Goal: Task Accomplishment & Management: Manage account settings

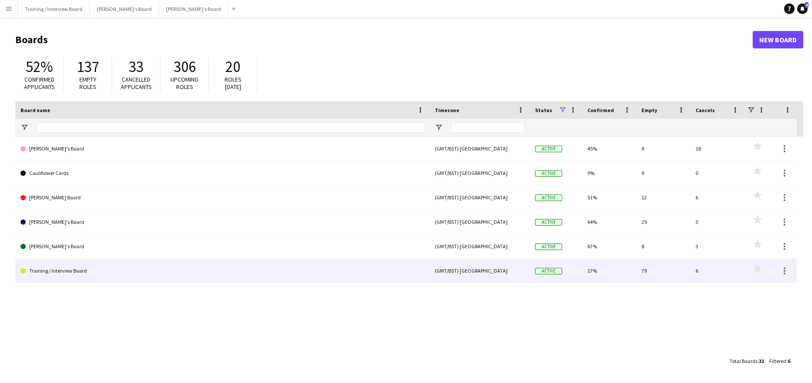
click at [35, 271] on link "Training / Interview Board" at bounding box center [223, 271] width 404 height 24
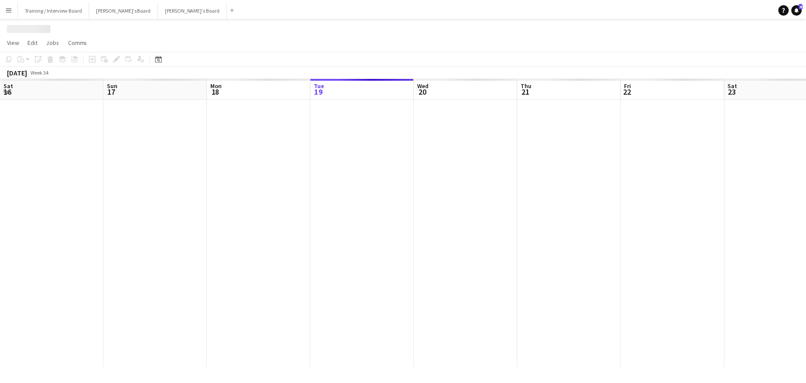
scroll to position [0, 209]
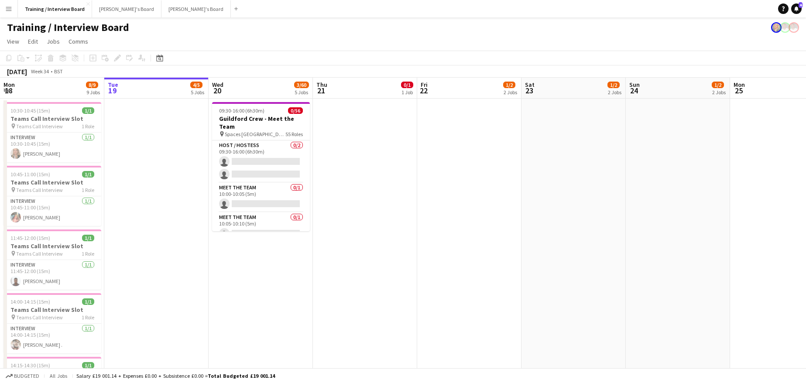
click at [143, 138] on app-date-cell at bounding box center [156, 288] width 104 height 379
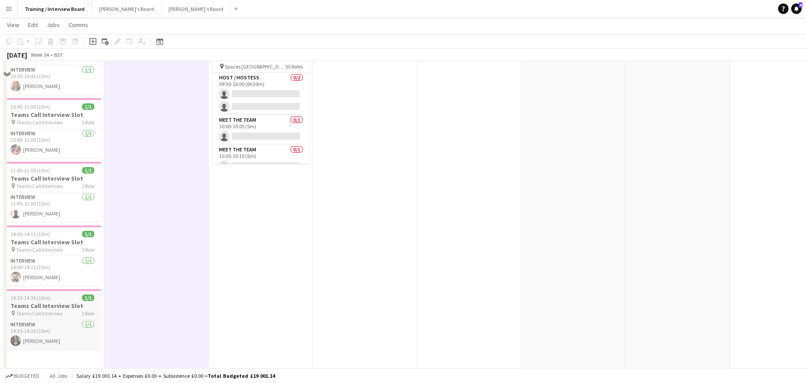
scroll to position [87, 0]
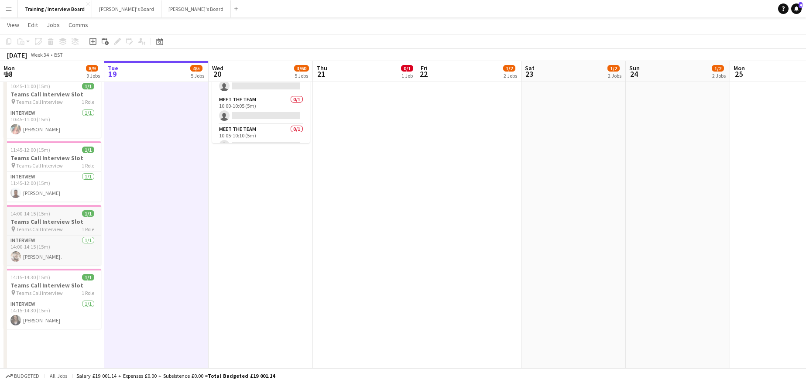
click at [52, 229] on span "Teams Call Interview" at bounding box center [39, 229] width 47 height 7
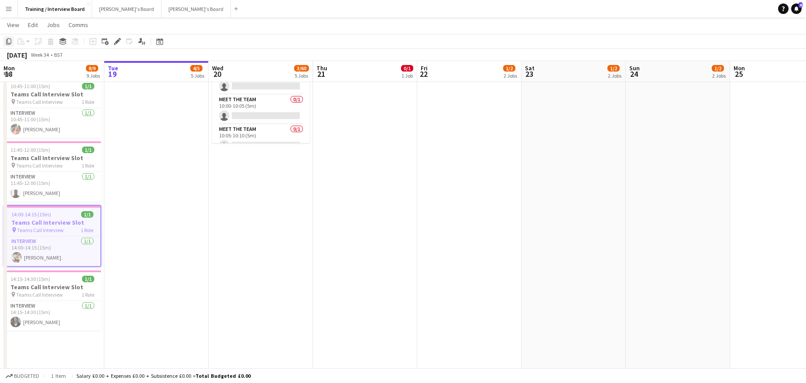
click at [9, 39] on icon "Copy" at bounding box center [8, 41] width 7 height 7
click at [156, 137] on app-date-cell at bounding box center [156, 199] width 104 height 379
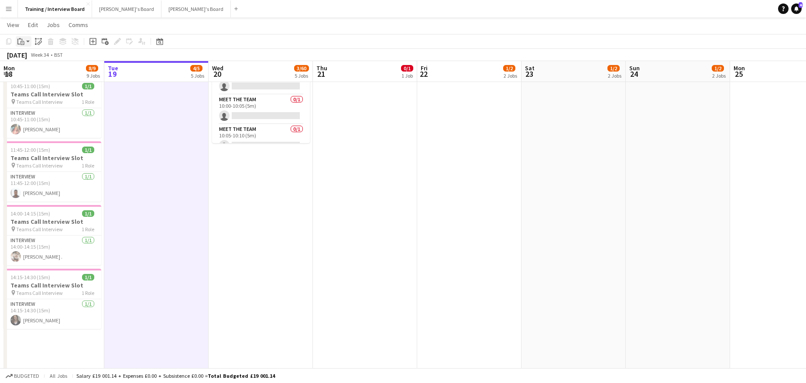
click at [26, 45] on div "Paste" at bounding box center [21, 41] width 10 height 10
click at [36, 58] on link "Paste Ctrl+V" at bounding box center [64, 58] width 82 height 8
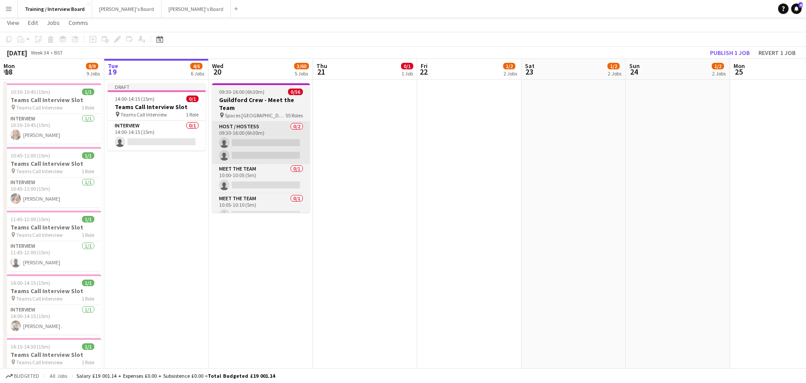
scroll to position [0, 0]
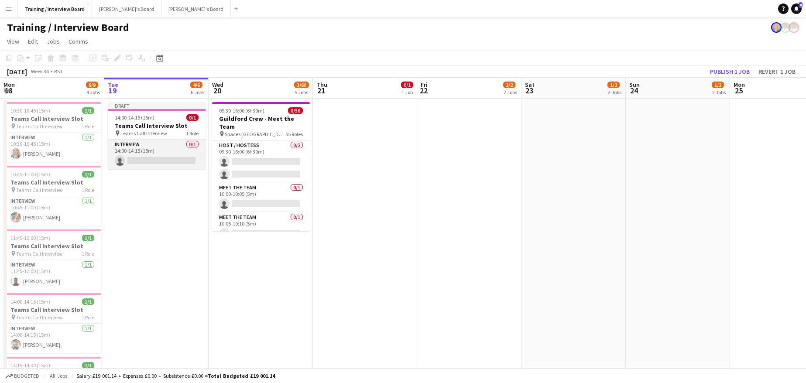
click at [151, 161] on app-card-role "Interview 0/1 14:00-14:15 (15m) single-neutral-actions" at bounding box center [157, 155] width 98 height 30
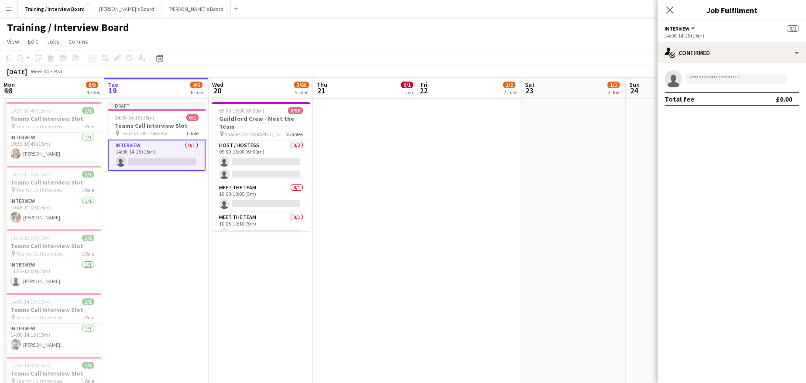
click at [147, 162] on app-card-role "Interview 0/1 14:00-14:15 (15m) single-neutral-actions" at bounding box center [157, 155] width 98 height 31
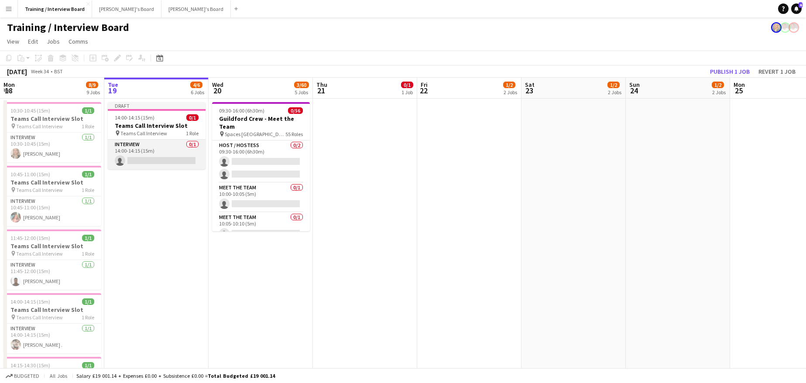
drag, startPoint x: 147, startPoint y: 162, endPoint x: 136, endPoint y: 161, distance: 11.4
click at [136, 161] on app-card-role "Interview 0/1 14:00-14:15 (15m) single-neutral-actions" at bounding box center [157, 155] width 98 height 30
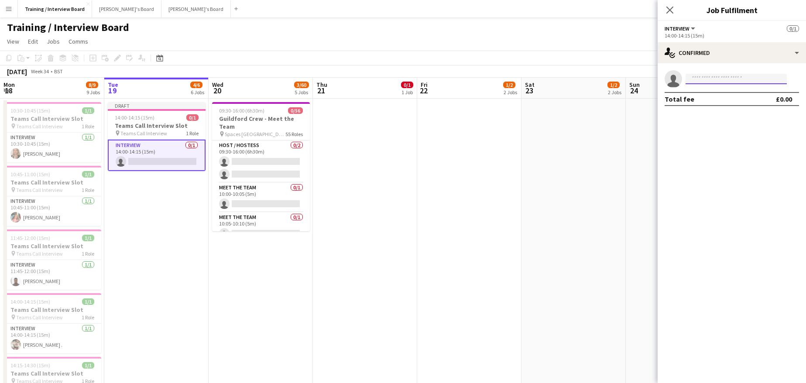
click at [692, 80] on input at bounding box center [735, 79] width 101 height 10
paste input "**********"
type input "**********"
click at [728, 98] on span "macdonaldjuru@outlook.com" at bounding box center [735, 98] width 87 height 7
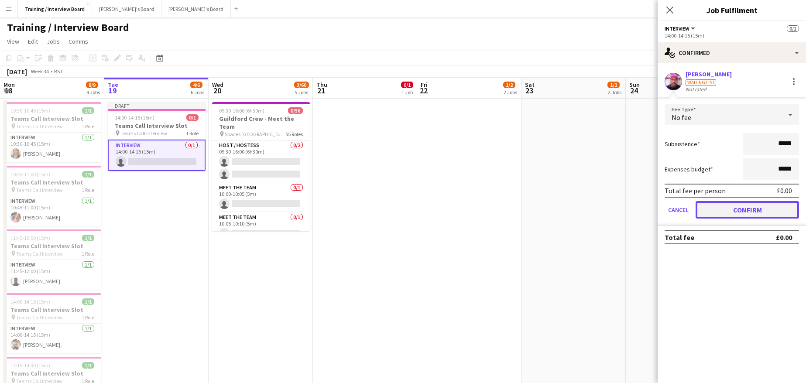
click at [778, 208] on button "Confirm" at bounding box center [747, 209] width 103 height 17
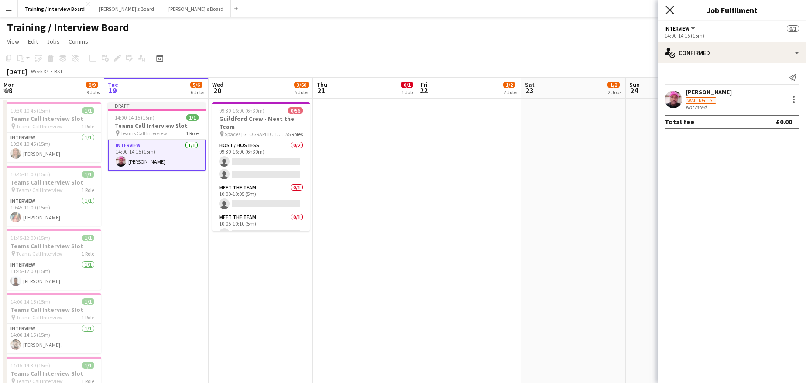
click at [671, 9] on icon at bounding box center [669, 10] width 8 height 8
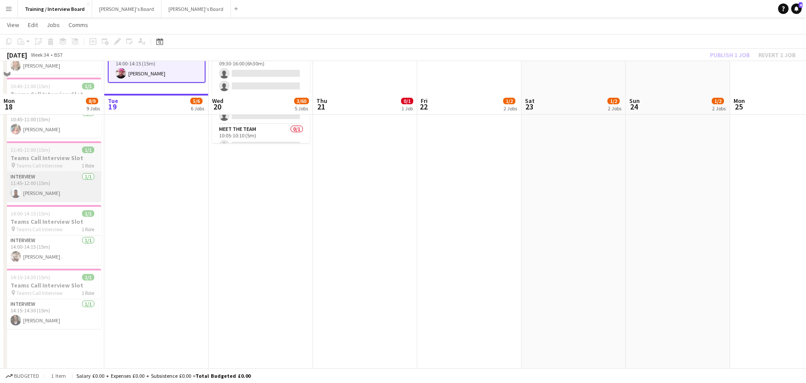
scroll to position [175, 0]
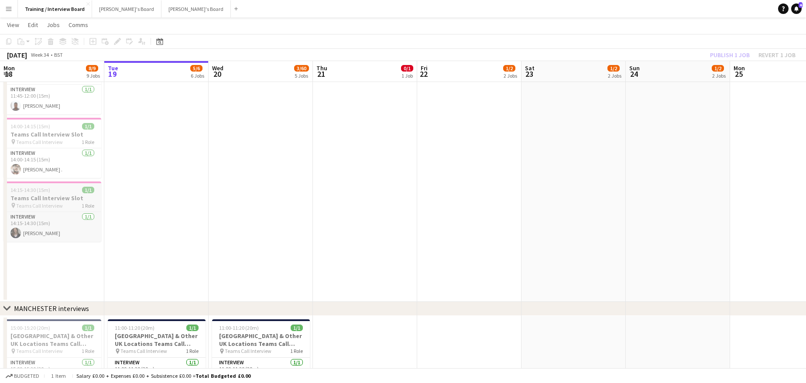
click at [32, 211] on app-job-card "14:15-14:30 (15m) 1/1 Teams Call Interview Slot pin Teams Call Interview 1 Role…" at bounding box center [52, 212] width 98 height 60
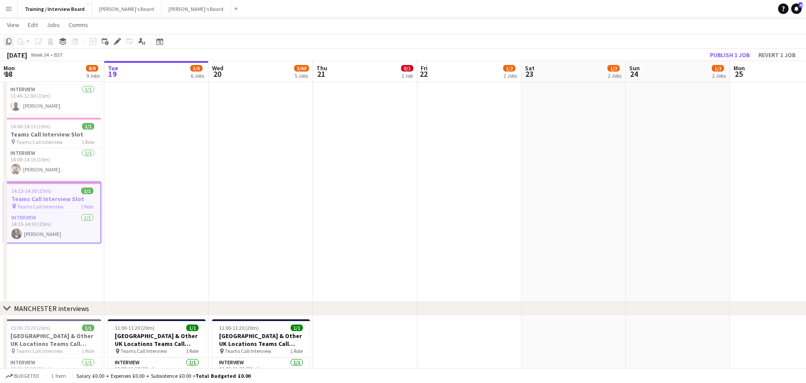
click at [10, 41] on icon "Copy" at bounding box center [8, 41] width 7 height 7
click at [122, 103] on app-date-cell "Draft 14:00-14:15 (15m) 1/1 Teams Call Interview Slot pin Teams Call Interview …" at bounding box center [156, 112] width 104 height 379
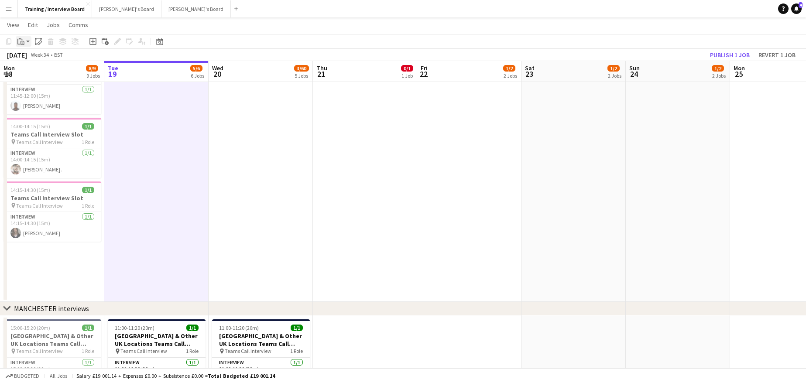
click at [22, 42] on icon at bounding box center [22, 42] width 1 height 0
click at [32, 60] on link "Paste Ctrl+V" at bounding box center [64, 58] width 82 height 8
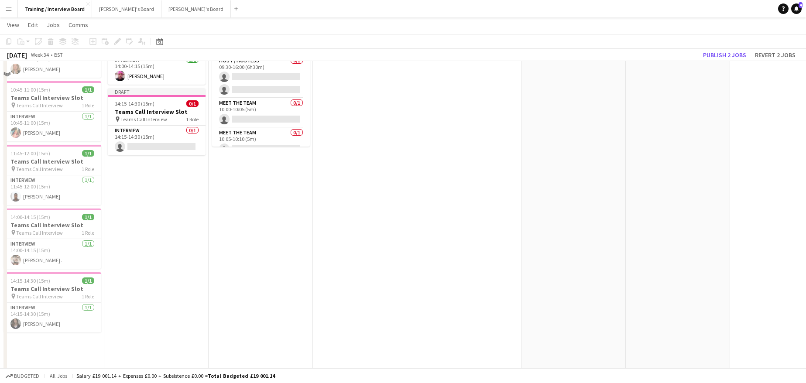
scroll to position [44, 0]
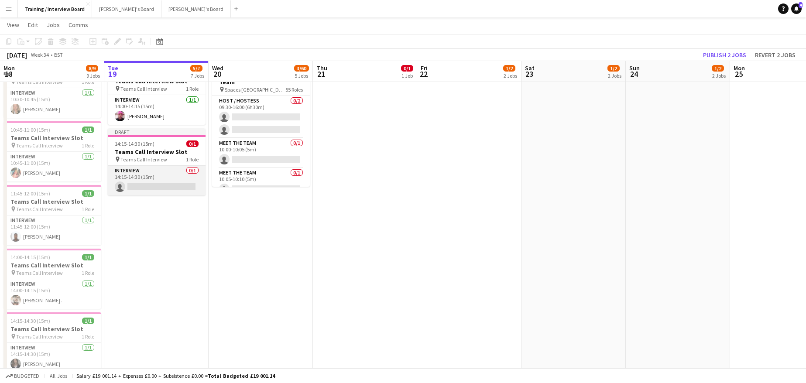
click at [135, 187] on app-card-role "Interview 0/1 14:15-14:30 (15m) single-neutral-actions" at bounding box center [157, 181] width 98 height 30
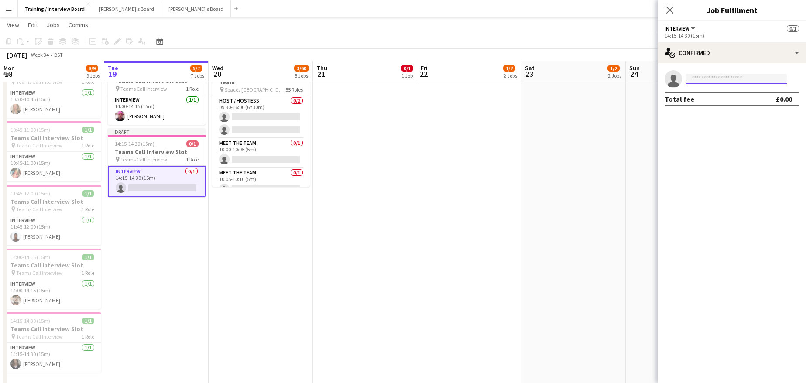
click at [714, 83] on input at bounding box center [735, 79] width 101 height 10
paste input "**********"
click at [747, 80] on input "**********" at bounding box center [735, 79] width 101 height 10
type input "*"
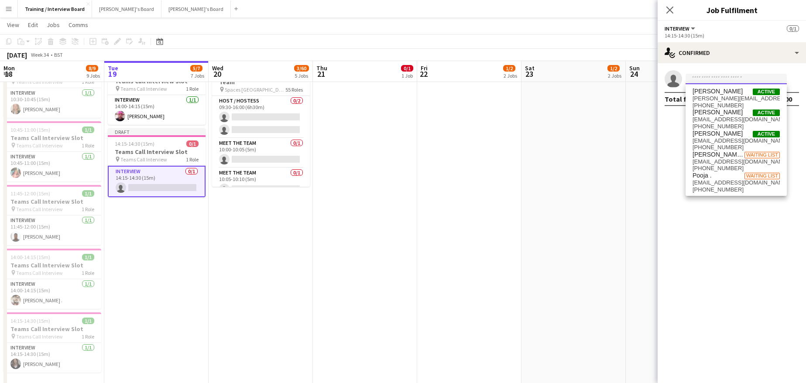
paste input "**********"
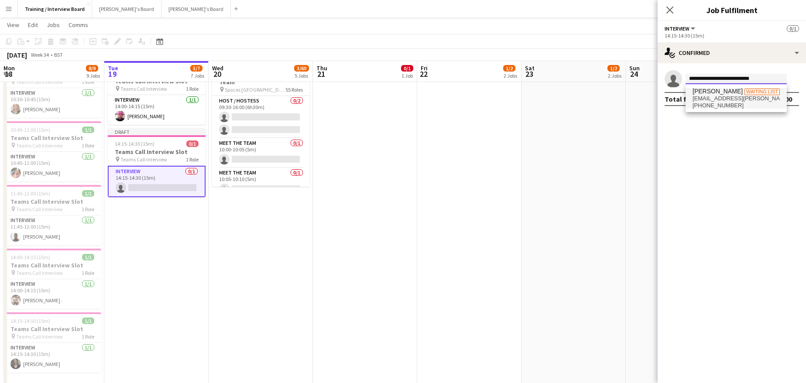
type input "**********"
click at [727, 102] on span "+447821244452" at bounding box center [735, 105] width 87 height 7
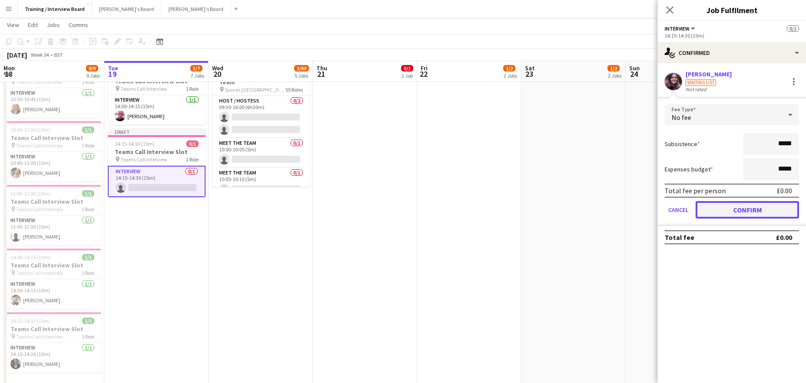
click at [762, 208] on button "Confirm" at bounding box center [747, 209] width 103 height 17
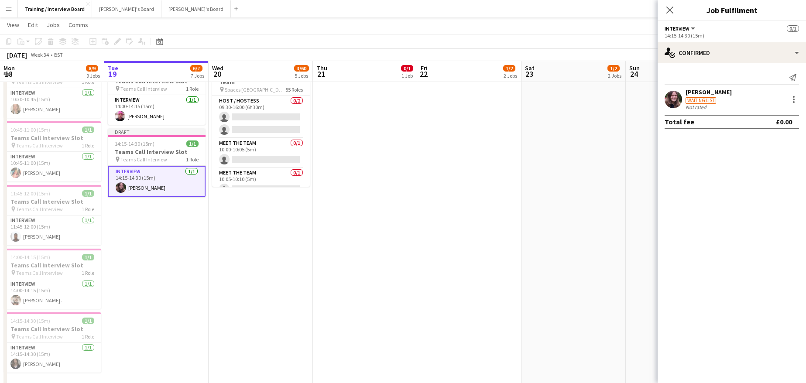
drag, startPoint x: 629, startPoint y: 88, endPoint x: 623, endPoint y: 48, distance: 40.5
click at [629, 87] on app-date-cell at bounding box center [678, 243] width 104 height 379
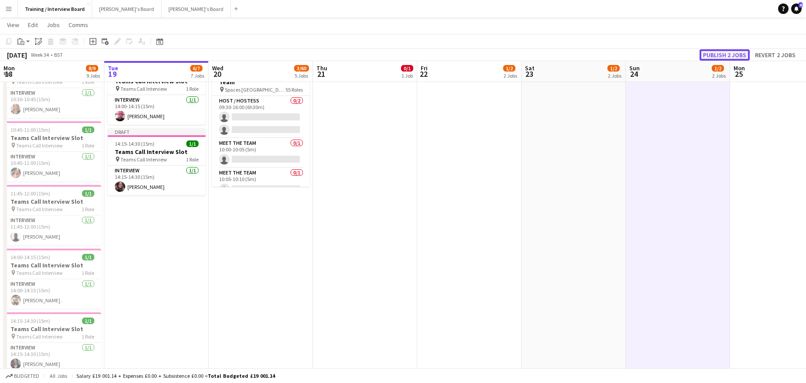
click at [723, 51] on button "Publish 2 jobs" at bounding box center [724, 54] width 50 height 11
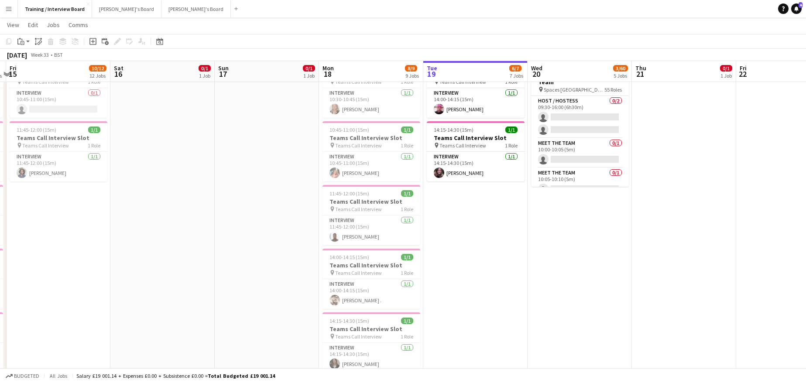
scroll to position [0, 183]
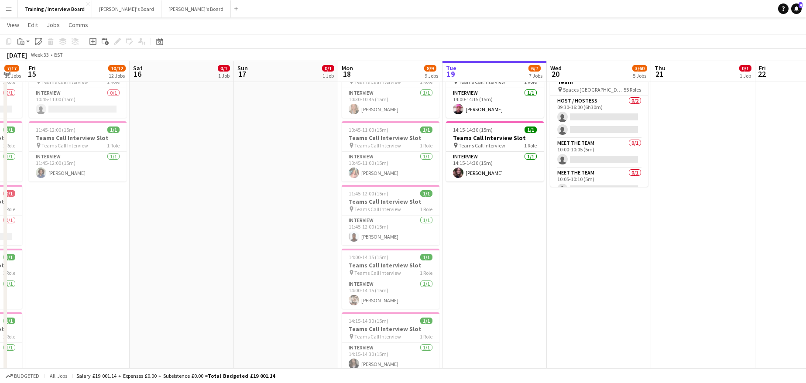
drag, startPoint x: 459, startPoint y: 75, endPoint x: 819, endPoint y: 82, distance: 359.6
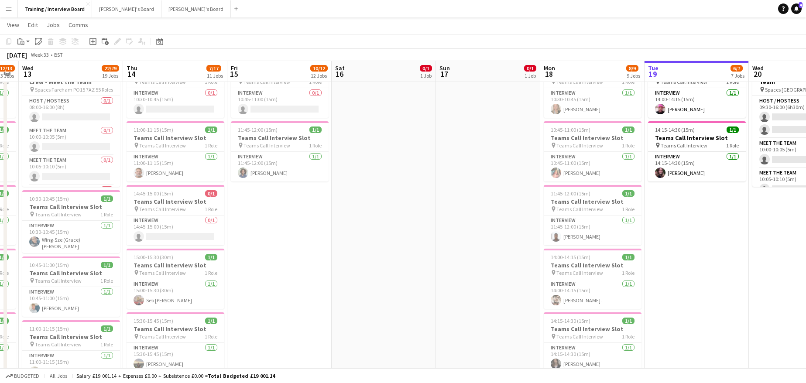
drag, startPoint x: 270, startPoint y: 72, endPoint x: 529, endPoint y: 58, distance: 259.1
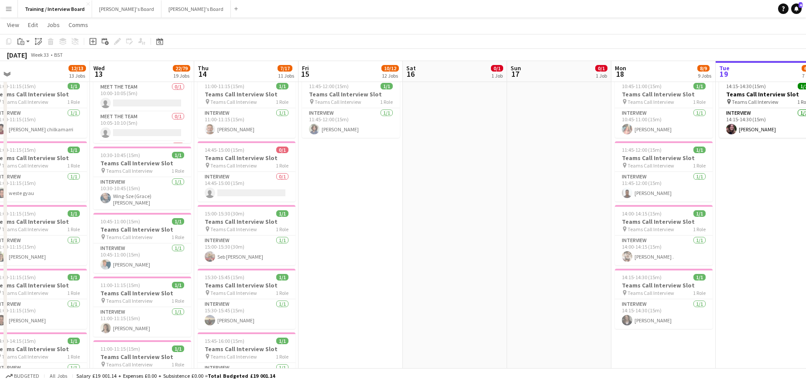
scroll to position [0, 185]
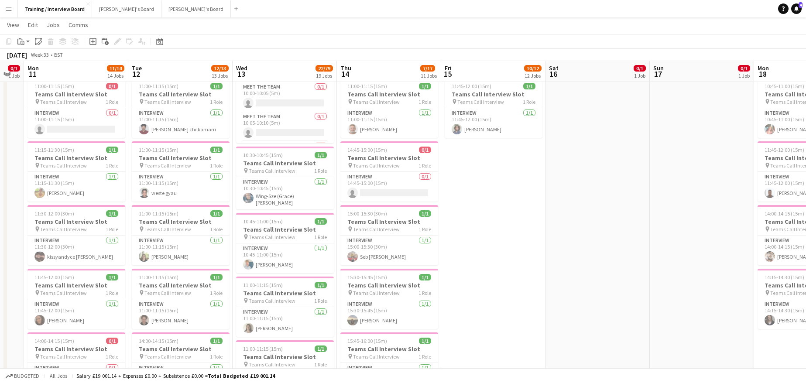
drag, startPoint x: 342, startPoint y: 72, endPoint x: 609, endPoint y: 61, distance: 267.7
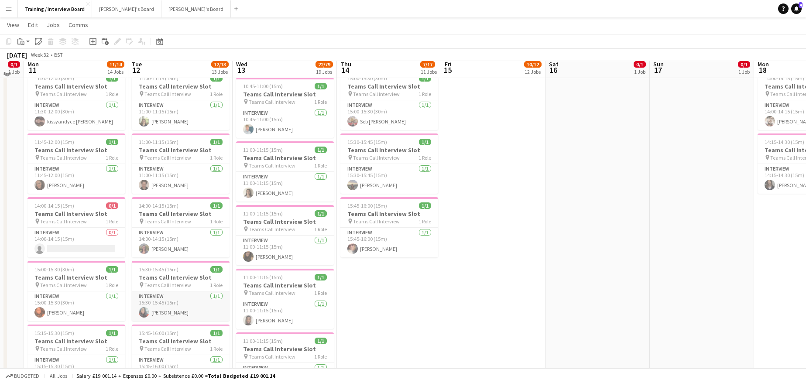
scroll to position [262, 0]
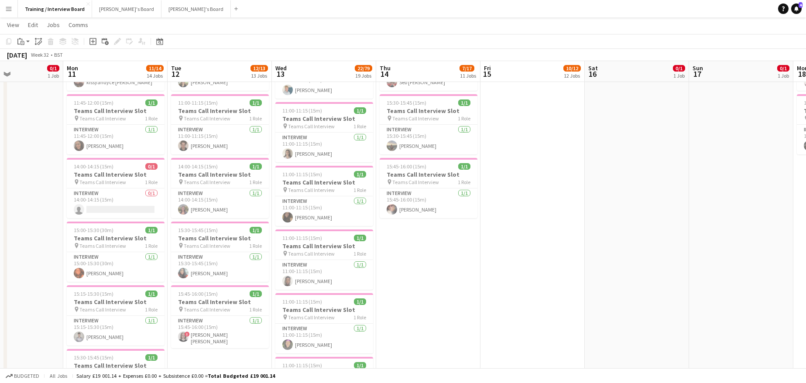
drag, startPoint x: 463, startPoint y: 68, endPoint x: 771, endPoint y: 62, distance: 308.1
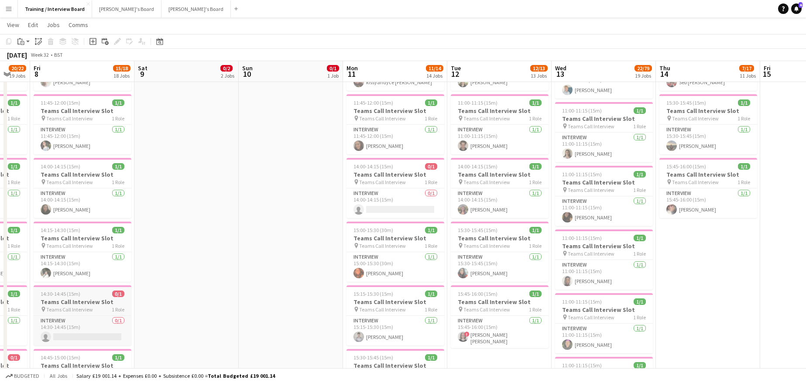
click at [47, 291] on span "14:30-14:45 (15m)" at bounding box center [61, 294] width 40 height 7
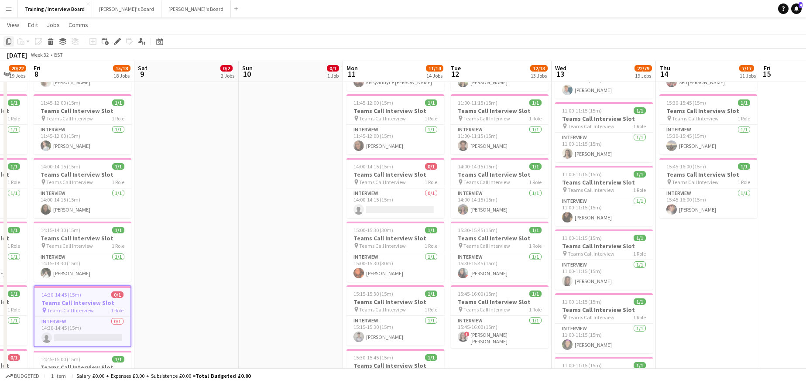
click at [12, 44] on icon "Copy" at bounding box center [8, 41] width 7 height 7
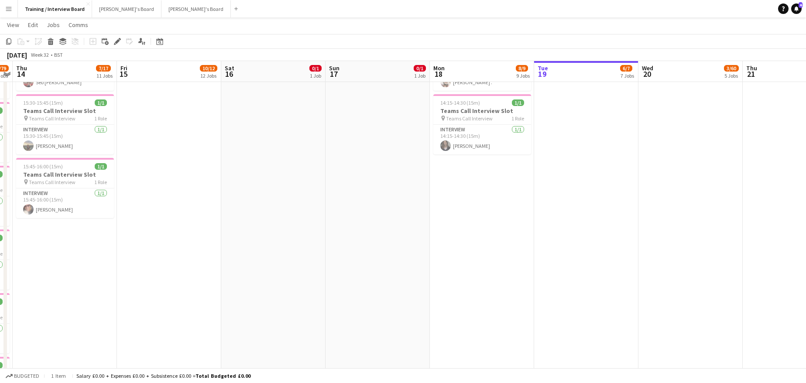
scroll to position [0, 301]
drag, startPoint x: 785, startPoint y: 70, endPoint x: 141, endPoint y: 65, distance: 644.1
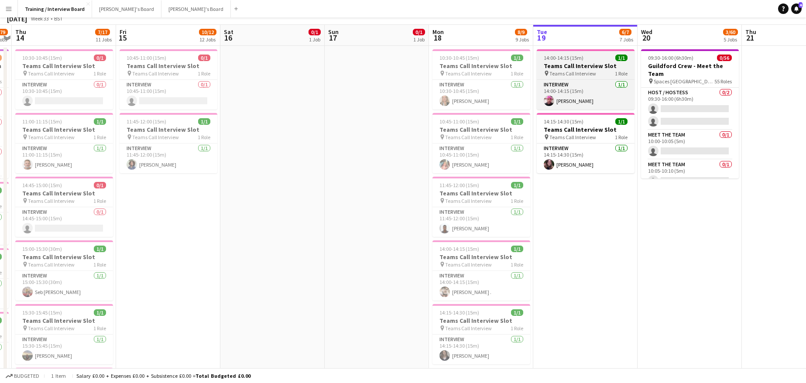
scroll to position [0, 0]
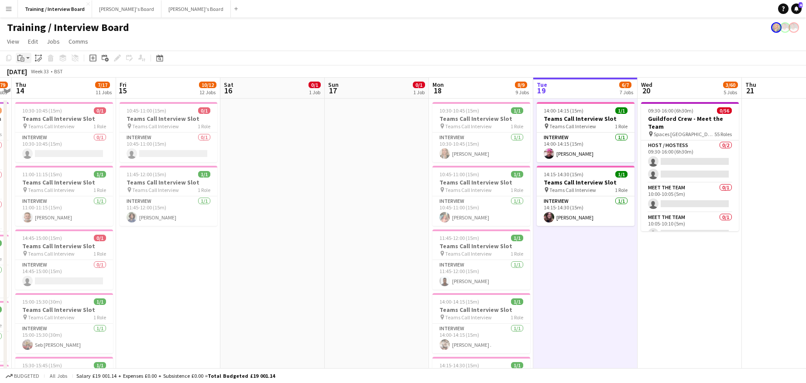
click at [26, 57] on app-action-btn "Paste" at bounding box center [24, 58] width 16 height 10
click at [36, 74] on link "Paste Ctrl+V" at bounding box center [64, 75] width 82 height 8
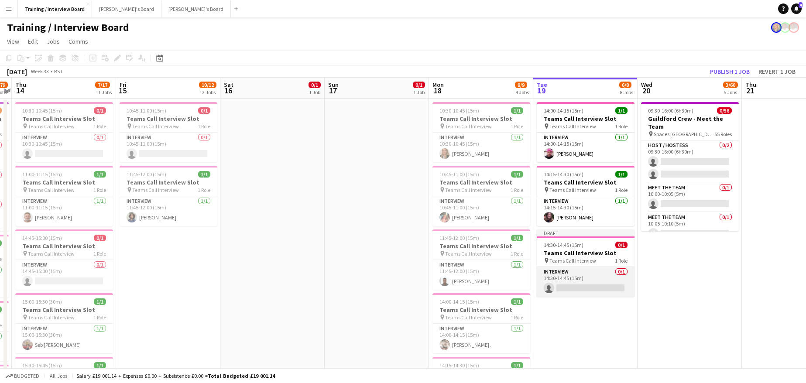
click at [575, 286] on app-card-role "Interview 0/1 14:30-14:45 (15m) single-neutral-actions" at bounding box center [586, 282] width 98 height 30
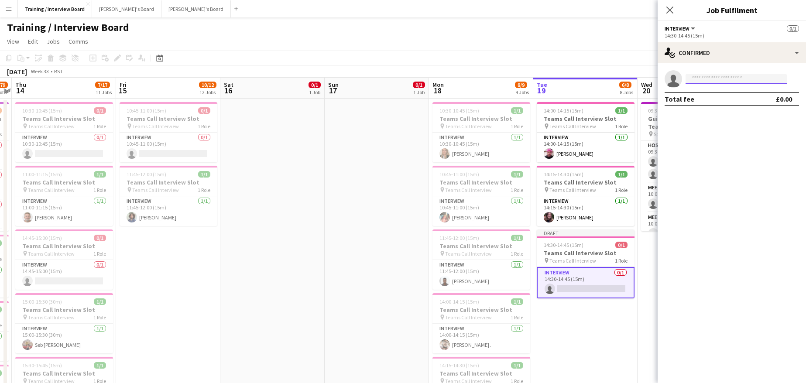
click at [711, 83] on input at bounding box center [735, 79] width 101 height 10
paste input "**********"
type input "**********"
click at [723, 91] on span "Kwokching Young" at bounding box center [716, 91] width 48 height 7
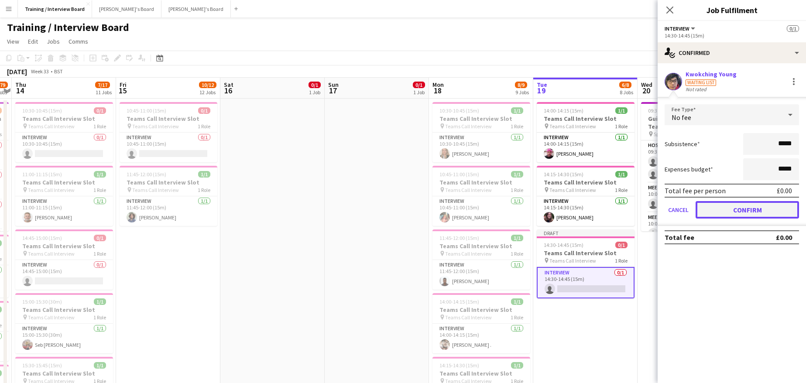
click at [787, 212] on button "Confirm" at bounding box center [747, 209] width 103 height 17
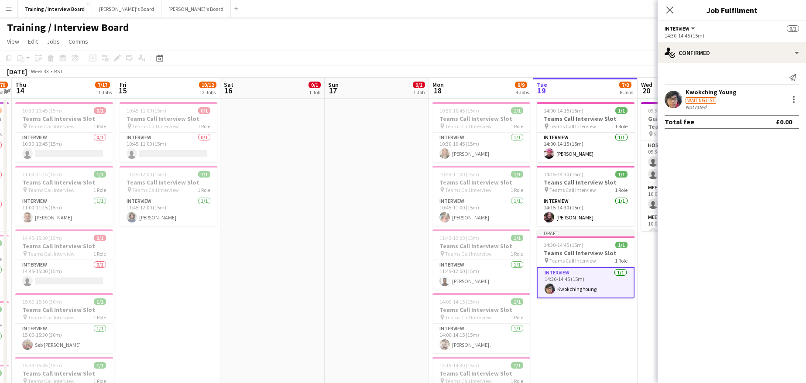
click at [675, 8] on div "Close pop-in" at bounding box center [670, 10] width 24 height 20
click at [672, 12] on icon at bounding box center [669, 10] width 8 height 8
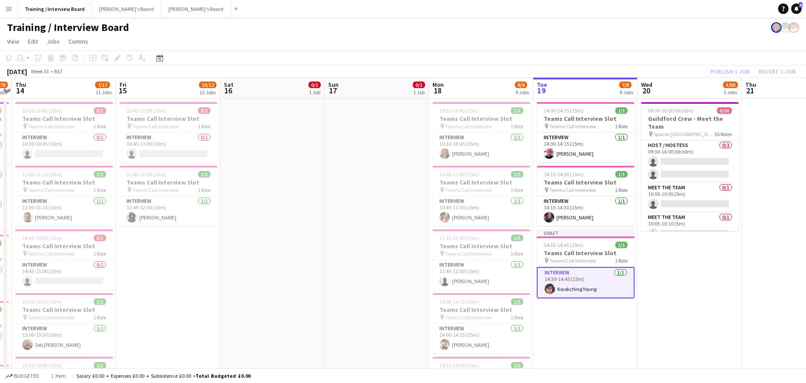
click at [745, 71] on div "Publish 1 job Revert 1 job" at bounding box center [752, 71] width 106 height 11
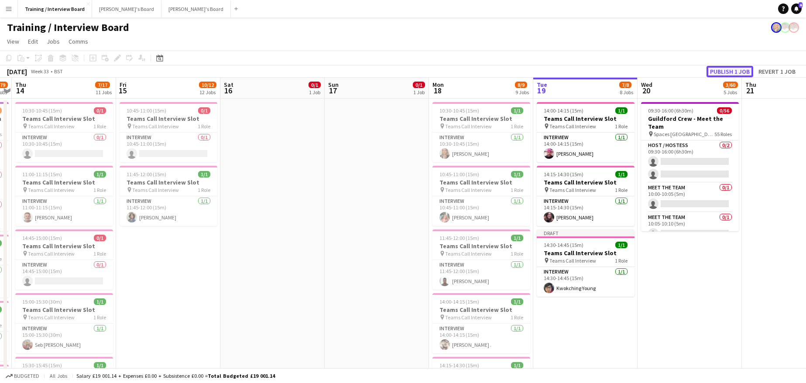
click at [734, 73] on button "Publish 1 job" at bounding box center [729, 71] width 47 height 11
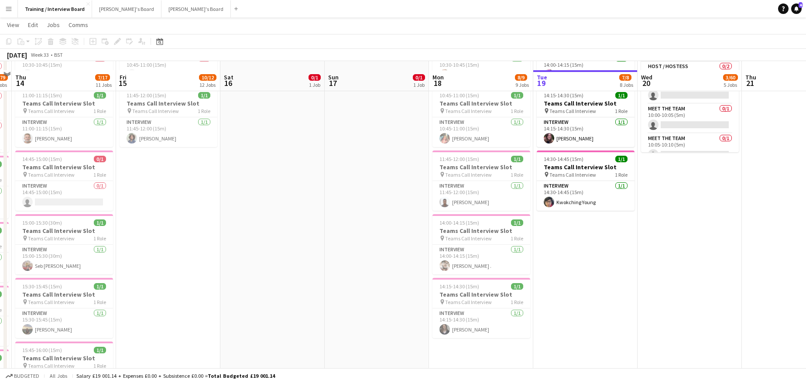
scroll to position [87, 0]
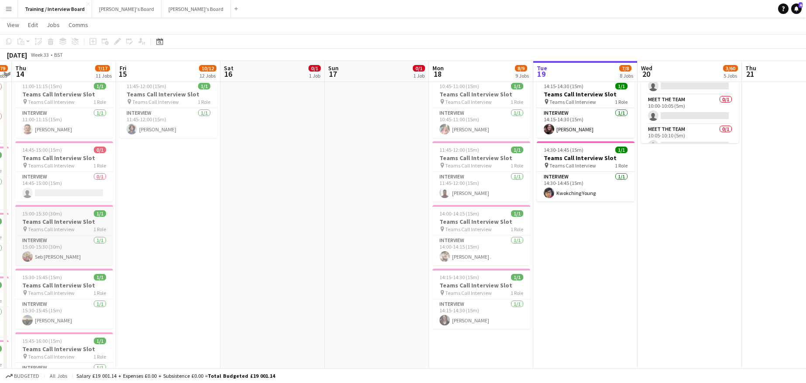
click at [42, 224] on h3 "Teams Call Interview Slot" at bounding box center [64, 222] width 98 height 8
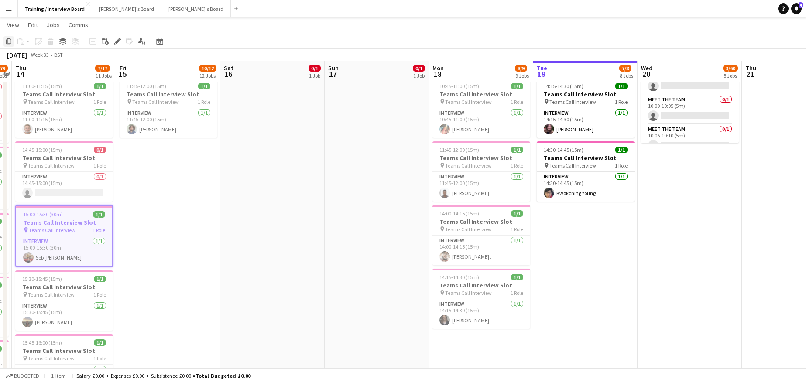
click at [9, 41] on icon "Copy" at bounding box center [8, 41] width 7 height 7
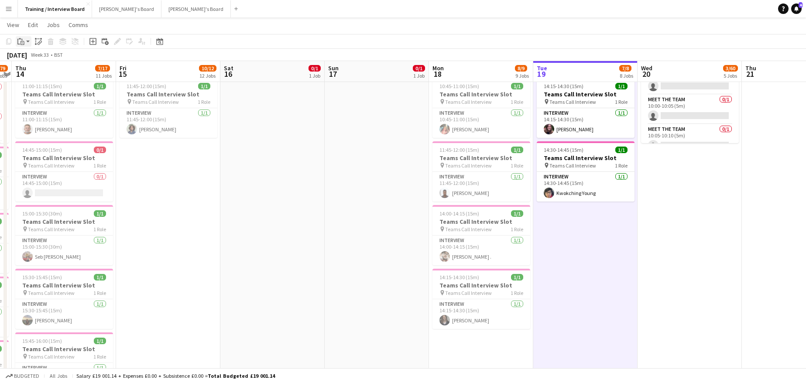
click at [25, 45] on div "Paste" at bounding box center [21, 41] width 10 height 10
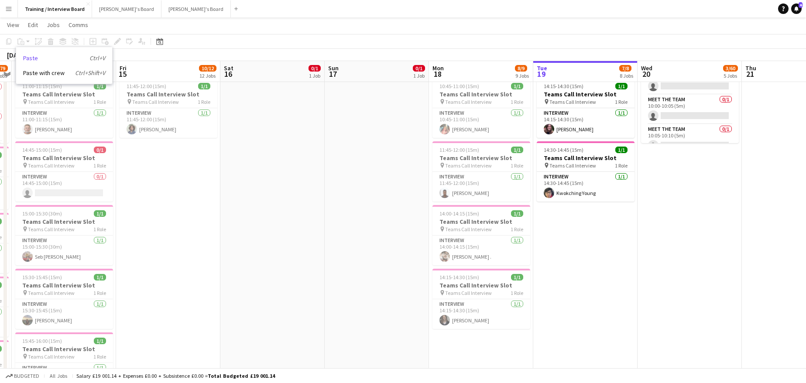
click at [29, 55] on link "Paste Ctrl+V" at bounding box center [64, 58] width 82 height 8
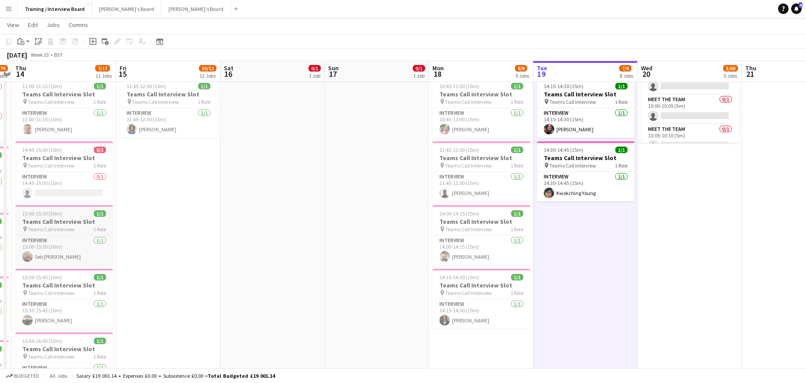
click at [27, 214] on span "15:00-15:30 (30m)" at bounding box center [42, 213] width 40 height 7
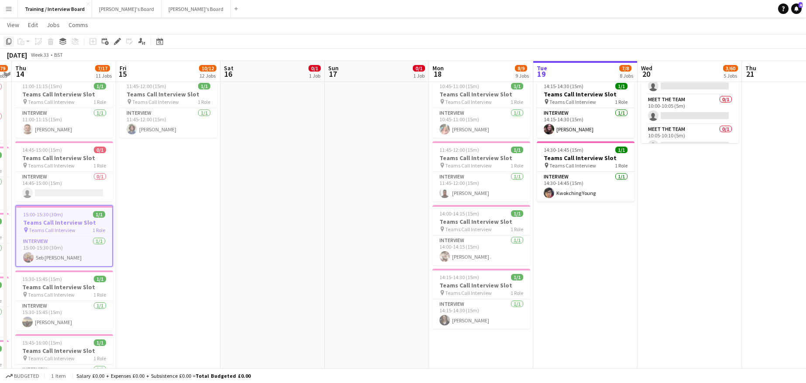
click at [6, 41] on icon "Copy" at bounding box center [8, 41] width 7 height 7
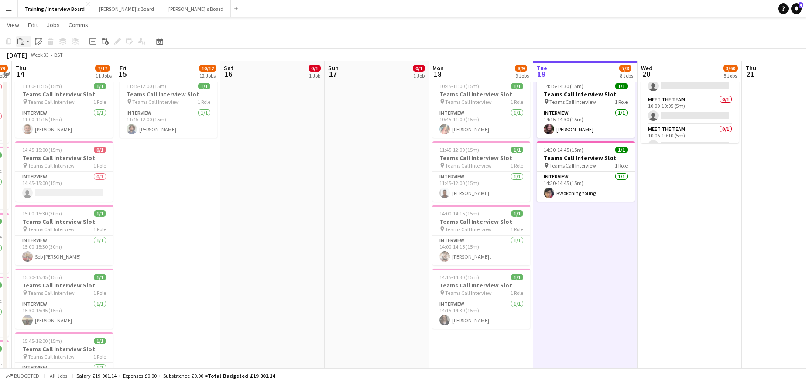
click at [23, 42] on icon "Paste" at bounding box center [20, 41] width 7 height 7
click at [34, 58] on link "Paste Ctrl+V" at bounding box center [64, 58] width 82 height 8
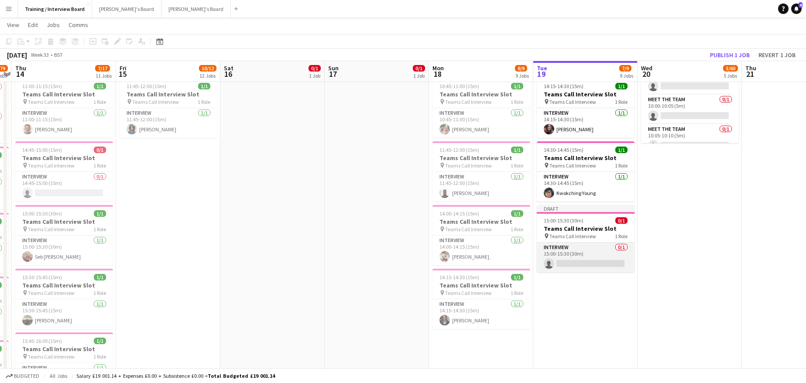
click at [592, 265] on app-card-role "Interview 0/1 15:00-15:30 (30m) single-neutral-actions" at bounding box center [586, 258] width 98 height 30
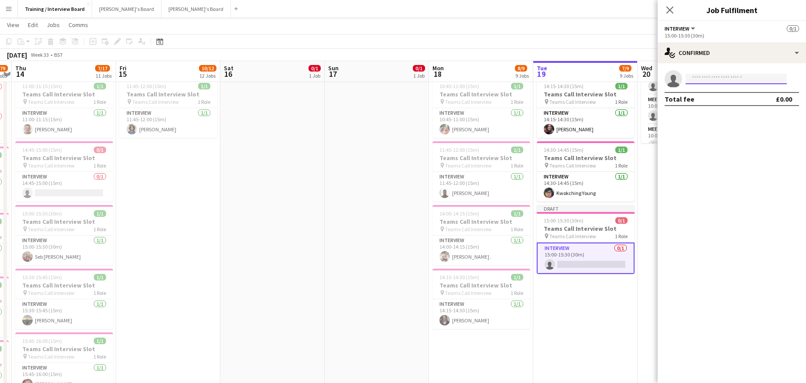
click at [735, 82] on input at bounding box center [735, 79] width 101 height 10
drag, startPoint x: 735, startPoint y: 82, endPoint x: 773, endPoint y: 177, distance: 102.6
click at [773, 177] on mat-expansion-panel "check Confirmed single-neutral-actions Total fee £0.00" at bounding box center [732, 223] width 148 height 320
click at [702, 80] on input at bounding box center [735, 79] width 101 height 10
paste input "**********"
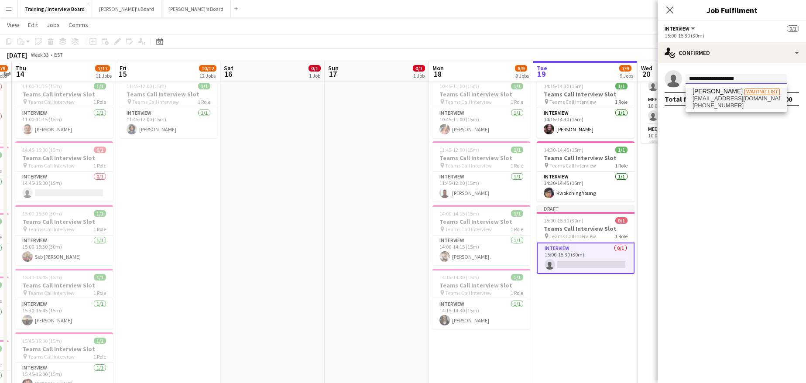
type input "**********"
click at [715, 91] on span "Alexander Kovachev" at bounding box center [717, 91] width 50 height 7
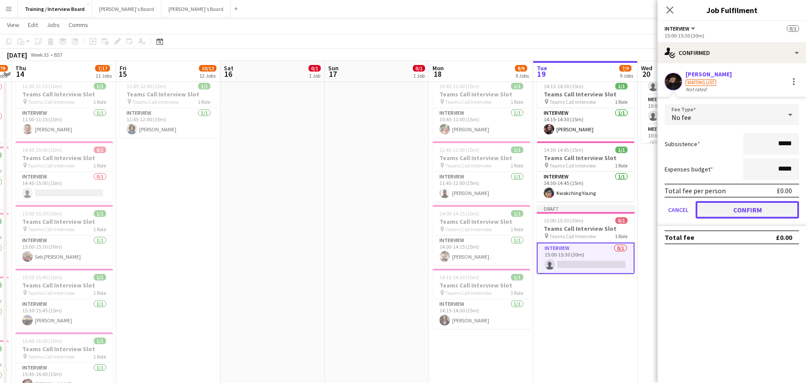
click at [763, 201] on button "Confirm" at bounding box center [747, 209] width 103 height 17
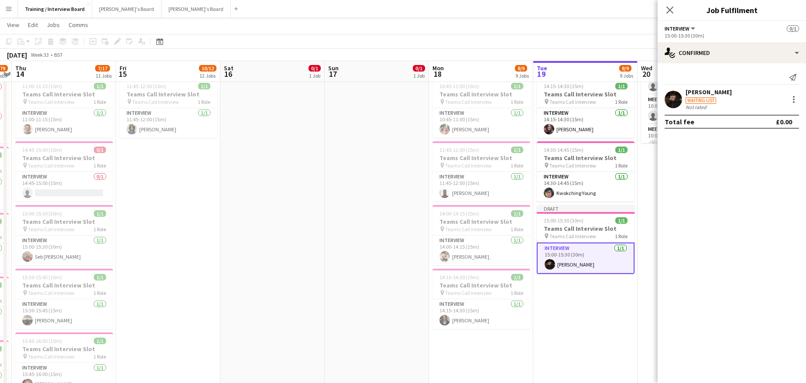
click at [630, 21] on app-page-menu "View Day view expanded Day view collapsed Month view Date picker Jump to today …" at bounding box center [403, 25] width 806 height 17
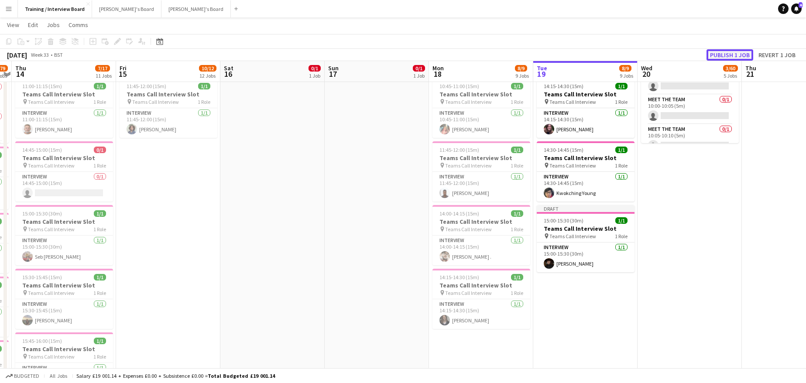
click at [720, 51] on button "Publish 1 job" at bounding box center [729, 54] width 47 height 11
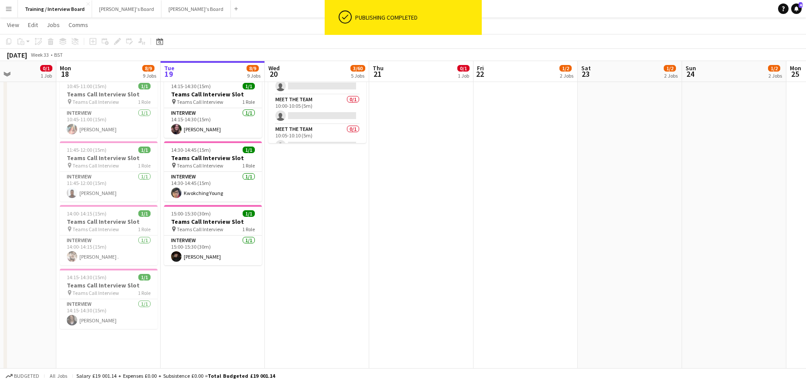
scroll to position [0, 348]
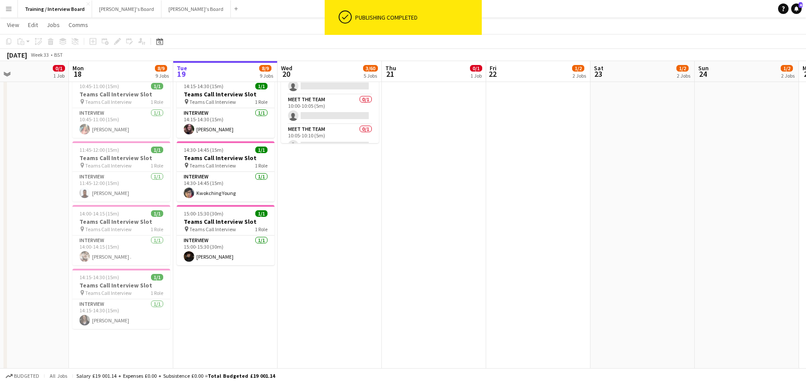
drag, startPoint x: 391, startPoint y: 191, endPoint x: -151, endPoint y: 98, distance: 550.2
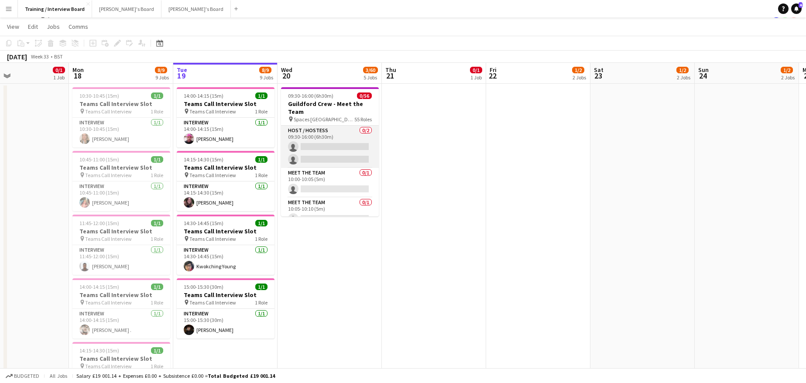
scroll to position [0, 0]
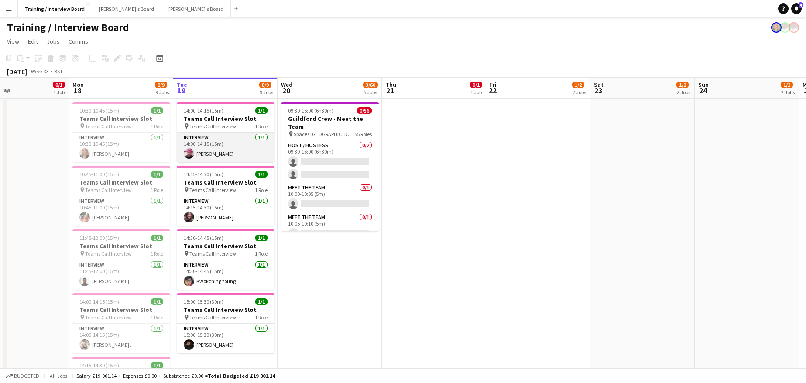
click at [206, 151] on app-card-role "Interview 1/1 14:00-14:15 (15m) Macdonald Juru" at bounding box center [226, 148] width 98 height 30
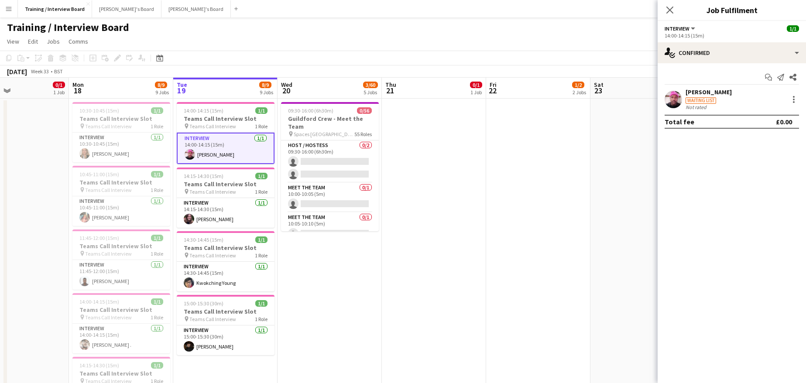
click at [706, 102] on div "Waiting list" at bounding box center [700, 100] width 31 height 7
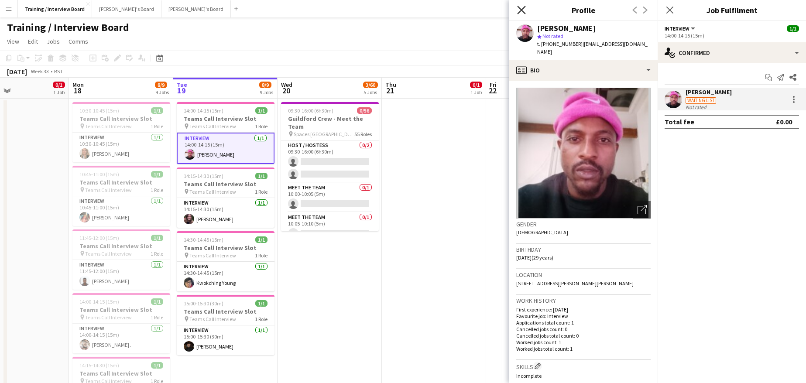
click at [519, 11] on icon "Close pop-in" at bounding box center [521, 10] width 8 height 8
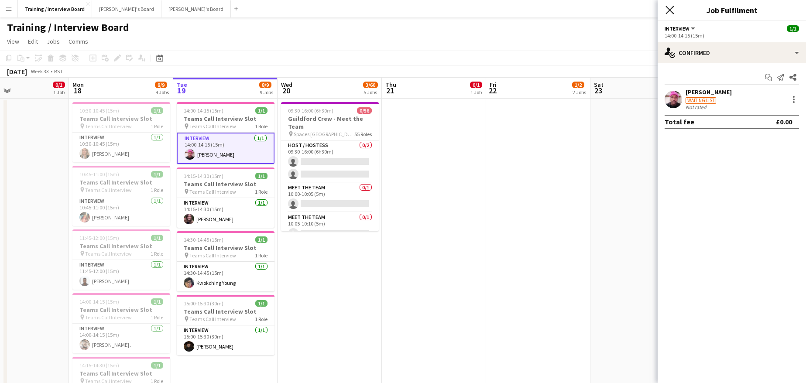
click at [665, 11] on icon "Close pop-in" at bounding box center [669, 10] width 8 height 8
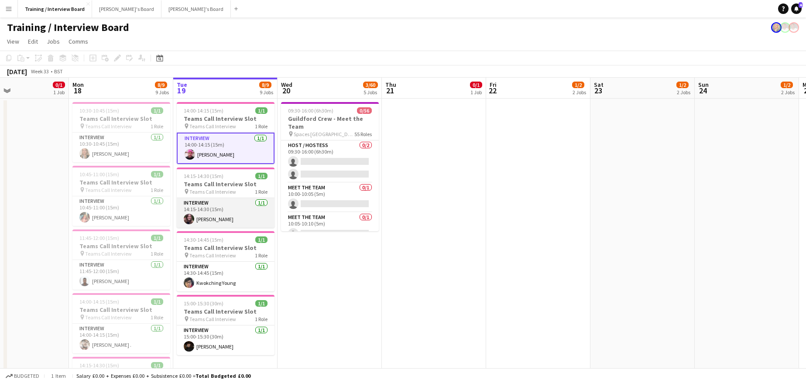
click at [211, 216] on app-card-role "Interview 1/1 14:15-14:30 (15m) Isobel Platten" at bounding box center [226, 213] width 98 height 30
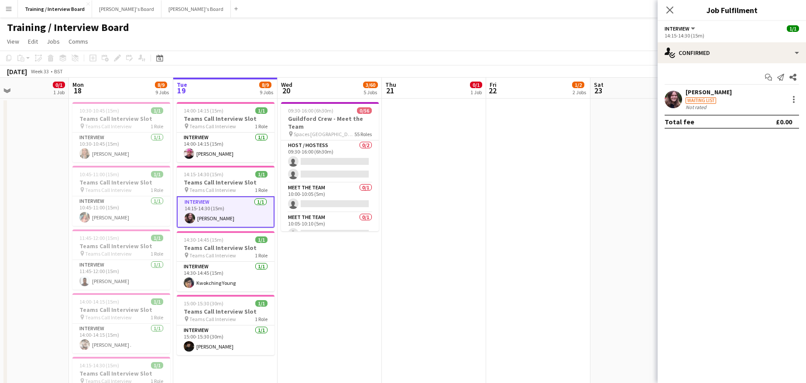
click at [702, 91] on div "[PERSON_NAME]" at bounding box center [708, 92] width 46 height 8
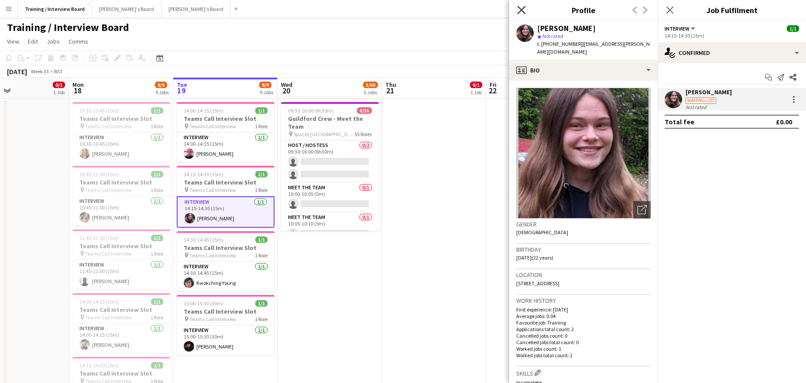
click at [518, 9] on icon "Close pop-in" at bounding box center [521, 10] width 8 height 8
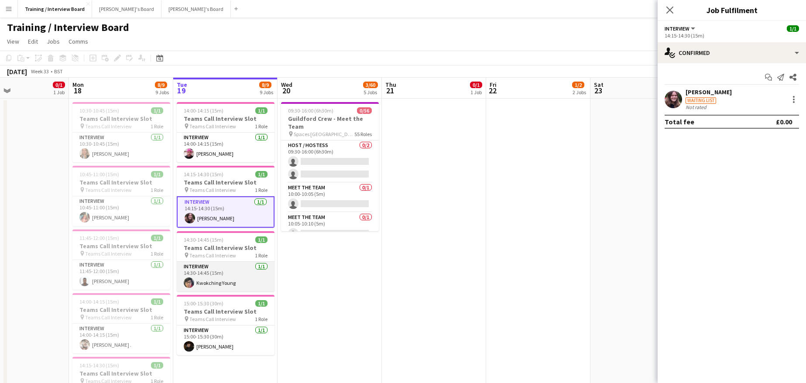
click at [215, 279] on app-card-role "Interview 1/1 14:30-14:45 (15m) Kwokching Young" at bounding box center [226, 277] width 98 height 30
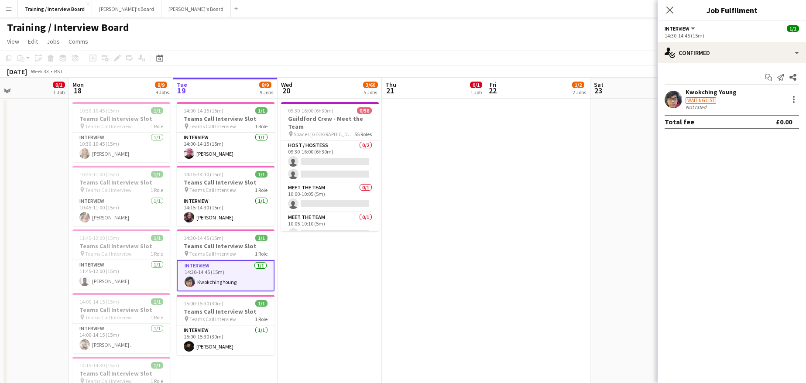
click at [707, 94] on div "Kwokching Young" at bounding box center [710, 92] width 51 height 8
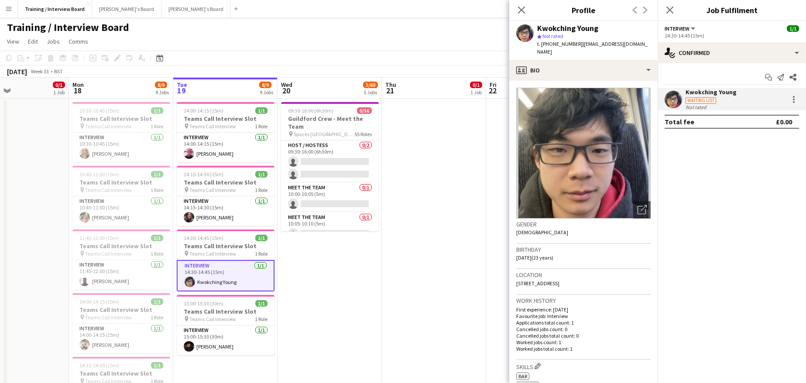
click at [536, 9] on h3 "Profile" at bounding box center [583, 9] width 148 height 11
click at [523, 8] on icon at bounding box center [521, 10] width 8 height 8
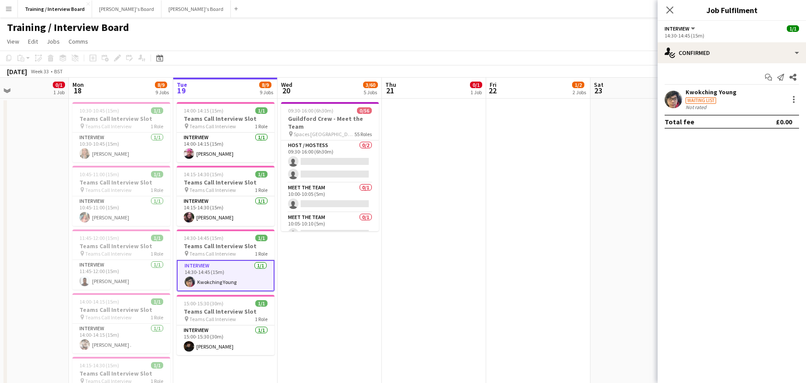
scroll to position [0, 346]
drag, startPoint x: 219, startPoint y: 343, endPoint x: 394, endPoint y: 382, distance: 178.8
click at [220, 342] on app-card-role "Interview 1/1 15:00-15:30 (30m) Alexander Kovachev" at bounding box center [227, 341] width 98 height 30
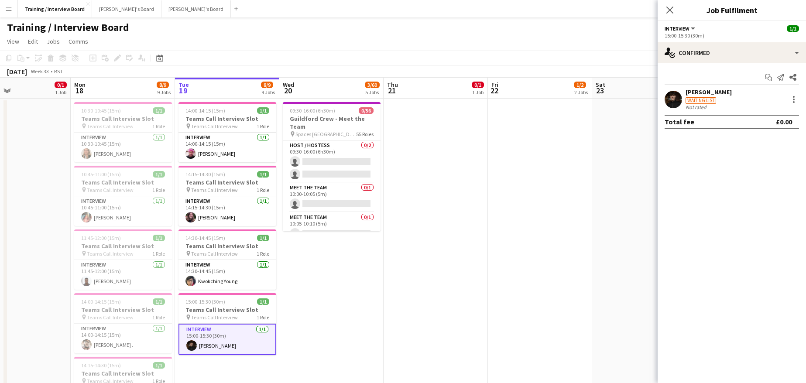
click at [682, 94] on div at bounding box center [673, 99] width 17 height 17
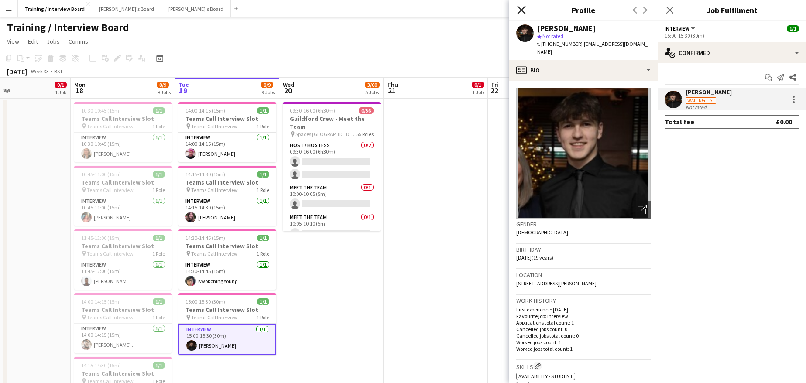
click at [523, 12] on icon at bounding box center [521, 10] width 8 height 8
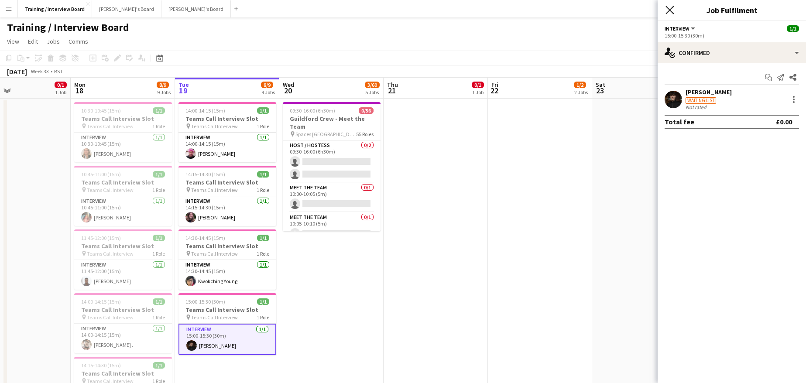
click at [668, 11] on icon at bounding box center [669, 10] width 8 height 8
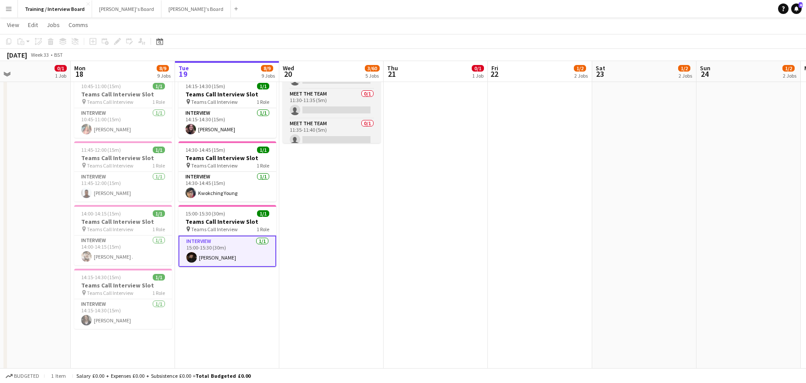
scroll to position [579, 0]
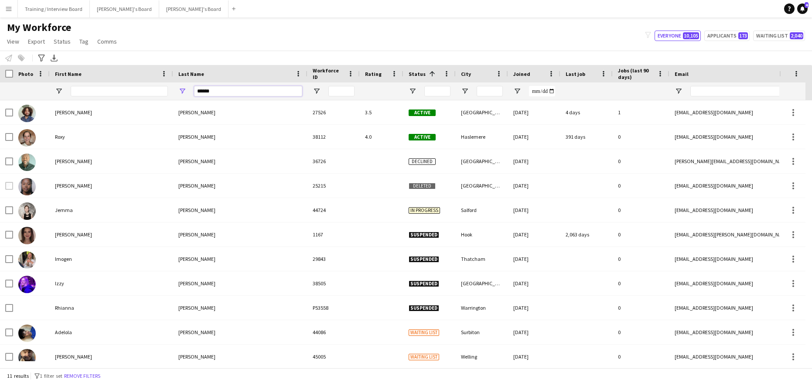
click at [219, 93] on input "******" at bounding box center [248, 91] width 108 height 10
type input "*"
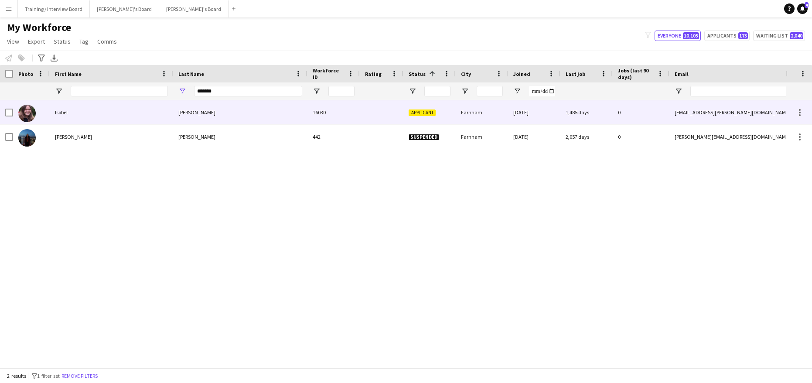
click at [234, 120] on div "Platten" at bounding box center [240, 112] width 134 height 24
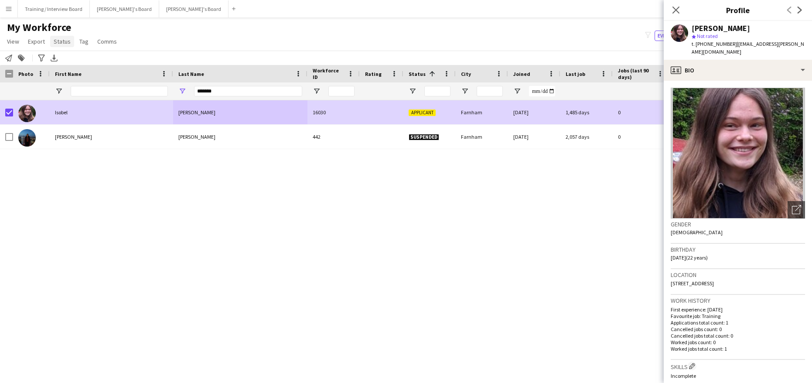
click at [56, 40] on span "Status" at bounding box center [62, 42] width 17 height 8
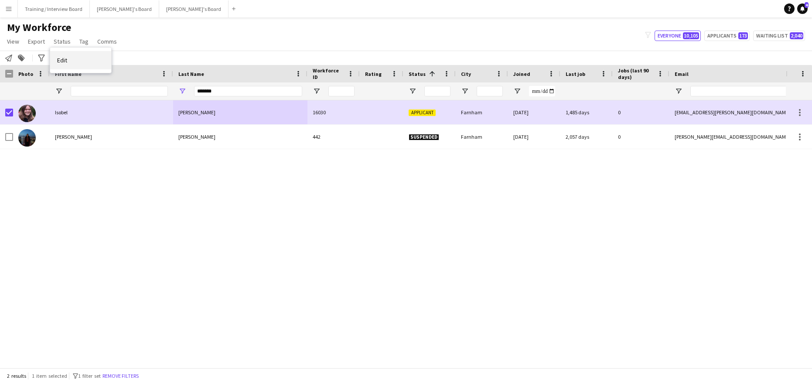
click at [69, 62] on link "Edit" at bounding box center [80, 60] width 61 height 18
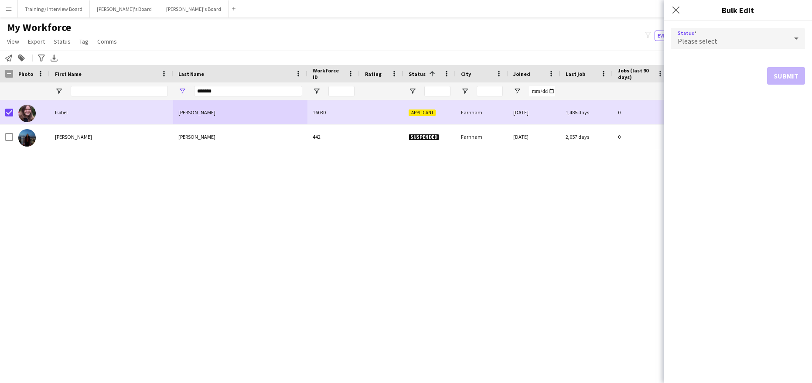
click at [800, 34] on icon at bounding box center [797, 38] width 10 height 17
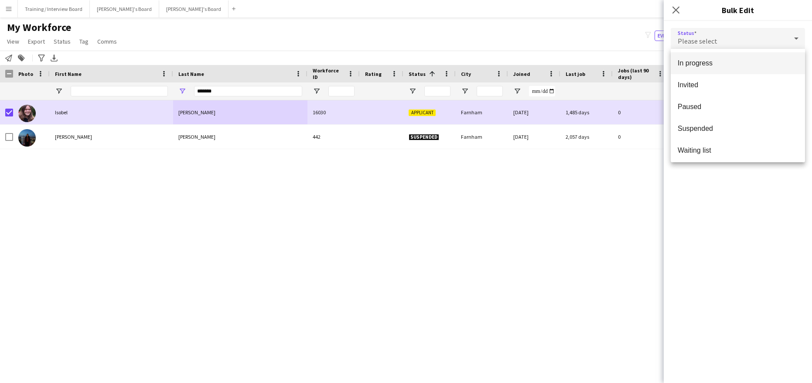
scroll to position [90, 0]
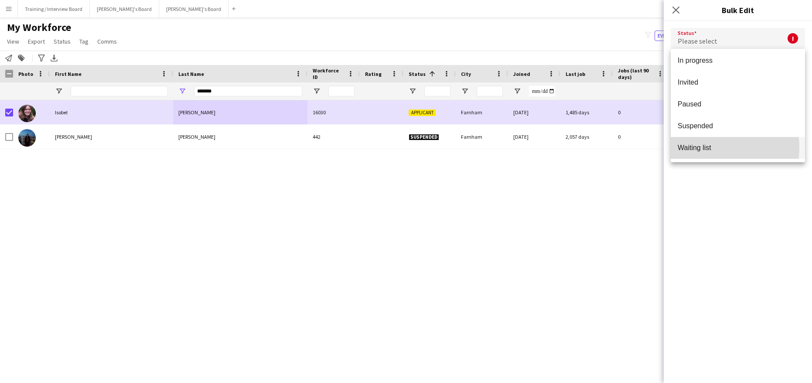
click at [712, 148] on span "Waiting list" at bounding box center [738, 148] width 120 height 8
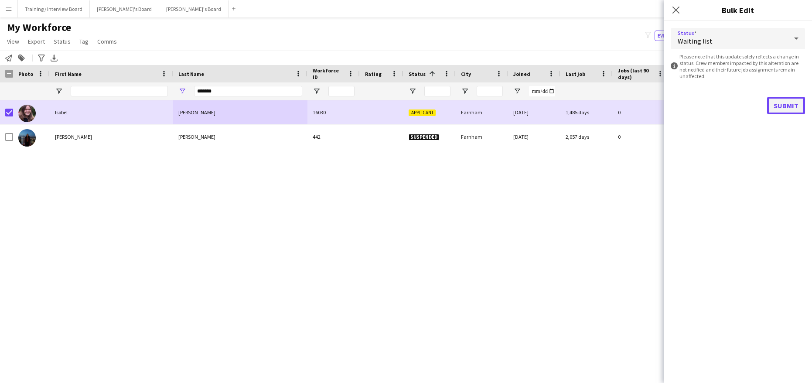
click at [795, 108] on button "Submit" at bounding box center [787, 105] width 38 height 17
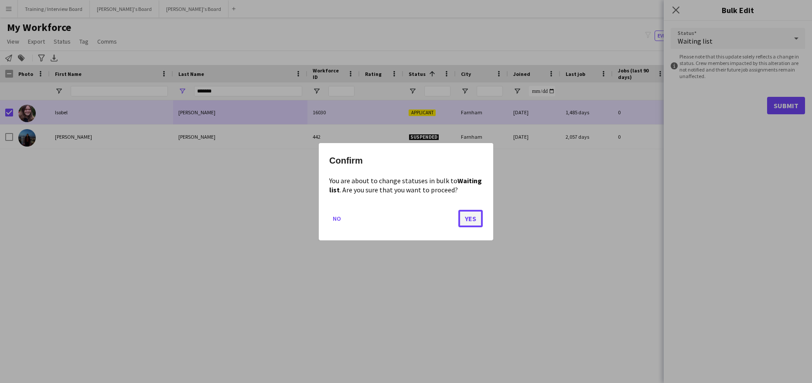
click at [469, 219] on button "Yes" at bounding box center [471, 217] width 24 height 17
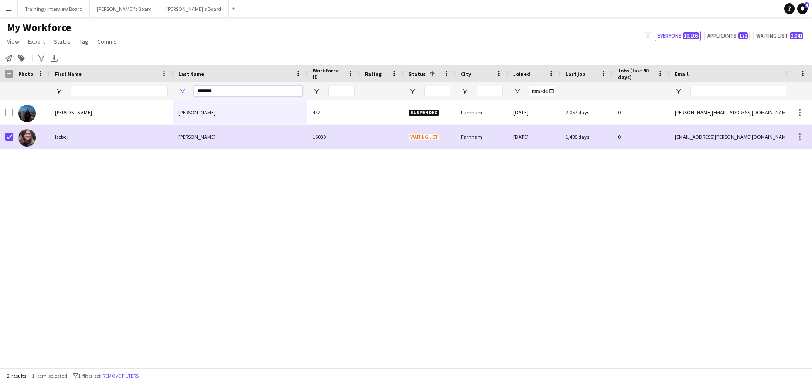
click at [245, 92] on input "*******" at bounding box center [248, 91] width 108 height 10
type input "*"
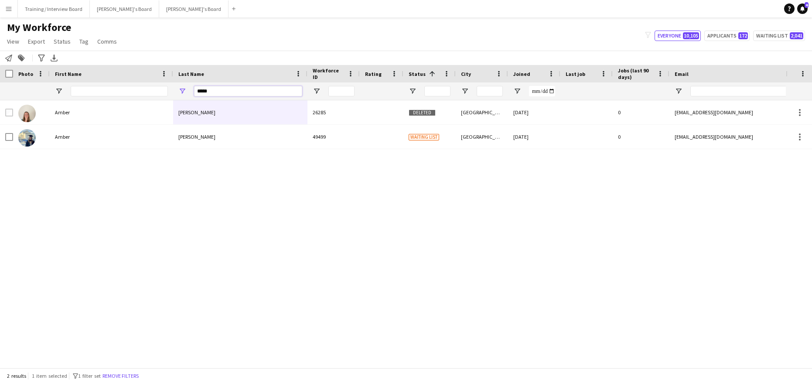
type input "*****"
click at [91, 88] on input "First Name Filter Input" at bounding box center [119, 91] width 97 height 10
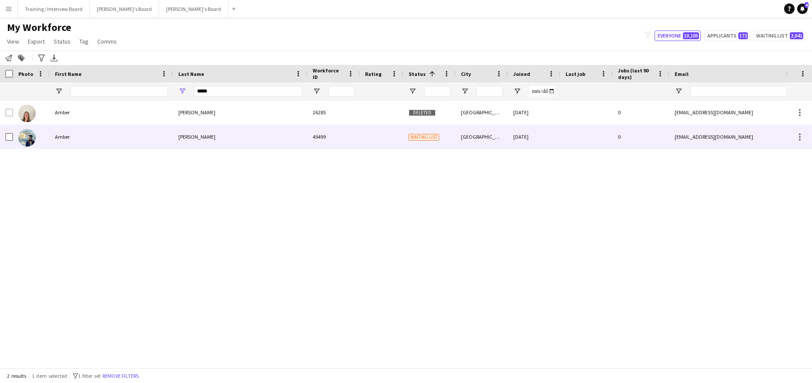
click at [120, 136] on div "Amber" at bounding box center [111, 137] width 123 height 24
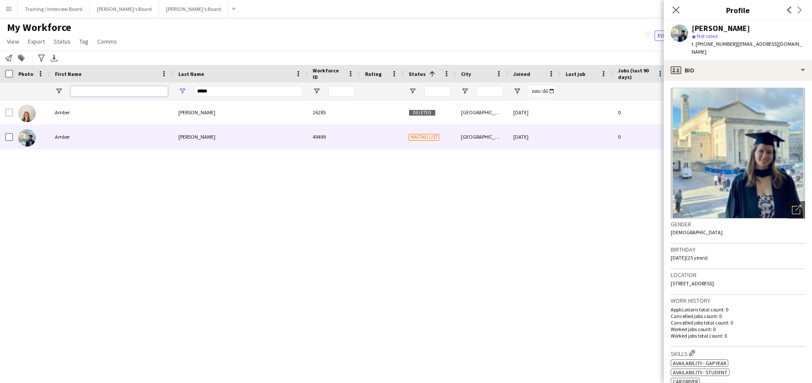
click at [82, 94] on input "First Name Filter Input" at bounding box center [119, 91] width 97 height 10
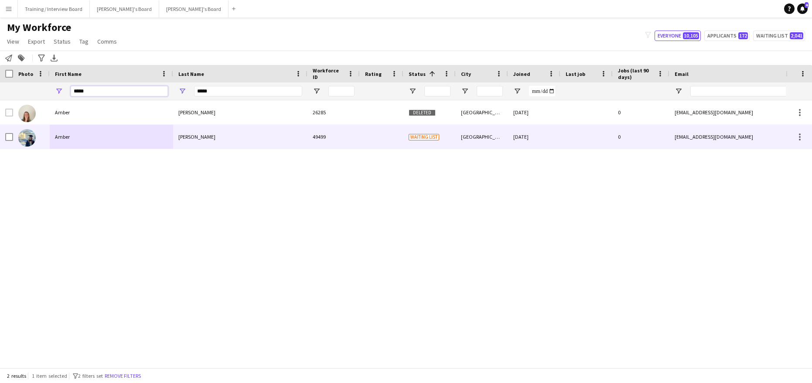
type input "*****"
click at [109, 140] on div "Amber" at bounding box center [111, 137] width 123 height 24
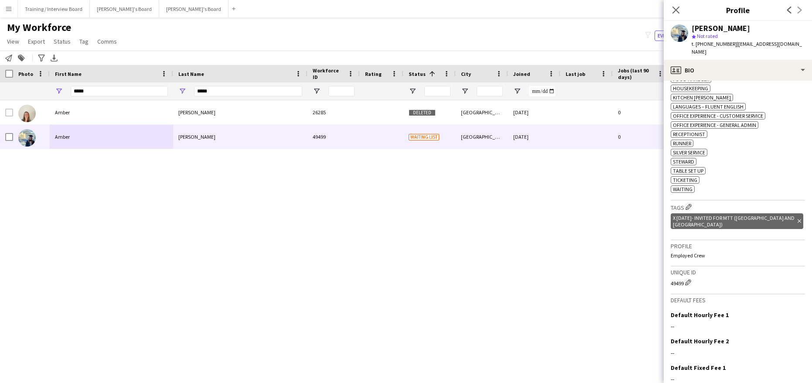
scroll to position [451, 0]
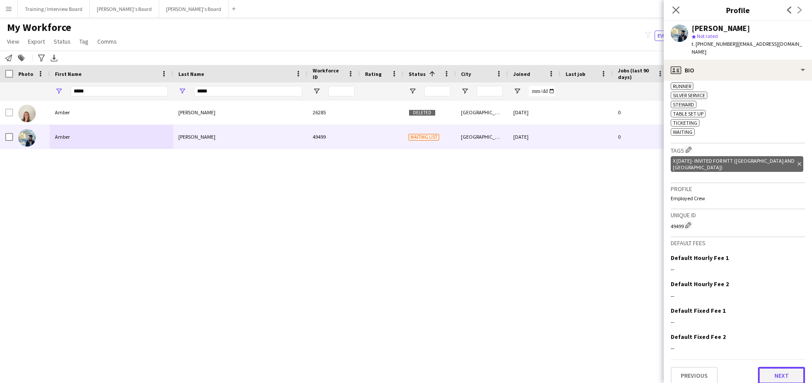
click at [768, 367] on button "Next" at bounding box center [781, 375] width 47 height 17
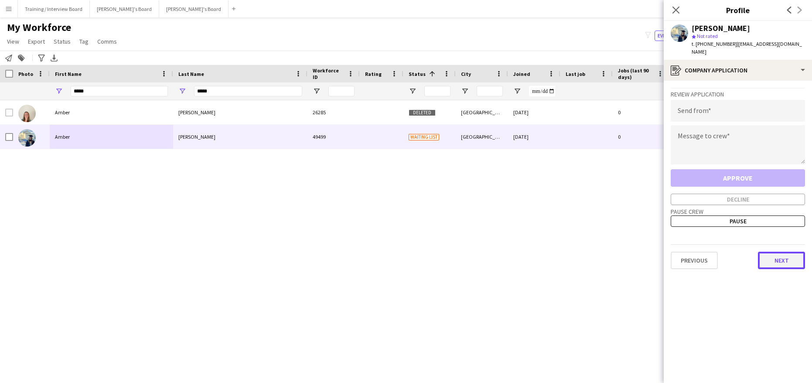
click at [785, 254] on button "Next" at bounding box center [781, 260] width 47 height 17
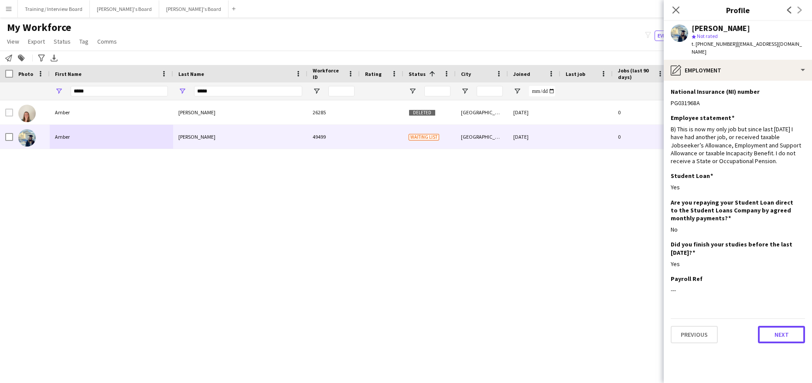
click at [788, 326] on button "Next" at bounding box center [781, 334] width 47 height 17
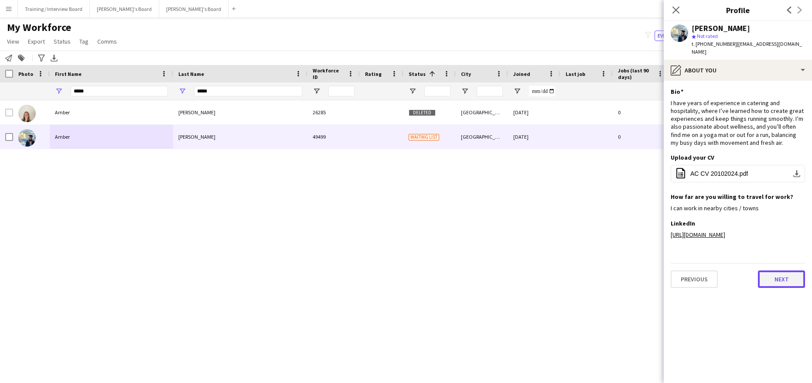
click at [779, 271] on button "Next" at bounding box center [781, 279] width 47 height 17
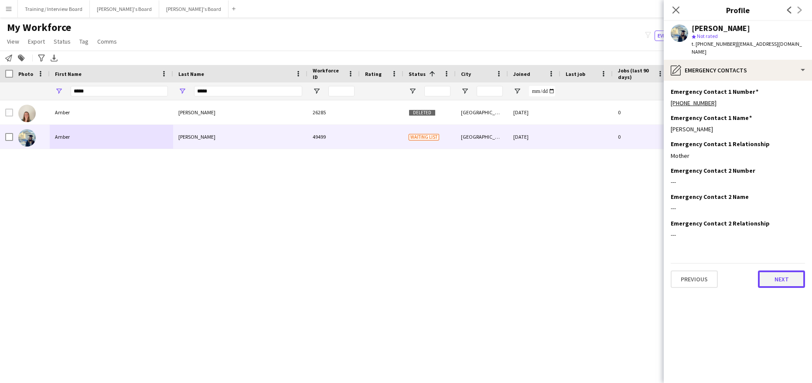
click at [781, 274] on button "Next" at bounding box center [781, 279] width 47 height 17
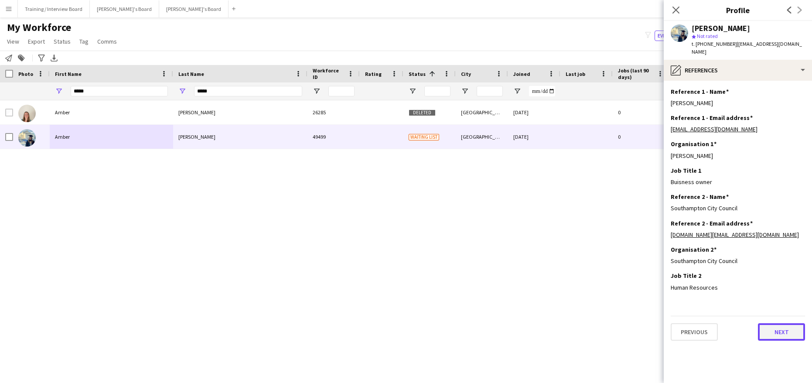
click at [781, 323] on button "Next" at bounding box center [781, 331] width 47 height 17
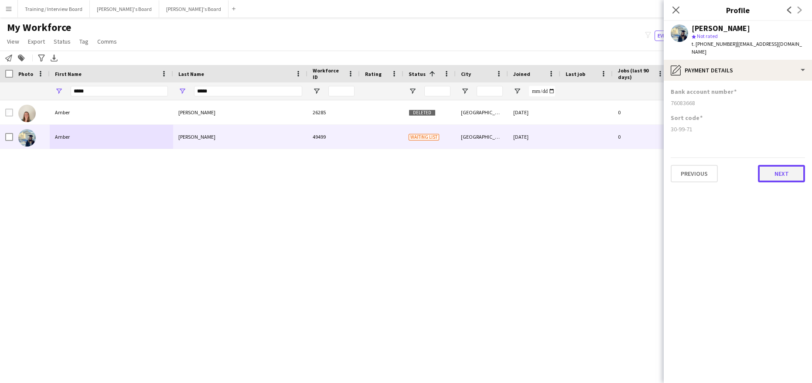
click at [776, 166] on button "Next" at bounding box center [781, 173] width 47 height 17
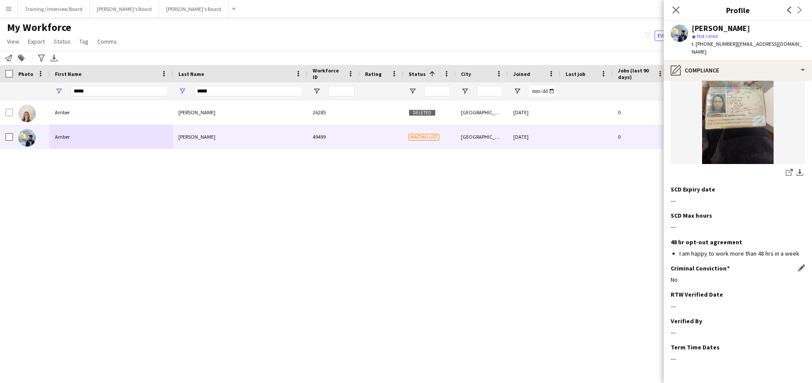
scroll to position [170, 0]
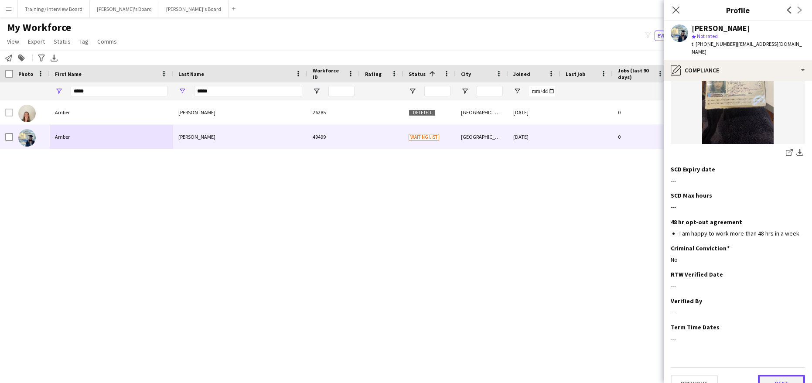
click at [768, 375] on button "Next" at bounding box center [781, 383] width 47 height 17
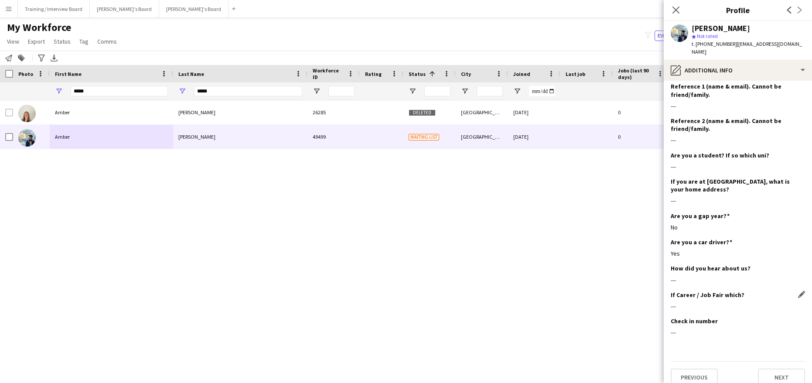
scroll to position [271, 0]
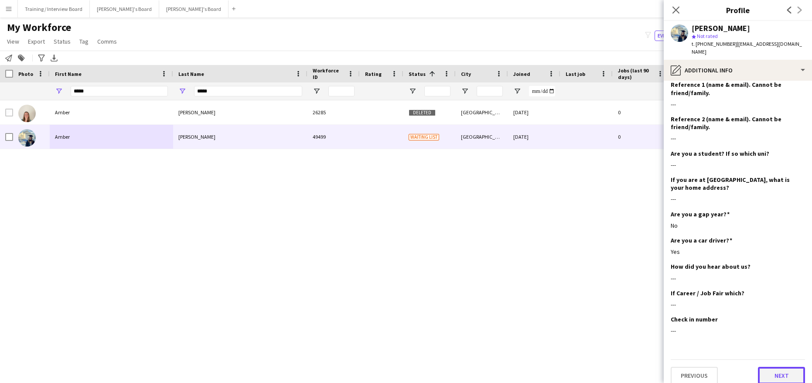
click at [759, 367] on button "Next" at bounding box center [781, 375] width 47 height 17
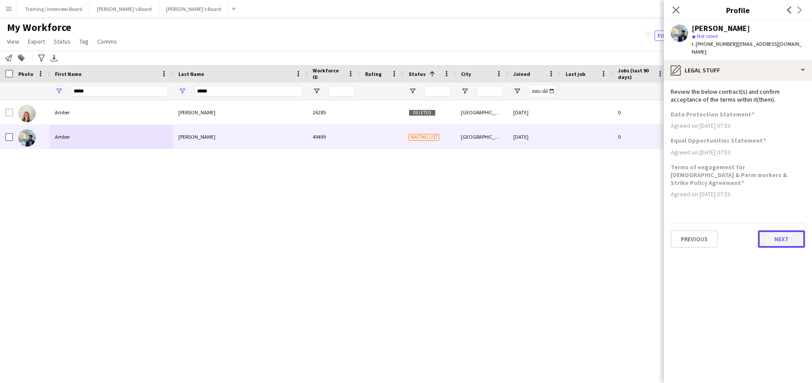
click at [781, 230] on button "Next" at bounding box center [781, 238] width 47 height 17
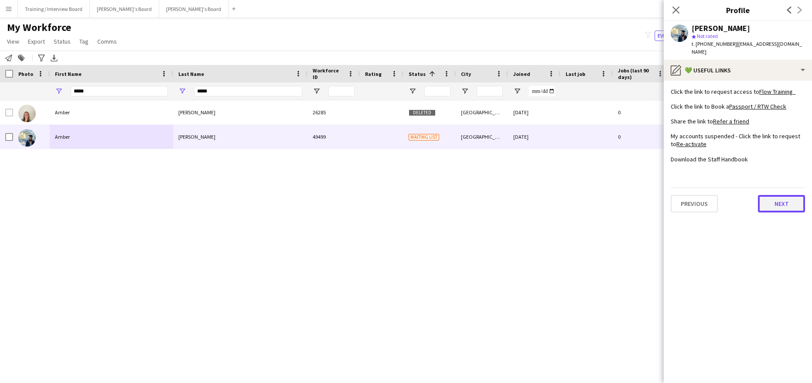
click at [778, 195] on button "Next" at bounding box center [781, 203] width 47 height 17
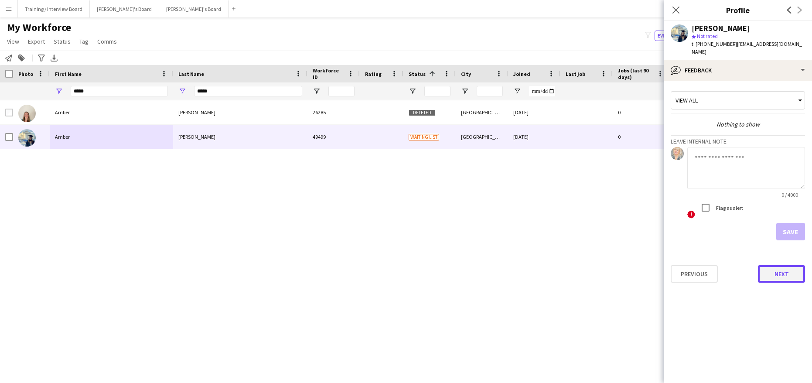
click at [784, 265] on button "Next" at bounding box center [781, 273] width 47 height 17
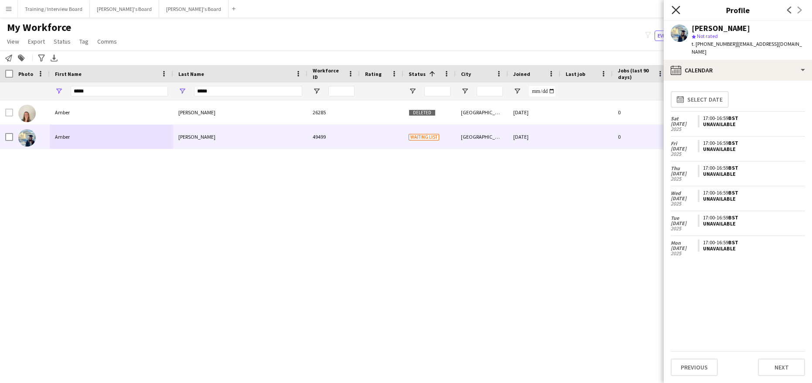
click at [679, 14] on icon "Close pop-in" at bounding box center [676, 10] width 8 height 8
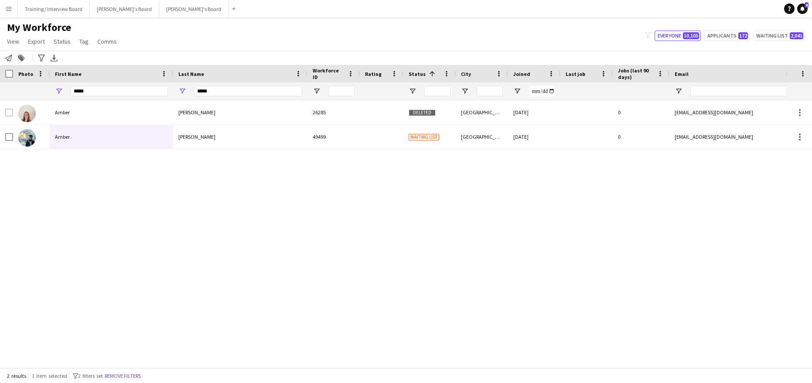
click at [756, 270] on div "Amber Cecil 26285 Deleted London 05-04-2023 0 amacecil@hotmail.co.uk +440734182…" at bounding box center [393, 230] width 786 height 261
click at [249, 87] on input "*****" at bounding box center [248, 91] width 108 height 10
type input "*"
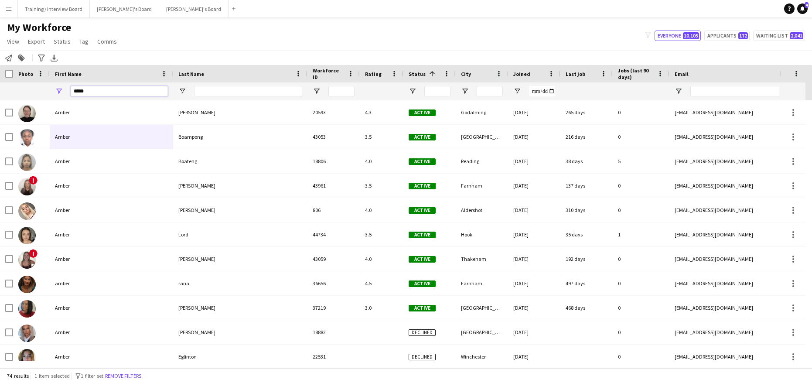
click at [101, 96] on input "*****" at bounding box center [119, 91] width 97 height 10
type input "*"
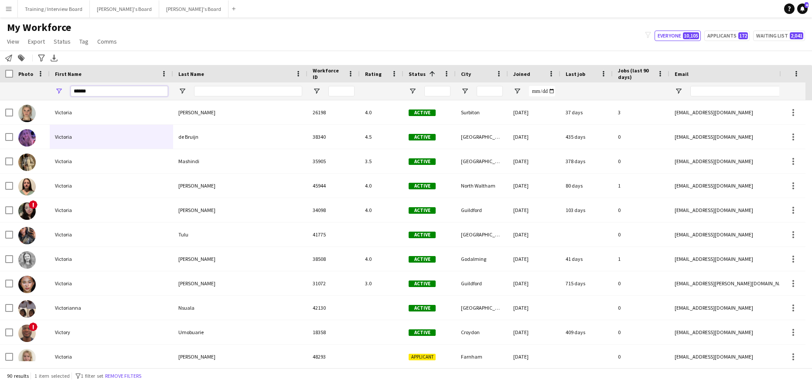
type input "******"
click at [224, 89] on input "Last Name Filter Input" at bounding box center [248, 91] width 108 height 10
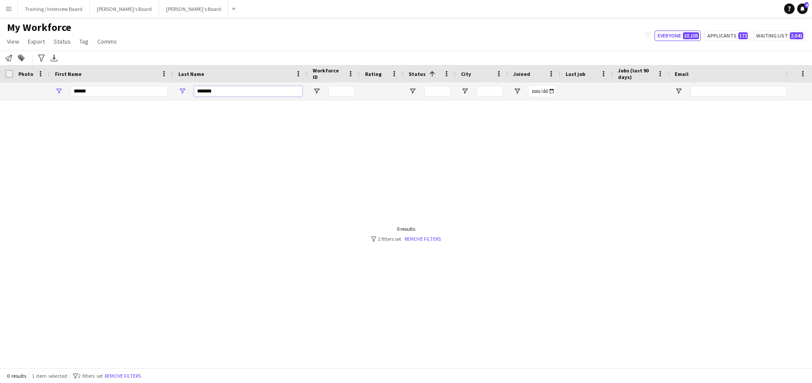
type input "*******"
click at [715, 96] on input "Email Filter Input" at bounding box center [765, 91] width 148 height 10
paste input "**********"
type input "**********"
click at [408, 241] on link "Remove filters" at bounding box center [423, 239] width 36 height 7
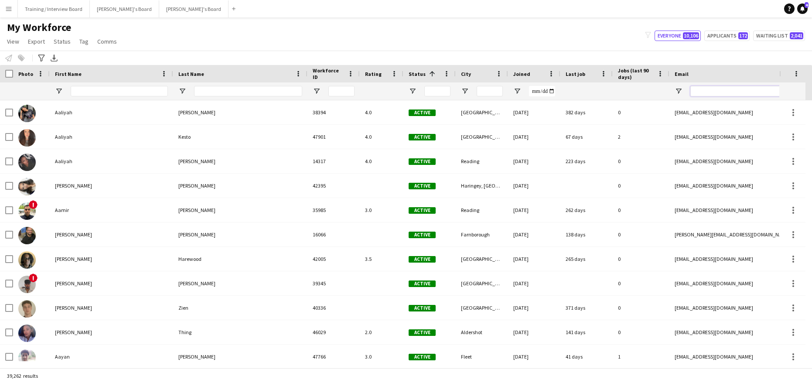
click at [712, 93] on input "Email Filter Input" at bounding box center [765, 91] width 148 height 10
paste input "**********"
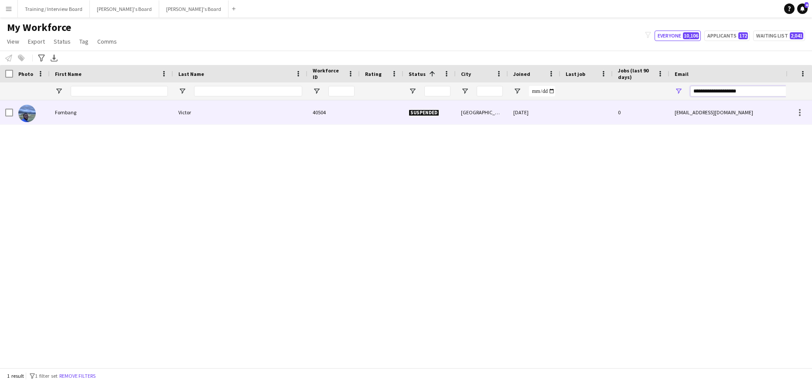
type input "**********"
click at [130, 113] on div "Fombang" at bounding box center [111, 112] width 123 height 24
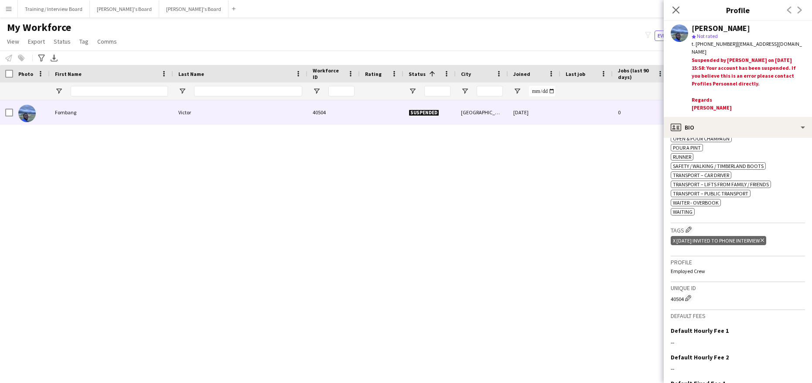
scroll to position [393, 0]
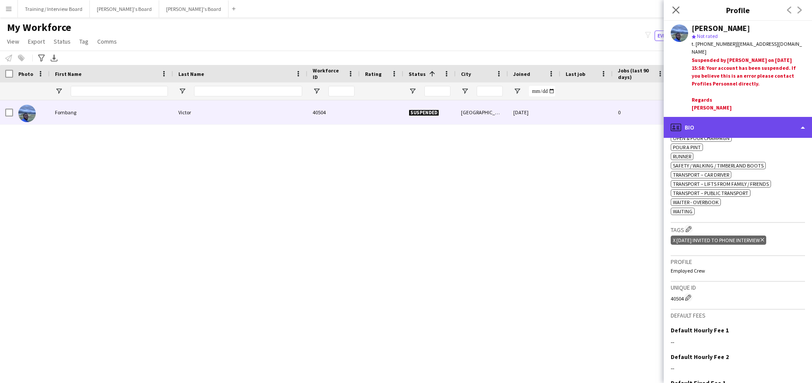
click at [806, 125] on div "profile Bio" at bounding box center [738, 127] width 148 height 21
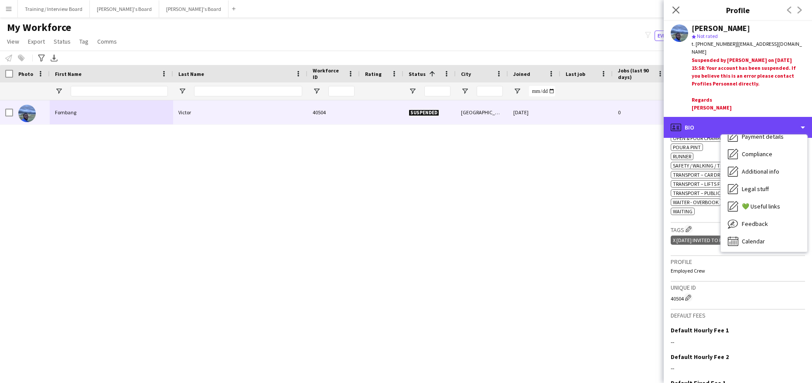
scroll to position [117, 0]
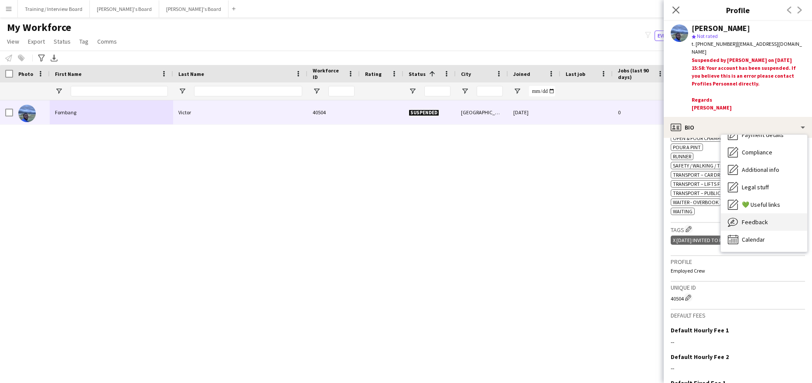
click at [752, 218] on span "Feedback" at bounding box center [755, 222] width 26 height 8
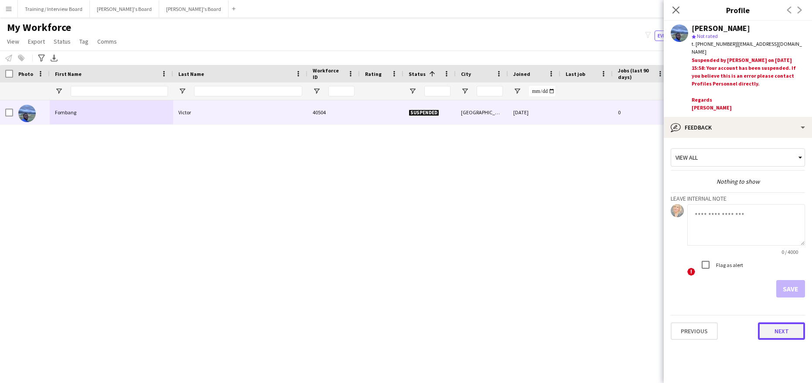
click at [785, 327] on button "Next" at bounding box center [781, 330] width 47 height 17
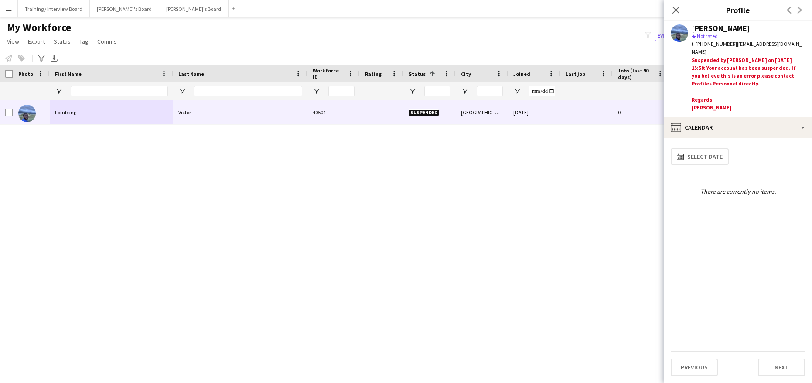
click at [775, 358] on div "Previous Next" at bounding box center [738, 363] width 134 height 25
click at [770, 365] on button "Next" at bounding box center [781, 367] width 47 height 17
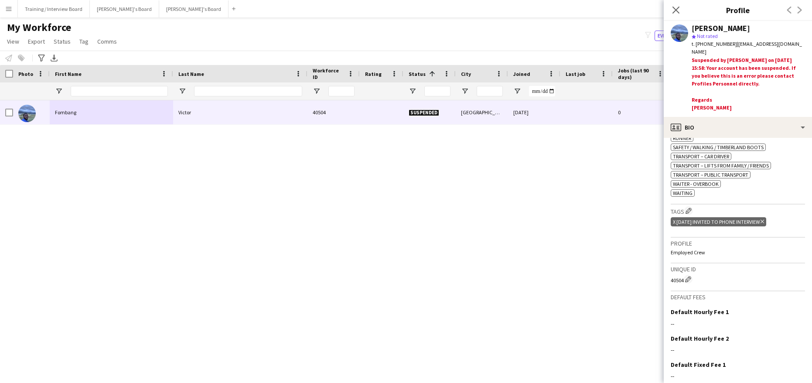
scroll to position [472, 0]
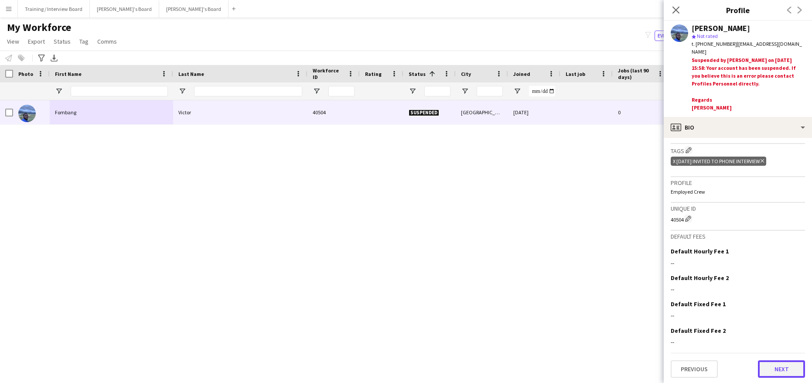
click at [767, 365] on button "Next" at bounding box center [781, 368] width 47 height 17
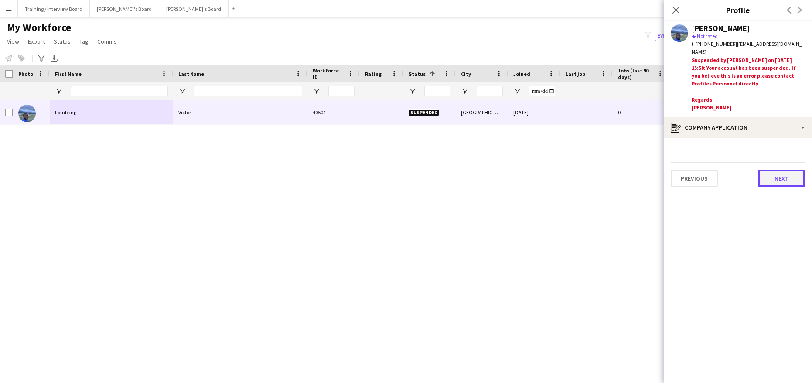
click at [775, 180] on button "Next" at bounding box center [781, 178] width 47 height 17
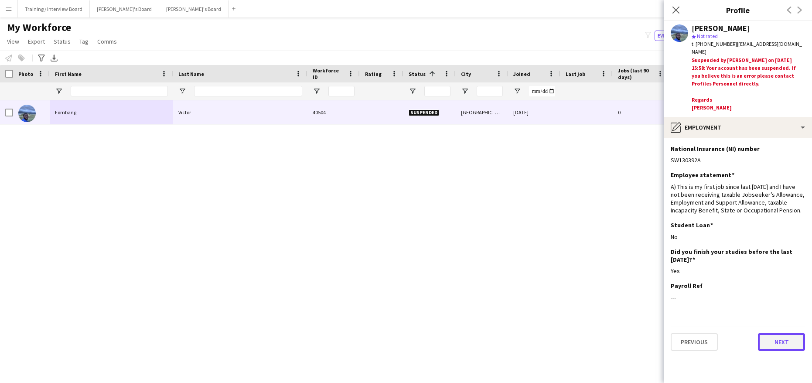
click at [783, 348] on button "Next" at bounding box center [781, 341] width 47 height 17
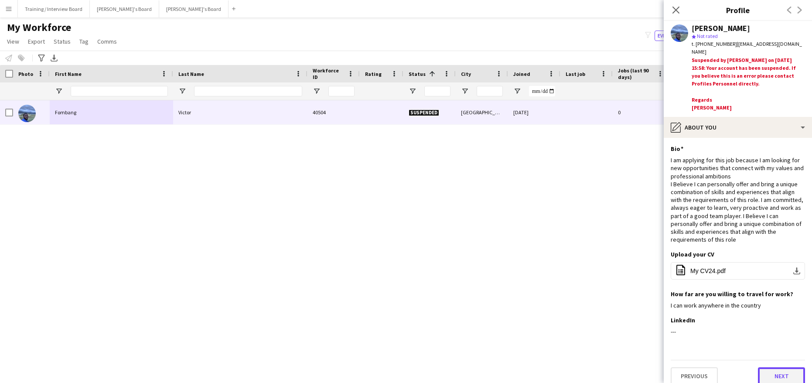
click at [774, 377] on button "Next" at bounding box center [781, 375] width 47 height 17
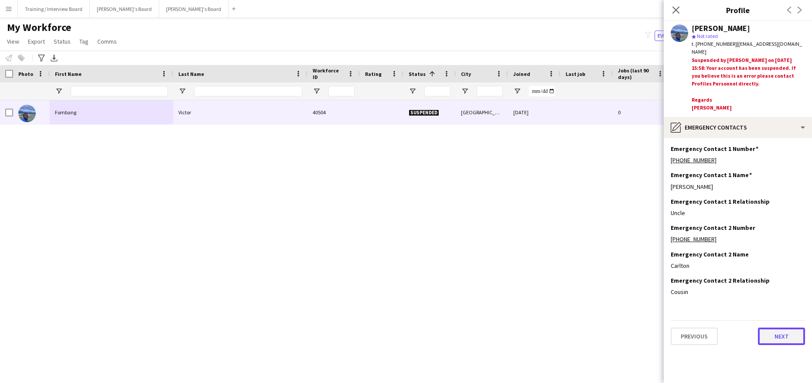
click at [788, 332] on button "Next" at bounding box center [781, 336] width 47 height 17
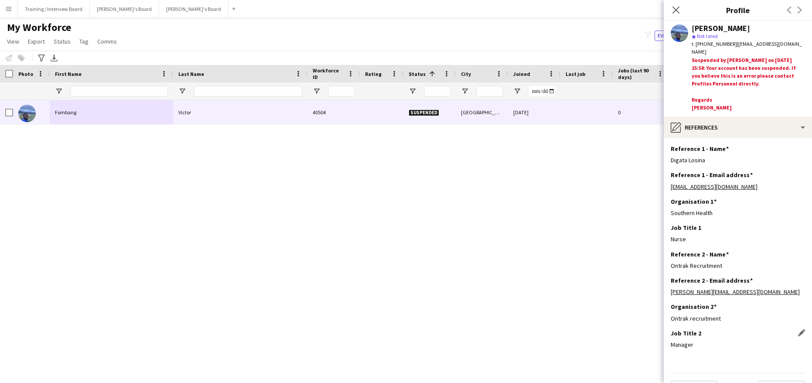
scroll to position [20, 0]
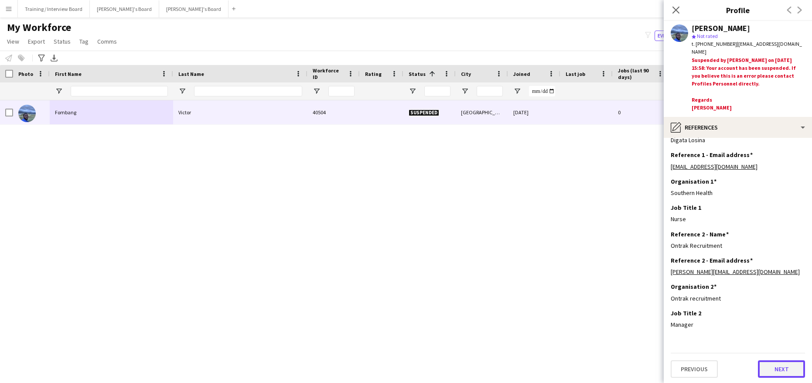
click at [758, 361] on button "Next" at bounding box center [781, 368] width 47 height 17
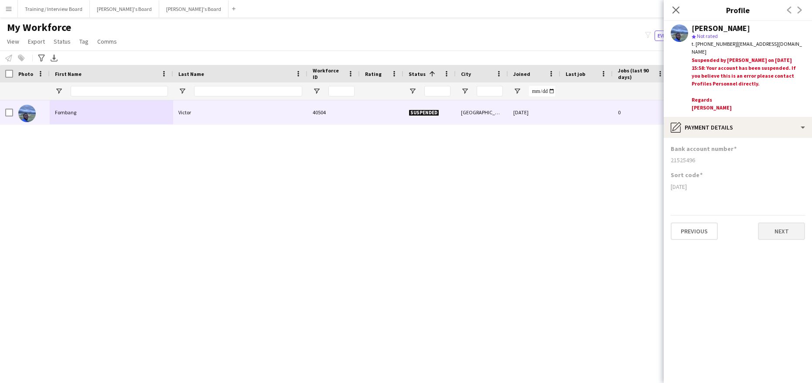
scroll to position [0, 0]
click at [764, 230] on button "Next" at bounding box center [781, 231] width 47 height 17
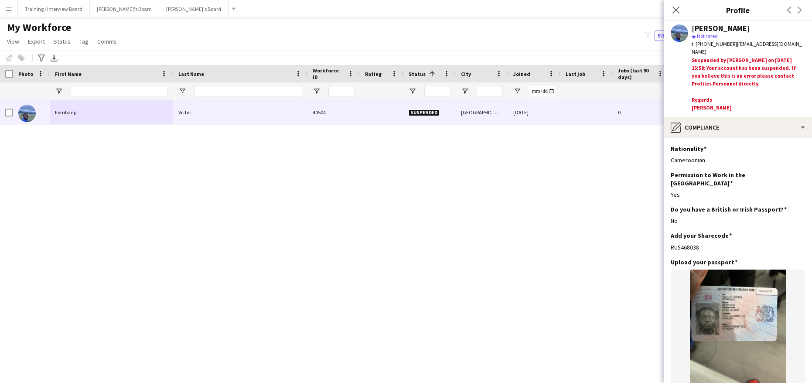
drag, startPoint x: 705, startPoint y: 235, endPoint x: 668, endPoint y: 240, distance: 37.8
click at [668, 240] on app-section-data-types "Nationality Edit this field Cameroonian Permission to Work in the [GEOGRAPHIC_D…" at bounding box center [738, 260] width 148 height 245
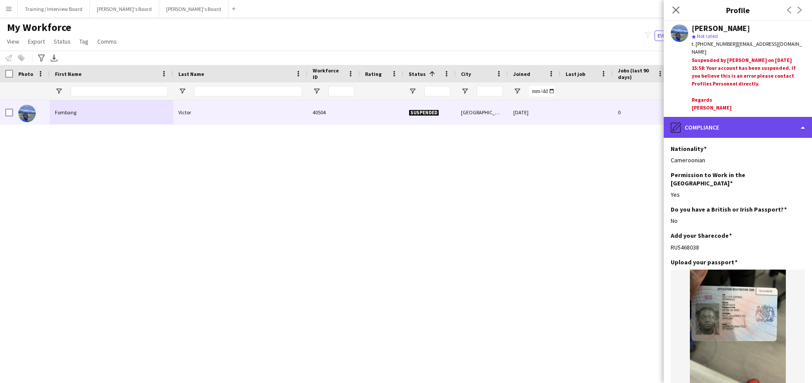
click at [801, 124] on div "pencil4 Compliance" at bounding box center [738, 127] width 148 height 21
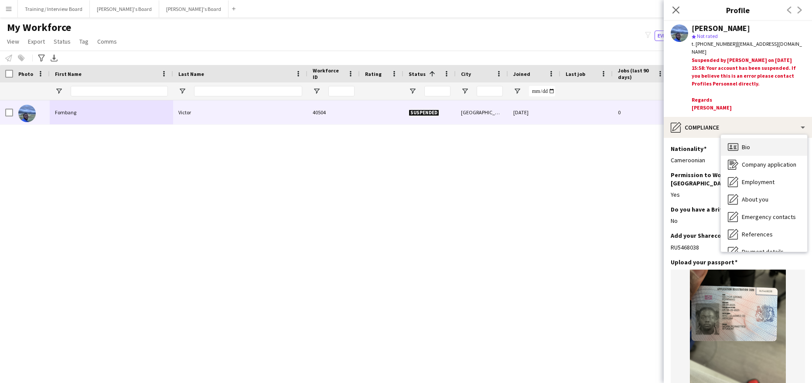
click at [761, 149] on div "Bio Bio" at bounding box center [764, 146] width 86 height 17
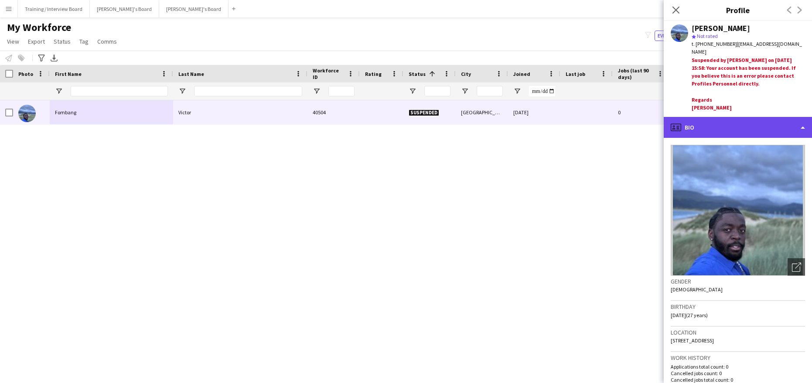
click at [805, 127] on div "profile Bio" at bounding box center [738, 127] width 148 height 21
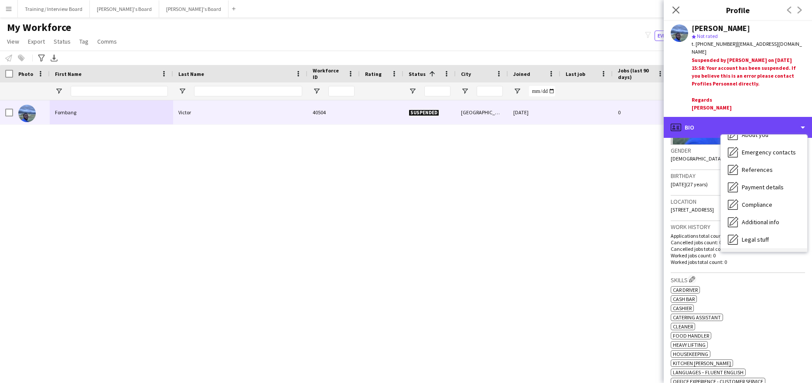
scroll to position [70, 0]
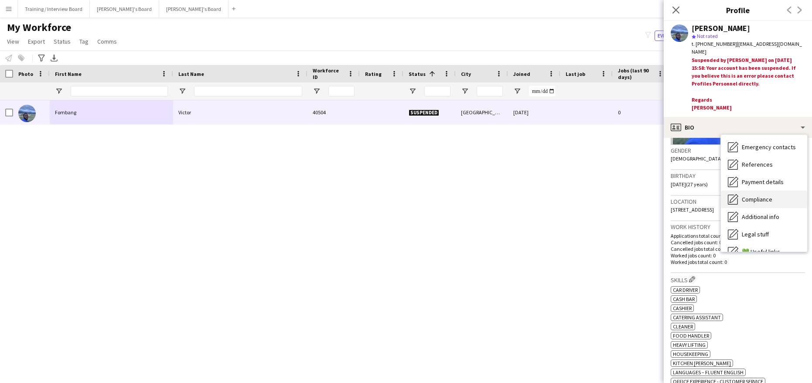
click at [764, 200] on span "Compliance" at bounding box center [757, 199] width 31 height 8
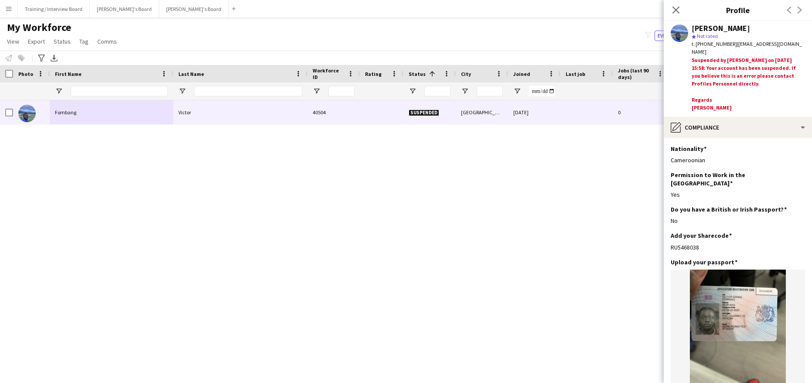
drag, startPoint x: 709, startPoint y: 238, endPoint x: 669, endPoint y: 241, distance: 39.8
click at [669, 241] on app-section-data-types "Nationality Edit this field Cameroonian Permission to Work in the [GEOGRAPHIC_D…" at bounding box center [738, 260] width 148 height 245
copy div "RU5468038"
click at [802, 219] on app-section-data-types "Nationality Edit this field Cameroonian Permission to Work in the [GEOGRAPHIC_D…" at bounding box center [738, 260] width 148 height 245
drag, startPoint x: 700, startPoint y: 236, endPoint x: 671, endPoint y: 240, distance: 29.1
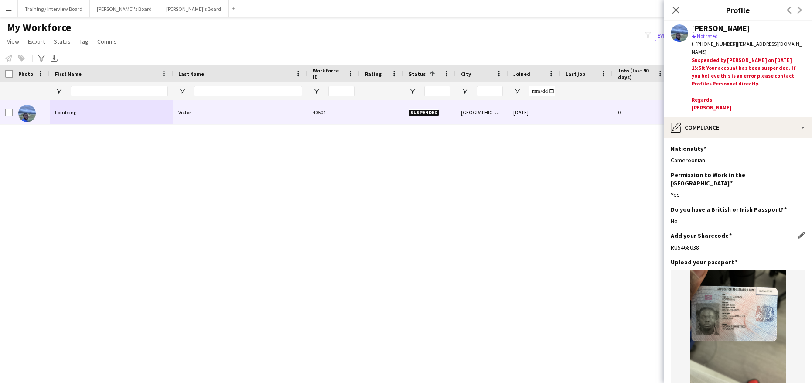
click at [671, 243] on div "RU5468038" at bounding box center [738, 247] width 134 height 8
copy div "RU5468038"
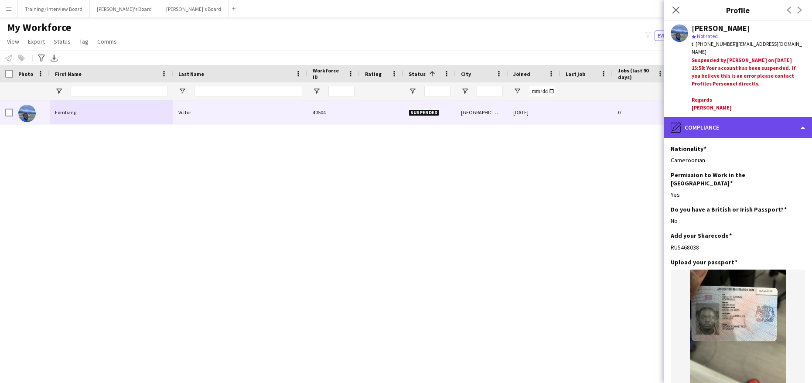
click at [804, 123] on div "pencil4 Compliance" at bounding box center [738, 127] width 148 height 21
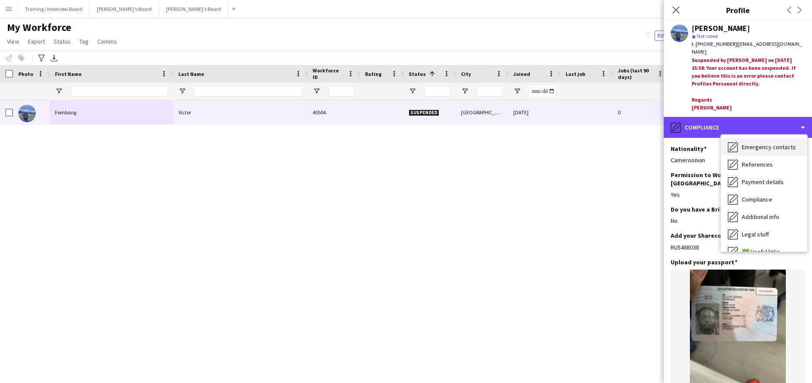
scroll to position [0, 0]
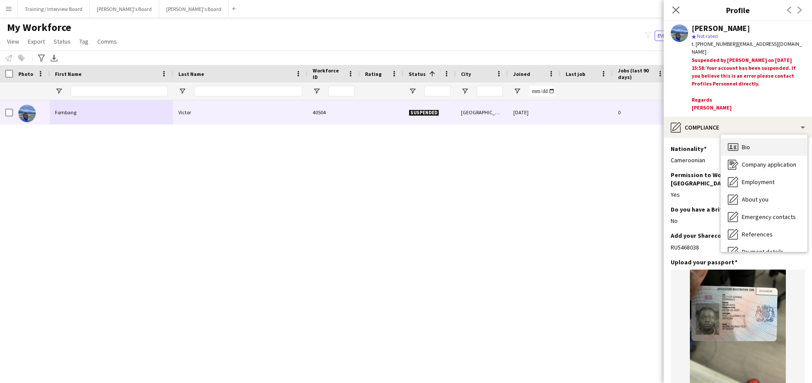
click at [743, 143] on span "Bio" at bounding box center [746, 147] width 8 height 8
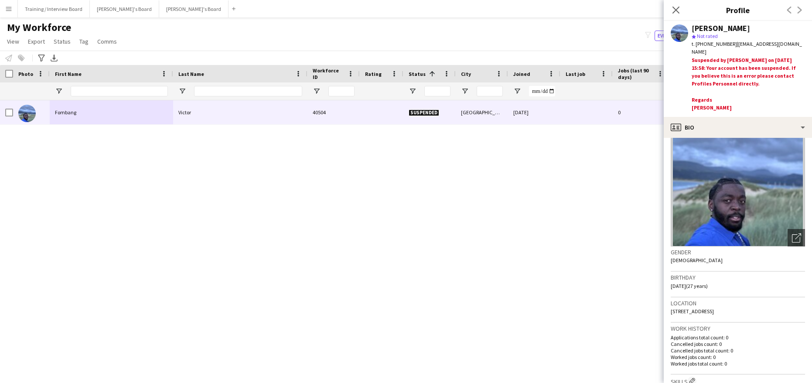
scroll to position [44, 0]
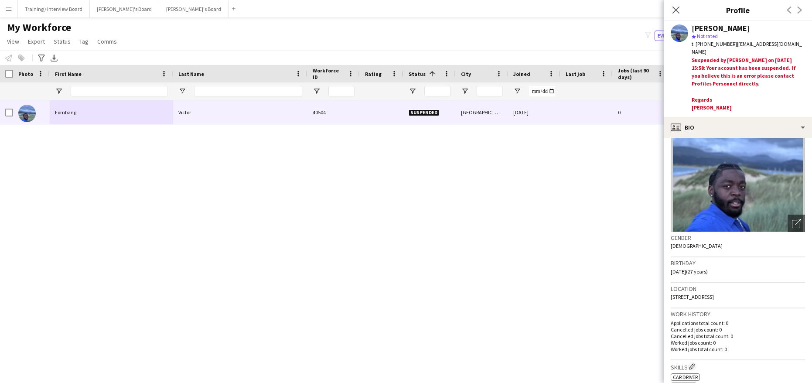
drag, startPoint x: 733, startPoint y: 41, endPoint x: 785, endPoint y: 44, distance: 52.4
click at [785, 44] on span "| [EMAIL_ADDRESS][DOMAIN_NAME]" at bounding box center [747, 48] width 110 height 14
copy span "[EMAIL_ADDRESS][DOMAIN_NAME]"
click at [673, 6] on icon at bounding box center [676, 10] width 8 height 8
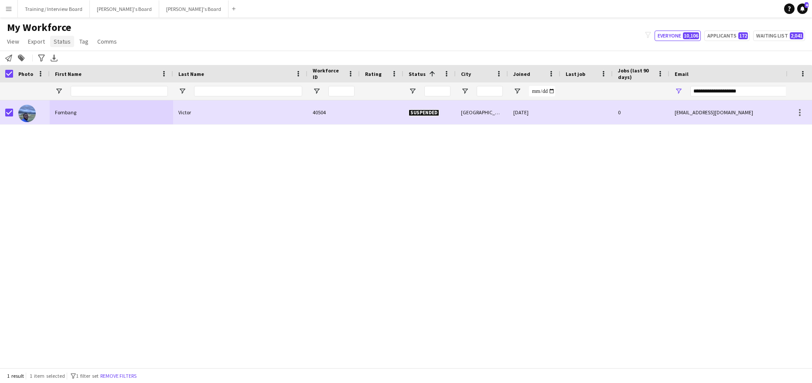
click at [63, 43] on span "Status" at bounding box center [62, 42] width 17 height 8
click at [66, 56] on span "Edit" at bounding box center [62, 60] width 10 height 8
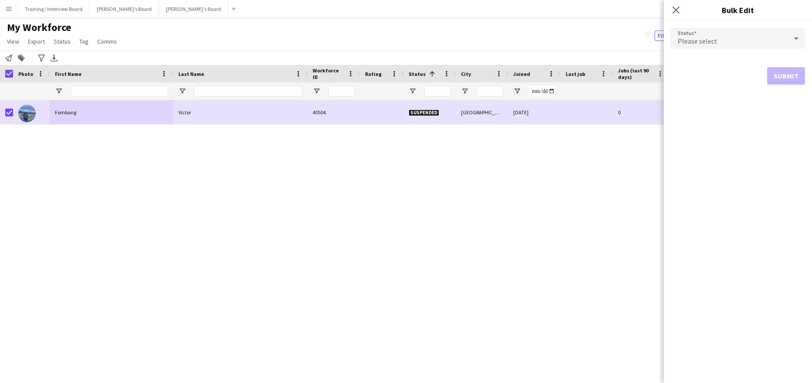
click at [796, 39] on icon at bounding box center [797, 39] width 4 height 2
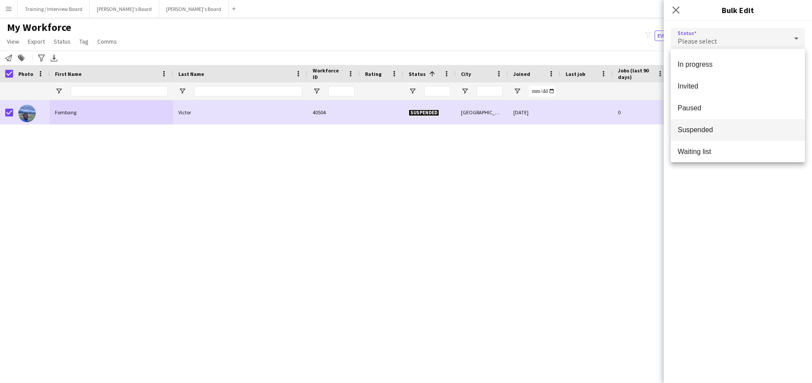
scroll to position [90, 0]
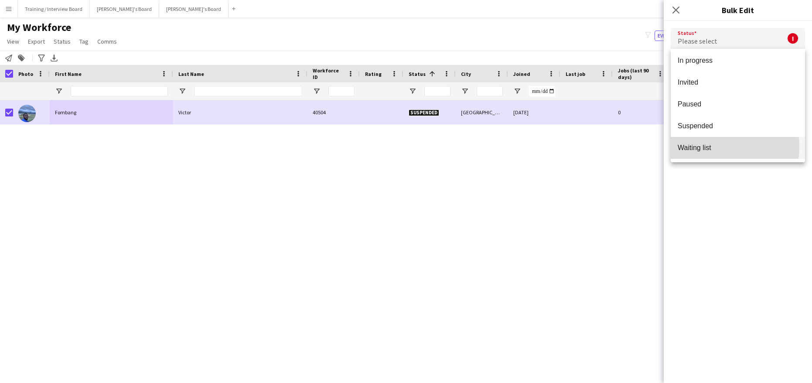
click at [711, 147] on span "Waiting list" at bounding box center [738, 148] width 120 height 8
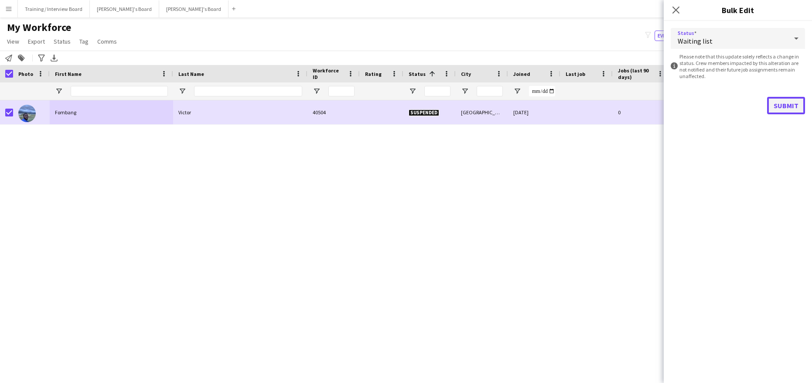
click at [792, 103] on button "Submit" at bounding box center [787, 105] width 38 height 17
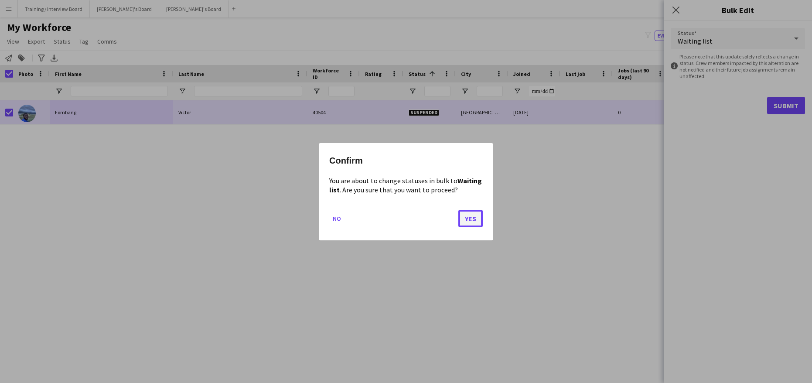
click at [480, 221] on button "Yes" at bounding box center [471, 217] width 24 height 17
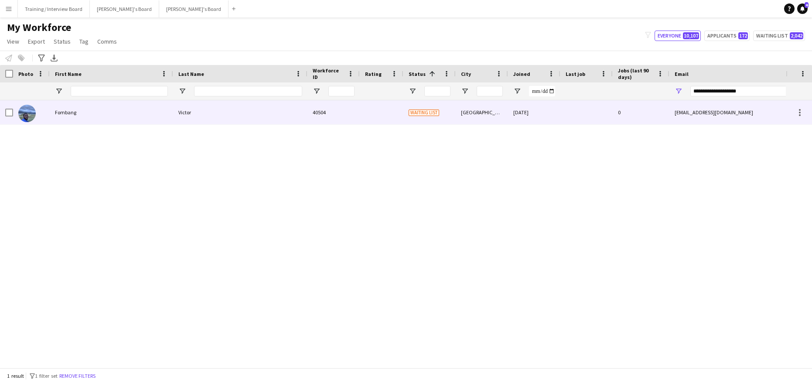
click at [196, 113] on div "Victor" at bounding box center [240, 112] width 134 height 24
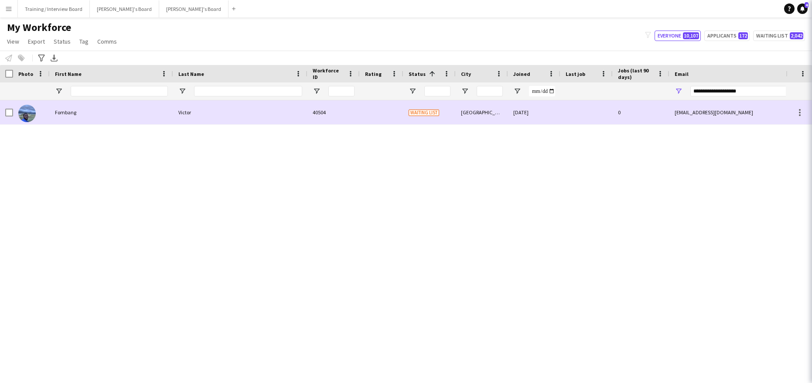
click at [196, 113] on div "Victor" at bounding box center [240, 112] width 134 height 24
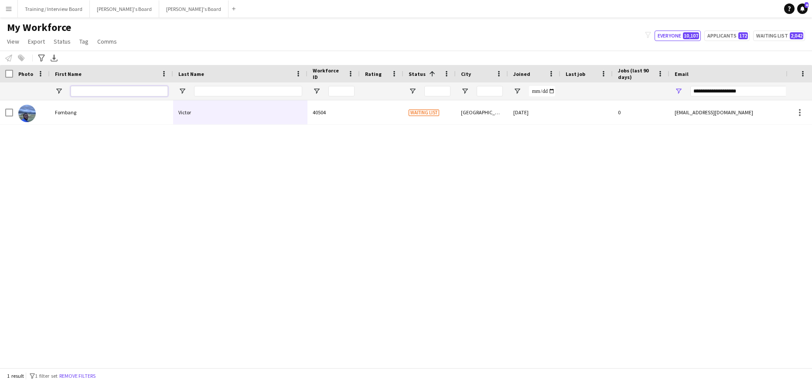
click at [72, 95] on input "First Name Filter Input" at bounding box center [119, 91] width 97 height 10
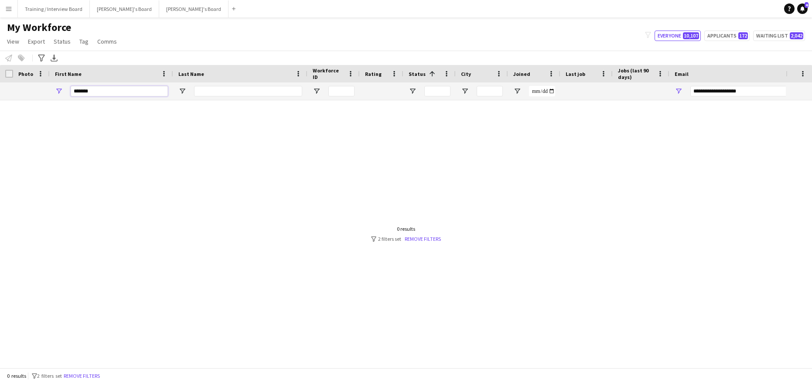
type input "*******"
click at [210, 93] on input "Last Name Filter Input" at bounding box center [248, 91] width 108 height 10
type input "**"
click at [410, 239] on link "Remove filters" at bounding box center [423, 239] width 36 height 7
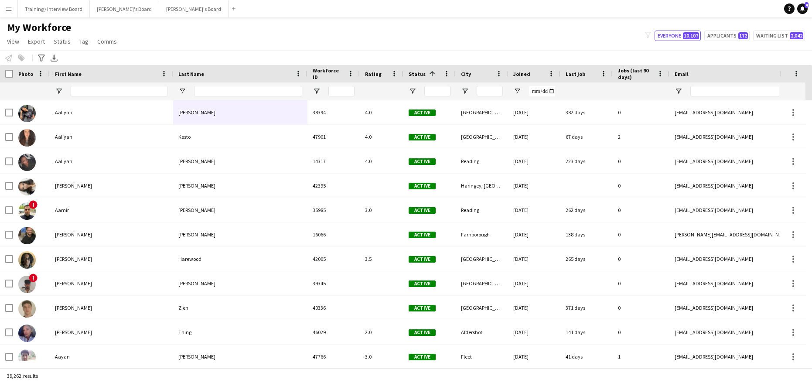
click at [203, 84] on div at bounding box center [248, 90] width 108 height 17
click at [219, 89] on input "Last Name Filter Input" at bounding box center [248, 91] width 108 height 10
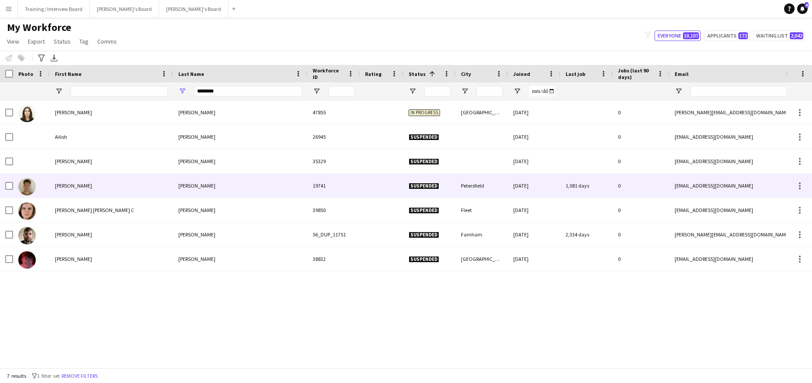
click at [198, 186] on div "Hennessy" at bounding box center [240, 186] width 134 height 24
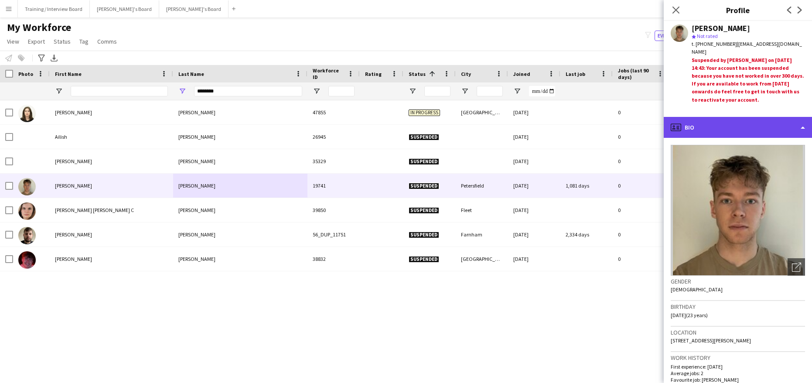
click at [805, 126] on div "profile Bio" at bounding box center [738, 127] width 148 height 21
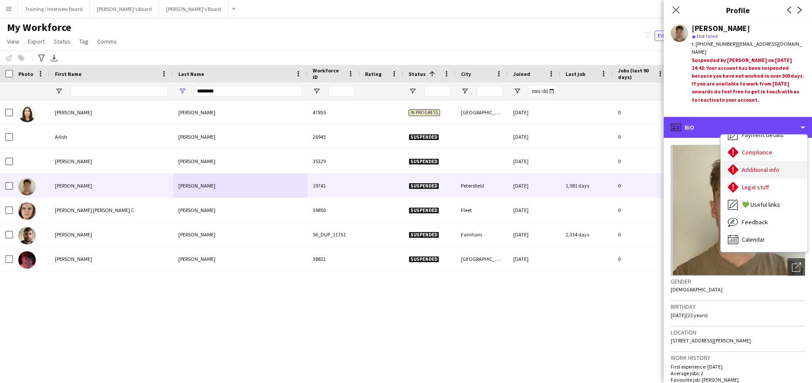
scroll to position [73, 0]
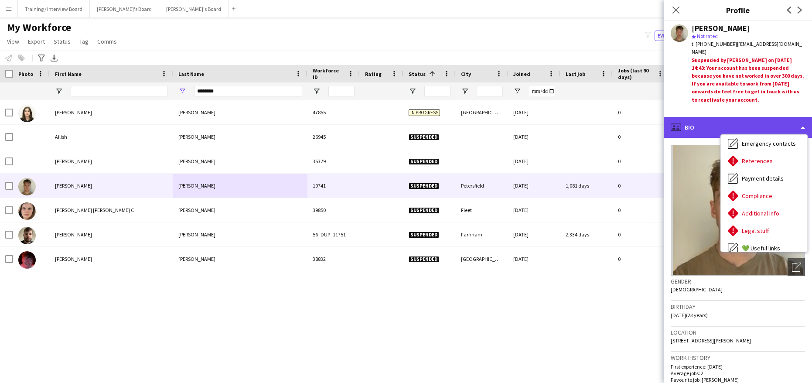
click at [802, 124] on div "profile Bio" at bounding box center [738, 127] width 148 height 21
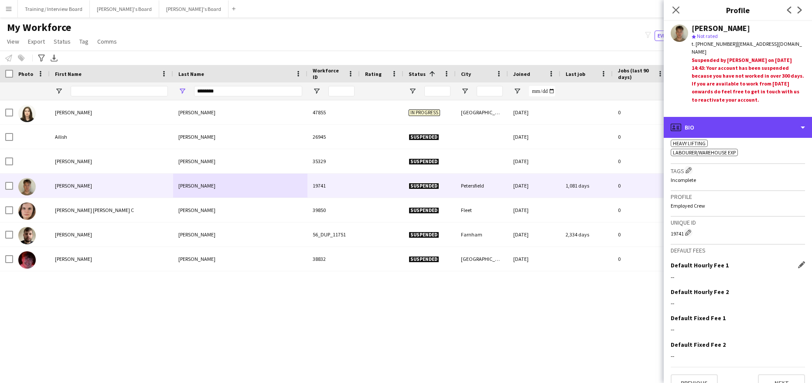
scroll to position [322, 0]
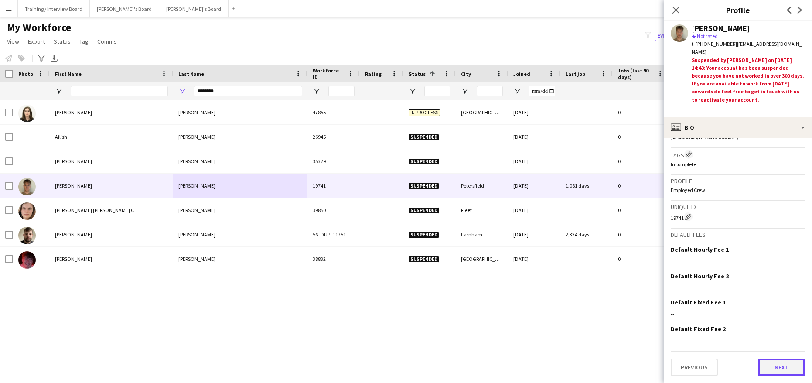
click at [761, 368] on button "Next" at bounding box center [781, 367] width 47 height 17
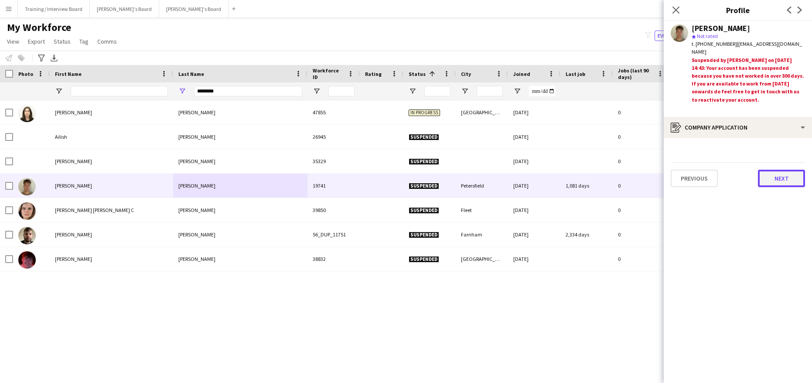
click at [768, 174] on button "Next" at bounding box center [781, 178] width 47 height 17
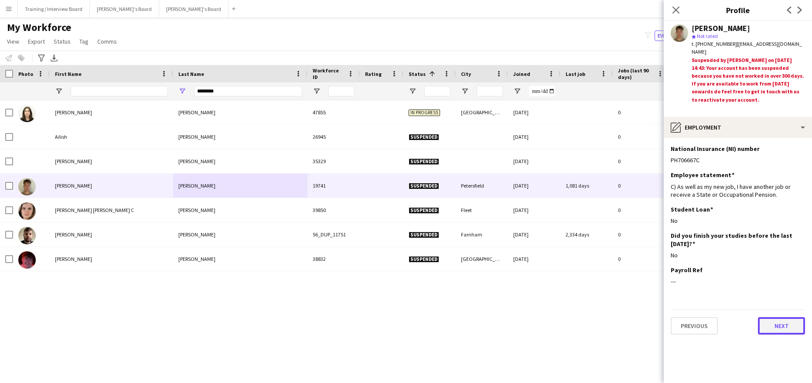
click at [778, 327] on button "Next" at bounding box center [781, 325] width 47 height 17
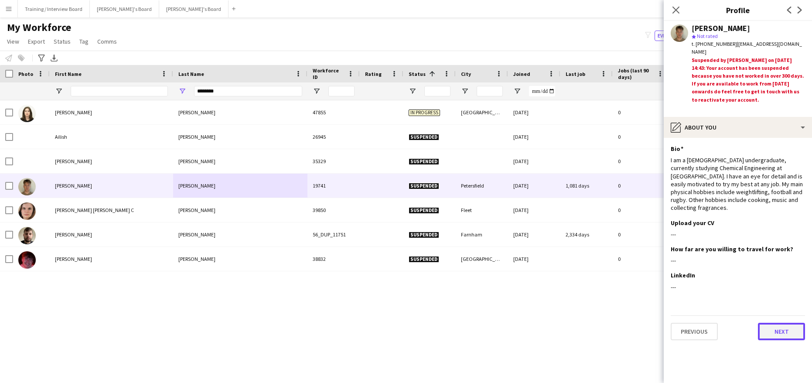
click at [782, 323] on button "Next" at bounding box center [781, 331] width 47 height 17
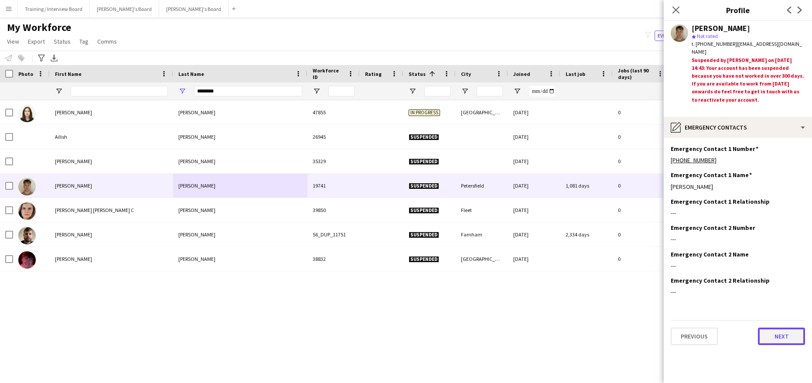
click at [778, 334] on button "Next" at bounding box center [781, 336] width 47 height 17
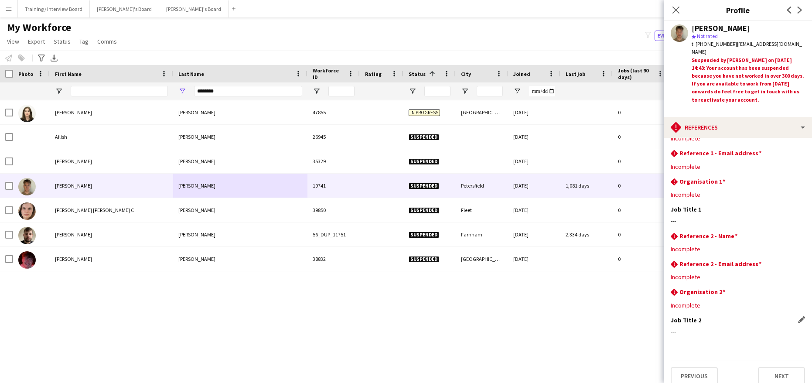
scroll to position [32, 0]
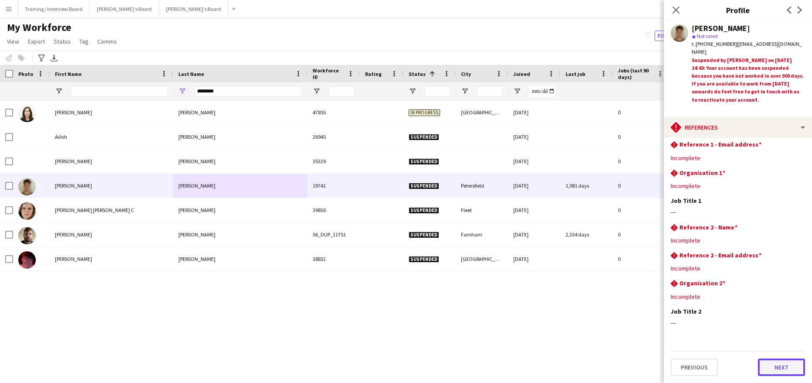
click at [769, 364] on button "Next" at bounding box center [781, 367] width 47 height 17
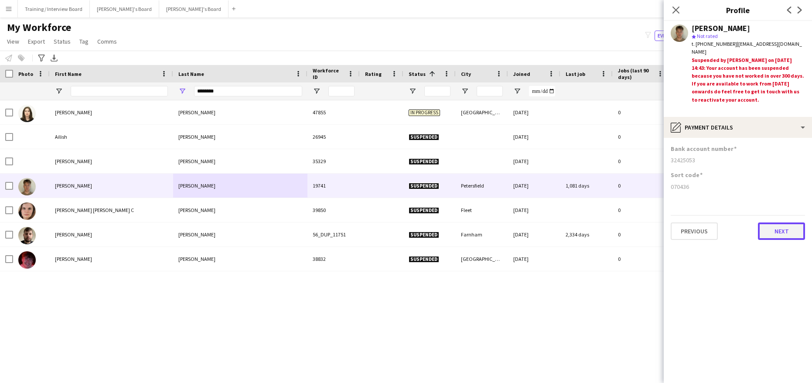
click at [777, 234] on button "Next" at bounding box center [781, 231] width 47 height 17
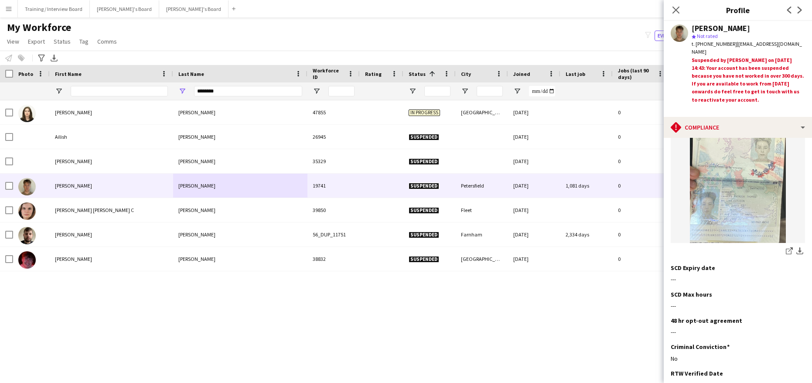
scroll to position [131, 0]
click at [786, 248] on icon at bounding box center [789, 251] width 6 height 6
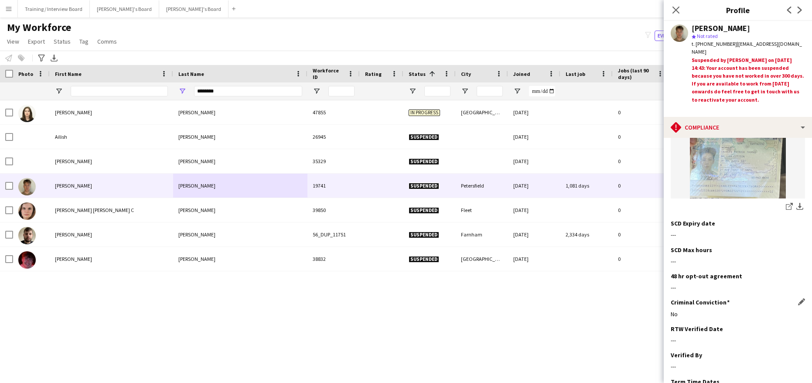
scroll to position [237, 0]
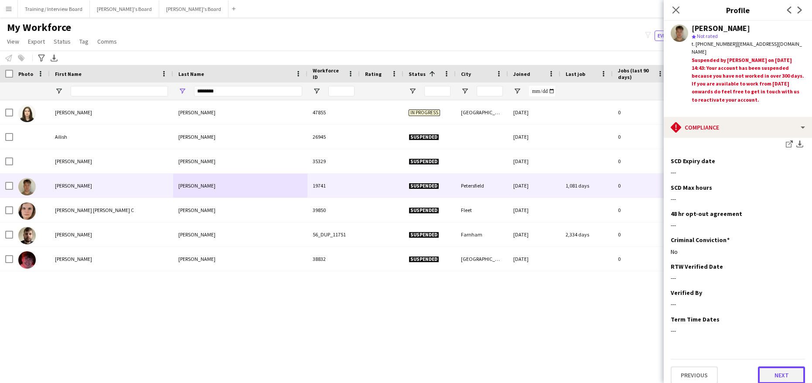
click at [774, 370] on button "Next" at bounding box center [781, 375] width 47 height 17
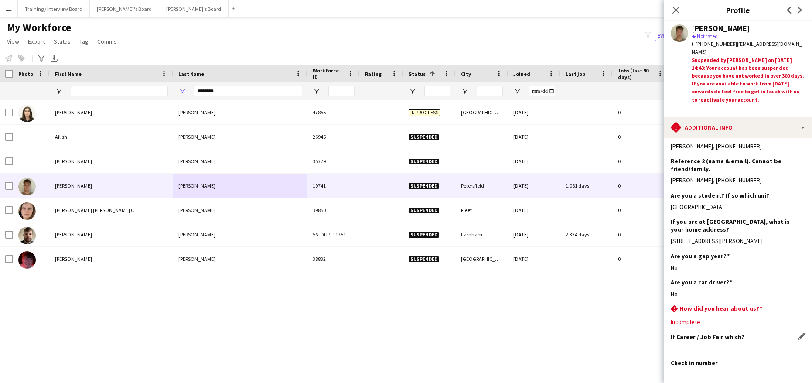
scroll to position [173, 0]
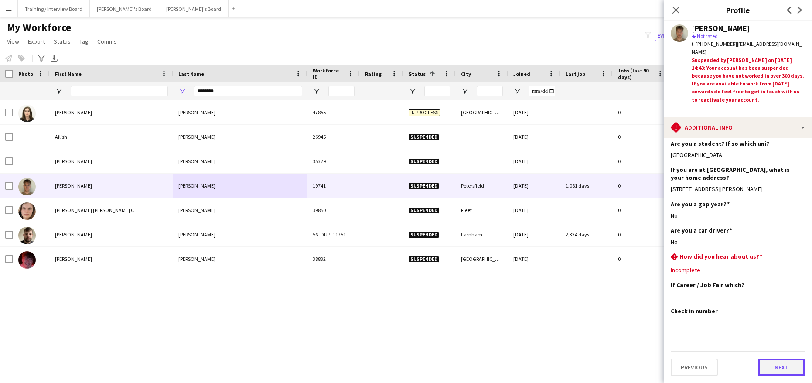
click at [758, 371] on button "Next" at bounding box center [781, 367] width 47 height 17
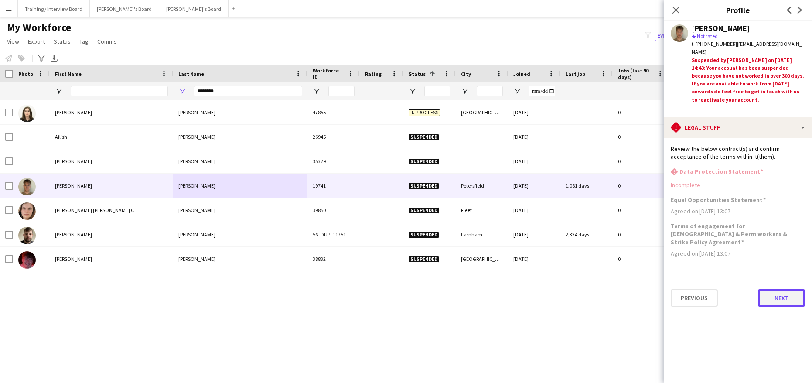
click at [798, 289] on button "Next" at bounding box center [781, 297] width 47 height 17
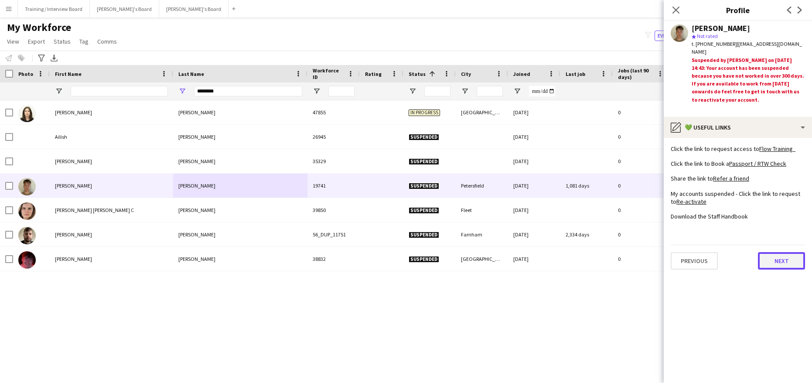
click at [768, 260] on button "Next" at bounding box center [781, 260] width 47 height 17
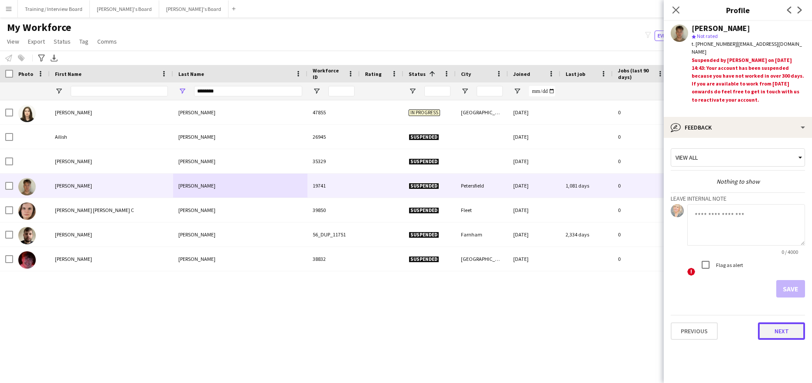
click at [772, 330] on button "Next" at bounding box center [781, 330] width 47 height 17
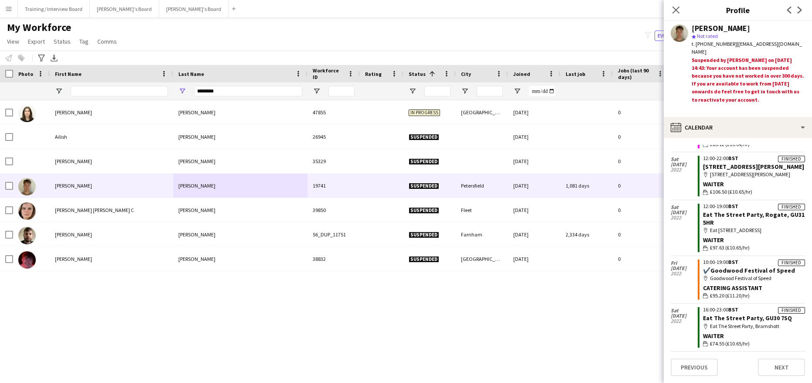
scroll to position [415, 0]
drag, startPoint x: 733, startPoint y: 41, endPoint x: 778, endPoint y: 44, distance: 45.0
click at [778, 44] on div "t. +447557475664 | ch_pgs@icloud.com" at bounding box center [748, 48] width 113 height 16
copy span "ch_pgs@icloud.com"
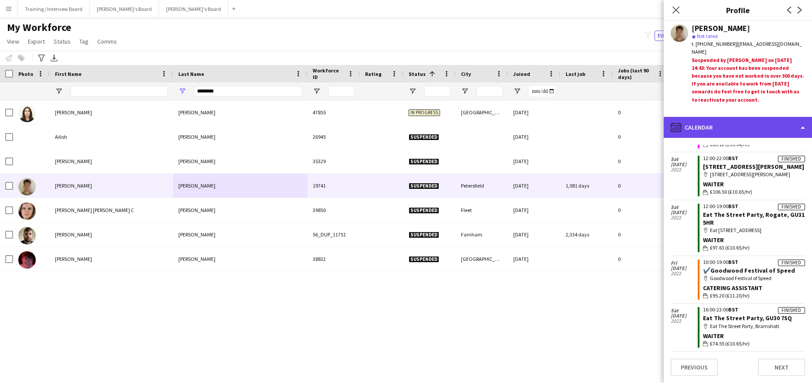
click at [802, 131] on div "calendar-full Calendar" at bounding box center [738, 127] width 148 height 21
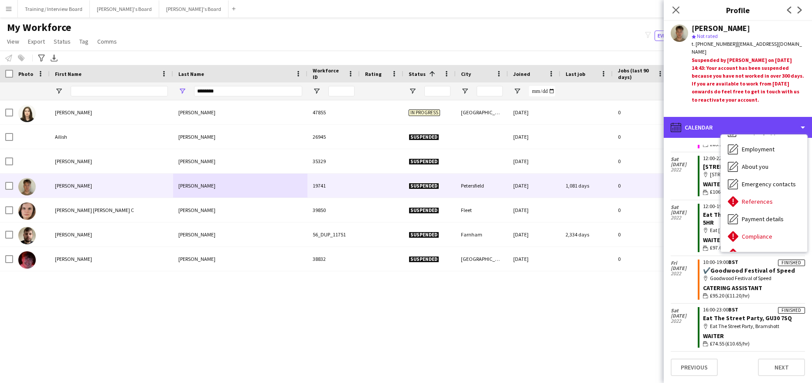
scroll to position [0, 0]
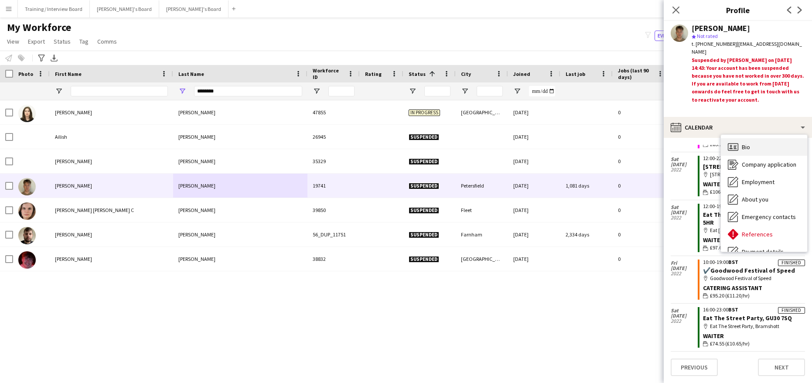
click at [759, 146] on div "Bio Bio" at bounding box center [764, 146] width 86 height 17
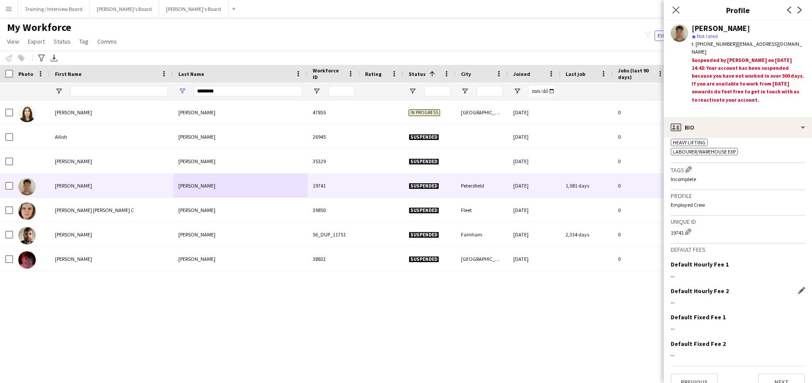
scroll to position [322, 0]
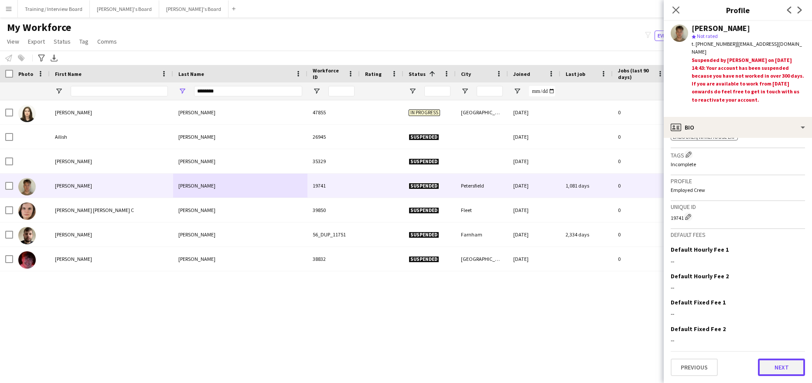
click at [787, 364] on button "Next" at bounding box center [781, 367] width 47 height 17
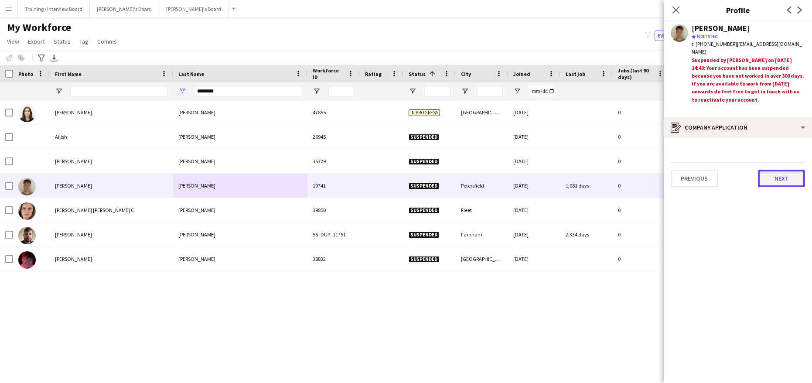
click at [765, 182] on button "Next" at bounding box center [781, 178] width 47 height 17
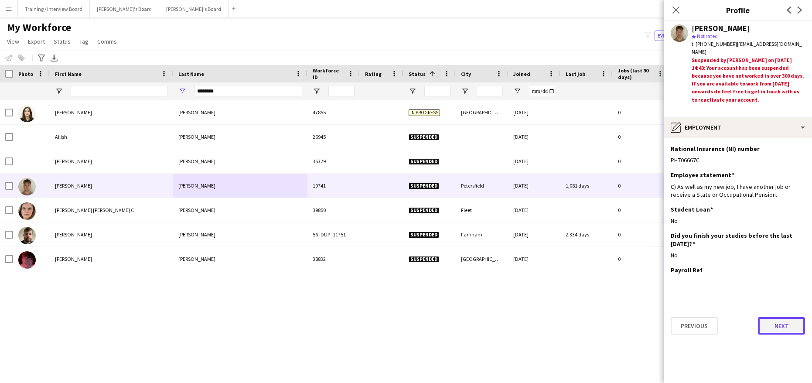
click at [778, 329] on button "Next" at bounding box center [781, 325] width 47 height 17
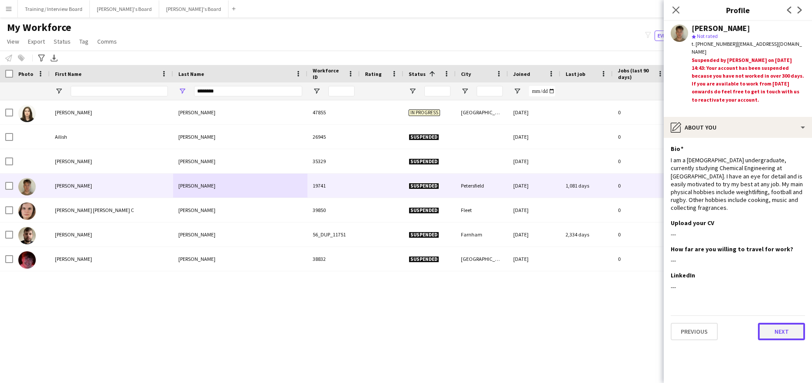
click at [790, 326] on button "Next" at bounding box center [781, 331] width 47 height 17
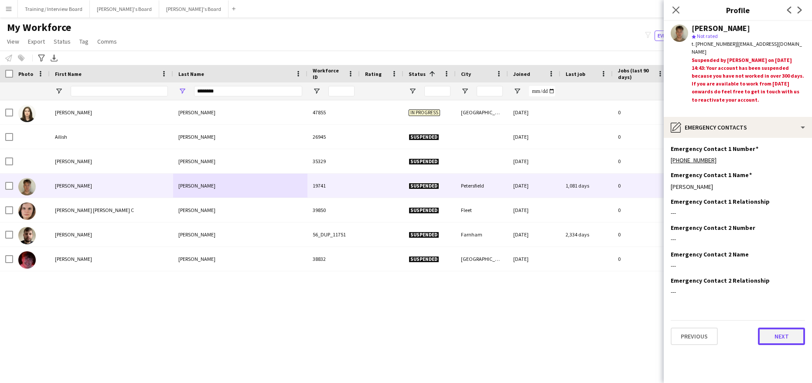
click at [783, 336] on button "Next" at bounding box center [781, 336] width 47 height 17
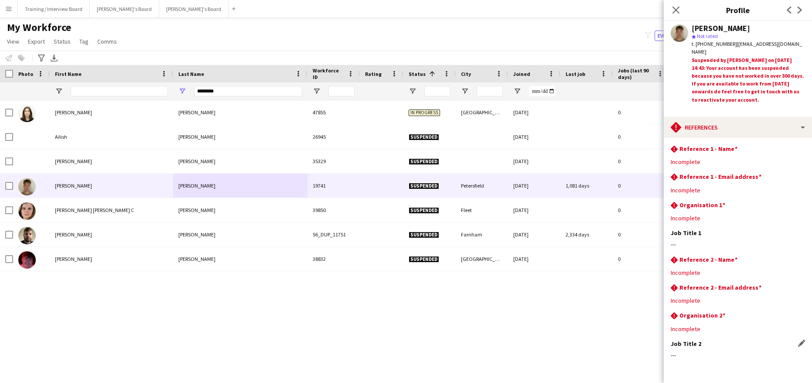
scroll to position [32, 0]
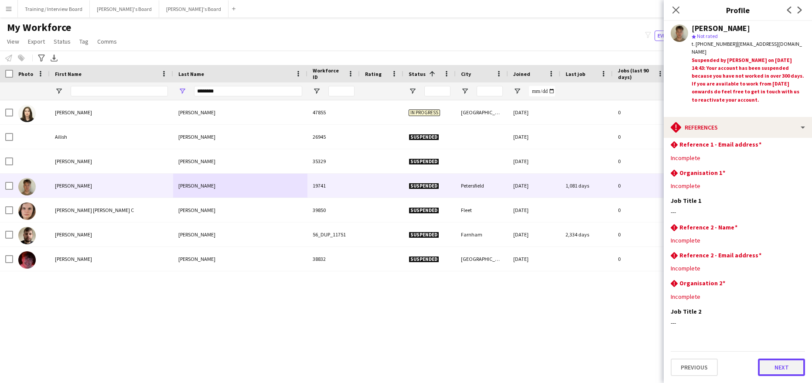
click at [792, 363] on button "Next" at bounding box center [781, 367] width 47 height 17
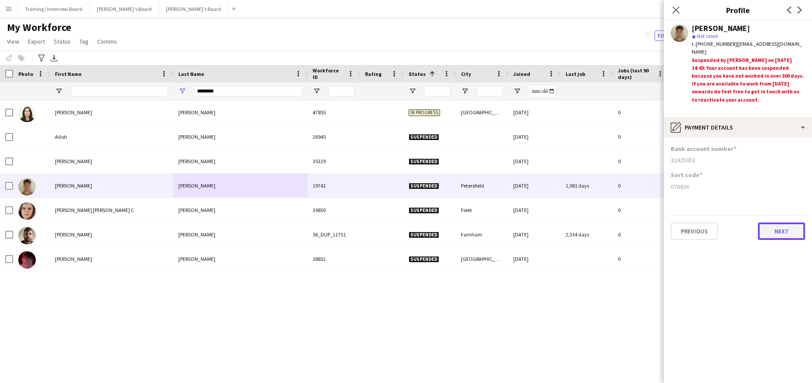
click at [773, 234] on button "Next" at bounding box center [781, 231] width 47 height 17
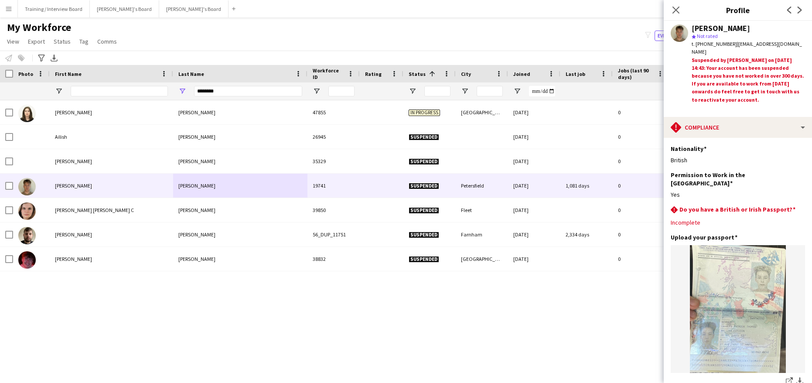
click at [800, 202] on app-section-data-types "Nationality Edit this field British Permission to Work in the UK Edit this fiel…" at bounding box center [738, 260] width 148 height 245
click at [799, 206] on app-icon "Edit this field" at bounding box center [802, 209] width 7 height 7
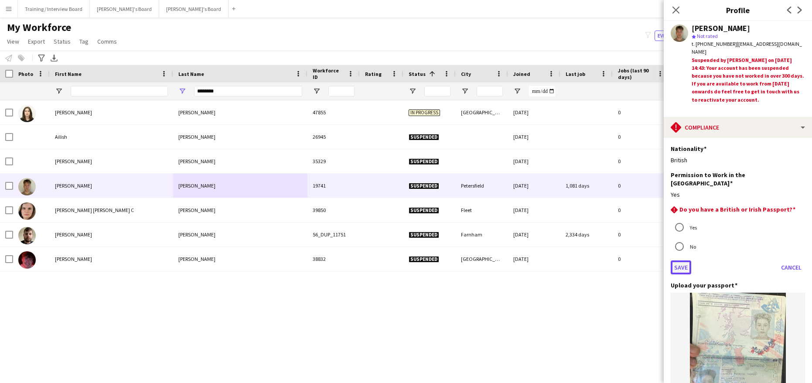
click at [682, 260] on button "Save" at bounding box center [681, 267] width 21 height 14
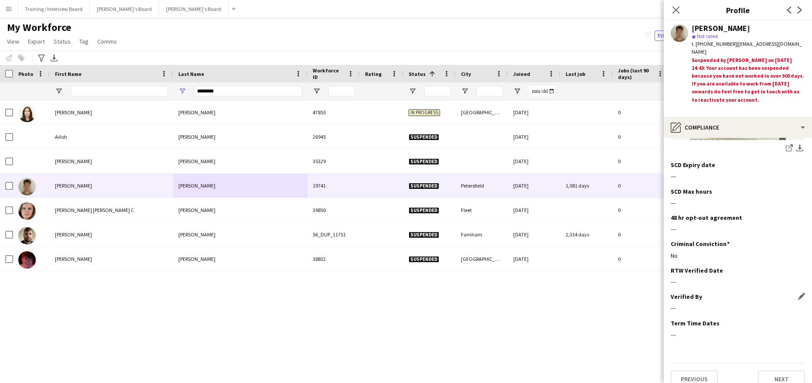
scroll to position [235, 0]
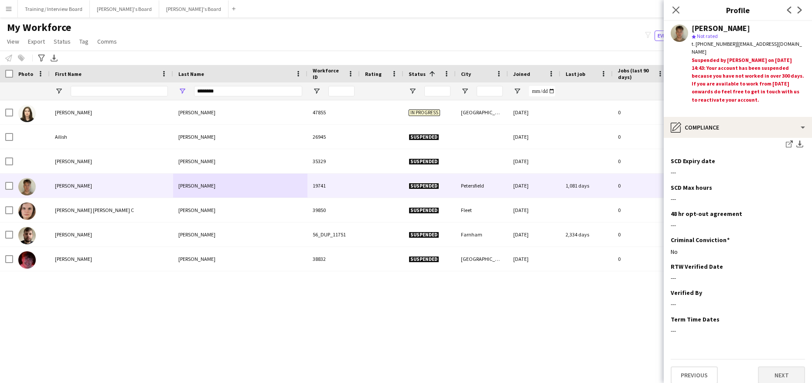
drag, startPoint x: 778, startPoint y: 357, endPoint x: 776, endPoint y: 367, distance: 10.0
click at [778, 359] on div "Previous Next" at bounding box center [738, 371] width 134 height 25
click at [776, 368] on button "Next" at bounding box center [781, 375] width 47 height 17
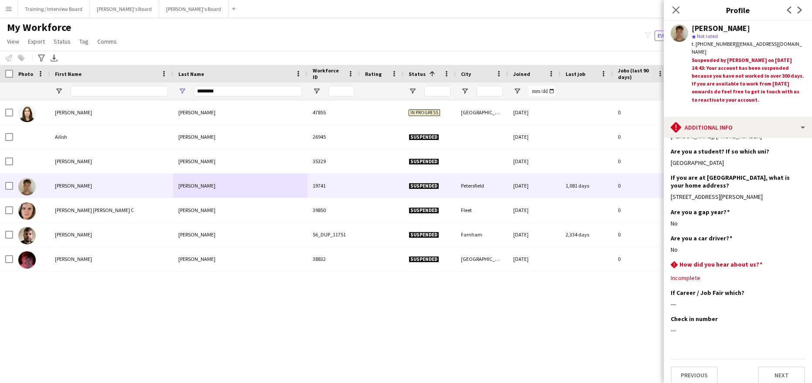
scroll to position [173, 0]
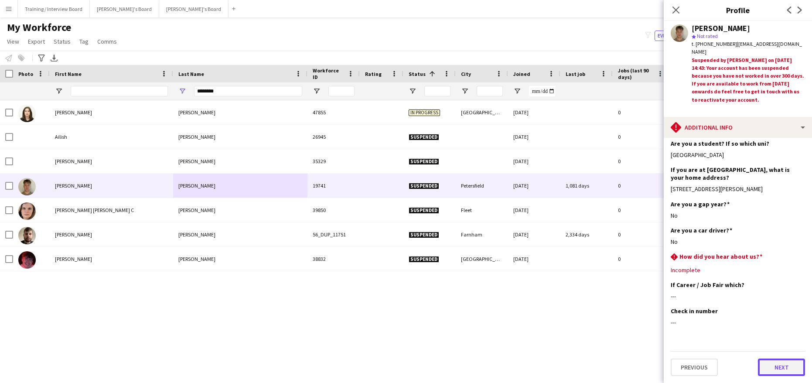
click at [764, 369] on button "Next" at bounding box center [781, 367] width 47 height 17
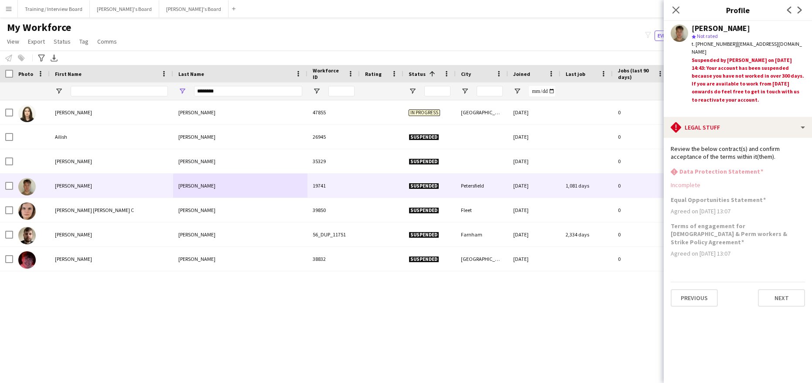
click at [683, 15] on div "Close pop-in" at bounding box center [676, 10] width 24 height 20
click at [673, 6] on icon "Close pop-in" at bounding box center [676, 10] width 8 height 8
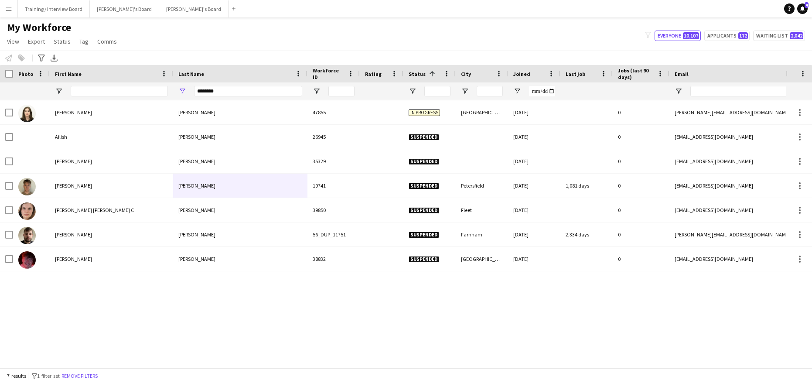
click at [105, 292] on div "Erin Hennessy 47855 In progress london 06-06-2025 0 erin.hennessy534@gmail.com …" at bounding box center [393, 230] width 786 height 261
click at [231, 94] on input "********" at bounding box center [248, 91] width 108 height 10
type input "*"
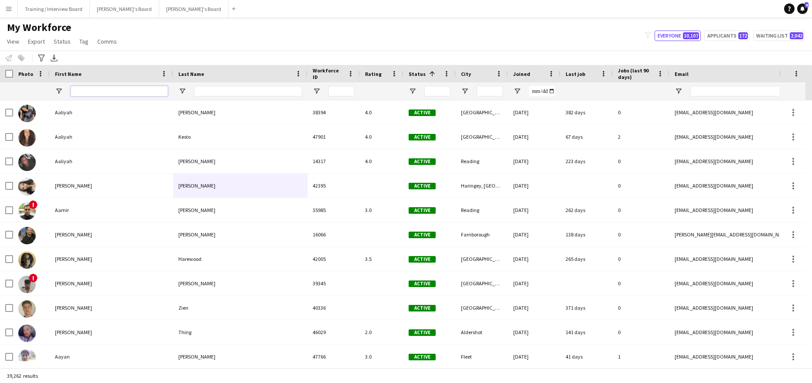
click at [81, 89] on input "First Name Filter Input" at bounding box center [119, 91] width 97 height 10
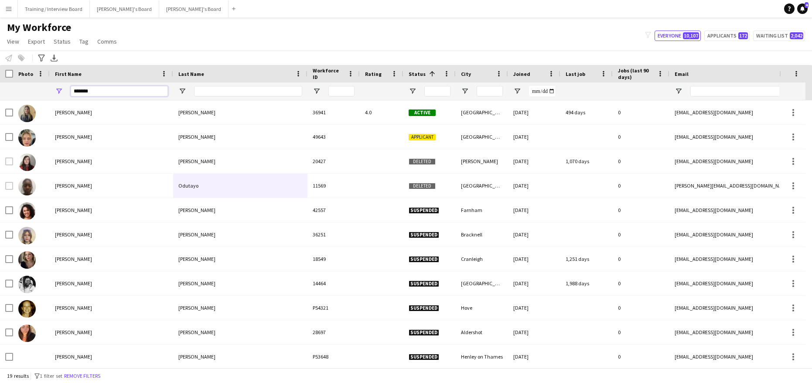
type input "*******"
click at [223, 91] on input "Last Name Filter Input" at bounding box center [248, 91] width 108 height 10
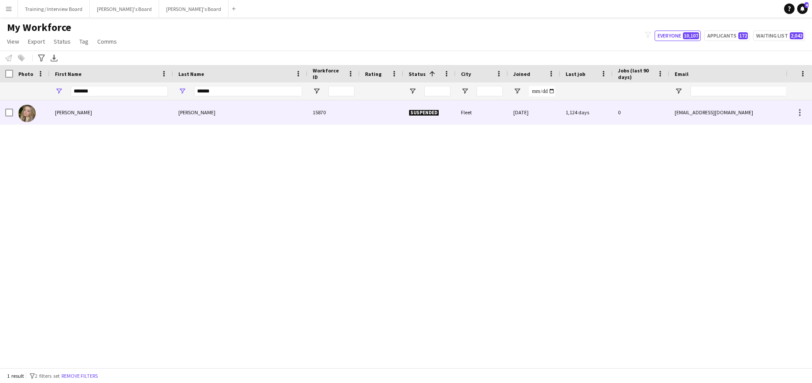
click at [223, 115] on div "McEwen" at bounding box center [240, 112] width 134 height 24
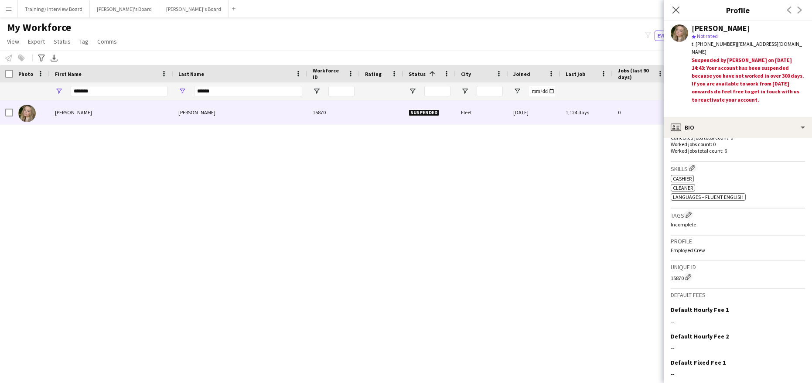
scroll to position [322, 0]
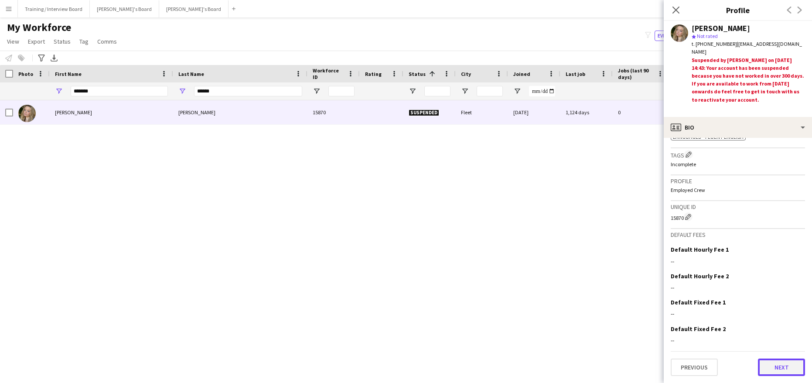
click at [771, 362] on button "Next" at bounding box center [781, 367] width 47 height 17
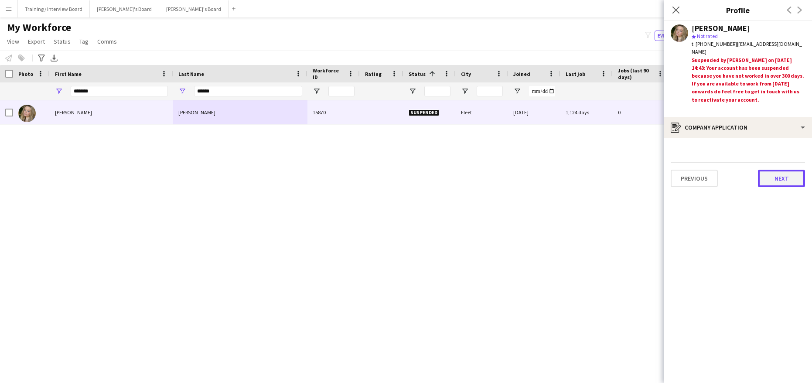
click at [767, 183] on button "Next" at bounding box center [781, 178] width 47 height 17
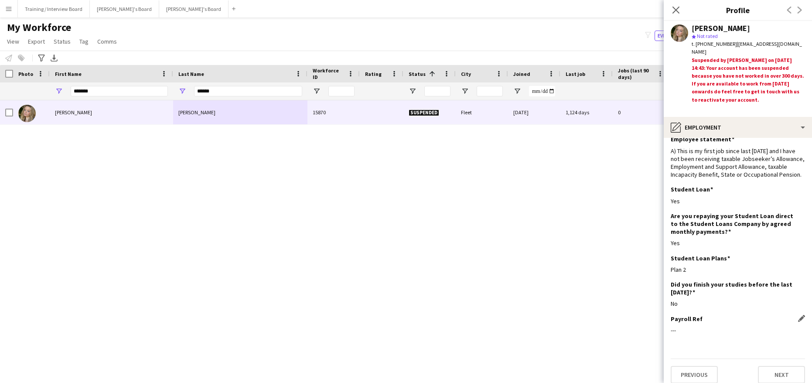
scroll to position [43, 0]
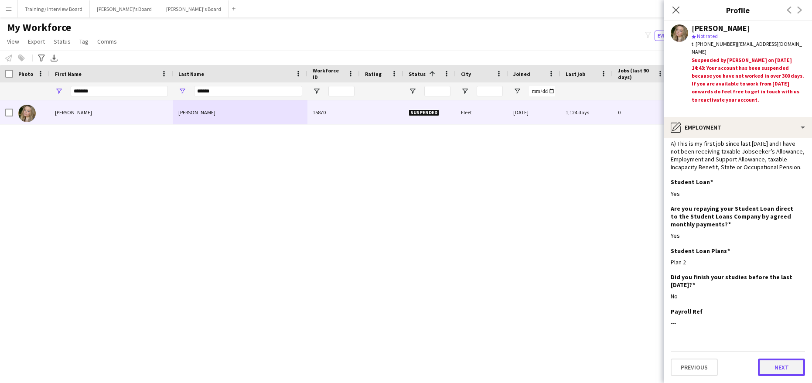
click at [768, 365] on button "Next" at bounding box center [781, 367] width 47 height 17
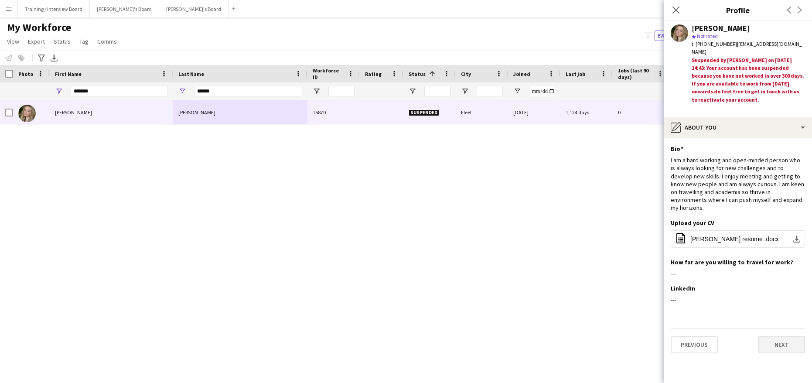
scroll to position [0, 0]
click at [791, 341] on button "Next" at bounding box center [781, 344] width 47 height 17
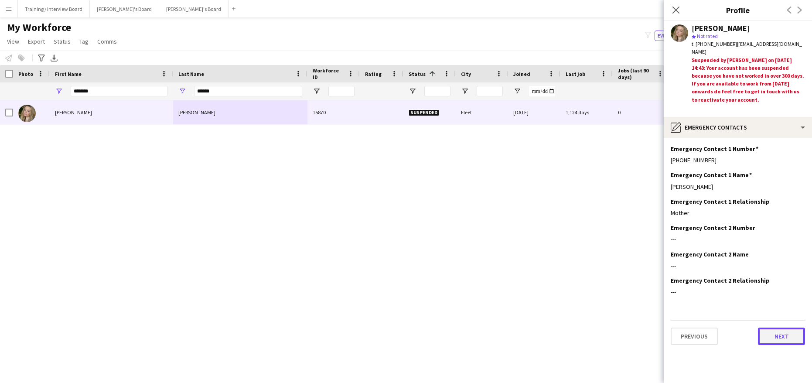
click at [782, 340] on button "Next" at bounding box center [781, 336] width 47 height 17
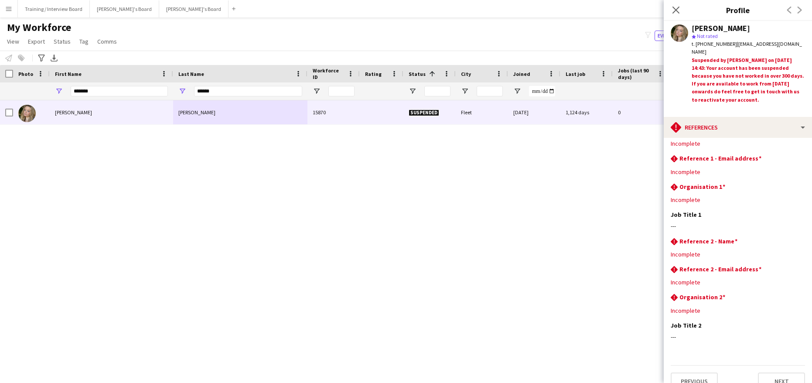
scroll to position [32, 0]
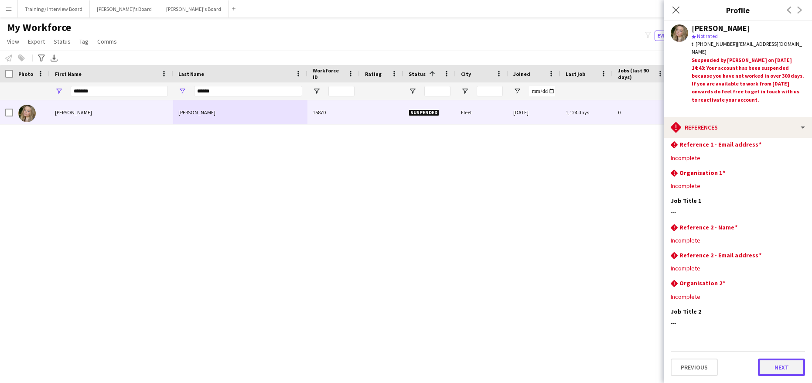
click at [769, 362] on button "Next" at bounding box center [781, 367] width 47 height 17
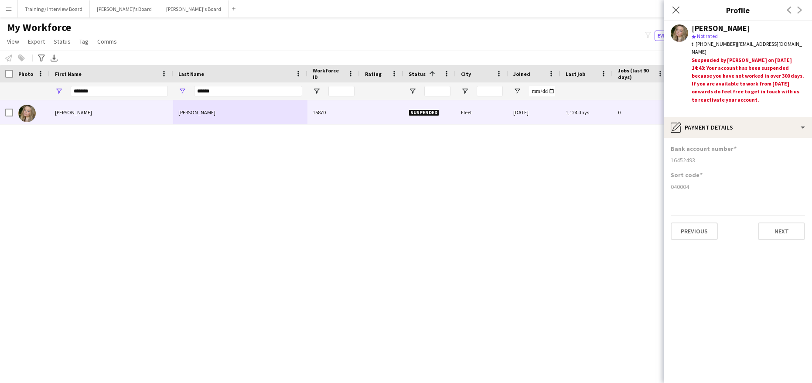
scroll to position [0, 0]
click at [766, 226] on button "Next" at bounding box center [781, 231] width 47 height 17
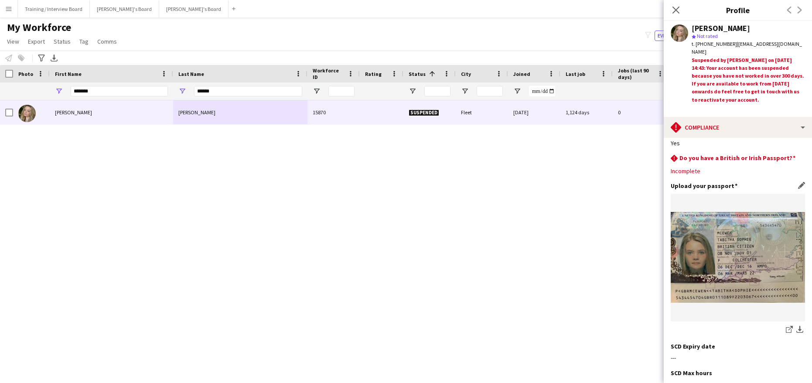
scroll to position [87, 0]
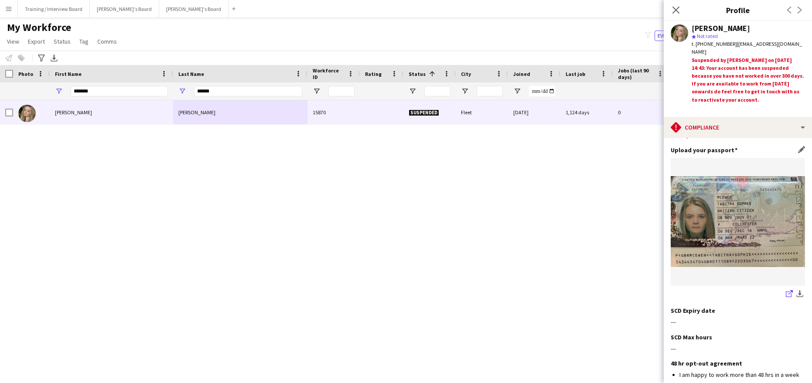
click at [786, 290] on icon "share-external-link-1" at bounding box center [789, 293] width 7 height 7
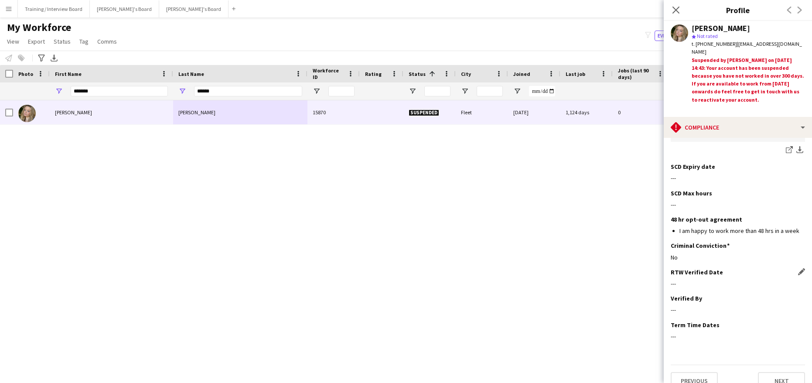
scroll to position [237, 0]
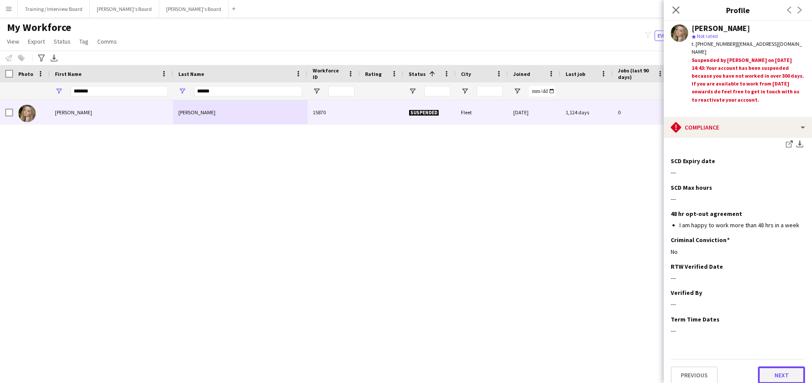
click at [770, 367] on button "Next" at bounding box center [781, 375] width 47 height 17
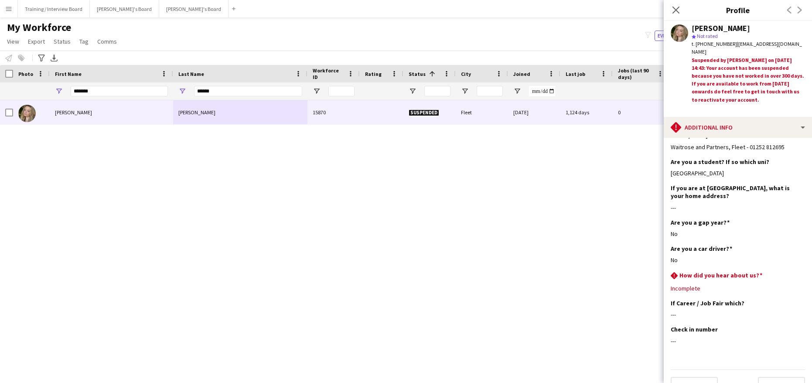
scroll to position [181, 0]
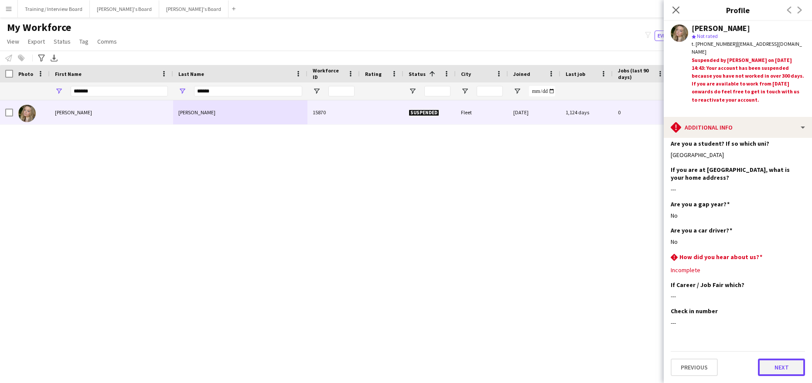
click at [779, 363] on button "Next" at bounding box center [781, 367] width 47 height 17
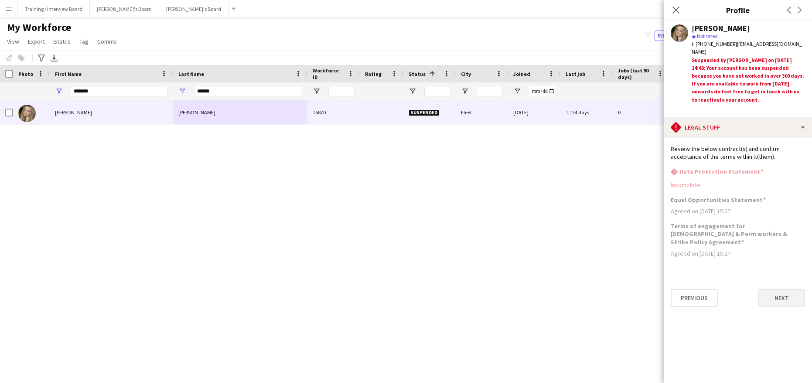
scroll to position [0, 0]
click at [790, 297] on button "Next" at bounding box center [781, 297] width 47 height 17
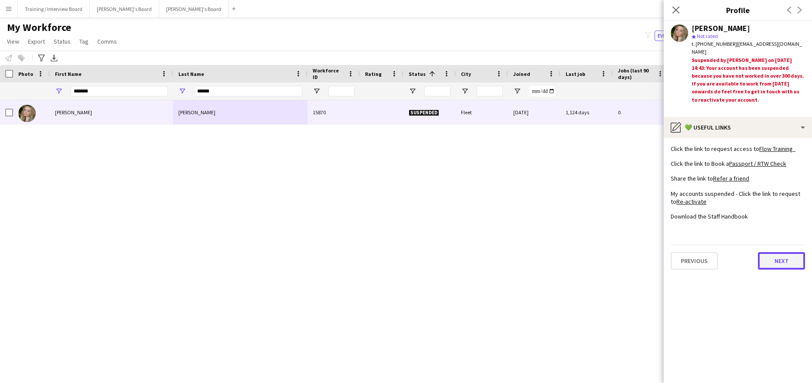
click at [781, 269] on button "Next" at bounding box center [781, 260] width 47 height 17
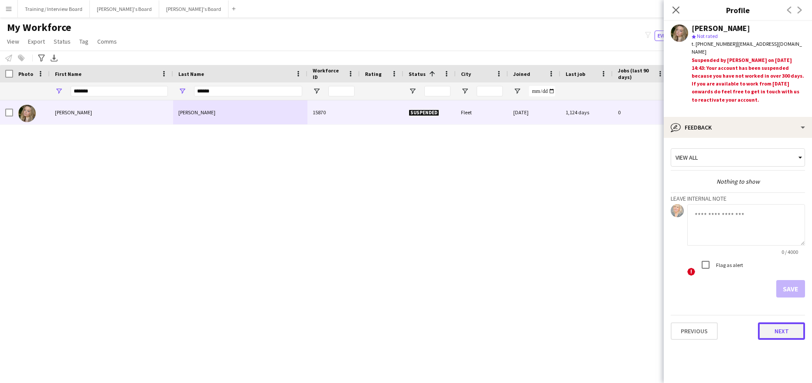
click at [778, 326] on button "Next" at bounding box center [781, 330] width 47 height 17
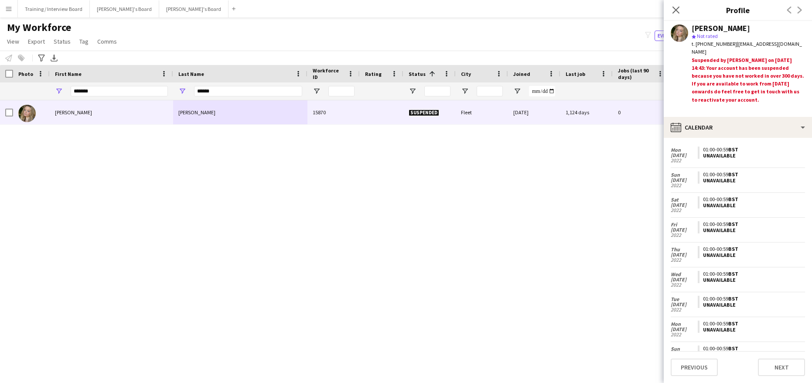
scroll to position [131, 0]
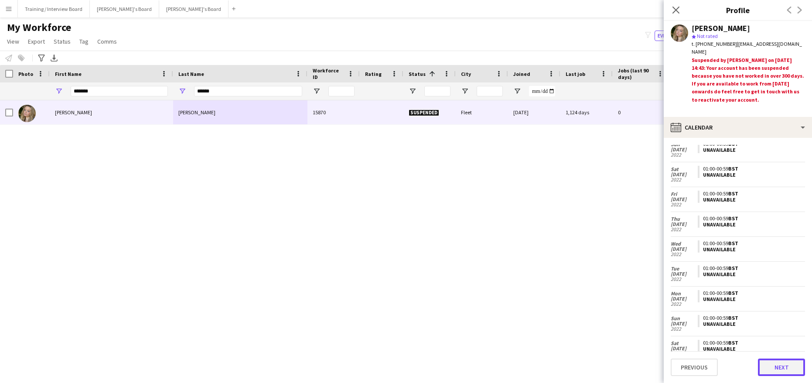
click at [793, 370] on button "Next" at bounding box center [781, 367] width 47 height 17
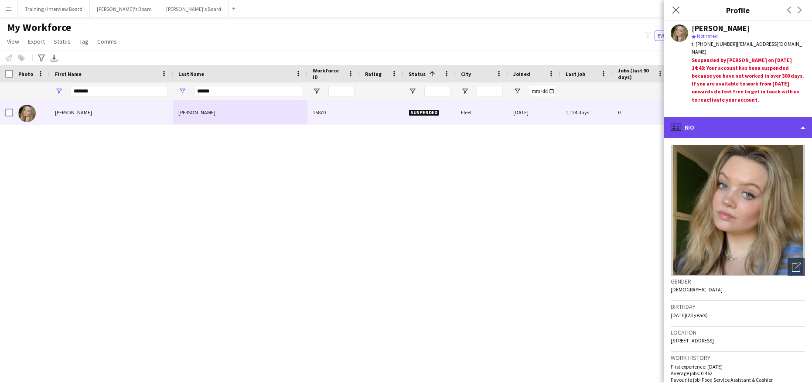
click at [795, 129] on div "profile Bio" at bounding box center [738, 127] width 148 height 21
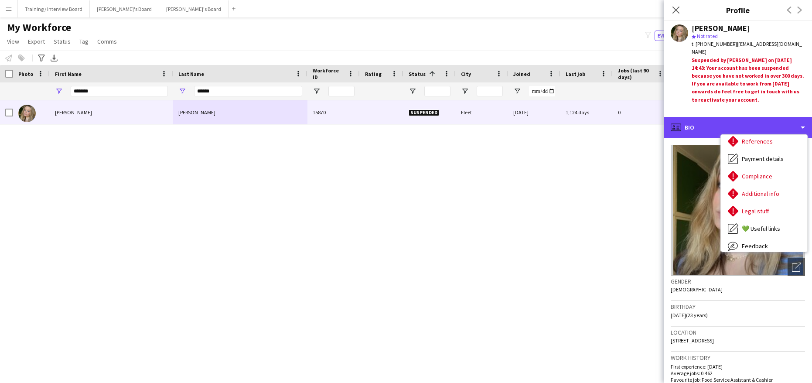
scroll to position [117, 0]
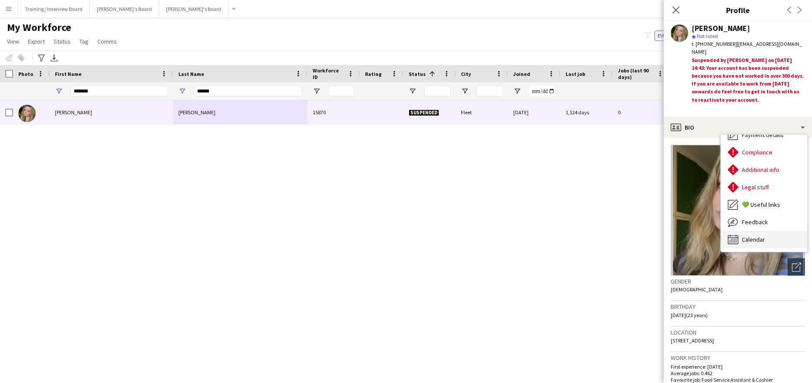
click at [744, 239] on span "Calendar" at bounding box center [753, 240] width 23 height 8
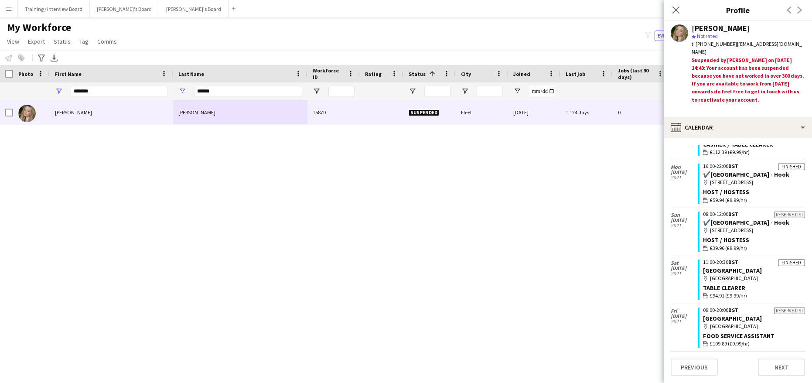
scroll to position [1368, 0]
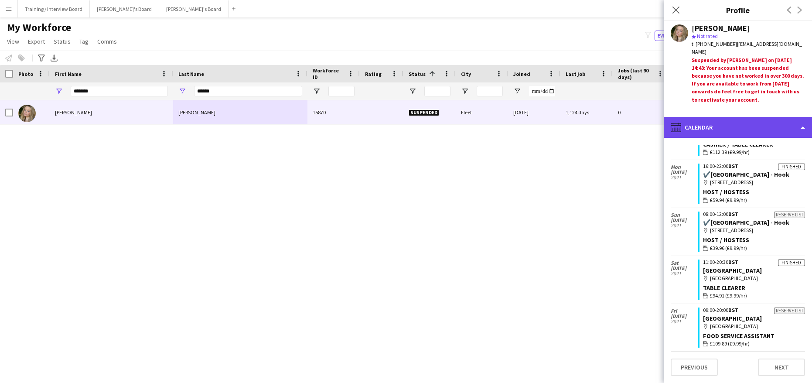
click at [806, 127] on div "calendar-full Calendar" at bounding box center [738, 127] width 148 height 21
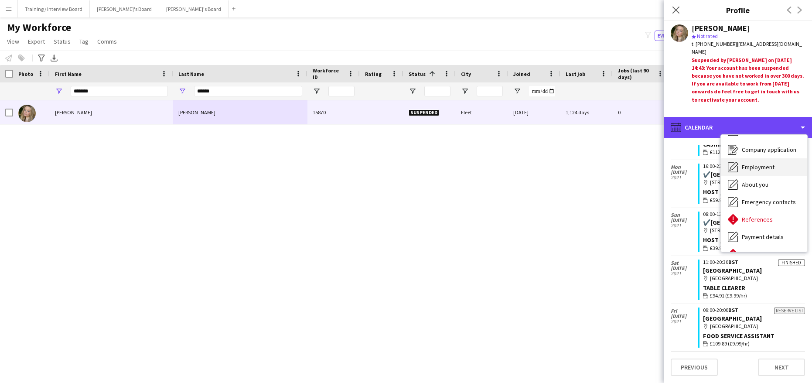
scroll to position [0, 0]
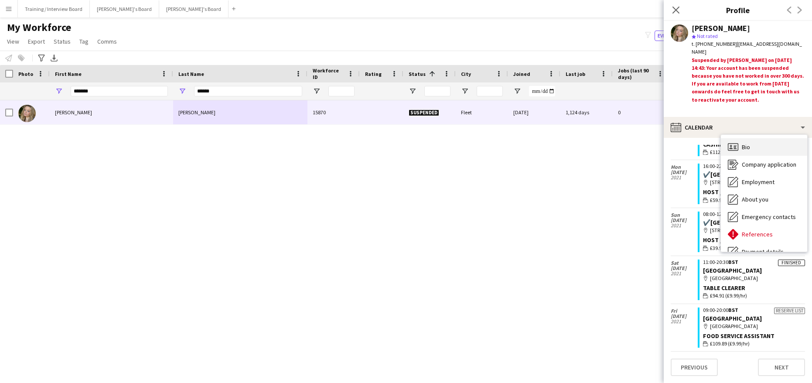
click at [761, 148] on div "Bio Bio" at bounding box center [764, 146] width 86 height 17
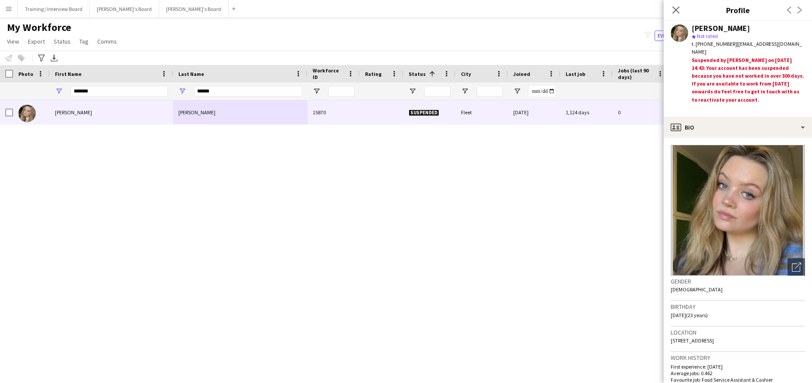
click at [794, 374] on p "Average jobs: 0.462" at bounding box center [738, 373] width 134 height 7
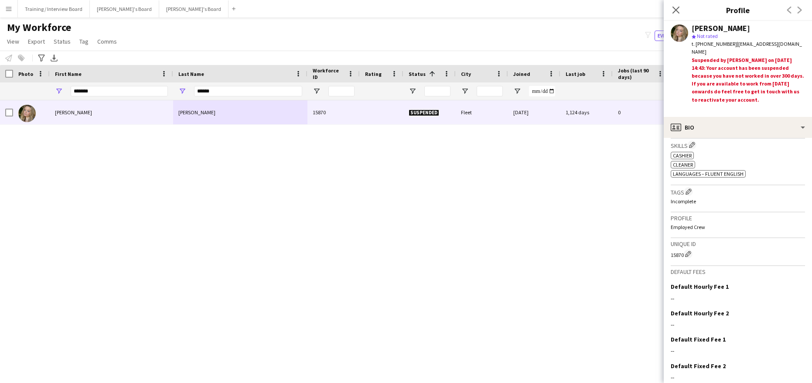
scroll to position [322, 0]
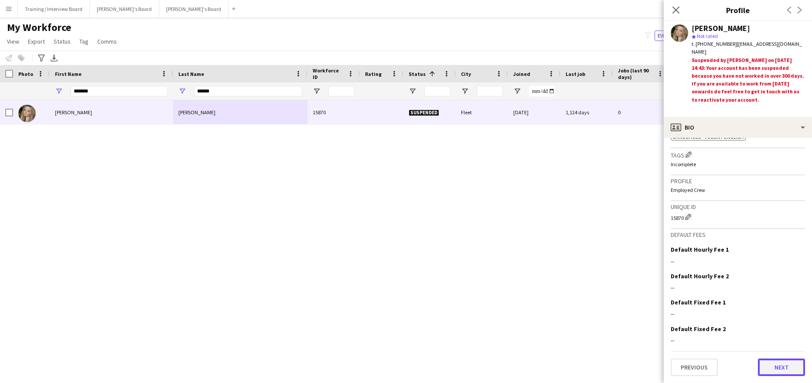
click at [799, 374] on button "Next" at bounding box center [781, 367] width 47 height 17
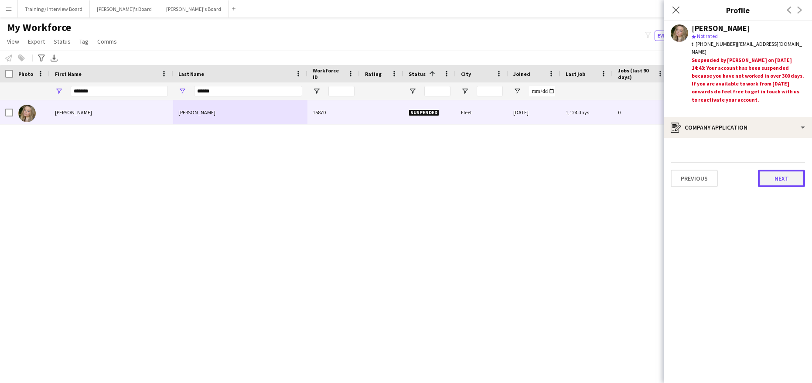
click at [787, 181] on button "Next" at bounding box center [781, 178] width 47 height 17
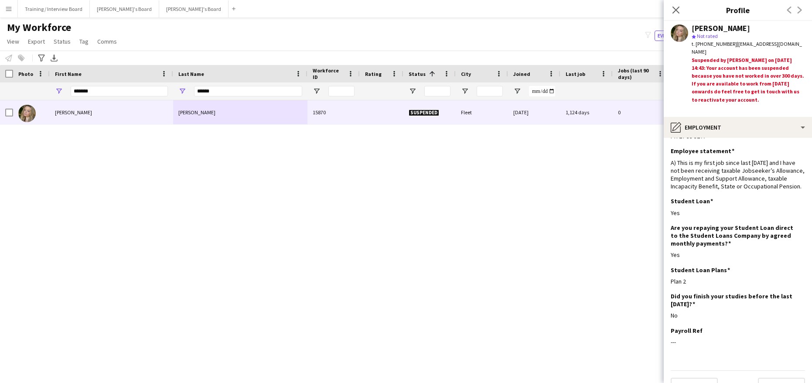
scroll to position [43, 0]
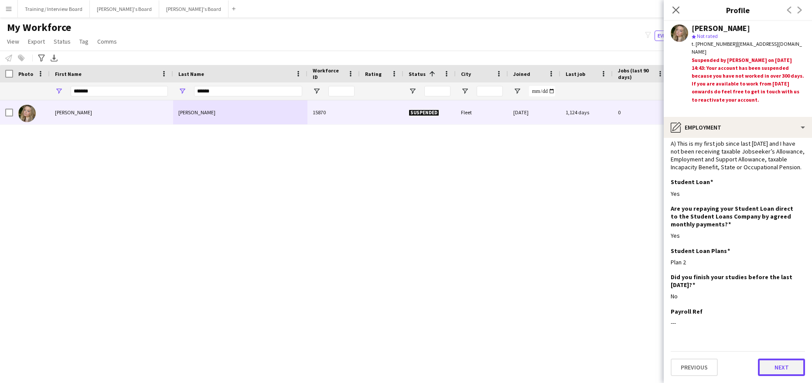
click at [783, 365] on button "Next" at bounding box center [781, 367] width 47 height 17
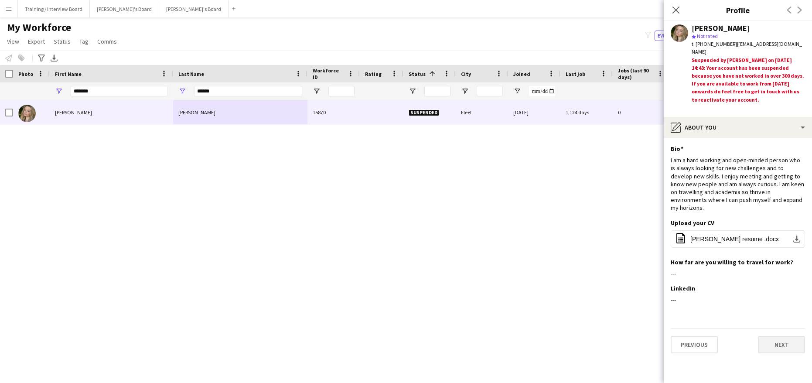
scroll to position [0, 0]
click at [781, 338] on button "Next" at bounding box center [781, 344] width 47 height 17
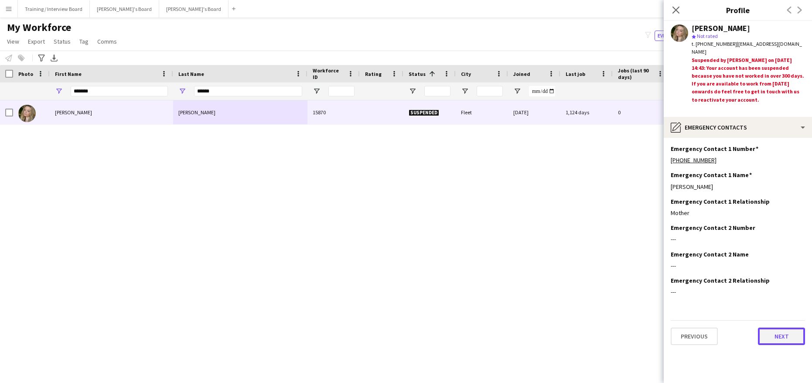
click at [784, 336] on button "Next" at bounding box center [781, 336] width 47 height 17
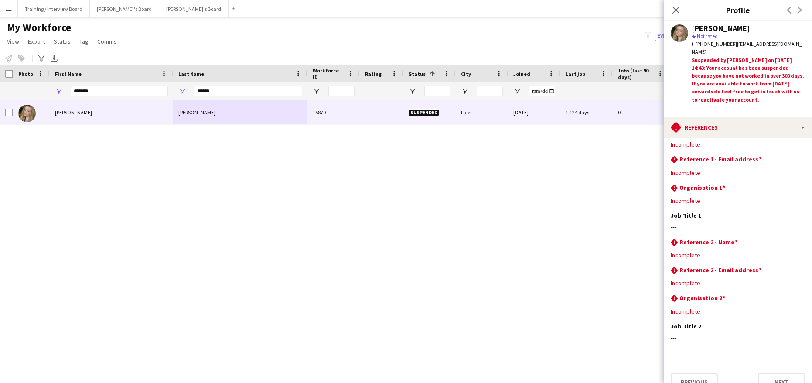
scroll to position [32, 0]
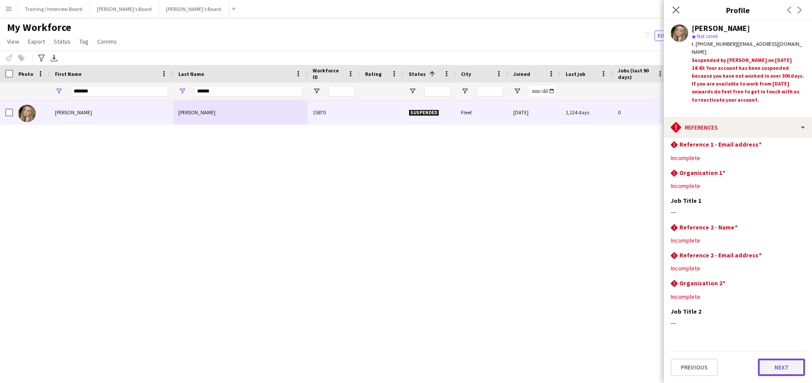
click at [777, 374] on button "Next" at bounding box center [781, 367] width 47 height 17
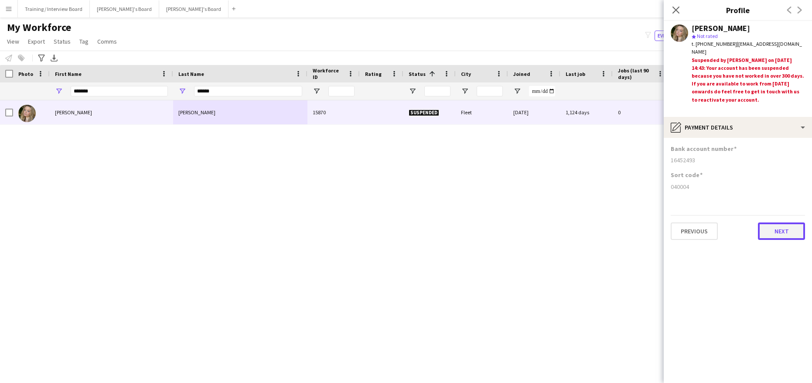
click at [786, 231] on button "Next" at bounding box center [781, 231] width 47 height 17
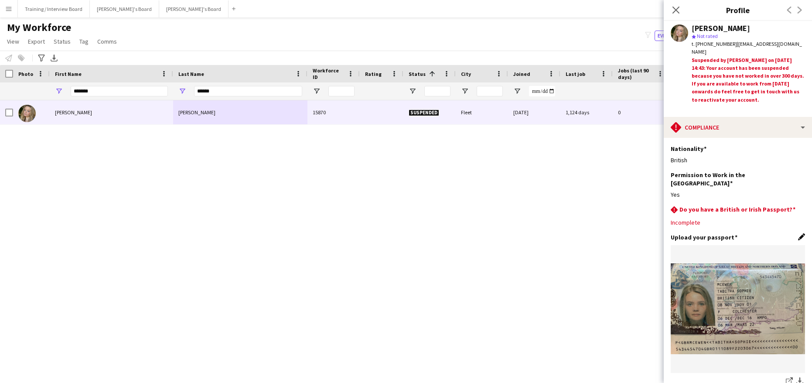
click at [799, 233] on app-icon "Edit this field" at bounding box center [802, 236] width 7 height 7
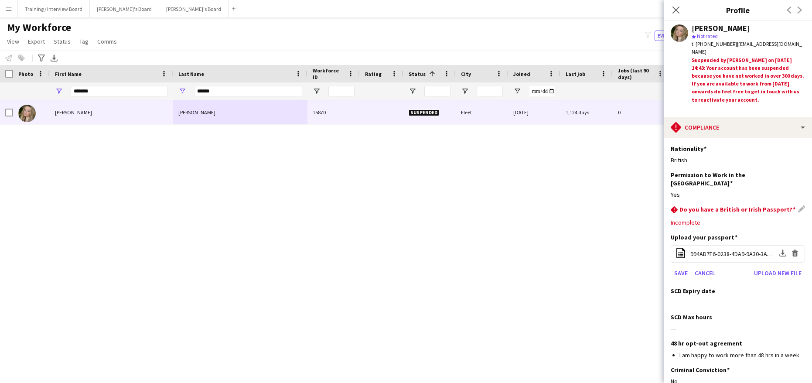
click at [792, 206] on div "rhombus-alert Do you have a British or Irish Passport? Edit this field" at bounding box center [738, 211] width 134 height 10
click at [682, 268] on button "Save" at bounding box center [681, 273] width 21 height 14
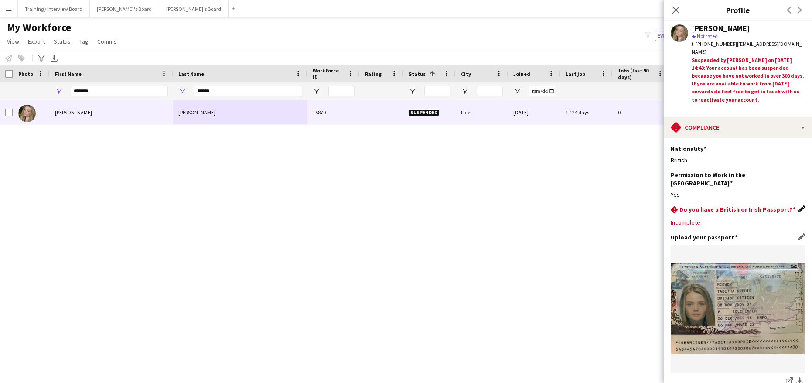
click at [799, 206] on app-icon "Edit this field" at bounding box center [802, 209] width 7 height 7
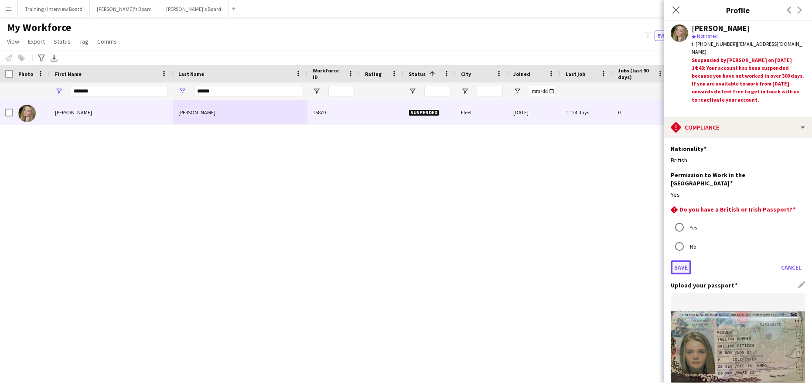
click at [685, 260] on button "Save" at bounding box center [681, 267] width 21 height 14
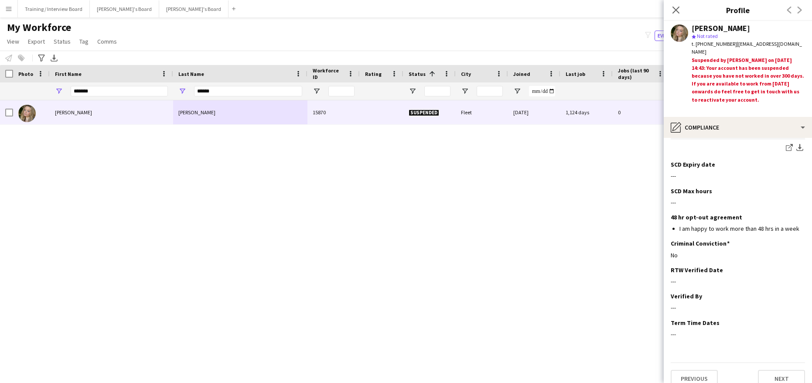
scroll to position [235, 0]
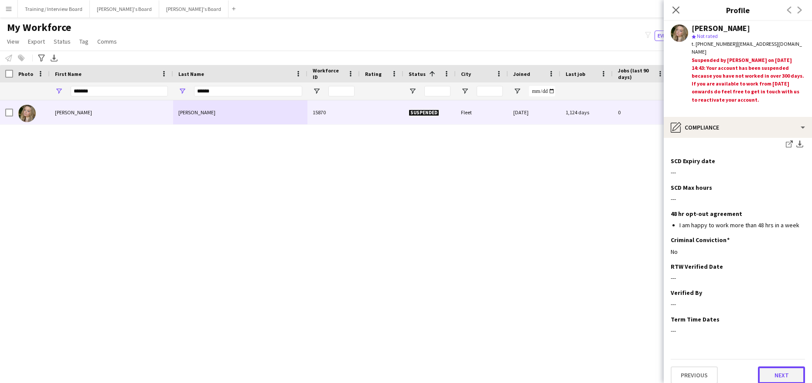
click at [784, 374] on button "Next" at bounding box center [781, 375] width 47 height 17
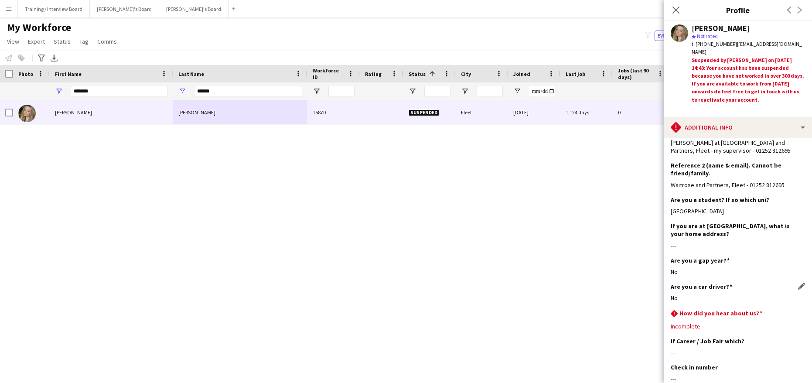
scroll to position [175, 0]
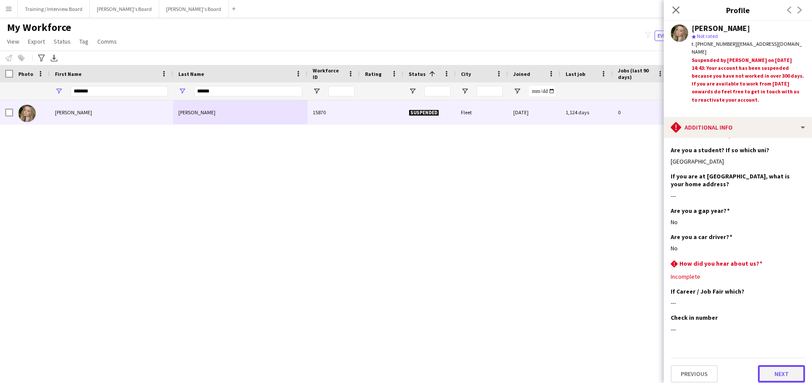
click at [787, 367] on button "Next" at bounding box center [781, 373] width 47 height 17
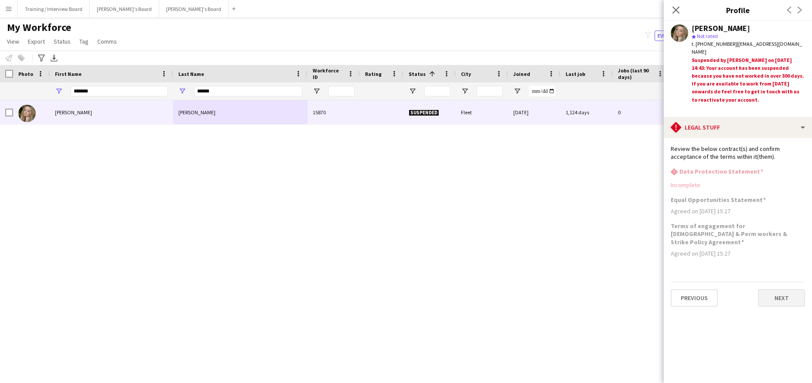
scroll to position [0, 0]
click at [693, 289] on button "Previous" at bounding box center [694, 297] width 47 height 17
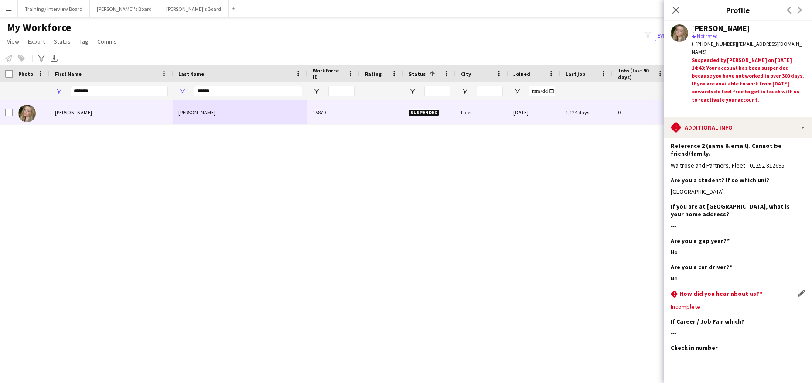
scroll to position [175, 0]
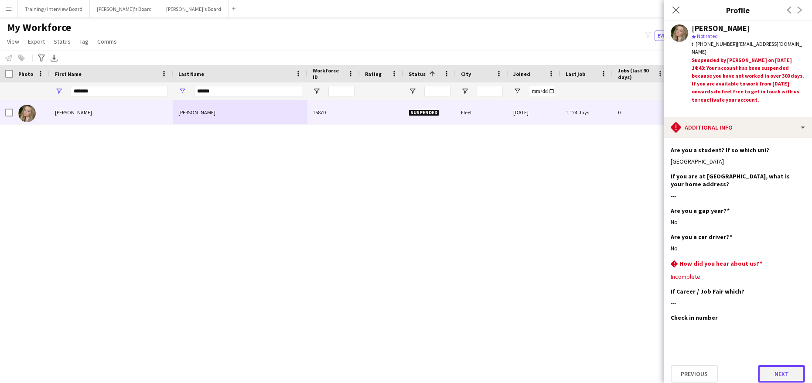
click at [772, 371] on button "Next" at bounding box center [781, 373] width 47 height 17
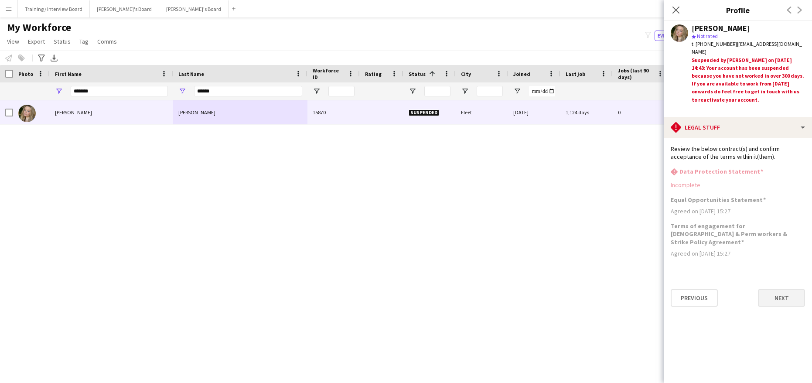
scroll to position [0, 0]
click at [792, 291] on button "Next" at bounding box center [781, 297] width 47 height 17
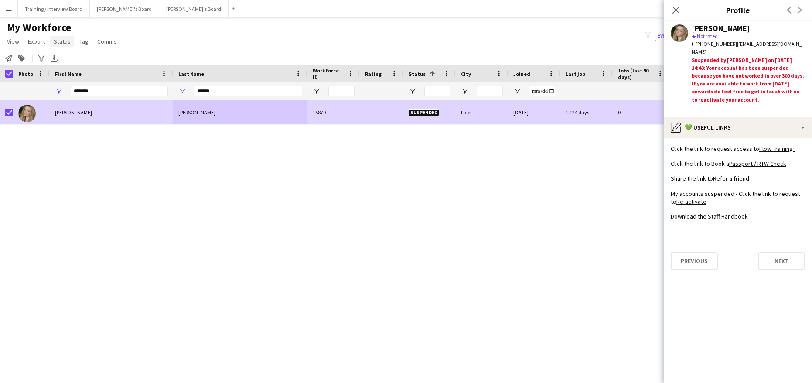
click at [60, 37] on link "Status" at bounding box center [62, 41] width 24 height 11
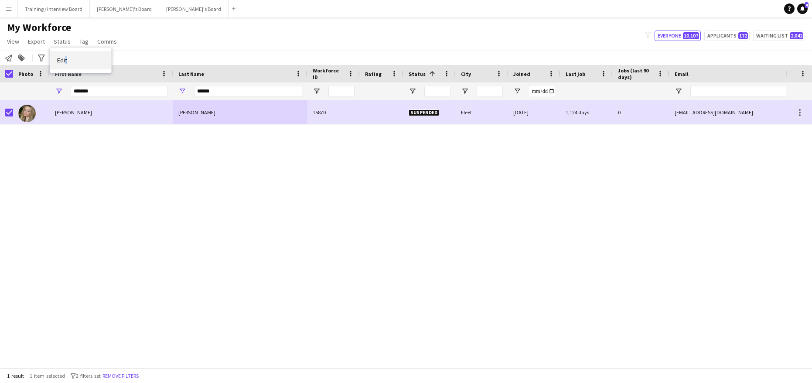
drag, startPoint x: 69, startPoint y: 64, endPoint x: 76, endPoint y: 61, distance: 7.6
click at [72, 62] on link "Edit" at bounding box center [80, 60] width 61 height 18
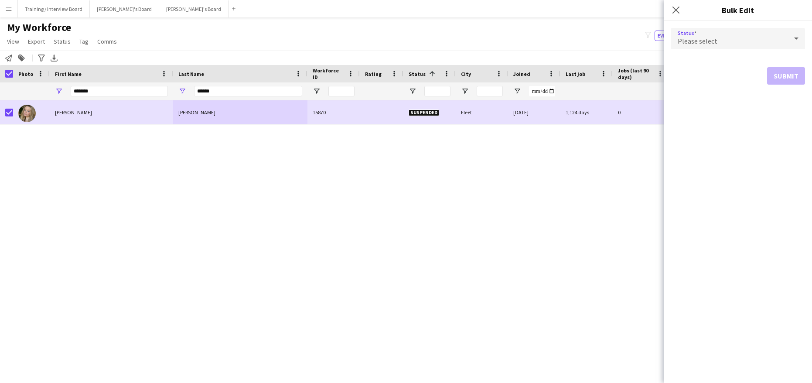
click at [795, 40] on icon at bounding box center [797, 38] width 10 height 17
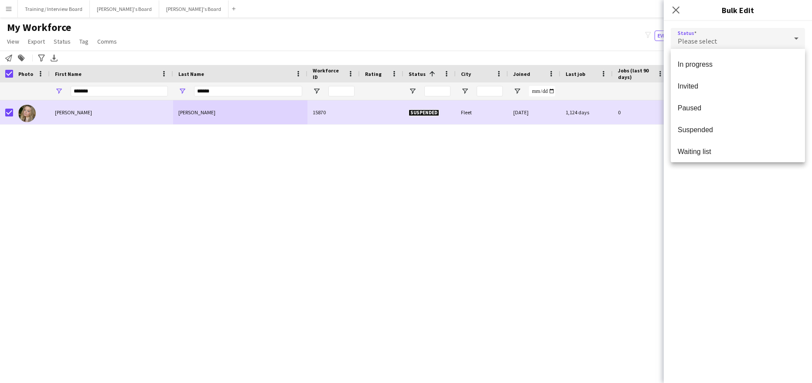
scroll to position [90, 0]
click at [698, 145] on span "Waiting list" at bounding box center [738, 148] width 120 height 8
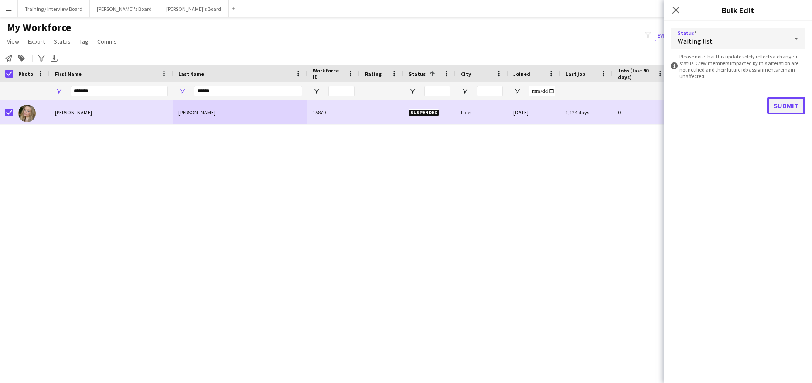
click at [793, 106] on button "Submit" at bounding box center [787, 105] width 38 height 17
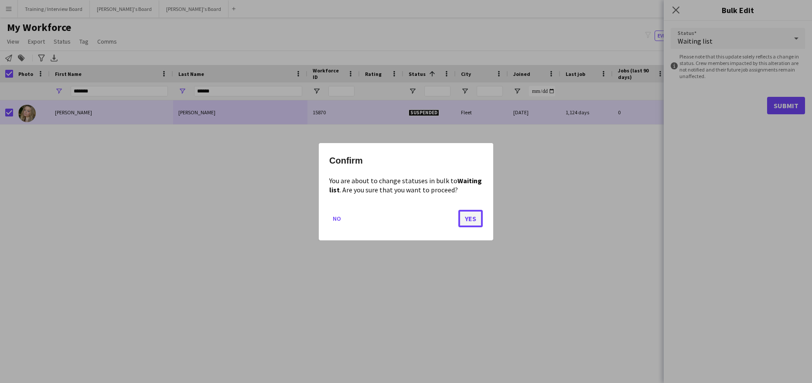
click at [472, 219] on button "Yes" at bounding box center [471, 217] width 24 height 17
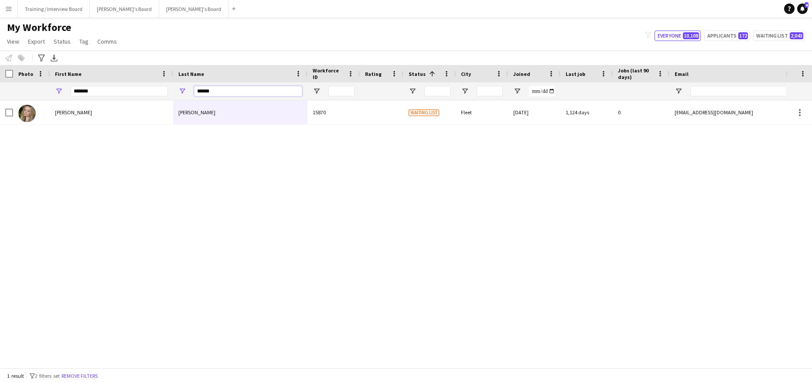
click at [228, 93] on input "******" at bounding box center [248, 91] width 108 height 10
type input "*"
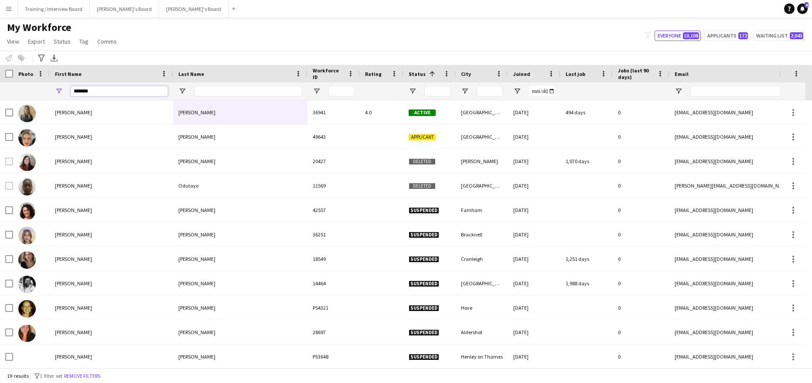
click at [117, 90] on input "*******" at bounding box center [119, 91] width 97 height 10
type input "*"
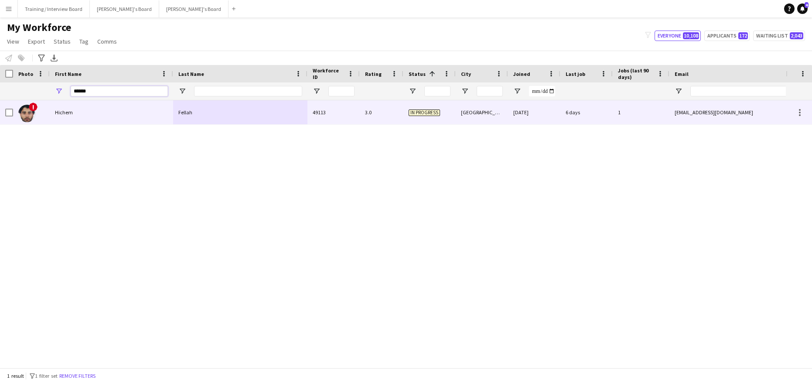
type input "******"
click at [291, 117] on div "Fellah" at bounding box center [240, 112] width 134 height 24
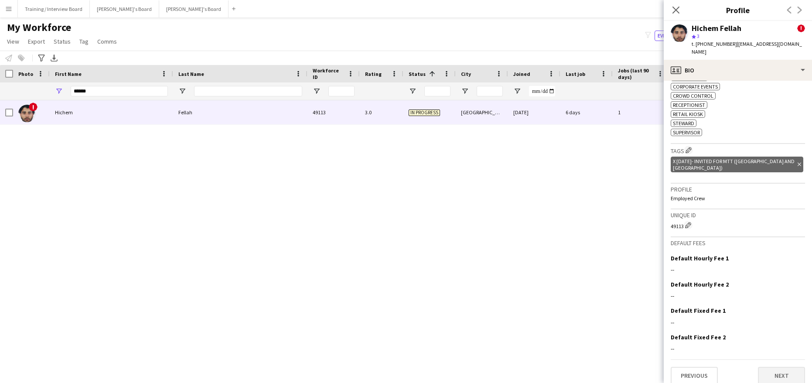
scroll to position [413, 0]
click at [776, 367] on button "Next" at bounding box center [781, 375] width 47 height 17
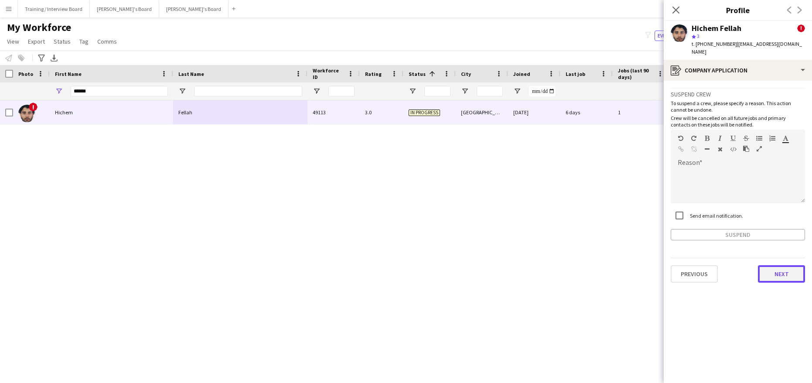
click at [792, 265] on button "Next" at bounding box center [781, 273] width 47 height 17
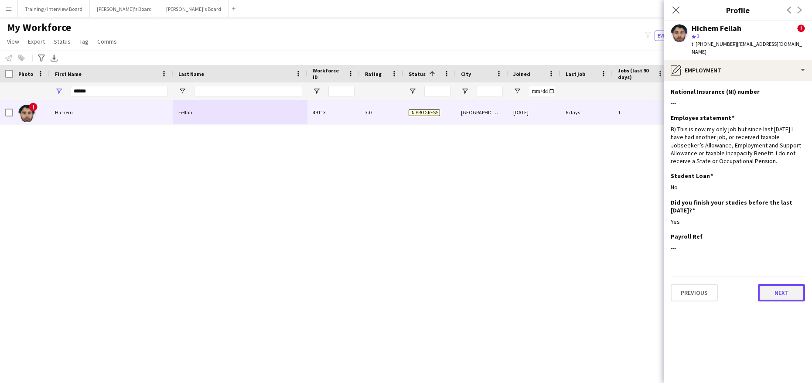
click at [776, 286] on button "Next" at bounding box center [781, 292] width 47 height 17
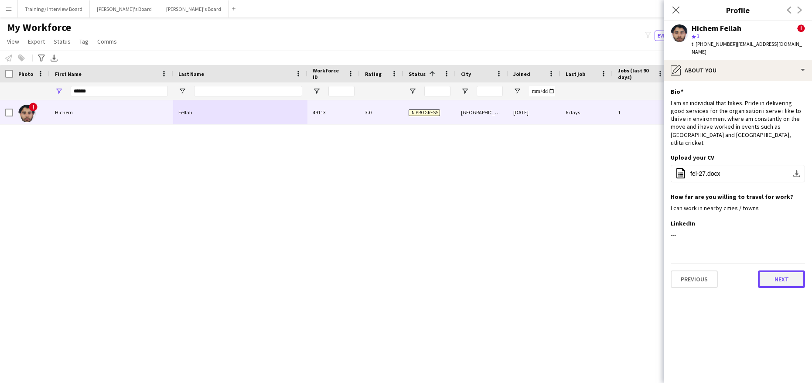
click at [777, 271] on button "Next" at bounding box center [781, 279] width 47 height 17
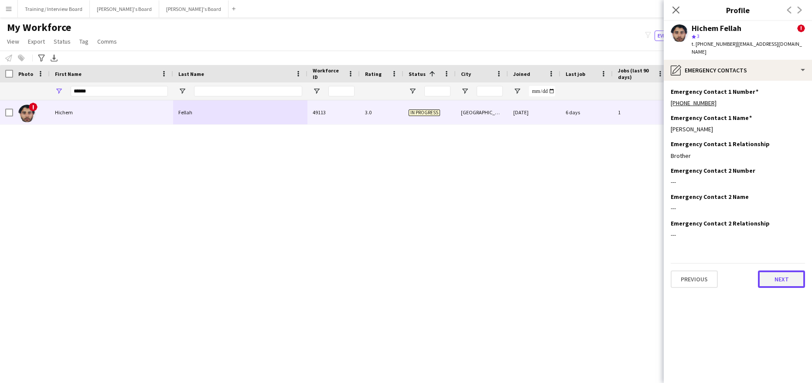
click at [787, 271] on button "Next" at bounding box center [781, 279] width 47 height 17
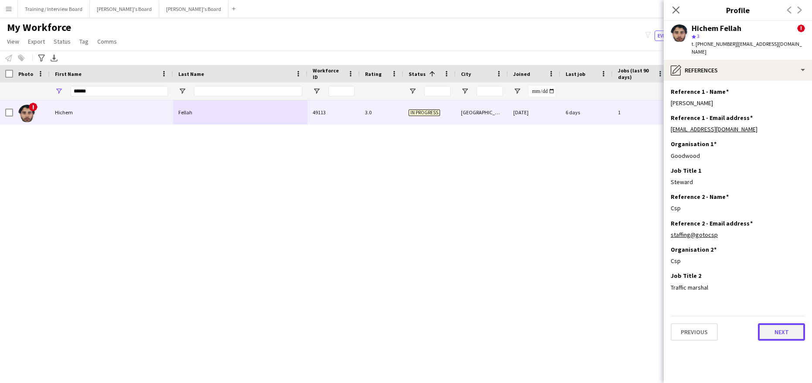
click at [792, 323] on button "Next" at bounding box center [781, 331] width 47 height 17
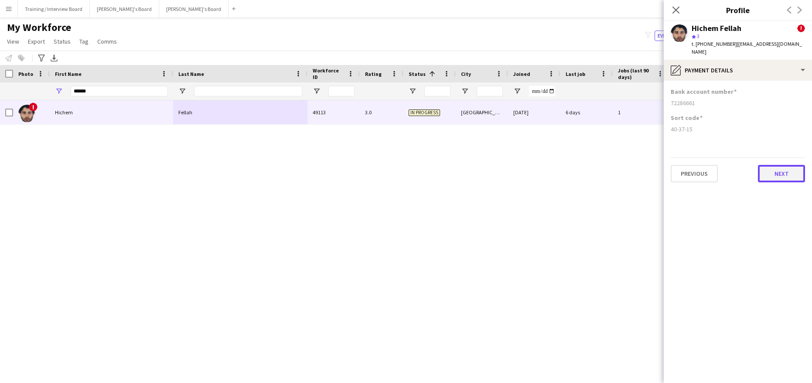
click at [791, 172] on button "Next" at bounding box center [781, 173] width 47 height 17
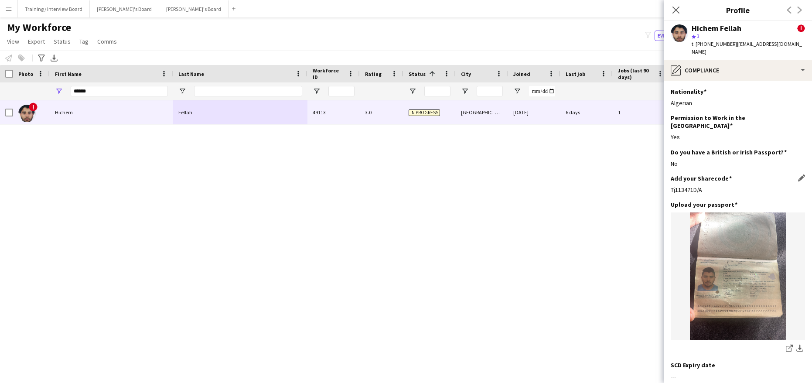
click at [718, 186] on div "Tj113471D/A" at bounding box center [738, 190] width 134 height 8
click at [709, 186] on div "Tj113471D/A" at bounding box center [738, 190] width 134 height 8
click at [799, 175] on app-icon "Edit this field" at bounding box center [802, 178] width 7 height 7
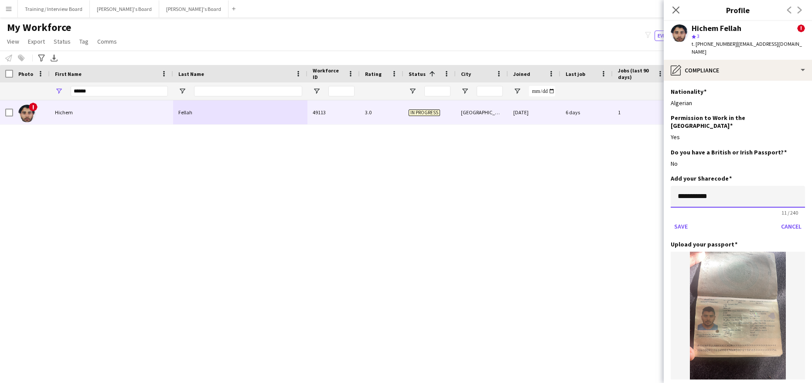
click at [719, 186] on input "**********" at bounding box center [738, 197] width 134 height 22
type input "*"
click at [694, 186] on input at bounding box center [738, 197] width 134 height 22
paste input "*********"
type input "*********"
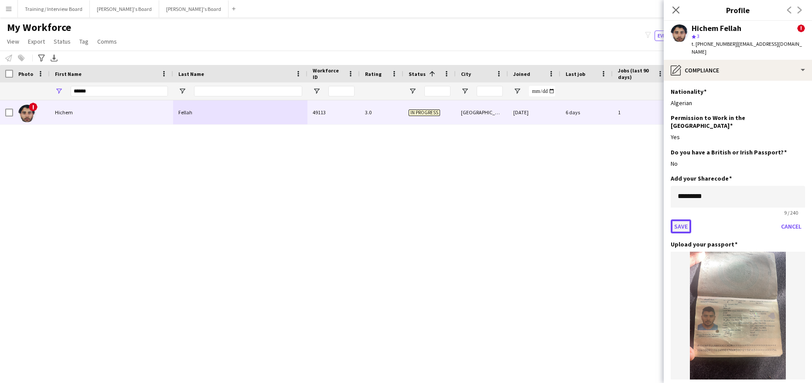
click at [680, 219] on button "Save" at bounding box center [681, 226] width 21 height 14
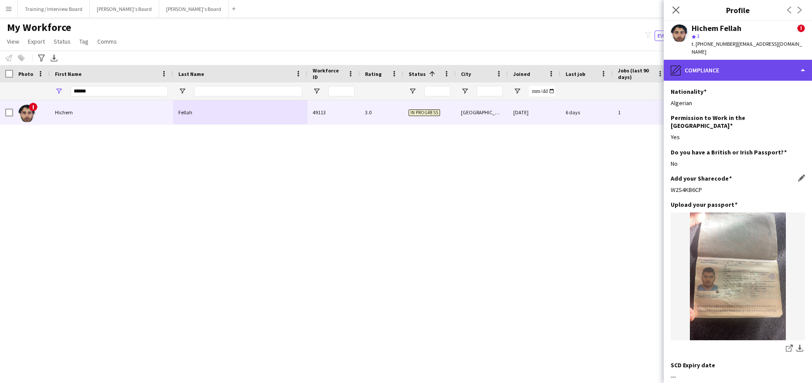
click at [806, 62] on div "pencil4 Compliance" at bounding box center [738, 70] width 148 height 21
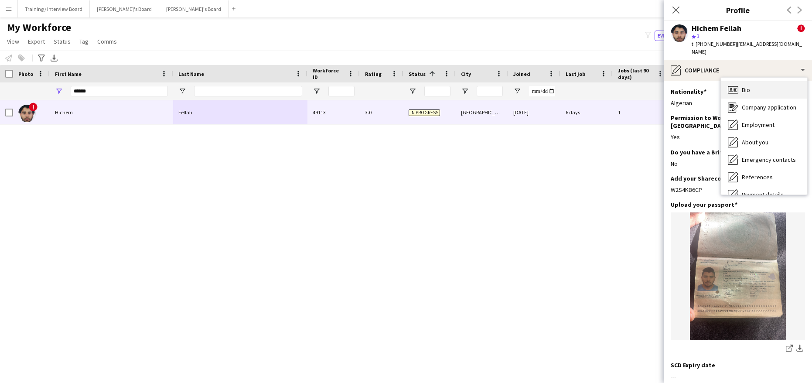
click at [764, 84] on div "Bio Bio" at bounding box center [764, 89] width 86 height 17
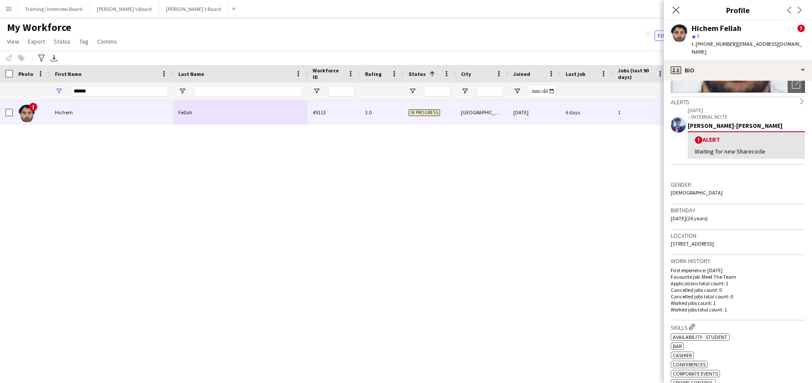
scroll to position [131, 0]
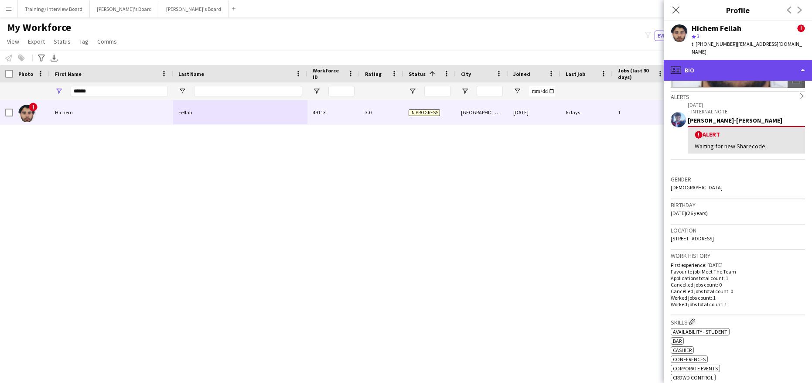
click at [805, 63] on div "profile Bio" at bounding box center [738, 70] width 148 height 21
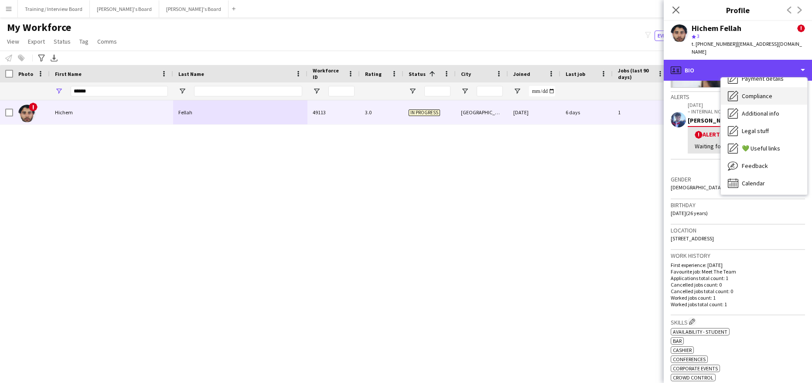
scroll to position [117, 0]
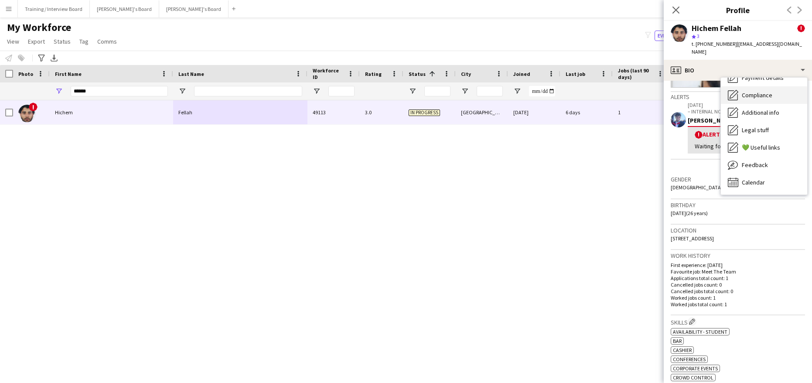
click at [761, 91] on span "Compliance" at bounding box center [757, 95] width 31 height 8
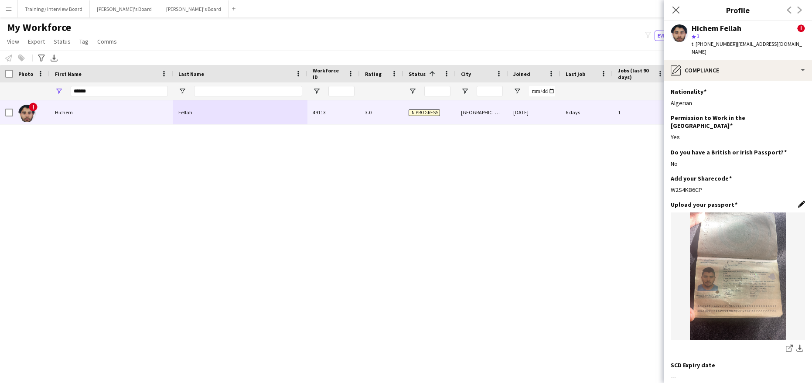
click at [799, 201] on app-icon "Edit this field" at bounding box center [802, 204] width 7 height 7
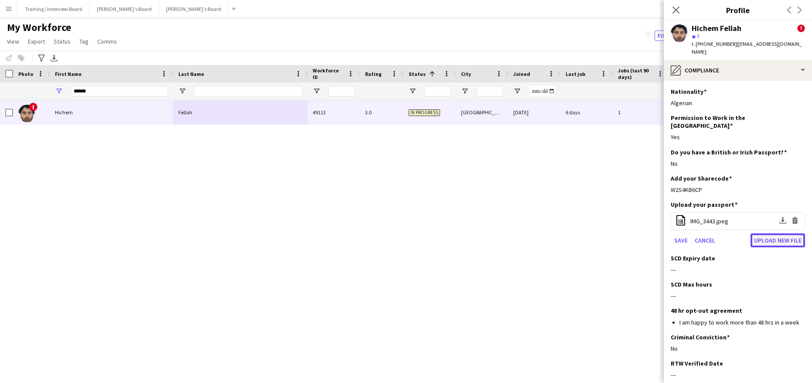
click at [775, 233] on button "Upload new file" at bounding box center [778, 240] width 55 height 14
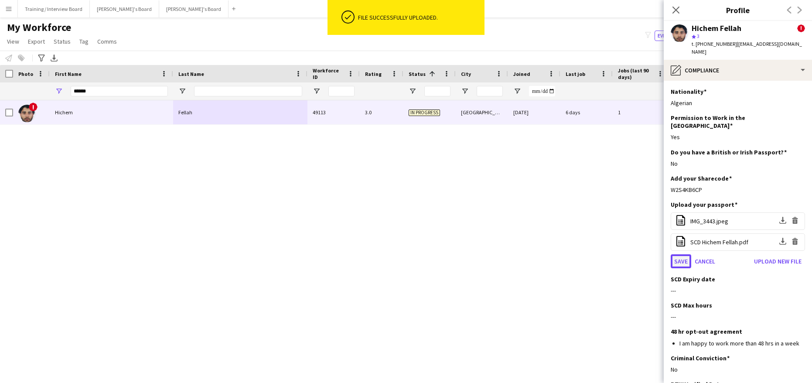
click at [682, 254] on button "Save" at bounding box center [681, 261] width 21 height 14
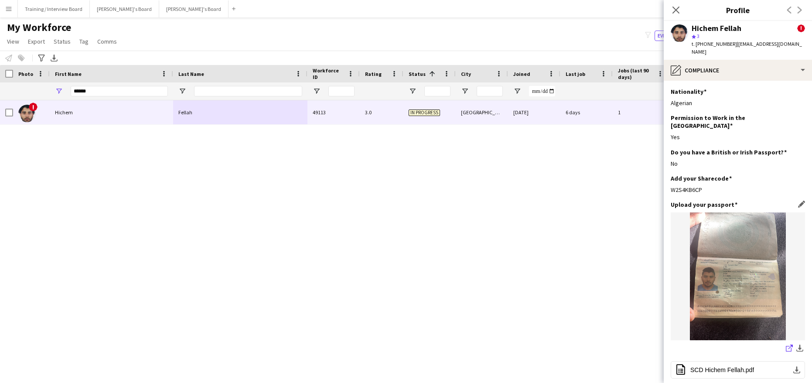
click at [786, 345] on icon "share-external-link-1" at bounding box center [789, 348] width 7 height 7
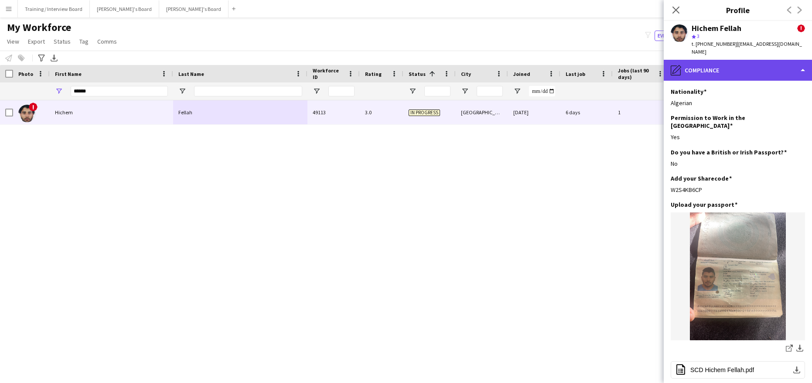
click at [804, 61] on div "pencil4 Compliance" at bounding box center [738, 70] width 148 height 21
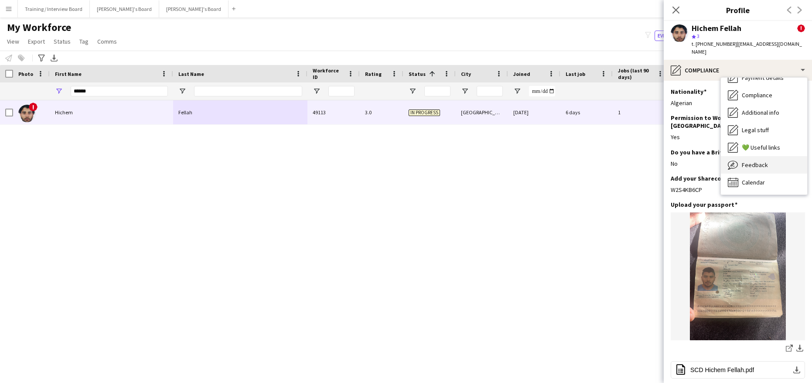
click at [751, 161] on span "Feedback" at bounding box center [755, 165] width 26 height 8
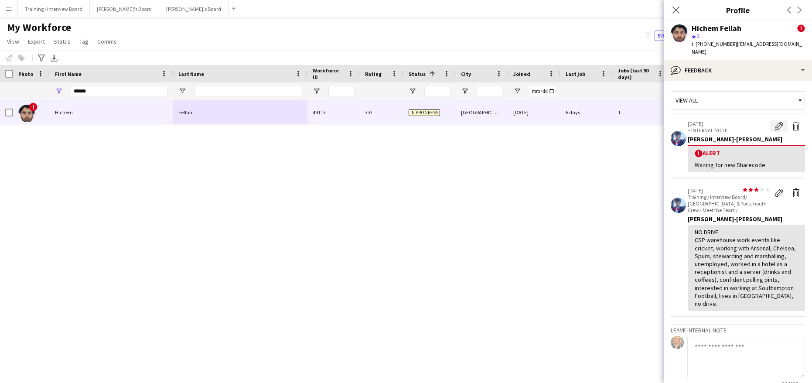
click at [775, 122] on app-icon "Edit alert" at bounding box center [779, 126] width 9 height 9
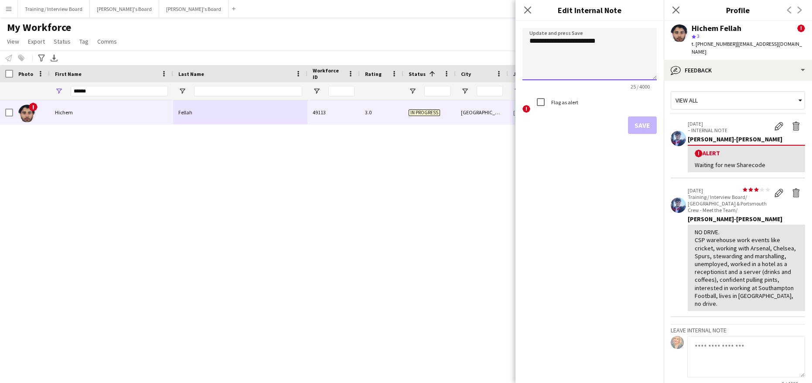
click at [609, 44] on textarea "**********" at bounding box center [590, 54] width 134 height 52
type textarea "*"
type textarea "**********"
click at [646, 130] on button "Save" at bounding box center [642, 125] width 29 height 17
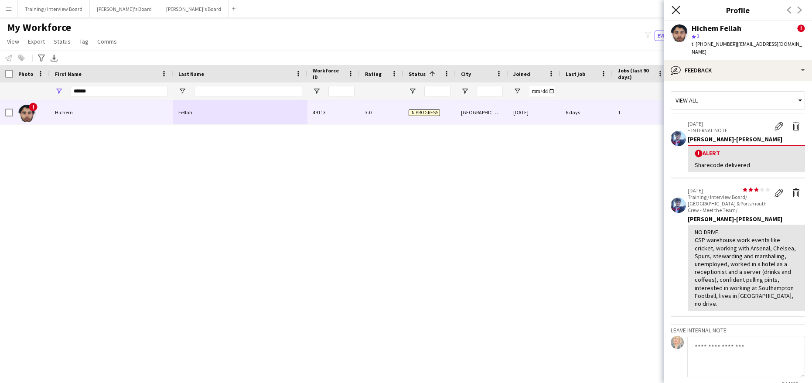
click at [678, 6] on icon "Close pop-in" at bounding box center [676, 10] width 8 height 8
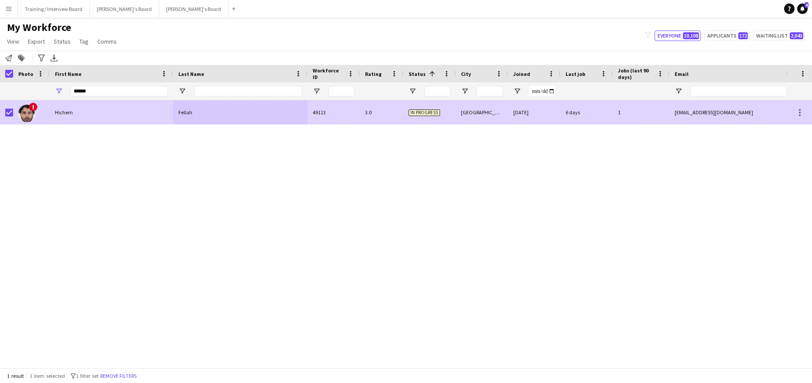
click at [137, 109] on div "Hichem" at bounding box center [111, 112] width 123 height 24
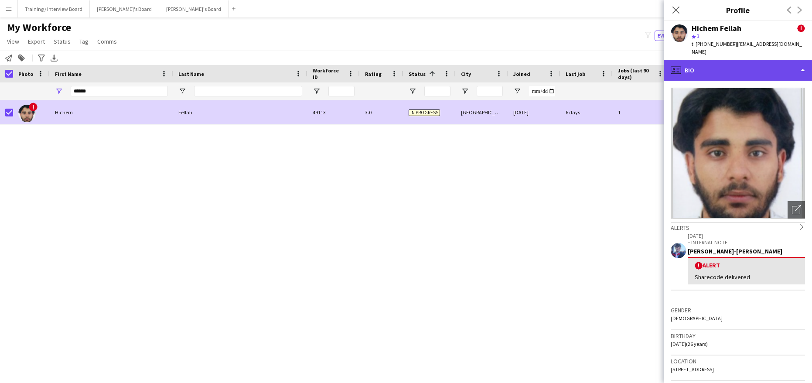
click at [802, 63] on div "profile Bio" at bounding box center [738, 70] width 148 height 21
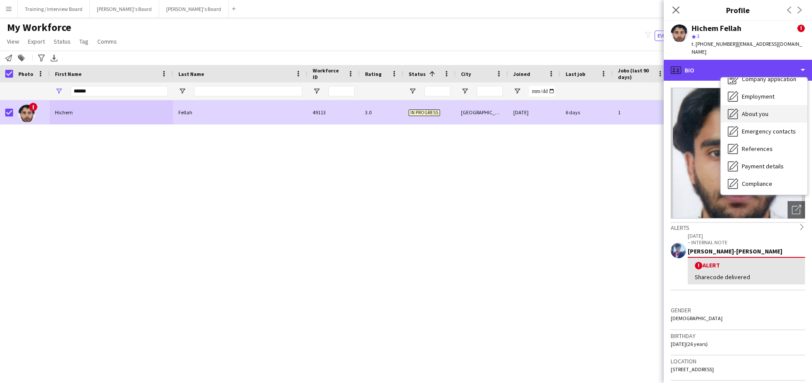
scroll to position [44, 0]
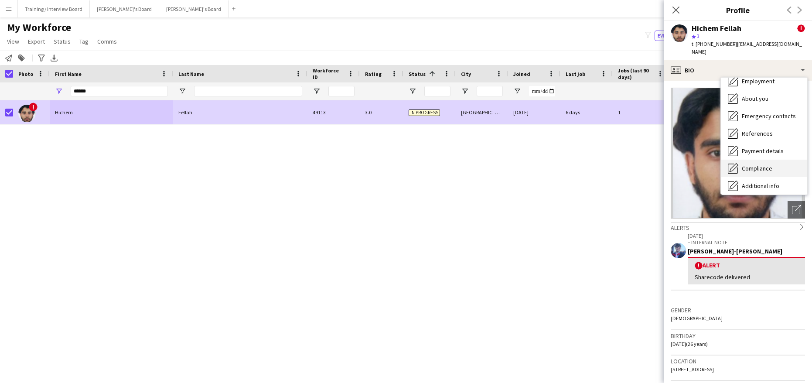
click at [764, 165] on span "Compliance" at bounding box center [757, 169] width 31 height 8
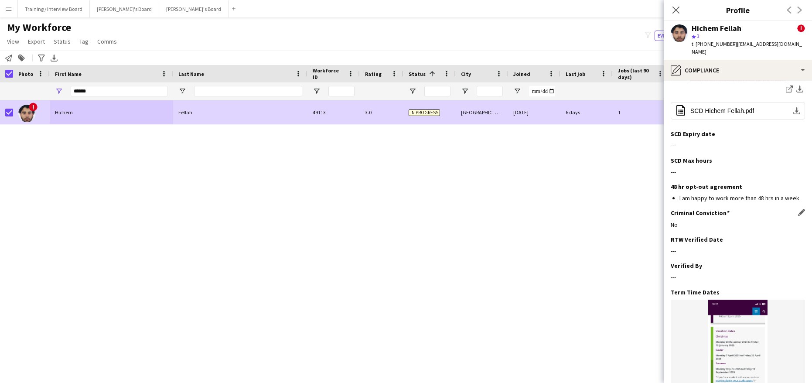
scroll to position [262, 0]
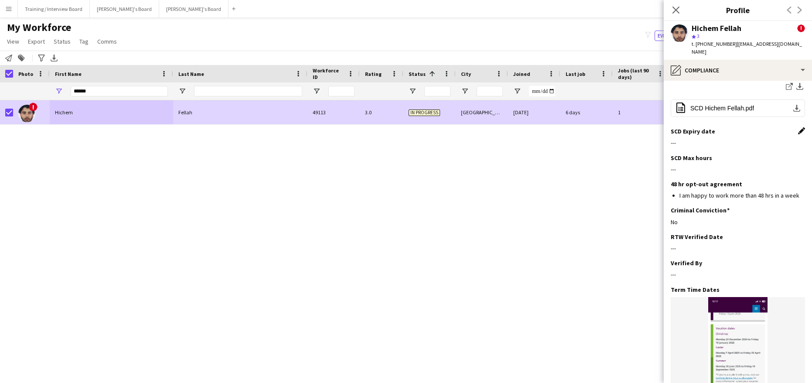
click at [799, 127] on app-icon "Edit this field" at bounding box center [802, 130] width 7 height 7
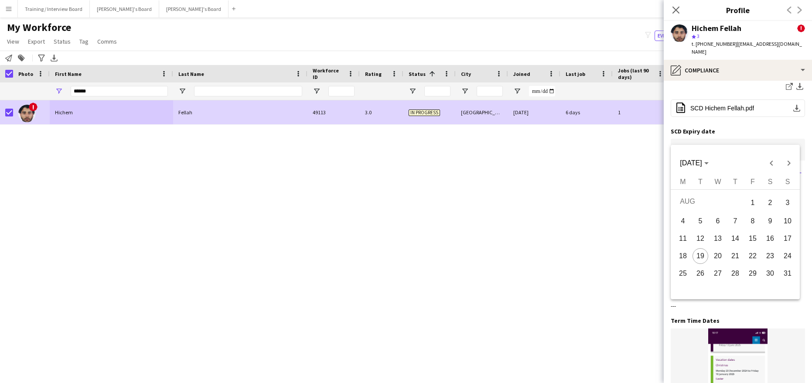
click at [684, 134] on body "Menu Boards Boards Boards All jobs Status Workforce Workforce My Workforce Recr…" at bounding box center [406, 191] width 812 height 383
click at [709, 163] on polygon "Choose month and year" at bounding box center [707, 163] width 4 height 2
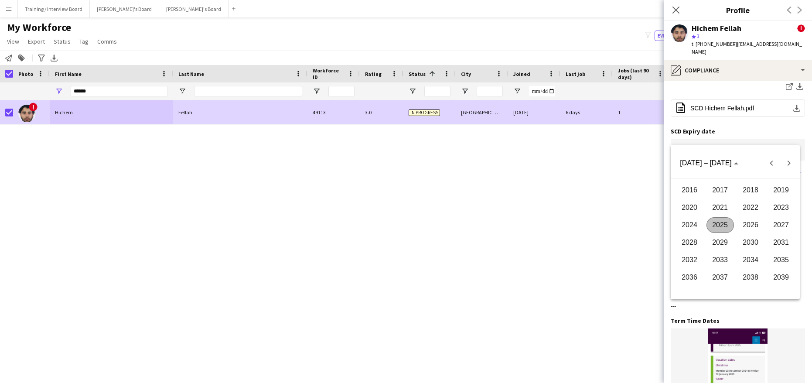
click at [763, 224] on span "2026" at bounding box center [750, 225] width 27 height 16
click at [710, 238] on span "OCT" at bounding box center [720, 243] width 27 height 16
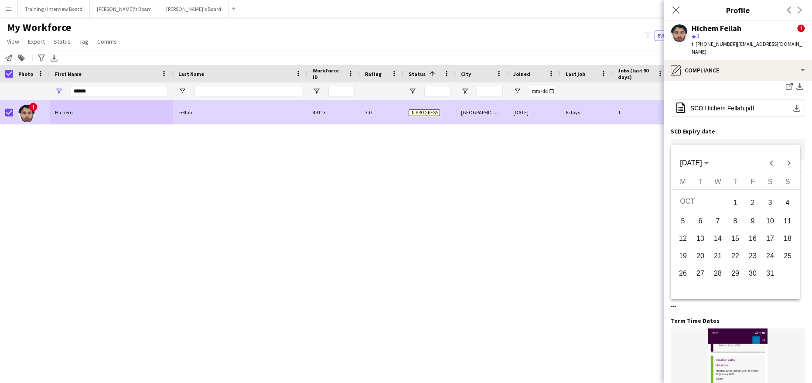
click at [687, 236] on span "12" at bounding box center [683, 239] width 16 height 16
type input "**********"
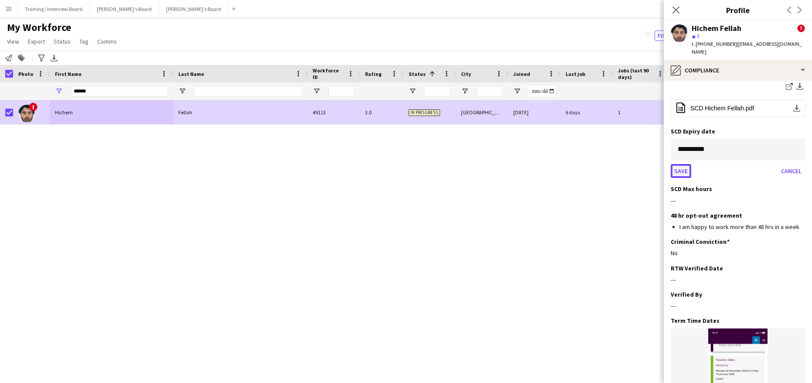
click at [678, 164] on button "Save" at bounding box center [681, 171] width 21 height 14
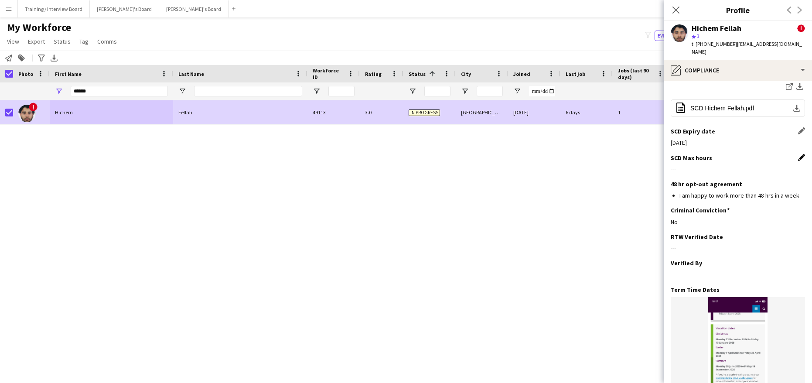
click at [799, 154] on app-icon "Edit this field" at bounding box center [802, 157] width 7 height 7
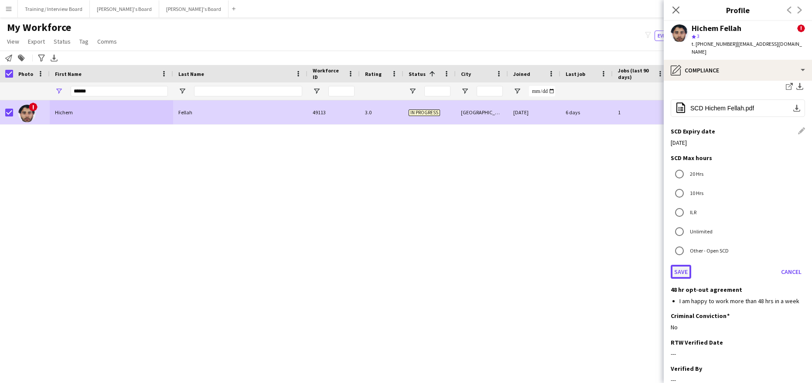
click at [680, 265] on button "Save" at bounding box center [681, 272] width 21 height 14
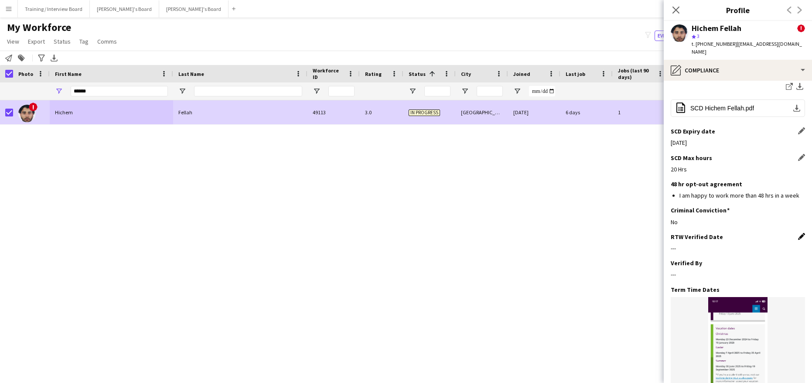
click at [799, 233] on app-icon "Edit this field" at bounding box center [802, 236] width 7 height 7
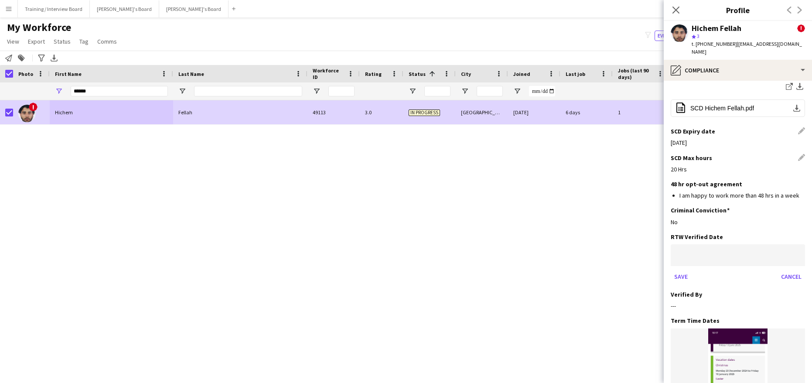
click at [709, 242] on body "Menu Boards Boards Boards All jobs Status Workforce Workforce My Workforce Recr…" at bounding box center [406, 191] width 812 height 383
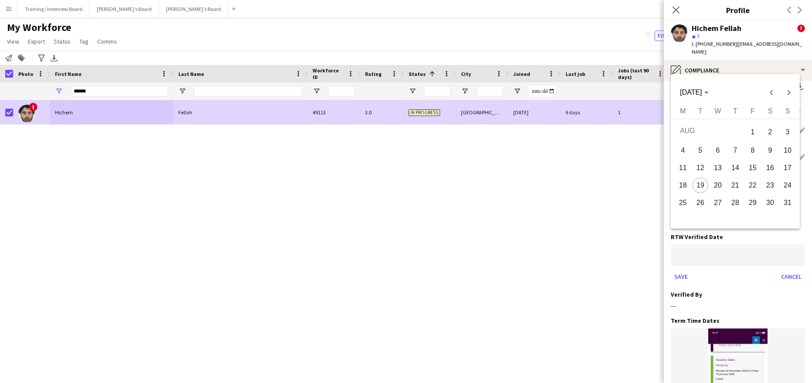
click at [699, 185] on span "19" at bounding box center [701, 186] width 16 height 16
type input "**********"
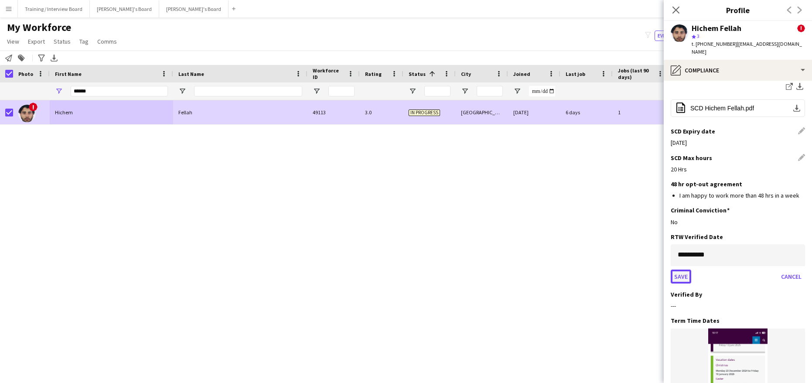
click at [683, 270] on button "Save" at bounding box center [681, 277] width 21 height 14
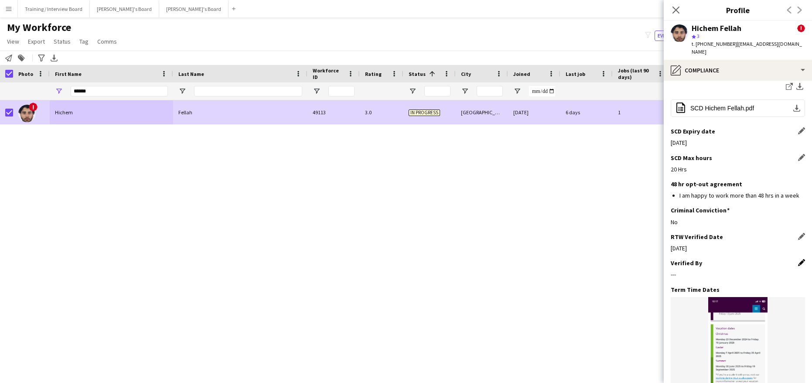
click at [799, 259] on app-icon "Edit this field" at bounding box center [802, 262] width 7 height 7
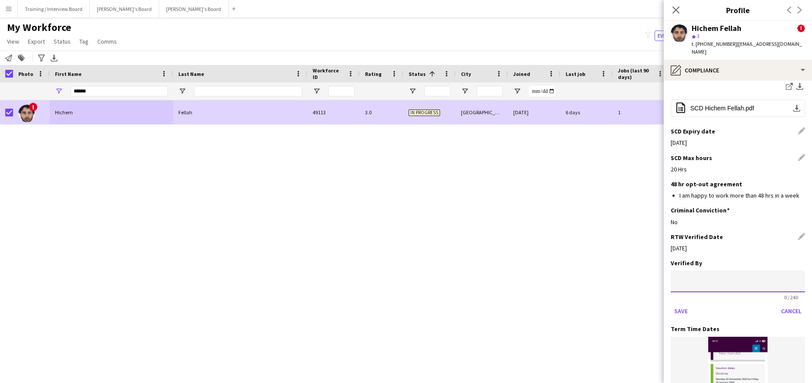
click at [706, 271] on input at bounding box center [738, 282] width 134 height 22
type input "*****"
click at [685, 304] on button "Save" at bounding box center [681, 311] width 21 height 14
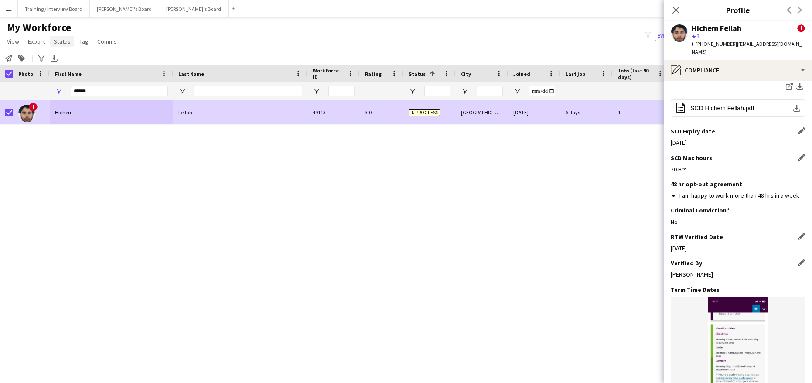
click at [60, 44] on span "Status" at bounding box center [62, 42] width 17 height 8
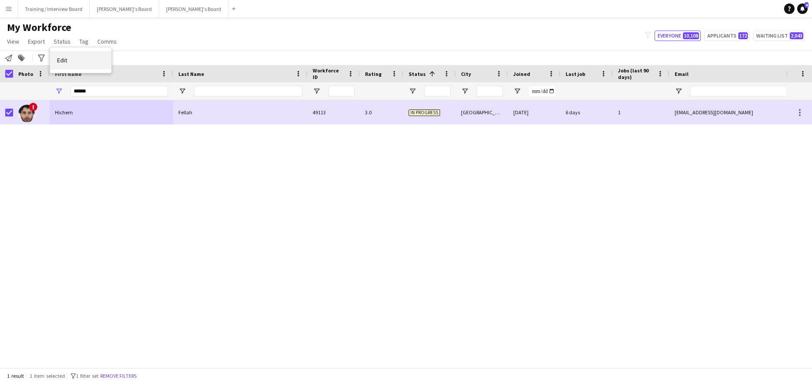
click at [60, 55] on link "Edit" at bounding box center [80, 60] width 61 height 18
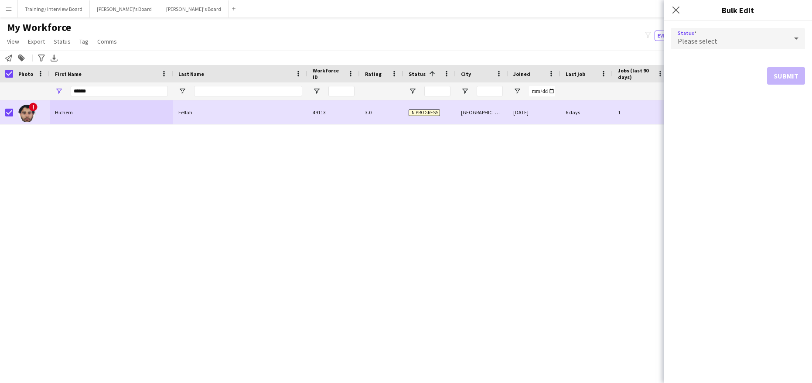
click at [795, 35] on icon at bounding box center [797, 38] width 10 height 17
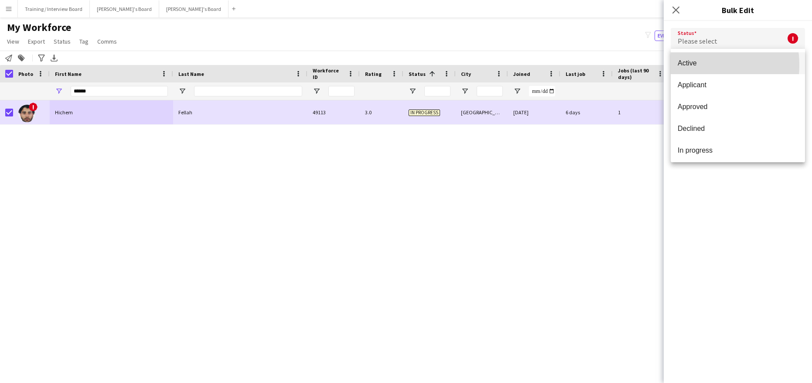
click at [699, 65] on span "Active" at bounding box center [738, 63] width 120 height 8
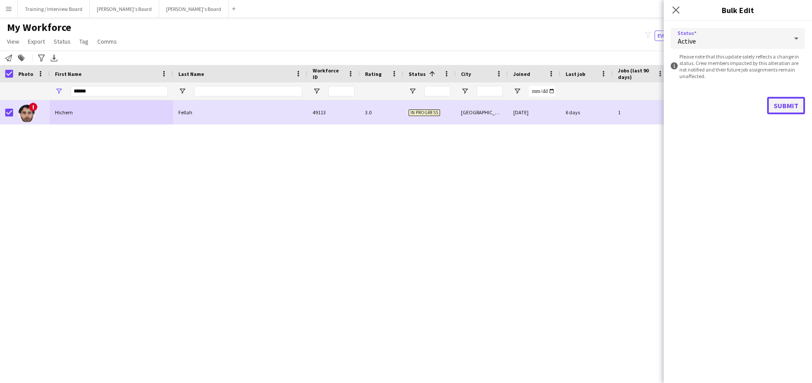
click at [795, 108] on button "Submit" at bounding box center [787, 105] width 38 height 17
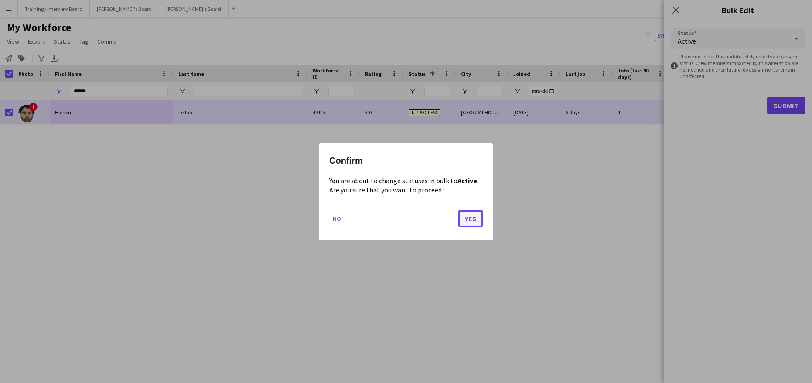
click at [475, 215] on button "Yes" at bounding box center [471, 217] width 24 height 17
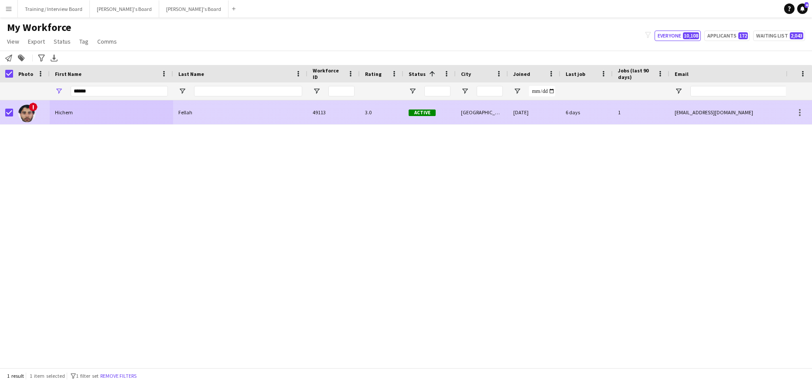
click at [81, 110] on div "Hichem" at bounding box center [111, 112] width 123 height 24
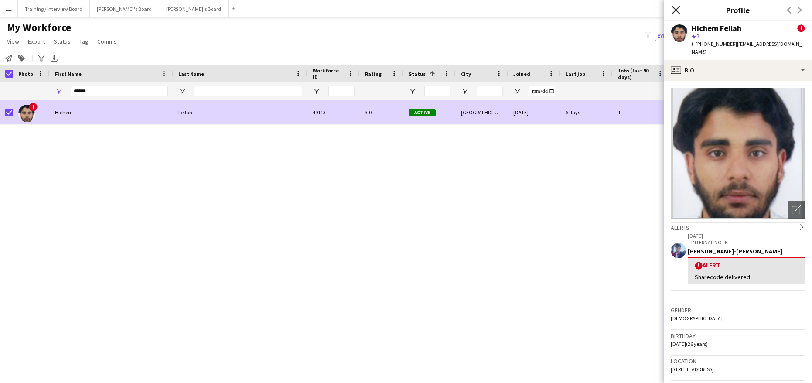
click at [676, 7] on icon "Close pop-in" at bounding box center [676, 10] width 8 height 8
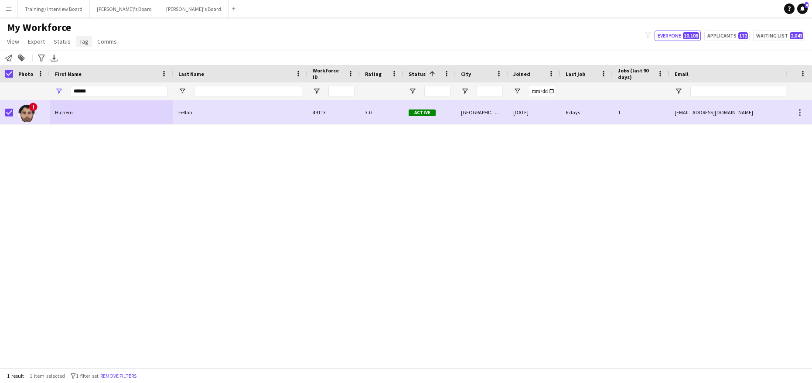
click at [81, 45] on span "Tag" at bounding box center [83, 42] width 9 height 8
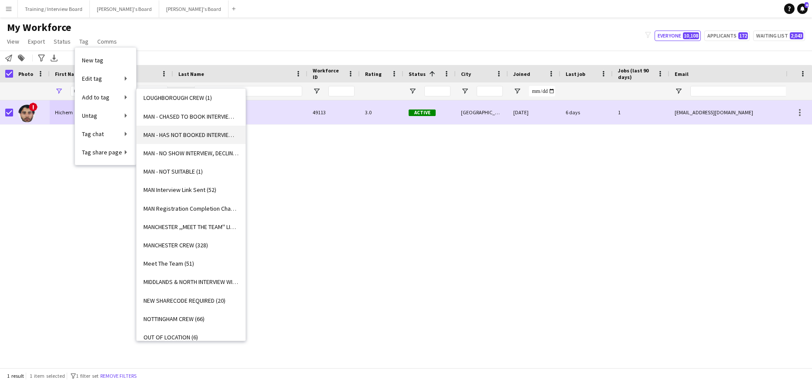
scroll to position [698, 0]
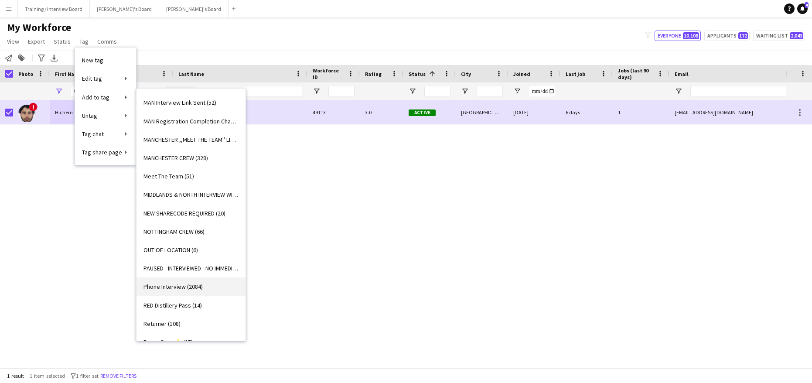
click at [177, 289] on span "Phone Interview (2084)" at bounding box center [173, 287] width 59 height 8
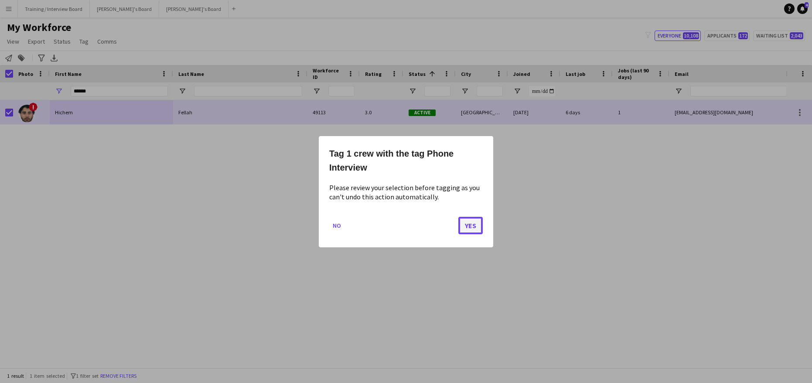
click at [460, 221] on button "Yes" at bounding box center [471, 224] width 24 height 17
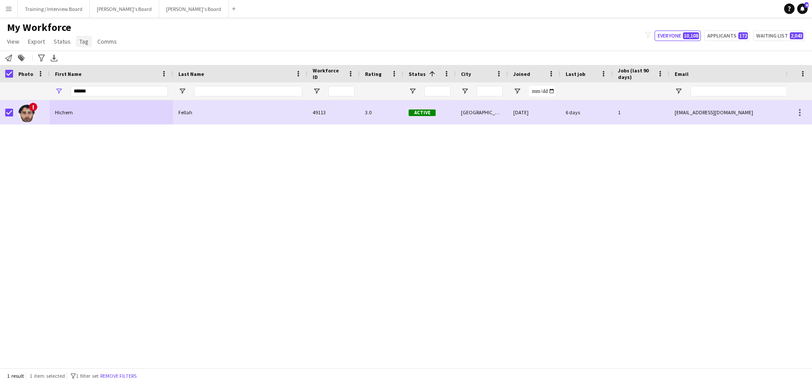
click at [76, 40] on link "Tag" at bounding box center [84, 41] width 16 height 11
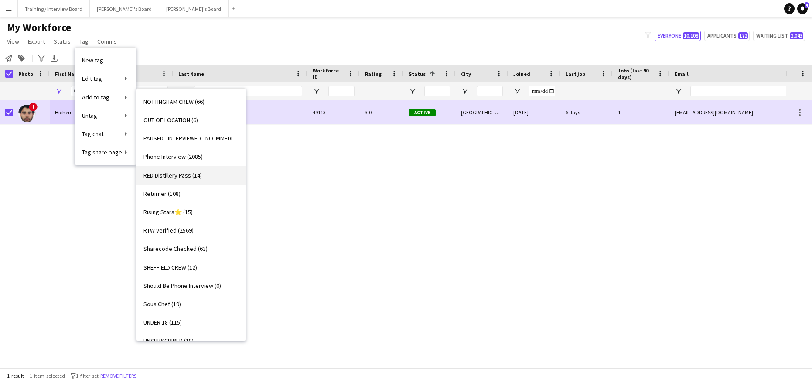
scroll to position [829, 0]
click at [171, 231] on span "RTW Verified (2569)" at bounding box center [169, 230] width 50 height 8
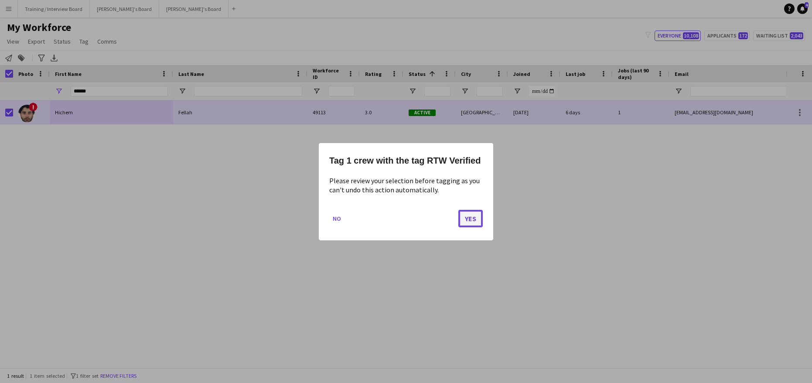
click at [472, 216] on button "Yes" at bounding box center [471, 217] width 24 height 17
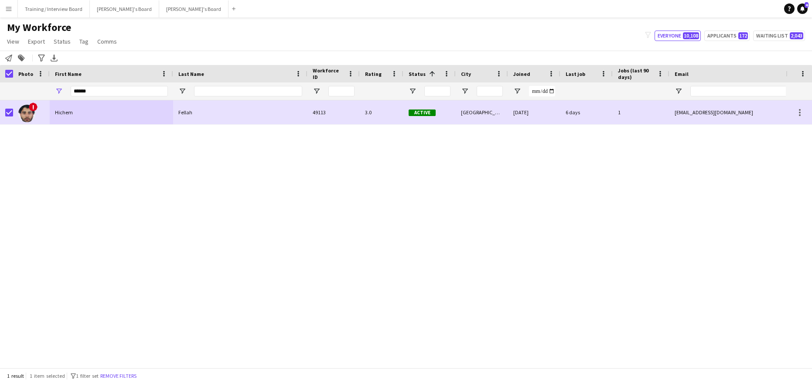
click at [7, 51] on div "Notify workforce Add to tag Search tags magnifier Add tag Advanced filters Adva…" at bounding box center [406, 58] width 812 height 14
click at [10, 63] on div "Notify workforce" at bounding box center [8, 58] width 10 height 10
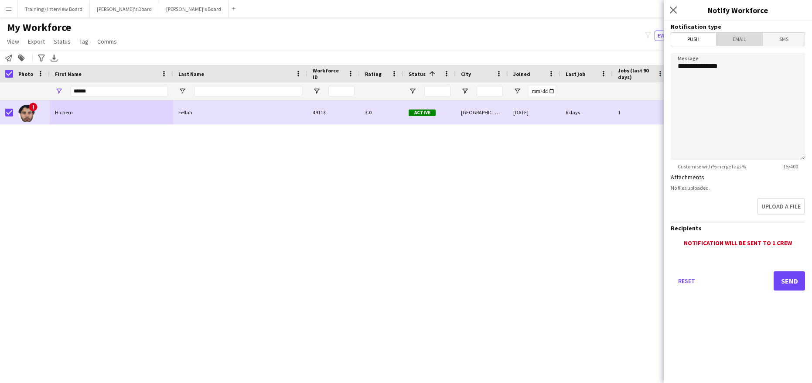
click at [738, 36] on span "Email" at bounding box center [740, 39] width 46 height 13
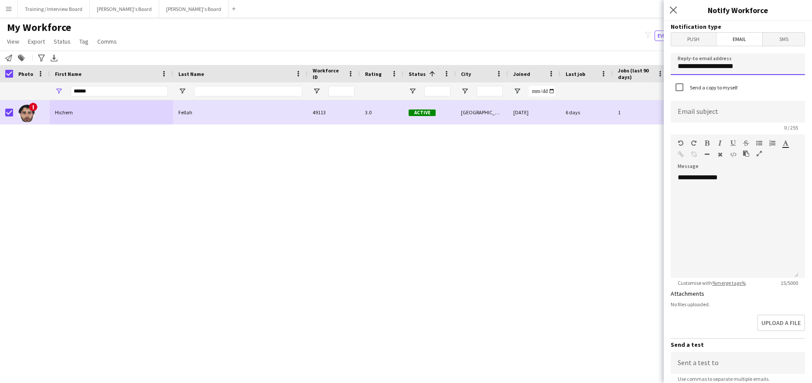
click at [744, 69] on input "**********" at bounding box center [738, 64] width 134 height 22
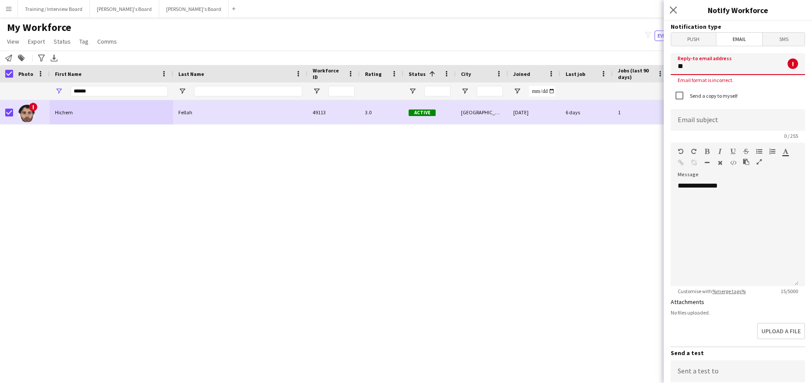
type input "*"
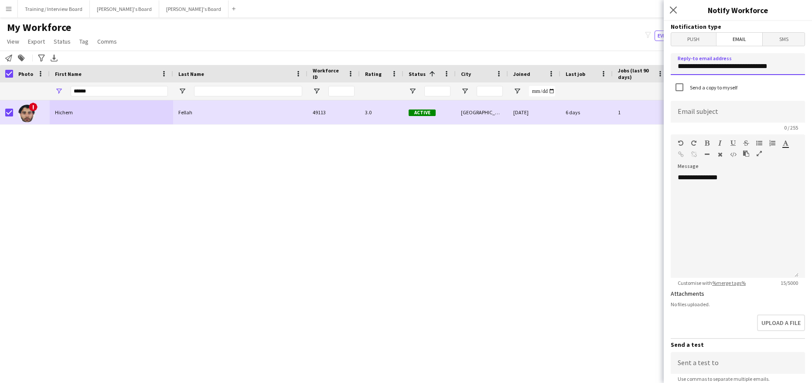
type input "**********"
click at [688, 109] on input at bounding box center [738, 112] width 134 height 22
type input "**********"
click at [741, 180] on div "**********" at bounding box center [735, 225] width 128 height 105
click at [694, 199] on div "**********" at bounding box center [735, 225] width 128 height 105
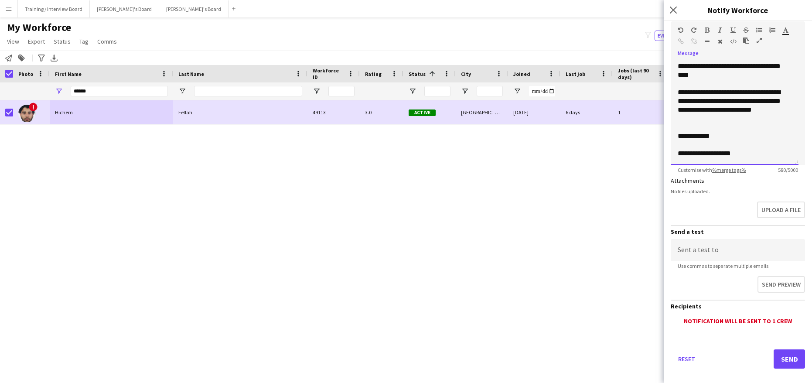
scroll to position [123, 0]
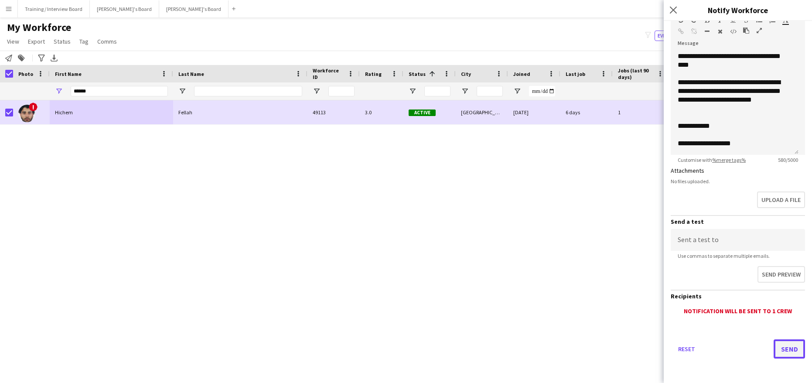
click at [791, 346] on button "Send" at bounding box center [789, 348] width 31 height 19
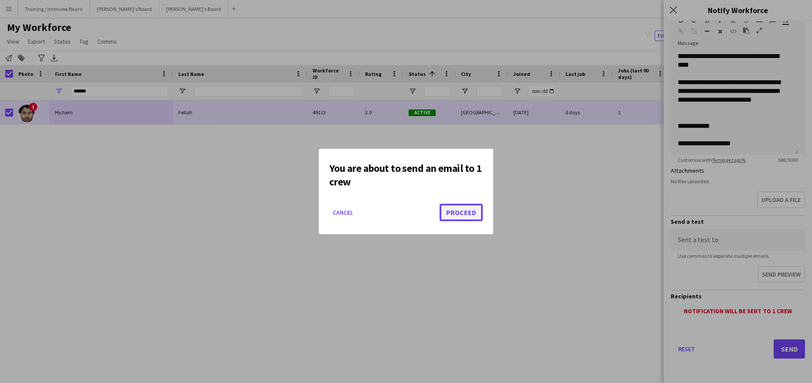
click at [478, 219] on button "Proceed" at bounding box center [461, 212] width 43 height 17
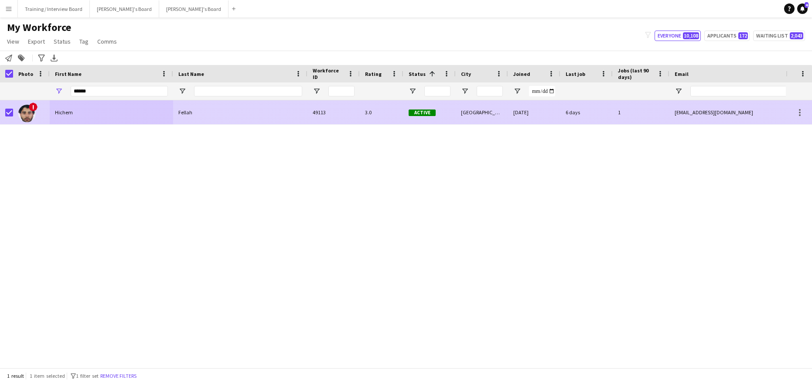
click at [97, 114] on div "Hichem" at bounding box center [111, 112] width 123 height 24
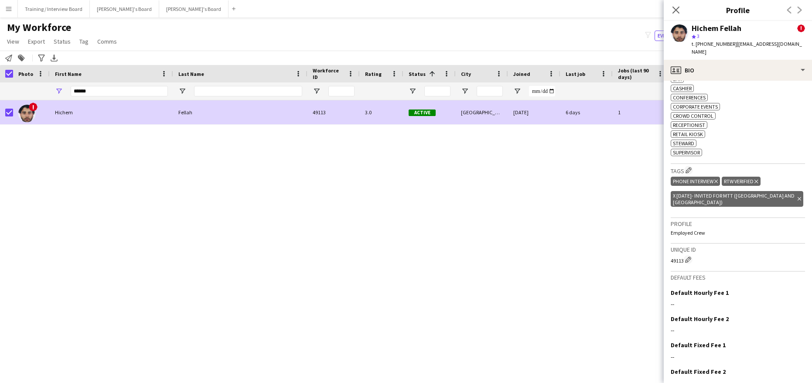
scroll to position [428, 0]
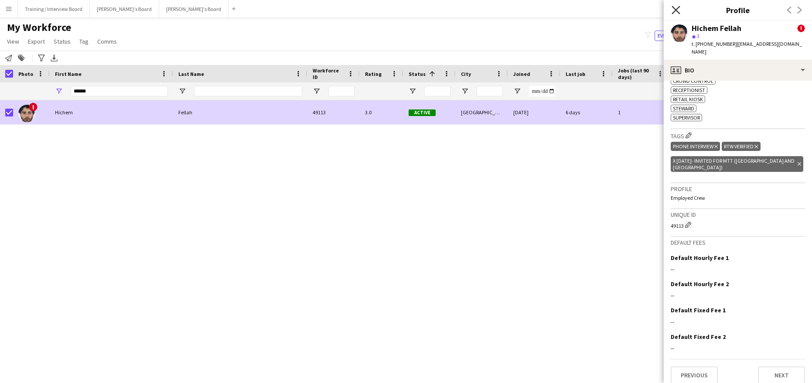
click at [677, 10] on icon at bounding box center [676, 10] width 8 height 8
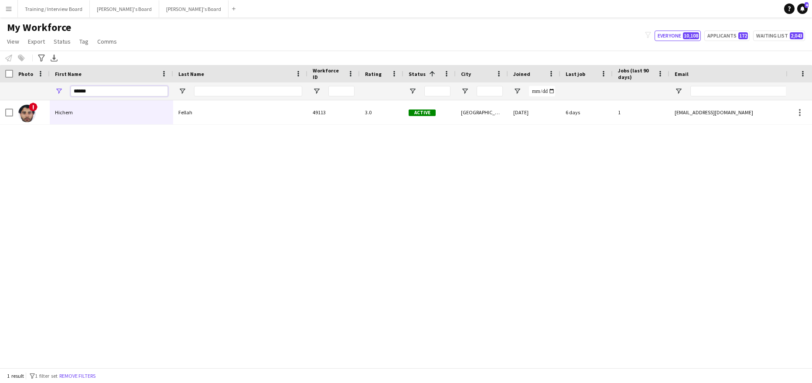
click at [106, 93] on input "******" at bounding box center [119, 91] width 97 height 10
type input "*"
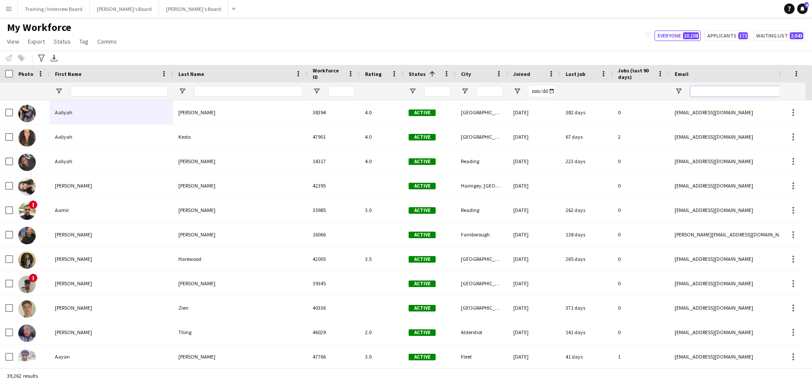
click at [707, 96] on input "Email Filter Input" at bounding box center [765, 91] width 148 height 10
paste input "**********"
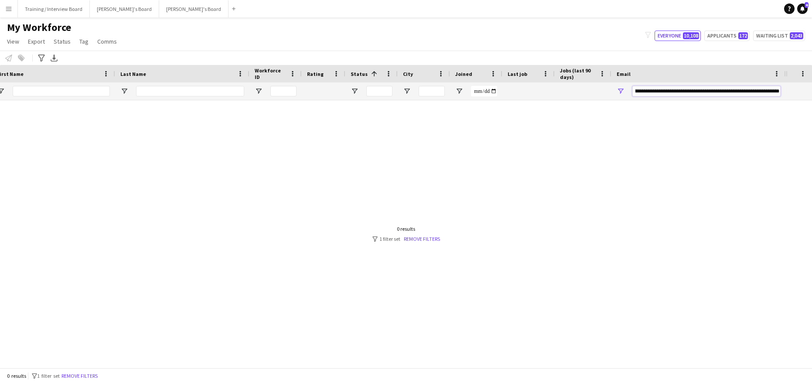
scroll to position [0, 0]
type input "*"
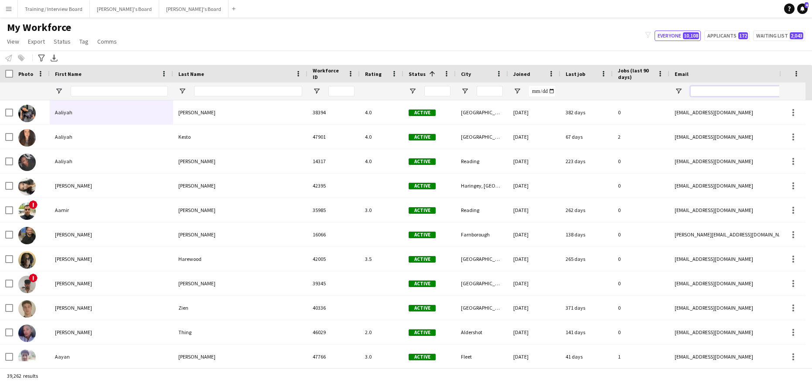
click at [699, 92] on input "Email Filter Input" at bounding box center [765, 91] width 148 height 10
paste input "**********"
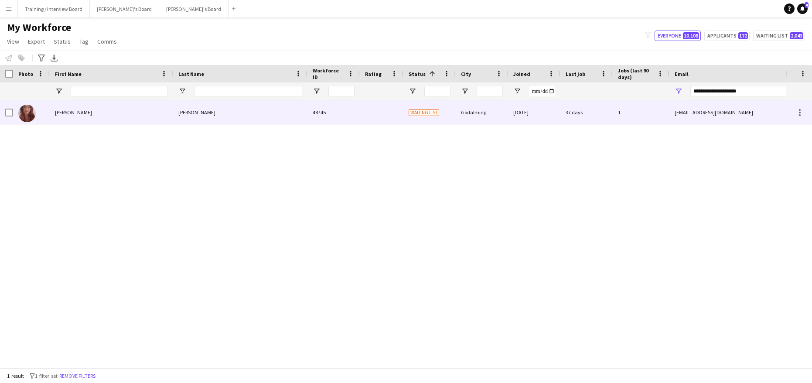
click at [208, 108] on div "Barnes" at bounding box center [240, 112] width 134 height 24
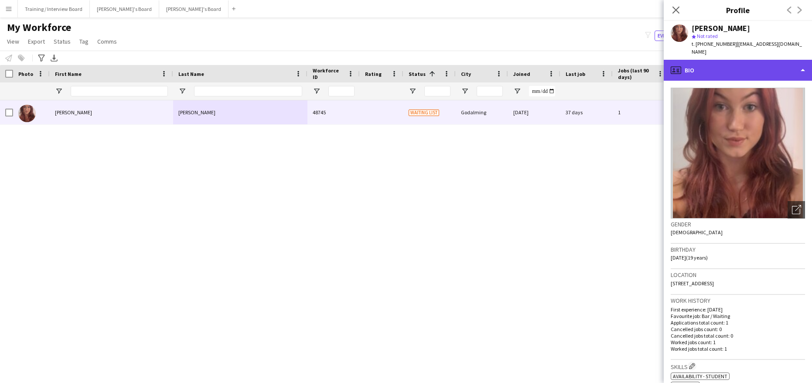
click at [804, 61] on div "profile Bio" at bounding box center [738, 70] width 148 height 21
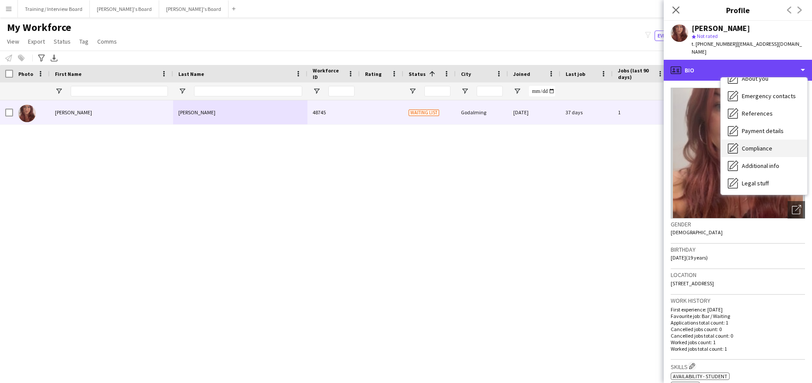
scroll to position [117, 0]
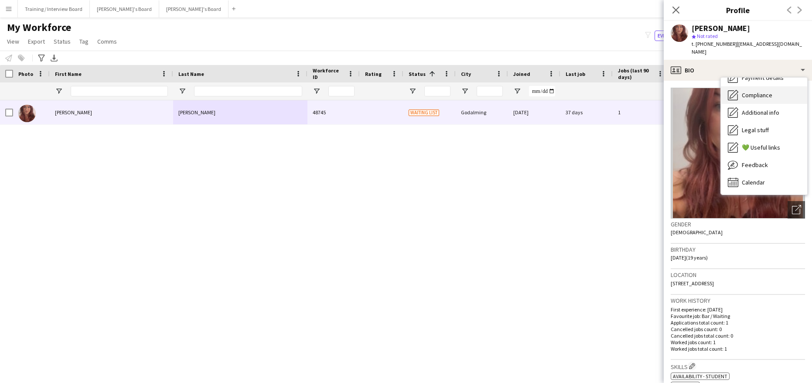
click at [757, 91] on span "Compliance" at bounding box center [757, 95] width 31 height 8
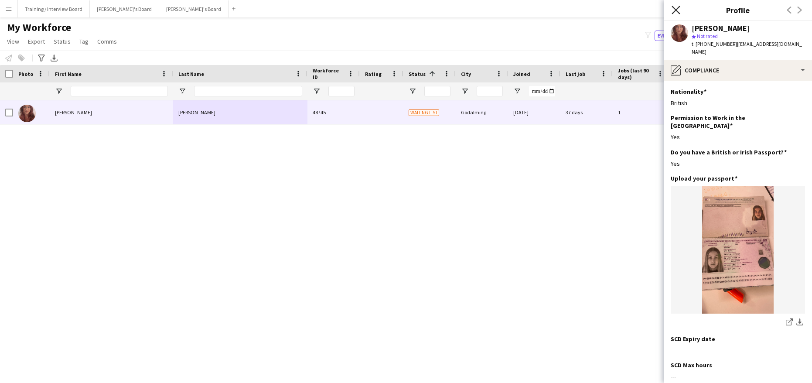
click at [675, 10] on icon "Close pop-in" at bounding box center [676, 10] width 8 height 8
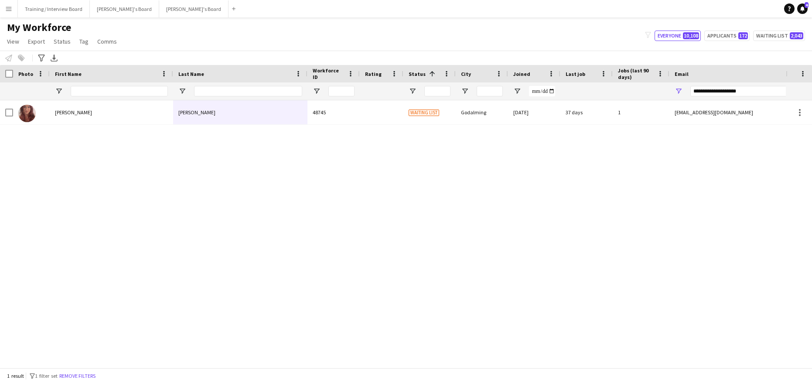
click at [762, 97] on div "**********" at bounding box center [765, 90] width 148 height 17
click at [749, 91] on input "**********" at bounding box center [765, 91] width 148 height 10
type input "*"
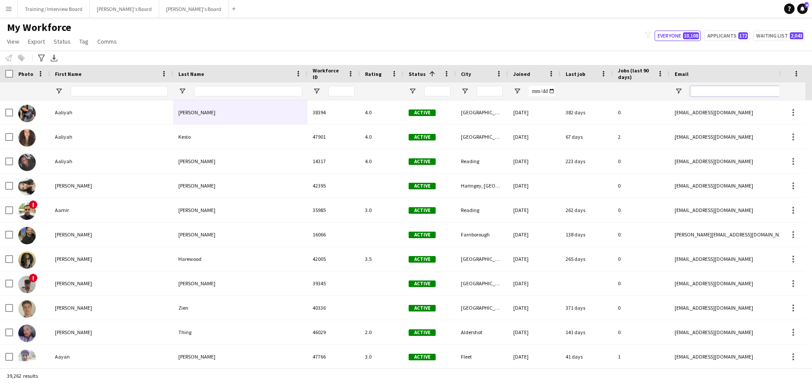
click at [704, 90] on input "Email Filter Input" at bounding box center [765, 91] width 148 height 10
paste input "**********"
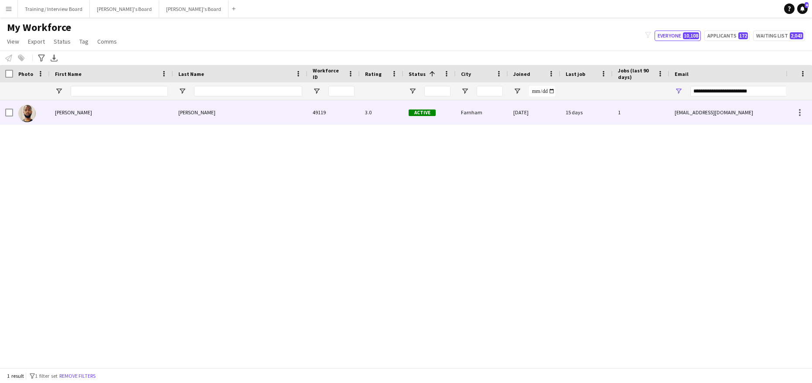
click at [77, 113] on div "Cody" at bounding box center [111, 112] width 123 height 24
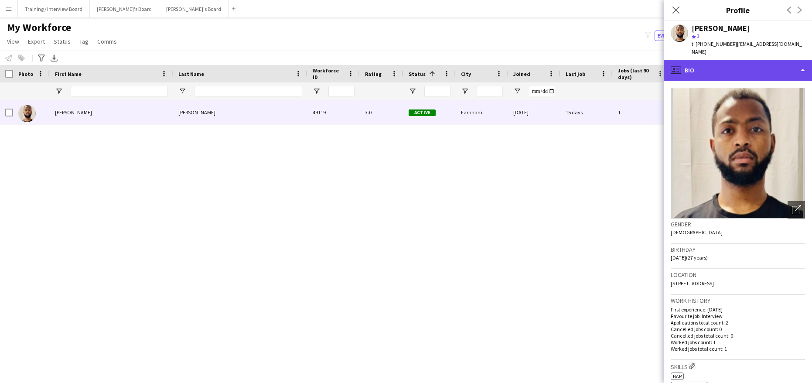
click at [805, 60] on div "profile Bio" at bounding box center [738, 70] width 148 height 21
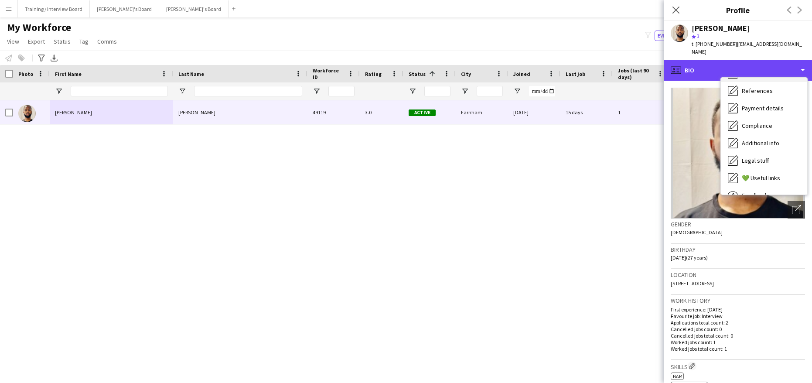
scroll to position [87, 0]
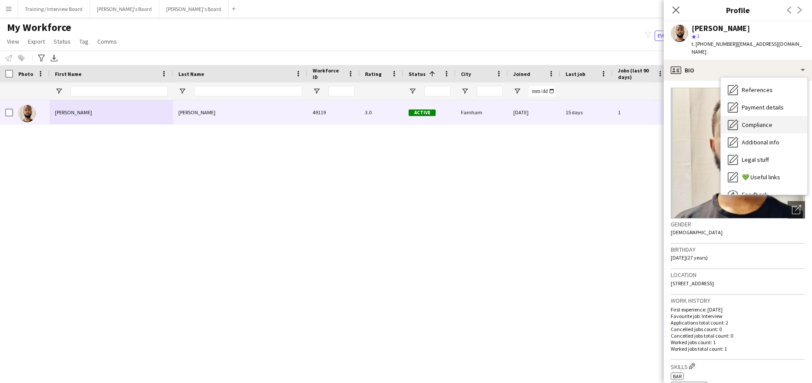
click at [764, 121] on span "Compliance" at bounding box center [757, 125] width 31 height 8
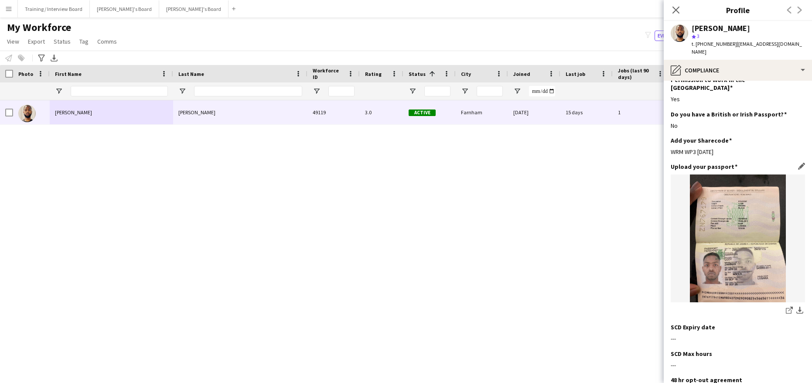
scroll to position [44, 0]
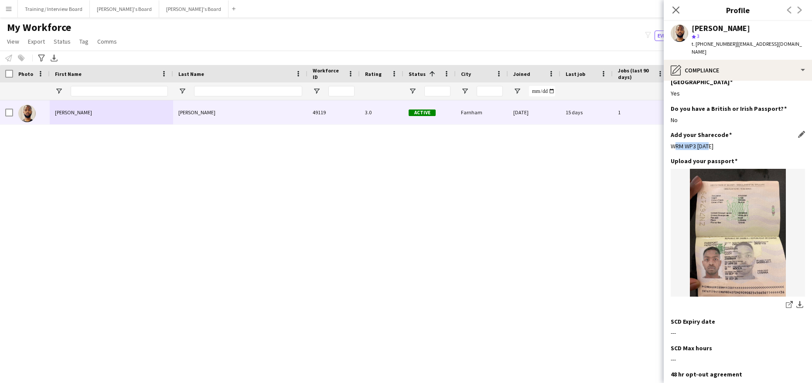
drag, startPoint x: 717, startPoint y: 128, endPoint x: 671, endPoint y: 129, distance: 45.8
click at [671, 142] on div "WRM WP3 6CE" at bounding box center [738, 146] width 134 height 8
click at [746, 131] on div "Add your Sharecode Edit this field" at bounding box center [738, 135] width 134 height 8
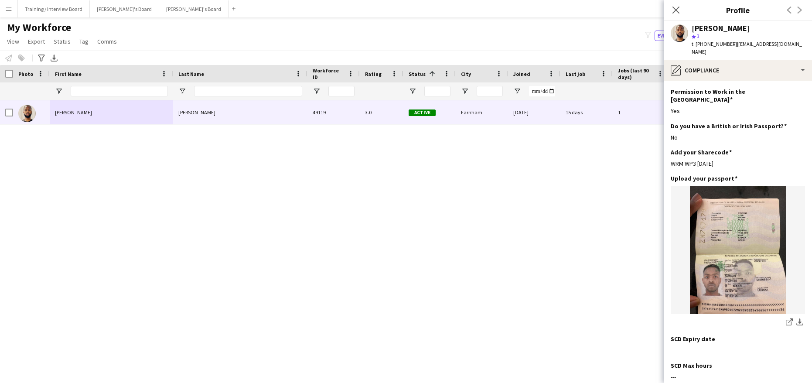
scroll to position [0, 0]
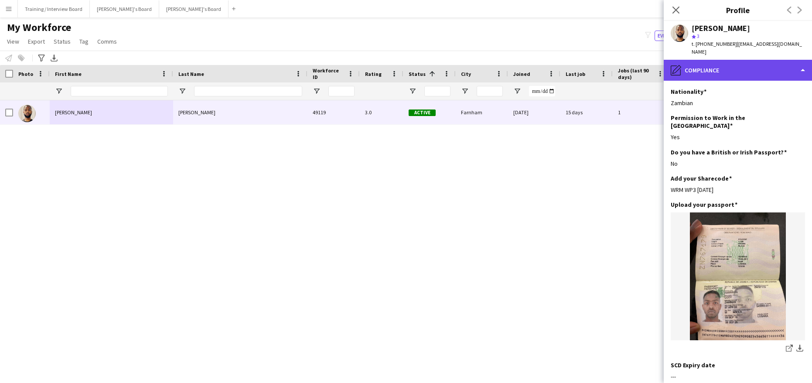
click at [811, 60] on div "pencil4 Compliance" at bounding box center [738, 70] width 148 height 21
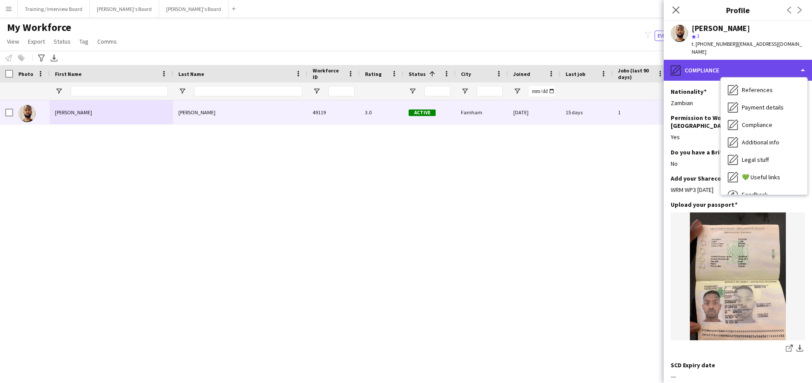
click at [805, 62] on div "pencil4 Compliance" at bounding box center [738, 70] width 148 height 21
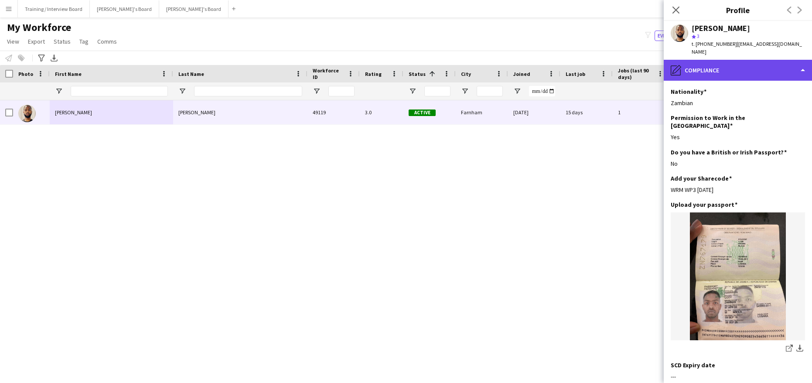
click at [806, 62] on div "pencil4 Compliance" at bounding box center [738, 70] width 148 height 21
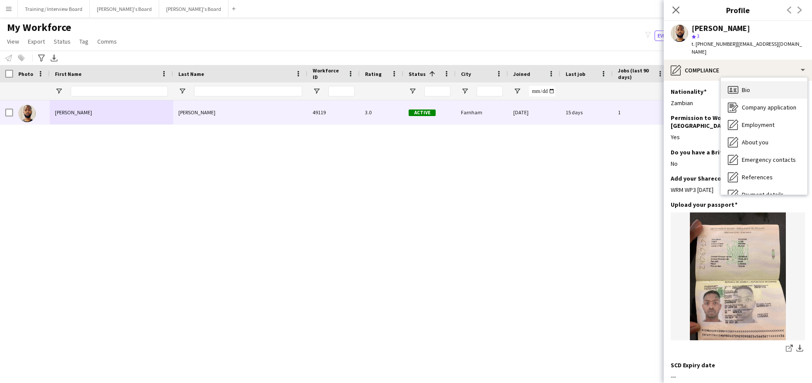
click at [747, 86] on span "Bio" at bounding box center [746, 90] width 8 height 8
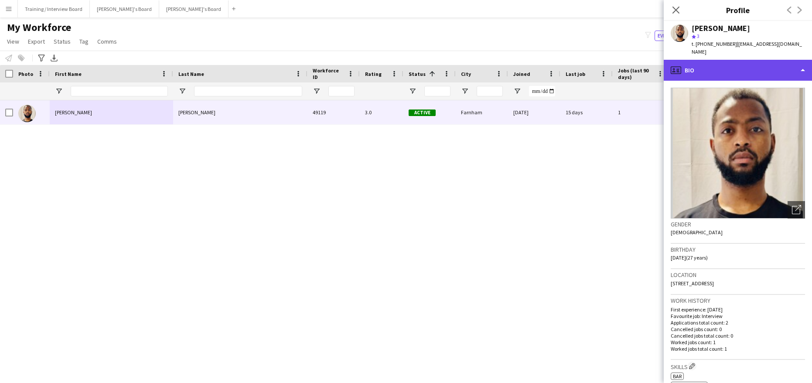
click at [803, 67] on div "profile Bio" at bounding box center [738, 70] width 148 height 21
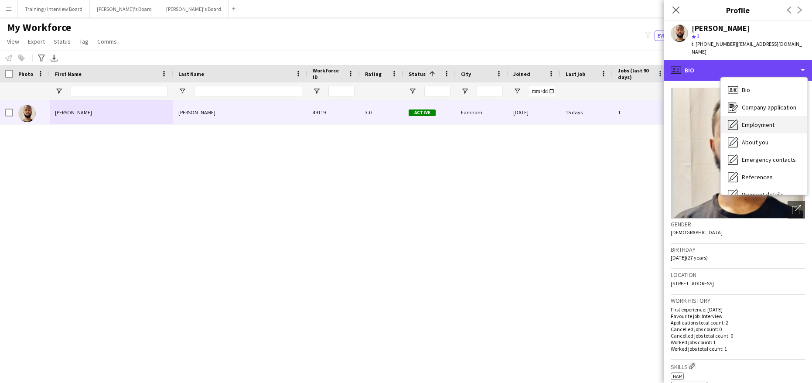
scroll to position [87, 0]
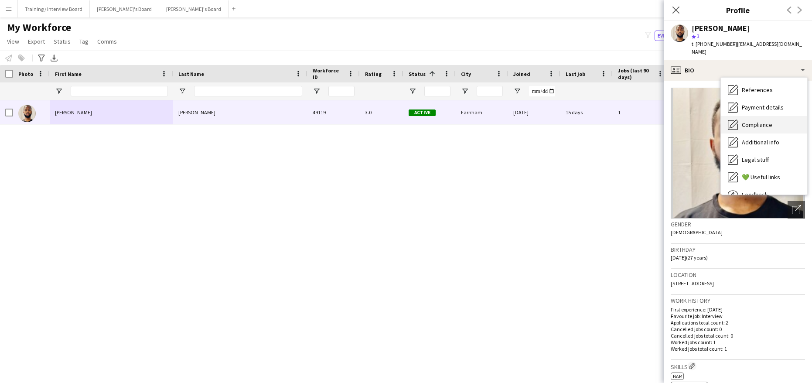
click at [769, 121] on span "Compliance" at bounding box center [757, 125] width 31 height 8
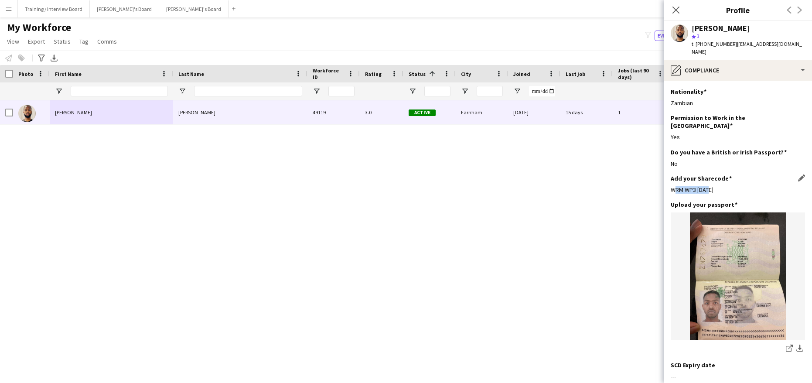
drag, startPoint x: 710, startPoint y: 171, endPoint x: 672, endPoint y: 175, distance: 38.1
click at [672, 186] on div "WRM WP3 6CE" at bounding box center [738, 190] width 134 height 8
copy div "WRM WP3 6CE"
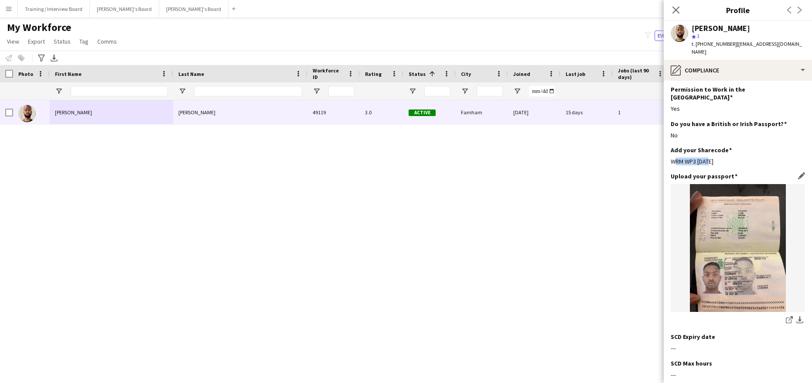
scroll to position [44, 0]
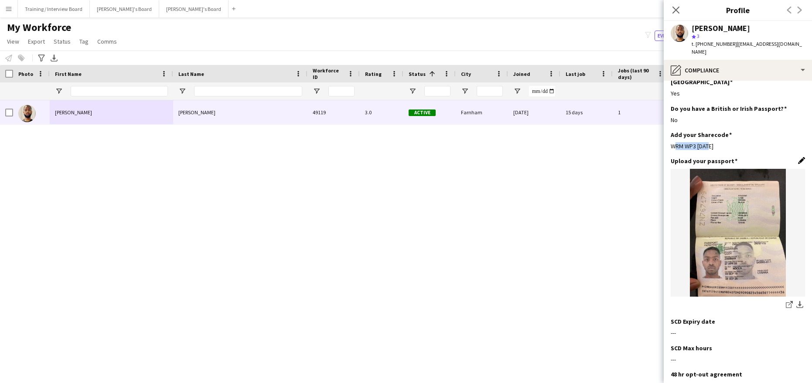
click at [799, 157] on app-icon "Edit this field" at bounding box center [802, 160] width 7 height 7
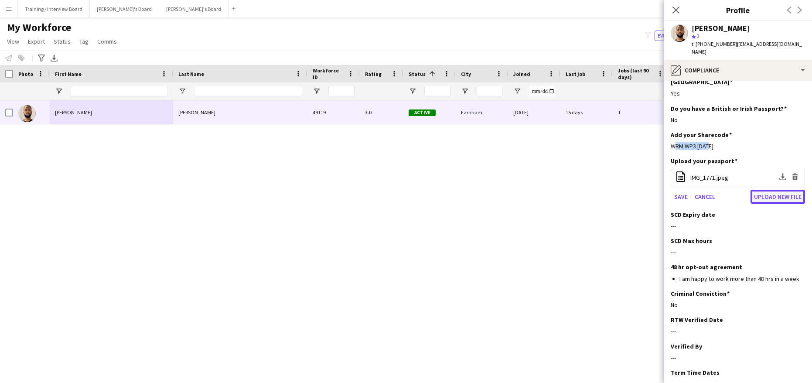
click at [783, 190] on button "Upload new file" at bounding box center [778, 197] width 55 height 14
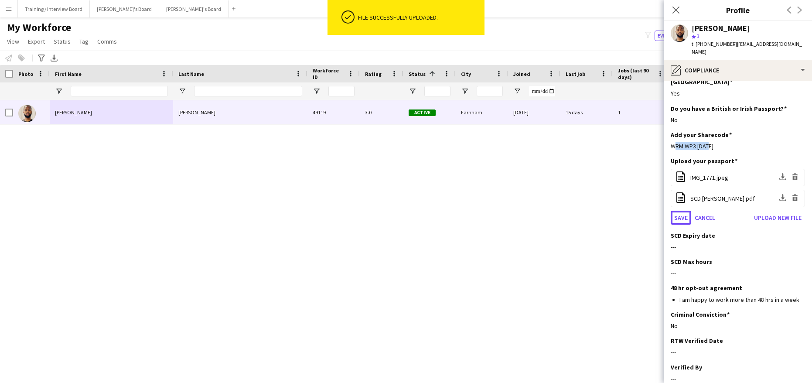
click at [684, 211] on button "Save" at bounding box center [681, 218] width 21 height 14
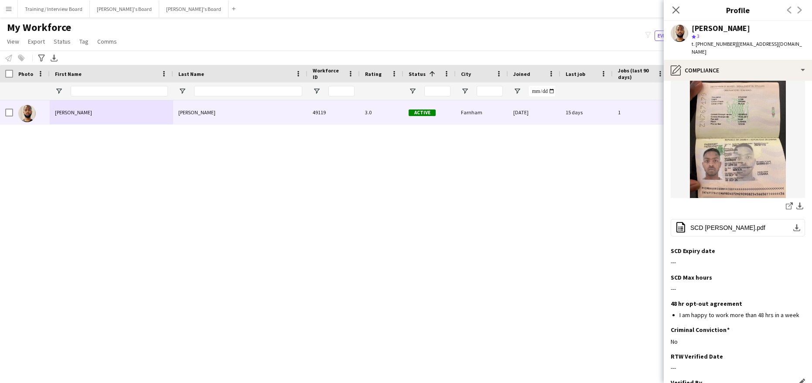
scroll to position [175, 0]
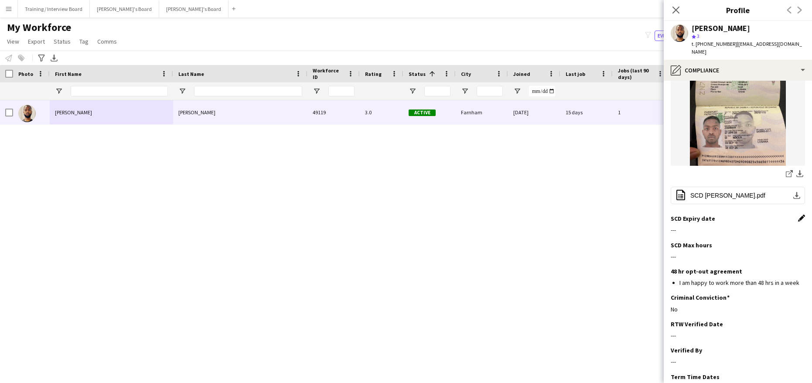
click at [799, 215] on app-icon "Edit this field" at bounding box center [802, 218] width 7 height 7
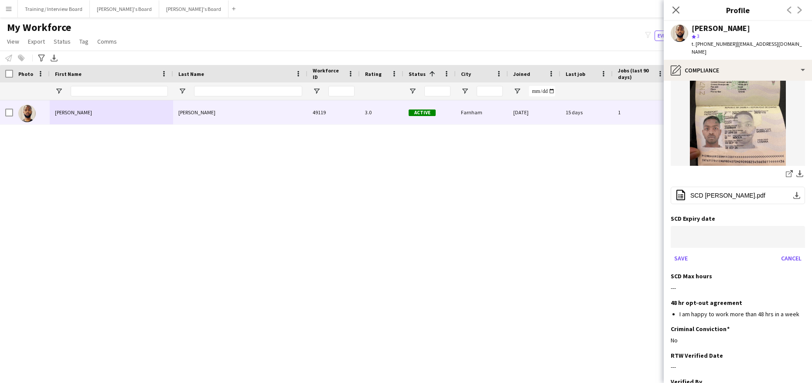
click at [694, 221] on body "Menu Boards Boards Boards All jobs Status Workforce Workforce My Workforce Recr…" at bounding box center [406, 191] width 812 height 383
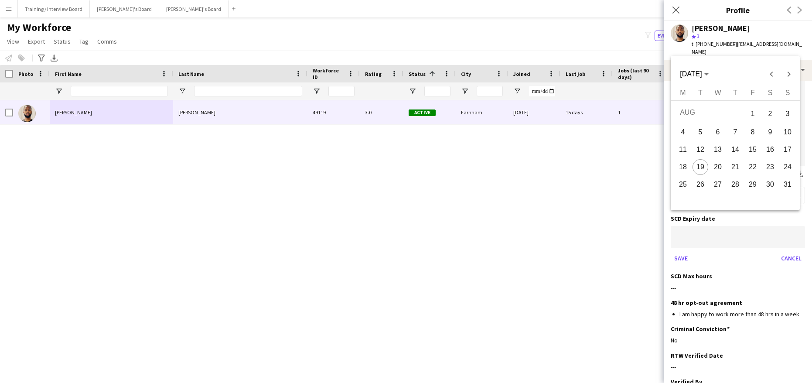
click at [785, 246] on div at bounding box center [406, 191] width 812 height 383
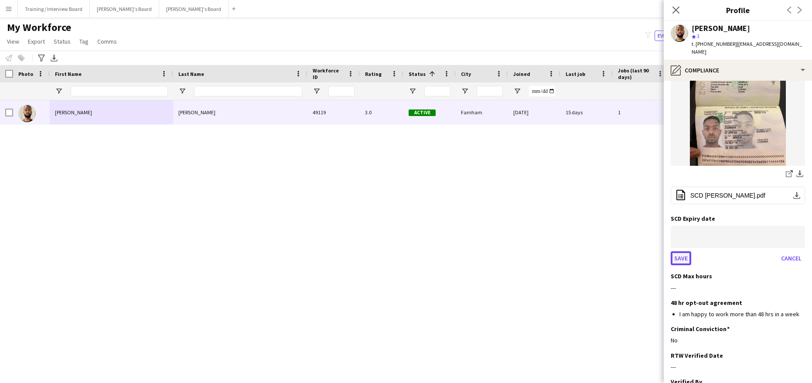
click at [687, 251] on button "Save" at bounding box center [681, 258] width 21 height 14
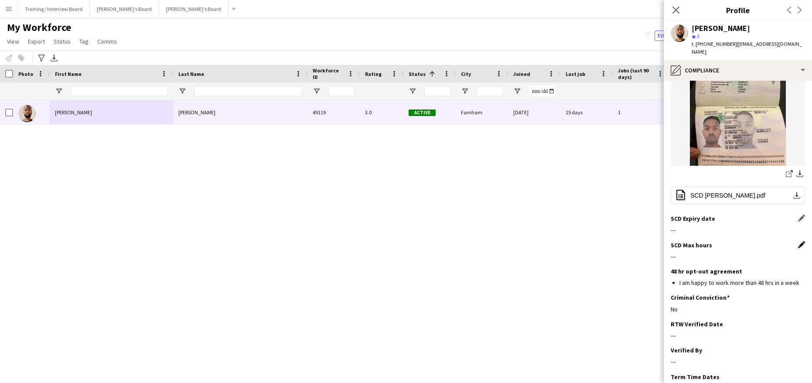
click at [799, 241] on app-icon "Edit this field" at bounding box center [802, 244] width 7 height 7
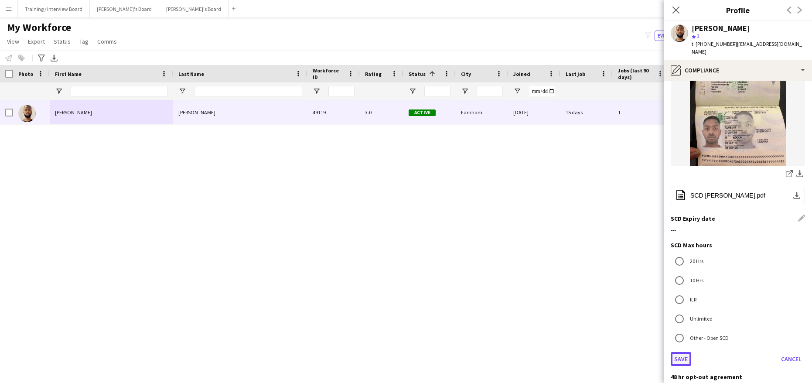
click at [673, 352] on button "Save" at bounding box center [681, 359] width 21 height 14
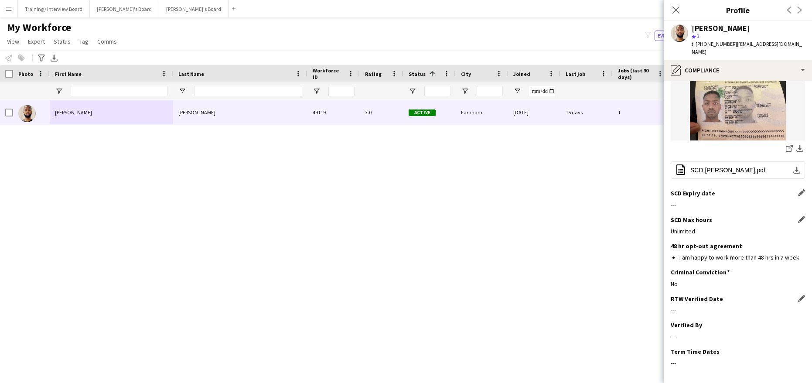
scroll to position [224, 0]
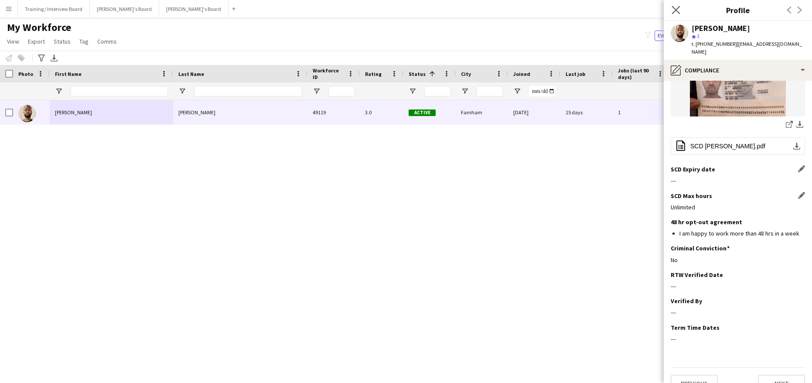
click at [682, 9] on app-icon "Close pop-in" at bounding box center [676, 10] width 13 height 13
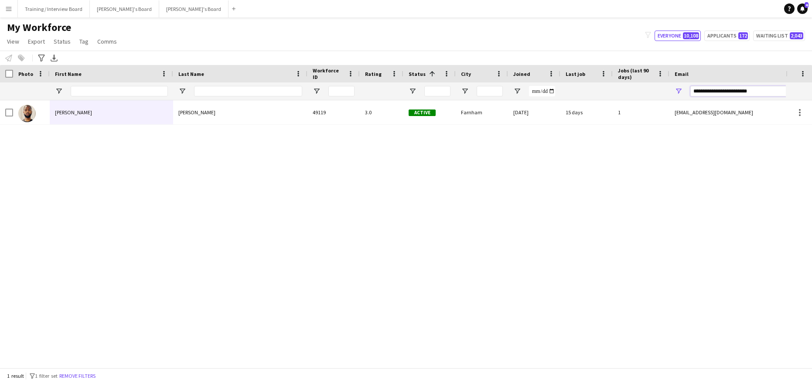
click at [764, 92] on input "**********" at bounding box center [765, 91] width 148 height 10
type input "*"
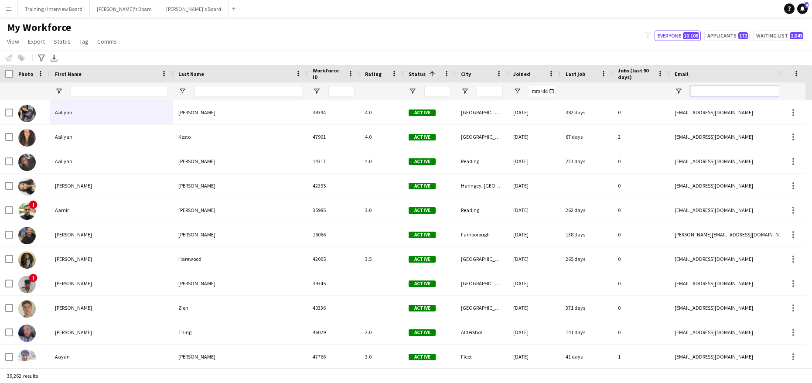
click at [704, 93] on input "Email Filter Input" at bounding box center [765, 91] width 148 height 10
paste input "**********"
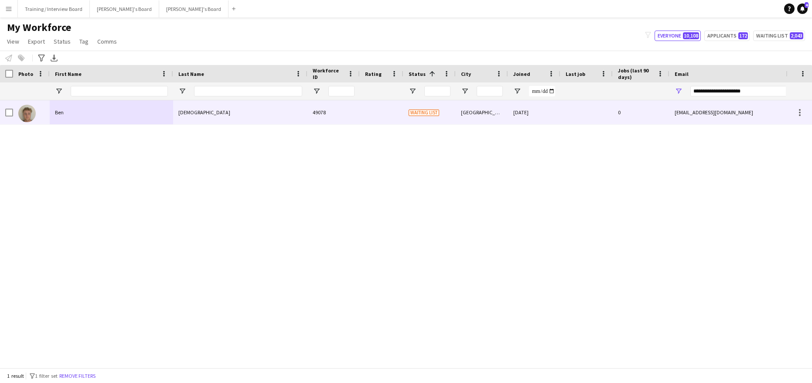
click at [206, 110] on div "Church" at bounding box center [240, 112] width 134 height 24
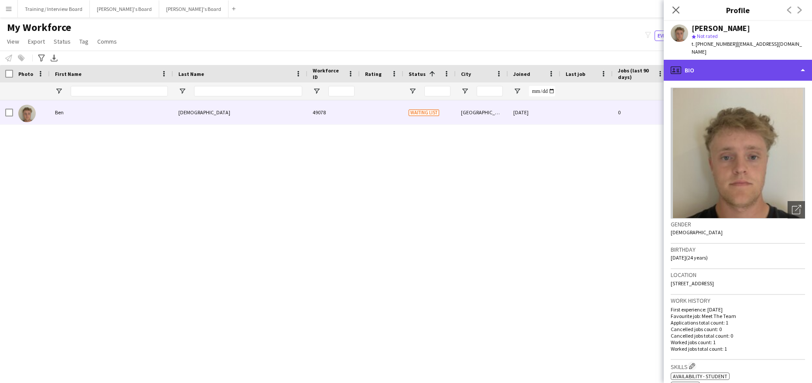
click at [805, 60] on div "profile Bio" at bounding box center [738, 70] width 148 height 21
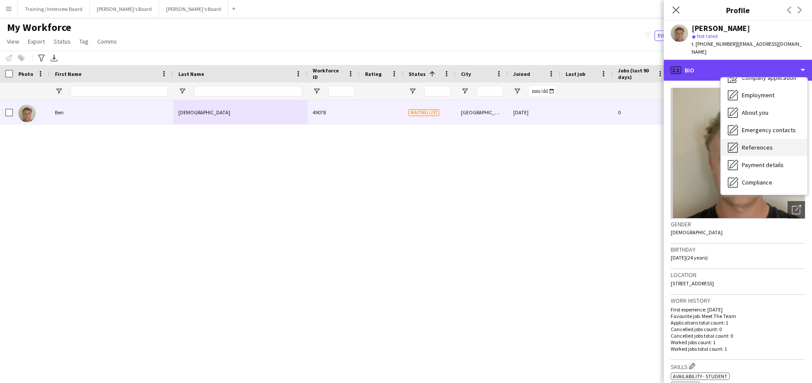
scroll to position [44, 0]
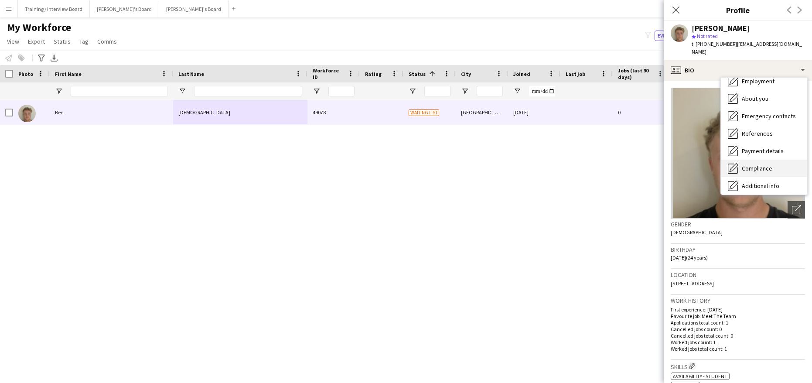
click at [762, 165] on span "Compliance" at bounding box center [757, 169] width 31 height 8
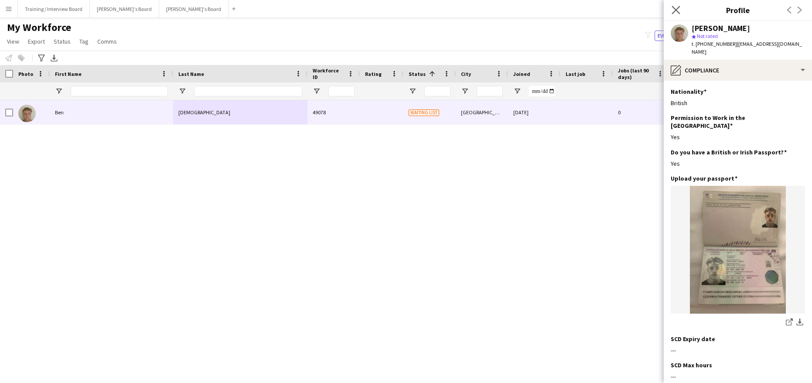
click at [673, 7] on icon at bounding box center [676, 10] width 8 height 8
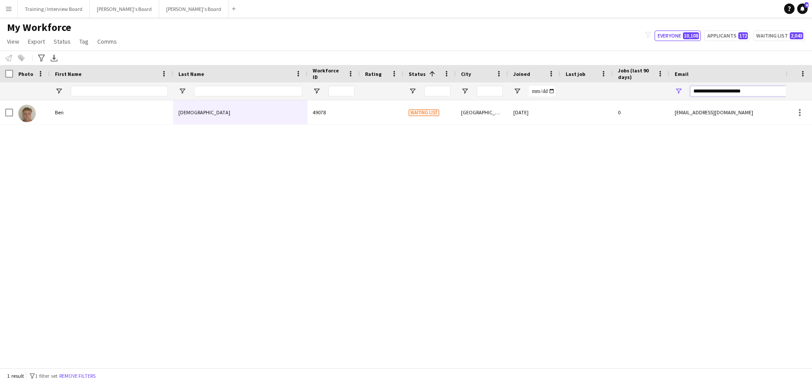
click at [764, 88] on input "**********" at bounding box center [765, 91] width 148 height 10
type input "*"
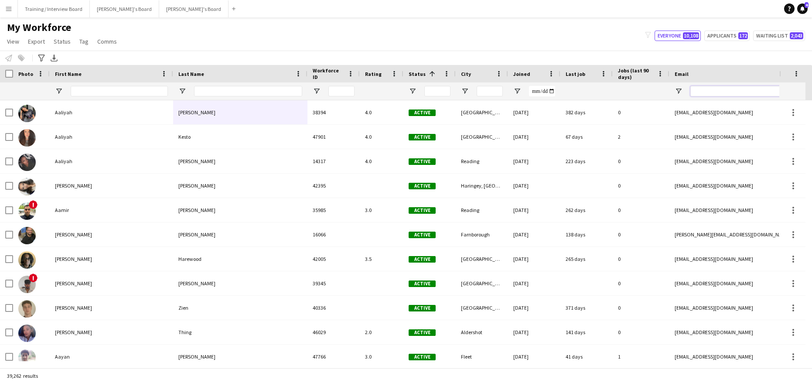
click at [699, 89] on input "Email Filter Input" at bounding box center [765, 91] width 148 height 10
paste input "**********"
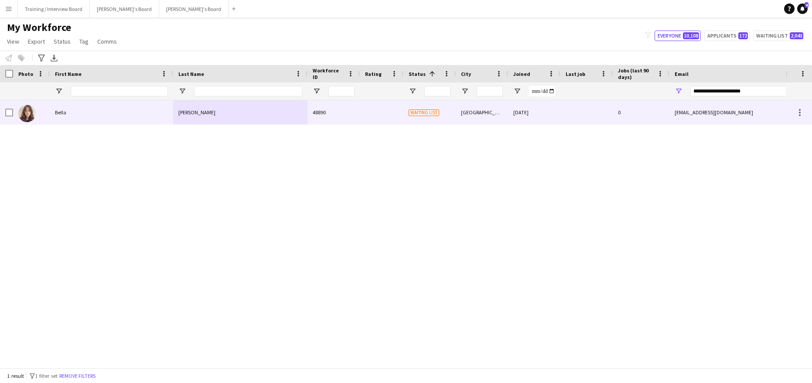
click at [151, 106] on div "Bella" at bounding box center [111, 112] width 123 height 24
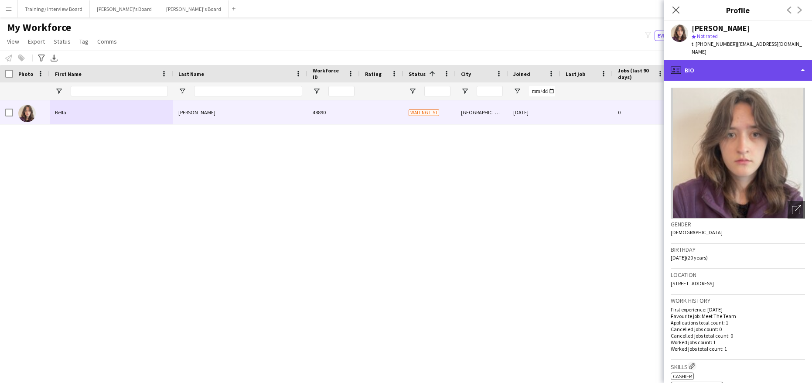
click at [802, 60] on div "profile Bio" at bounding box center [738, 70] width 148 height 21
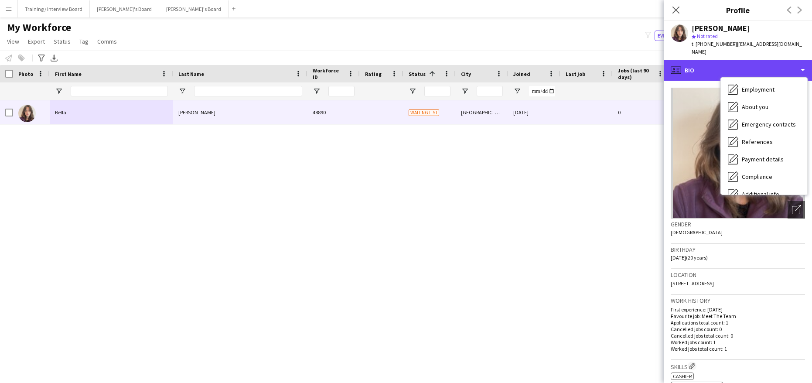
scroll to position [87, 0]
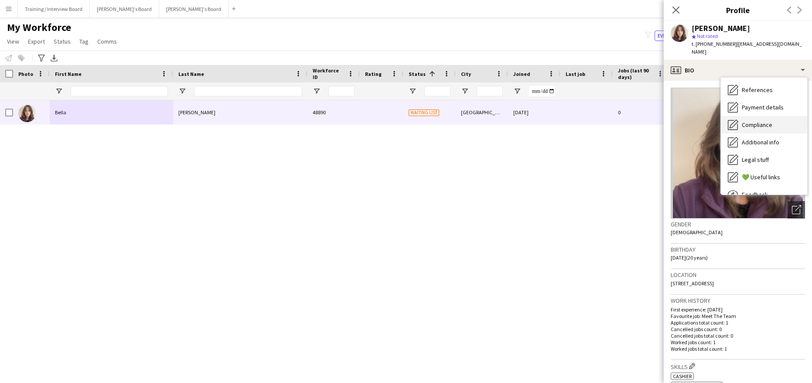
click at [764, 121] on span "Compliance" at bounding box center [757, 125] width 31 height 8
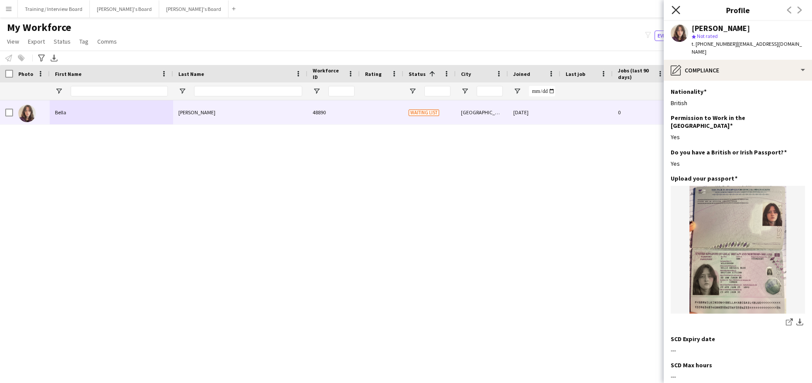
click at [675, 10] on icon "Close pop-in" at bounding box center [676, 10] width 8 height 8
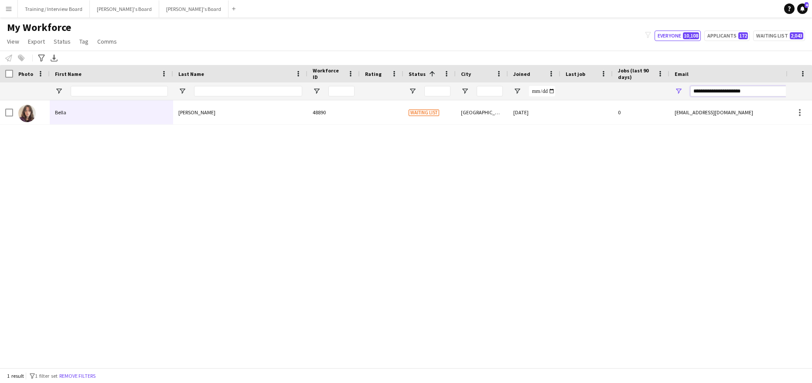
click at [763, 90] on input "**********" at bounding box center [765, 91] width 148 height 10
type input "*"
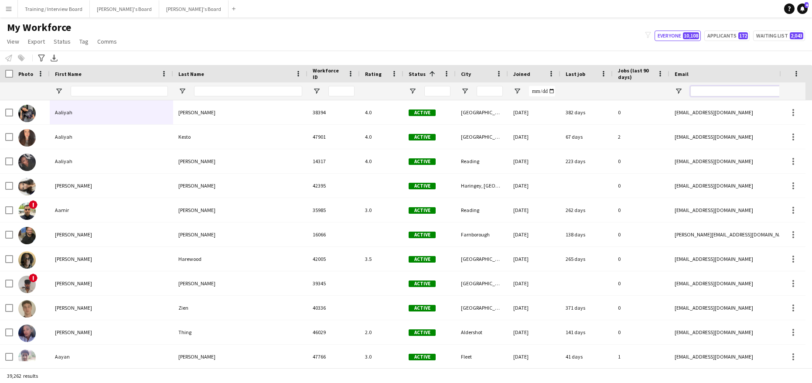
click at [699, 93] on input "Email Filter Input" at bounding box center [765, 91] width 148 height 10
paste input "**********"
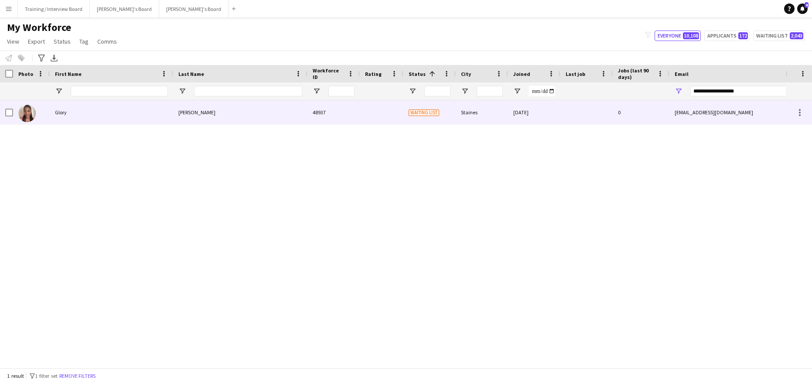
click at [229, 110] on div "Egharevba" at bounding box center [240, 112] width 134 height 24
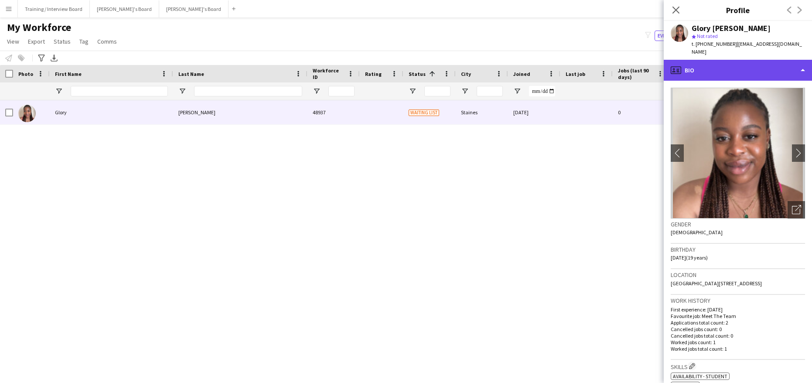
click at [802, 61] on div "profile Bio" at bounding box center [738, 70] width 148 height 21
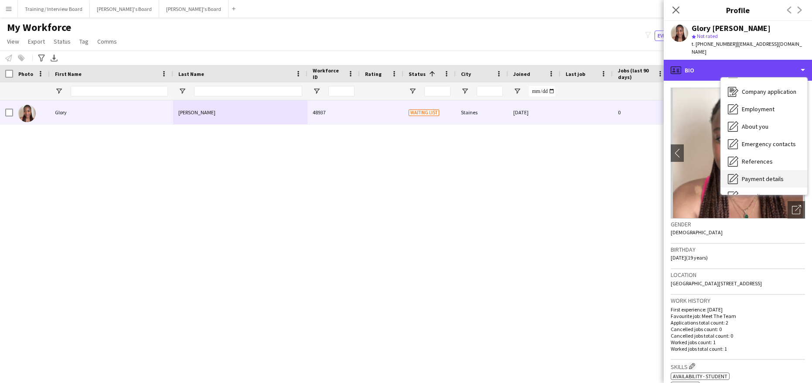
scroll to position [44, 0]
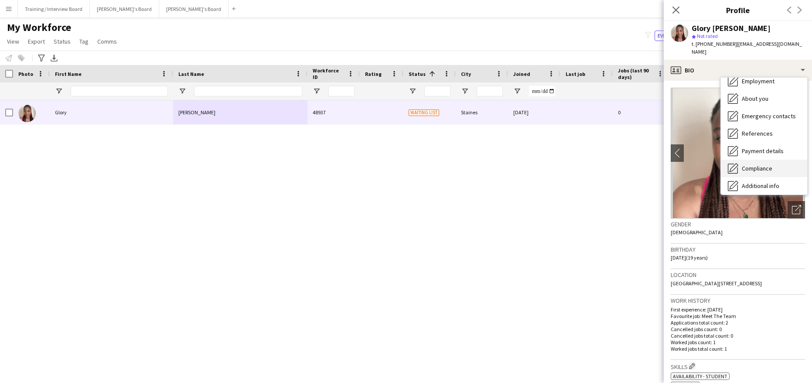
click at [763, 165] on span "Compliance" at bounding box center [757, 169] width 31 height 8
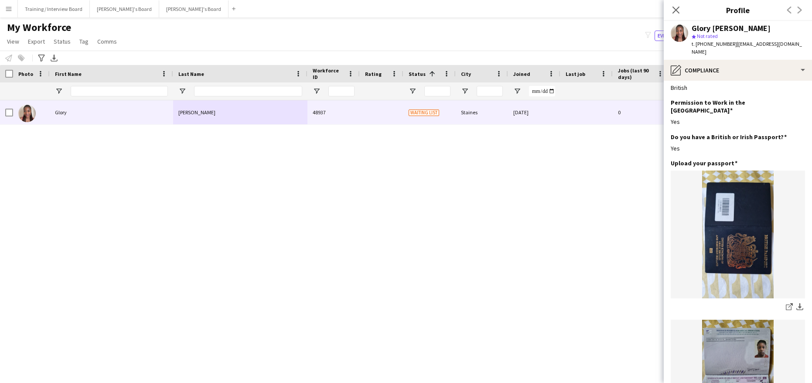
scroll to position [0, 0]
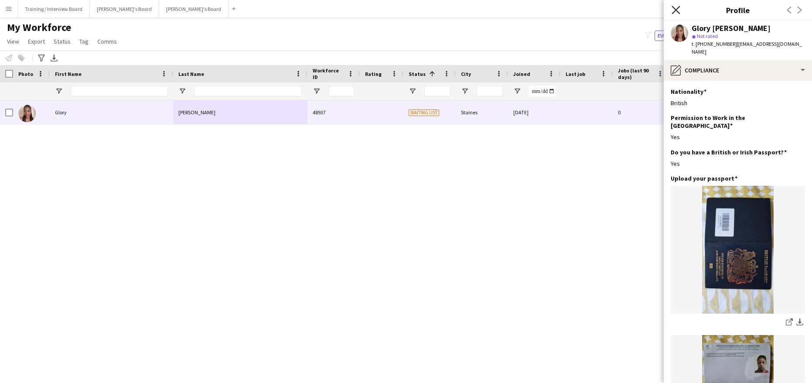
click at [674, 8] on icon at bounding box center [676, 10] width 8 height 8
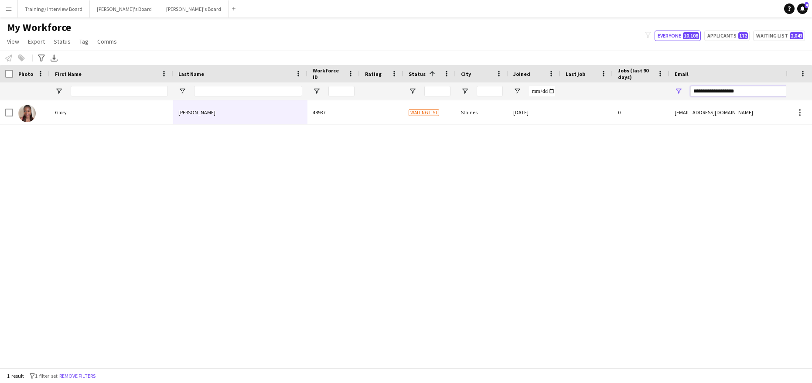
click at [749, 88] on input "**********" at bounding box center [765, 91] width 148 height 10
type input "*"
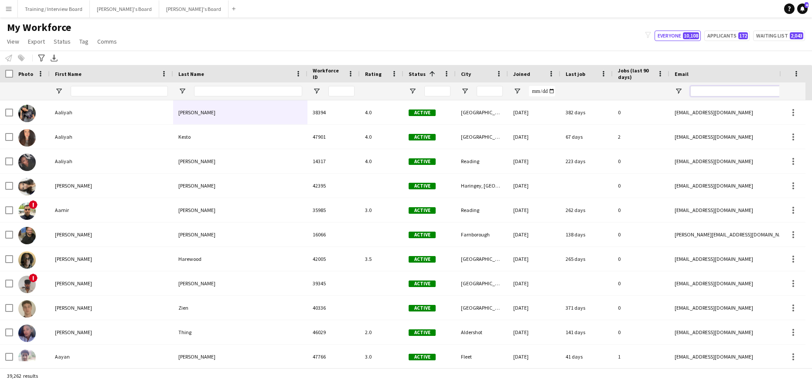
click at [692, 90] on input "Email Filter Input" at bounding box center [765, 91] width 148 height 10
paste input "**********"
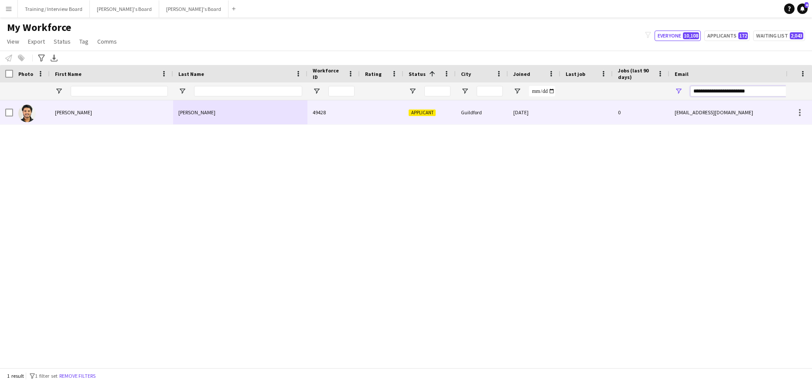
type input "**********"
click at [12, 108] on div at bounding box center [9, 112] width 8 height 24
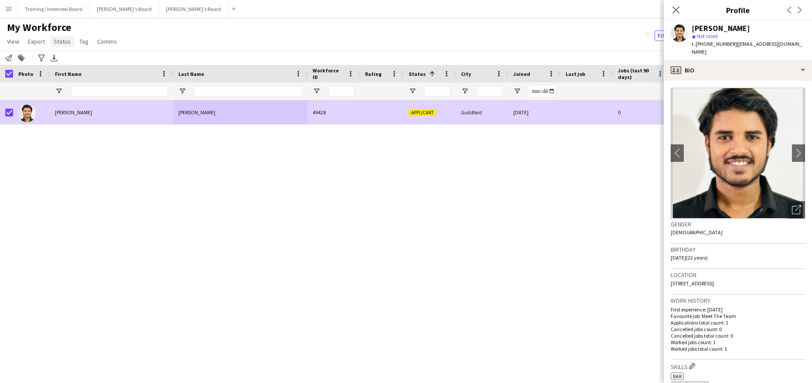
click at [58, 41] on span "Status" at bounding box center [62, 42] width 17 height 8
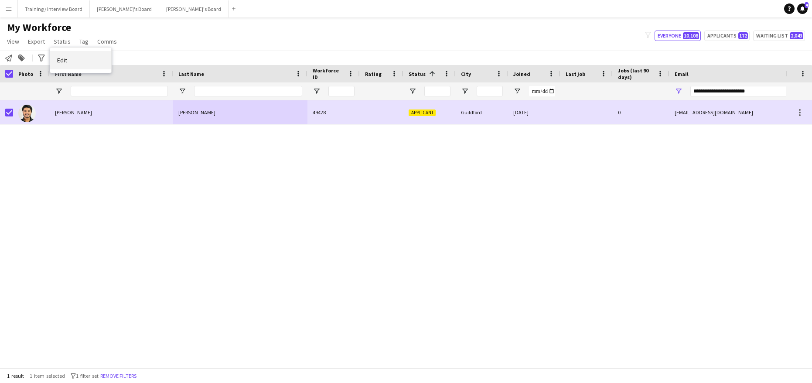
click at [68, 59] on link "Edit" at bounding box center [80, 60] width 61 height 18
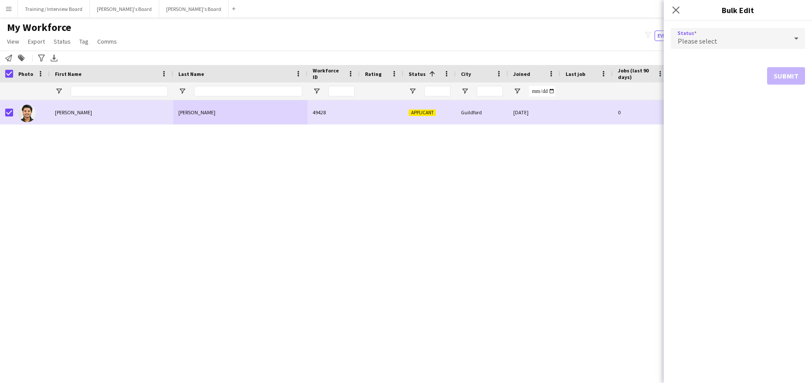
click at [798, 39] on icon at bounding box center [797, 38] width 10 height 17
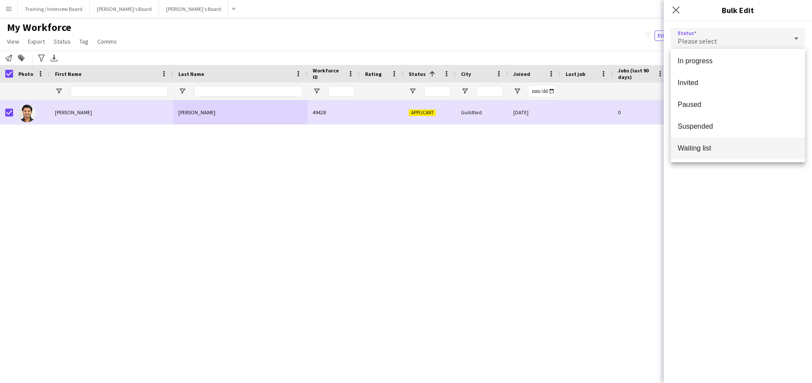
scroll to position [90, 0]
click at [703, 144] on span "Waiting list" at bounding box center [738, 148] width 120 height 8
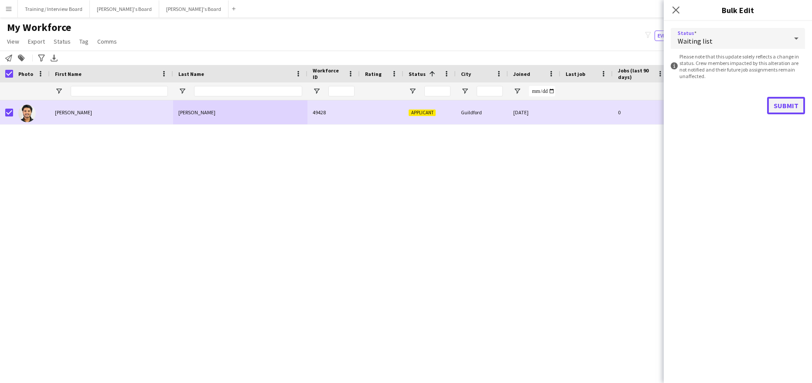
click at [795, 99] on button "Submit" at bounding box center [787, 105] width 38 height 17
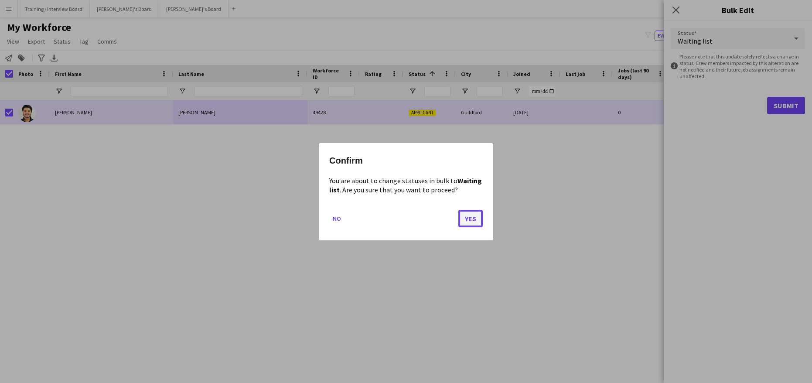
click at [471, 218] on button "Yes" at bounding box center [471, 217] width 24 height 17
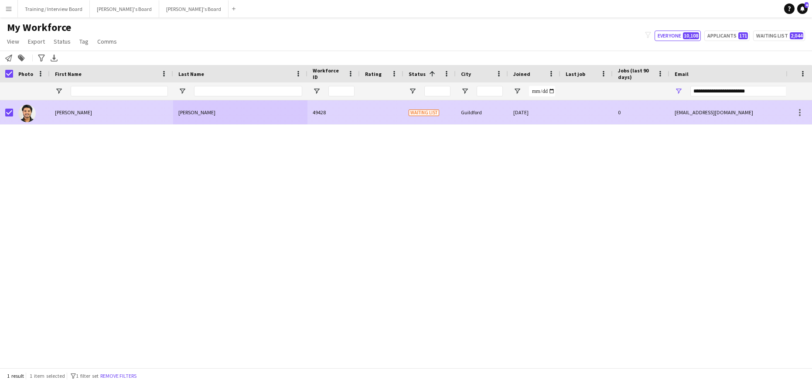
click at [192, 111] on div "Singh" at bounding box center [240, 112] width 134 height 24
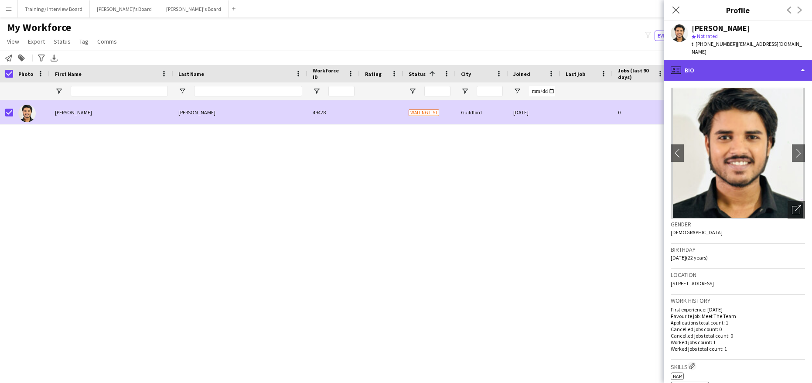
click at [800, 63] on div "profile Bio" at bounding box center [738, 70] width 148 height 21
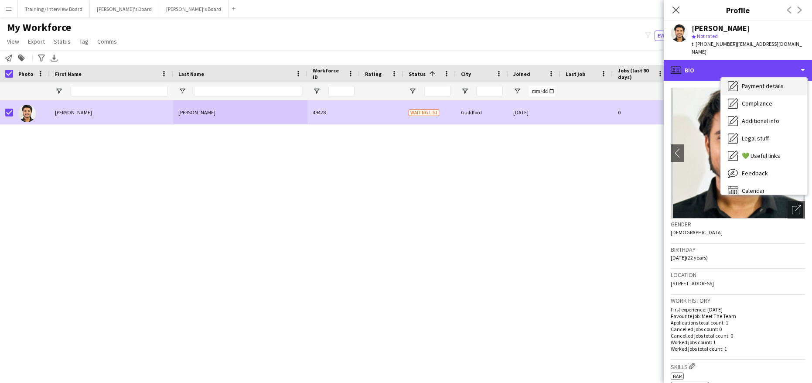
scroll to position [117, 0]
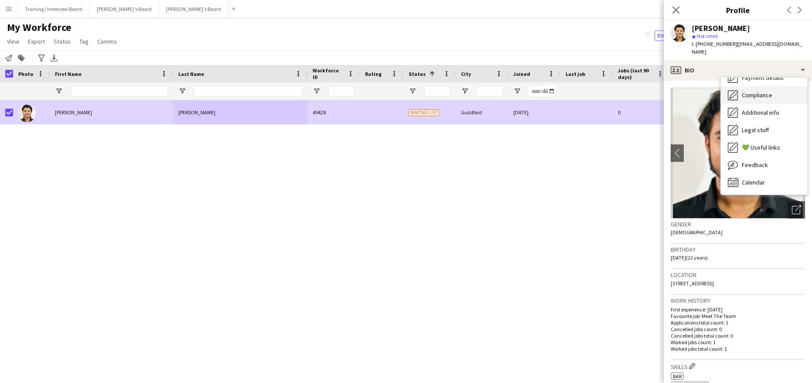
click at [764, 91] on span "Compliance" at bounding box center [757, 95] width 31 height 8
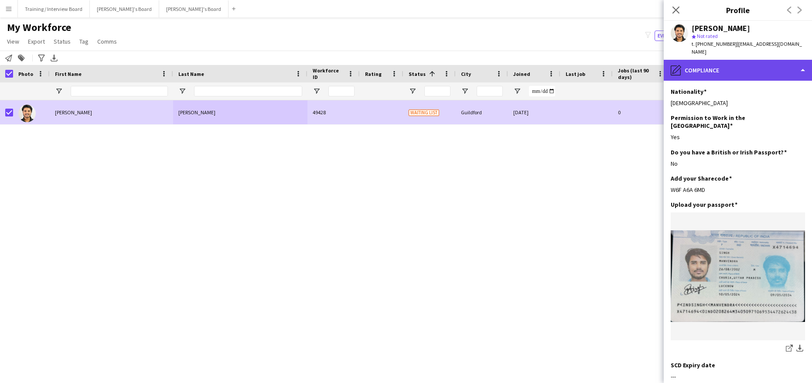
click at [804, 64] on div "pencil4 Compliance" at bounding box center [738, 70] width 148 height 21
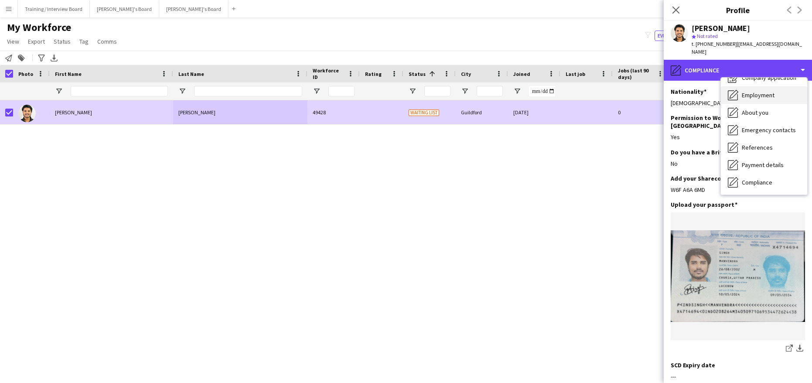
scroll to position [0, 0]
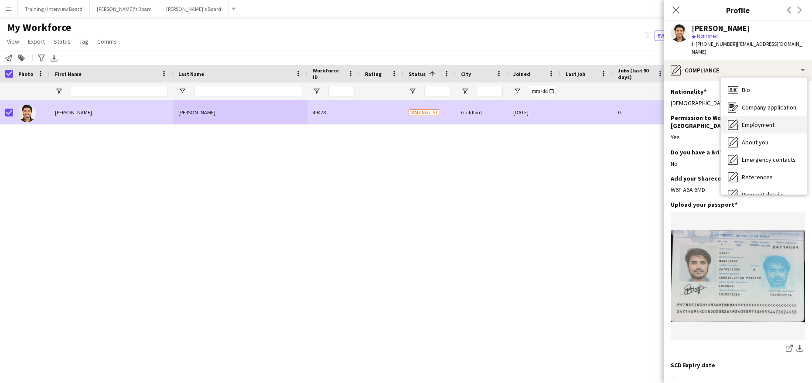
click at [748, 86] on span "Bio" at bounding box center [746, 90] width 8 height 8
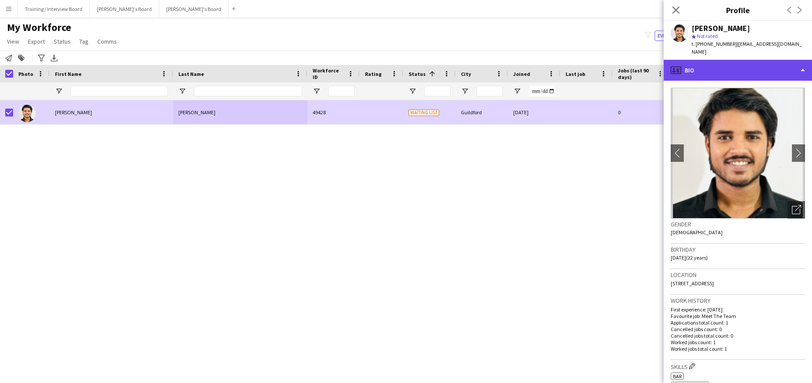
click at [805, 62] on div "profile Bio" at bounding box center [738, 70] width 148 height 21
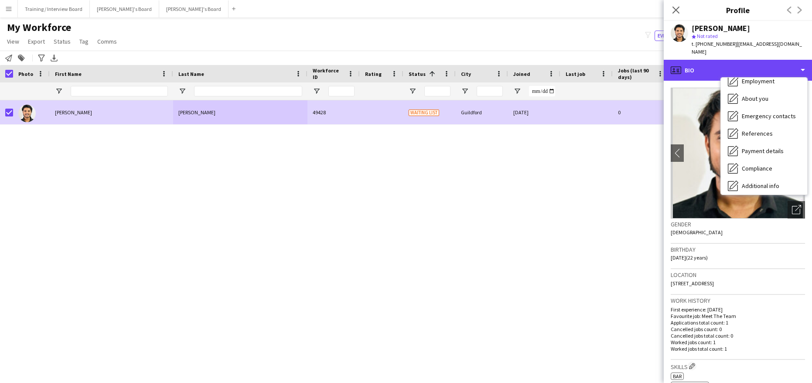
scroll to position [117, 0]
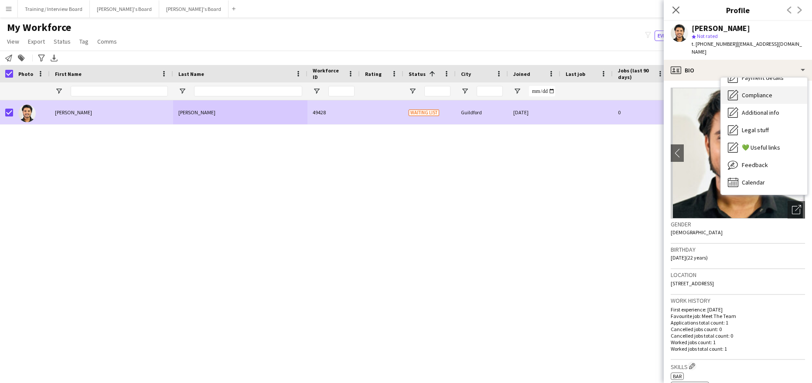
click at [774, 89] on div "Compliance Compliance" at bounding box center [764, 94] width 86 height 17
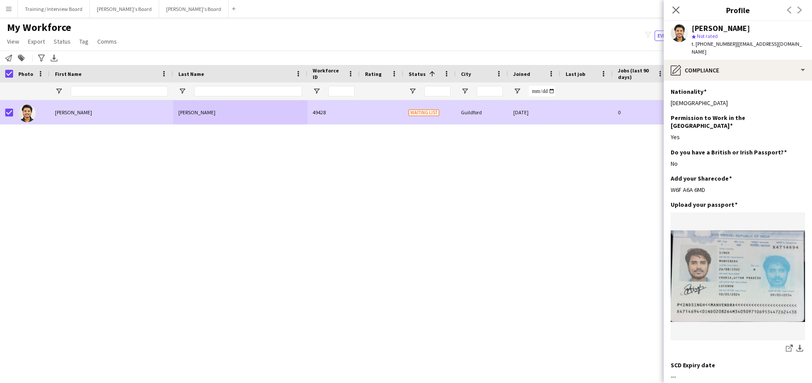
drag, startPoint x: 709, startPoint y: 174, endPoint x: 670, endPoint y: 178, distance: 38.7
click at [670, 178] on app-section-data-types "Nationality Edit this field Indian Permission to Work in the UK Edit this field…" at bounding box center [738, 232] width 148 height 302
copy div "W6F A6A 6MD"
click at [799, 201] on app-icon "Edit this field" at bounding box center [802, 204] width 7 height 7
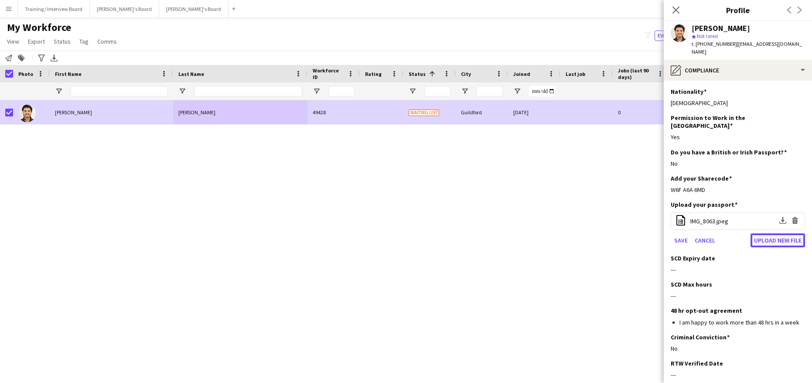
click at [777, 233] on button "Upload new file" at bounding box center [778, 240] width 55 height 14
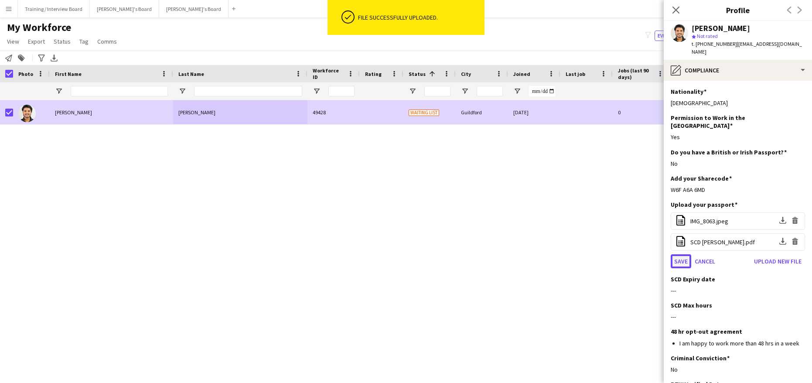
click at [683, 254] on button "Save" at bounding box center [681, 261] width 21 height 14
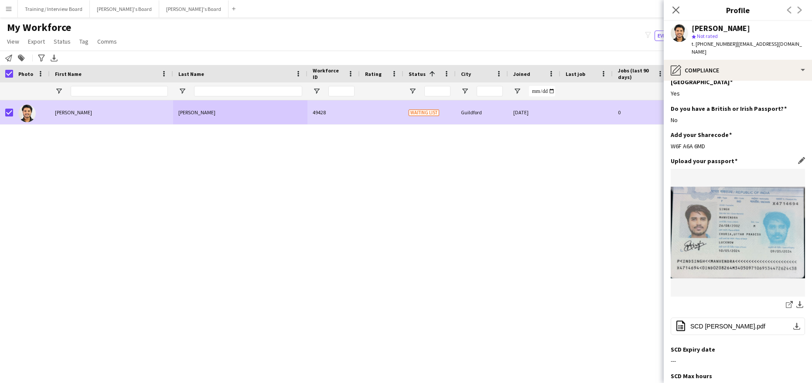
scroll to position [175, 0]
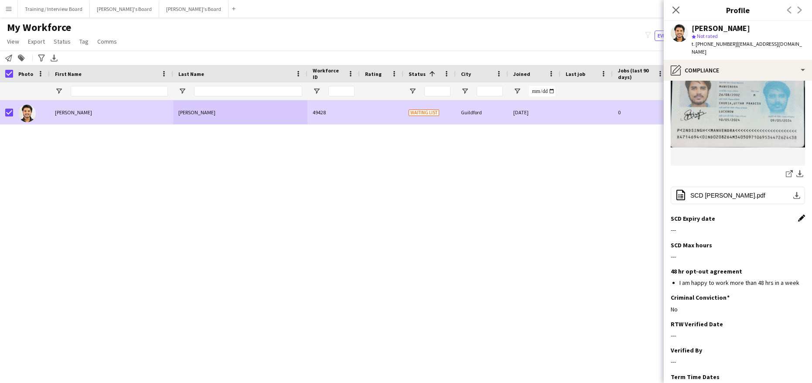
click at [799, 215] on app-icon "Edit this field" at bounding box center [802, 218] width 7 height 7
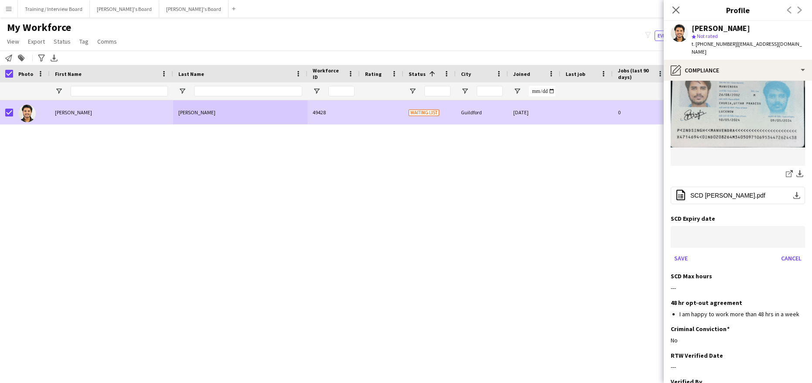
click at [710, 214] on body "Menu Boards Boards Boards All jobs Status Workforce Workforce My Workforce Recr…" at bounding box center [406, 191] width 812 height 383
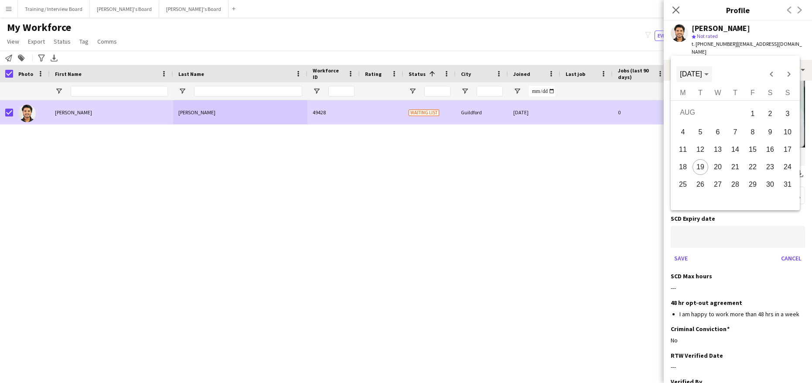
click at [709, 72] on span "[DATE]" at bounding box center [694, 74] width 28 height 8
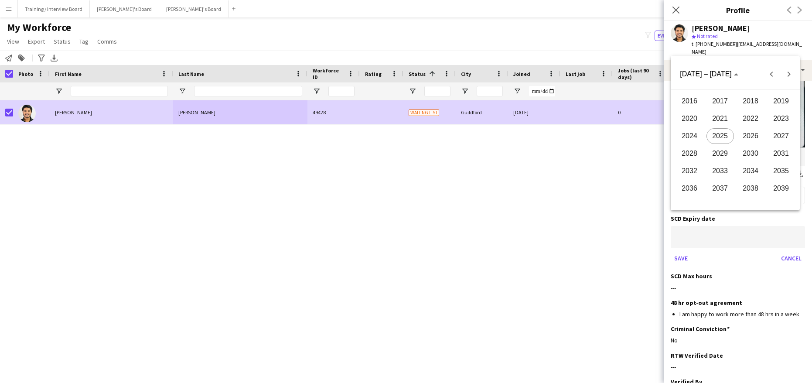
click at [781, 135] on span "2027" at bounding box center [781, 136] width 27 height 16
click at [696, 120] on span "JAN" at bounding box center [689, 119] width 27 height 16
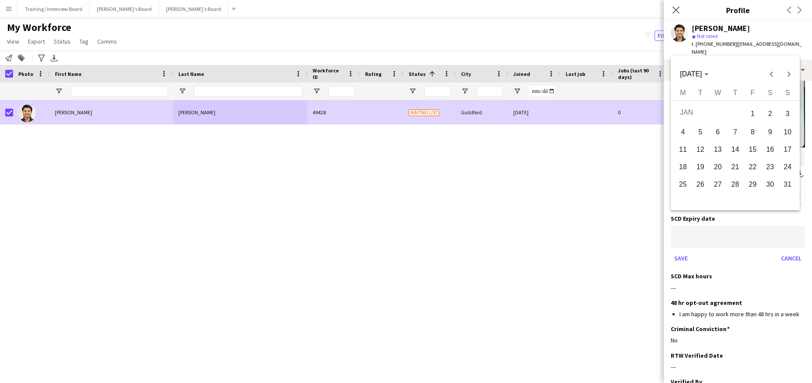
click at [770, 148] on span "16" at bounding box center [771, 150] width 16 height 16
type input "**********"
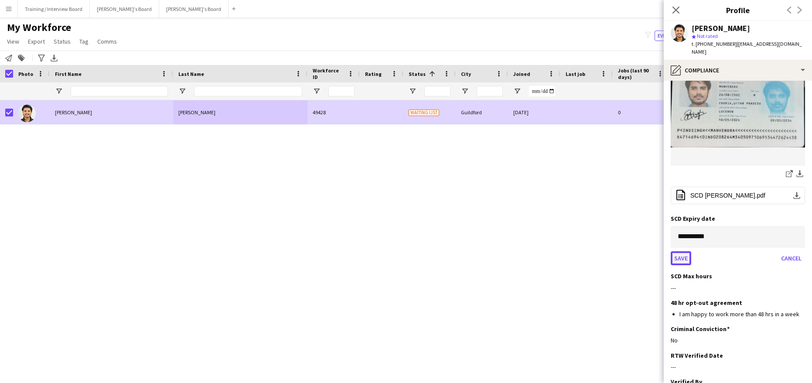
click at [688, 251] on button "Save" at bounding box center [681, 258] width 21 height 14
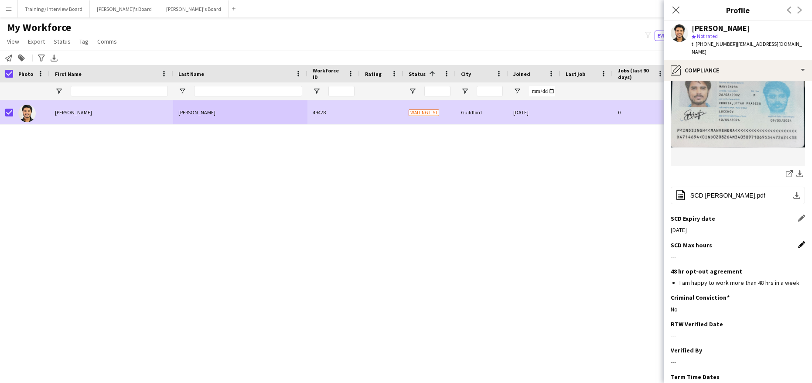
click at [799, 241] on app-icon "Edit this field" at bounding box center [802, 244] width 7 height 7
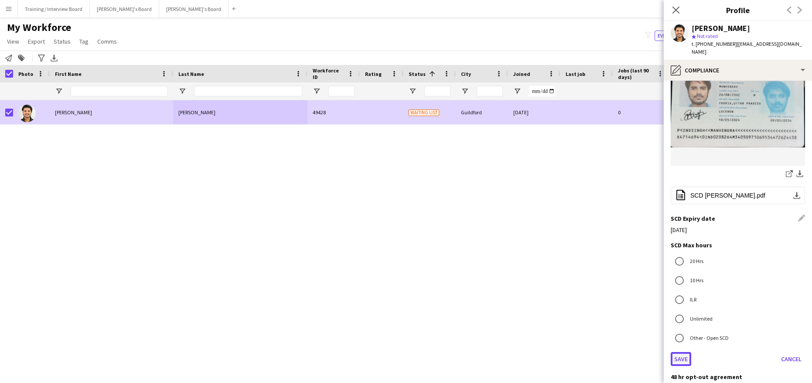
click at [682, 352] on button "Save" at bounding box center [681, 359] width 21 height 14
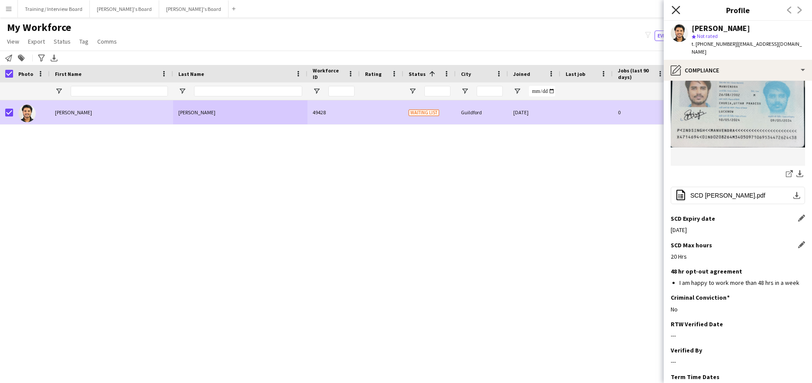
click at [672, 14] on icon at bounding box center [676, 10] width 8 height 8
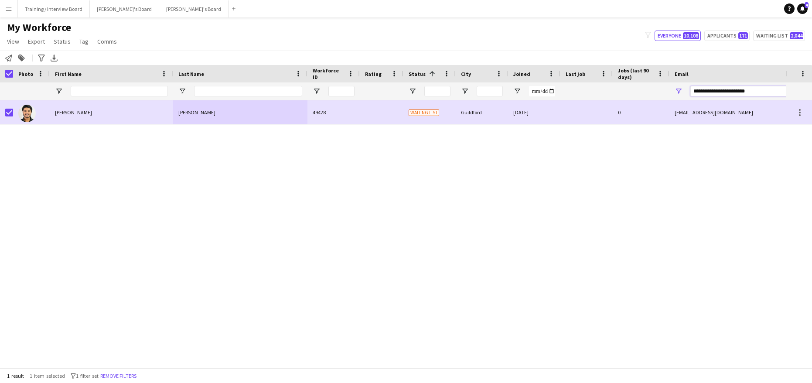
click at [781, 93] on input "**********" at bounding box center [765, 91] width 148 height 10
type input "*"
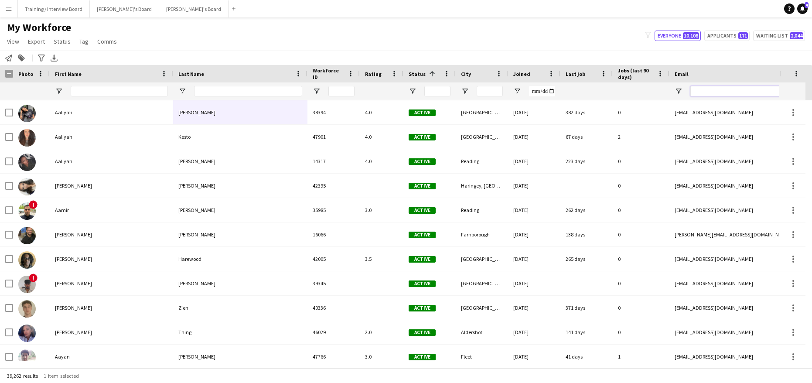
click at [697, 91] on input "Email Filter Input" at bounding box center [765, 91] width 148 height 10
paste input "**********"
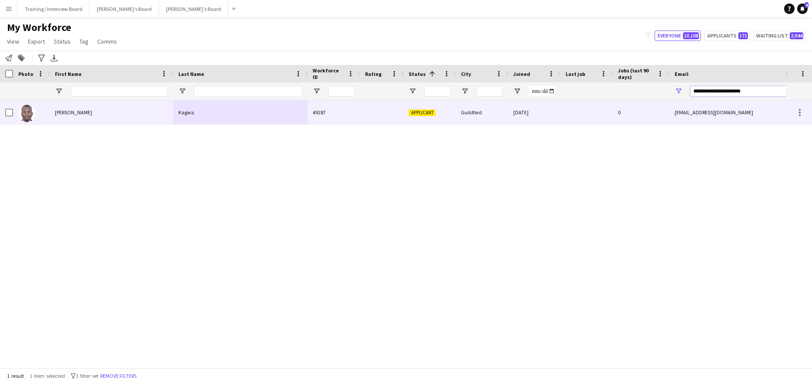
type input "**********"
click at [136, 121] on div "Brian" at bounding box center [111, 112] width 123 height 24
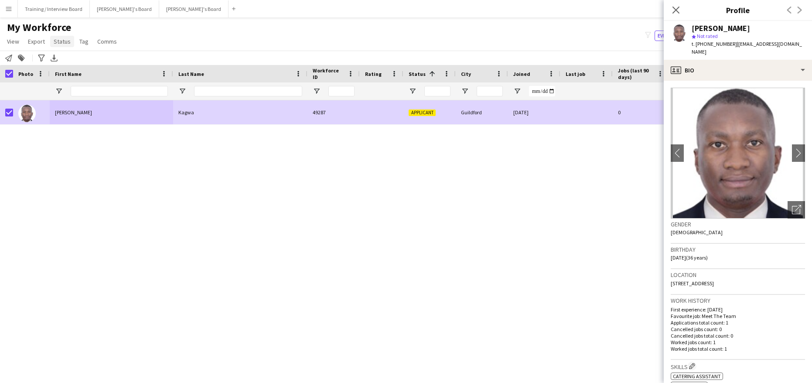
click at [59, 37] on link "Status" at bounding box center [62, 41] width 24 height 11
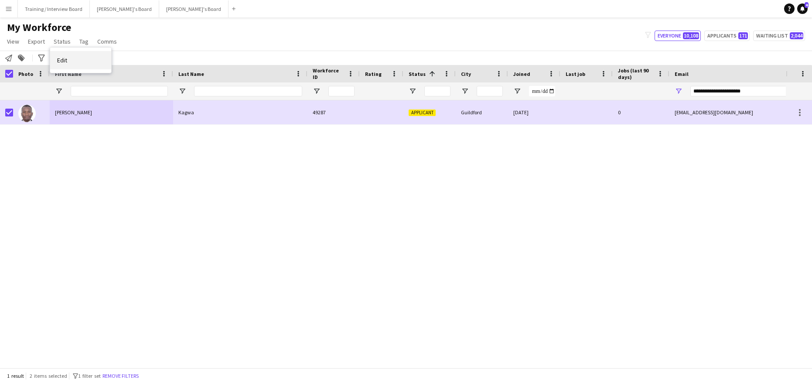
click at [72, 60] on link "Edit" at bounding box center [80, 60] width 61 height 18
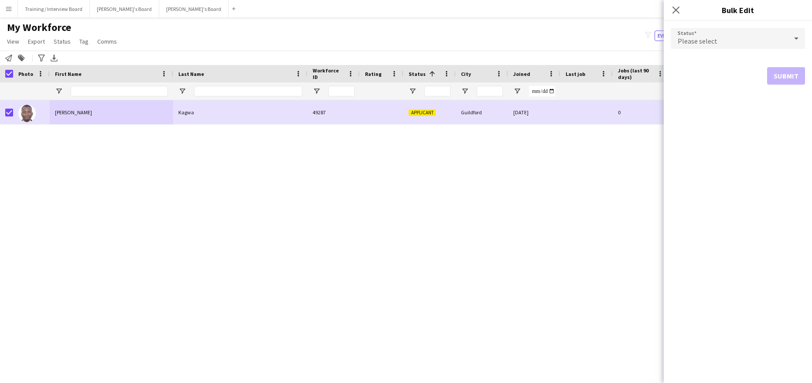
click at [799, 38] on icon at bounding box center [797, 38] width 10 height 17
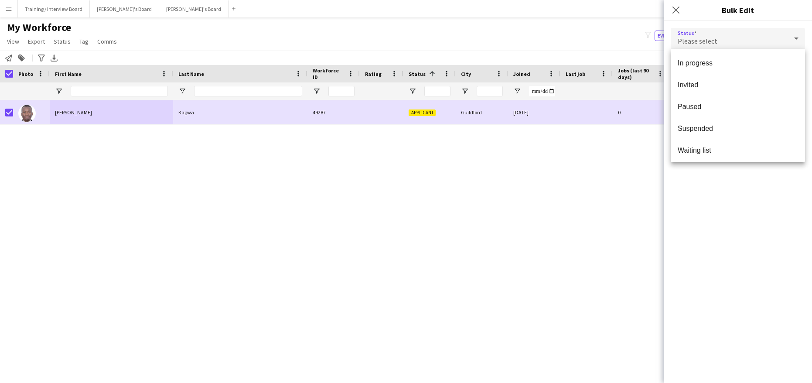
scroll to position [90, 0]
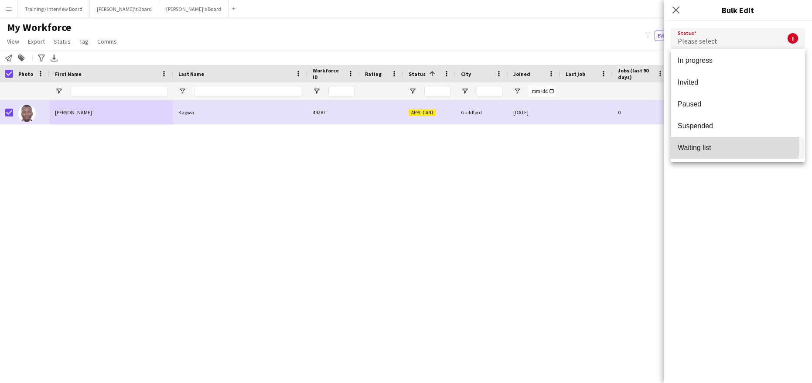
click at [710, 145] on span "Waiting list" at bounding box center [738, 148] width 120 height 8
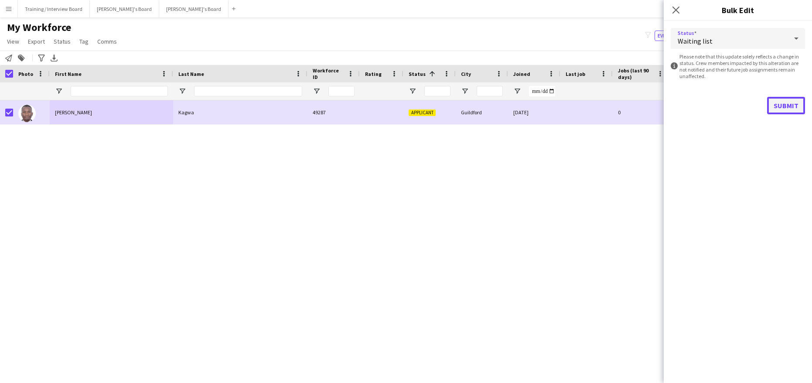
click at [788, 106] on button "Submit" at bounding box center [787, 105] width 38 height 17
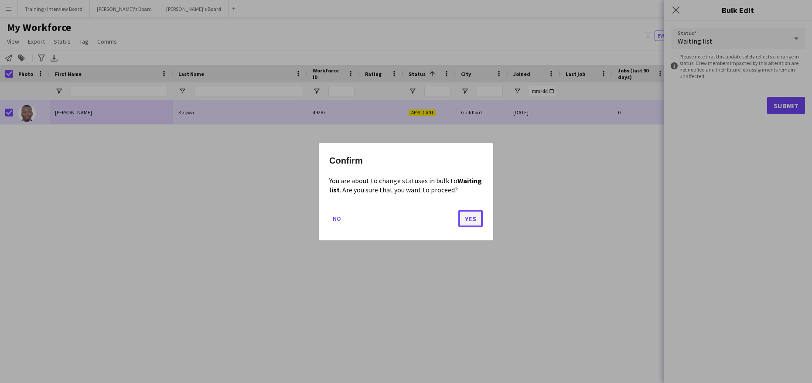
click at [474, 215] on button "Yes" at bounding box center [471, 217] width 24 height 17
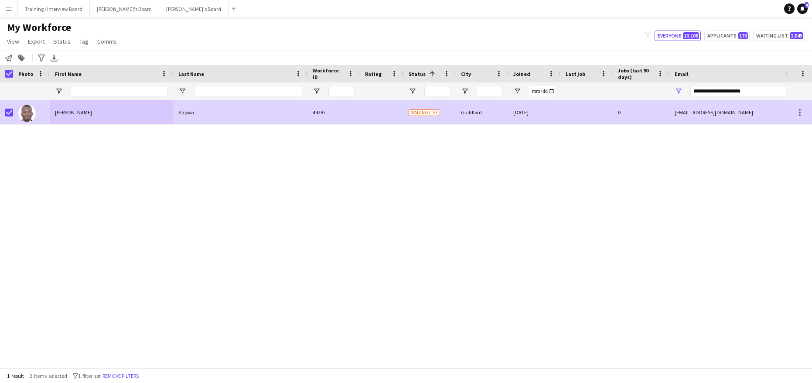
click at [231, 113] on div "Kagwa" at bounding box center [240, 112] width 134 height 24
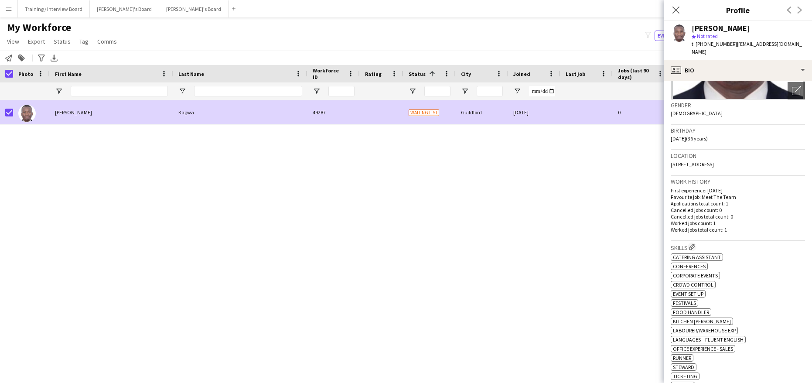
scroll to position [87, 0]
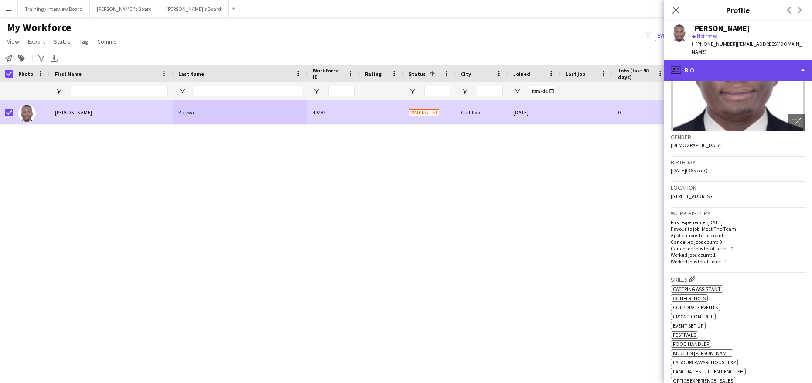
click at [804, 63] on div "profile Bio" at bounding box center [738, 70] width 148 height 21
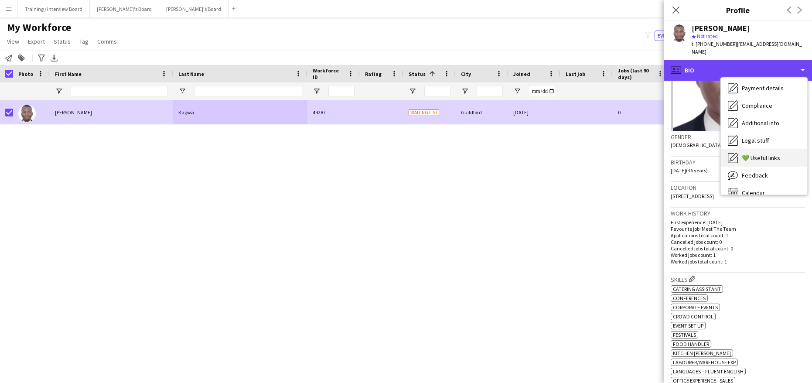
scroll to position [117, 0]
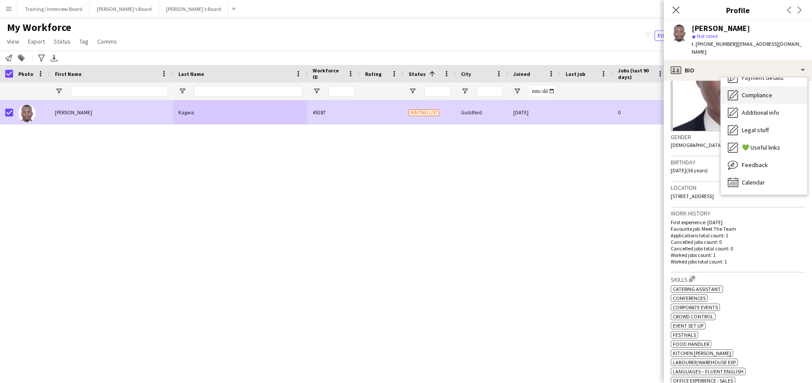
click at [762, 91] on span "Compliance" at bounding box center [757, 95] width 31 height 8
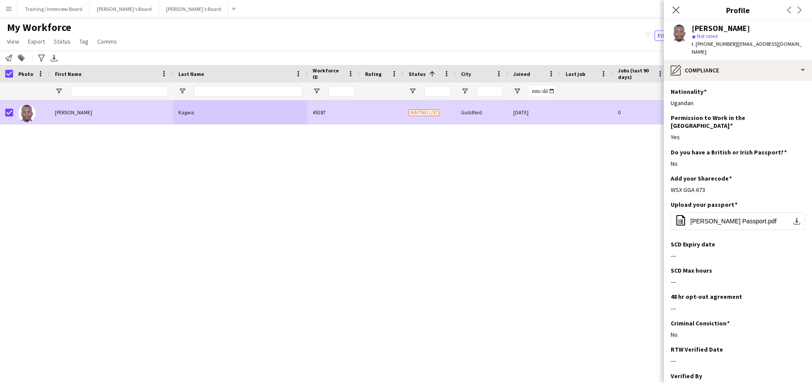
drag, startPoint x: 707, startPoint y: 171, endPoint x: 669, endPoint y: 174, distance: 38.1
click at [669, 174] on app-section-data-types "Nationality Edit this field Ugandan Permission to Work in the UK Edit this fiel…" at bounding box center [738, 232] width 148 height 302
copy div "WSX GGA 673"
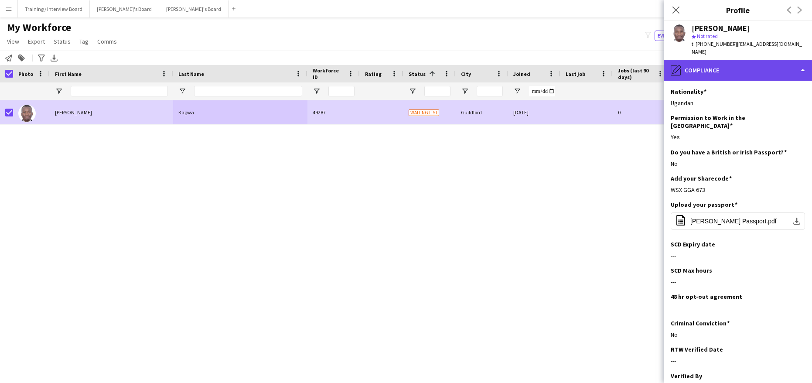
click at [799, 60] on div "pencil4 Compliance" at bounding box center [738, 70] width 148 height 21
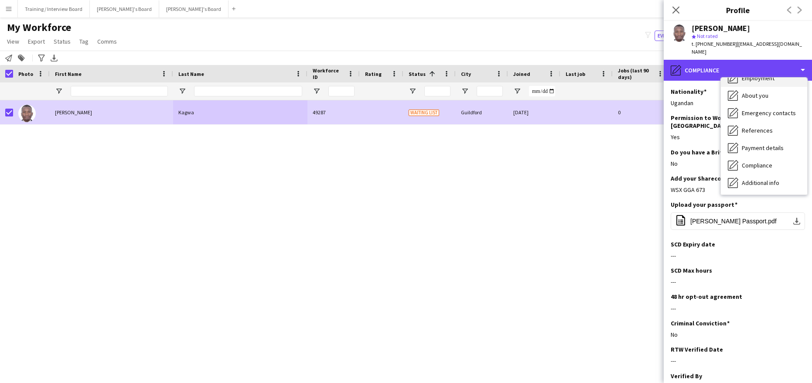
scroll to position [0, 0]
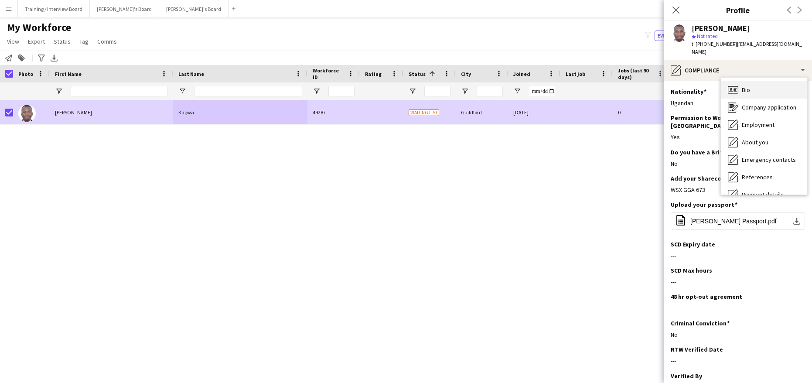
click at [744, 86] on span "Bio" at bounding box center [746, 90] width 8 height 8
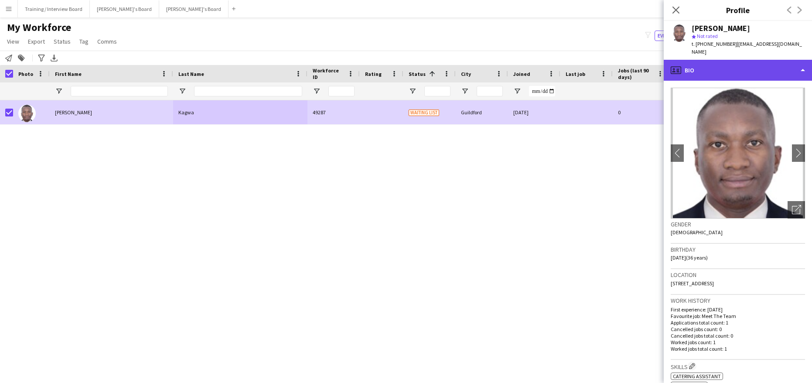
click at [802, 60] on div "profile Bio" at bounding box center [738, 70] width 148 height 21
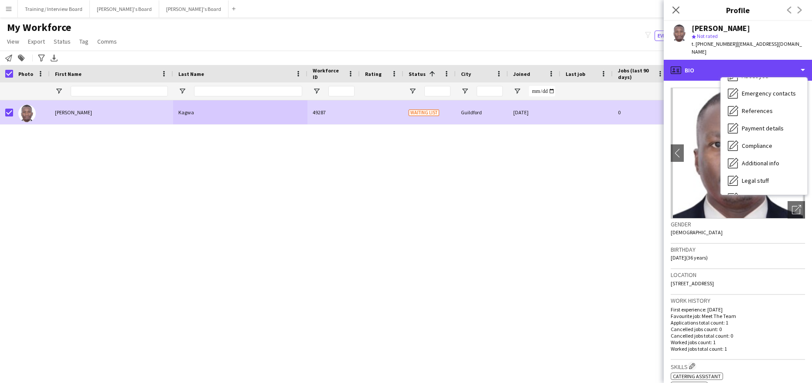
scroll to position [117, 0]
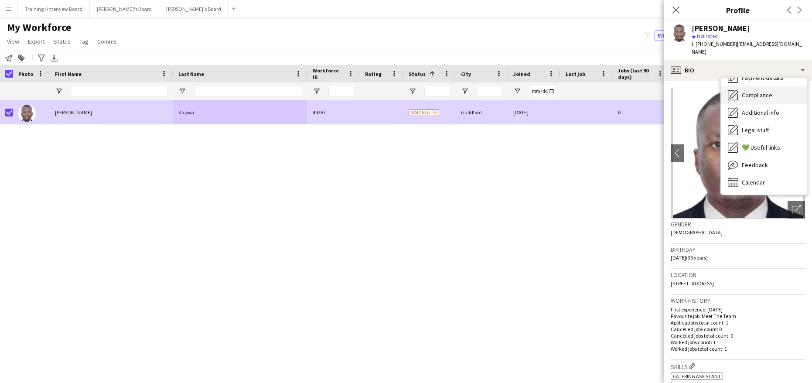
click at [768, 91] on span "Compliance" at bounding box center [757, 95] width 31 height 8
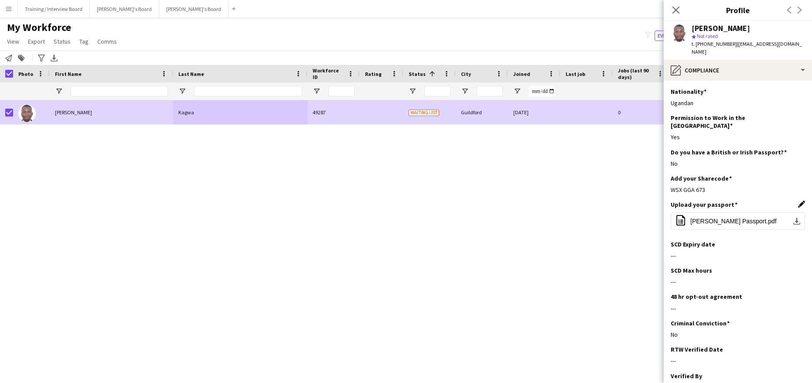
click at [799, 201] on app-icon "Edit this field" at bounding box center [802, 204] width 7 height 7
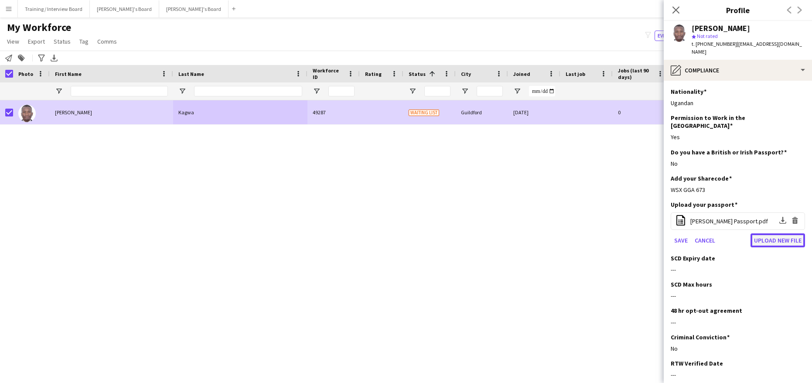
click at [787, 233] on button "Upload new file" at bounding box center [778, 240] width 55 height 14
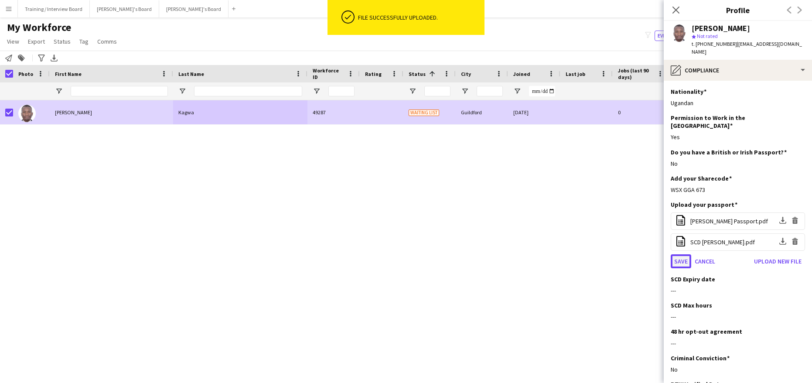
click at [675, 254] on button "Save" at bounding box center [681, 261] width 21 height 14
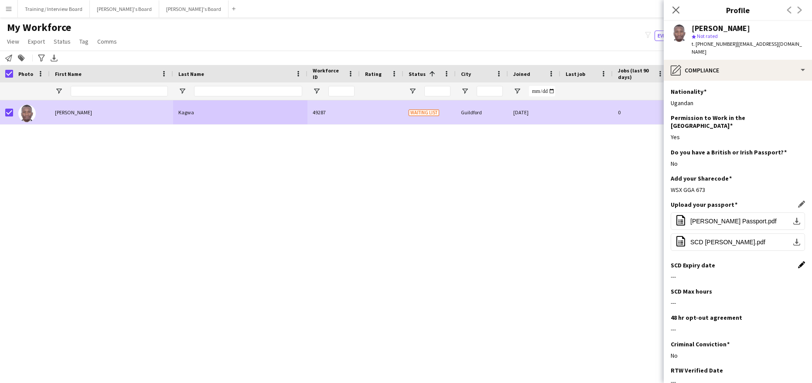
click at [799, 261] on app-icon "Edit this field" at bounding box center [802, 264] width 7 height 7
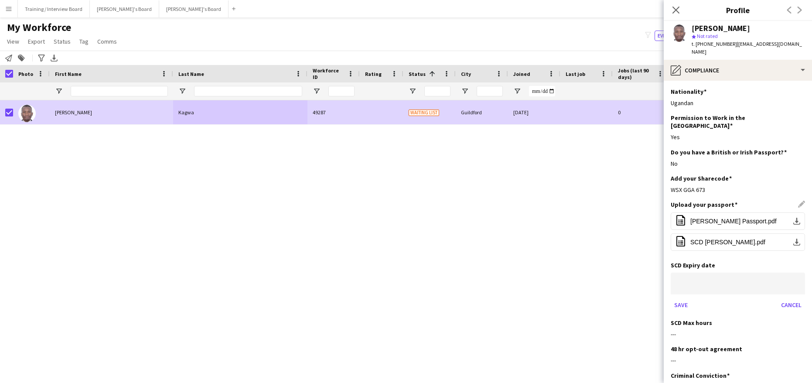
click at [716, 267] on body "Menu Boards Boards Boards All jobs Status Workforce Workforce My Workforce Recr…" at bounding box center [406, 191] width 812 height 383
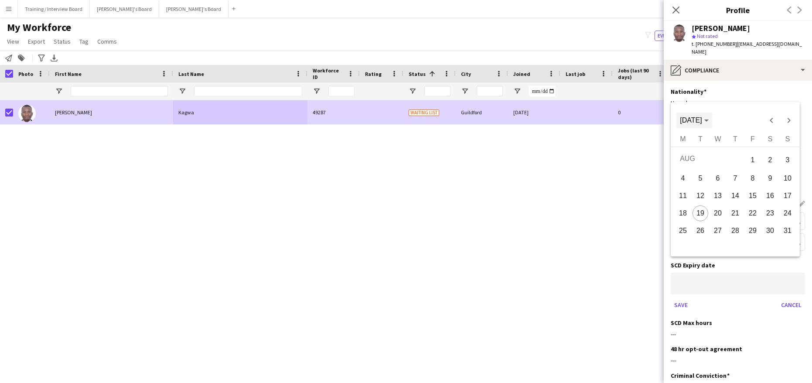
click at [709, 117] on span "[DATE]" at bounding box center [694, 121] width 28 height 8
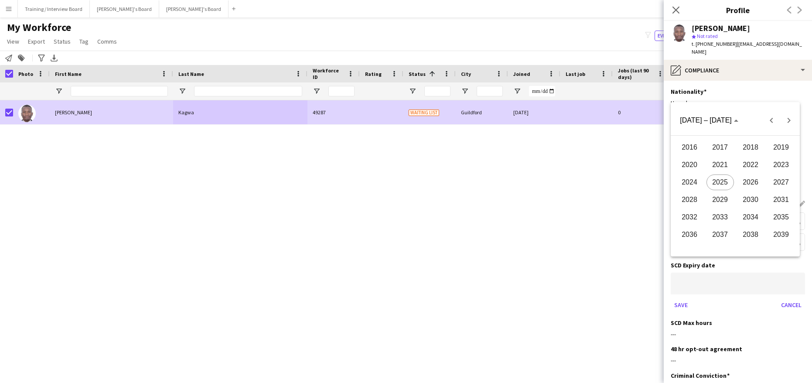
click at [750, 187] on span "2026" at bounding box center [750, 183] width 27 height 16
click at [686, 159] on span "JAN" at bounding box center [689, 165] width 27 height 16
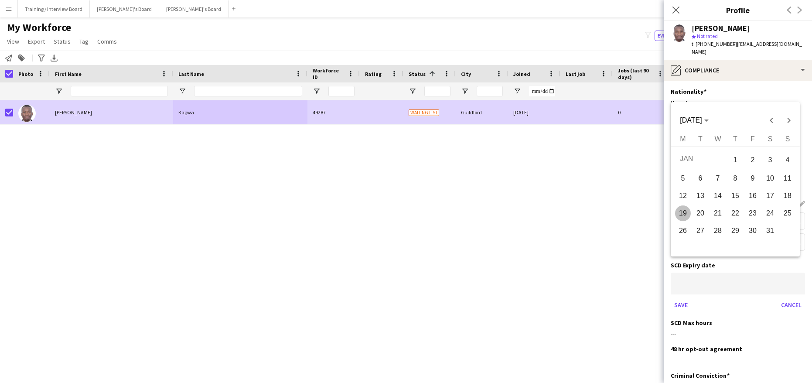
click at [751, 195] on span "16" at bounding box center [753, 196] width 16 height 16
type input "**********"
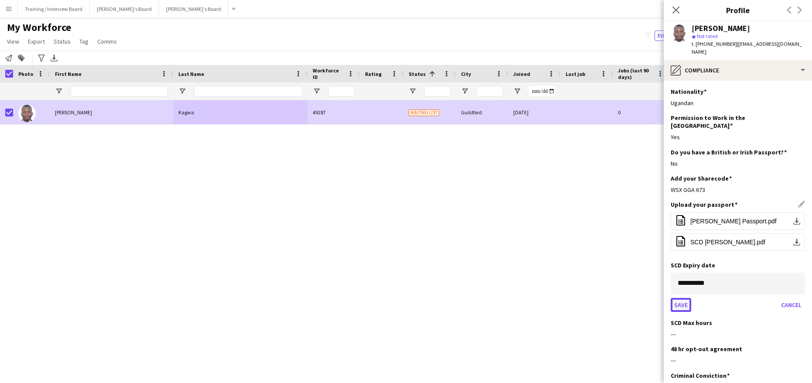
click at [685, 298] on button "Save" at bounding box center [681, 305] width 21 height 14
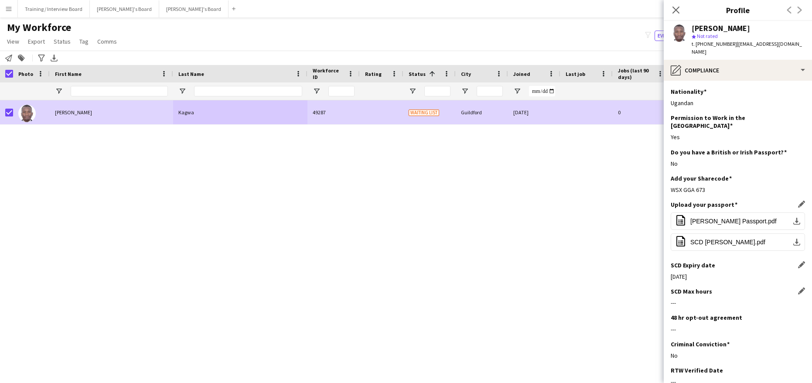
click at [791, 288] on div "SCD Max hours Edit this field" at bounding box center [738, 292] width 134 height 8
click at [799, 288] on app-icon "Edit this field" at bounding box center [802, 291] width 7 height 7
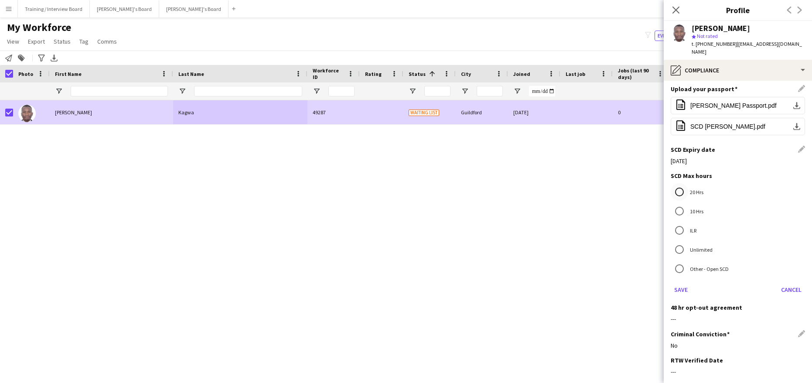
scroll to position [131, 0]
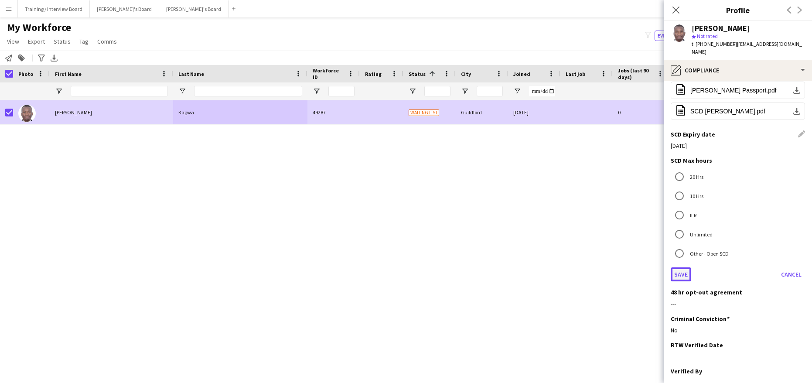
click at [690, 267] on button "Save" at bounding box center [681, 274] width 21 height 14
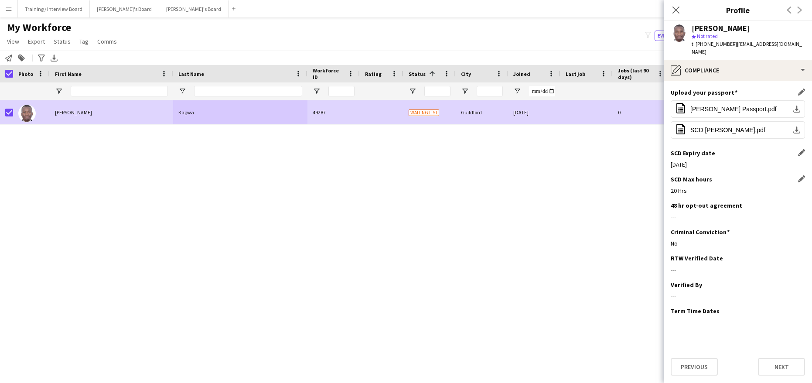
scroll to position [96, 0]
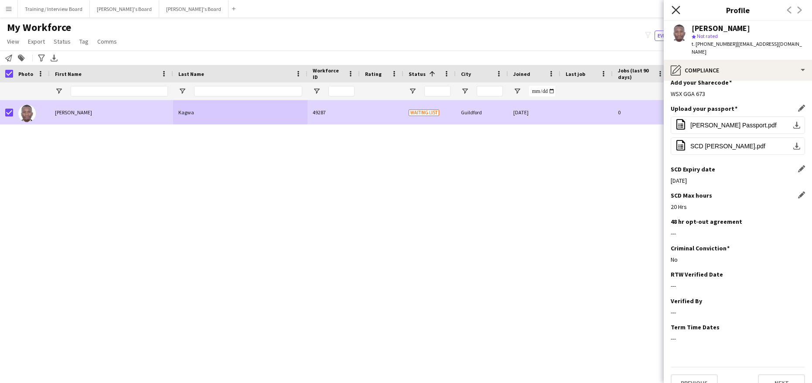
click at [676, 9] on icon "Close pop-in" at bounding box center [676, 10] width 8 height 8
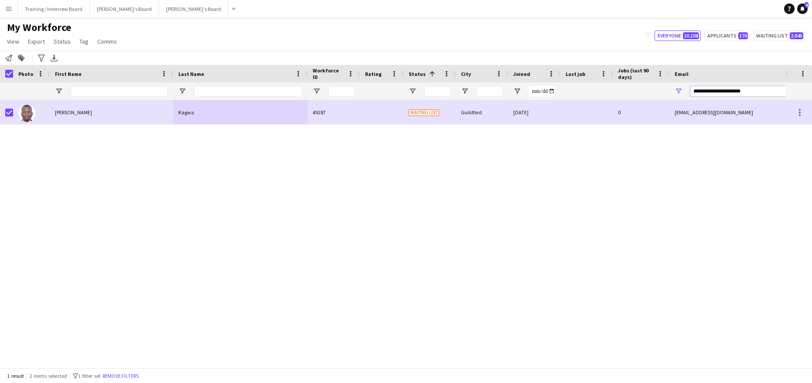
click at [761, 90] on input "**********" at bounding box center [765, 91] width 148 height 10
type input "*"
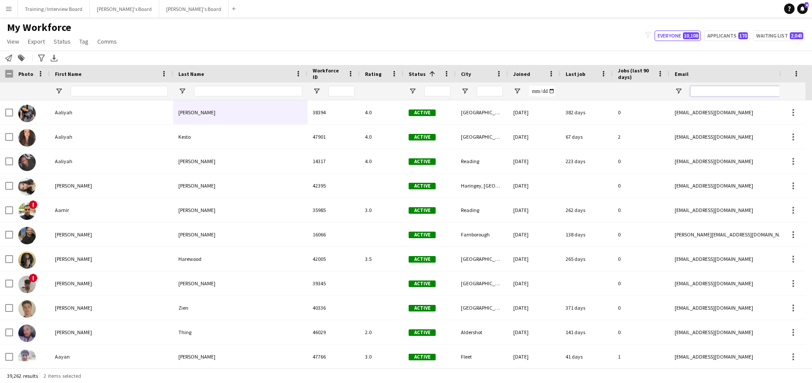
click at [717, 93] on input "Email Filter Input" at bounding box center [765, 91] width 148 height 10
paste input "**********"
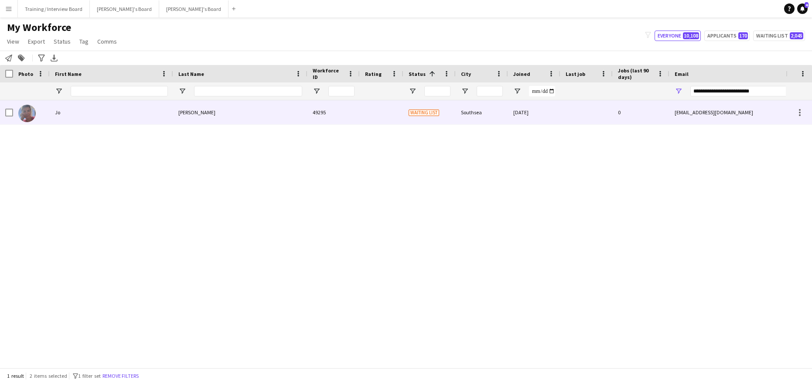
click at [127, 113] on div "Jo" at bounding box center [111, 112] width 123 height 24
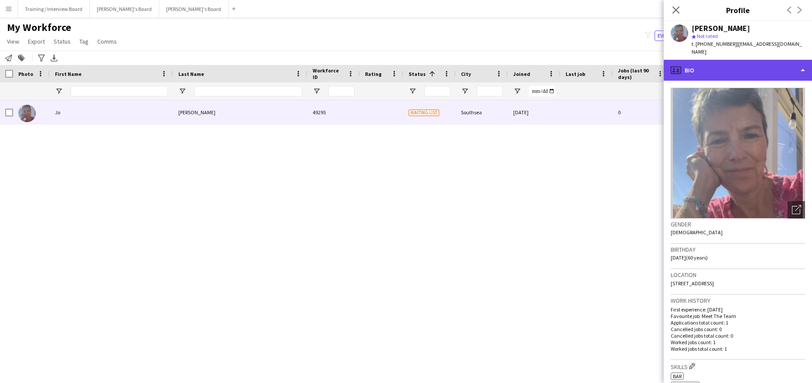
click at [807, 62] on div "profile Bio" at bounding box center [738, 70] width 148 height 21
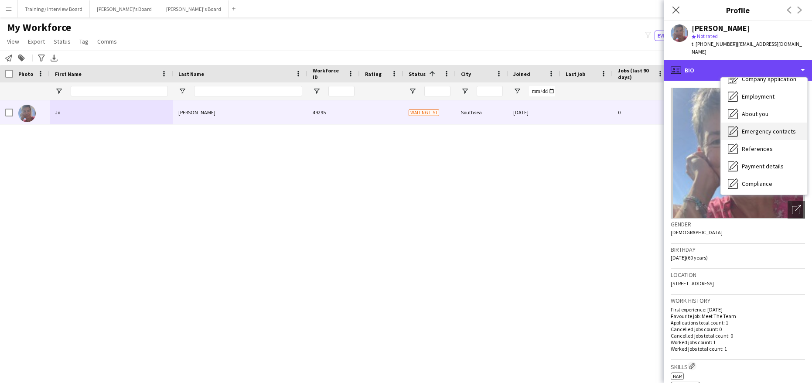
scroll to position [44, 0]
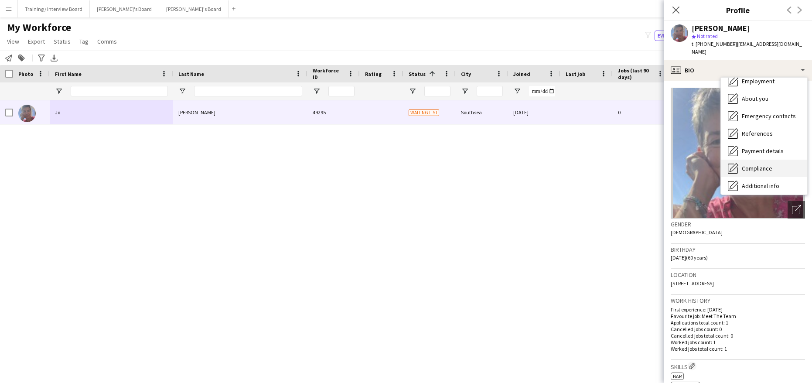
click at [743, 160] on div "Compliance Compliance" at bounding box center [764, 168] width 86 height 17
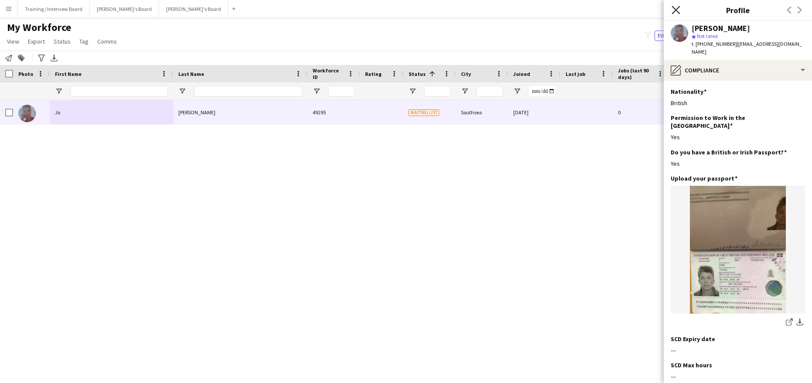
click at [672, 8] on icon "Close pop-in" at bounding box center [676, 10] width 8 height 8
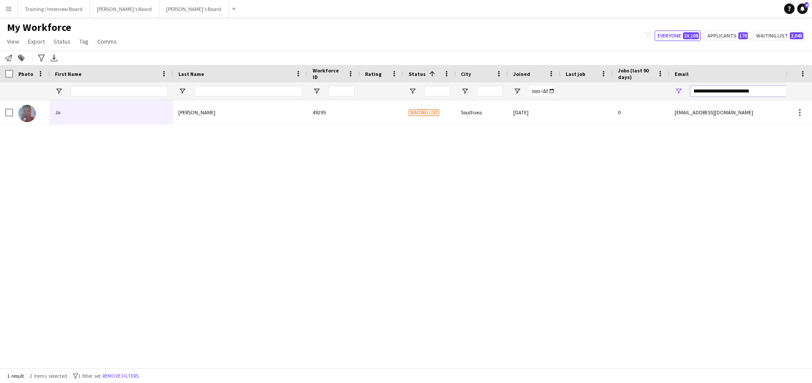
click at [760, 91] on input "**********" at bounding box center [765, 91] width 148 height 10
type input "*"
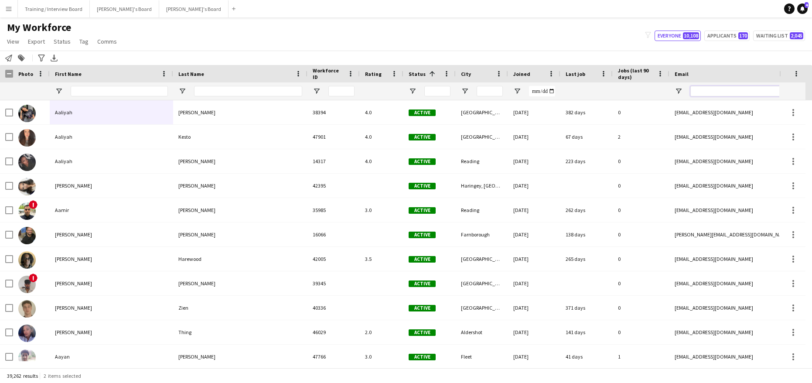
click at [697, 92] on input "Email Filter Input" at bounding box center [765, 91] width 148 height 10
paste input "**********"
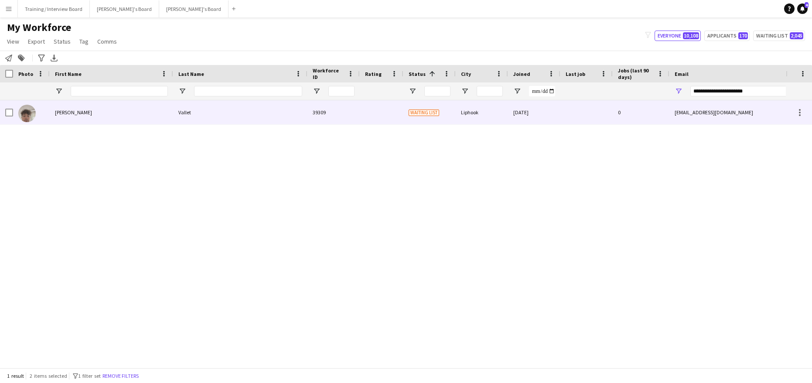
click at [120, 123] on div "Isaac" at bounding box center [111, 112] width 123 height 24
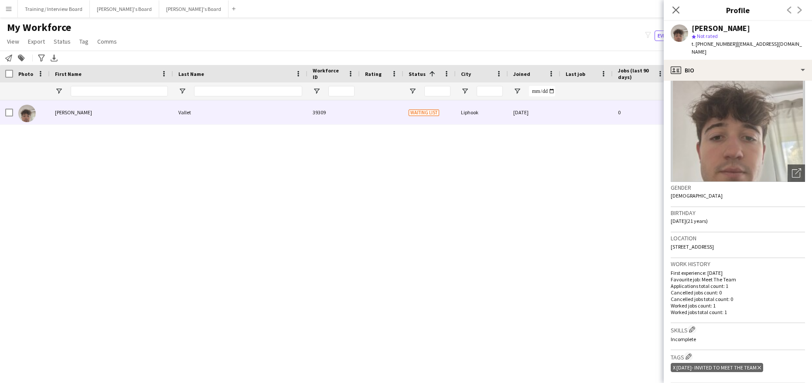
scroll to position [131, 0]
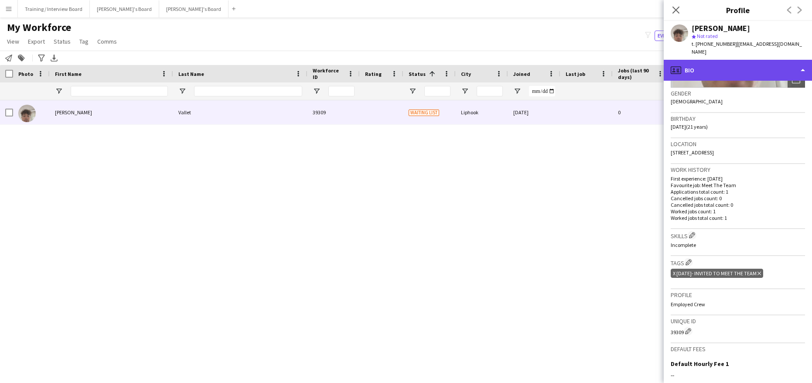
click at [799, 60] on div "profile Bio" at bounding box center [738, 70] width 148 height 21
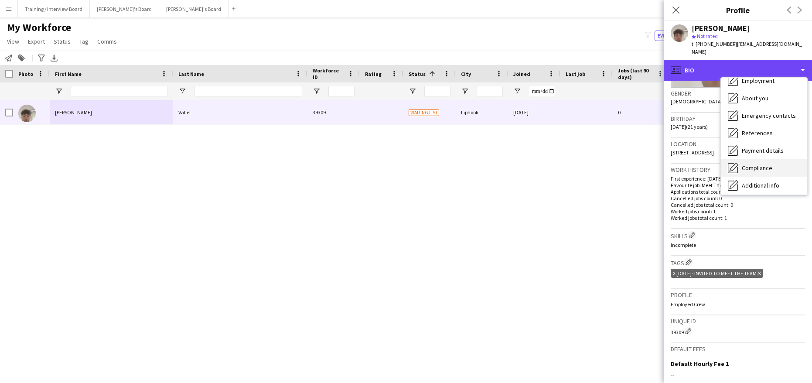
scroll to position [117, 0]
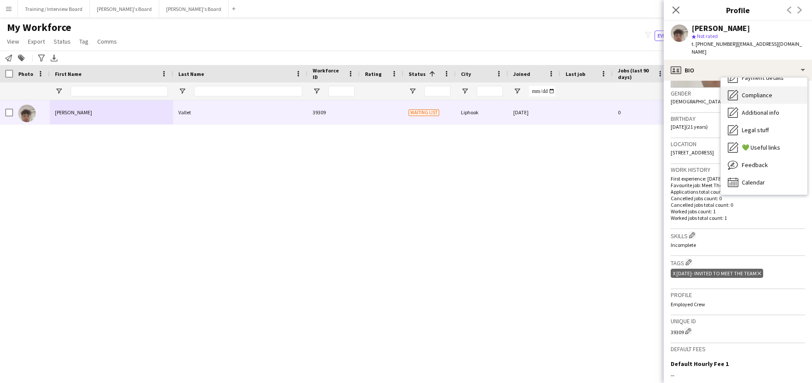
click at [764, 91] on span "Compliance" at bounding box center [757, 95] width 31 height 8
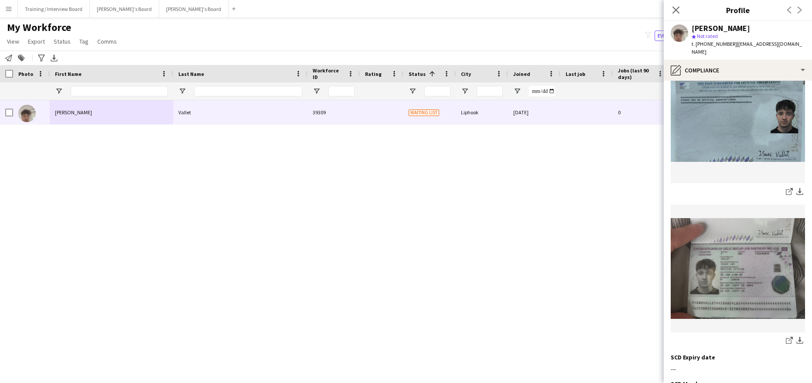
scroll to position [131, 0]
click at [679, 7] on icon at bounding box center [676, 10] width 8 height 8
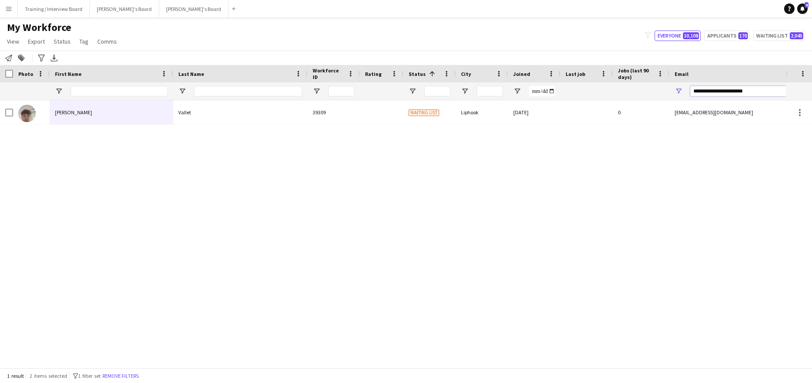
click at [751, 86] on input "**********" at bounding box center [765, 91] width 148 height 10
type input "*"
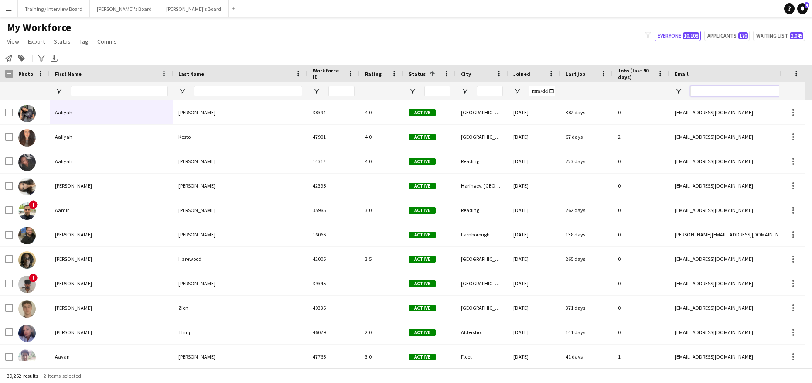
click at [692, 90] on input "Email Filter Input" at bounding box center [765, 91] width 148 height 10
paste input "**********"
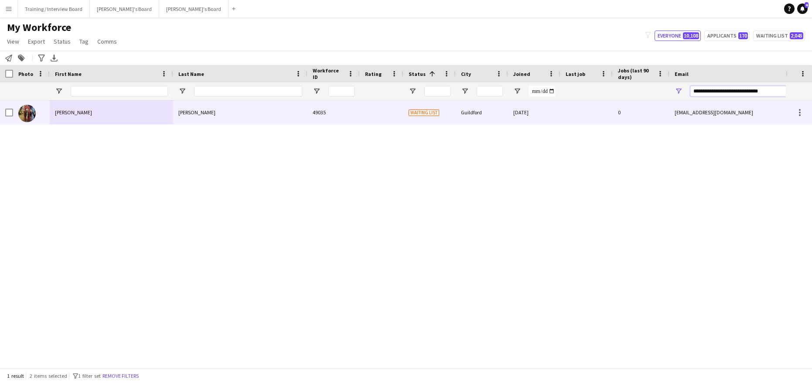
type input "**********"
click at [230, 113] on div "Ajay Kumar" at bounding box center [240, 112] width 134 height 24
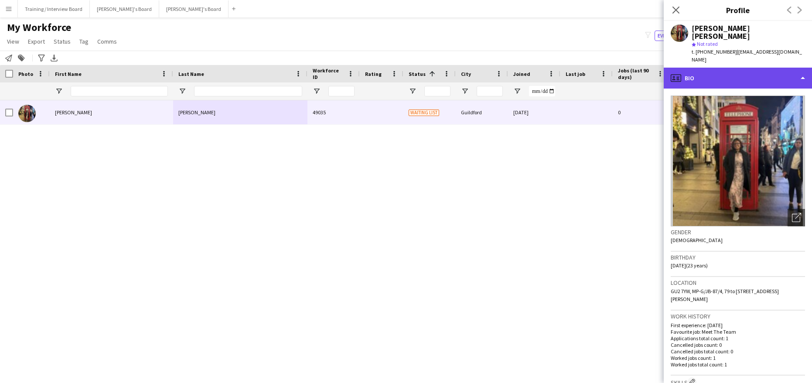
click at [802, 69] on div "profile Bio" at bounding box center [738, 78] width 148 height 21
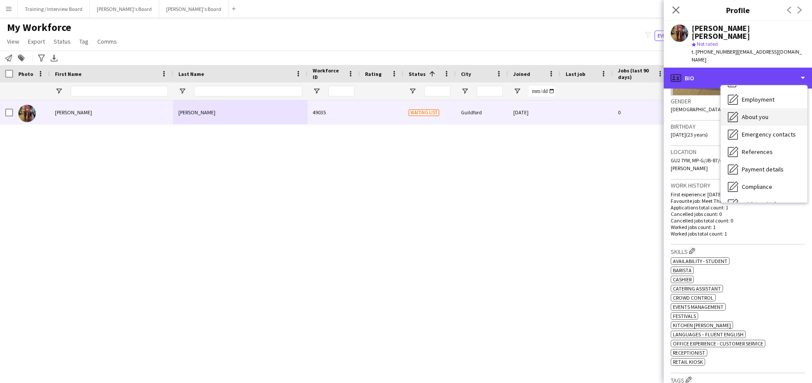
scroll to position [87, 0]
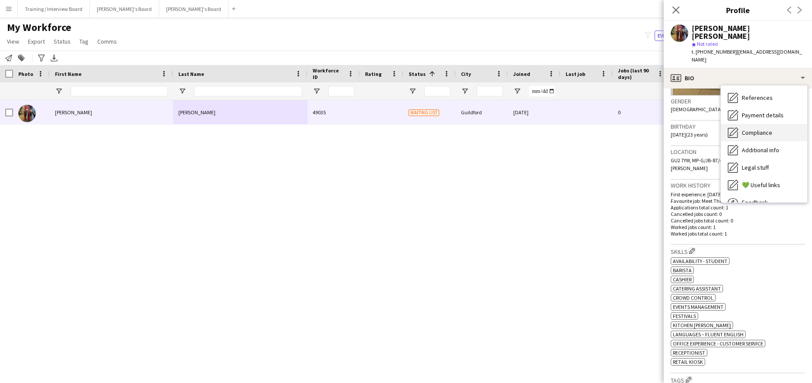
click at [749, 129] on span "Compliance" at bounding box center [757, 133] width 31 height 8
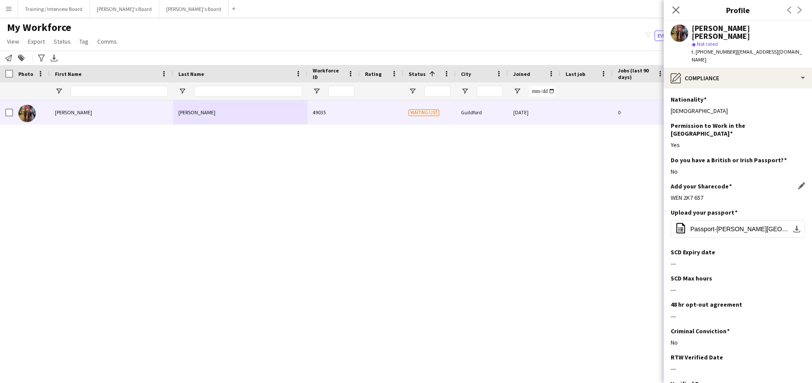
drag, startPoint x: 707, startPoint y: 180, endPoint x: 672, endPoint y: 183, distance: 35.0
click at [672, 194] on div "WEN 2K7 657" at bounding box center [738, 198] width 134 height 8
copy div "WEN 2K7 657"
click at [741, 194] on div "WEN 2K7 657" at bounding box center [738, 198] width 134 height 8
click at [799, 209] on app-icon "Edit this field" at bounding box center [802, 212] width 7 height 7
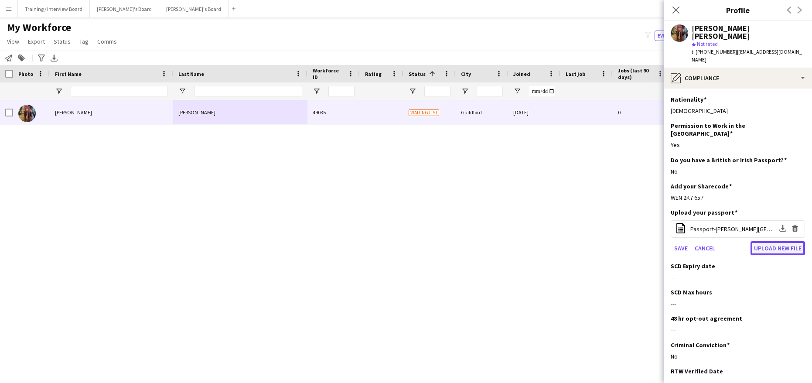
click at [778, 241] on button "Upload new file" at bounding box center [778, 248] width 55 height 14
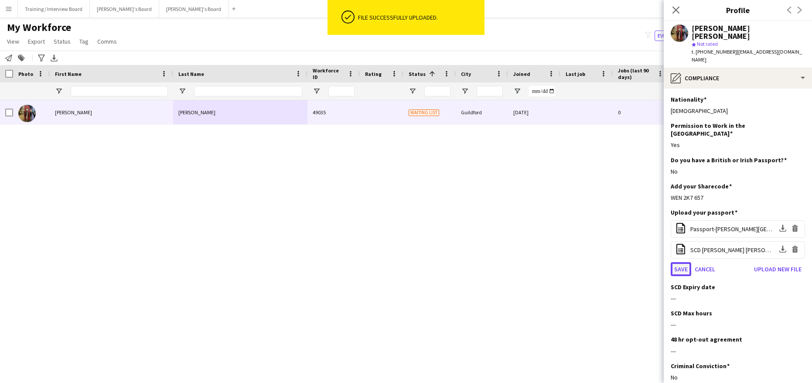
click at [685, 262] on button "Save" at bounding box center [681, 269] width 21 height 14
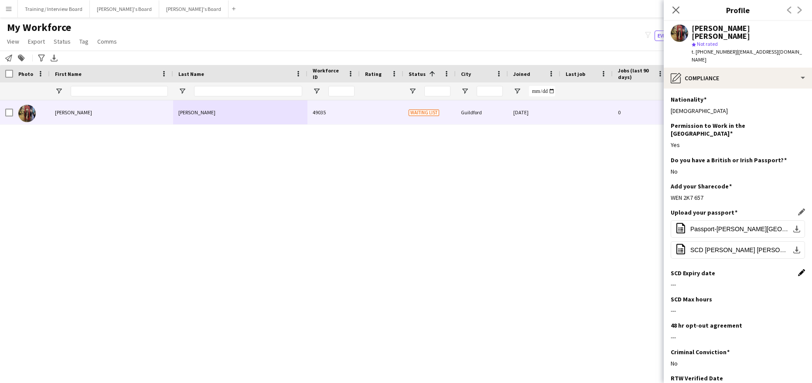
click at [799, 269] on app-icon "Edit this field" at bounding box center [802, 272] width 7 height 7
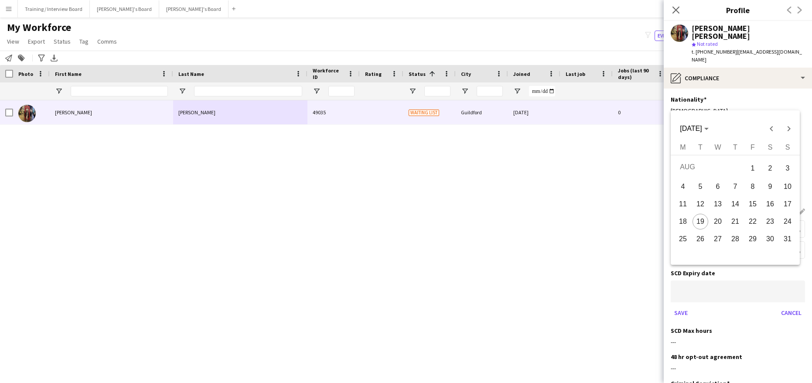
click at [730, 277] on body "Menu Boards Boards Boards All jobs Status Workforce Workforce My Workforce Recr…" at bounding box center [406, 191] width 812 height 383
click at [709, 127] on span "[DATE]" at bounding box center [694, 129] width 28 height 8
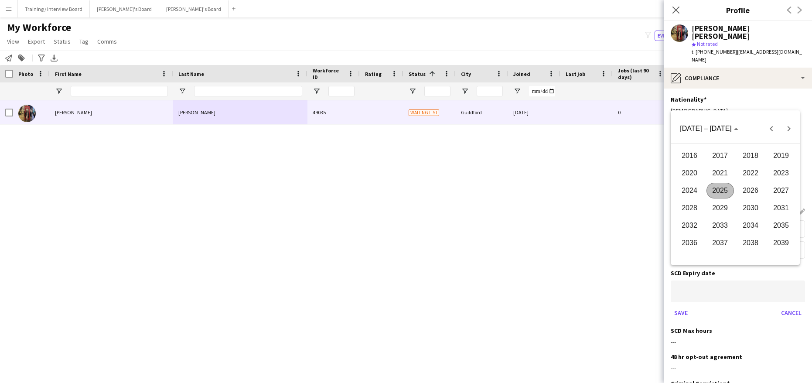
click at [754, 189] on span "2026" at bounding box center [750, 191] width 27 height 16
click at [691, 171] on span "JAN" at bounding box center [689, 173] width 27 height 16
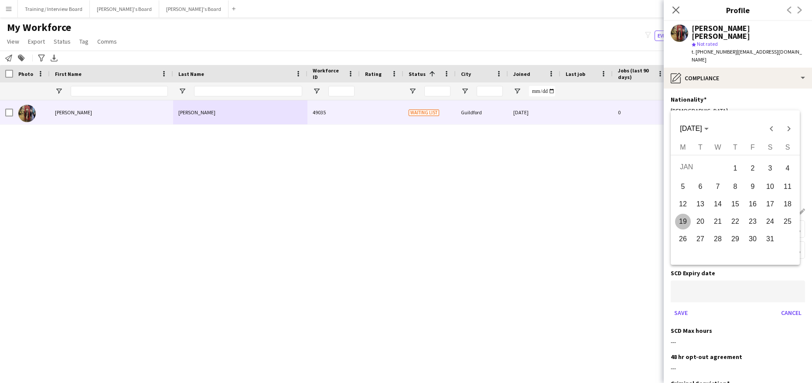
click at [752, 200] on span "16" at bounding box center [753, 204] width 16 height 16
type input "**********"
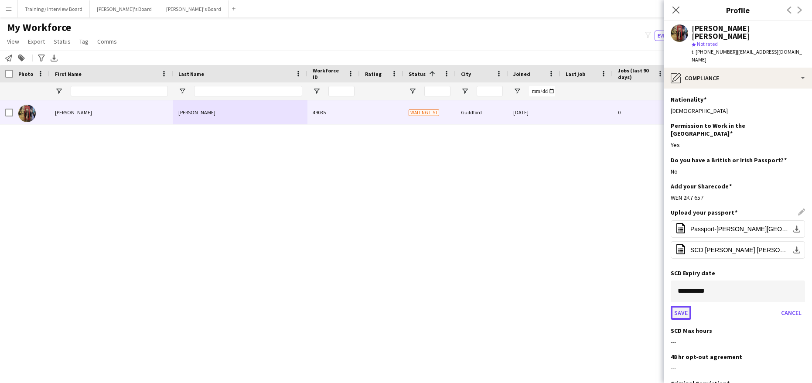
click at [679, 306] on button "Save" at bounding box center [681, 313] width 21 height 14
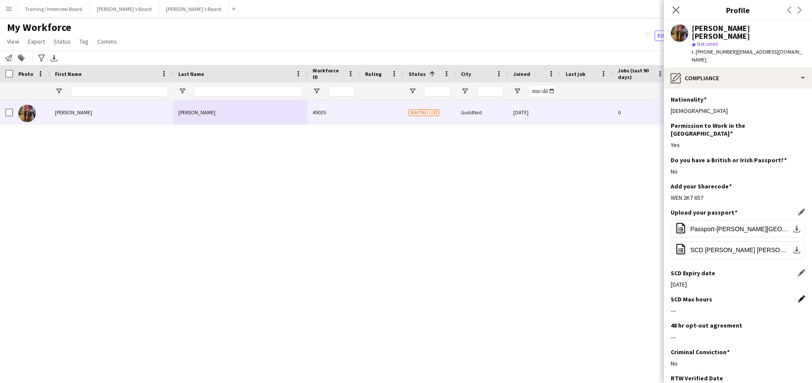
click at [799, 295] on app-icon "Edit this field" at bounding box center [802, 298] width 7 height 7
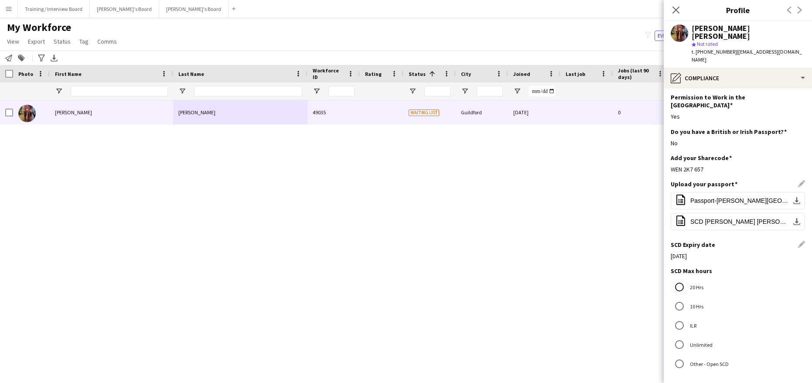
scroll to position [44, 0]
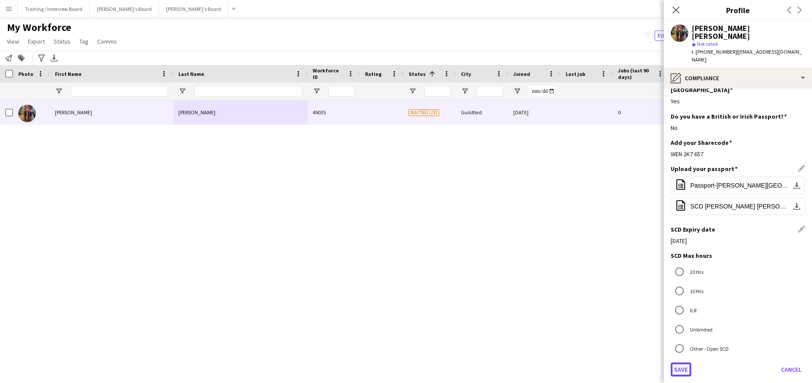
click at [677, 363] on button "Save" at bounding box center [681, 370] width 21 height 14
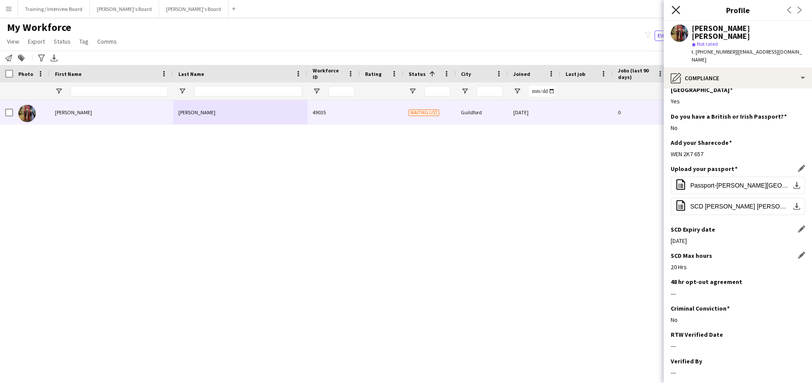
click at [674, 8] on icon at bounding box center [676, 10] width 8 height 8
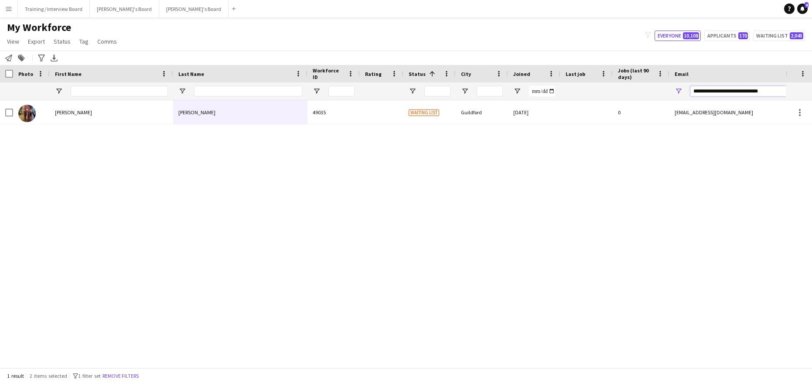
click at [777, 92] on input "**********" at bounding box center [765, 91] width 148 height 10
type input "*"
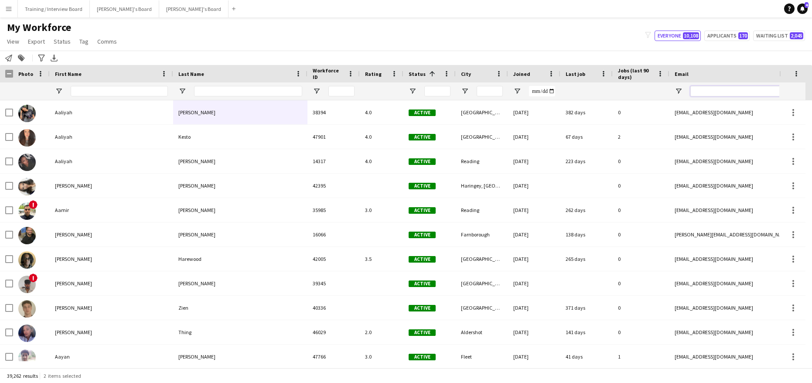
click at [700, 94] on input "Email Filter Input" at bounding box center [765, 91] width 148 height 10
paste input "**********"
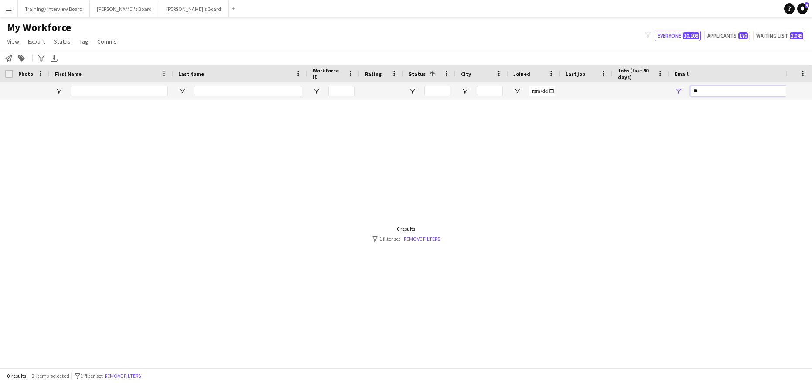
type input "*"
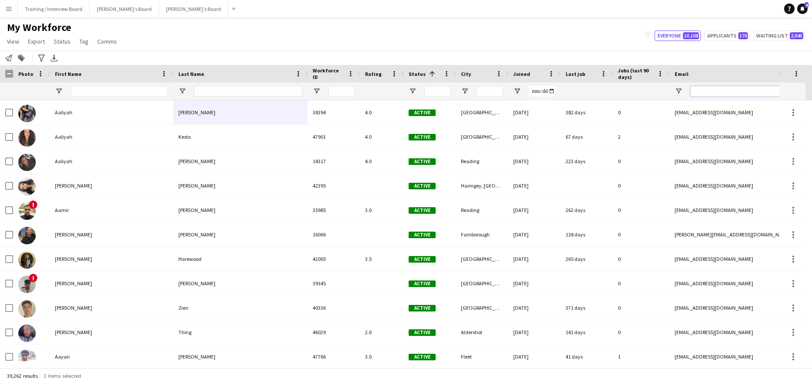
click at [698, 89] on input "Email Filter Input" at bounding box center [765, 91] width 148 height 10
paste input "**********"
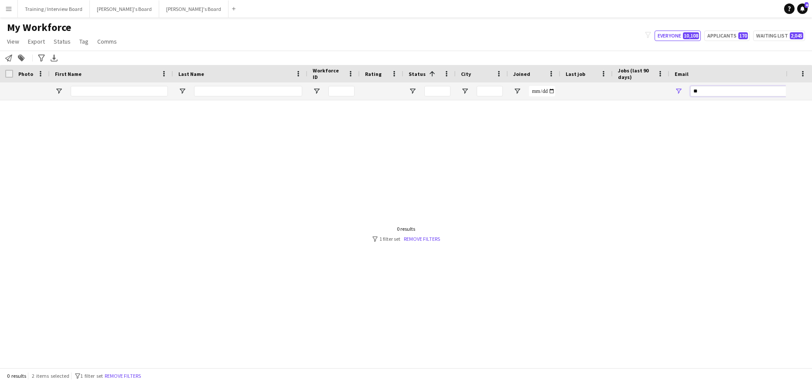
type input "*"
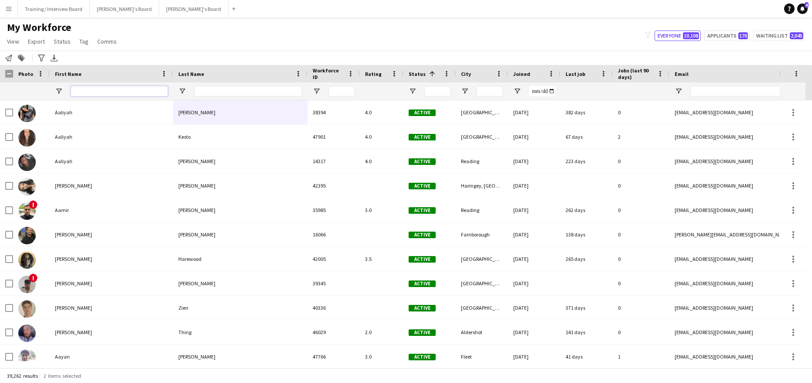
click at [90, 88] on input "First Name Filter Input" at bounding box center [119, 91] width 97 height 10
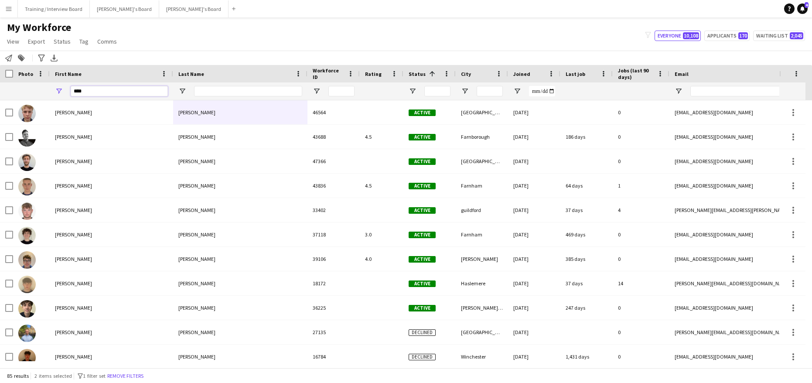
type input "****"
click at [202, 86] on input "Last Name Filter Input" at bounding box center [248, 91] width 108 height 10
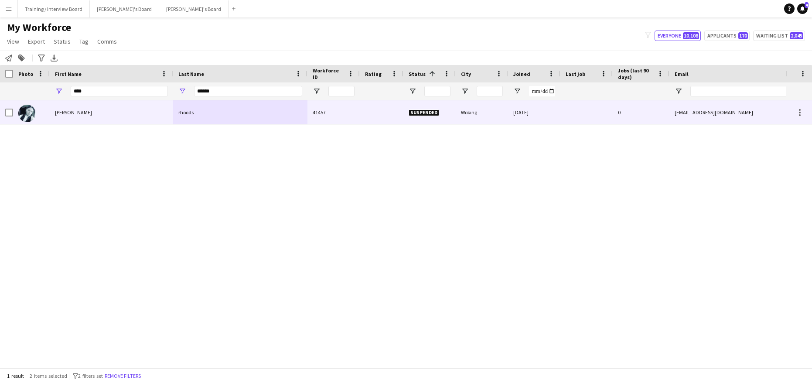
click at [217, 112] on div "rhoods" at bounding box center [240, 112] width 134 height 24
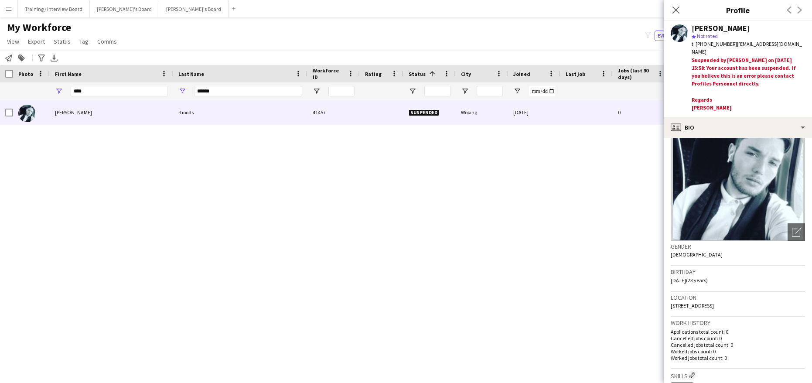
scroll to position [41, 0]
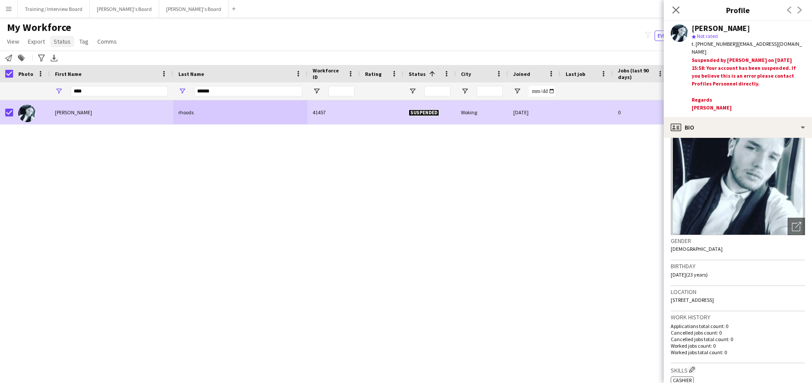
click at [59, 41] on span "Status" at bounding box center [62, 42] width 17 height 8
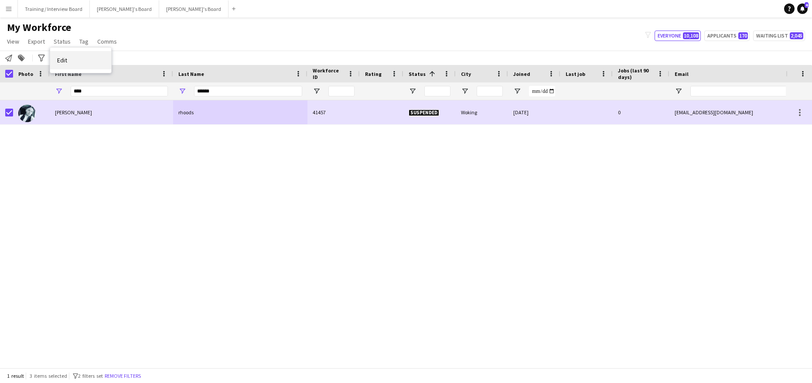
click at [62, 61] on span "Edit" at bounding box center [62, 60] width 10 height 8
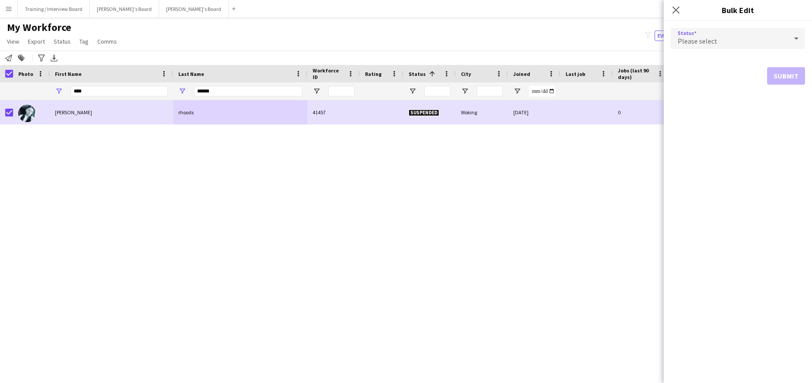
click at [795, 35] on icon at bounding box center [797, 38] width 10 height 17
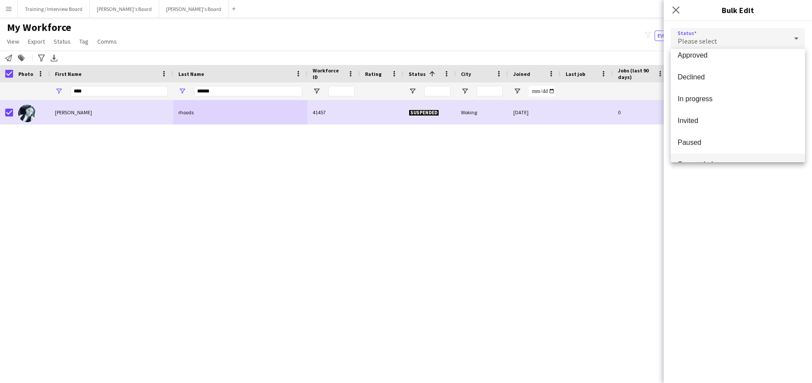
scroll to position [90, 0]
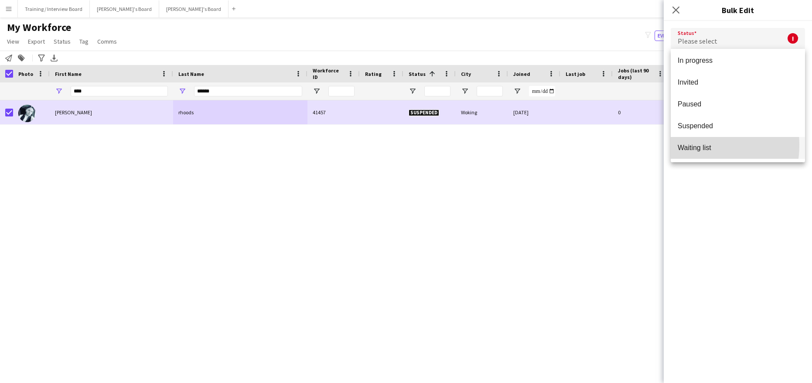
click at [690, 145] on span "Waiting list" at bounding box center [738, 148] width 120 height 8
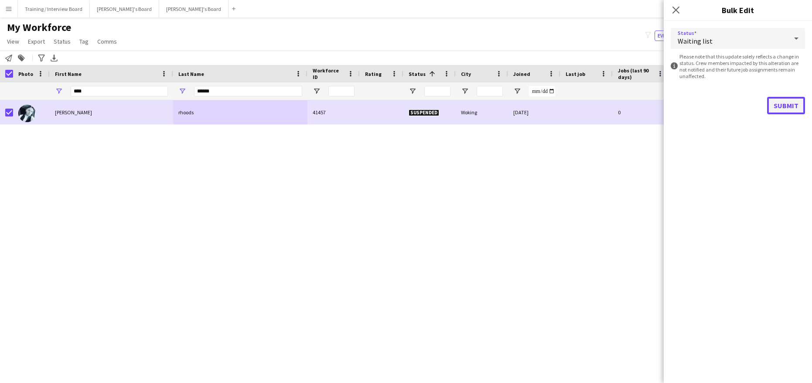
click at [793, 106] on button "Submit" at bounding box center [787, 105] width 38 height 17
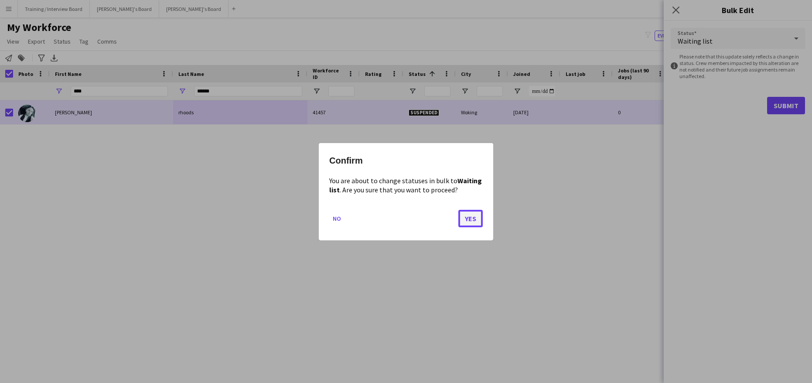
click at [478, 216] on button "Yes" at bounding box center [471, 217] width 24 height 17
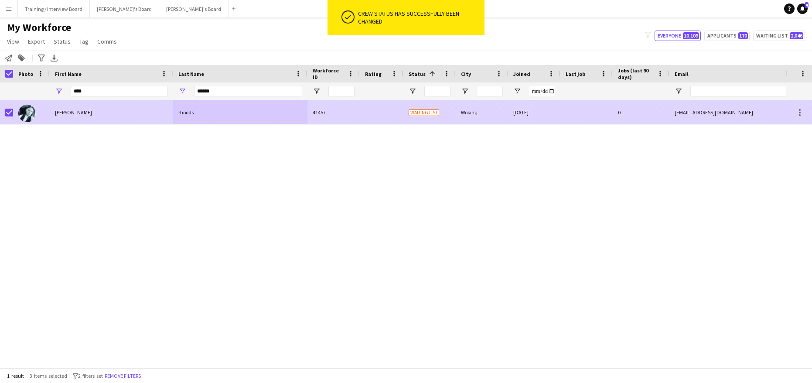
click at [124, 111] on div "jake" at bounding box center [111, 112] width 123 height 24
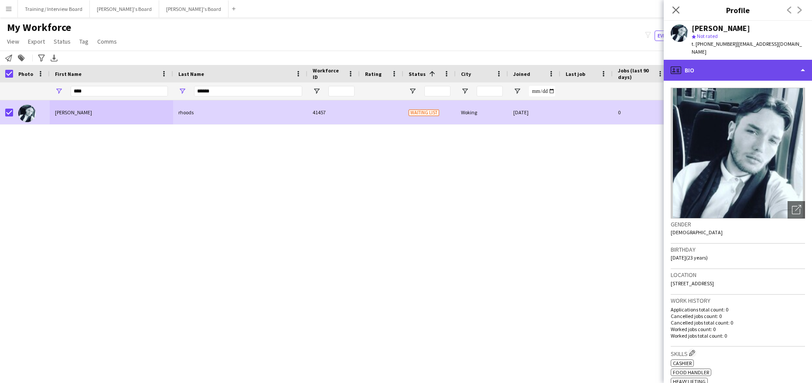
click at [809, 62] on div "profile Bio" at bounding box center [738, 70] width 148 height 21
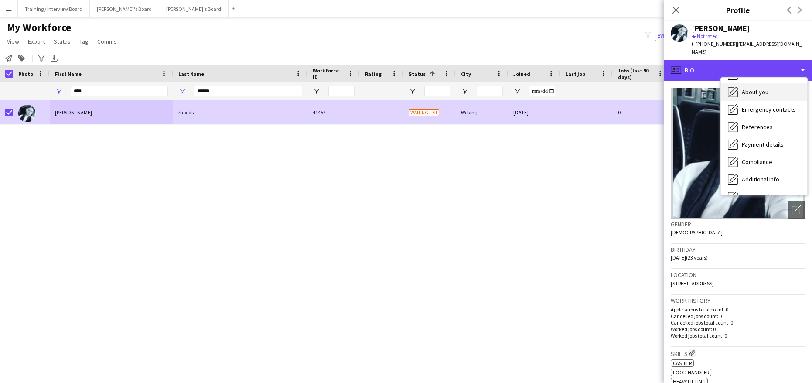
scroll to position [87, 0]
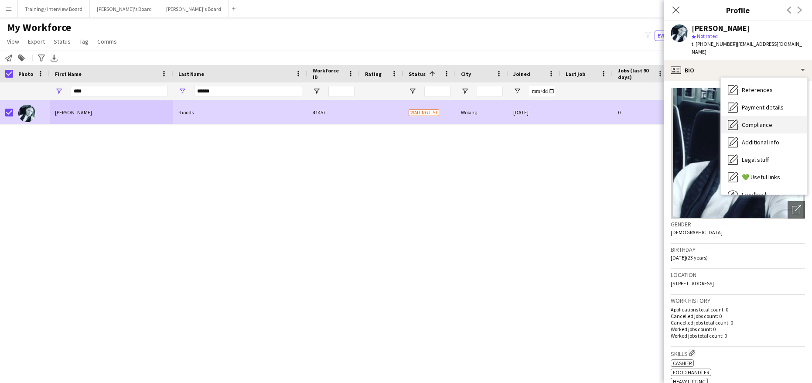
click at [766, 121] on span "Compliance" at bounding box center [757, 125] width 31 height 8
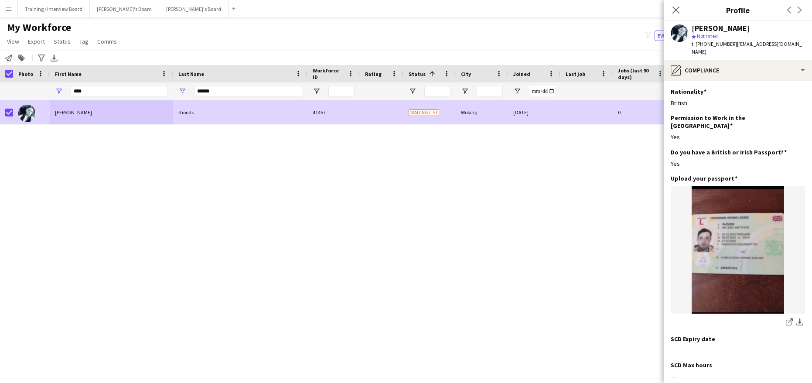
drag, startPoint x: 735, startPoint y: 42, endPoint x: 798, endPoint y: 43, distance: 62.8
click at [798, 43] on span "| jakerhoods2022@icloud.com" at bounding box center [747, 48] width 110 height 14
copy span "jakerhoods2022@icloud.com"
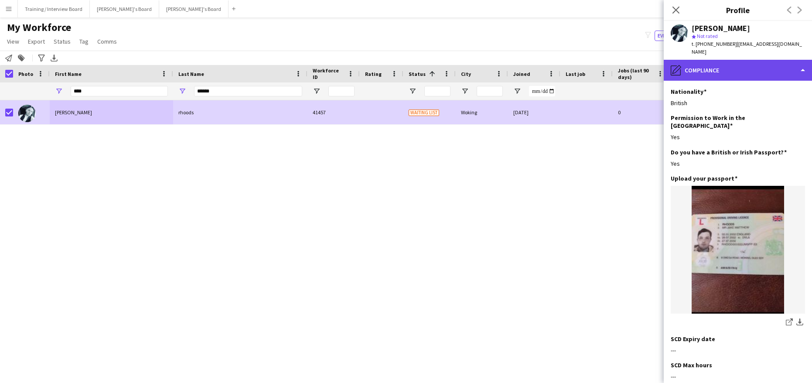
click at [800, 61] on div "pencil4 Compliance" at bounding box center [738, 70] width 148 height 21
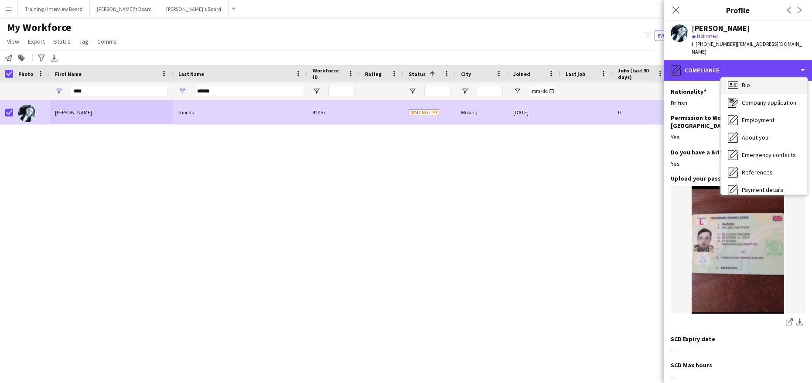
scroll to position [0, 0]
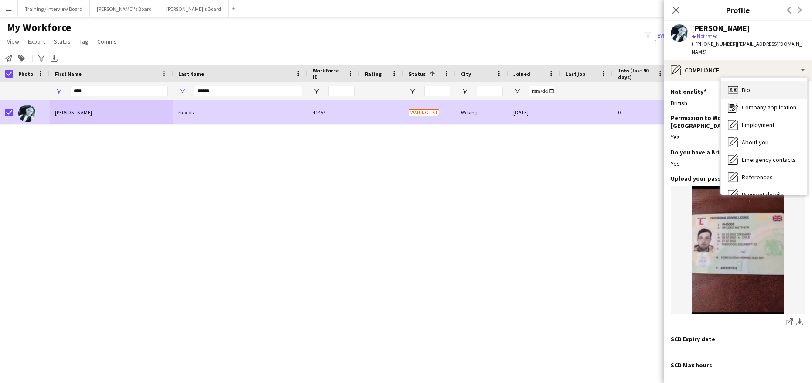
click at [749, 86] on span "Bio" at bounding box center [746, 90] width 8 height 8
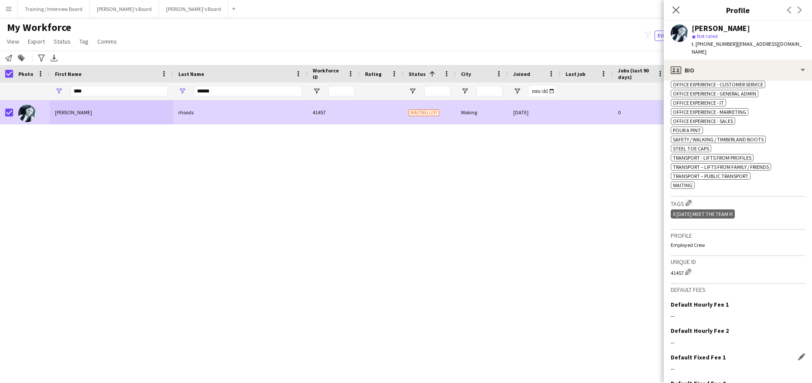
scroll to position [371, 0]
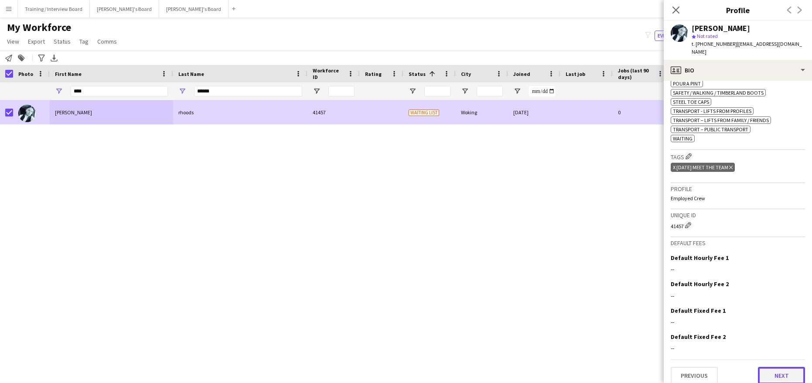
click at [781, 370] on button "Next" at bounding box center [781, 375] width 47 height 17
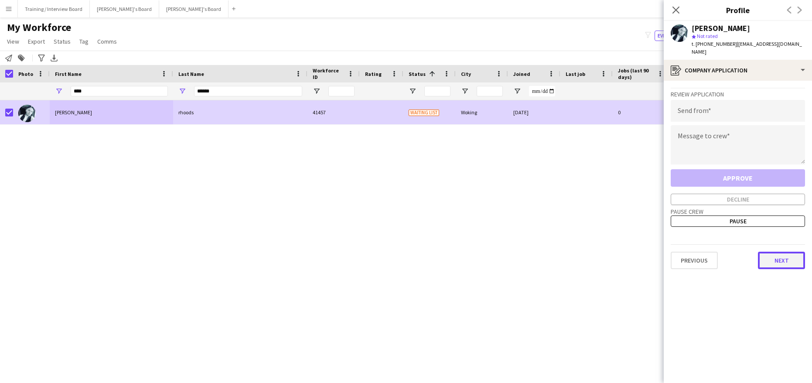
click at [794, 258] on button "Next" at bounding box center [781, 260] width 47 height 17
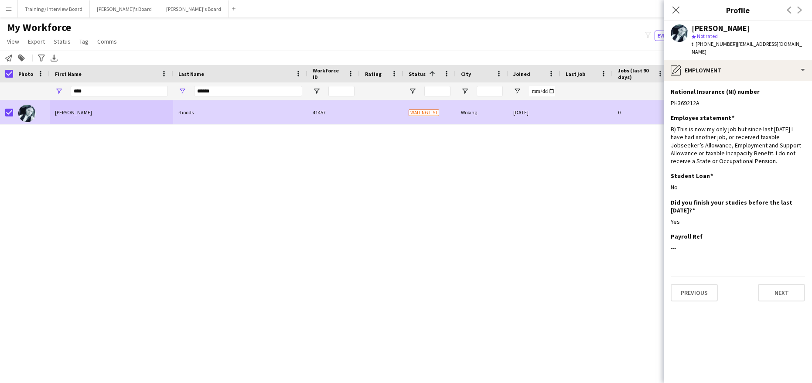
click at [783, 277] on div "Previous Next" at bounding box center [738, 289] width 134 height 25
click at [781, 284] on button "Next" at bounding box center [781, 292] width 47 height 17
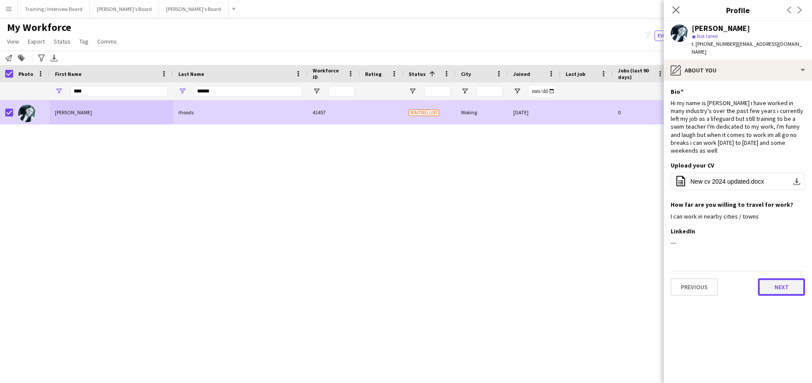
click at [788, 278] on button "Next" at bounding box center [781, 286] width 47 height 17
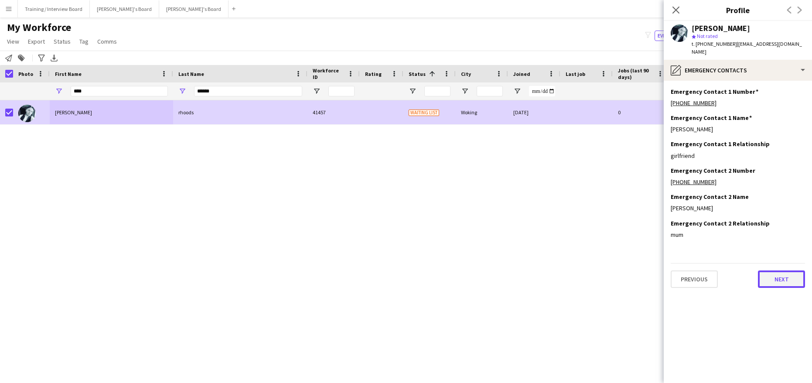
click at [788, 272] on button "Next" at bounding box center [781, 279] width 47 height 17
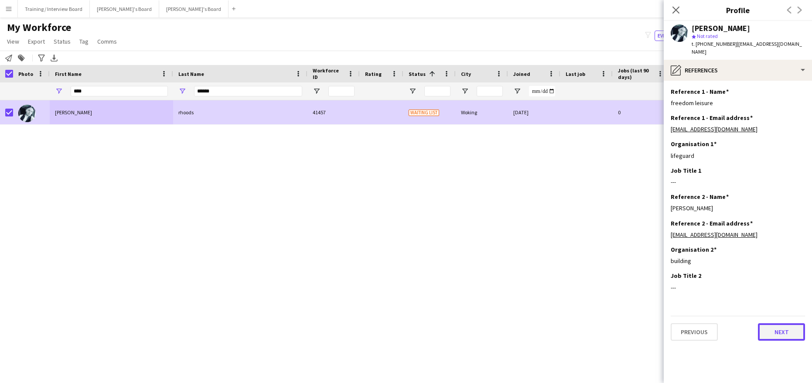
click at [791, 326] on button "Next" at bounding box center [781, 331] width 47 height 17
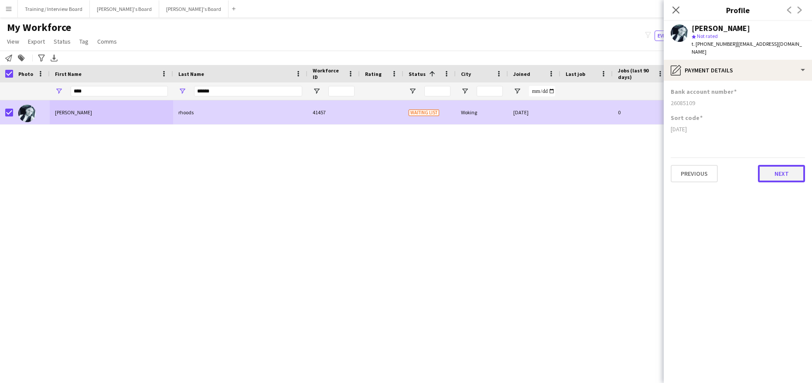
click at [776, 165] on button "Next" at bounding box center [781, 173] width 47 height 17
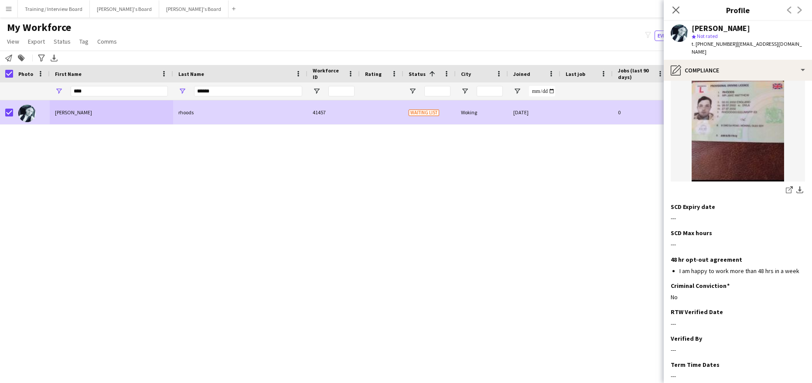
scroll to position [170, 0]
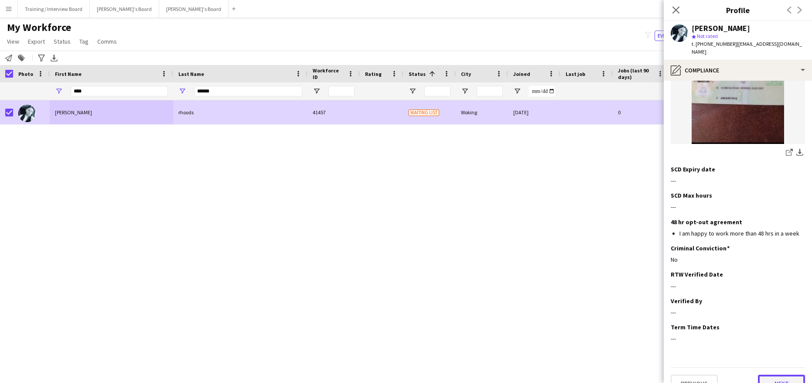
click at [781, 375] on button "Next" at bounding box center [781, 383] width 47 height 17
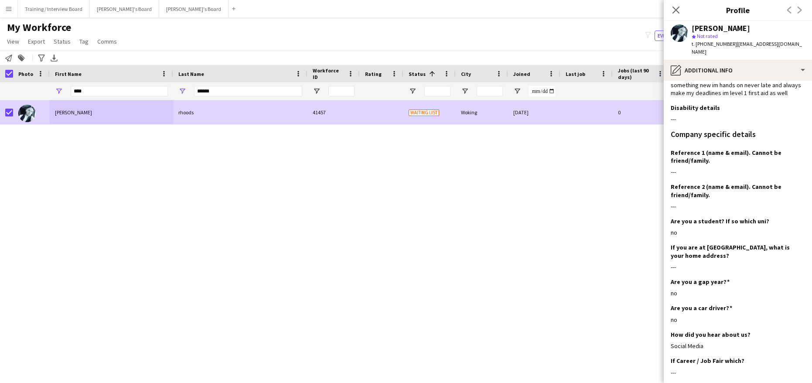
scroll to position [131, 0]
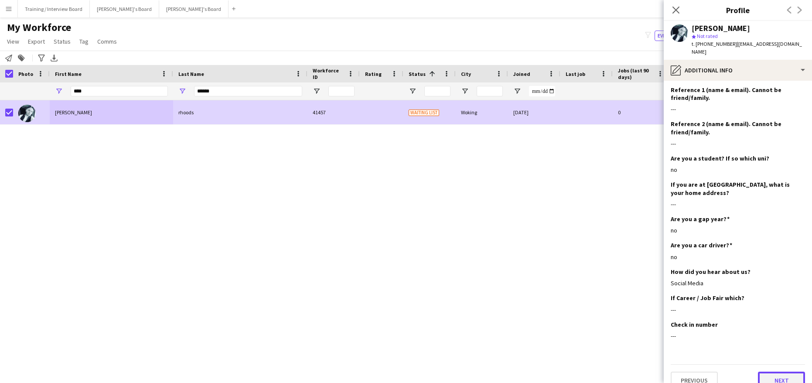
click at [773, 372] on button "Next" at bounding box center [781, 380] width 47 height 17
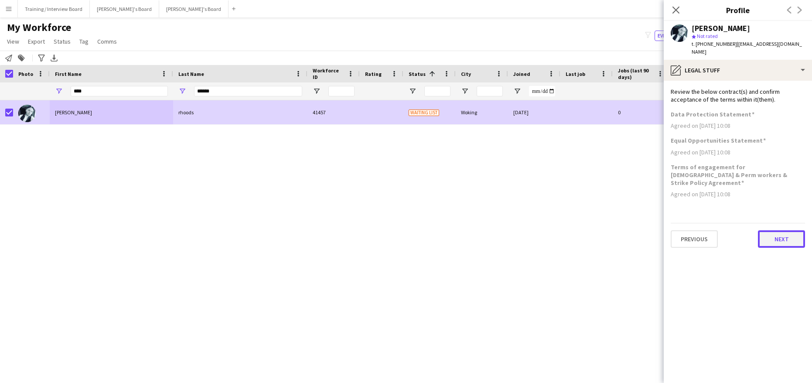
click at [768, 230] on button "Next" at bounding box center [781, 238] width 47 height 17
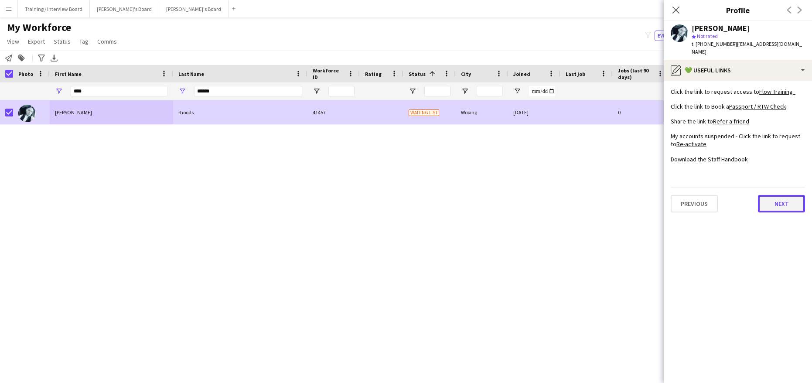
click at [782, 195] on button "Next" at bounding box center [781, 203] width 47 height 17
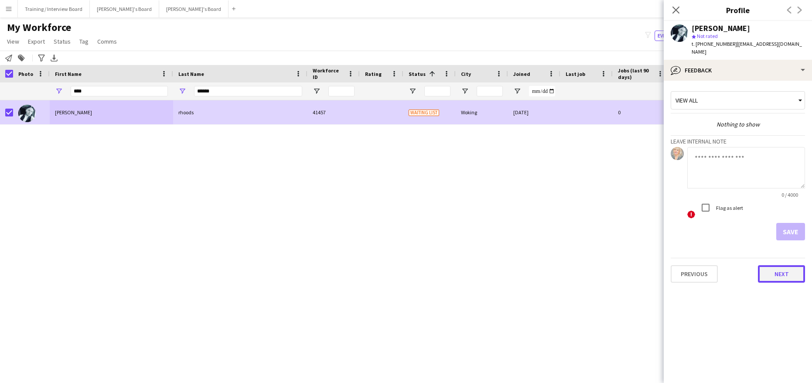
click at [787, 265] on button "Next" at bounding box center [781, 273] width 47 height 17
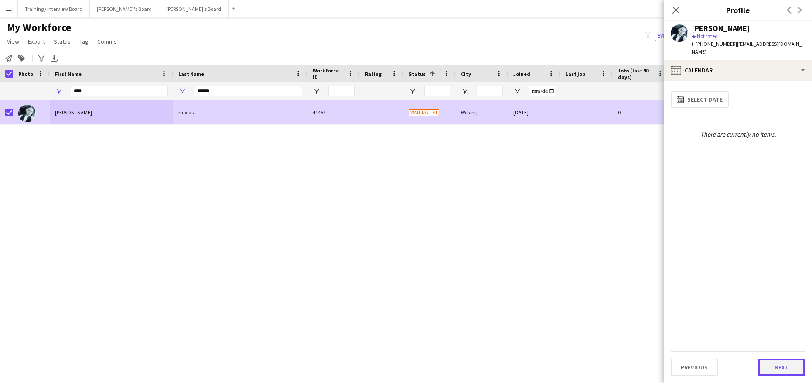
click at [785, 364] on button "Next" at bounding box center [781, 367] width 47 height 17
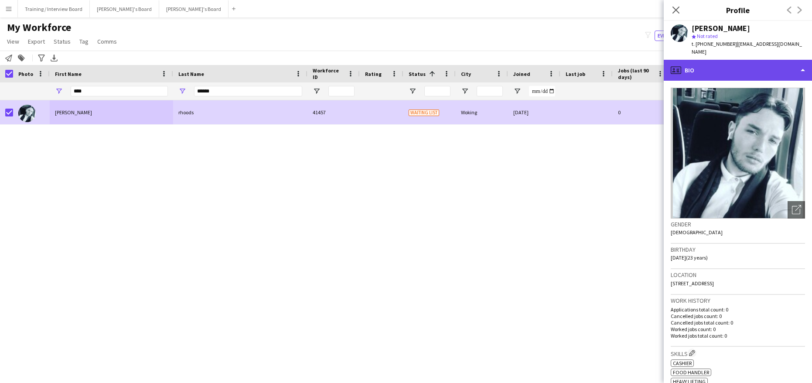
click at [802, 61] on div "profile Bio" at bounding box center [738, 70] width 148 height 21
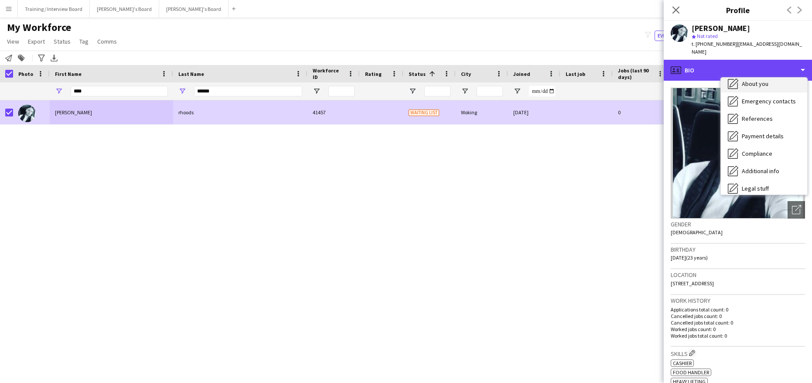
scroll to position [117, 0]
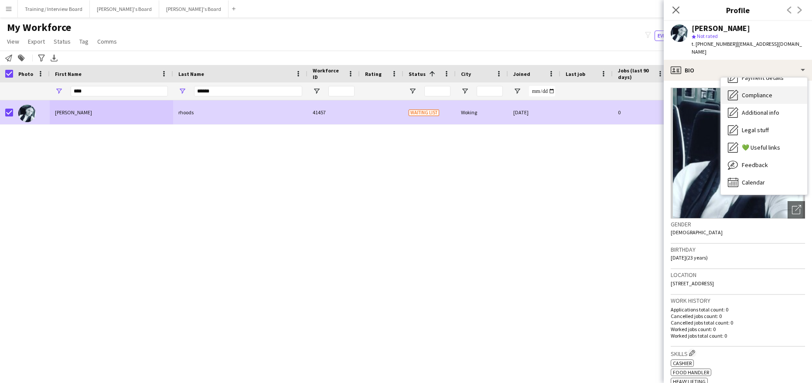
click at [764, 91] on span "Compliance" at bounding box center [757, 95] width 31 height 8
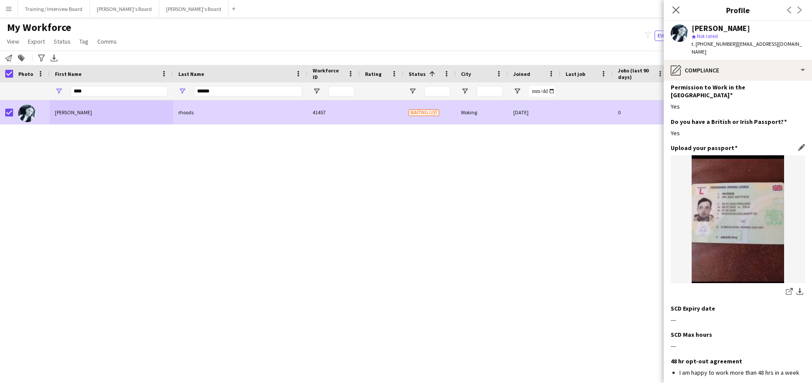
scroll to position [44, 0]
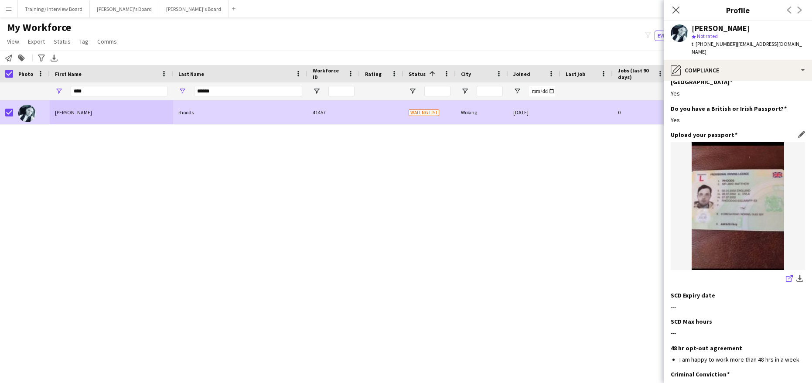
click at [786, 276] on icon at bounding box center [789, 279] width 6 height 6
drag, startPoint x: 679, startPoint y: 13, endPoint x: 810, endPoint y: 17, distance: 131.4
click at [679, 13] on icon at bounding box center [676, 10] width 7 height 7
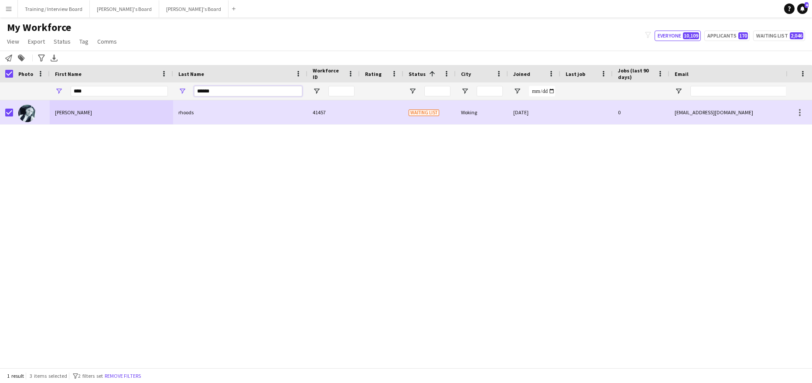
click at [251, 92] on input "******" at bounding box center [248, 91] width 108 height 10
type input "*"
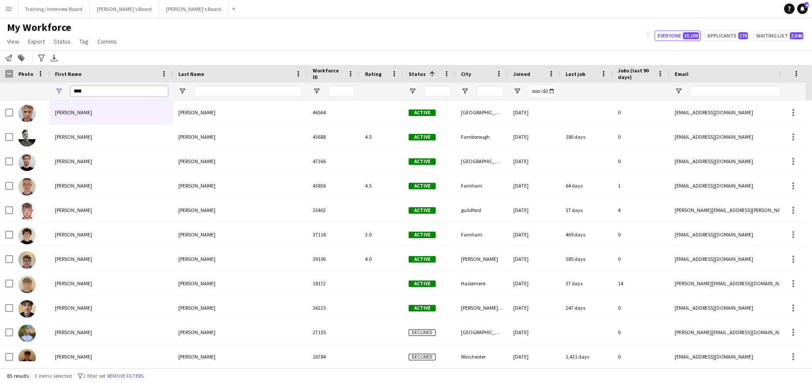
click at [130, 93] on input "****" at bounding box center [119, 91] width 97 height 10
type input "*"
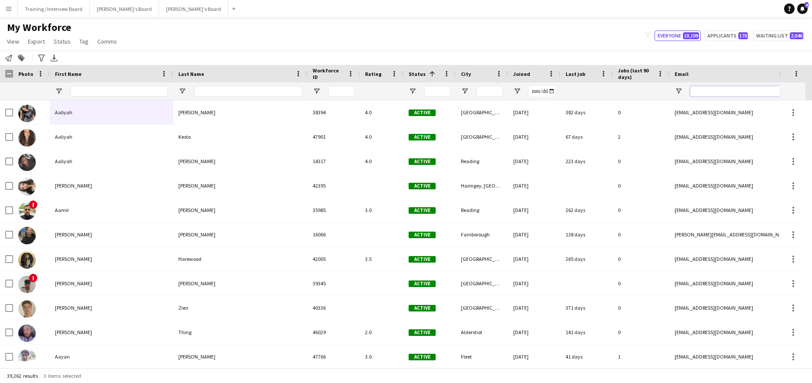
click at [698, 96] on input "Email Filter Input" at bounding box center [765, 91] width 148 height 10
paste input "**********"
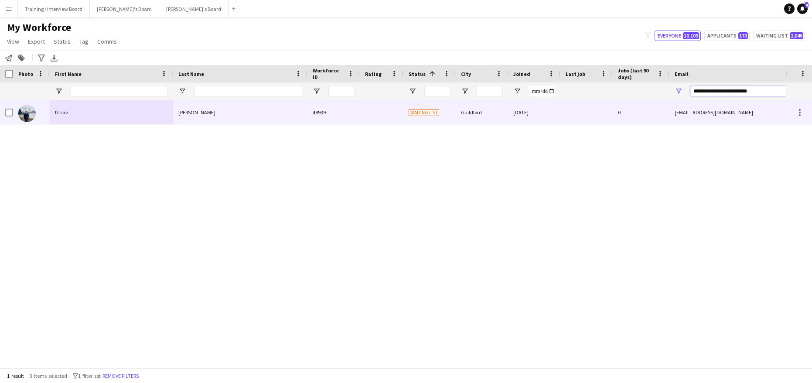
type input "**********"
click at [272, 120] on div "Sonkar" at bounding box center [240, 112] width 134 height 24
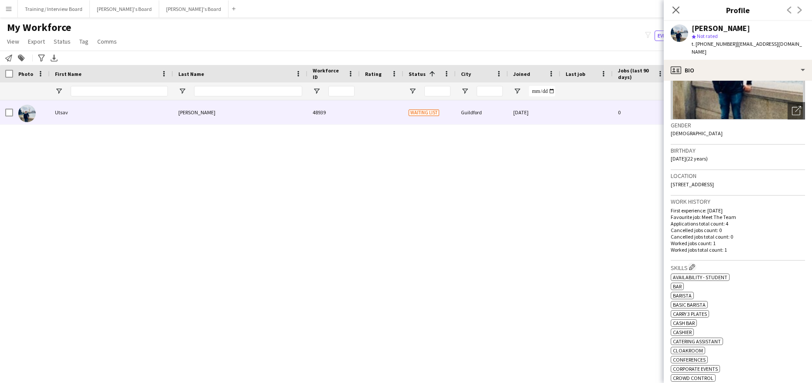
scroll to position [105, 0]
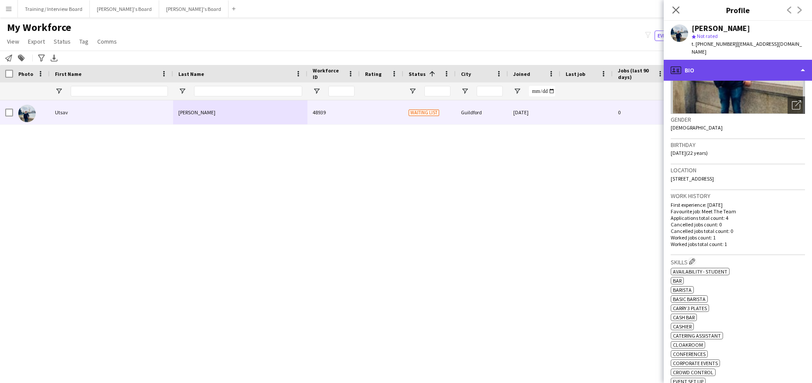
click at [804, 62] on div "profile Bio" at bounding box center [738, 70] width 148 height 21
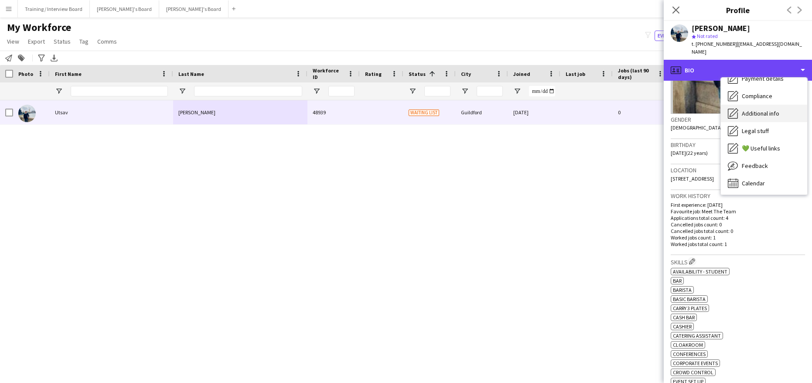
scroll to position [117, 0]
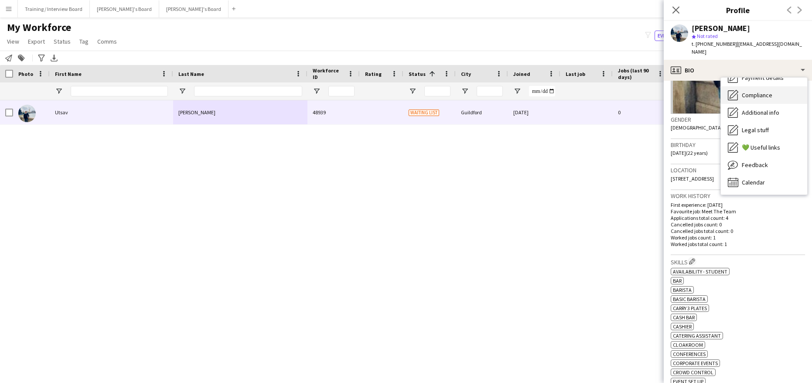
click at [767, 91] on span "Compliance" at bounding box center [757, 95] width 31 height 8
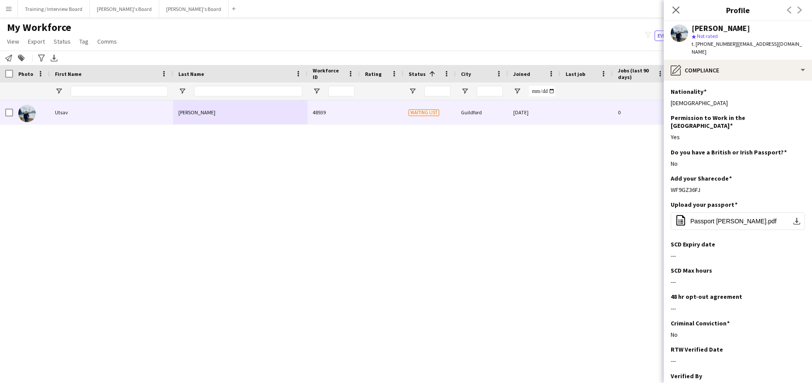
drag, startPoint x: 711, startPoint y: 171, endPoint x: 669, endPoint y: 174, distance: 41.5
click at [669, 174] on app-section-data-types "Nationality Edit this field Indian Permission to Work in the UK Edit this field…" at bounding box center [738, 232] width 148 height 302
copy div "WF9GZ36FJ"
click at [791, 201] on div "Upload your passport Edit this field" at bounding box center [738, 205] width 134 height 8
click at [799, 201] on app-icon "Edit this field" at bounding box center [802, 204] width 7 height 7
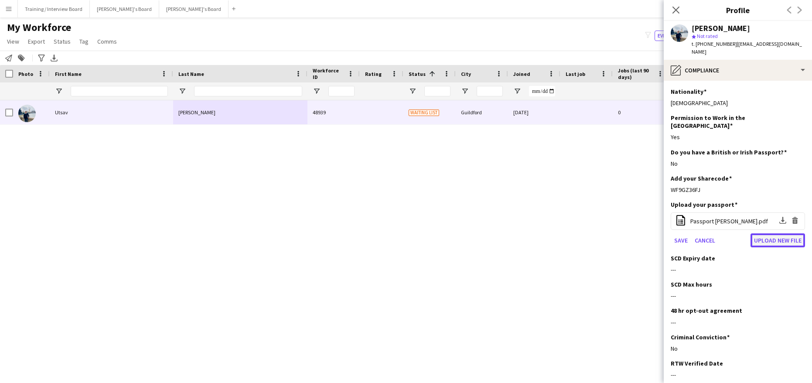
click at [782, 233] on button "Upload new file" at bounding box center [778, 240] width 55 height 14
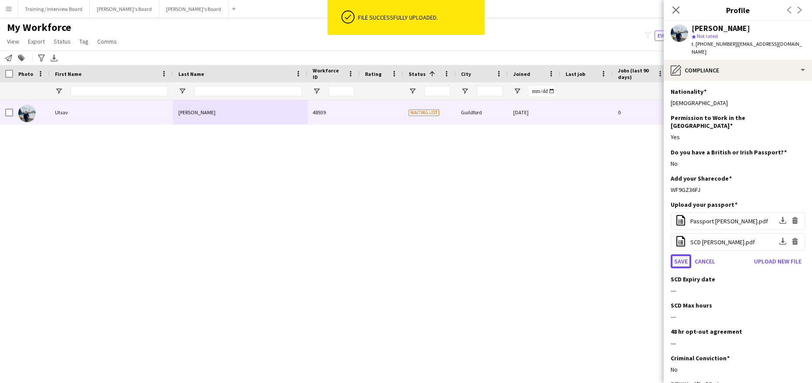
click at [684, 254] on button "Save" at bounding box center [681, 261] width 21 height 14
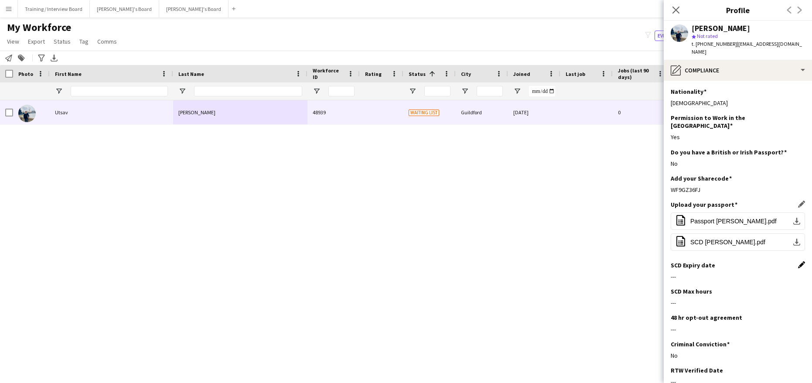
click at [799, 261] on app-icon "Edit this field" at bounding box center [802, 264] width 7 height 7
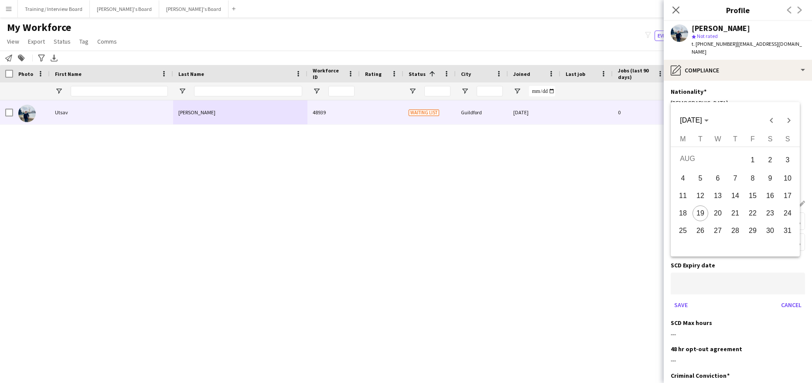
click at [706, 266] on body "Menu Boards Boards Boards All jobs Status Workforce Workforce My Workforce Recr…" at bounding box center [406, 191] width 812 height 383
click at [709, 121] on polygon "Choose month and year" at bounding box center [707, 121] width 4 height 2
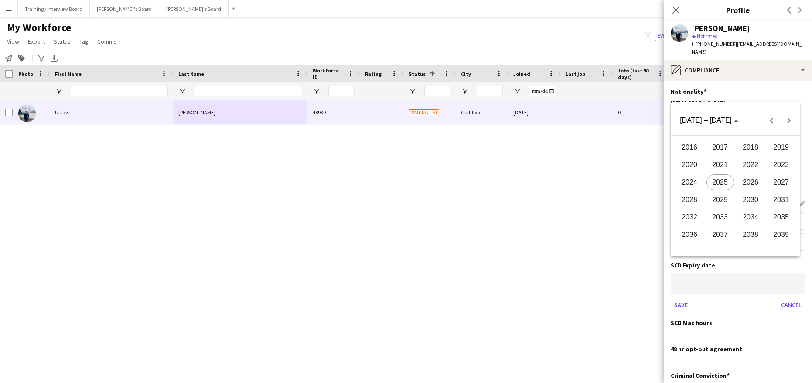
click at [752, 178] on span "2026" at bounding box center [750, 183] width 27 height 16
click at [723, 181] on span "JUN" at bounding box center [720, 183] width 27 height 16
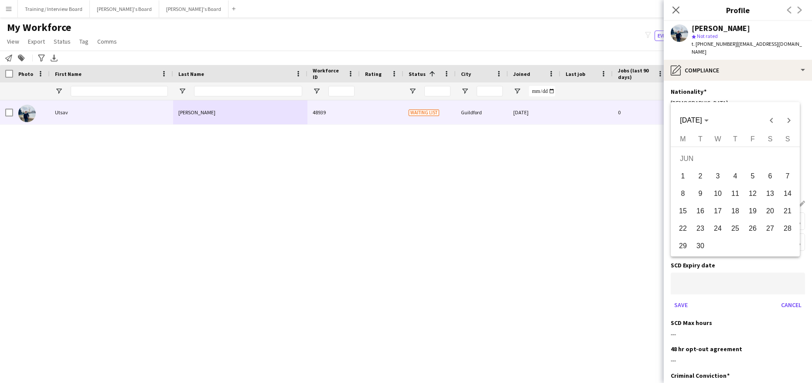
click at [716, 171] on span "3" at bounding box center [718, 176] width 16 height 16
type input "**********"
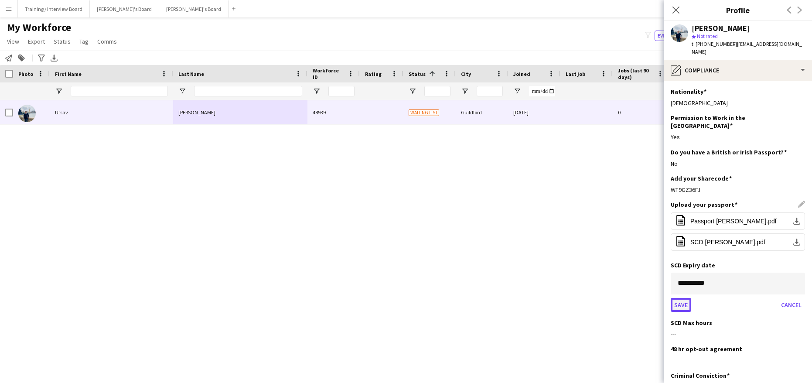
click at [679, 298] on button "Save" at bounding box center [681, 305] width 21 height 14
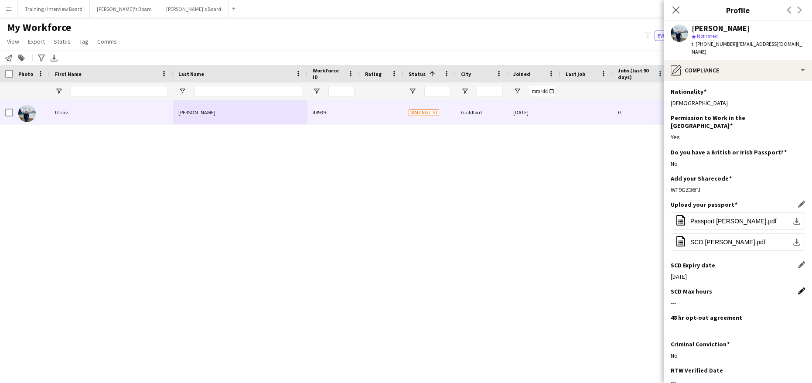
click at [799, 288] on app-icon "Edit this field" at bounding box center [802, 291] width 7 height 7
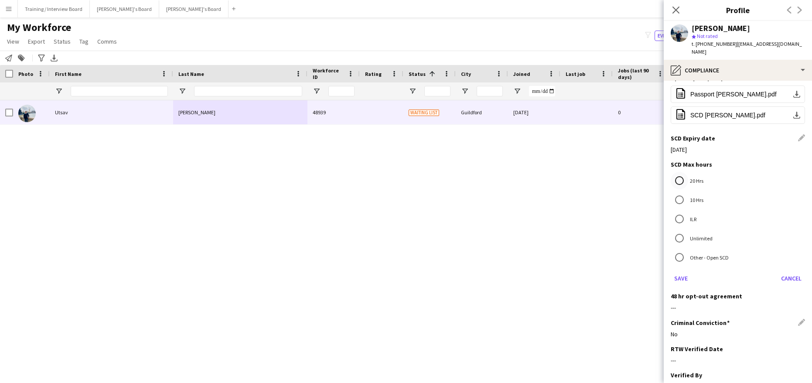
scroll to position [131, 0]
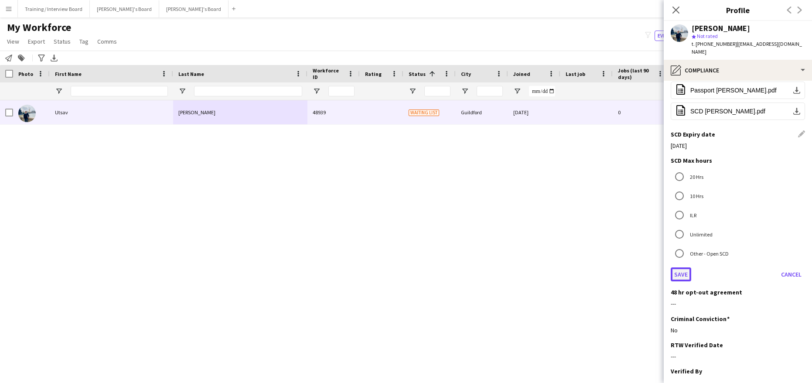
click at [687, 267] on button "Save" at bounding box center [681, 274] width 21 height 14
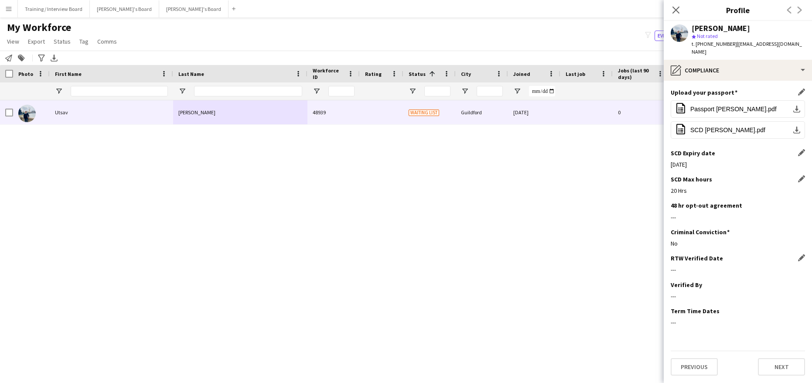
scroll to position [96, 0]
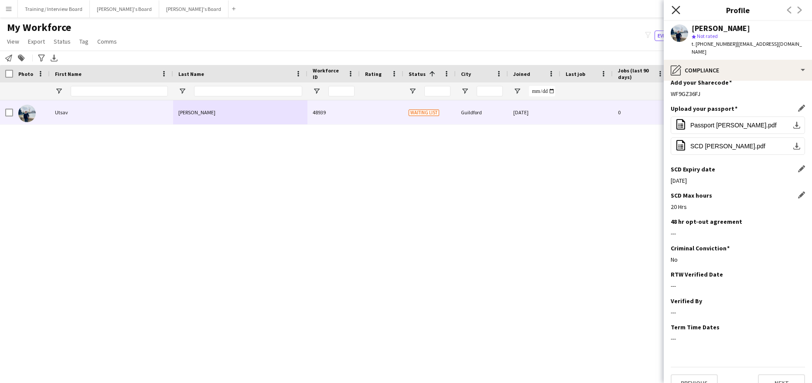
click at [673, 10] on icon "Close pop-in" at bounding box center [676, 10] width 8 height 8
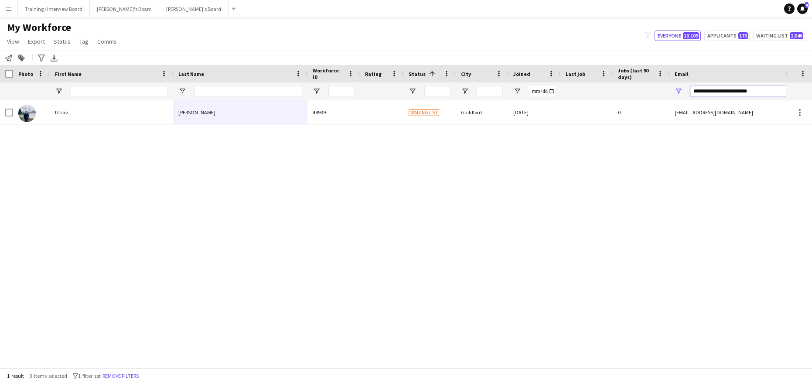
click at [762, 89] on input "**********" at bounding box center [765, 91] width 148 height 10
type input "*"
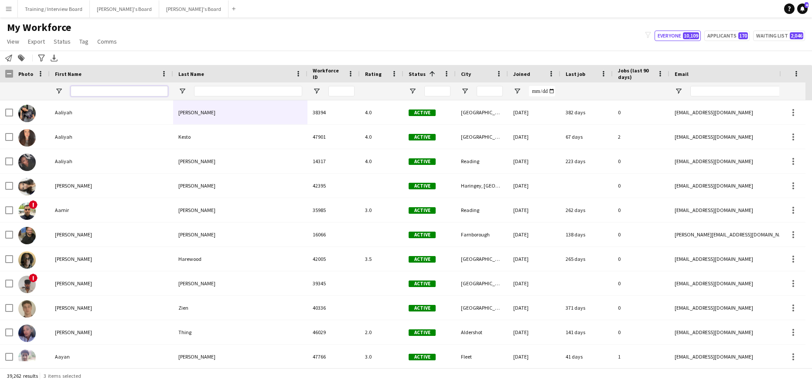
click at [91, 90] on input "First Name Filter Input" at bounding box center [119, 91] width 97 height 10
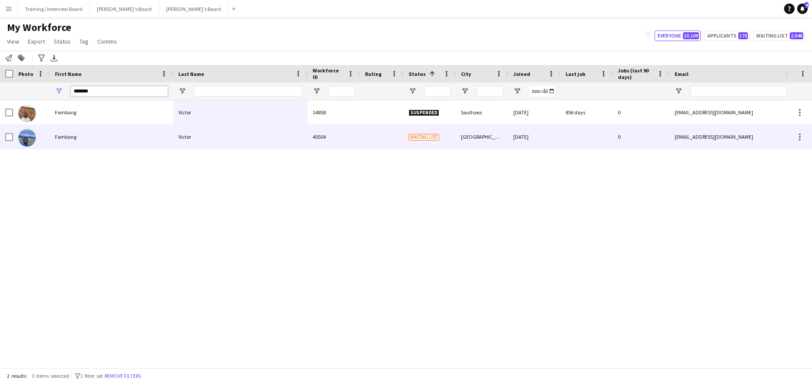
type input "*******"
click at [216, 142] on div "Victor" at bounding box center [240, 137] width 134 height 24
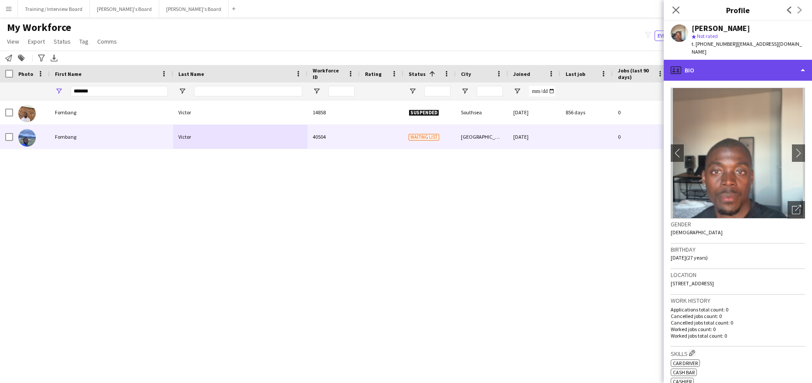
click at [804, 60] on div "profile Bio" at bounding box center [738, 70] width 148 height 21
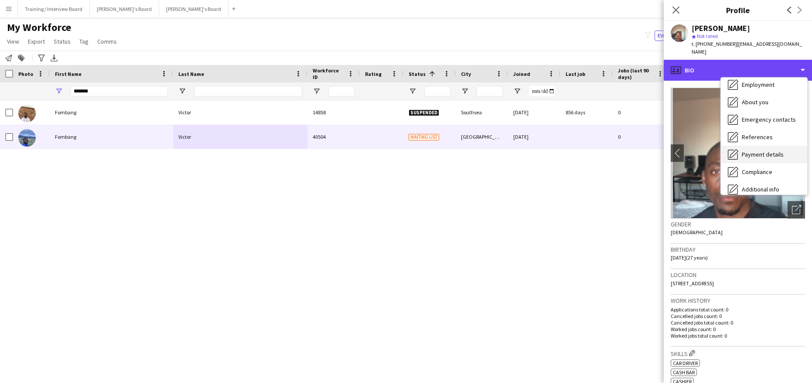
scroll to position [44, 0]
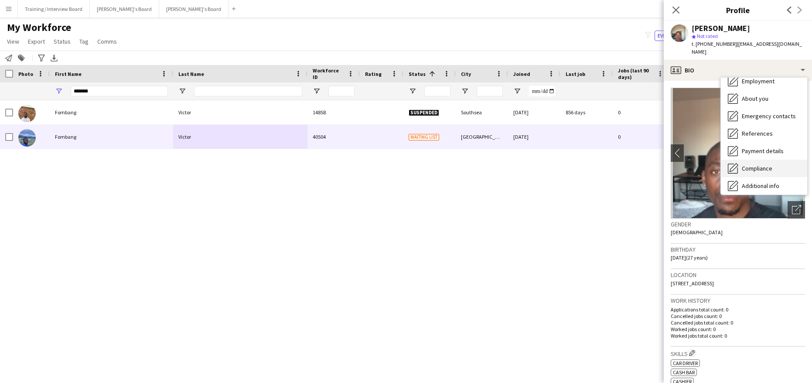
click at [771, 165] on span "Compliance" at bounding box center [757, 169] width 31 height 8
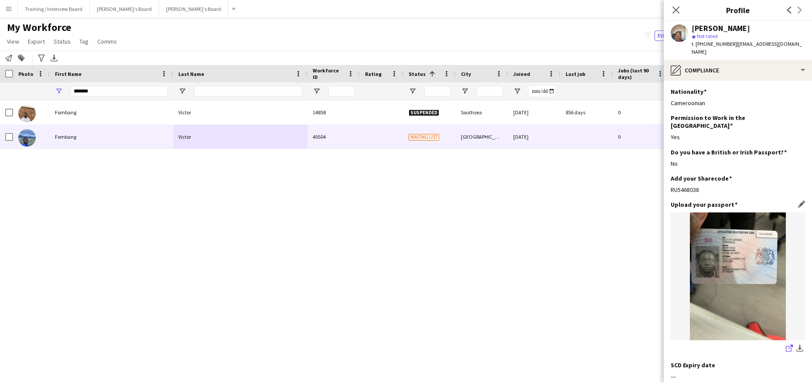
click at [786, 346] on icon at bounding box center [789, 349] width 6 height 6
drag, startPoint x: 701, startPoint y: 174, endPoint x: 668, endPoint y: 175, distance: 33.2
click at [668, 175] on app-section-data-types "Nationality Edit this field Cameroonian Permission to Work in the UK Edit this …" at bounding box center [738, 232] width 148 height 302
click at [709, 186] on div "RU5468038" at bounding box center [738, 190] width 134 height 8
click at [702, 186] on div "RU5468038" at bounding box center [738, 190] width 134 height 8
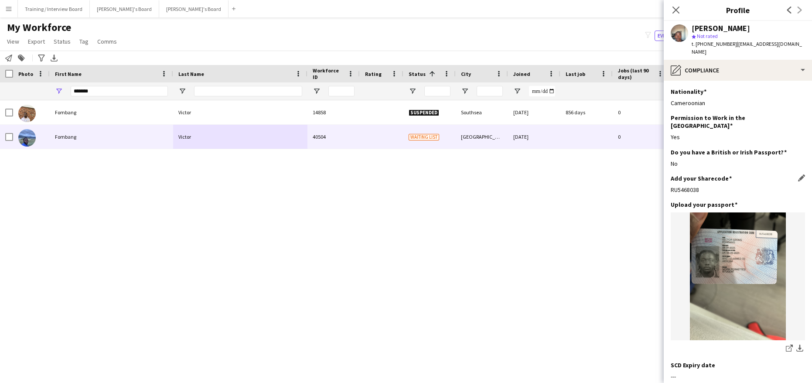
click at [698, 186] on div "RU5468038" at bounding box center [738, 190] width 134 height 8
click at [703, 186] on div "RU5468038" at bounding box center [738, 190] width 134 height 8
click at [666, 174] on app-section-data-types "Nationality Edit this field Cameroonian Permission to Work in the UK Edit this …" at bounding box center [738, 232] width 148 height 302
click at [799, 175] on app-icon "Edit this field" at bounding box center [802, 178] width 7 height 7
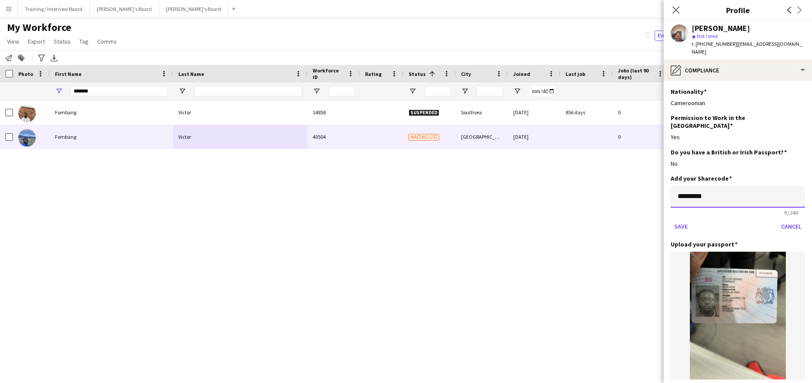
click at [728, 189] on input "*********" at bounding box center [738, 197] width 134 height 22
type input "*"
click at [691, 186] on input at bounding box center [738, 197] width 134 height 22
type input "*********"
click at [686, 219] on button "Save" at bounding box center [681, 226] width 21 height 14
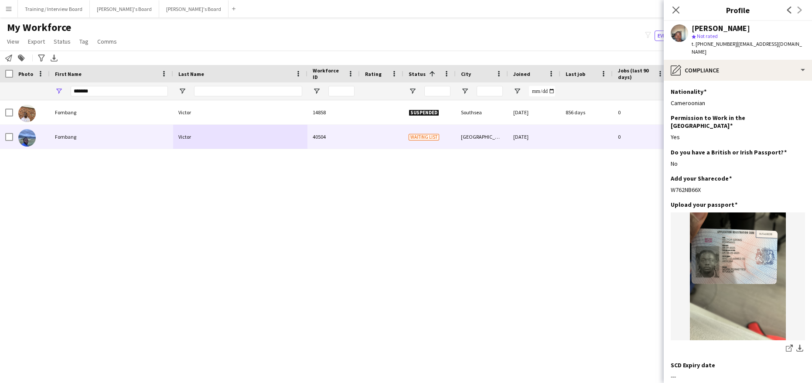
drag, startPoint x: 706, startPoint y: 175, endPoint x: 668, endPoint y: 175, distance: 38.0
click at [668, 175] on app-section-data-types "Nationality Edit this field Cameroonian Permission to Work in the UK Edit this …" at bounding box center [738, 232] width 148 height 302
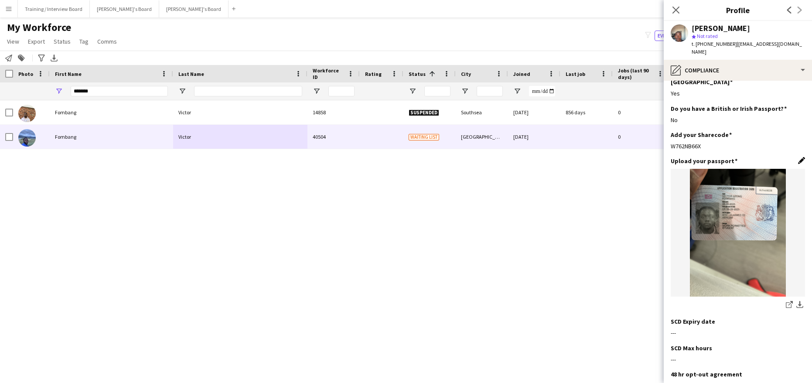
click at [799, 157] on app-icon "Edit this field" at bounding box center [802, 160] width 7 height 7
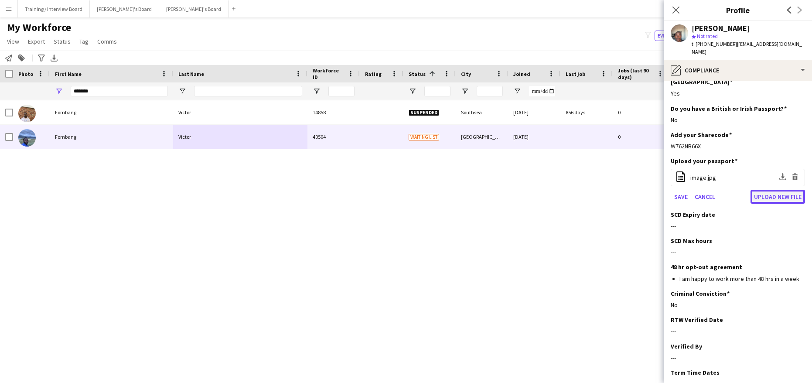
click at [768, 190] on button "Upload new file" at bounding box center [778, 197] width 55 height 14
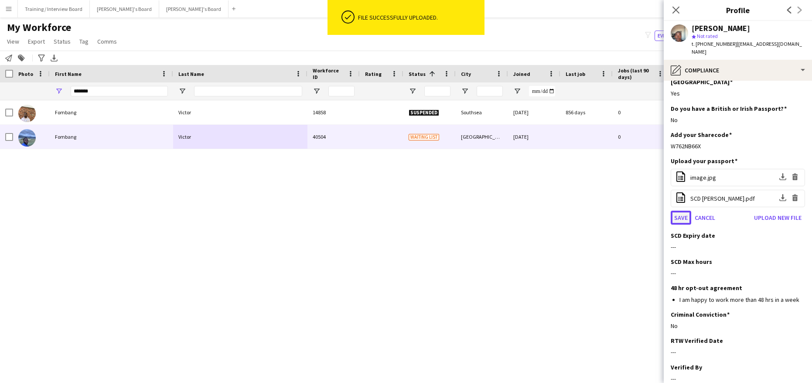
click at [689, 211] on button "Save" at bounding box center [681, 218] width 21 height 14
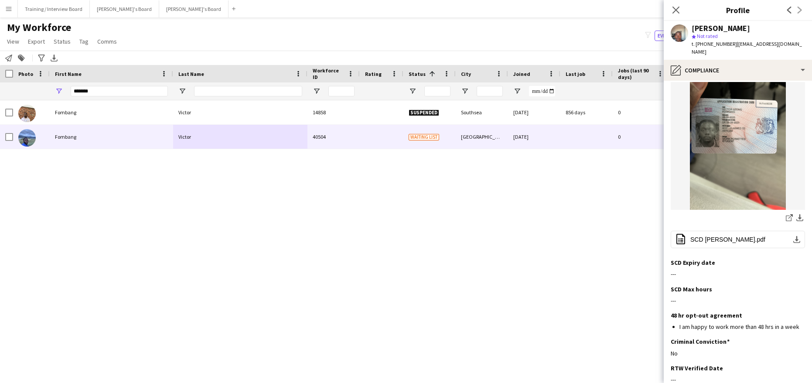
scroll to position [131, 0]
click at [799, 258] on app-icon "Edit this field" at bounding box center [802, 261] width 7 height 7
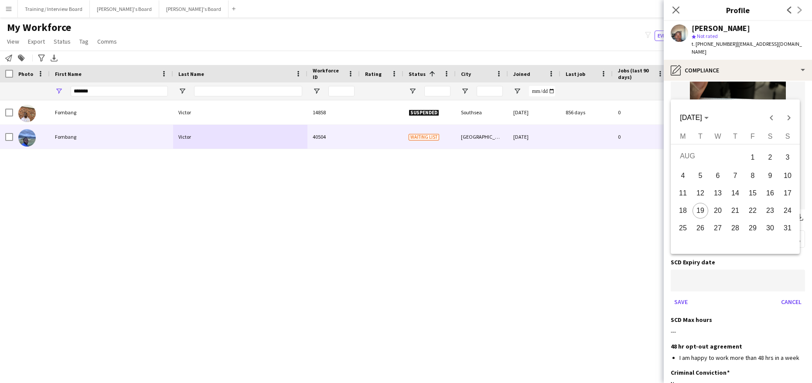
click at [732, 267] on body "Menu Boards Boards Boards All jobs Status Workforce Workforce My Workforce Recr…" at bounding box center [406, 191] width 812 height 383
click at [709, 119] on icon "Choose month and year" at bounding box center [707, 118] width 4 height 2
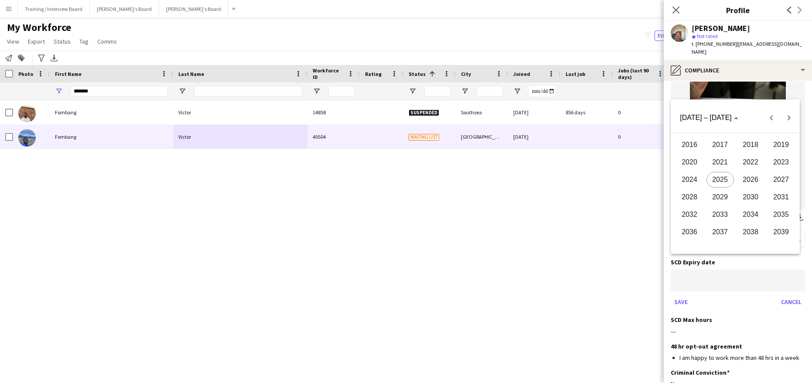
click at [751, 203] on span "2030" at bounding box center [750, 197] width 27 height 16
click at [757, 183] on span "JUL" at bounding box center [750, 180] width 27 height 16
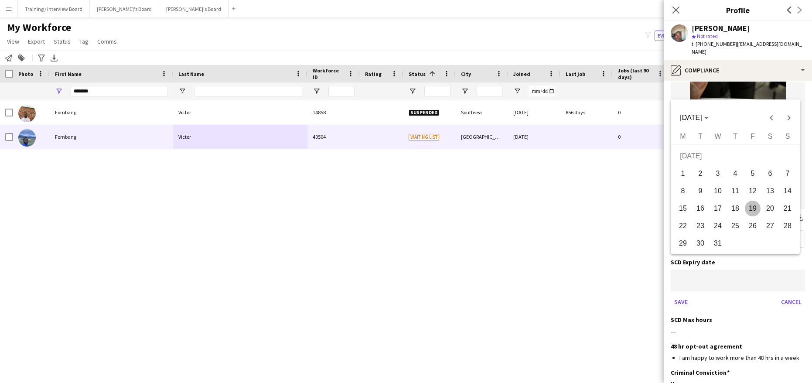
click at [704, 178] on span "2" at bounding box center [701, 174] width 16 height 16
type input "**********"
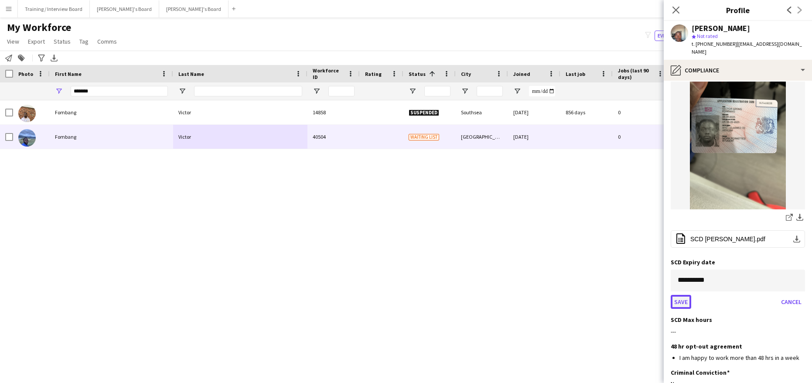
click at [688, 295] on button "Save" at bounding box center [681, 302] width 21 height 14
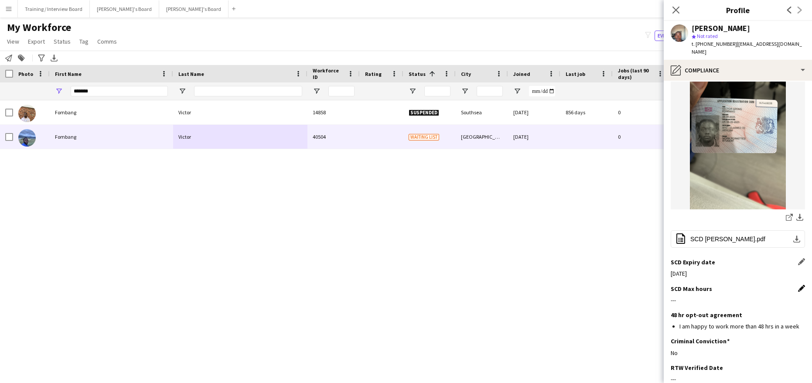
click at [799, 285] on app-icon "Edit this field" at bounding box center [802, 288] width 7 height 7
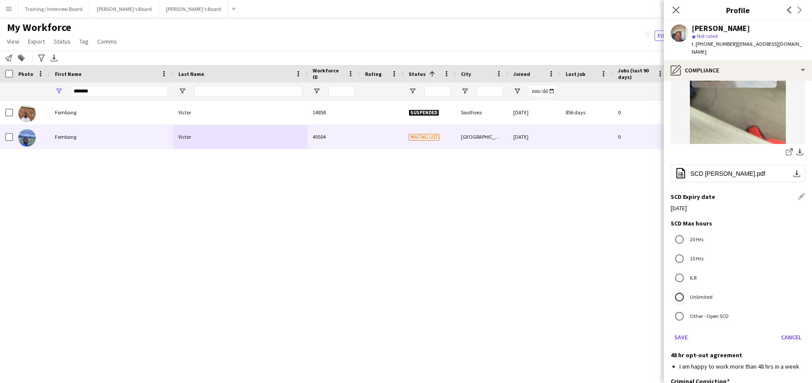
scroll to position [218, 0]
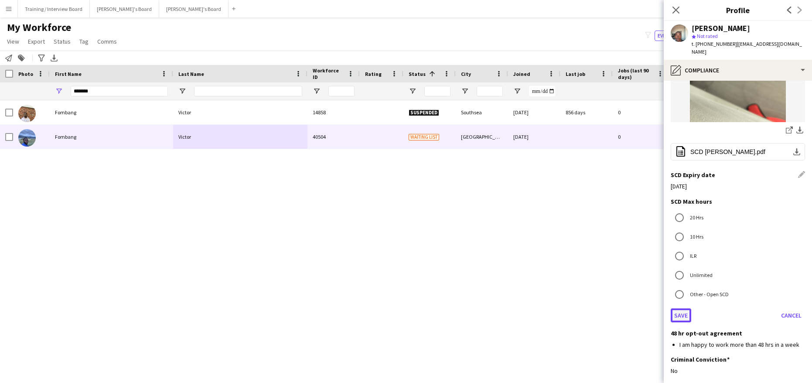
click at [675, 308] on button "Save" at bounding box center [681, 315] width 21 height 14
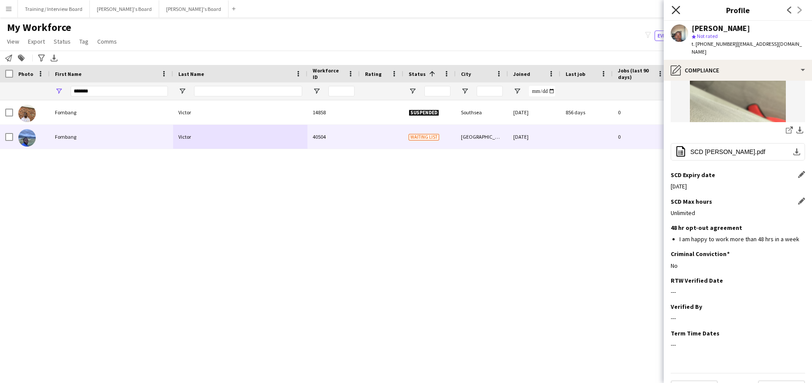
click at [676, 8] on icon "Close pop-in" at bounding box center [676, 10] width 8 height 8
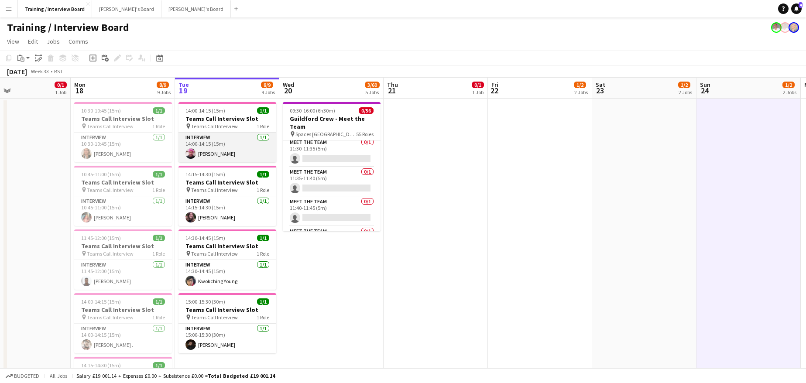
click at [221, 157] on app-card-role "Interview 1/1 14:00-14:15 (15m) Macdonald Juru" at bounding box center [227, 148] width 98 height 30
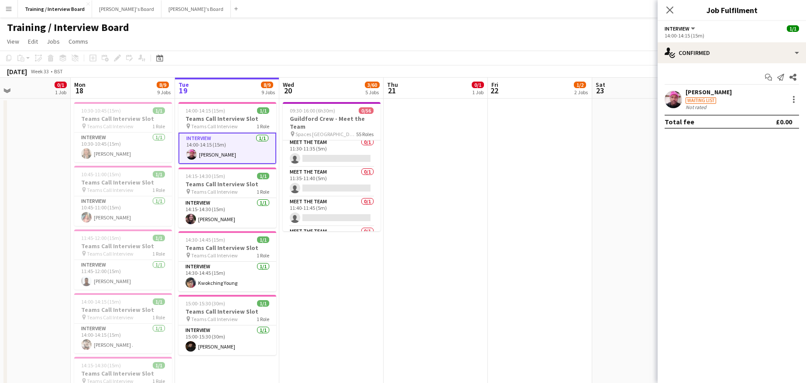
click at [718, 94] on div "Macdonald Juru" at bounding box center [708, 92] width 46 height 8
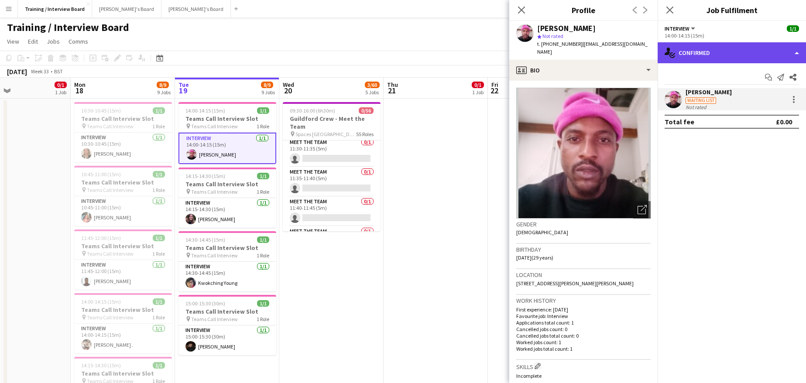
click at [799, 57] on div "single-neutral-actions-check-2 Confirmed" at bounding box center [732, 52] width 148 height 21
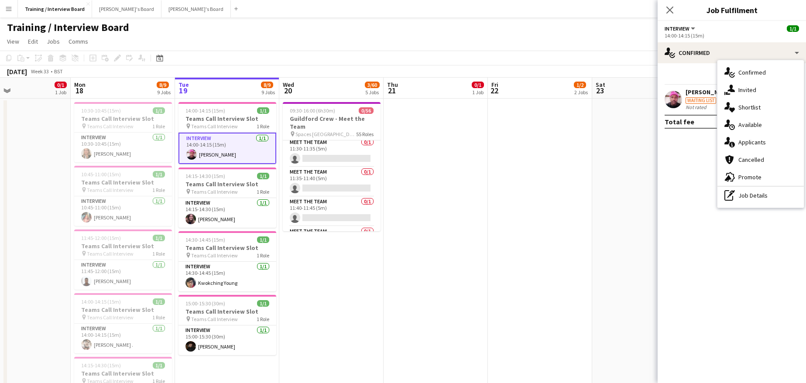
click at [672, 77] on div "Start chat Send notification Share" at bounding box center [732, 77] width 134 height 14
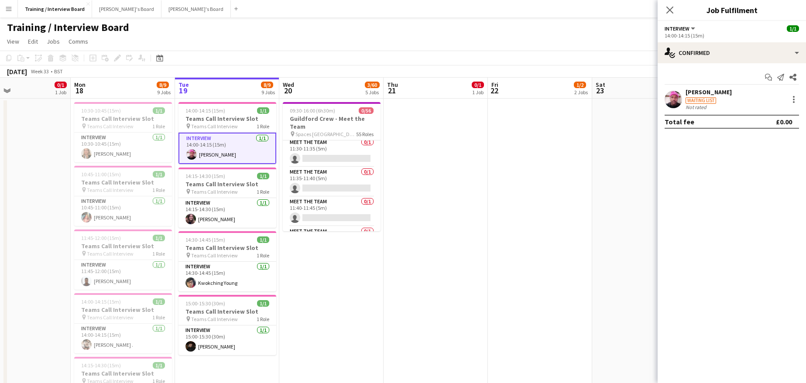
click at [702, 99] on div "Waiting list" at bounding box center [700, 100] width 31 height 7
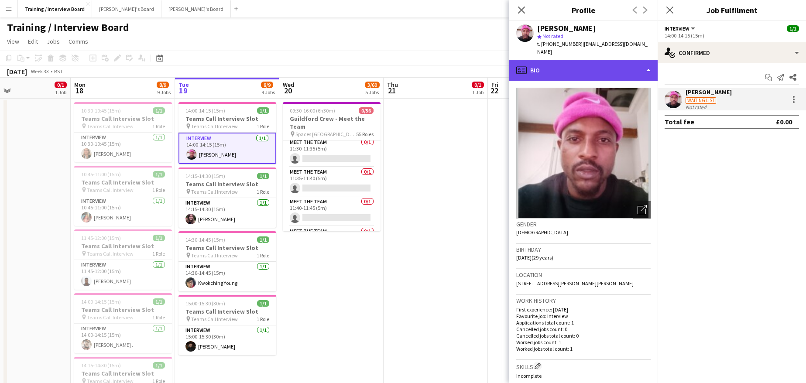
click at [644, 61] on div "profile Bio" at bounding box center [583, 70] width 148 height 21
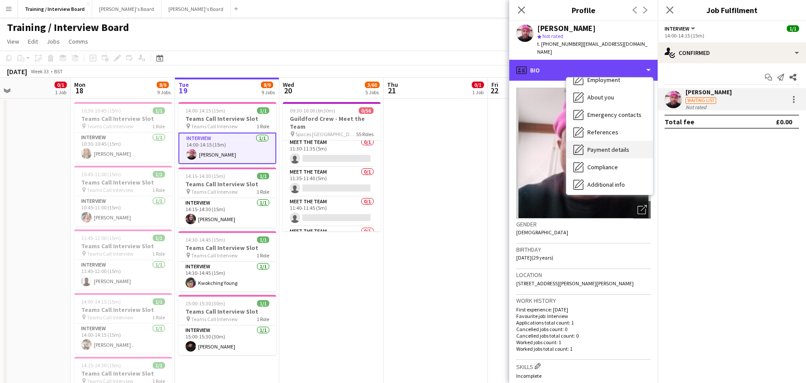
scroll to position [87, 0]
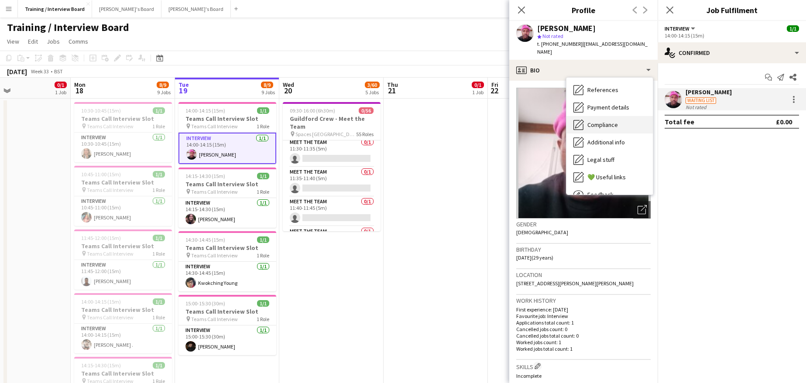
click at [603, 121] on div "Compliance Compliance" at bounding box center [609, 124] width 86 height 17
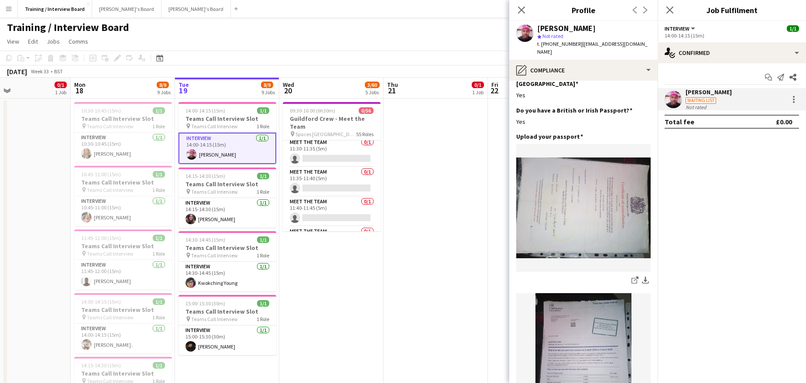
scroll to position [0, 0]
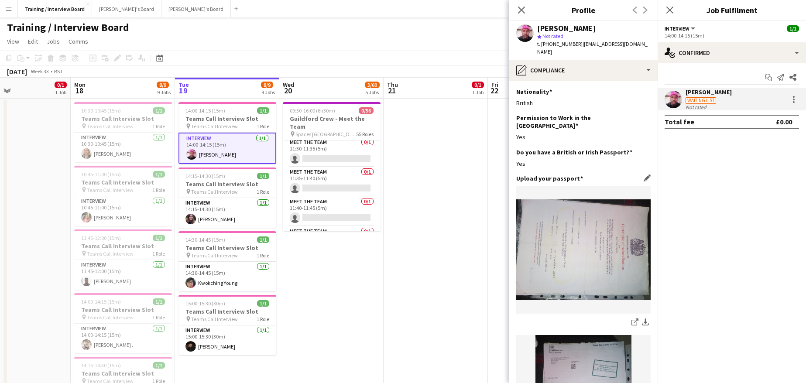
click at [570, 235] on img at bounding box center [583, 249] width 134 height 101
click at [631, 319] on icon "share-external-link-1" at bounding box center [634, 322] width 7 height 7
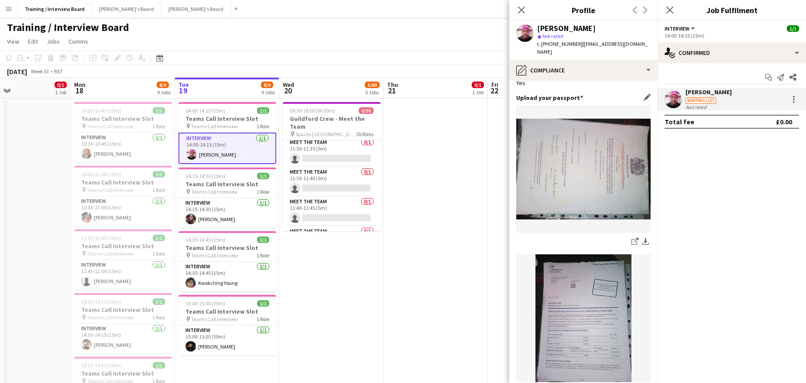
scroll to position [131, 0]
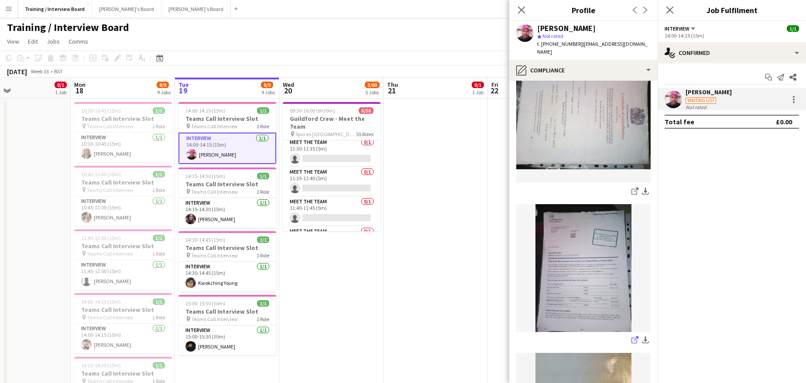
click at [631, 338] on icon at bounding box center [634, 341] width 6 height 6
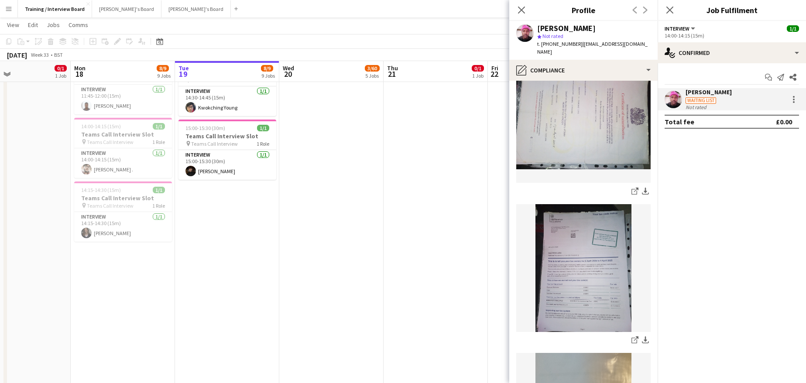
scroll to position [305, 0]
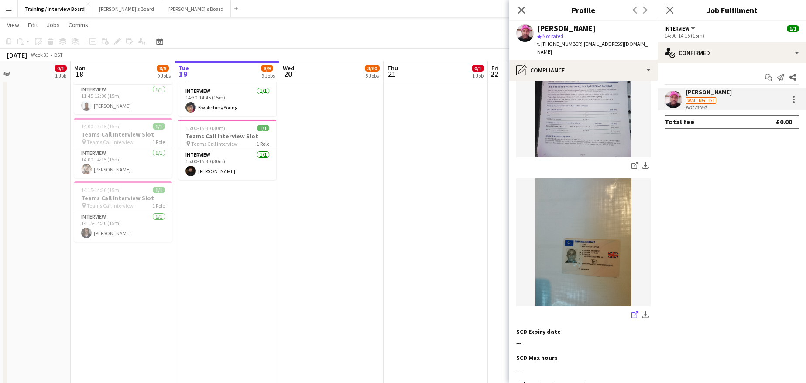
click at [631, 312] on icon at bounding box center [634, 315] width 6 height 6
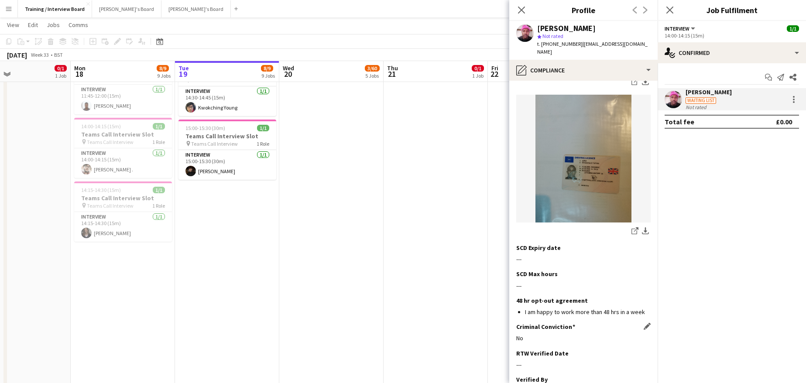
scroll to position [393, 0]
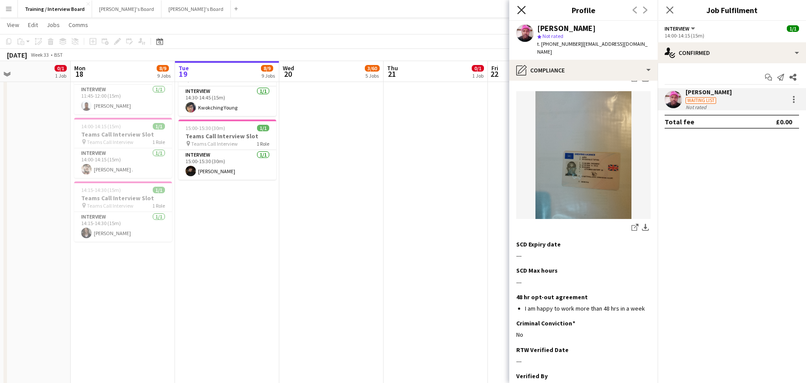
click at [523, 7] on icon "Close pop-in" at bounding box center [521, 10] width 8 height 8
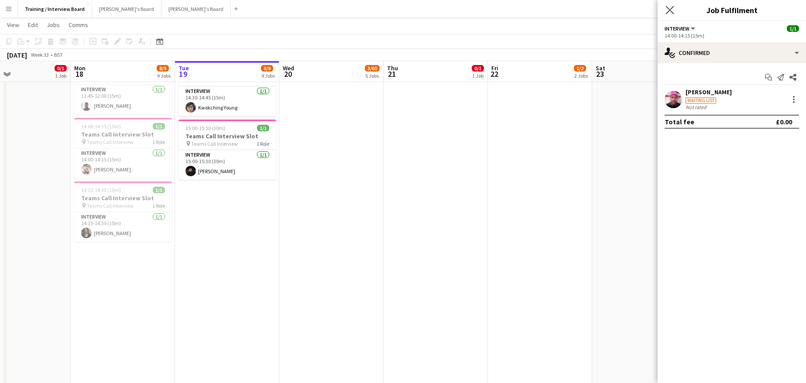
click at [672, 14] on icon "Close pop-in" at bounding box center [669, 10] width 8 height 8
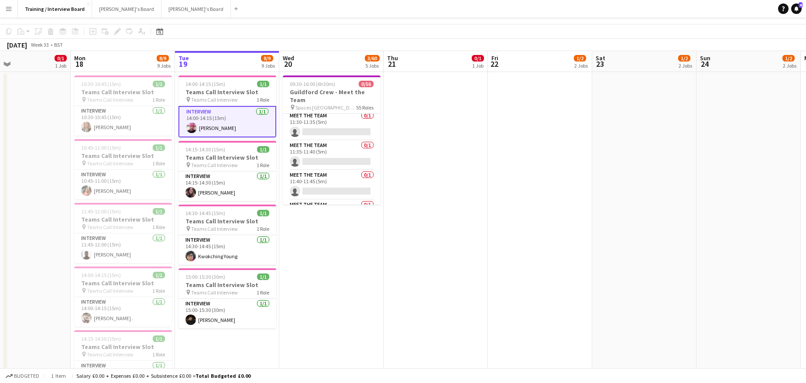
scroll to position [0, 0]
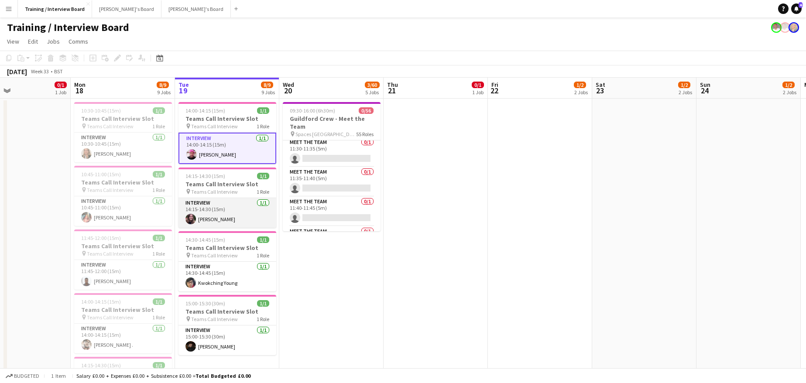
click at [226, 216] on app-card-role "Interview 1/1 14:15-14:30 (15m) Isobel Platten" at bounding box center [227, 213] width 98 height 30
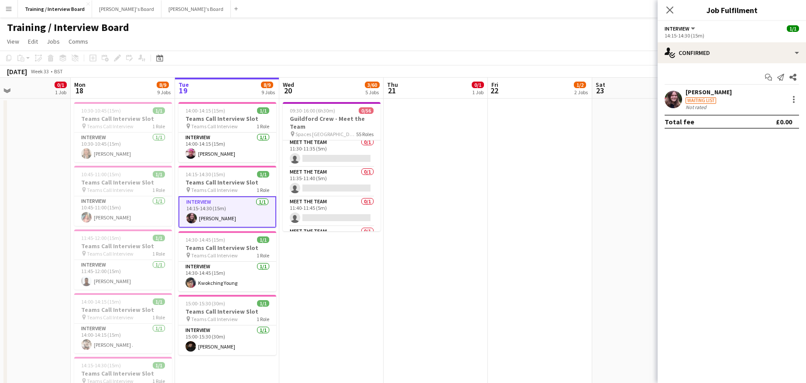
click at [705, 94] on div "Isobel Platten" at bounding box center [708, 92] width 46 height 8
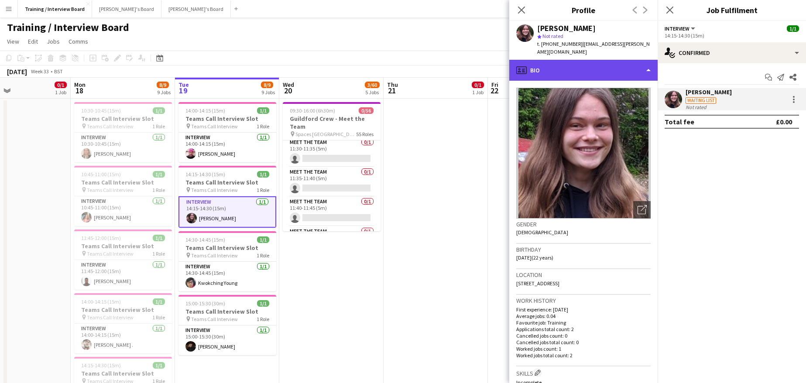
click at [647, 63] on div "profile Bio" at bounding box center [583, 70] width 148 height 21
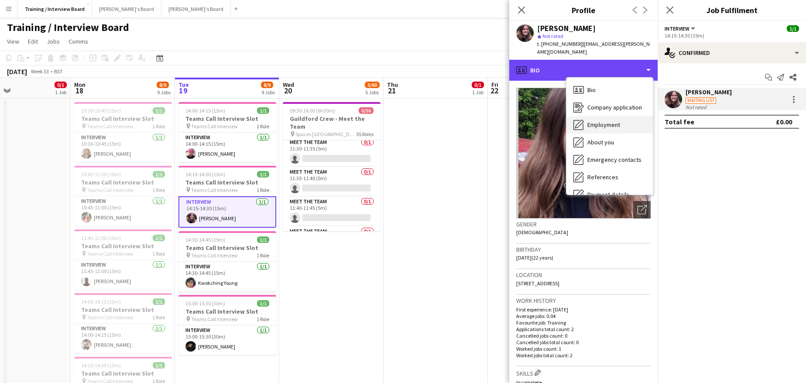
scroll to position [87, 0]
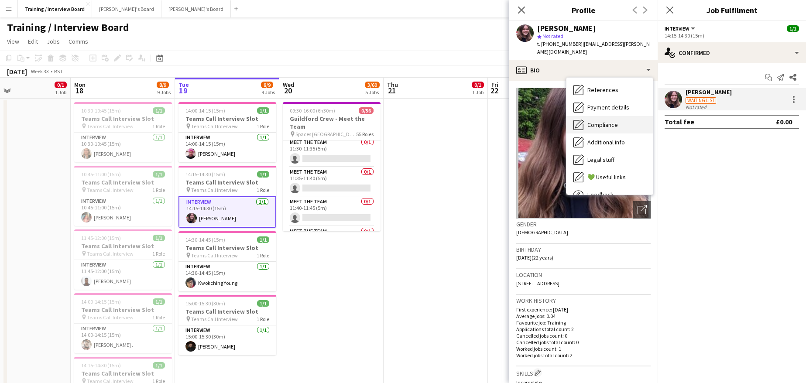
click at [606, 121] on span "Compliance" at bounding box center [602, 125] width 31 height 8
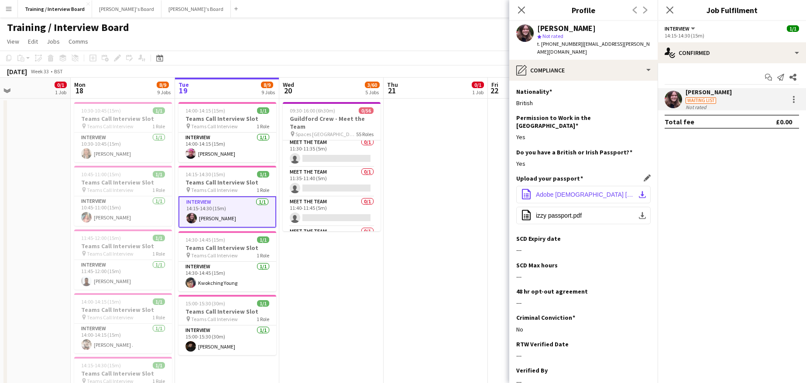
click at [639, 191] on app-icon "download-bottom" at bounding box center [642, 194] width 7 height 7
click at [639, 212] on app-icon "download-bottom" at bounding box center [642, 215] width 7 height 7
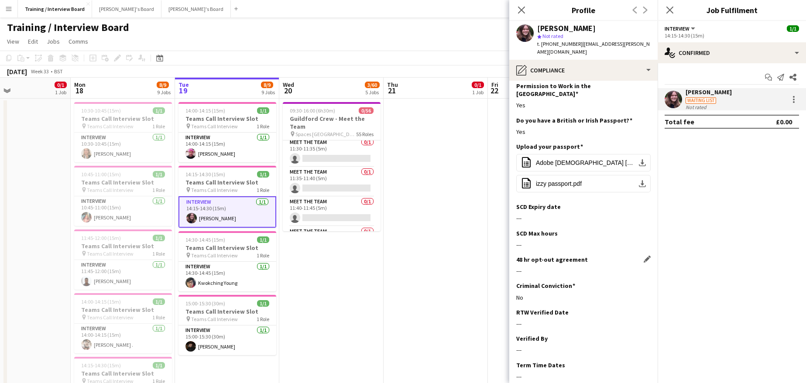
scroll to position [69, 0]
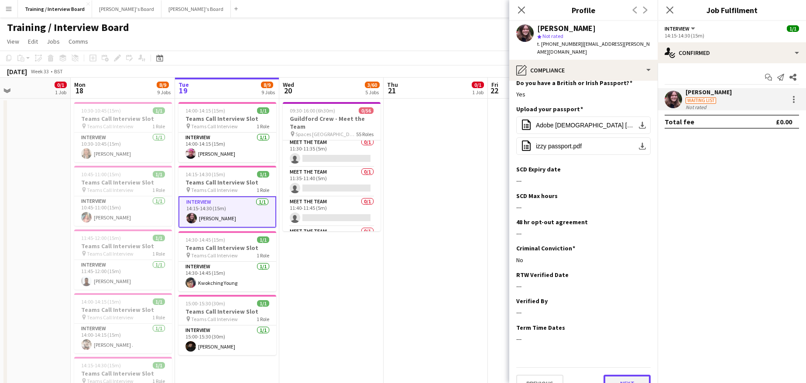
click at [622, 375] on button "Next" at bounding box center [626, 383] width 47 height 17
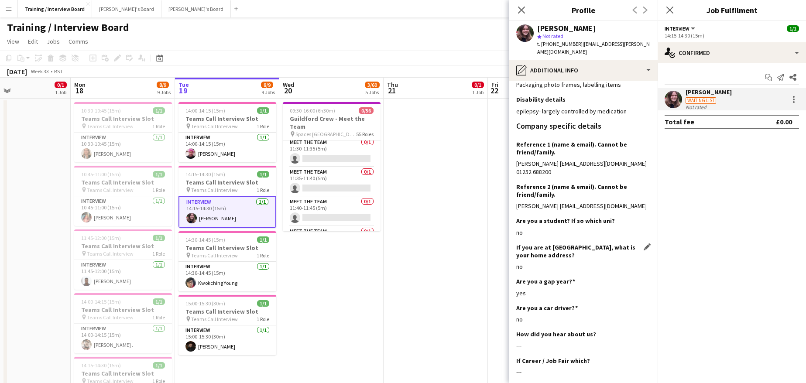
scroll to position [112, 0]
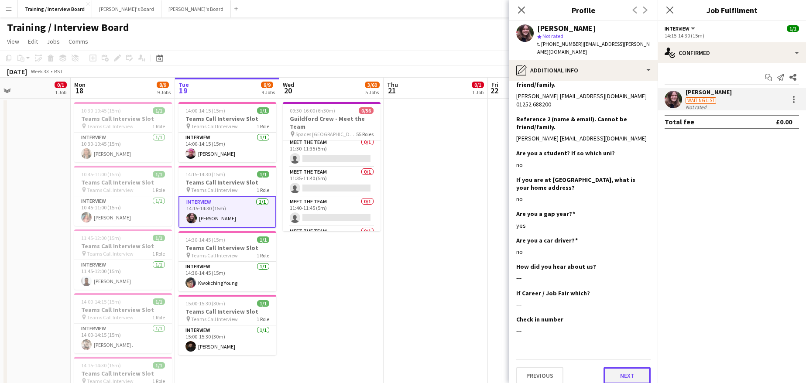
click at [628, 367] on button "Next" at bounding box center [626, 375] width 47 height 17
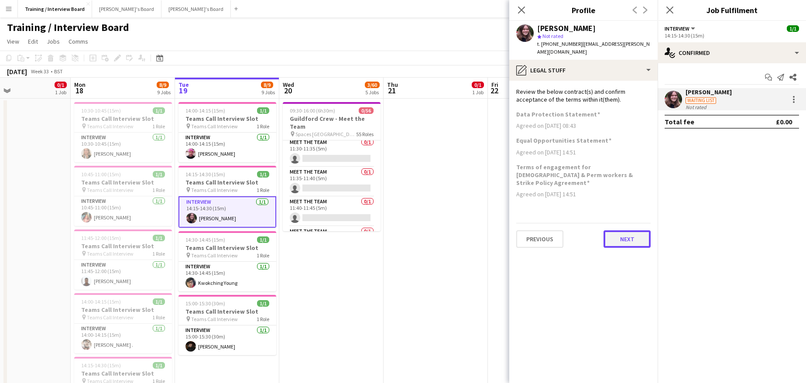
click at [628, 230] on button "Next" at bounding box center [626, 238] width 47 height 17
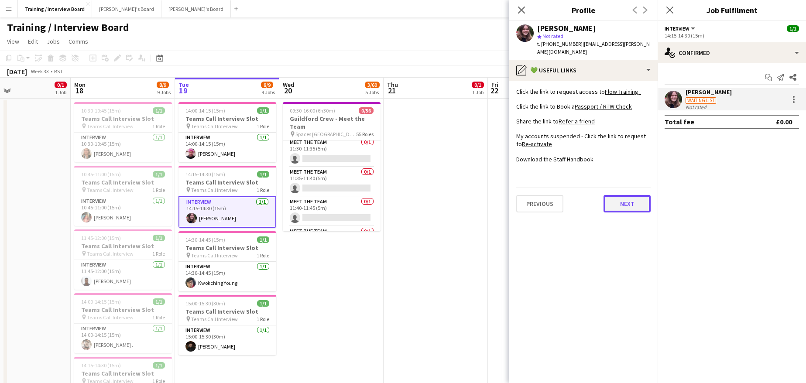
click at [632, 195] on button "Next" at bounding box center [626, 203] width 47 height 17
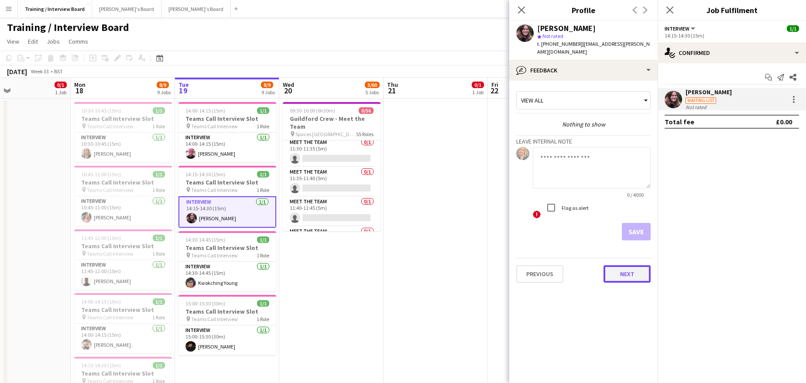
click at [636, 273] on button "Next" at bounding box center [626, 273] width 47 height 17
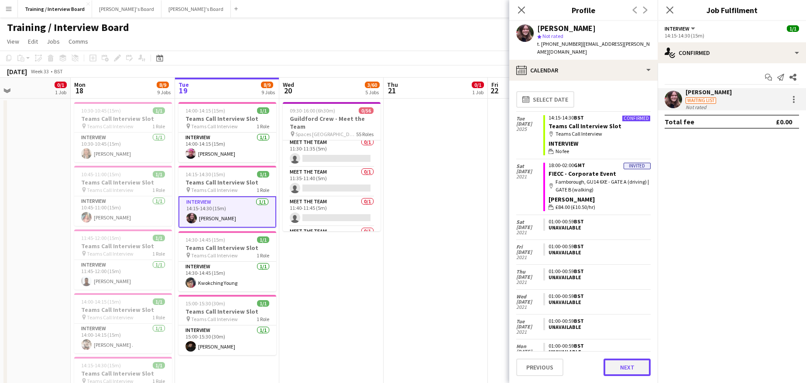
click at [628, 371] on button "Next" at bounding box center [626, 367] width 47 height 17
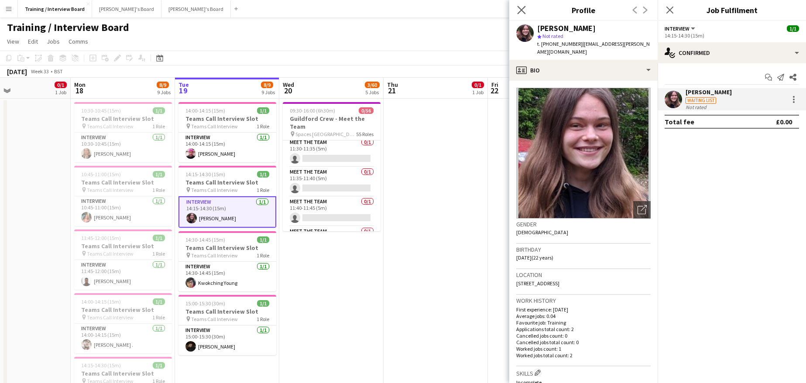
click at [517, 9] on app-icon "Close pop-in" at bounding box center [521, 10] width 13 height 13
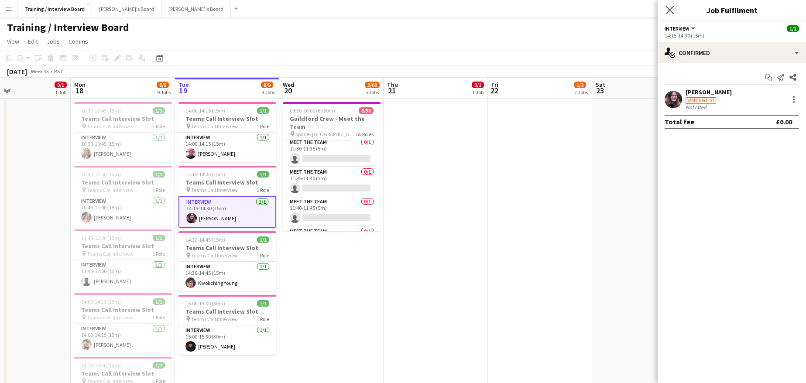
click at [674, 9] on icon "Close pop-in" at bounding box center [669, 10] width 8 height 8
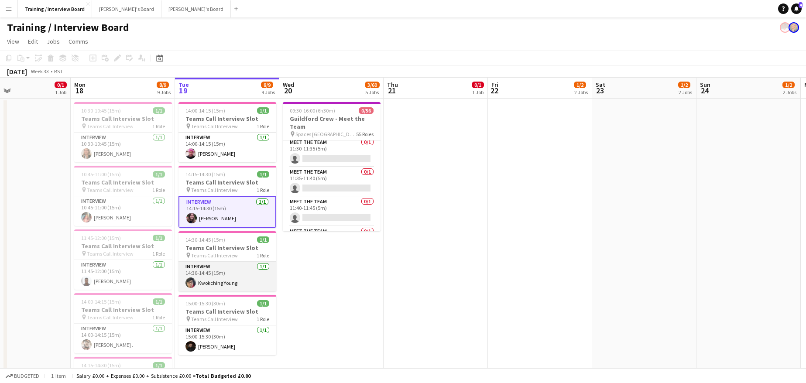
click at [218, 280] on app-card-role "Interview [DATE] 14:30-14:45 (15m) [PERSON_NAME]" at bounding box center [227, 277] width 98 height 30
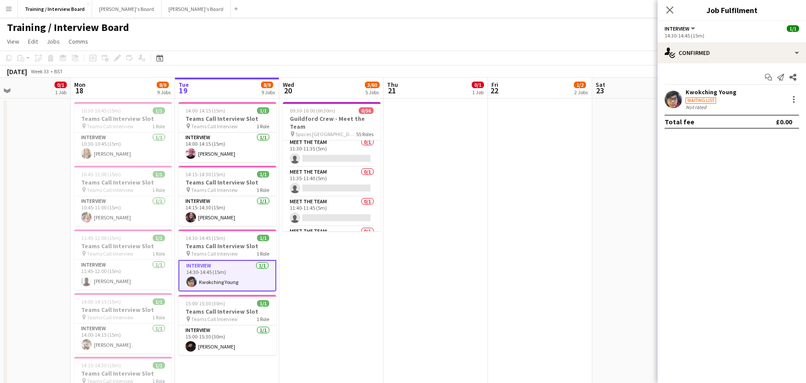
click at [702, 91] on div "Kwokching Young" at bounding box center [710, 92] width 51 height 8
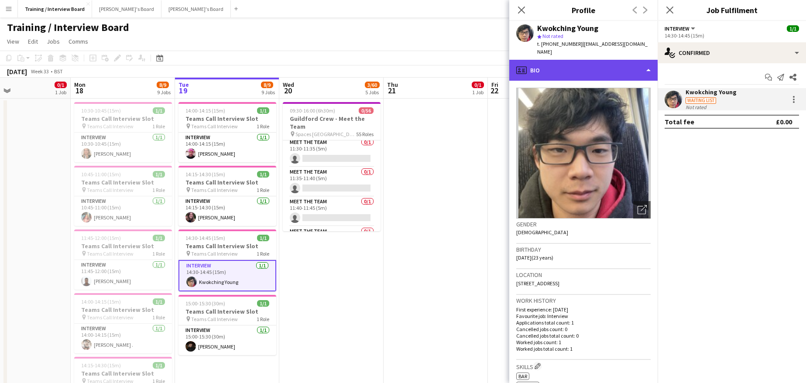
click at [650, 64] on div "profile Bio" at bounding box center [583, 70] width 148 height 21
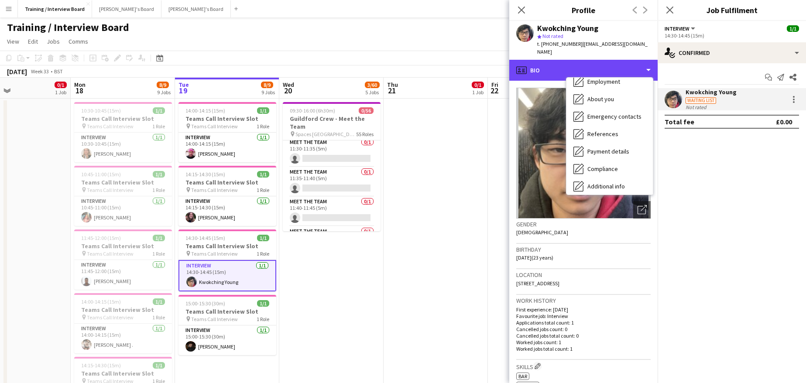
scroll to position [117, 0]
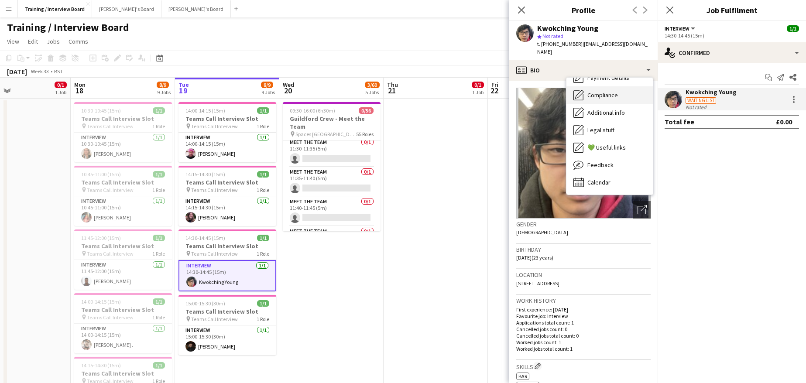
click at [606, 91] on span "Compliance" at bounding box center [602, 95] width 31 height 8
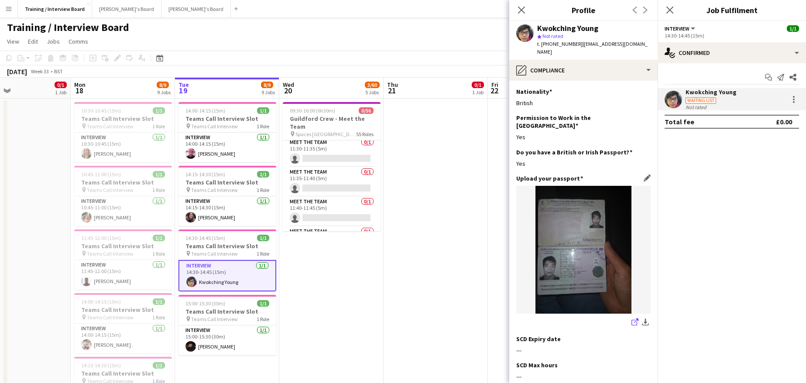
click at [631, 319] on icon "share-external-link-1" at bounding box center [634, 322] width 7 height 7
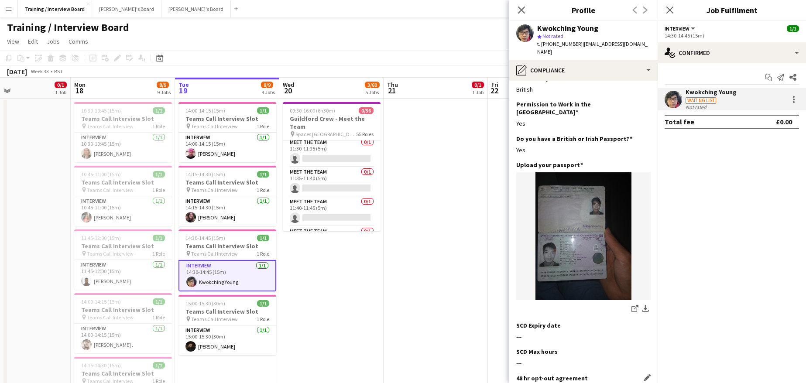
scroll to position [0, 0]
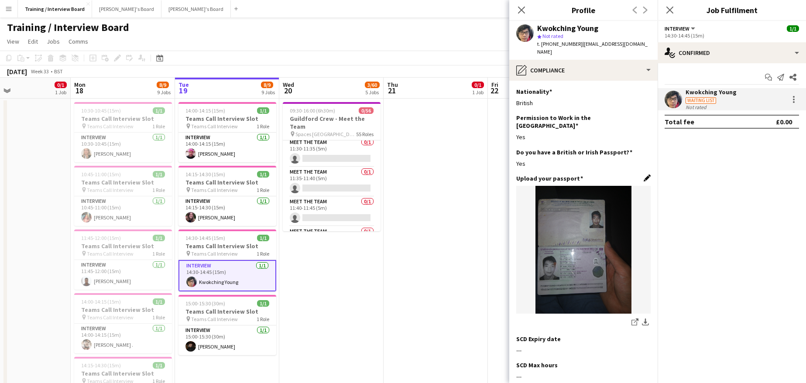
click at [644, 175] on app-icon "Edit this field" at bounding box center [647, 178] width 7 height 7
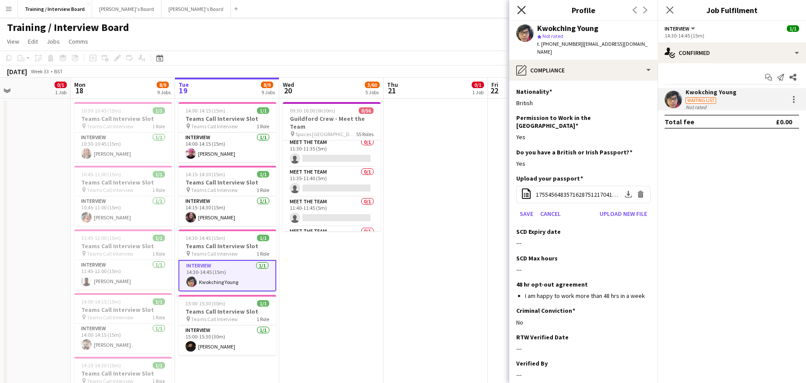
click at [518, 9] on icon "Close pop-in" at bounding box center [521, 10] width 8 height 8
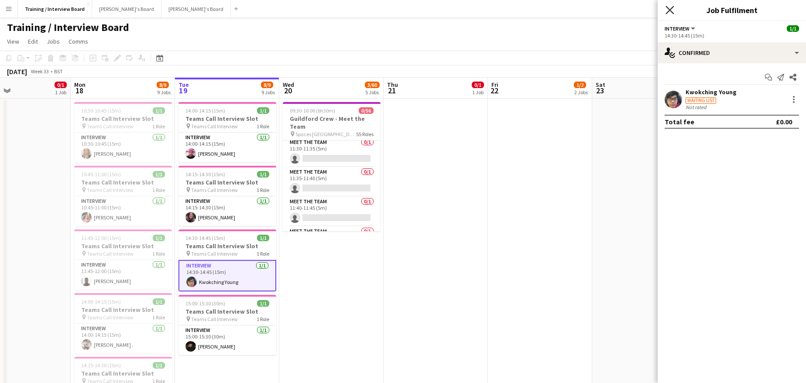
click at [666, 8] on icon "Close pop-in" at bounding box center [669, 10] width 8 height 8
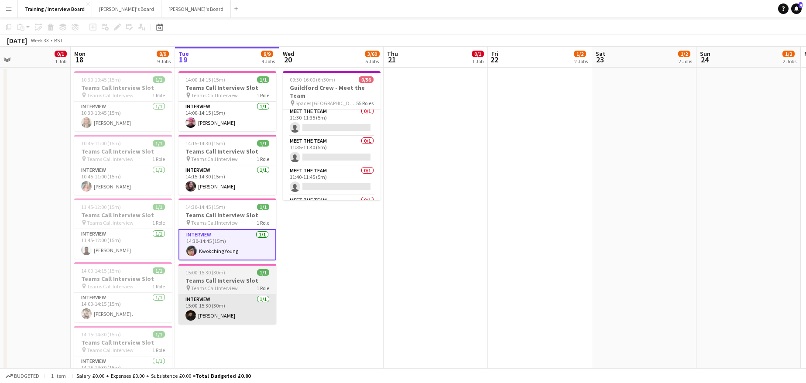
scroll to position [44, 0]
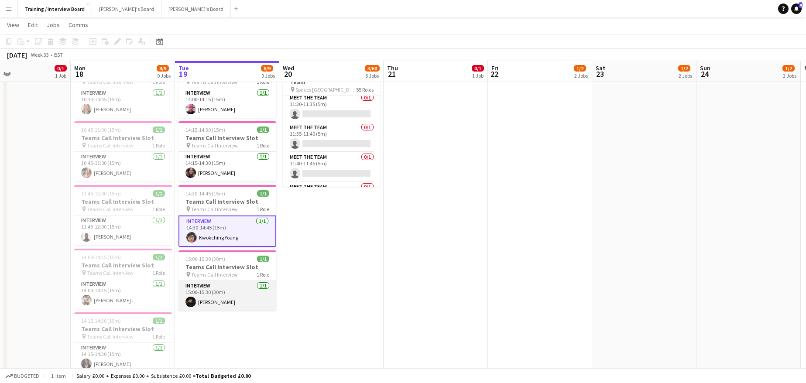
click at [219, 304] on app-card-role "Interview [DATE] 15:00-15:30 (30m) [PERSON_NAME]" at bounding box center [227, 296] width 98 height 30
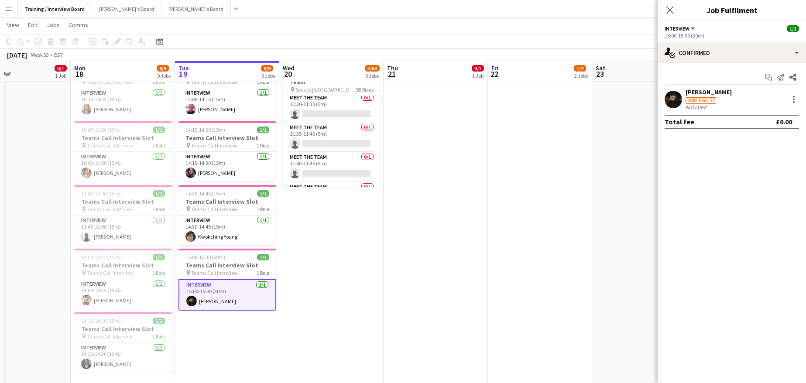
click at [732, 93] on div "[PERSON_NAME]" at bounding box center [708, 92] width 46 height 8
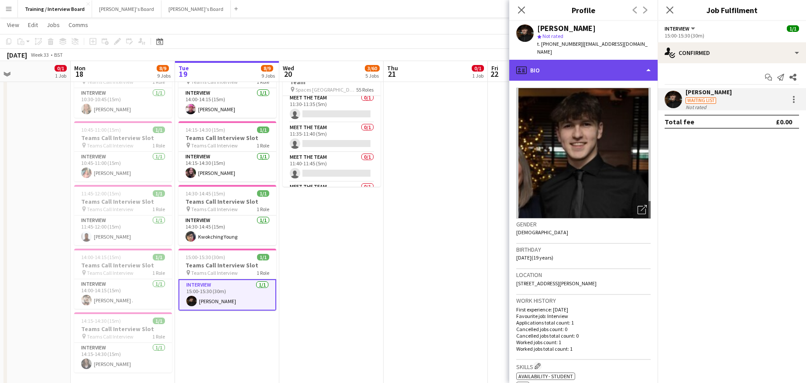
click at [648, 61] on div "profile Bio" at bounding box center [583, 70] width 148 height 21
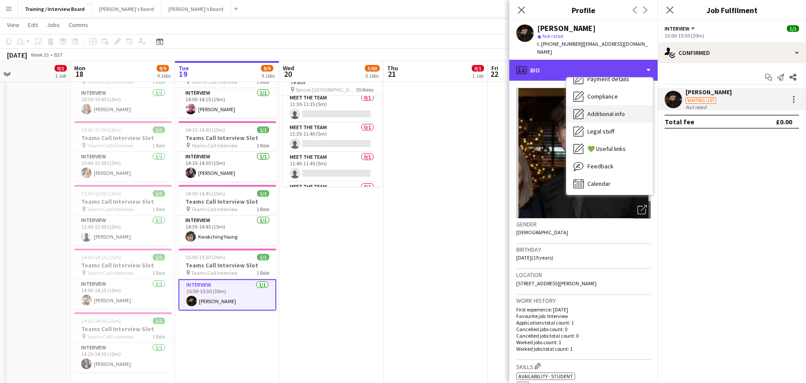
scroll to position [117, 0]
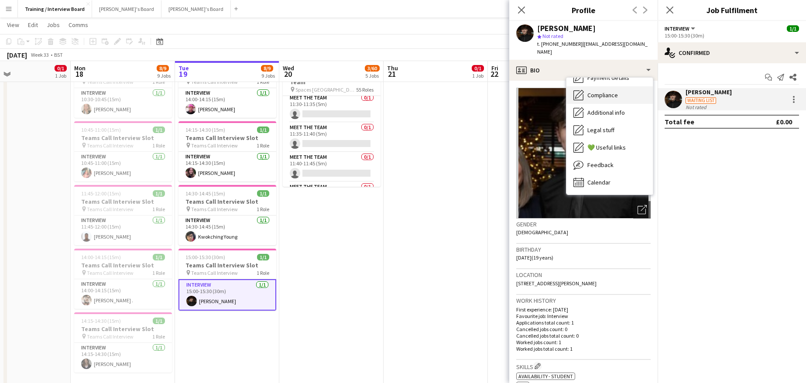
click at [603, 91] on span "Compliance" at bounding box center [602, 95] width 31 height 8
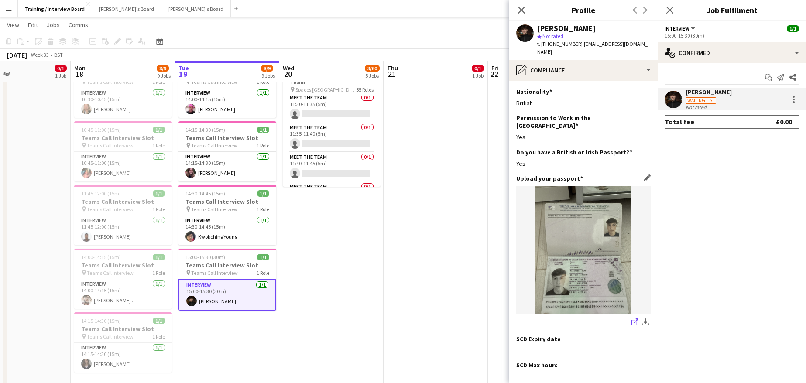
click at [631, 319] on icon "share-external-link-1" at bounding box center [634, 322] width 7 height 7
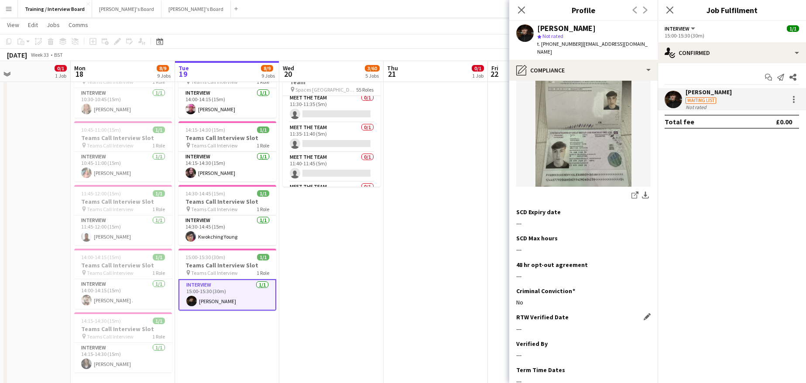
scroll to position [170, 0]
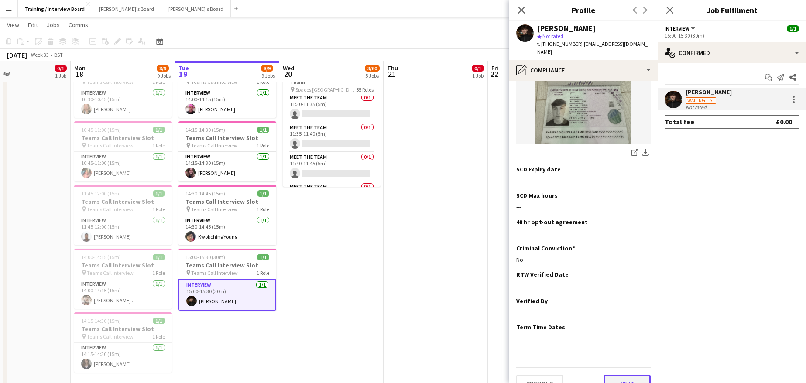
click at [613, 375] on button "Next" at bounding box center [626, 383] width 47 height 17
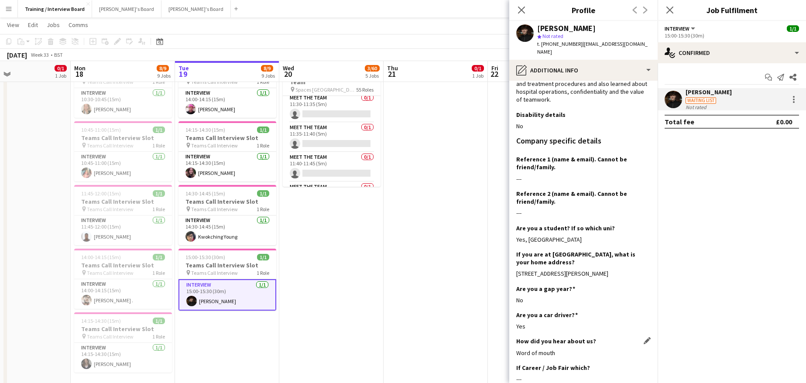
scroll to position [231, 0]
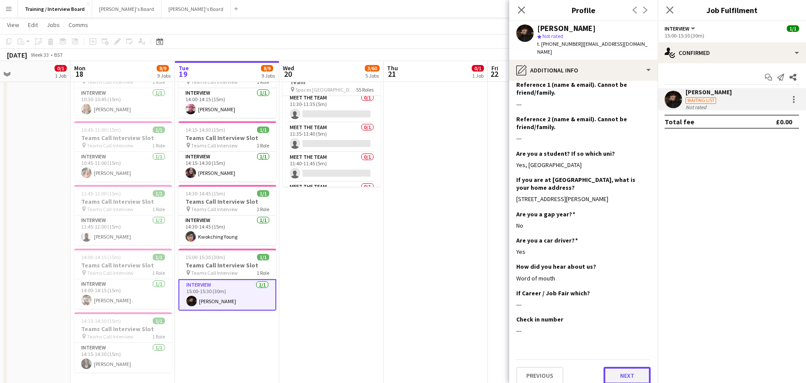
click at [621, 367] on button "Next" at bounding box center [626, 375] width 47 height 17
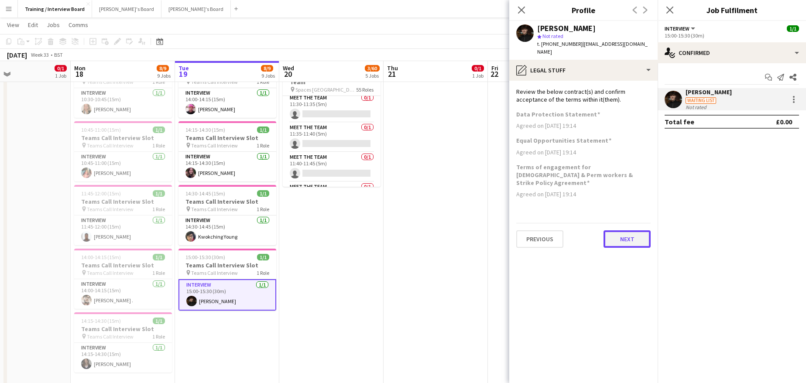
click at [635, 230] on button "Next" at bounding box center [626, 238] width 47 height 17
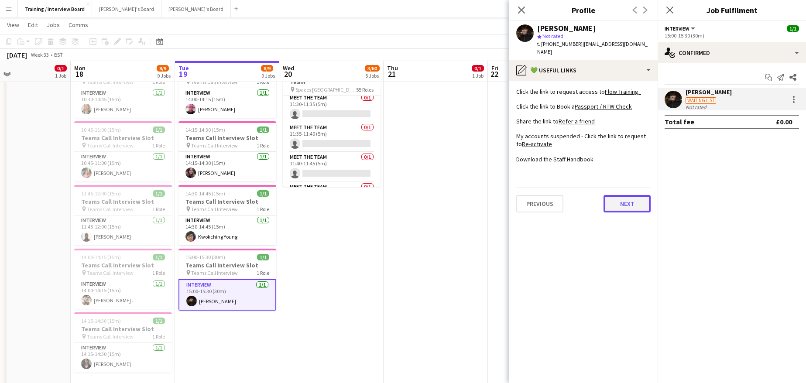
click at [623, 195] on button "Next" at bounding box center [626, 203] width 47 height 17
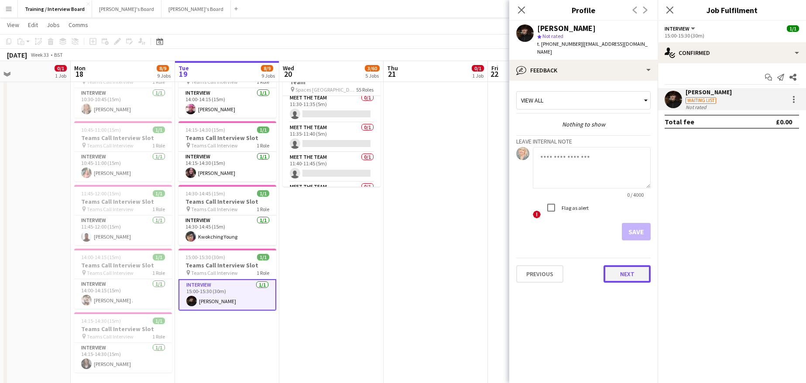
click at [632, 267] on button "Next" at bounding box center [626, 273] width 47 height 17
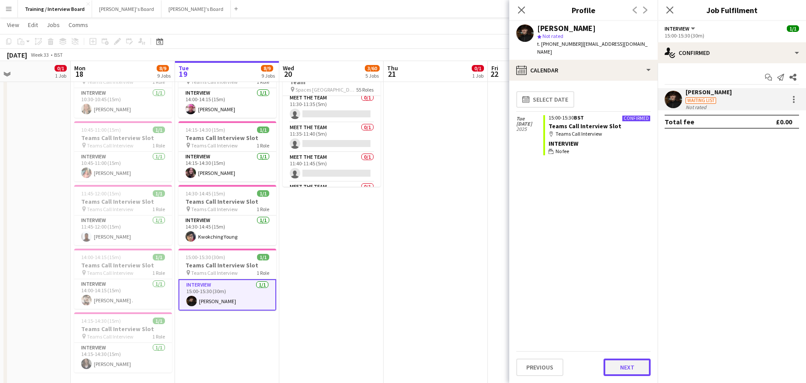
click at [618, 364] on button "Next" at bounding box center [626, 367] width 47 height 17
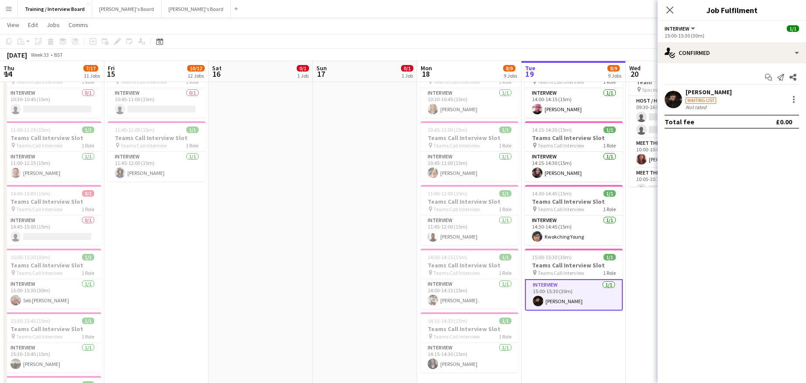
scroll to position [579, 0]
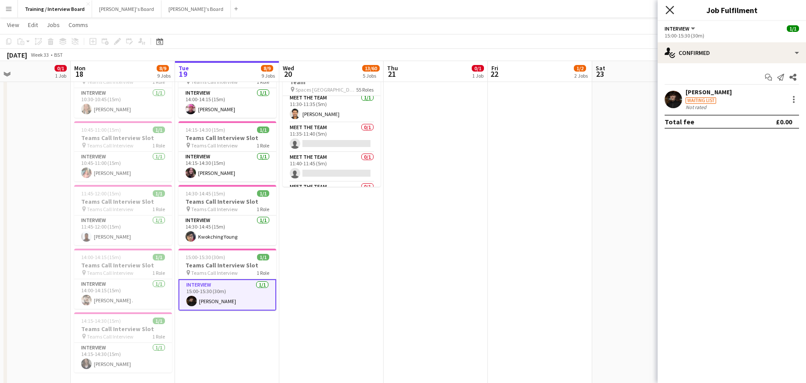
click at [667, 7] on icon at bounding box center [669, 10] width 8 height 8
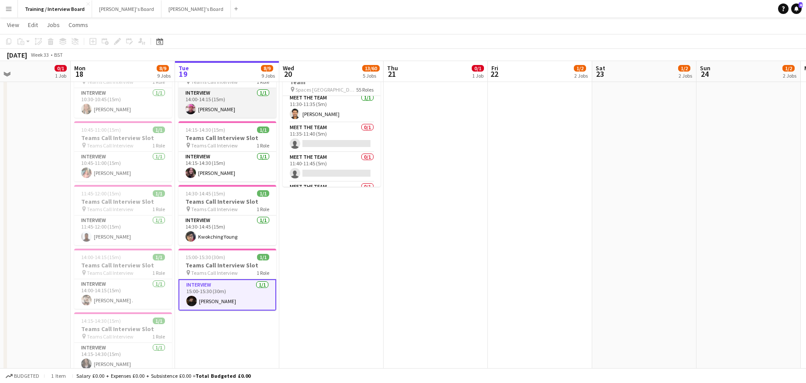
click at [222, 108] on app-card-role "Interview [DATE] 14:00-14:15 (15m) [PERSON_NAME]" at bounding box center [227, 103] width 98 height 30
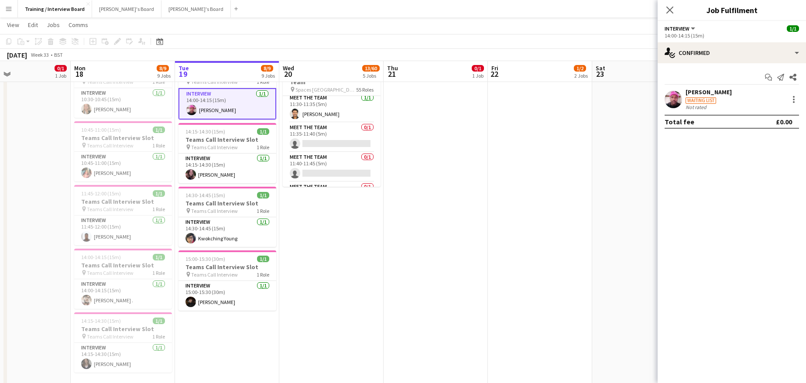
click at [727, 89] on div "[PERSON_NAME]" at bounding box center [708, 92] width 46 height 8
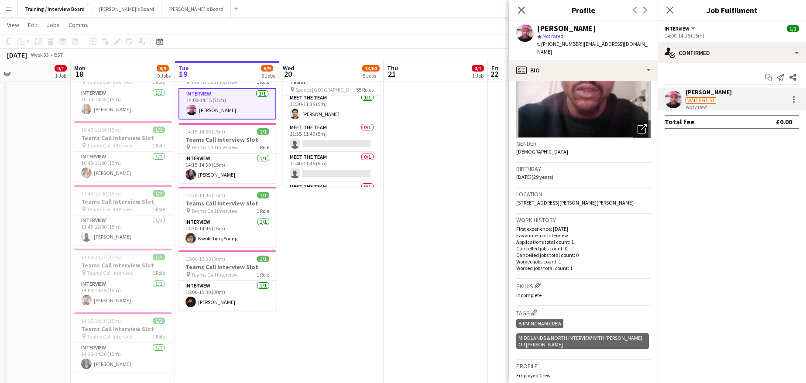
scroll to position [87, 0]
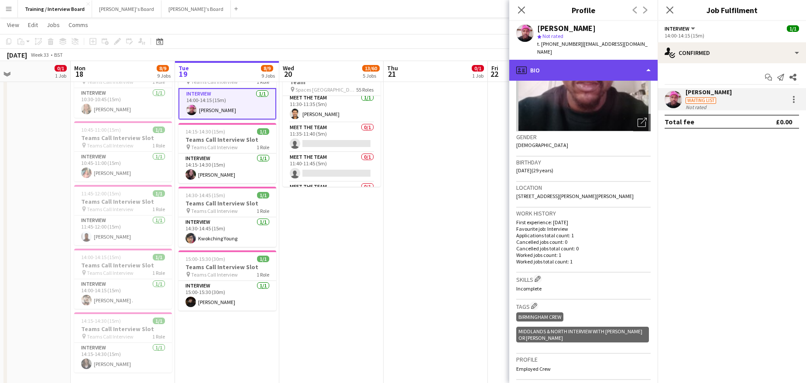
click at [644, 62] on div "profile Bio" at bounding box center [583, 70] width 148 height 21
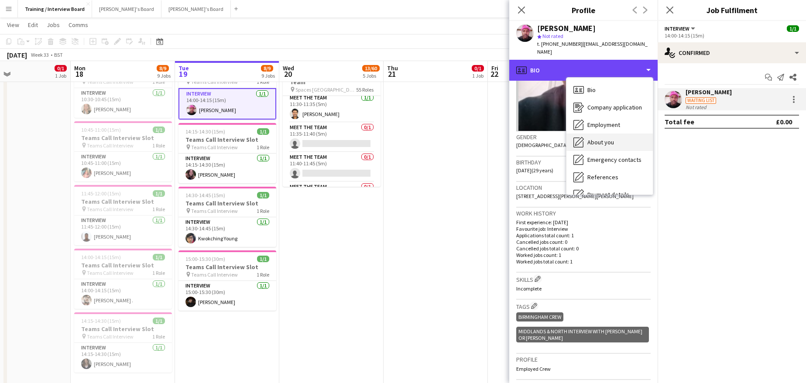
scroll to position [44, 0]
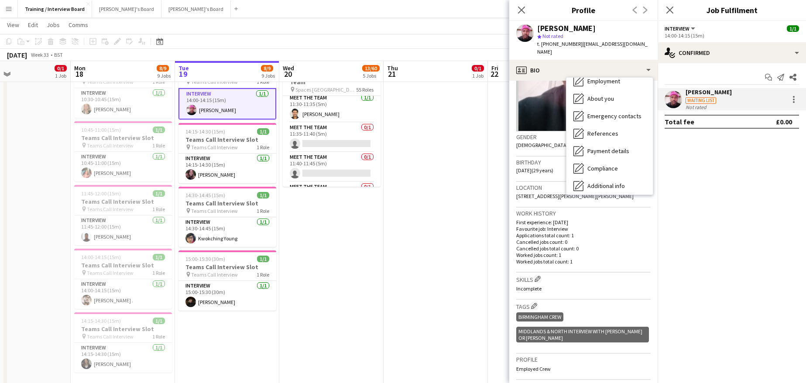
click at [598, 211] on h3 "Work history" at bounding box center [583, 213] width 134 height 8
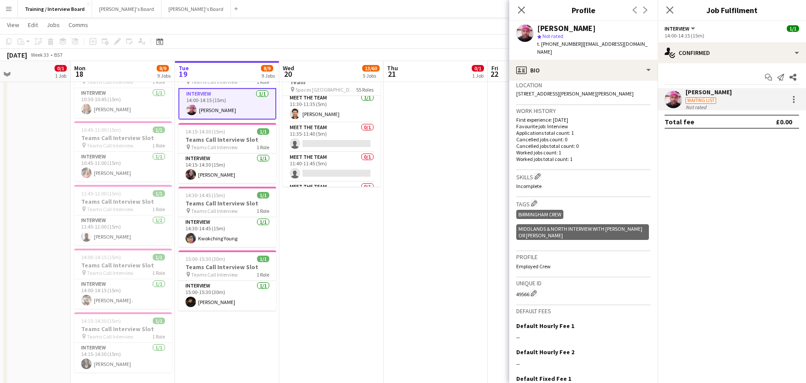
scroll to position [262, 0]
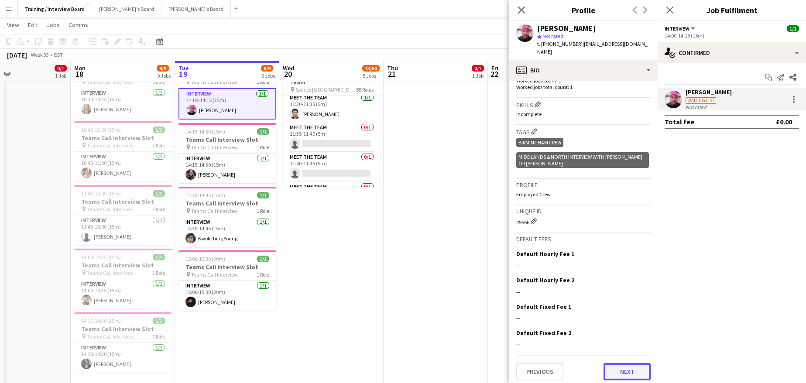
click at [629, 375] on button "Next" at bounding box center [626, 371] width 47 height 17
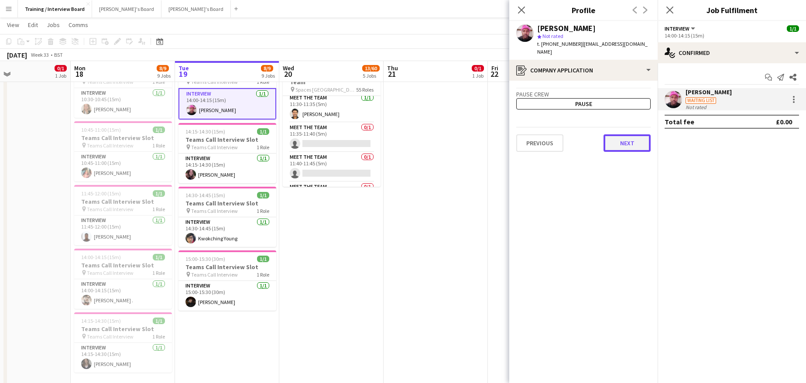
click at [622, 135] on button "Next" at bounding box center [626, 142] width 47 height 17
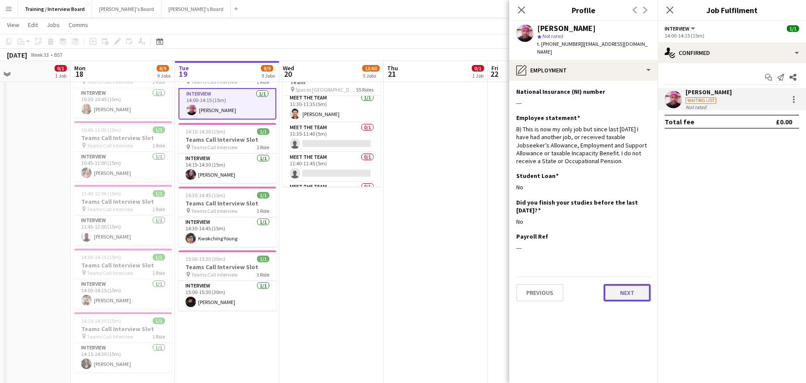
click at [640, 286] on button "Next" at bounding box center [626, 292] width 47 height 17
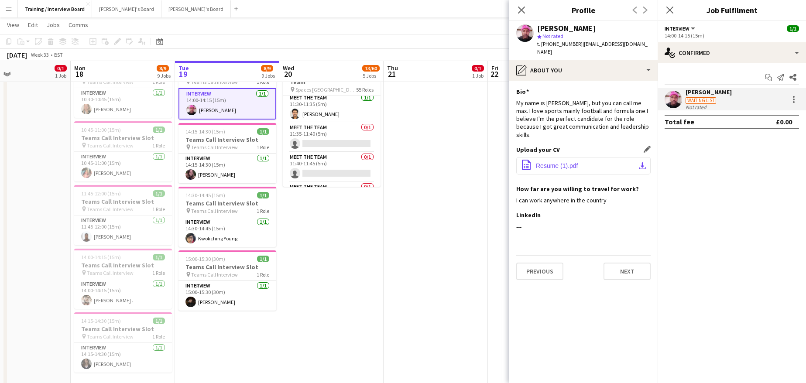
click at [642, 162] on app-icon "download-bottom" at bounding box center [642, 165] width 7 height 7
click at [619, 263] on button "Next" at bounding box center [626, 271] width 47 height 17
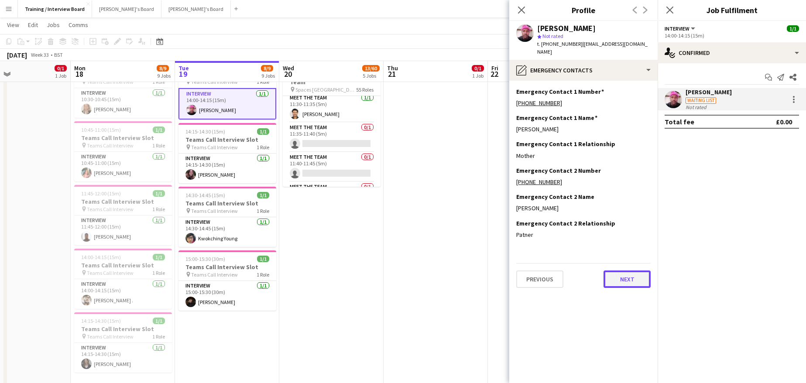
click at [636, 272] on button "Next" at bounding box center [626, 279] width 47 height 17
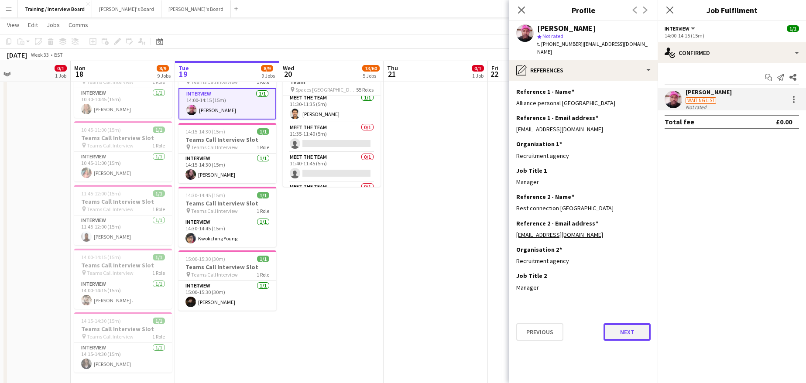
click at [616, 323] on button "Next" at bounding box center [626, 331] width 47 height 17
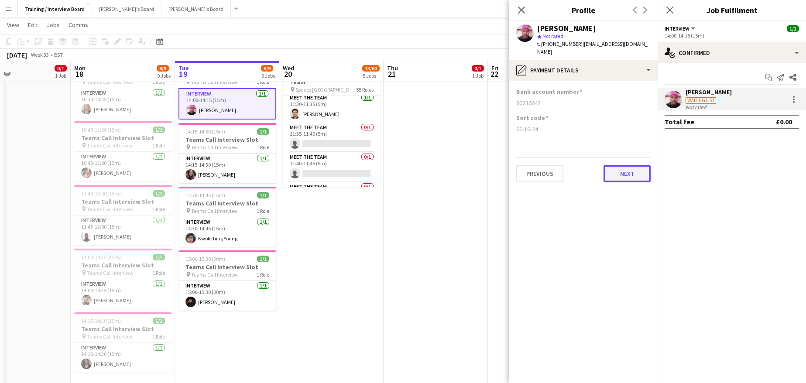
click at [614, 165] on button "Next" at bounding box center [626, 173] width 47 height 17
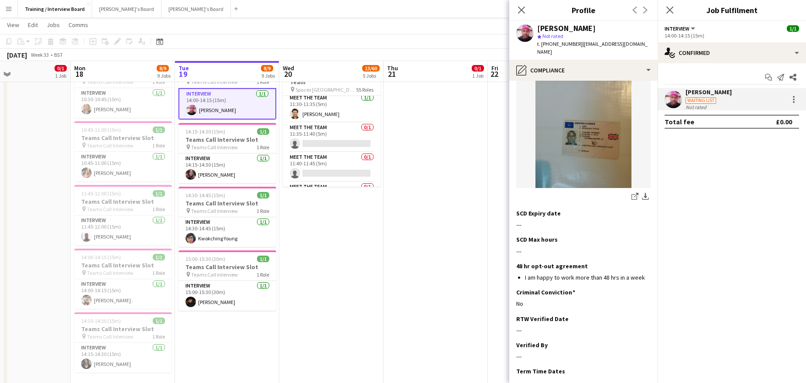
scroll to position [468, 0]
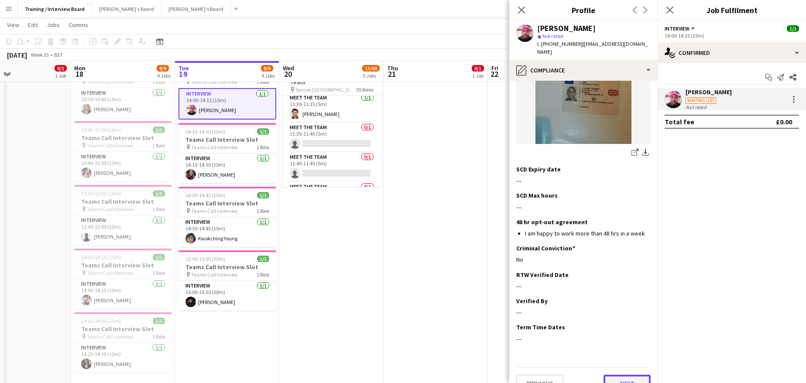
click at [628, 375] on button "Next" at bounding box center [626, 383] width 47 height 17
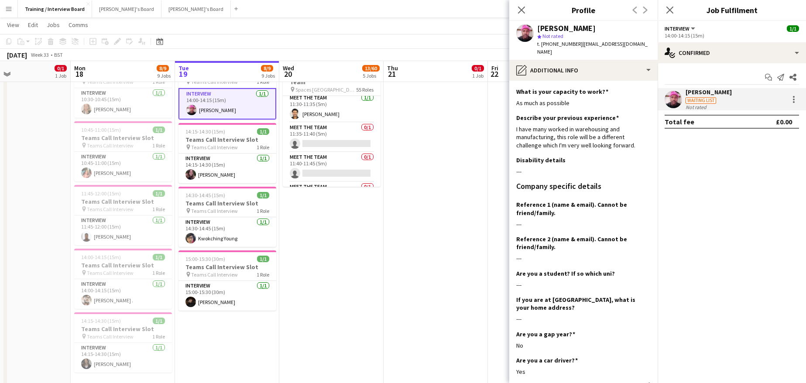
scroll to position [120, 0]
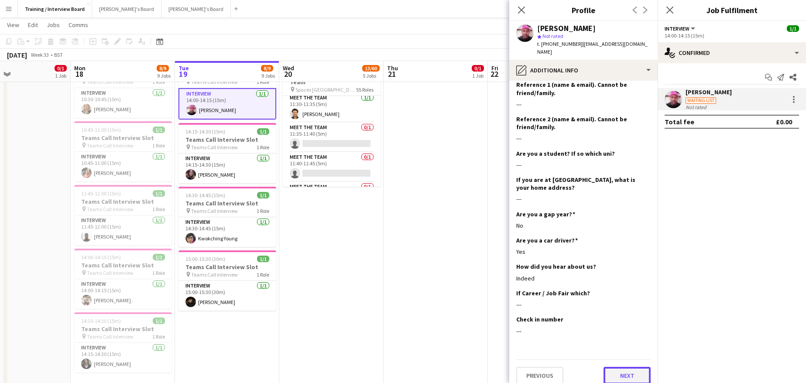
click at [637, 367] on button "Next" at bounding box center [626, 375] width 47 height 17
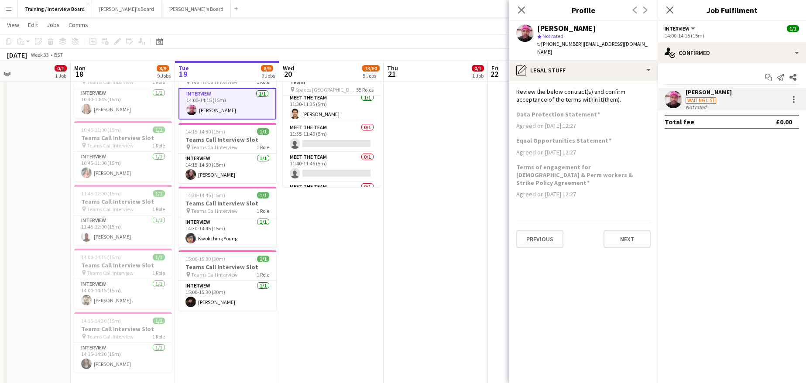
scroll to position [0, 0]
click at [632, 230] on button "Next" at bounding box center [626, 238] width 47 height 17
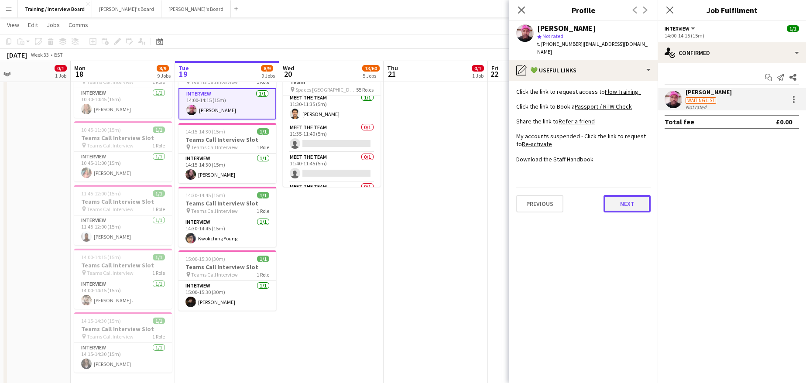
click at [631, 196] on button "Next" at bounding box center [626, 203] width 47 height 17
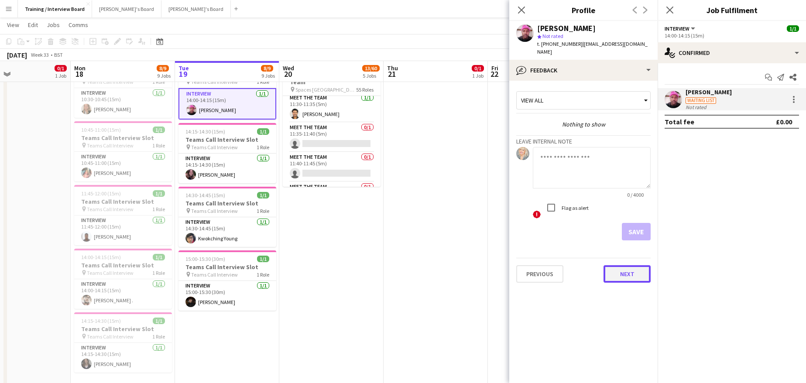
click at [631, 267] on button "Next" at bounding box center [626, 273] width 47 height 17
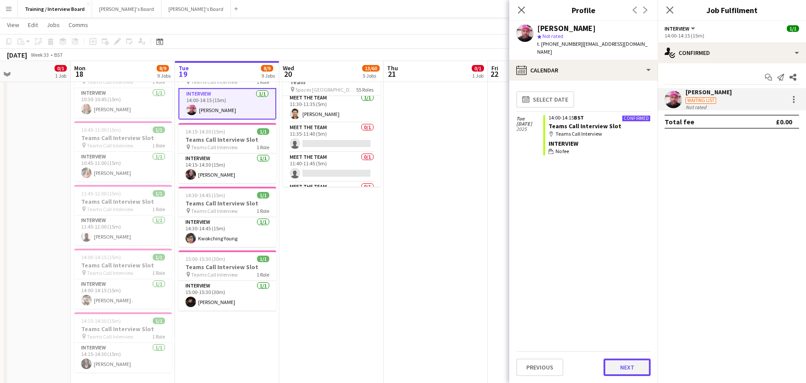
click at [630, 362] on button "Next" at bounding box center [626, 367] width 47 height 17
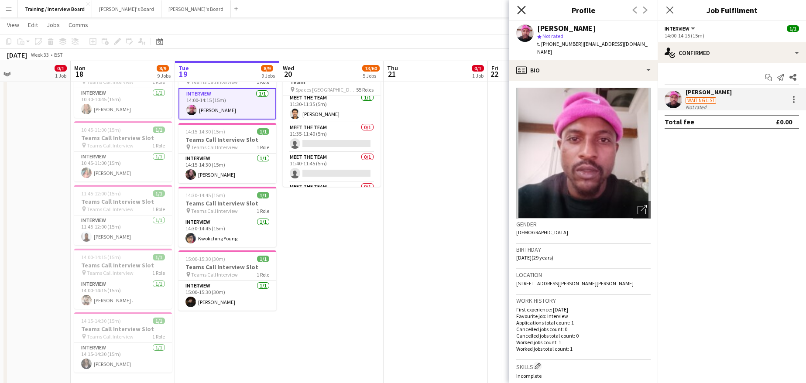
click at [521, 10] on icon at bounding box center [521, 10] width 8 height 8
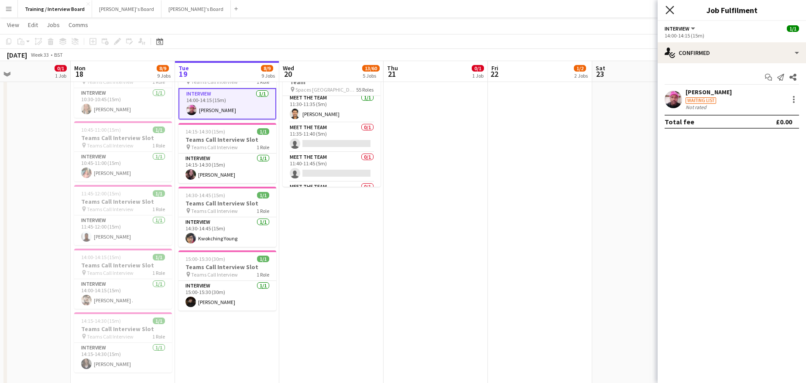
click at [670, 8] on icon "Close pop-in" at bounding box center [669, 10] width 8 height 8
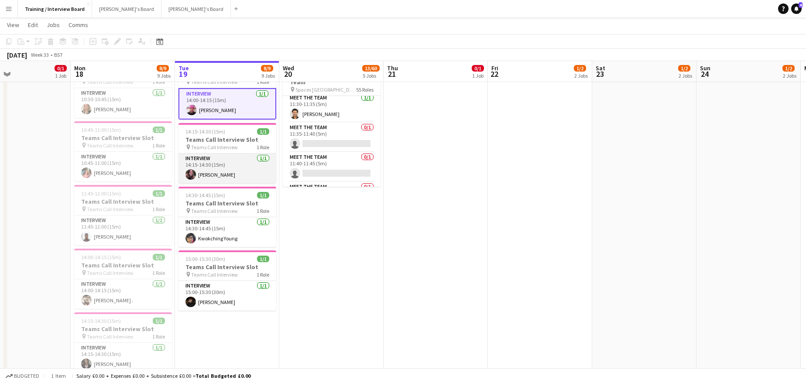
click at [230, 173] on app-card-role "Interview [DATE] 14:15-14:30 (15m) [PERSON_NAME]" at bounding box center [227, 169] width 98 height 30
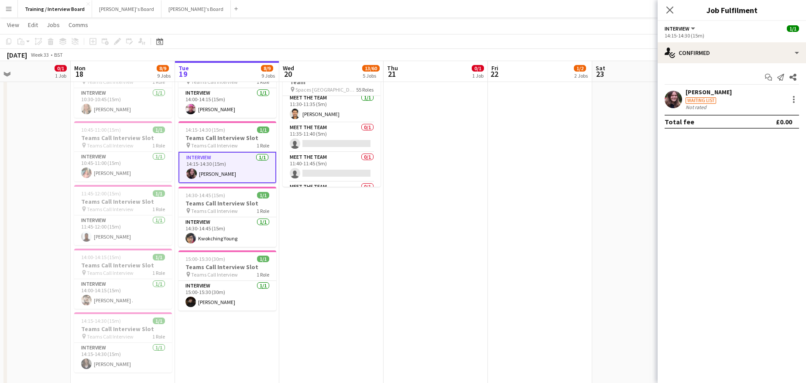
click at [716, 96] on div "[PERSON_NAME]" at bounding box center [708, 92] width 46 height 8
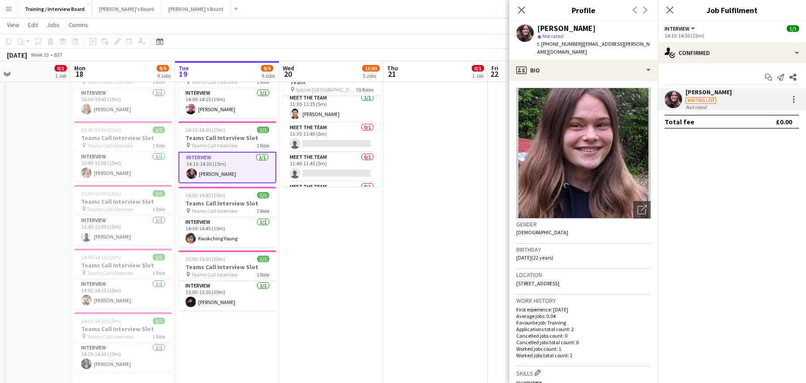
click at [529, 8] on div "Close pop-in" at bounding box center [521, 10] width 24 height 20
click at [229, 111] on app-card-role "Interview [DATE] 14:00-14:15 (15m) [PERSON_NAME]" at bounding box center [227, 103] width 98 height 30
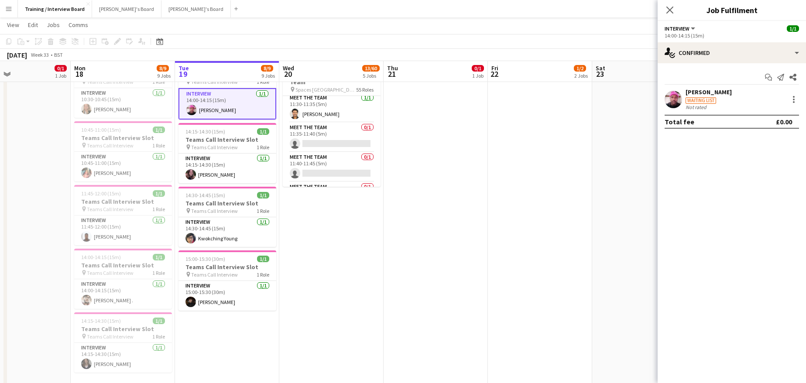
click at [703, 89] on div "[PERSON_NAME]" at bounding box center [708, 92] width 46 height 8
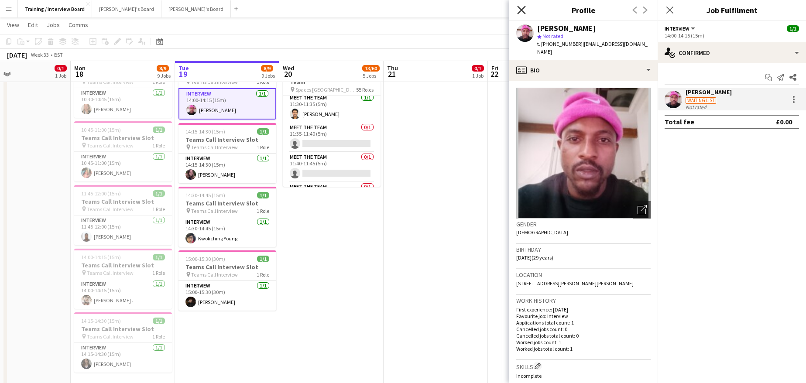
click at [522, 11] on icon "Close pop-in" at bounding box center [521, 10] width 8 height 8
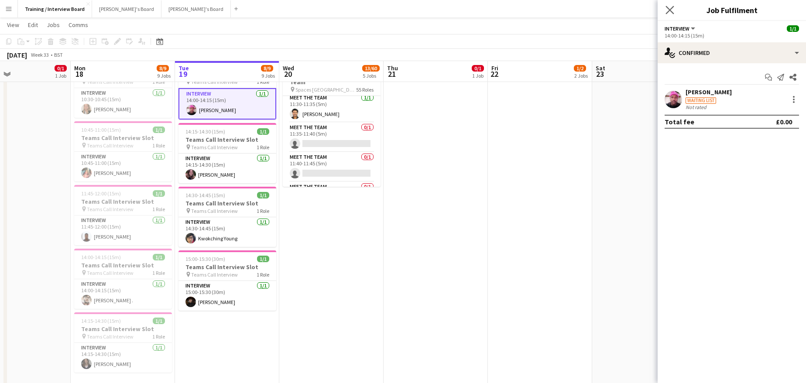
click at [671, 6] on icon "Close pop-in" at bounding box center [669, 10] width 8 height 8
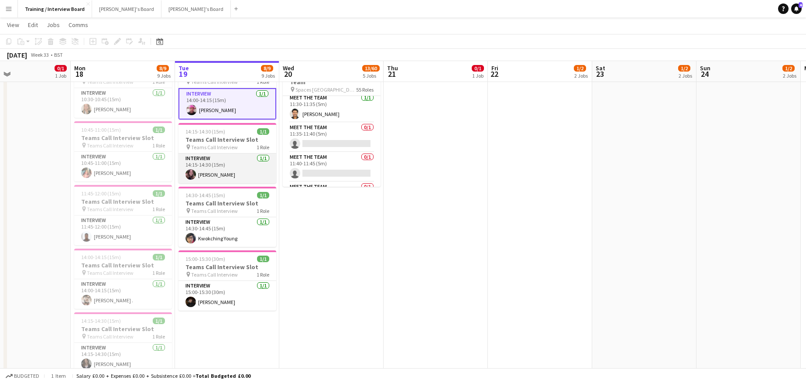
click at [219, 178] on app-card-role "Interview [DATE] 14:15-14:30 (15m) [PERSON_NAME]" at bounding box center [227, 169] width 98 height 30
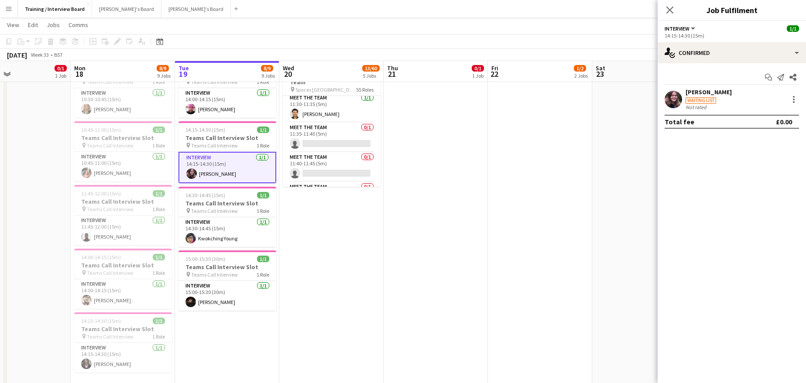
click at [710, 92] on div "[PERSON_NAME]" at bounding box center [708, 92] width 46 height 8
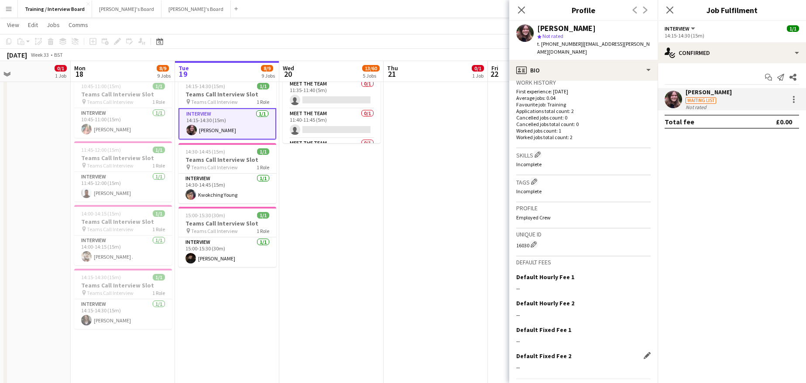
scroll to position [237, 0]
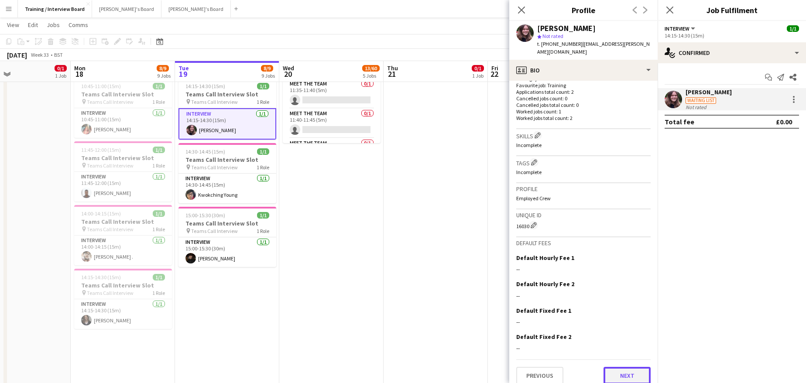
click at [620, 369] on button "Next" at bounding box center [626, 375] width 47 height 17
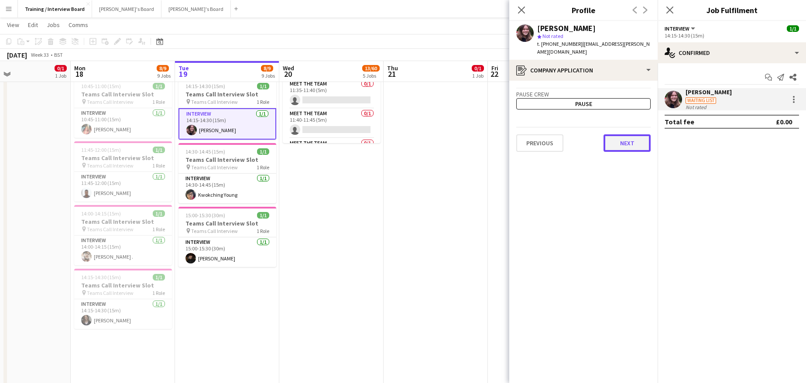
click at [629, 134] on button "Next" at bounding box center [626, 142] width 47 height 17
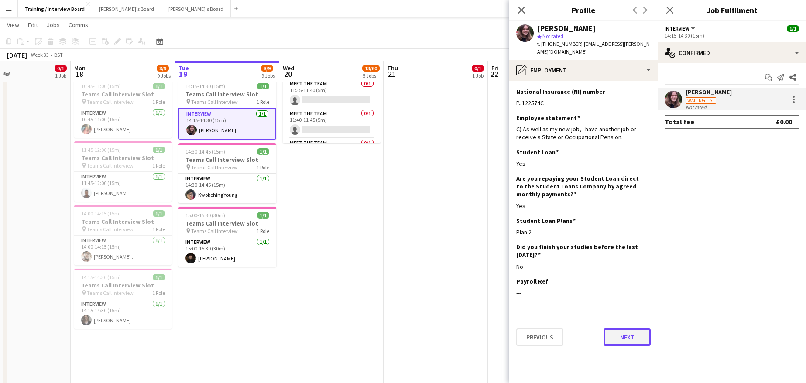
click at [624, 329] on button "Next" at bounding box center [626, 337] width 47 height 17
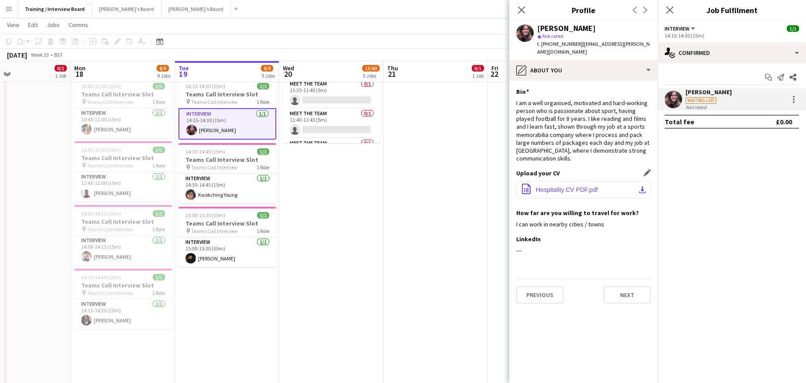
click at [642, 186] on app-icon "download-bottom" at bounding box center [642, 189] width 7 height 7
click at [634, 287] on button "Next" at bounding box center [626, 294] width 47 height 17
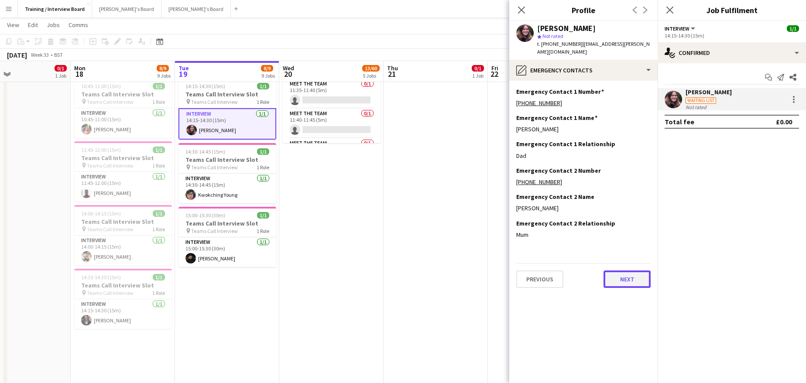
click at [614, 272] on button "Next" at bounding box center [626, 279] width 47 height 17
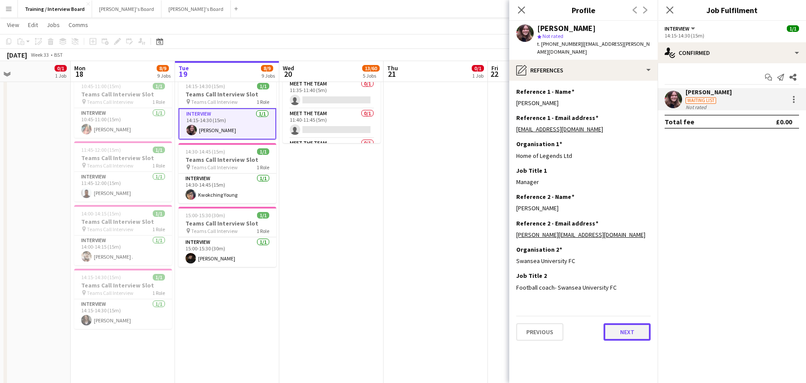
click at [641, 323] on button "Next" at bounding box center [626, 331] width 47 height 17
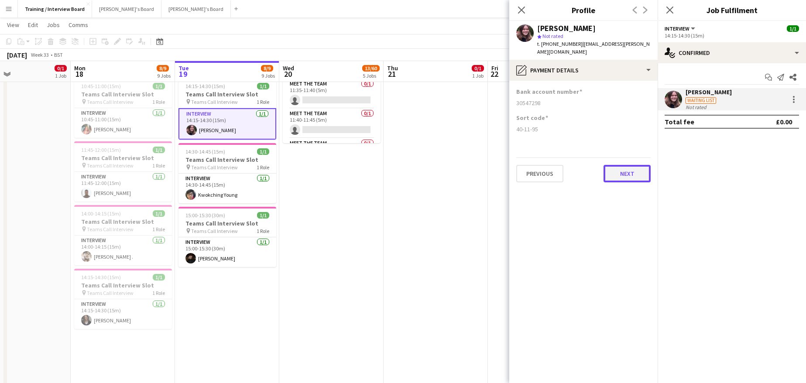
click at [636, 166] on button "Next" at bounding box center [626, 173] width 47 height 17
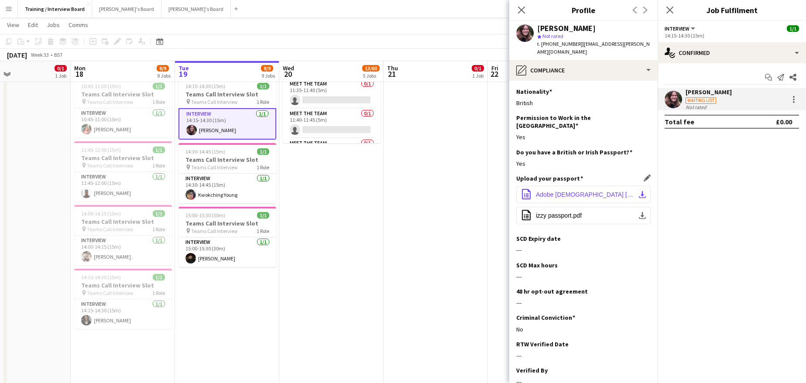
click at [639, 191] on app-icon "download-bottom" at bounding box center [642, 194] width 7 height 7
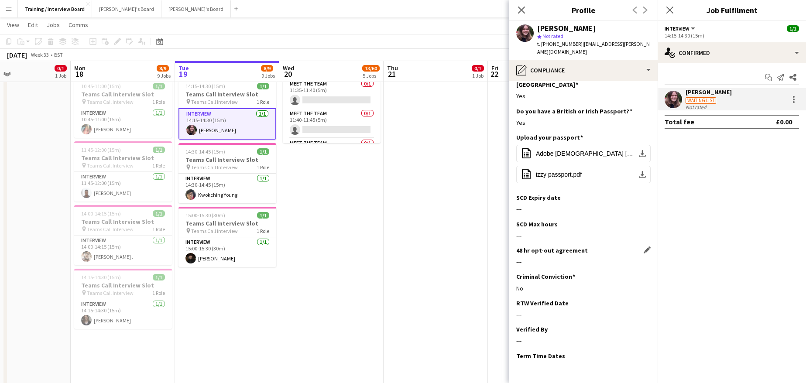
scroll to position [69, 0]
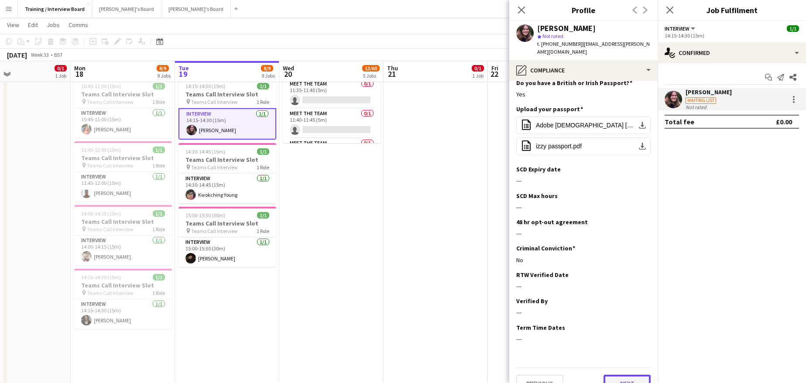
click at [617, 375] on button "Next" at bounding box center [626, 383] width 47 height 17
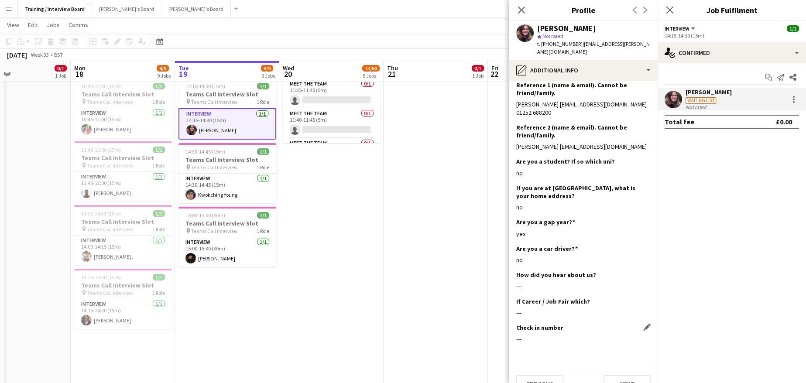
scroll to position [112, 0]
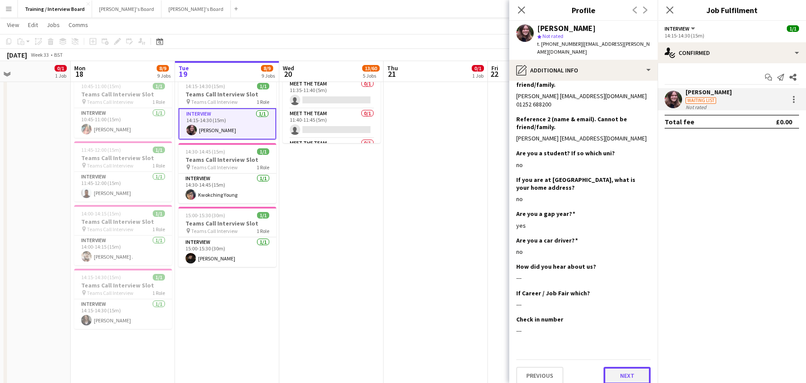
click at [613, 367] on button "Next" at bounding box center [626, 375] width 47 height 17
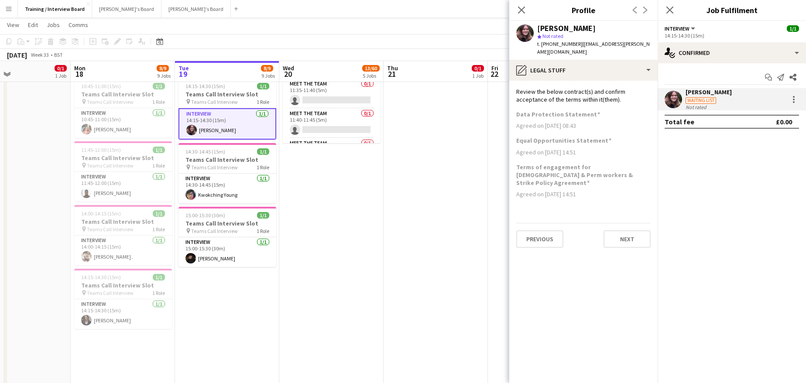
scroll to position [0, 0]
click at [635, 230] on button "Next" at bounding box center [626, 238] width 47 height 17
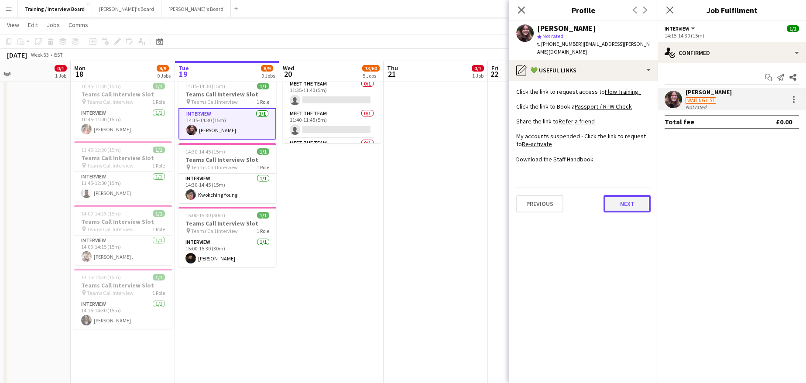
click at [632, 195] on button "Next" at bounding box center [626, 203] width 47 height 17
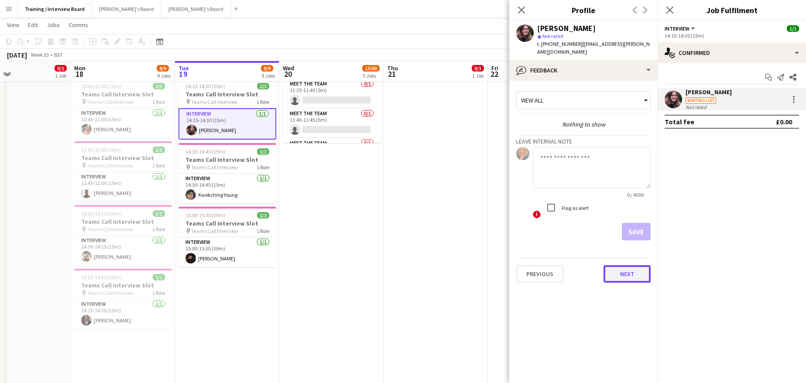
click at [629, 266] on button "Next" at bounding box center [626, 273] width 47 height 17
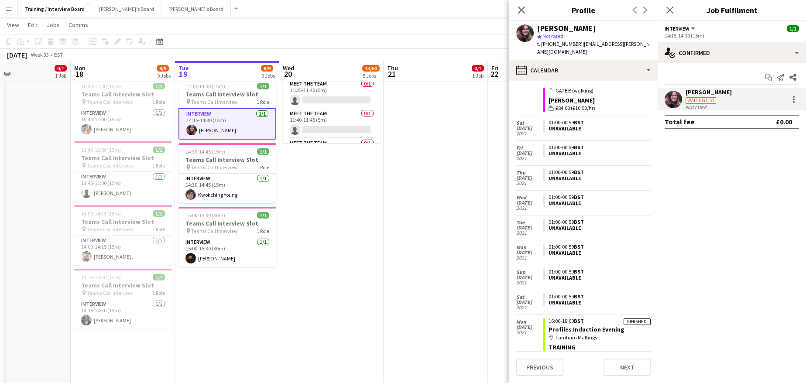
scroll to position [103, 0]
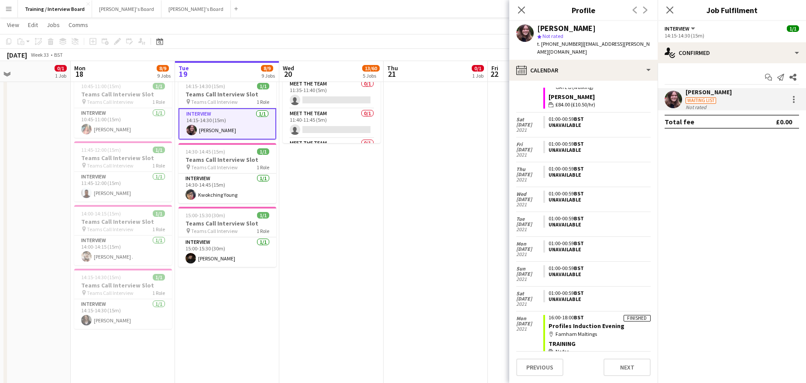
click at [528, 9] on div "Close pop-in" at bounding box center [521, 10] width 24 height 20
click at [522, 12] on icon "Close pop-in" at bounding box center [521, 10] width 8 height 8
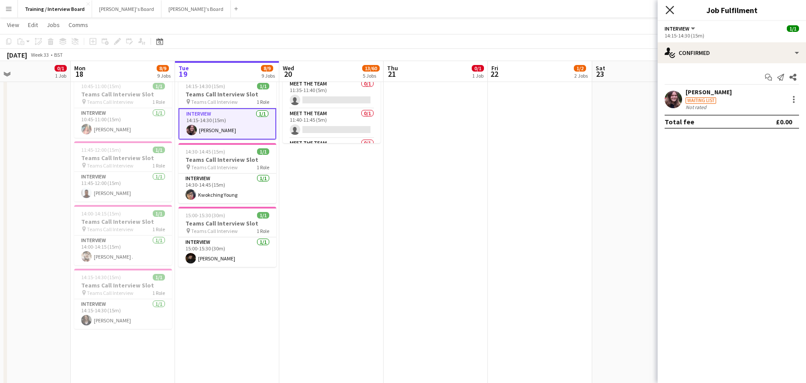
click at [669, 7] on icon "Close pop-in" at bounding box center [669, 10] width 8 height 8
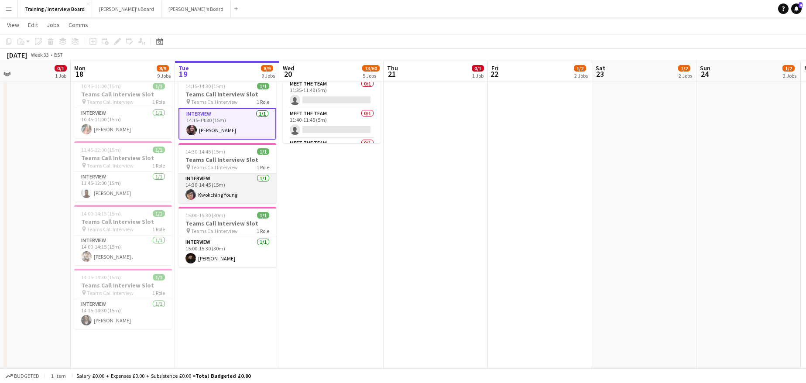
click at [199, 193] on app-card-role "Interview 1/1 14:30-14:45 (15m) Kwokching Young" at bounding box center [227, 189] width 98 height 30
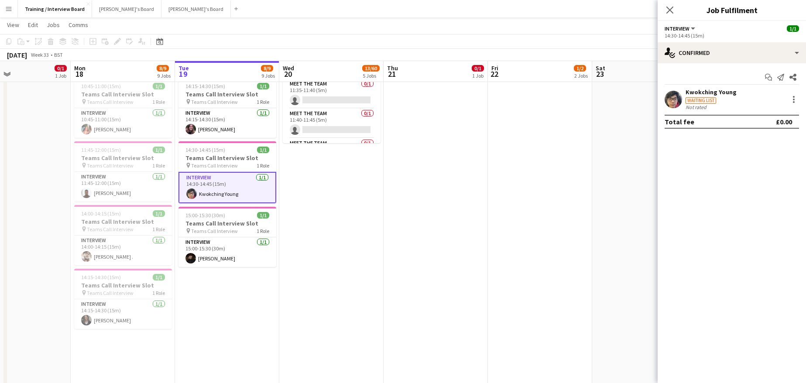
click at [699, 87] on div "Start chat Send notification Share Kwokching Young Waiting list Not rated Total…" at bounding box center [732, 99] width 148 height 72
click at [706, 90] on div "Kwokching Young" at bounding box center [710, 92] width 51 height 8
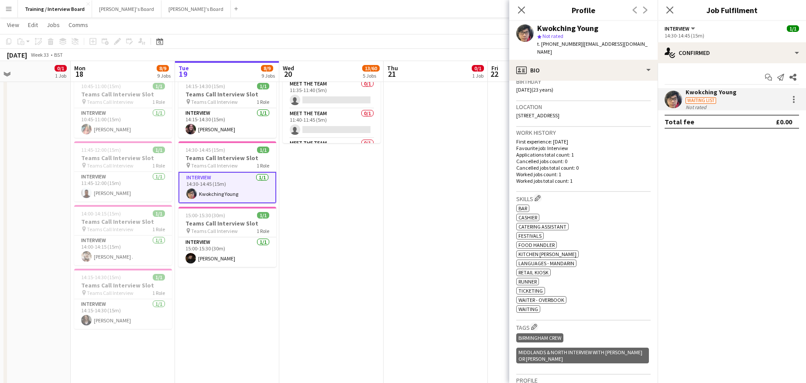
scroll to position [175, 0]
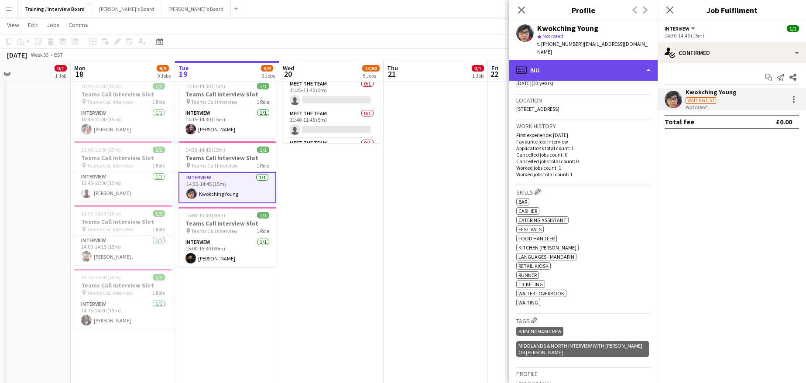
click at [648, 60] on div "profile Bio" at bounding box center [583, 70] width 148 height 21
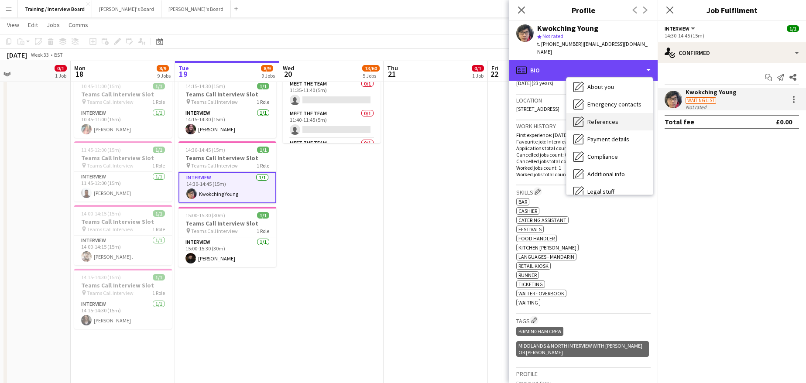
scroll to position [87, 0]
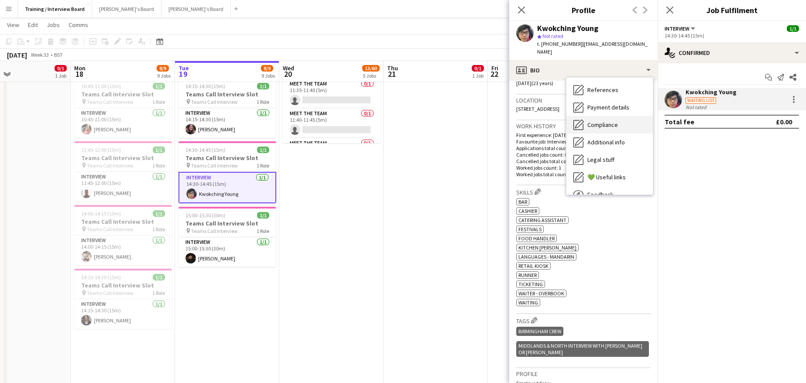
click at [617, 121] on span "Compliance" at bounding box center [602, 125] width 31 height 8
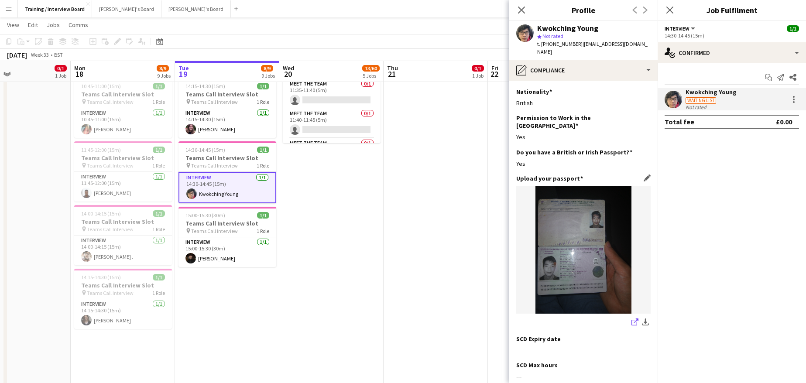
click at [634, 319] on icon at bounding box center [636, 321] width 4 height 4
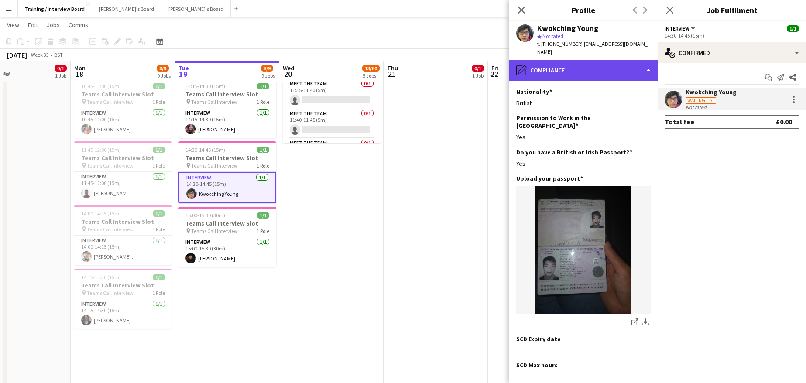
click at [646, 64] on div "pencil4 Compliance" at bounding box center [583, 70] width 148 height 21
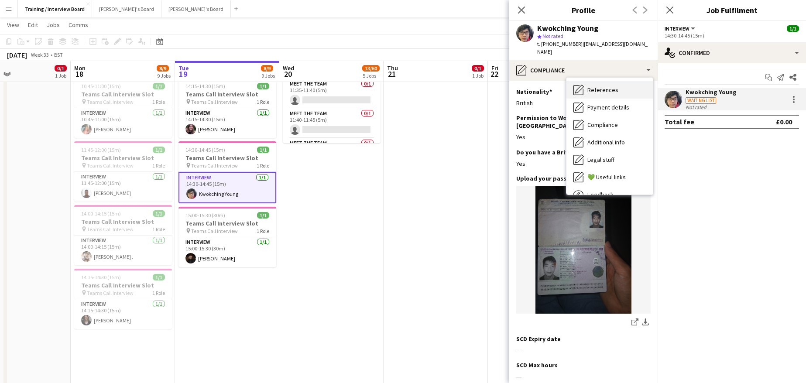
click at [619, 86] on div "References References" at bounding box center [609, 89] width 86 height 17
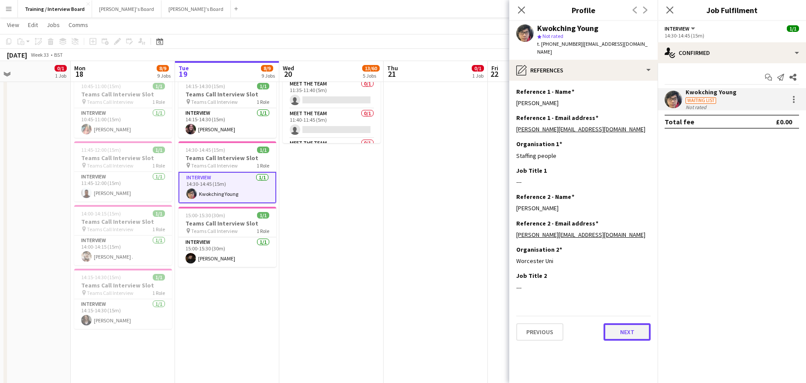
click at [626, 323] on button "Next" at bounding box center [626, 331] width 47 height 17
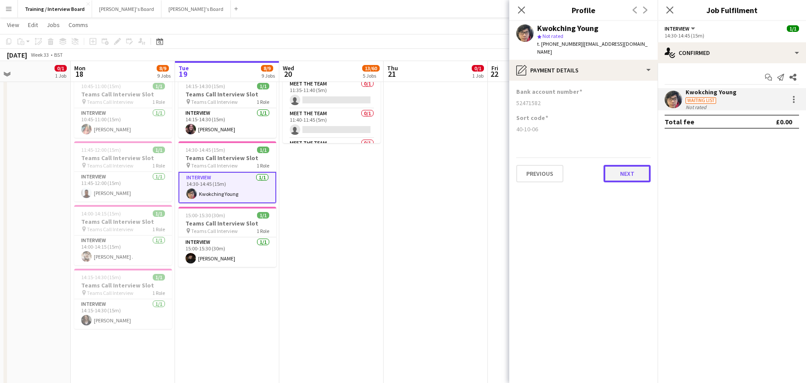
click at [631, 168] on button "Next" at bounding box center [626, 173] width 47 height 17
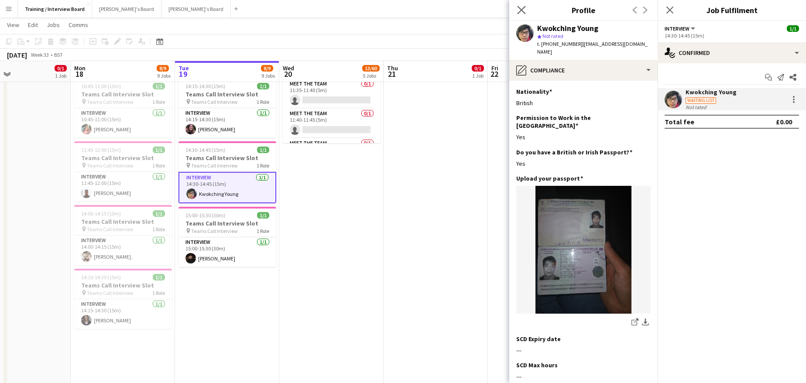
click at [520, 6] on icon "Close pop-in" at bounding box center [521, 10] width 8 height 8
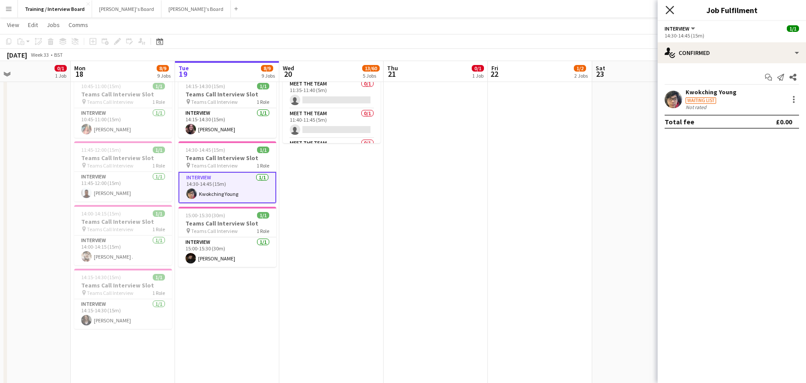
click at [670, 10] on icon at bounding box center [669, 10] width 8 height 8
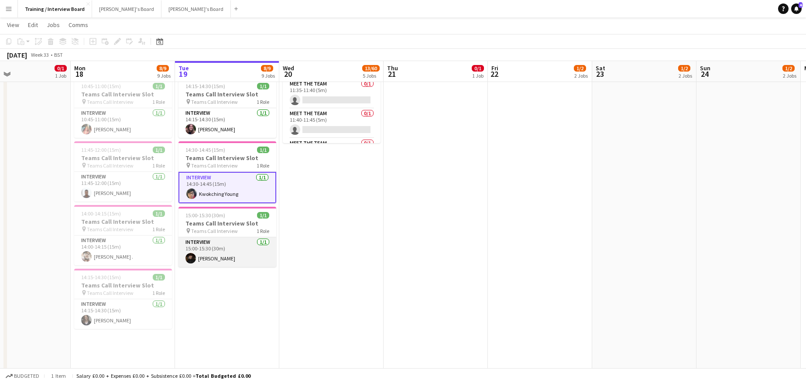
click at [197, 259] on app-card-role "Interview 1/1 15:00-15:30 (30m) Alexander Kovachev" at bounding box center [227, 252] width 98 height 30
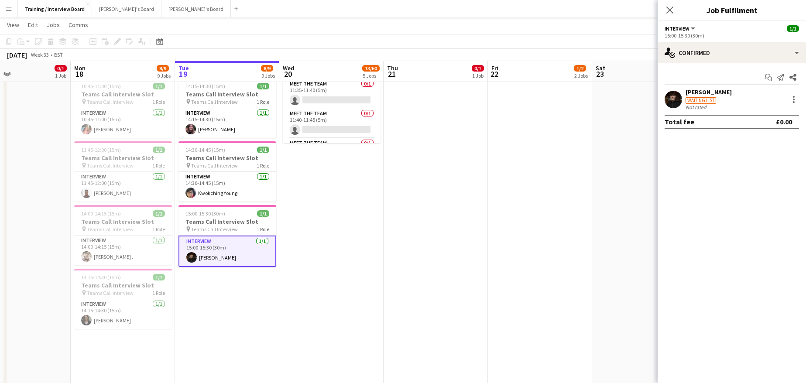
click at [691, 91] on div "[PERSON_NAME]" at bounding box center [708, 92] width 46 height 8
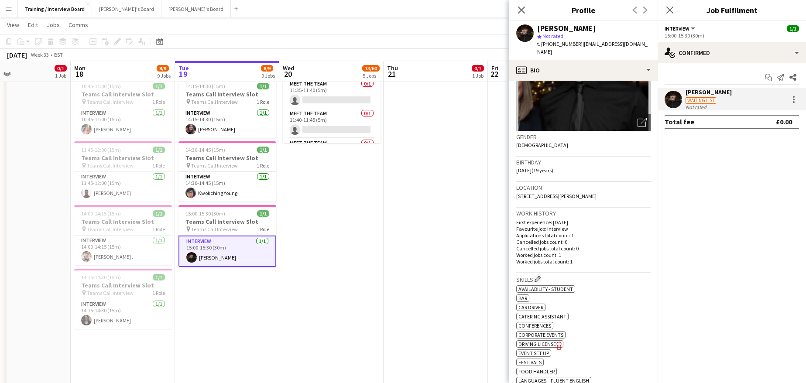
scroll to position [175, 0]
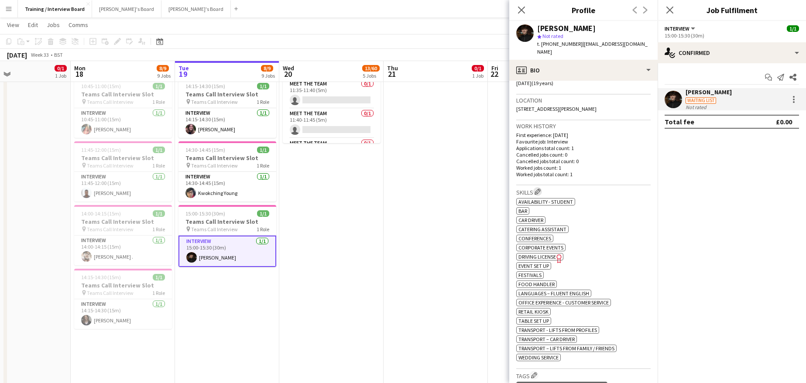
click at [542, 187] on button "Edit crew company skills" at bounding box center [537, 191] width 9 height 9
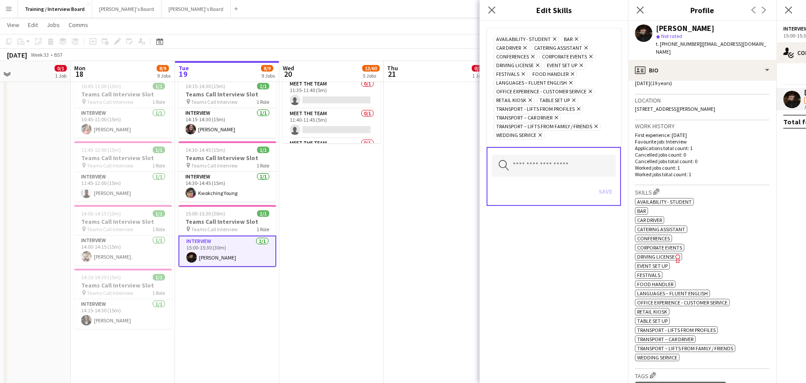
click at [578, 110] on icon "Remove" at bounding box center [578, 109] width 6 height 6
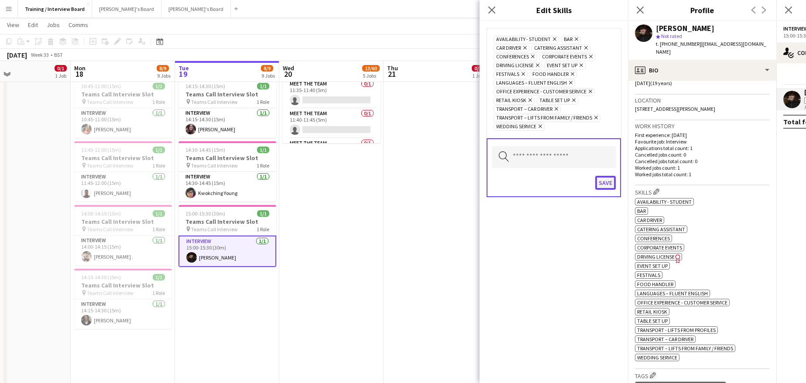
click at [606, 187] on button "Save" at bounding box center [605, 183] width 21 height 14
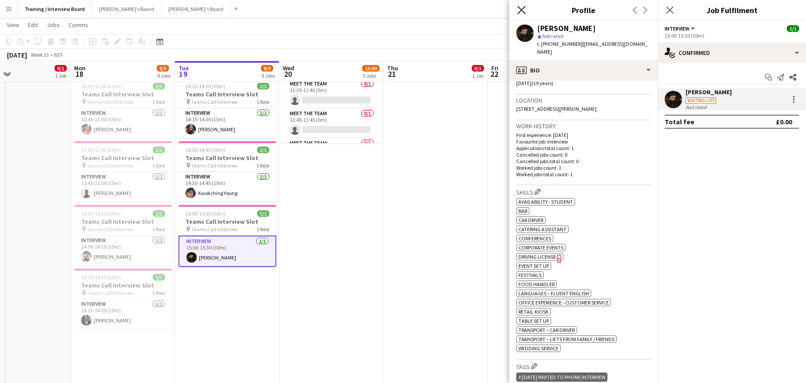
click at [521, 10] on icon "Close pop-in" at bounding box center [521, 10] width 8 height 8
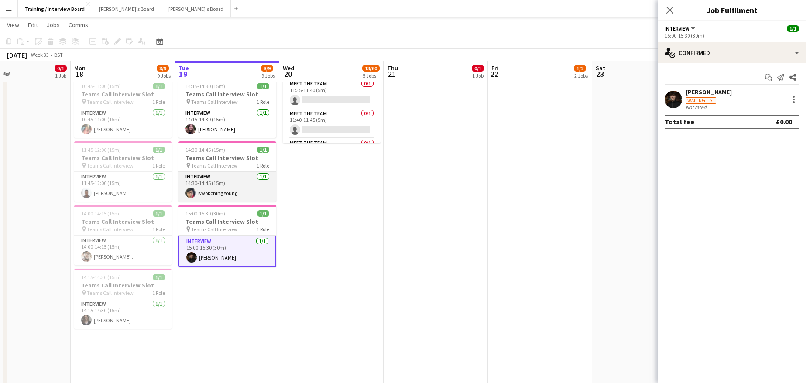
click at [208, 187] on app-card-role "Interview 1/1 14:30-14:45 (15m) Kwokching Young" at bounding box center [227, 187] width 98 height 30
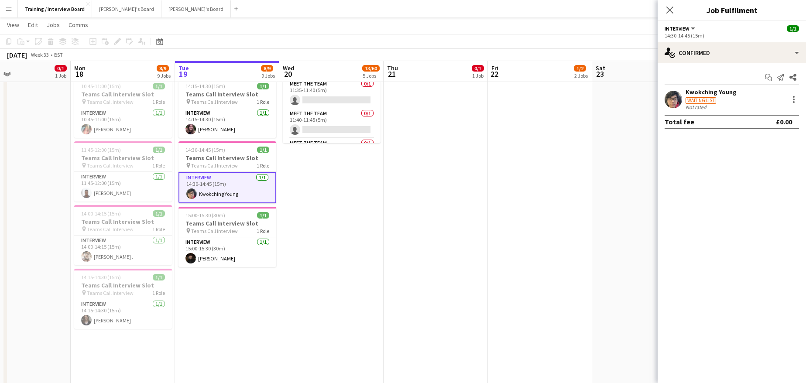
click at [685, 97] on div "Waiting list" at bounding box center [710, 100] width 51 height 8
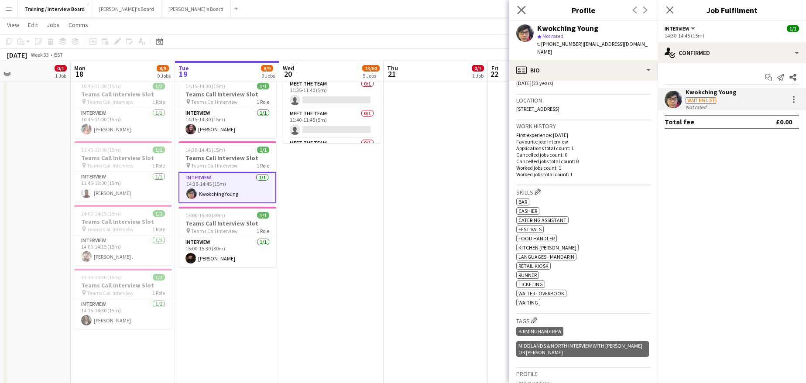
click at [516, 7] on app-icon "Close pop-in" at bounding box center [521, 10] width 13 height 13
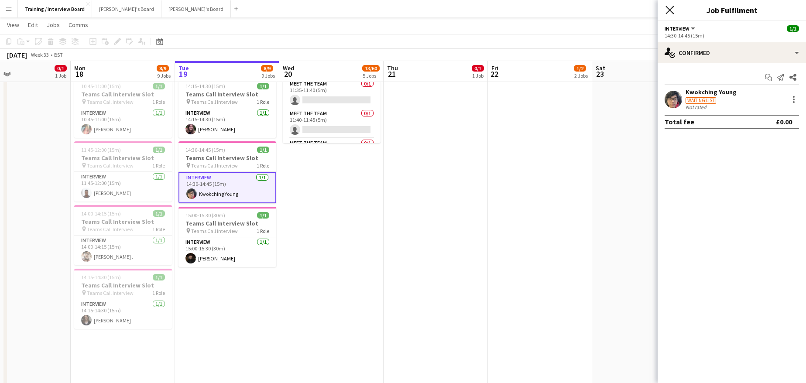
click at [670, 8] on icon "Close pop-in" at bounding box center [669, 10] width 8 height 8
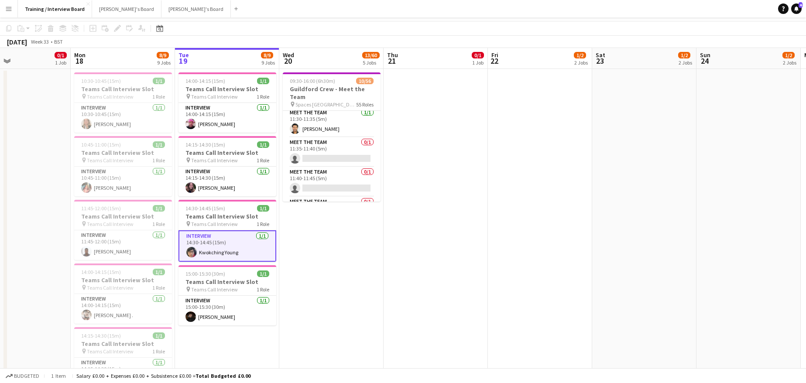
scroll to position [0, 0]
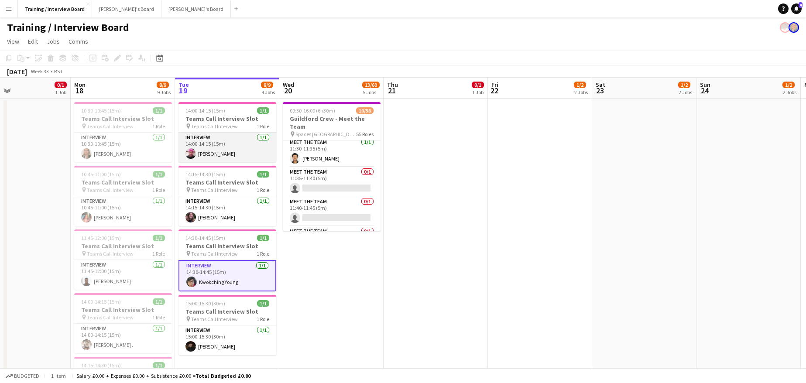
click at [220, 153] on app-card-role "Interview 1/1 14:00-14:15 (15m) Macdonald Juru" at bounding box center [227, 148] width 98 height 30
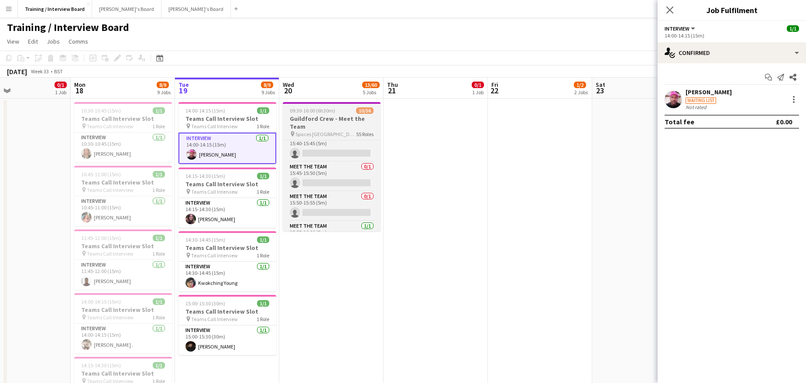
scroll to position [1554, 0]
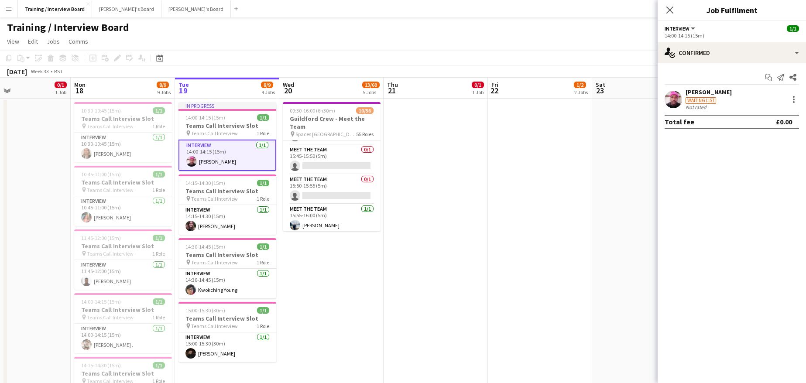
click at [703, 93] on div "Macdonald Juru" at bounding box center [708, 92] width 46 height 8
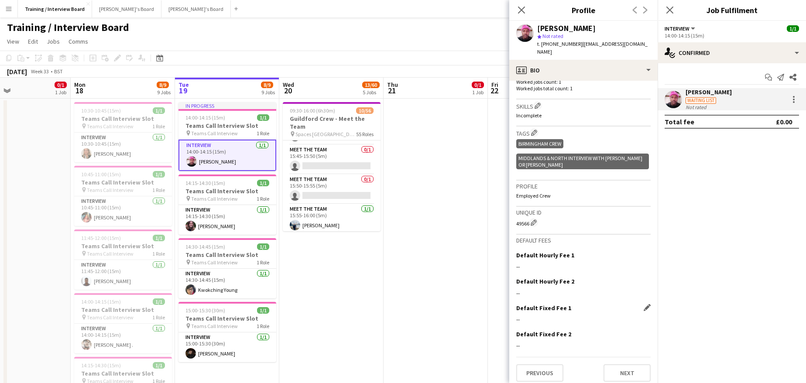
scroll to position [262, 0]
click at [617, 383] on app-crew-profile-bio "Open photos pop-in Gender Male Birthday 11-02-1996 (29 years) Location B422LJ, …" at bounding box center [583, 232] width 148 height 302
click at [619, 375] on button "Next" at bounding box center [626, 371] width 47 height 17
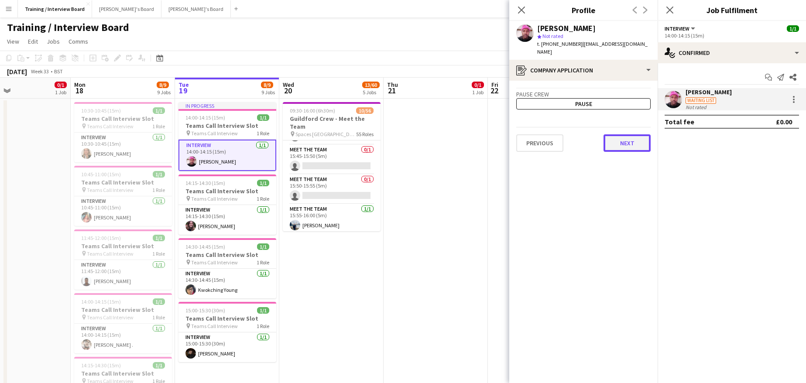
click at [639, 142] on button "Next" at bounding box center [626, 142] width 47 height 17
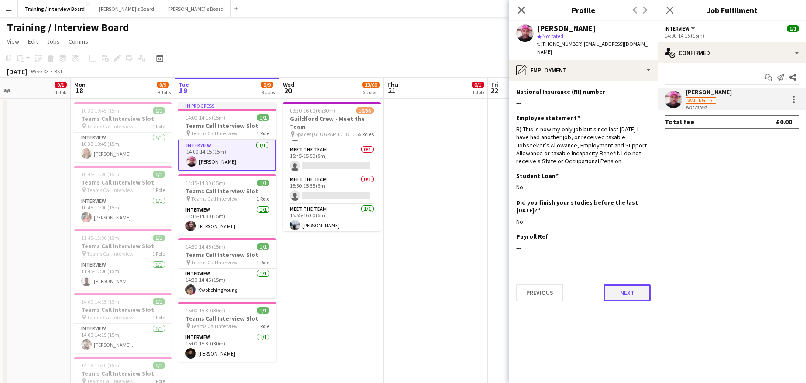
click at [631, 284] on button "Next" at bounding box center [626, 292] width 47 height 17
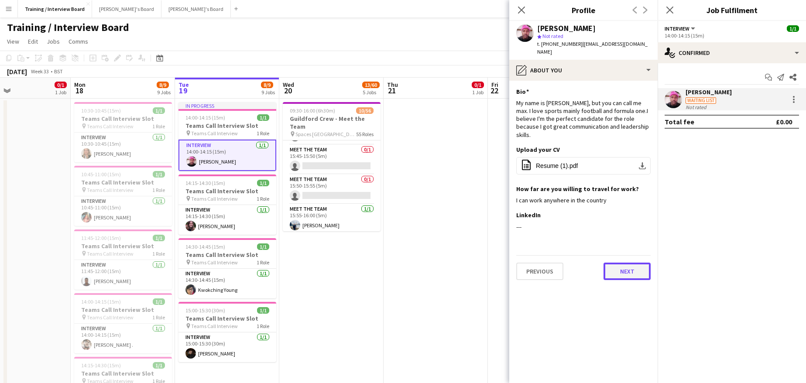
click at [635, 263] on button "Next" at bounding box center [626, 271] width 47 height 17
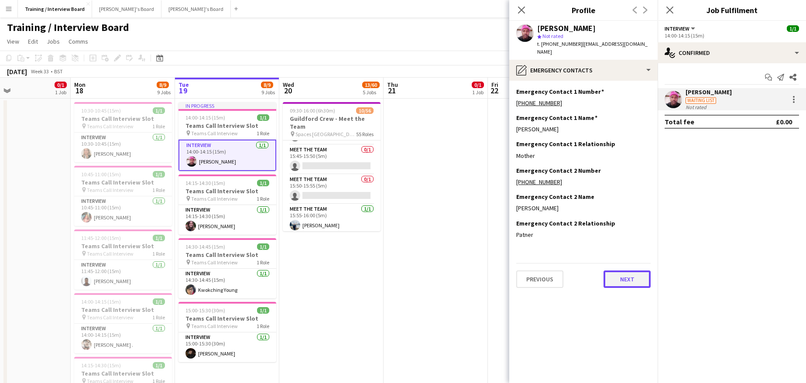
click at [641, 279] on button "Next" at bounding box center [626, 279] width 47 height 17
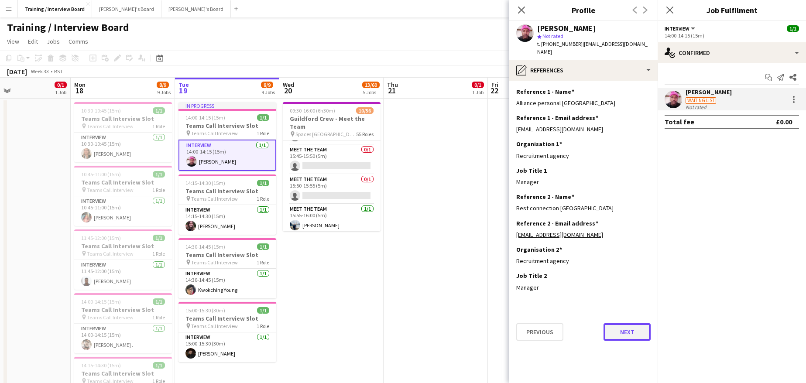
click at [628, 325] on button "Next" at bounding box center [626, 331] width 47 height 17
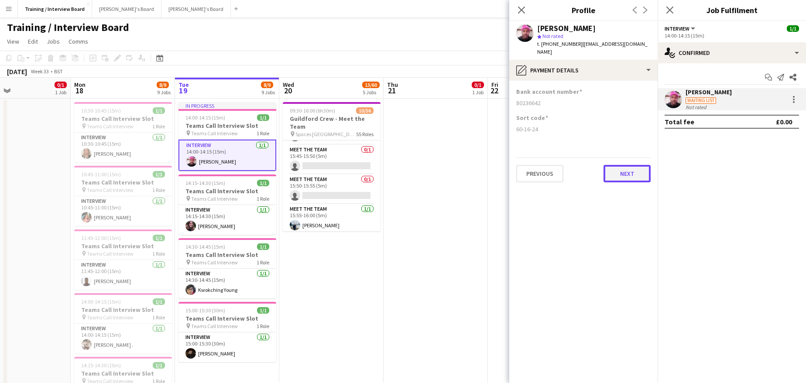
click at [627, 171] on button "Next" at bounding box center [626, 173] width 47 height 17
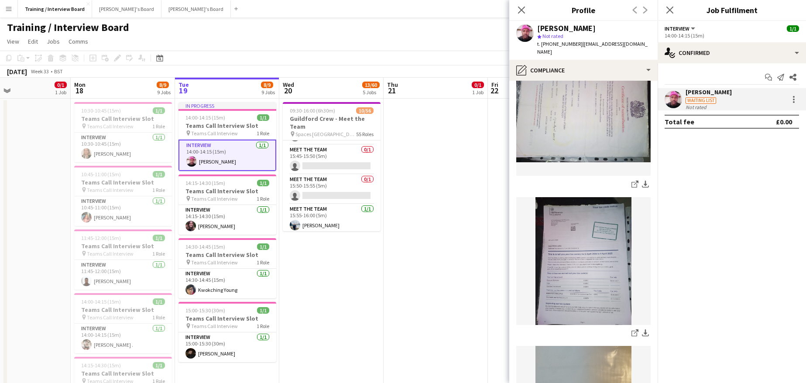
scroll to position [218, 0]
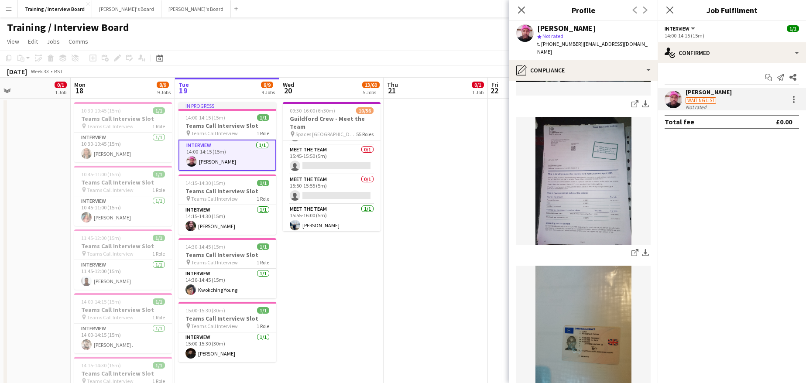
click at [610, 327] on img at bounding box center [583, 330] width 134 height 128
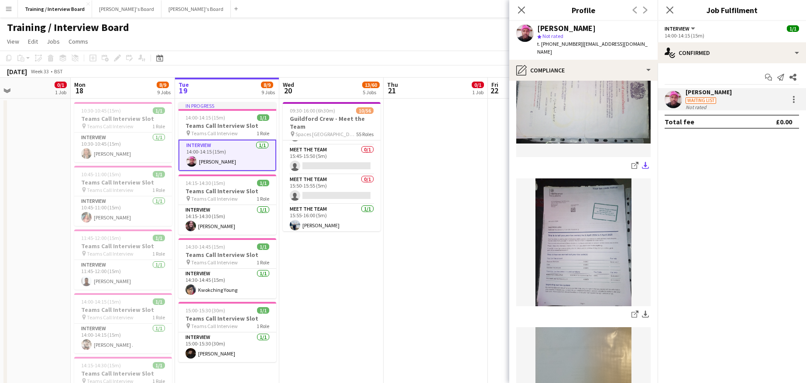
scroll to position [87, 0]
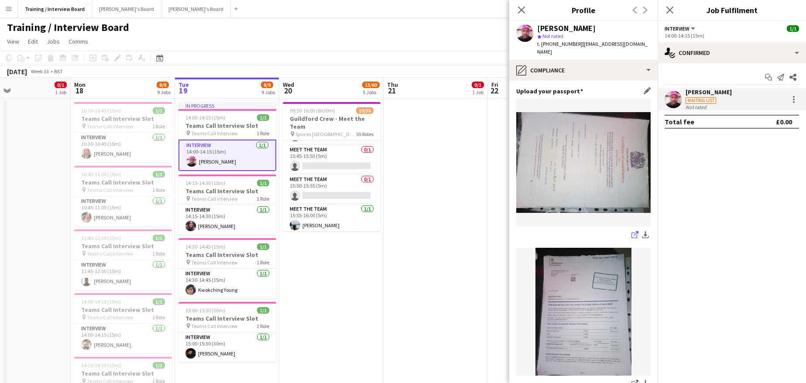
click at [631, 231] on icon "share-external-link-1" at bounding box center [634, 234] width 7 height 7
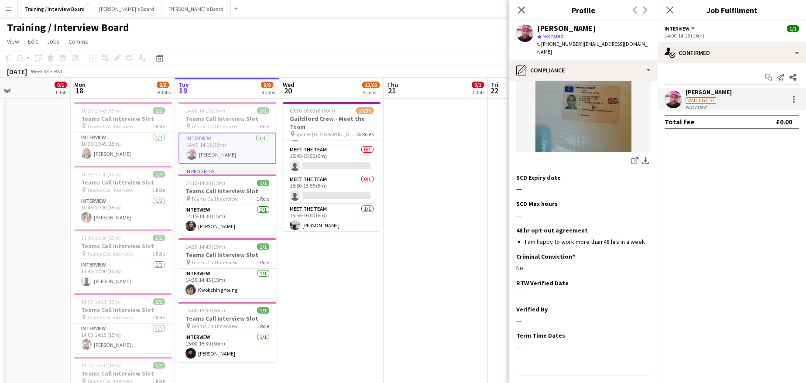
scroll to position [468, 0]
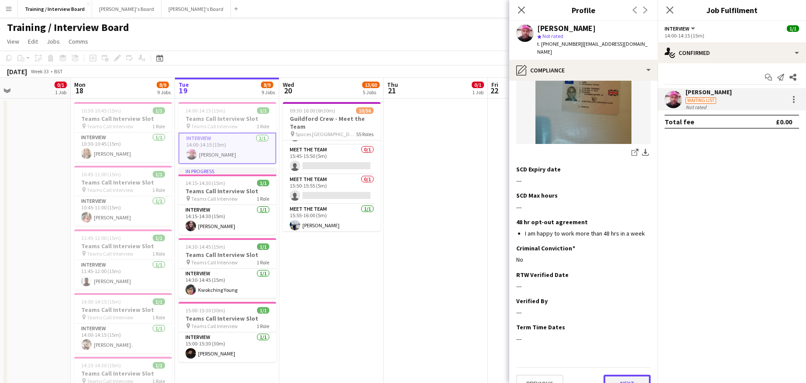
click at [614, 375] on button "Next" at bounding box center [626, 383] width 47 height 17
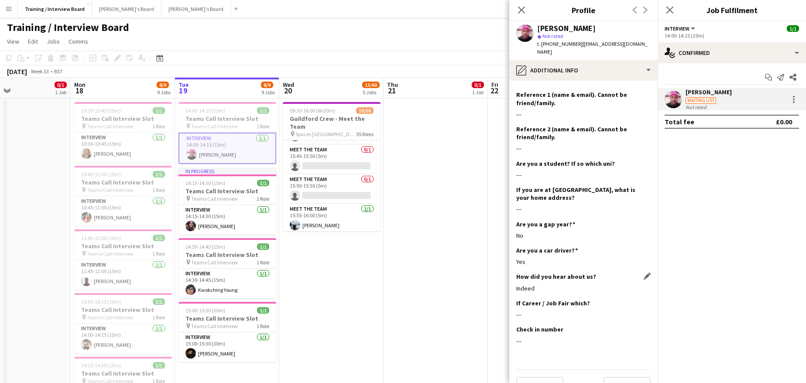
scroll to position [120, 0]
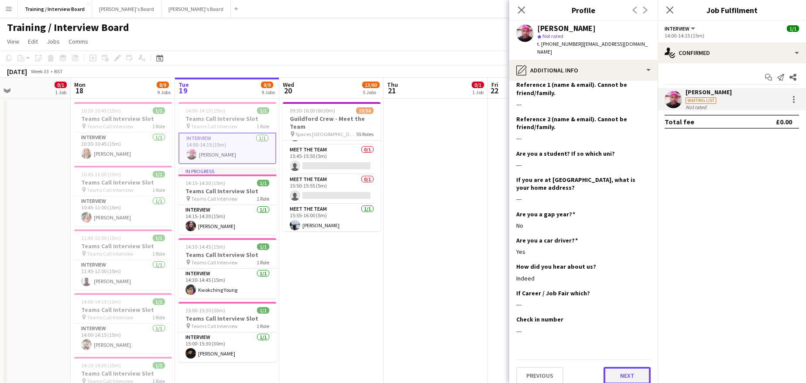
click at [628, 372] on button "Next" at bounding box center [626, 375] width 47 height 17
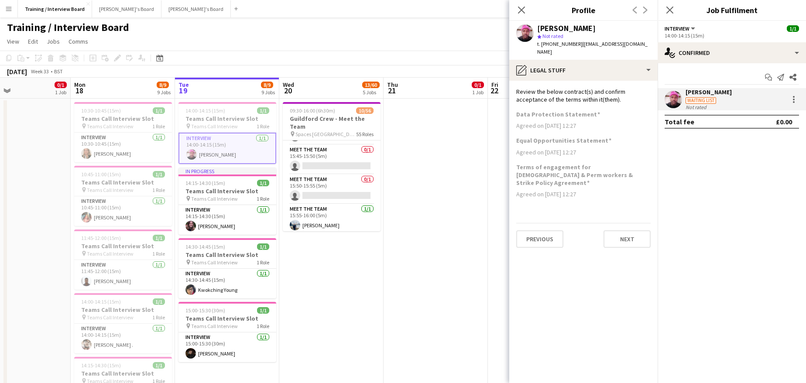
scroll to position [0, 0]
click at [629, 230] on button "Next" at bounding box center [626, 238] width 47 height 17
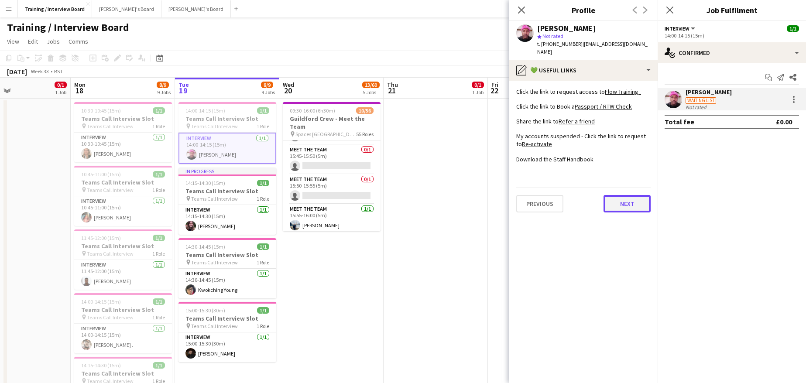
click at [625, 199] on button "Next" at bounding box center [626, 203] width 47 height 17
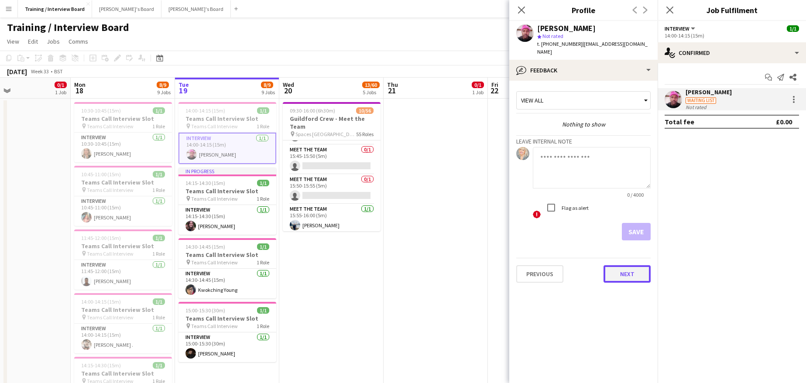
click at [638, 265] on button "Next" at bounding box center [626, 273] width 47 height 17
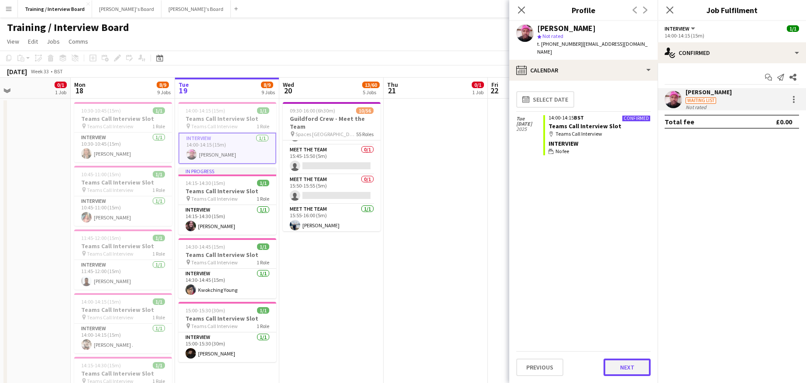
click at [633, 363] on button "Next" at bounding box center [626, 367] width 47 height 17
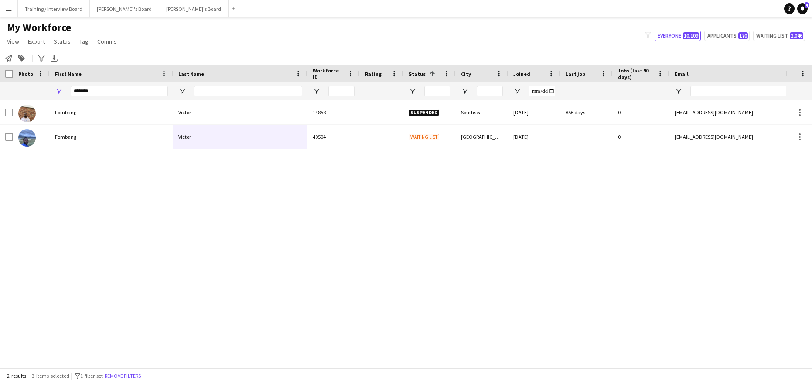
click at [122, 97] on div "*******" at bounding box center [119, 90] width 97 height 17
click at [124, 88] on input "*******" at bounding box center [119, 91] width 97 height 10
type input "*"
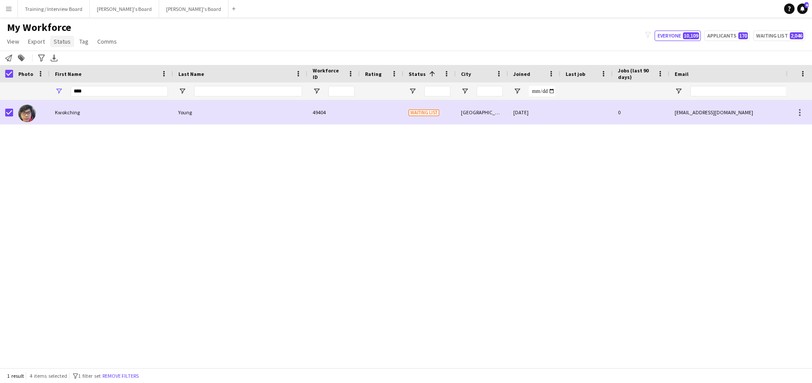
click at [57, 41] on span "Status" at bounding box center [62, 42] width 17 height 8
click at [74, 65] on link "Edit" at bounding box center [80, 60] width 61 height 18
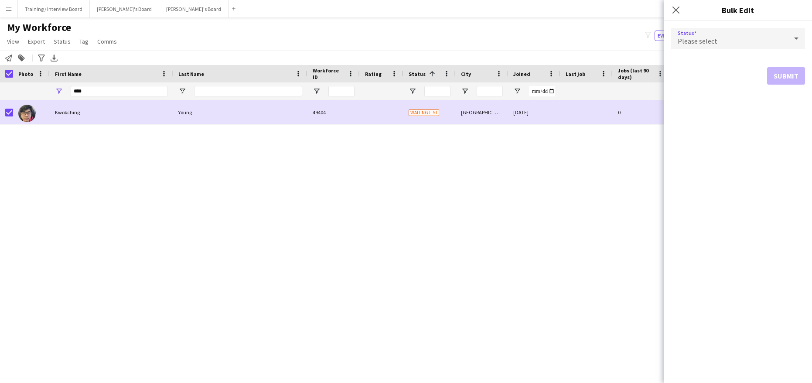
click at [798, 36] on icon at bounding box center [797, 38] width 10 height 17
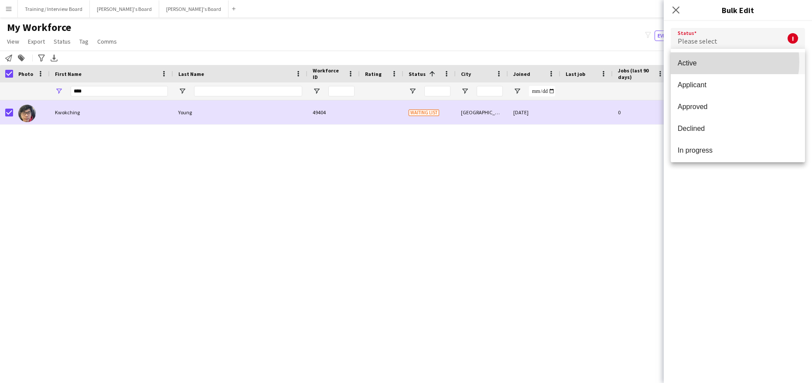
click at [719, 62] on span "Active" at bounding box center [738, 63] width 120 height 8
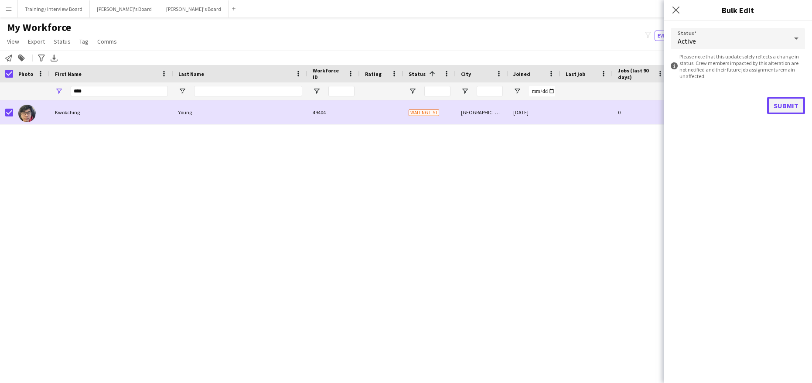
click at [788, 101] on button "Submit" at bounding box center [787, 105] width 38 height 17
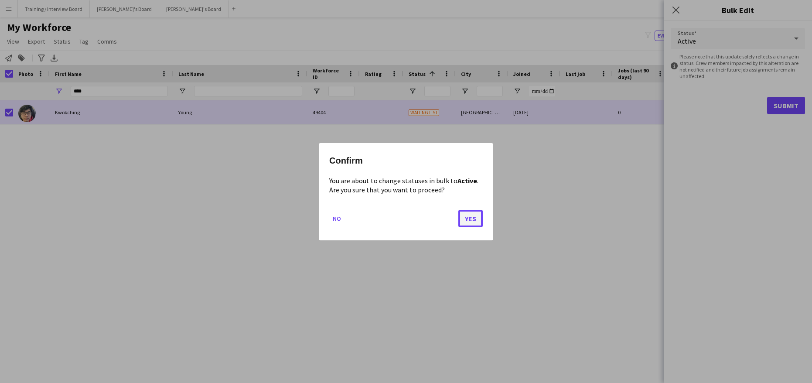
click at [478, 222] on button "Yes" at bounding box center [471, 217] width 24 height 17
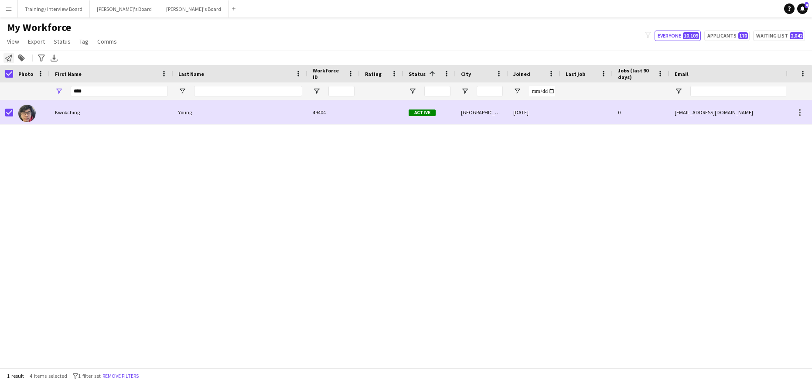
click at [6, 58] on icon at bounding box center [8, 58] width 7 height 7
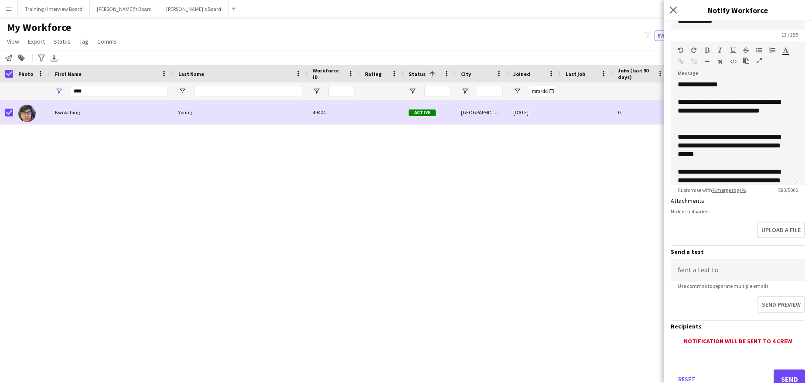
scroll to position [79, 0]
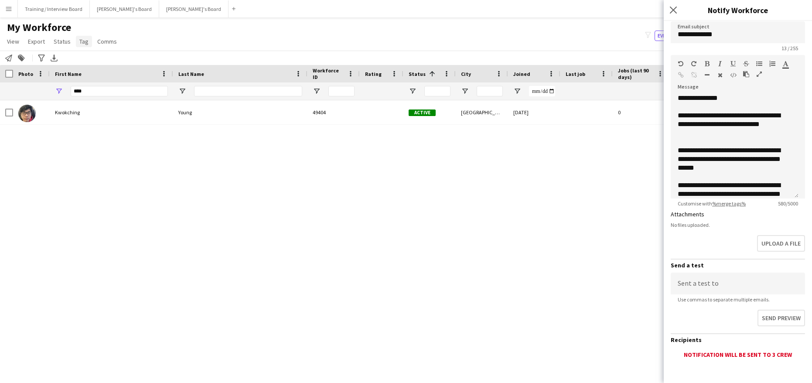
click at [87, 41] on link "Tag" at bounding box center [84, 41] width 16 height 11
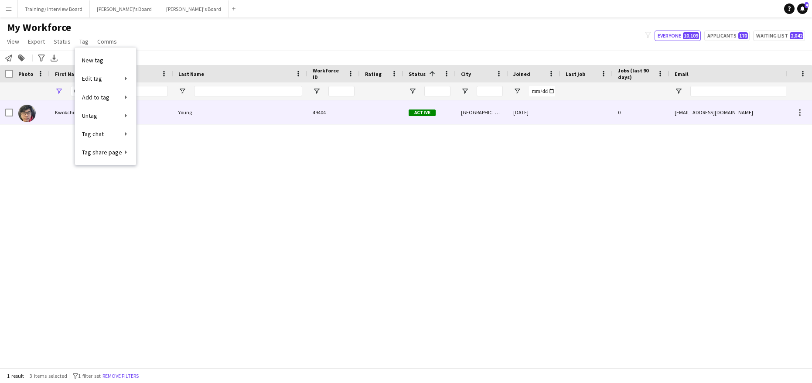
click at [148, 117] on div "Kwokching" at bounding box center [111, 112] width 123 height 24
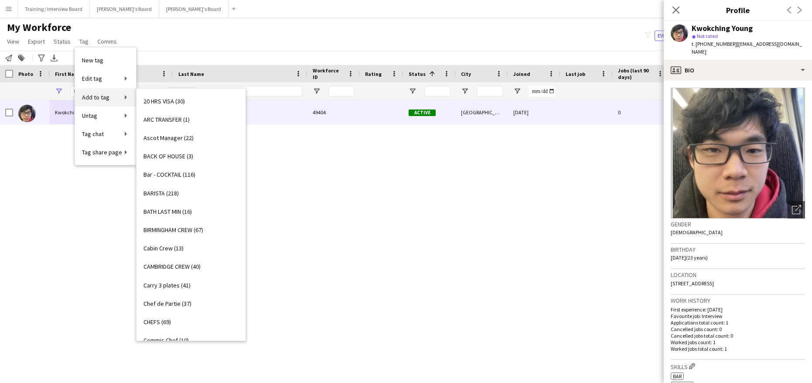
click at [112, 95] on link "Add to tag" at bounding box center [105, 97] width 61 height 18
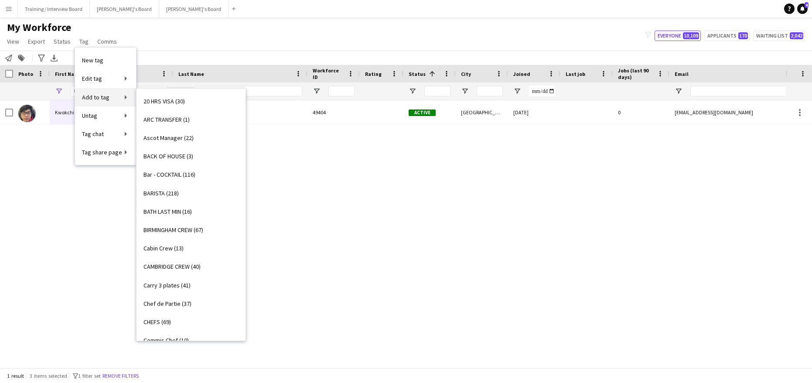
click at [108, 98] on link "Add to tag" at bounding box center [105, 97] width 61 height 18
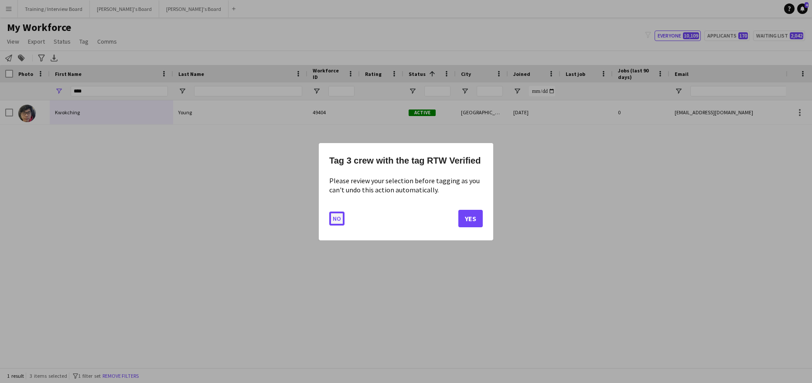
click at [333, 219] on button "No" at bounding box center [336, 218] width 15 height 14
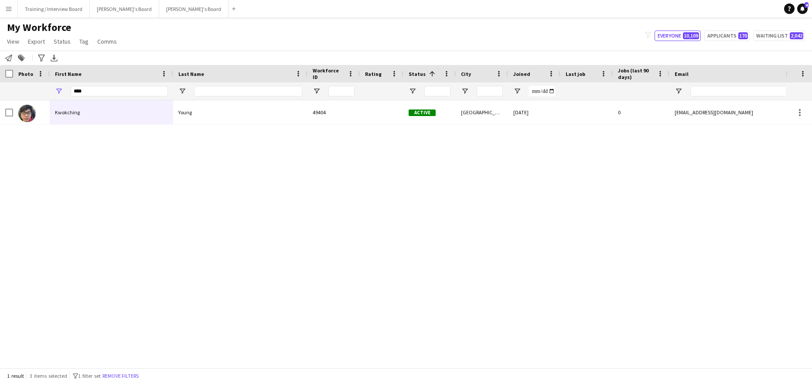
click at [111, 97] on div "****" at bounding box center [119, 90] width 97 height 17
click at [110, 93] on input "****" at bounding box center [119, 91] width 97 height 10
type input "*"
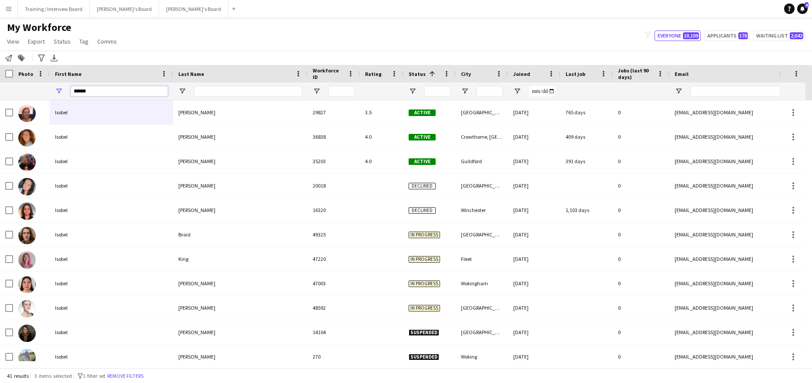
type input "******"
click at [202, 90] on input "Last Name Filter Input" at bounding box center [248, 91] width 108 height 10
type input "*"
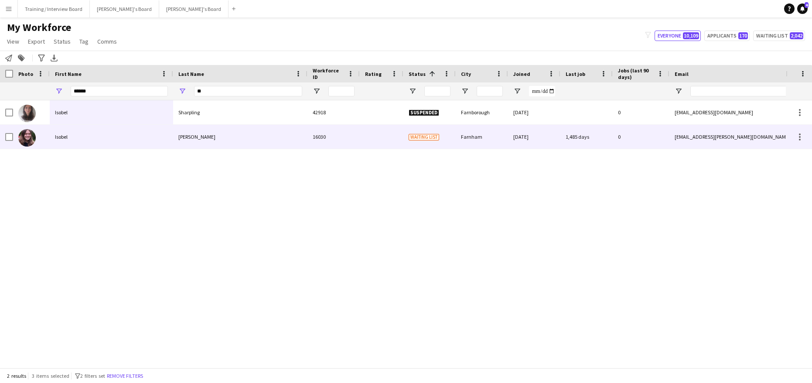
click at [141, 130] on div "Isobel" at bounding box center [111, 137] width 123 height 24
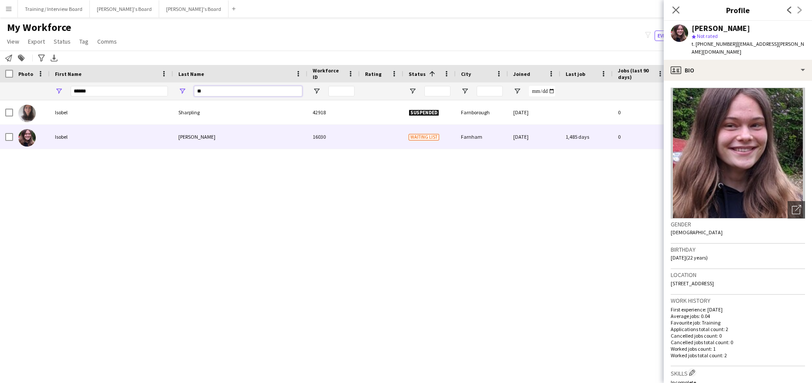
click at [216, 88] on input "**" at bounding box center [248, 91] width 108 height 10
type input "*"
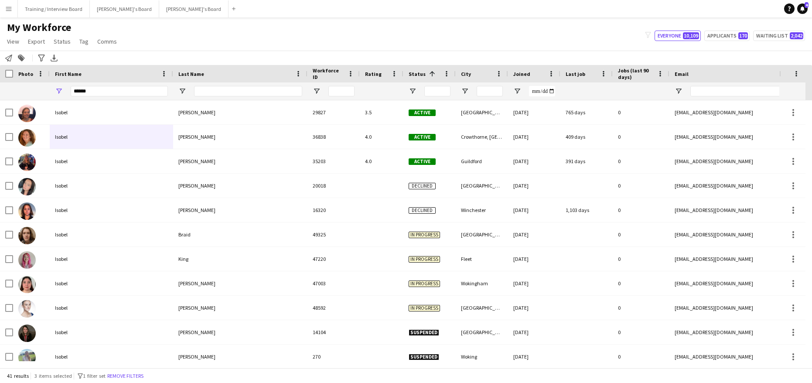
click at [106, 86] on div "******" at bounding box center [119, 90] width 97 height 17
click at [89, 90] on input "******" at bounding box center [119, 91] width 97 height 10
type input "*"
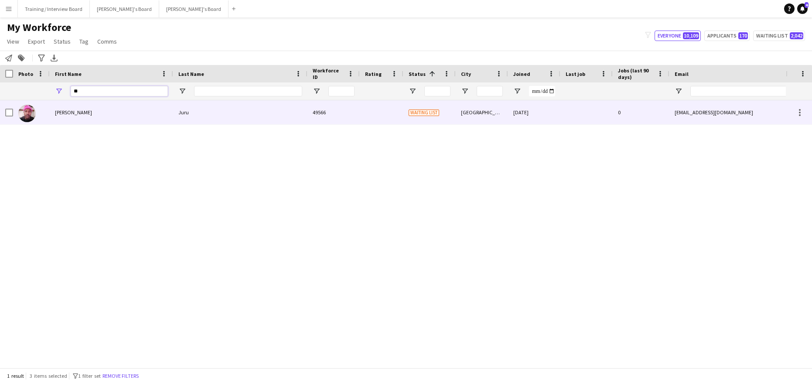
type input "*"
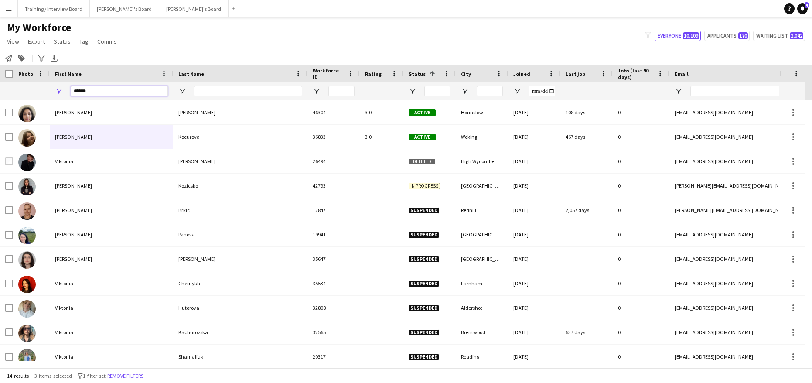
type input "******"
click at [232, 95] on input "Last Name Filter Input" at bounding box center [248, 91] width 108 height 10
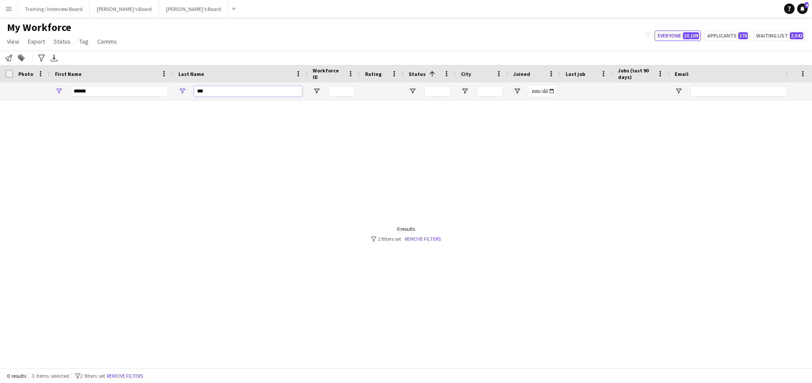
type input "***"
click at [118, 91] on input "******" at bounding box center [119, 91] width 97 height 10
type input "*"
type input "******"
click at [210, 92] on input "***" at bounding box center [248, 91] width 108 height 10
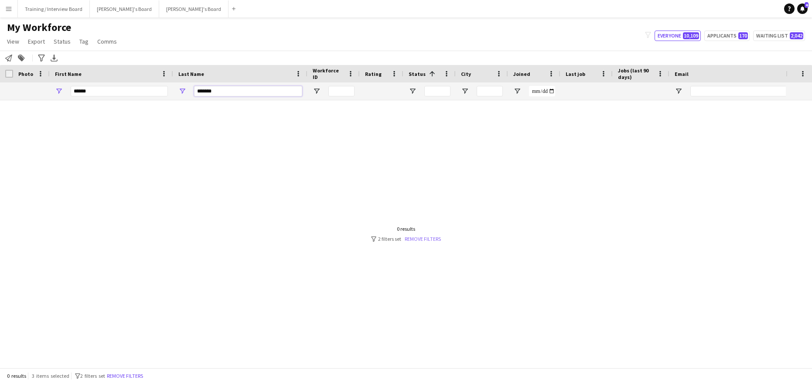
type input "*******"
click at [410, 238] on link "Remove filters" at bounding box center [423, 239] width 36 height 7
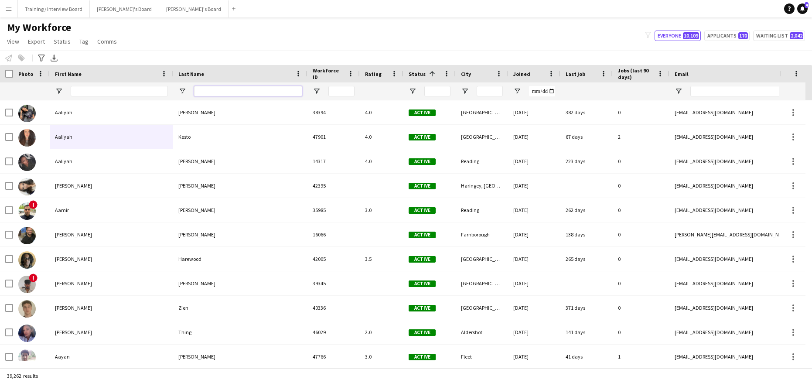
click at [208, 96] on input "Last Name Filter Input" at bounding box center [248, 91] width 108 height 10
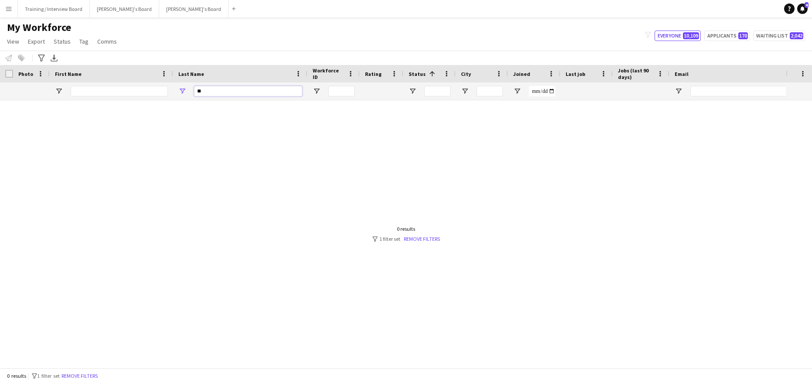
type input "*"
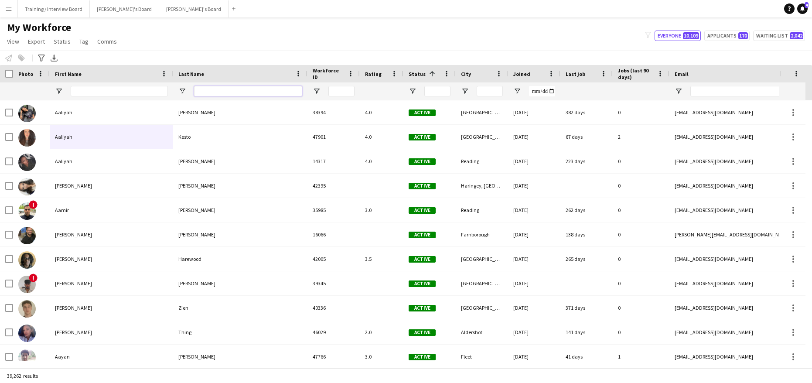
click at [199, 89] on input "Last Name Filter Input" at bounding box center [248, 91] width 108 height 10
drag, startPoint x: 199, startPoint y: 89, endPoint x: 701, endPoint y: 91, distance: 501.4
click at [701, 91] on input "Email Filter Input" at bounding box center [765, 91] width 148 height 10
paste input "**********"
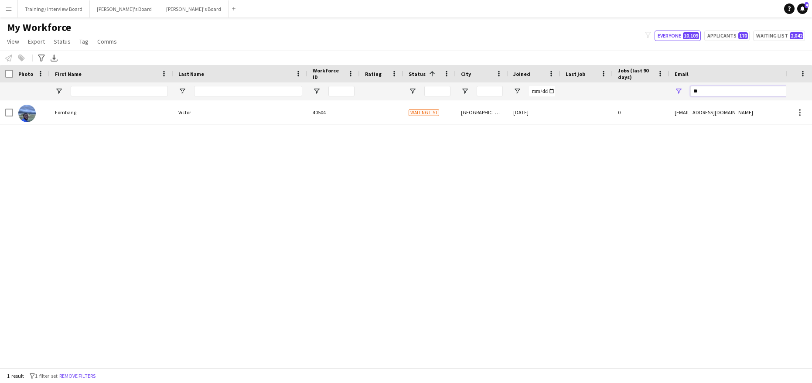
type input "*"
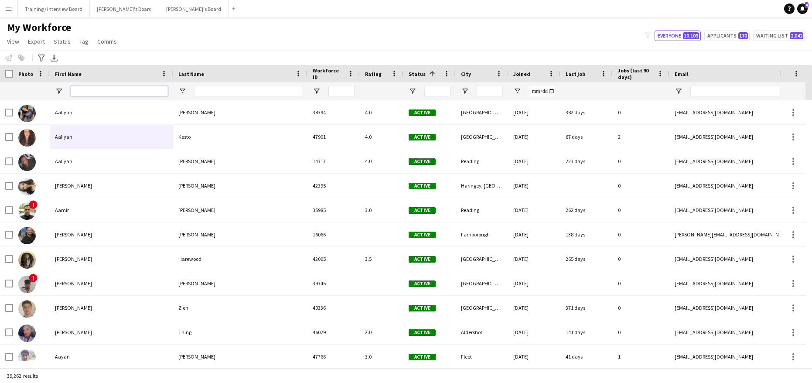
click at [99, 93] on input "First Name Filter Input" at bounding box center [119, 91] width 97 height 10
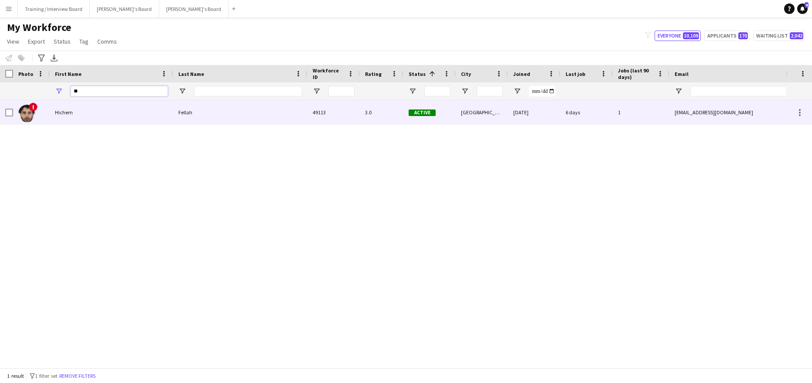
type input "*"
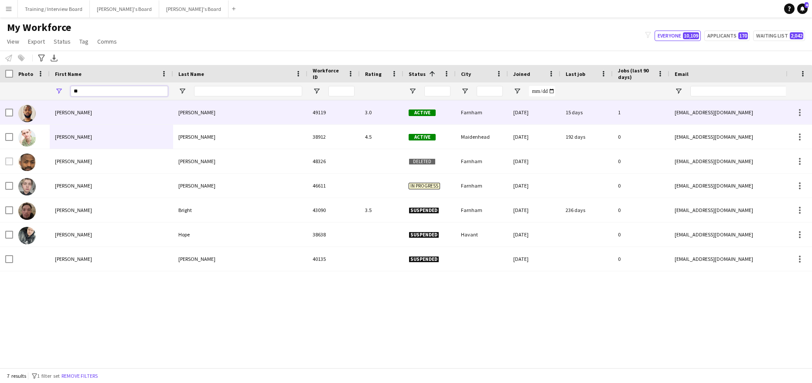
type input "*"
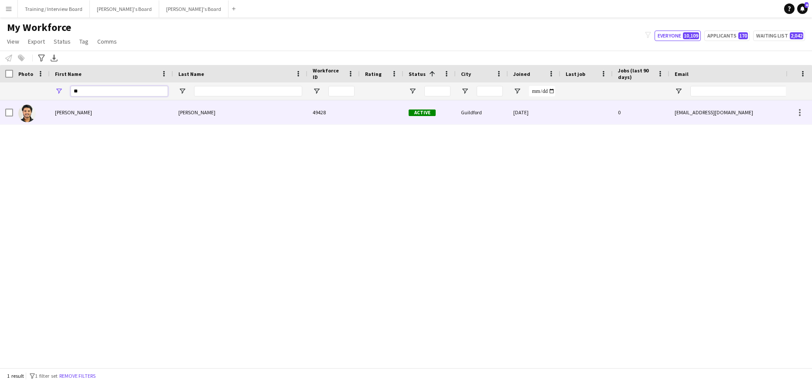
type input "*"
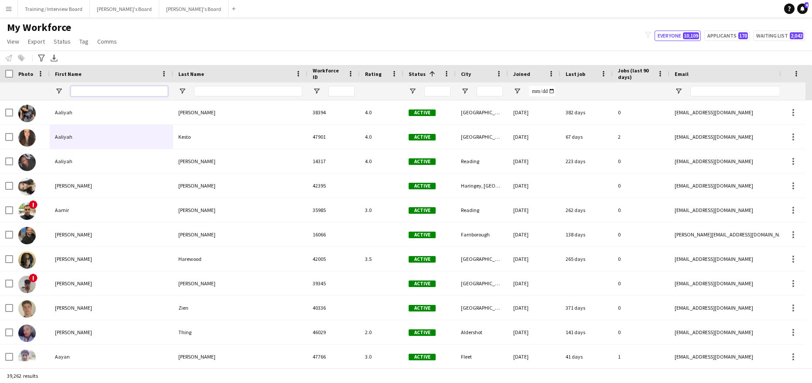
click at [90, 93] on input "First Name Filter Input" at bounding box center [119, 91] width 97 height 10
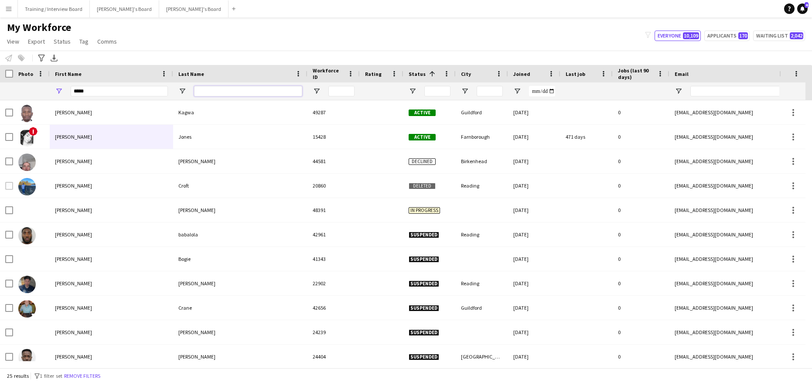
click at [198, 91] on input "Last Name Filter Input" at bounding box center [248, 91] width 108 height 10
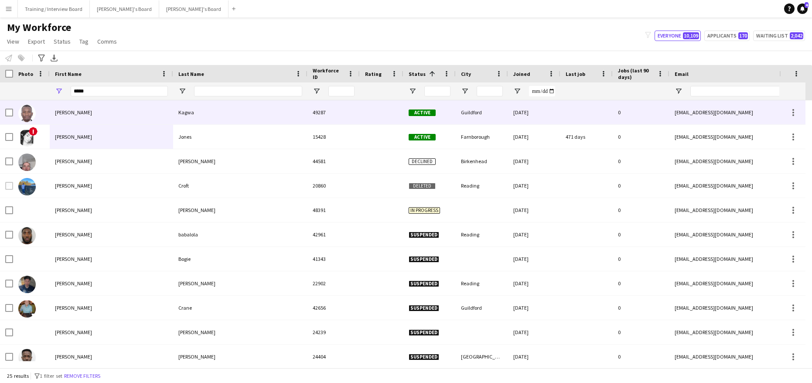
click at [179, 113] on div "Kagwa" at bounding box center [240, 112] width 134 height 24
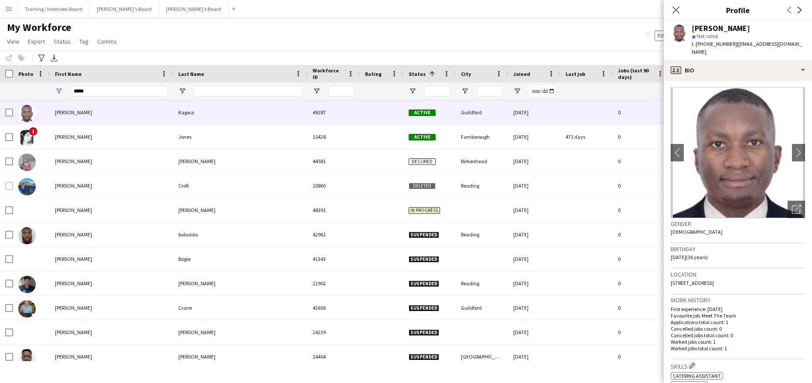
scroll to position [0, 0]
click at [66, 44] on span "Status" at bounding box center [62, 42] width 17 height 8
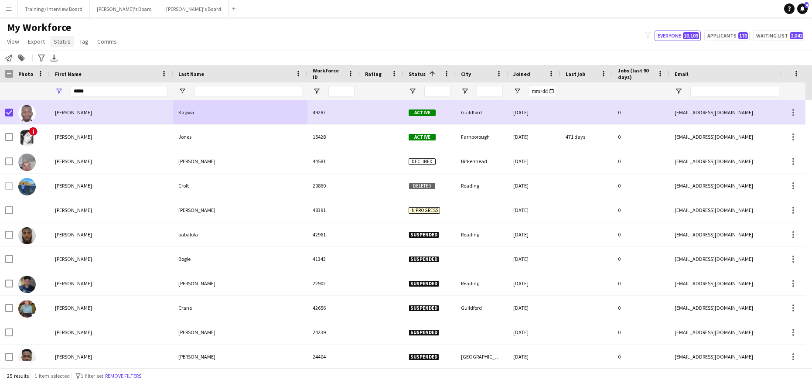
click at [59, 38] on span "Status" at bounding box center [62, 42] width 17 height 8
click at [75, 56] on link "Edit" at bounding box center [80, 60] width 61 height 18
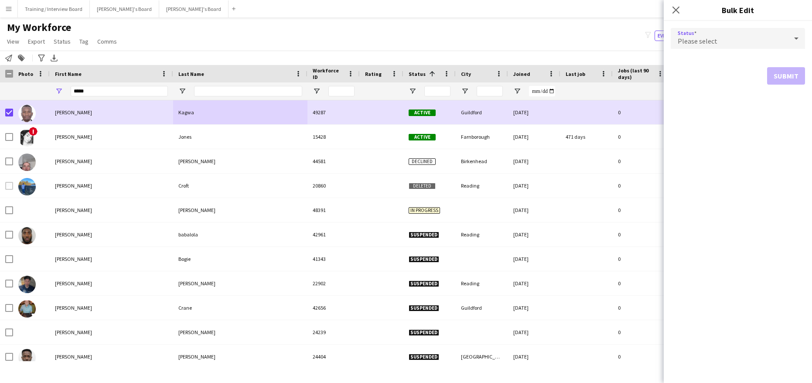
click at [799, 40] on icon at bounding box center [797, 38] width 10 height 17
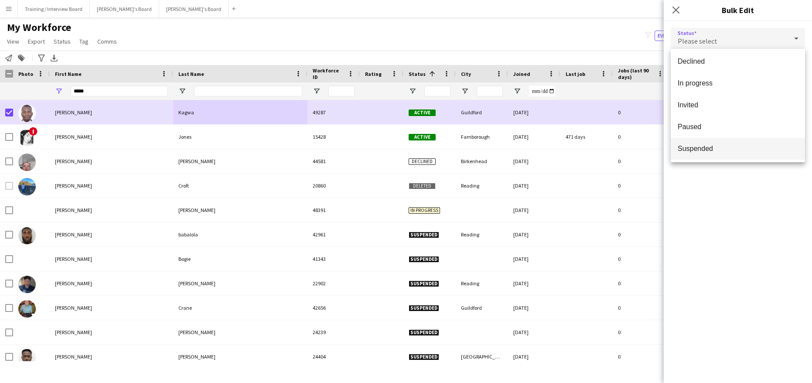
scroll to position [90, 0]
click at [706, 143] on mat-option "Waiting list" at bounding box center [738, 148] width 134 height 22
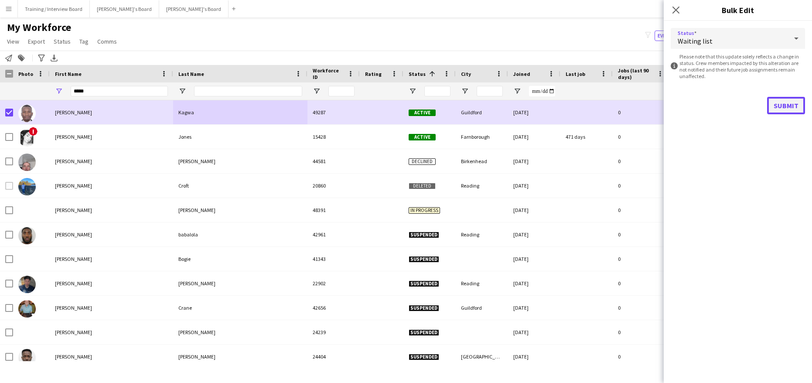
click at [776, 107] on button "Submit" at bounding box center [787, 105] width 38 height 17
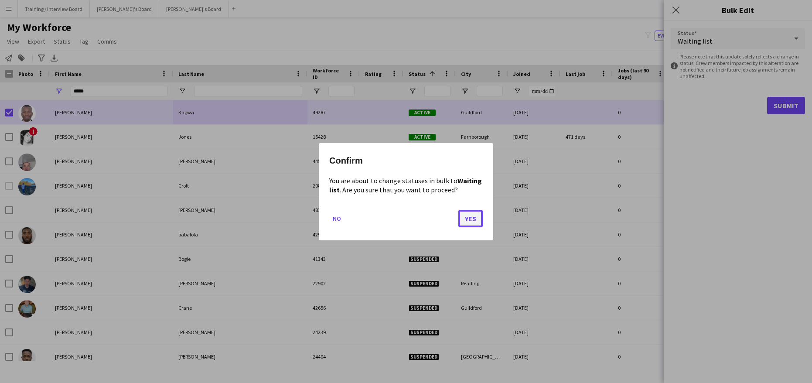
click at [477, 221] on button "Yes" at bounding box center [471, 217] width 24 height 17
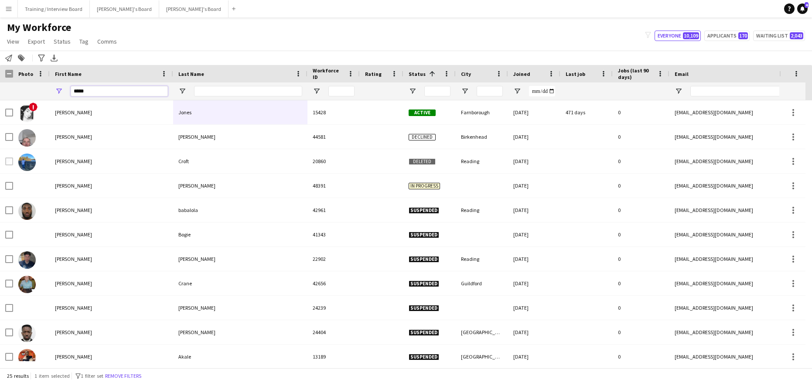
click at [96, 93] on input "*****" at bounding box center [119, 91] width 97 height 10
type input "*"
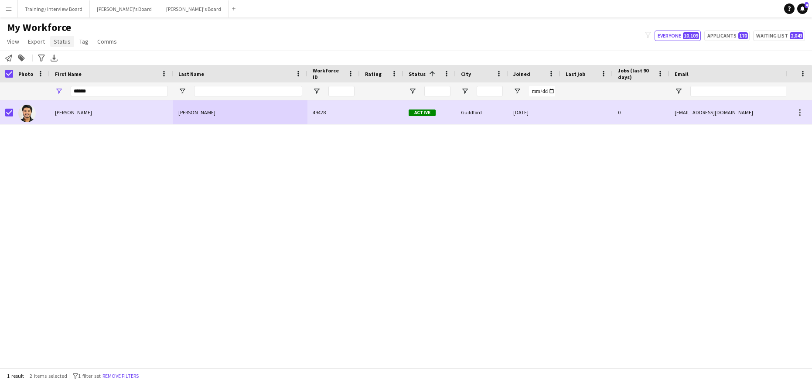
click at [62, 42] on span "Status" at bounding box center [62, 42] width 17 height 8
click at [65, 59] on span "Edit" at bounding box center [62, 60] width 10 height 8
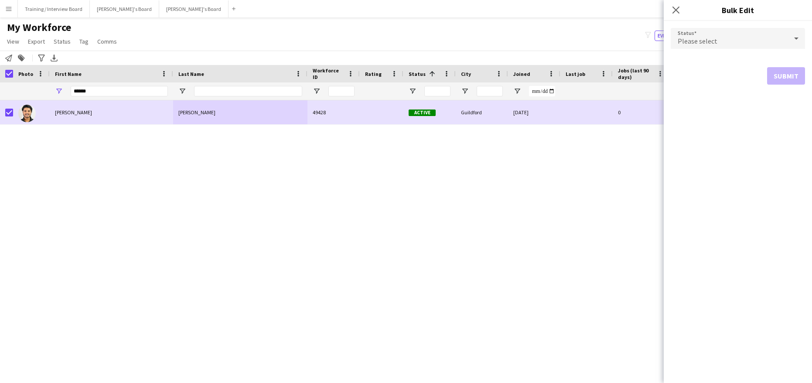
click at [795, 37] on icon at bounding box center [797, 38] width 10 height 17
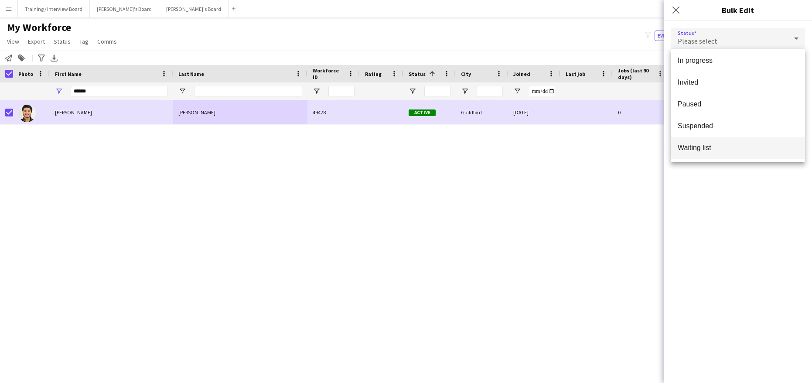
click at [697, 142] on mat-option "Waiting list" at bounding box center [738, 148] width 134 height 22
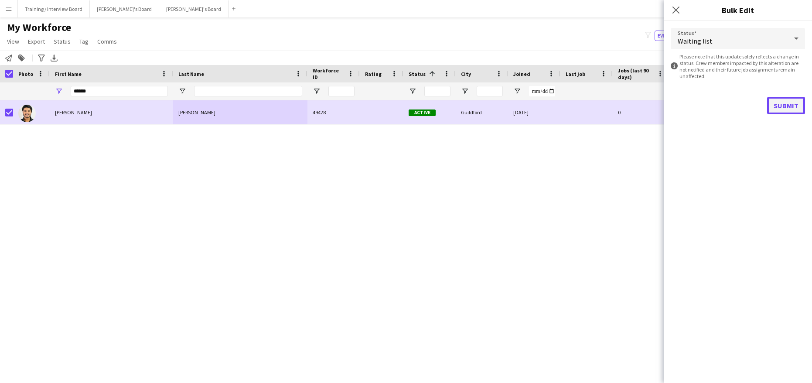
click at [793, 112] on button "Submit" at bounding box center [787, 105] width 38 height 17
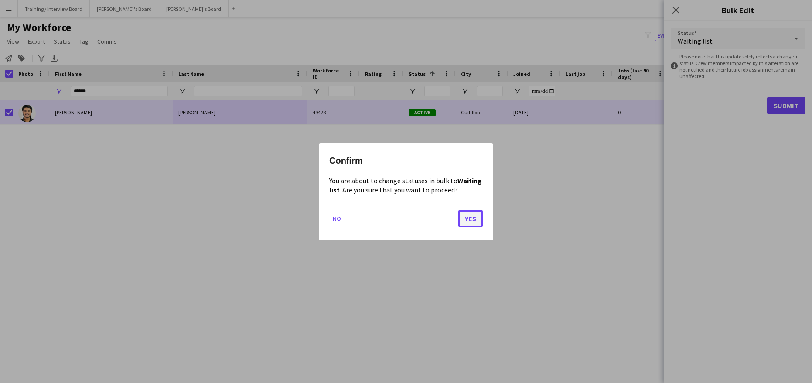
click at [466, 215] on button "Yes" at bounding box center [471, 217] width 24 height 17
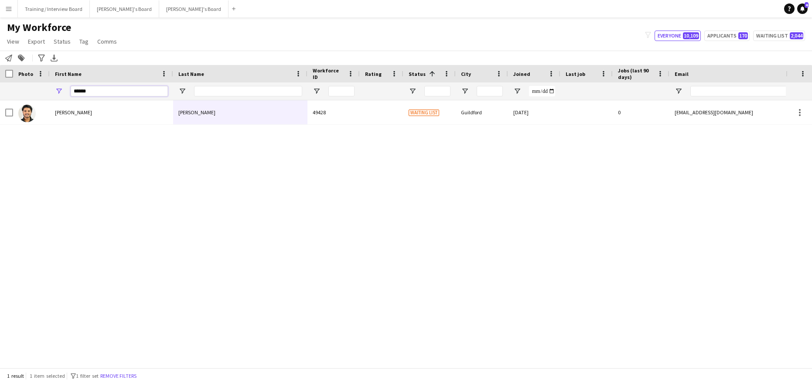
click at [122, 90] on input "******" at bounding box center [119, 91] width 97 height 10
type input "*"
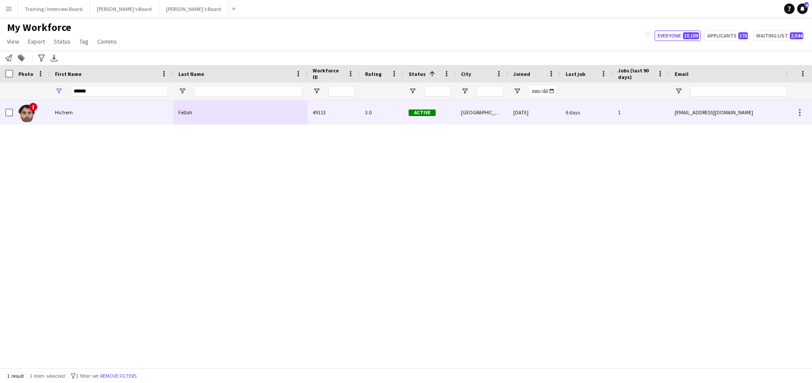
click at [110, 113] on div "Hichem" at bounding box center [111, 112] width 123 height 24
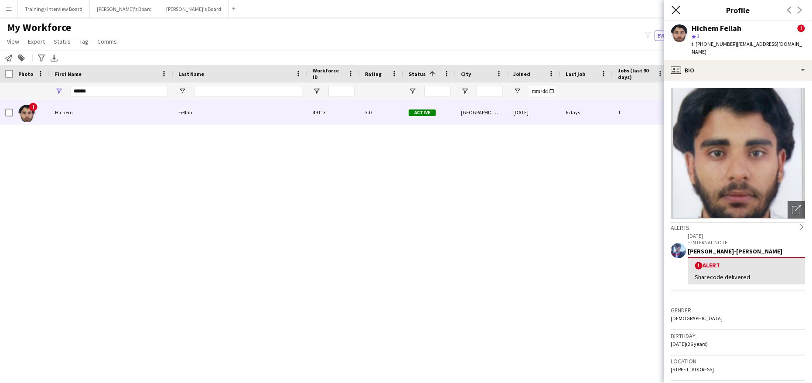
click at [678, 10] on icon "Close pop-in" at bounding box center [676, 10] width 8 height 8
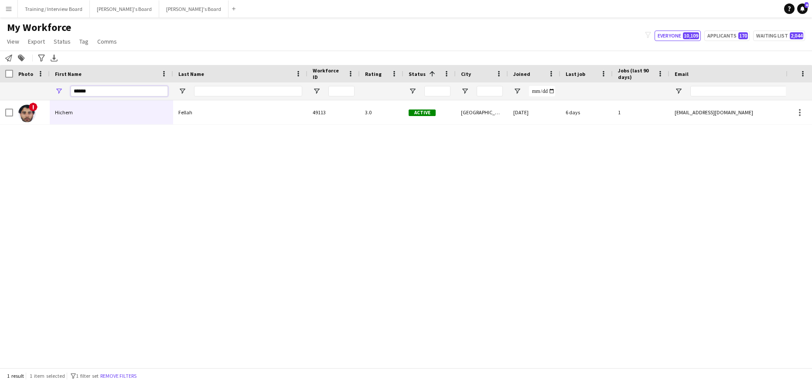
click at [100, 92] on input "******" at bounding box center [119, 91] width 97 height 10
type input "*"
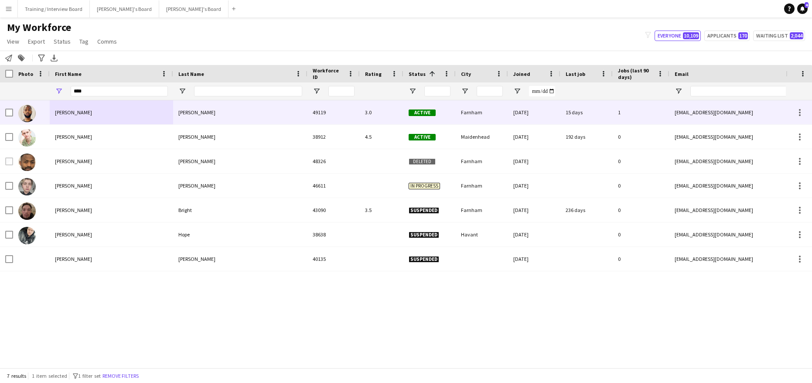
click at [91, 117] on div "Cody" at bounding box center [111, 112] width 123 height 24
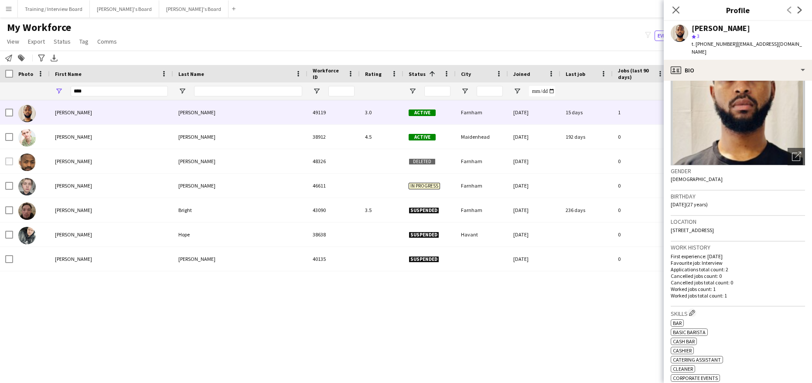
scroll to position [87, 0]
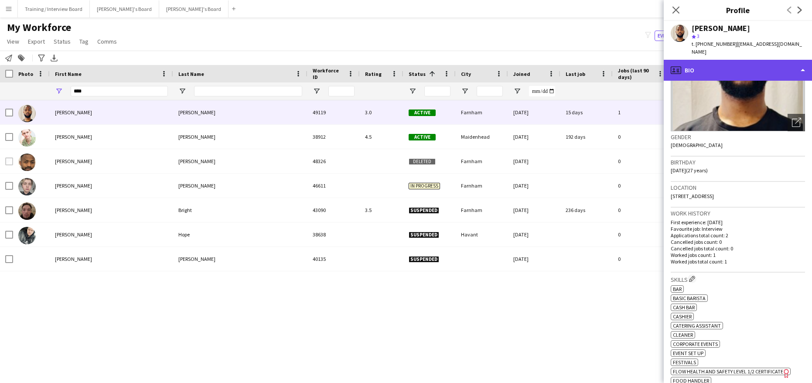
click at [800, 63] on div "profile Bio" at bounding box center [738, 70] width 148 height 21
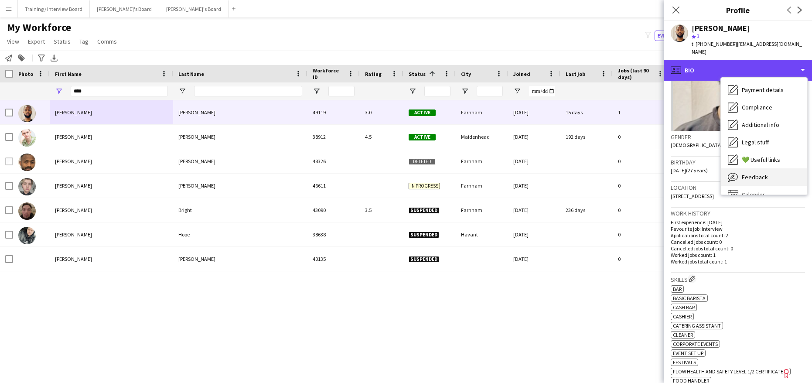
scroll to position [117, 0]
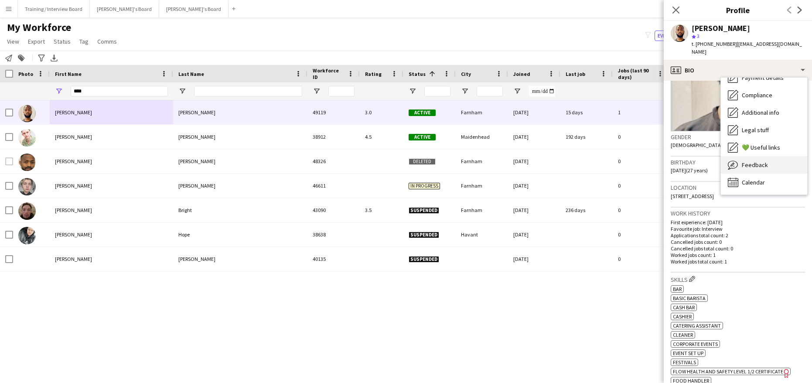
click at [763, 161] on span "Feedback" at bounding box center [755, 165] width 26 height 8
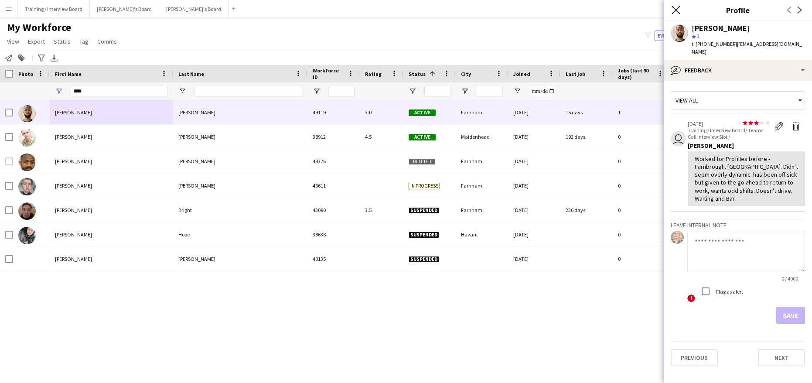
click at [673, 9] on icon "Close pop-in" at bounding box center [676, 10] width 8 height 8
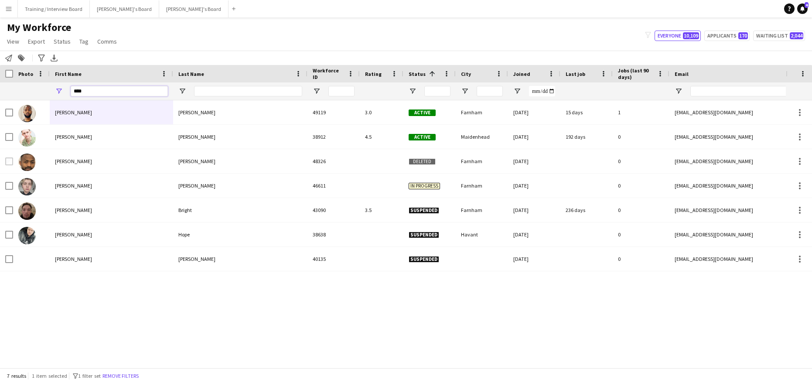
click at [99, 94] on input "****" at bounding box center [119, 91] width 97 height 10
type input "*"
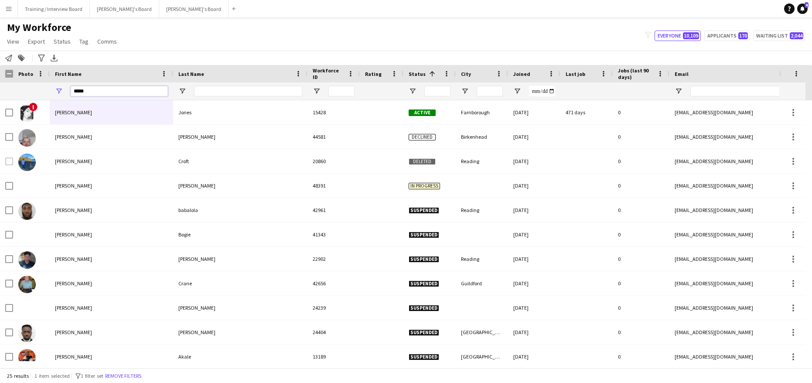
type input "*****"
click at [206, 91] on input "Last Name Filter Input" at bounding box center [248, 91] width 108 height 10
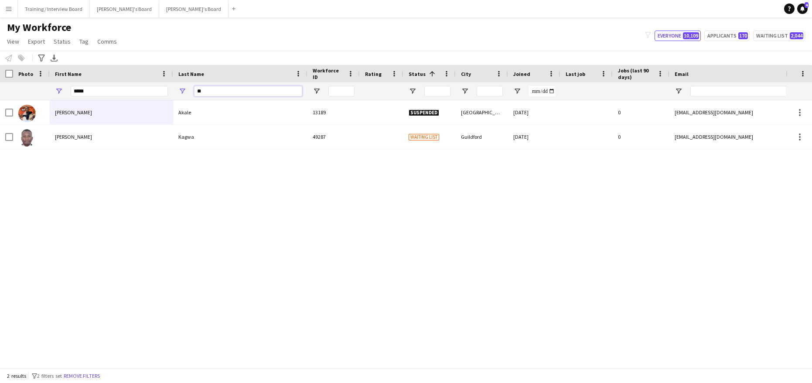
click at [214, 93] on input "**" at bounding box center [248, 91] width 108 height 10
type input "*"
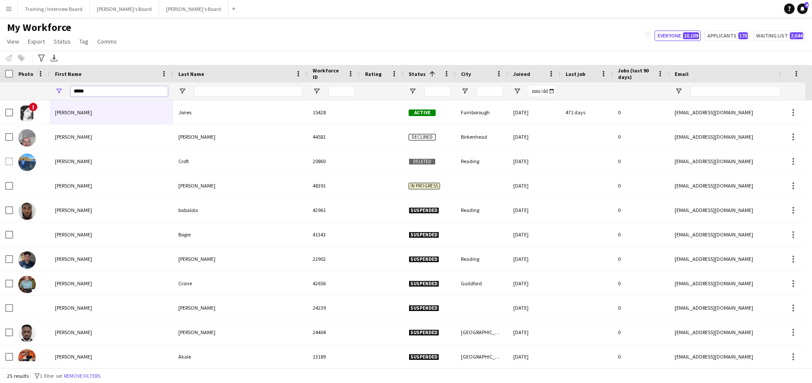
click at [112, 90] on input "*****" at bounding box center [119, 91] width 97 height 10
type input "*"
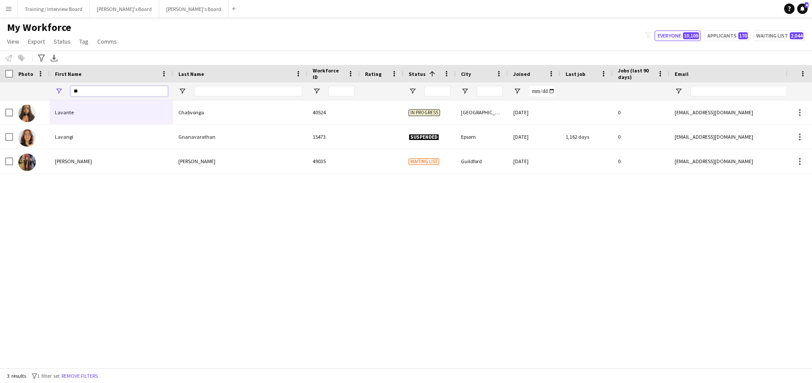
type input "*"
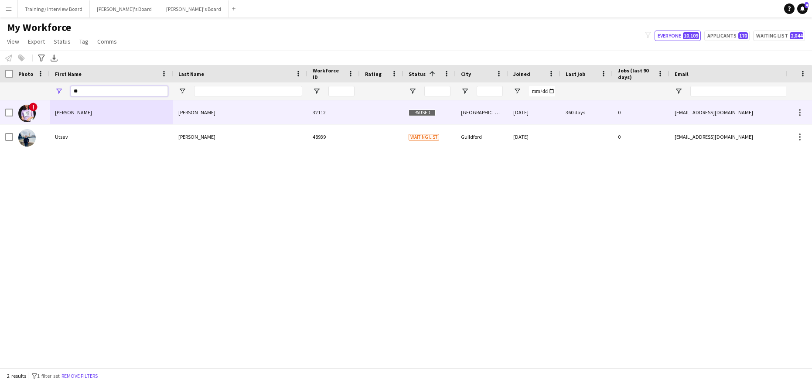
type input "*"
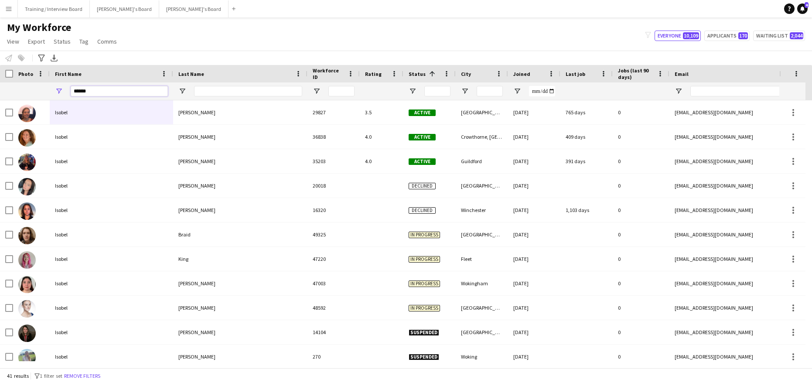
type input "******"
click at [222, 87] on input "Last Name Filter Input" at bounding box center [248, 91] width 108 height 10
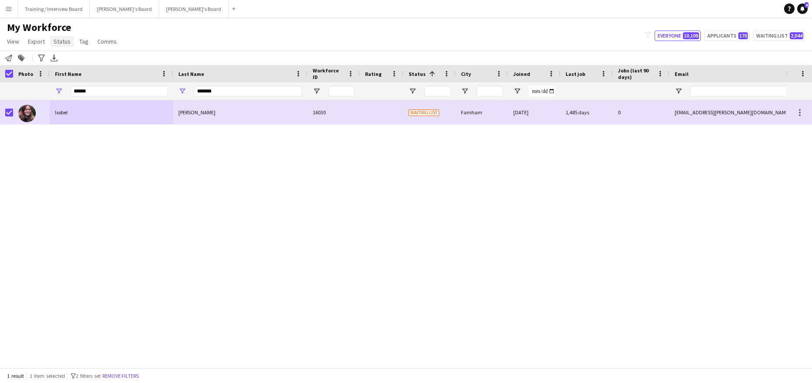
click at [65, 38] on span "Status" at bounding box center [62, 42] width 17 height 8
click at [64, 59] on span "Edit" at bounding box center [62, 60] width 10 height 8
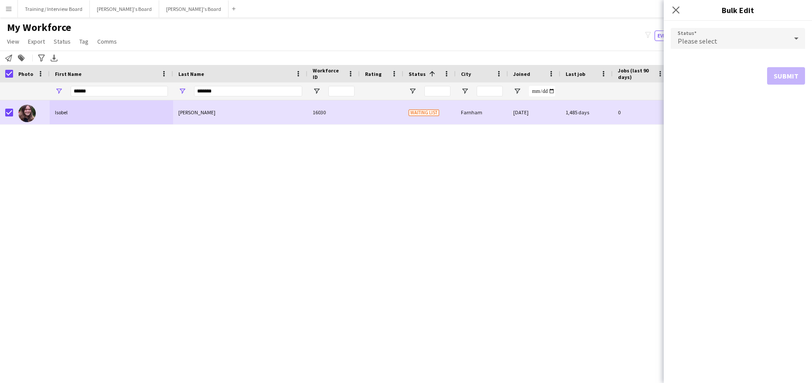
click at [793, 32] on icon at bounding box center [797, 38] width 10 height 17
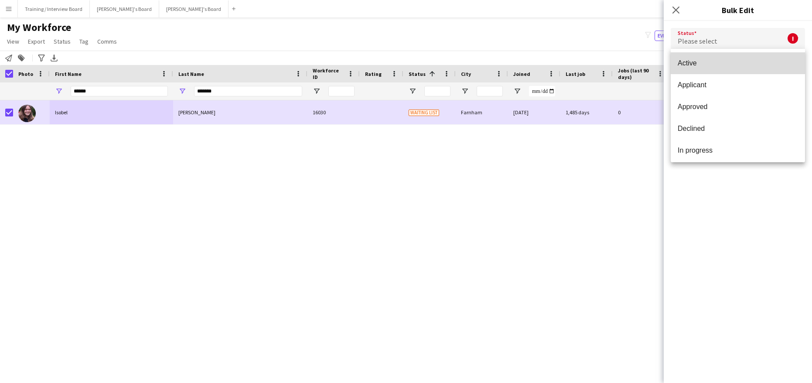
click at [771, 62] on span "Active" at bounding box center [738, 63] width 120 height 8
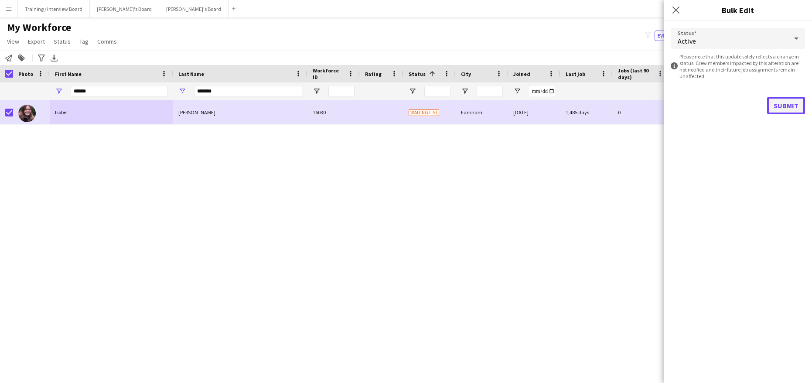
click at [784, 108] on button "Submit" at bounding box center [787, 105] width 38 height 17
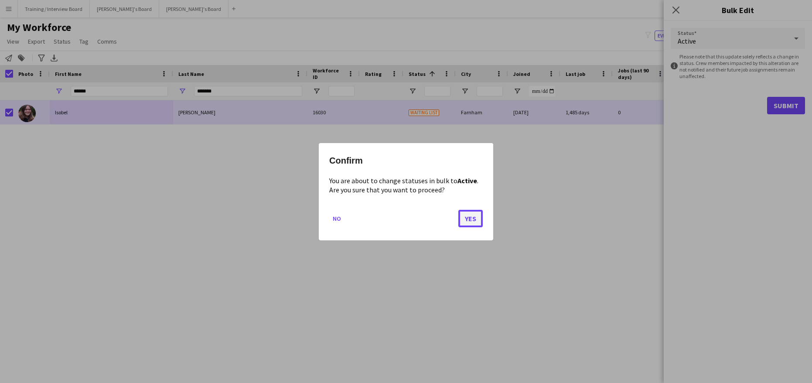
click at [462, 216] on button "Yes" at bounding box center [471, 217] width 24 height 17
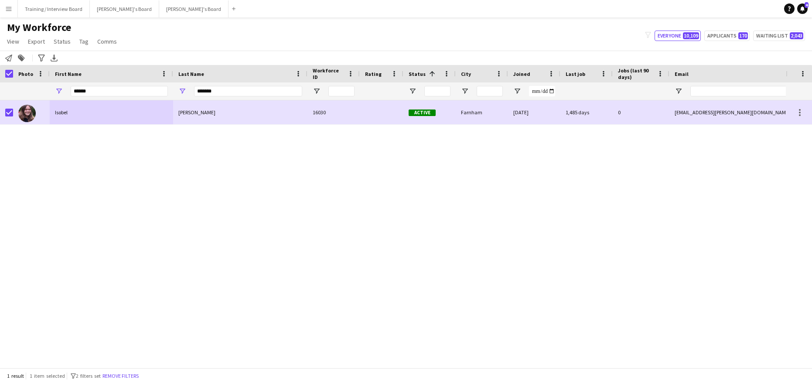
click at [236, 85] on div "*******" at bounding box center [248, 90] width 108 height 17
click at [233, 86] on input "*******" at bounding box center [248, 91] width 108 height 10
type input "*"
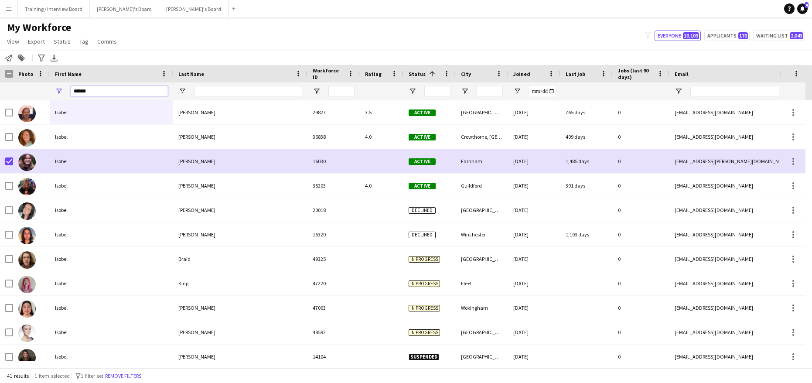
click at [106, 94] on input "******" at bounding box center [119, 91] width 97 height 10
type input "*"
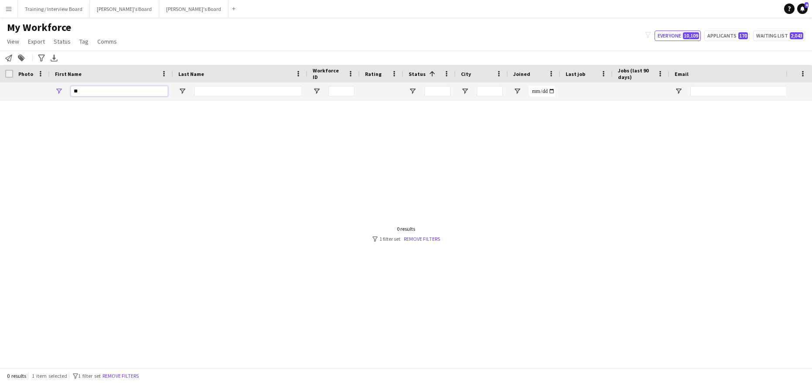
type input "*"
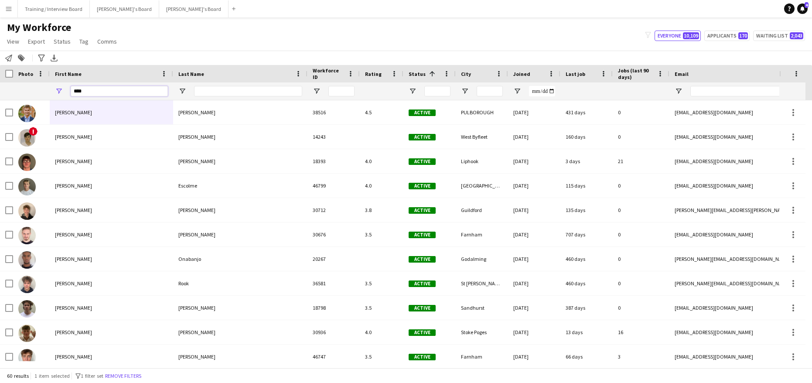
type input "****"
click at [243, 93] on input "Last Name Filter Input" at bounding box center [248, 91] width 108 height 10
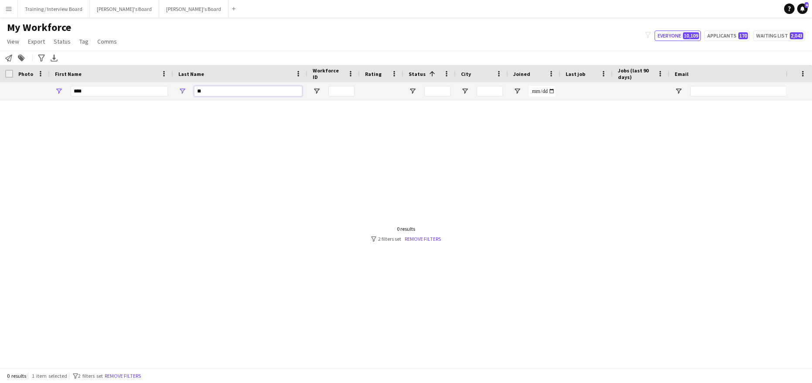
type input "*"
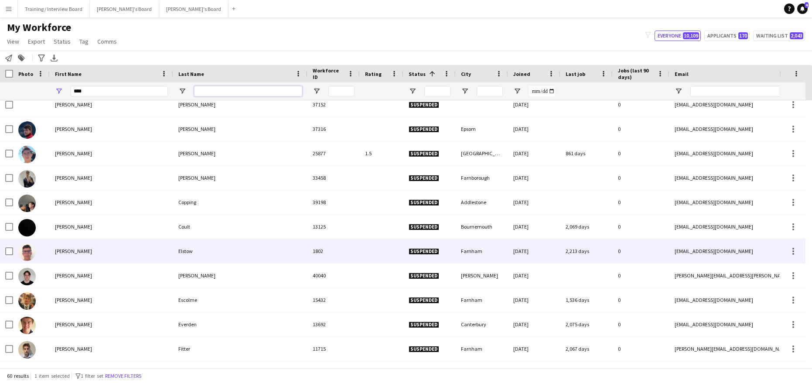
scroll to position [0, 0]
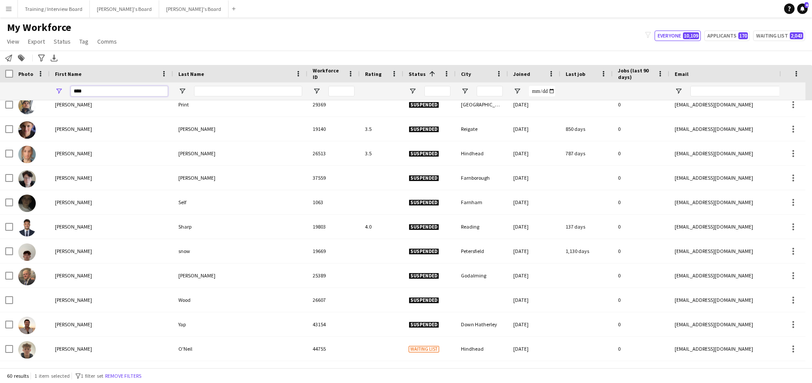
click at [91, 93] on input "****" at bounding box center [119, 91] width 97 height 10
type input "*"
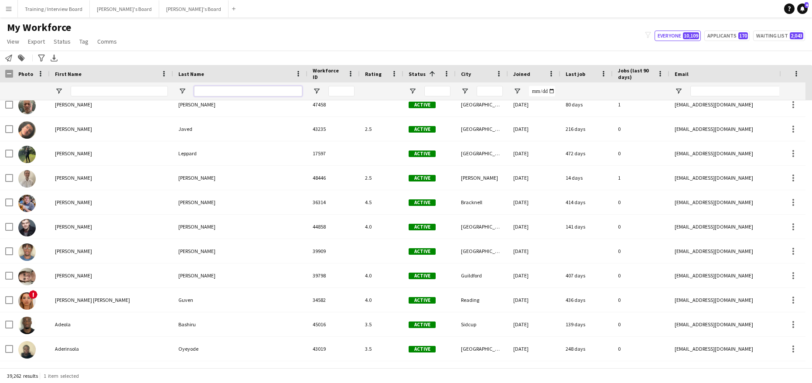
click at [202, 89] on input "Last Name Filter Input" at bounding box center [248, 91] width 108 height 10
type input "****"
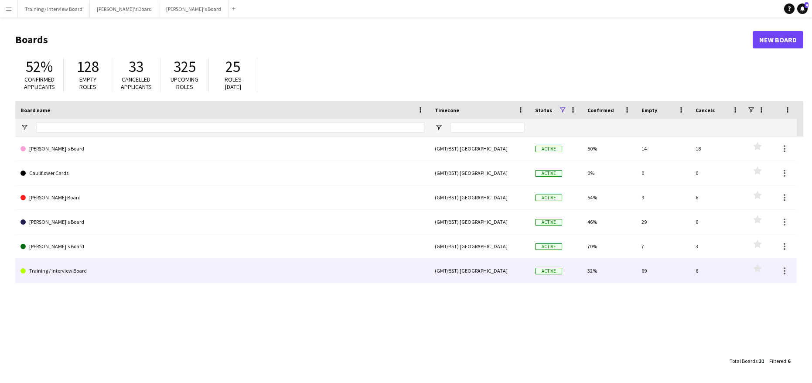
click at [64, 271] on link "Training / Interview Board" at bounding box center [223, 271] width 404 height 24
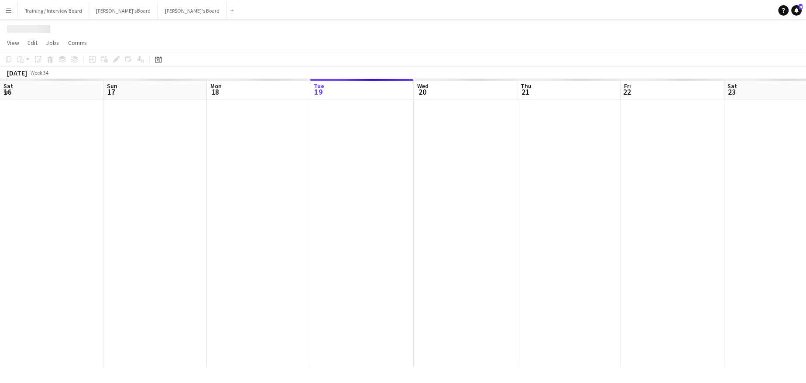
scroll to position [0, 209]
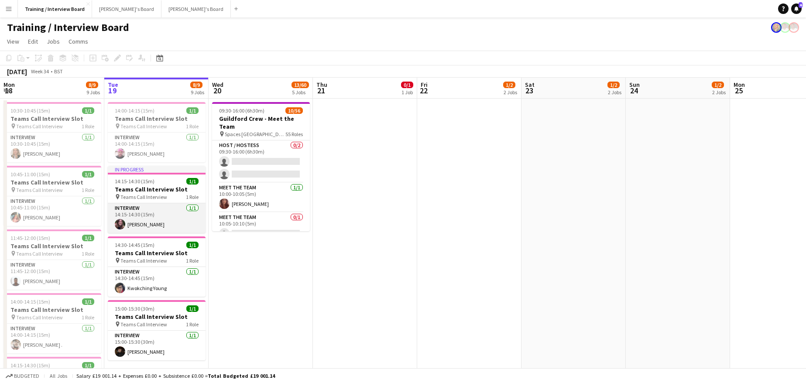
click at [143, 224] on app-card-role "Interview [DATE] 14:15-14:30 (15m) [PERSON_NAME]" at bounding box center [157, 218] width 98 height 30
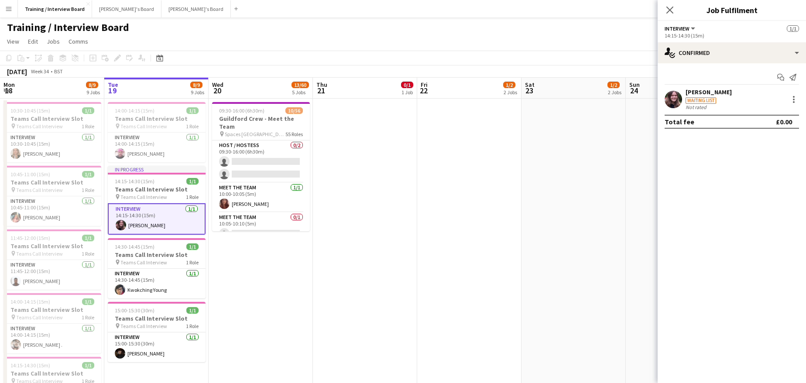
click at [704, 90] on div "[PERSON_NAME]" at bounding box center [708, 92] width 46 height 8
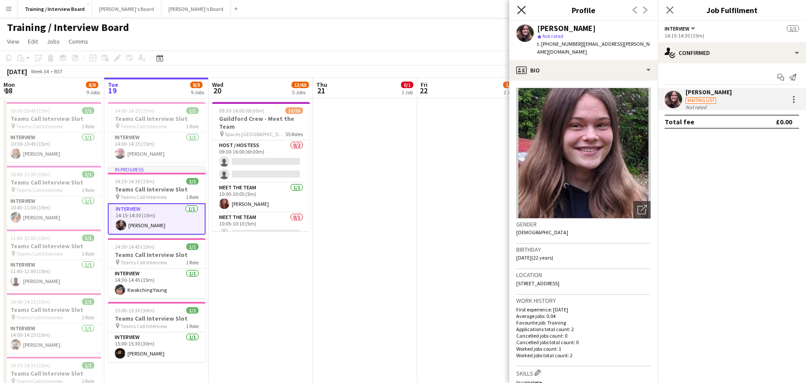
click at [519, 9] on icon "Close pop-in" at bounding box center [521, 10] width 8 height 8
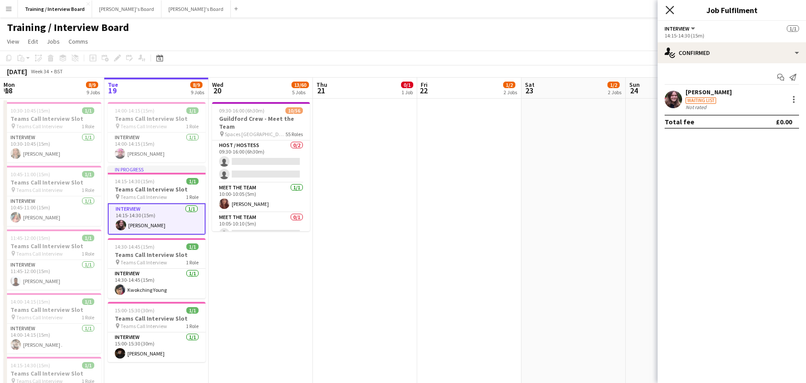
click at [670, 9] on icon "Close pop-in" at bounding box center [669, 10] width 8 height 8
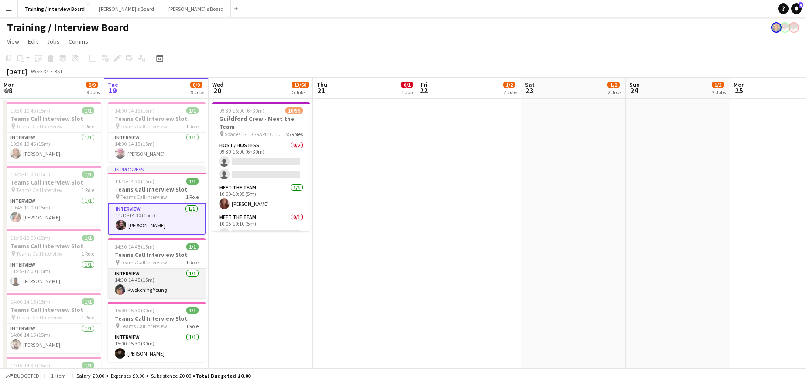
click at [156, 291] on app-card-role "Interview [DATE] 14:30-14:45 (15m) [PERSON_NAME]" at bounding box center [157, 284] width 98 height 30
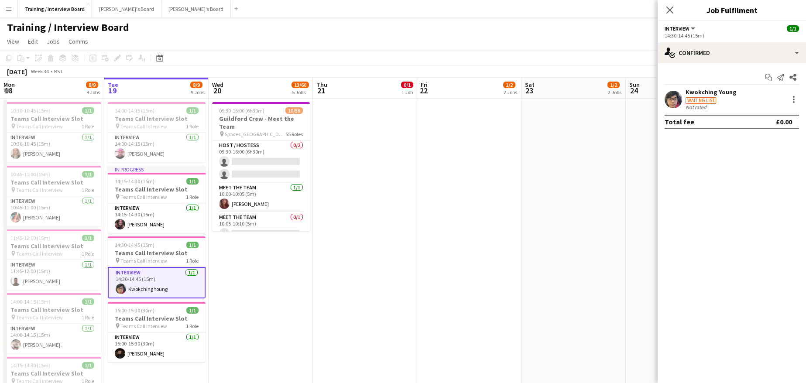
click at [696, 90] on div "Kwokching Young" at bounding box center [710, 92] width 51 height 8
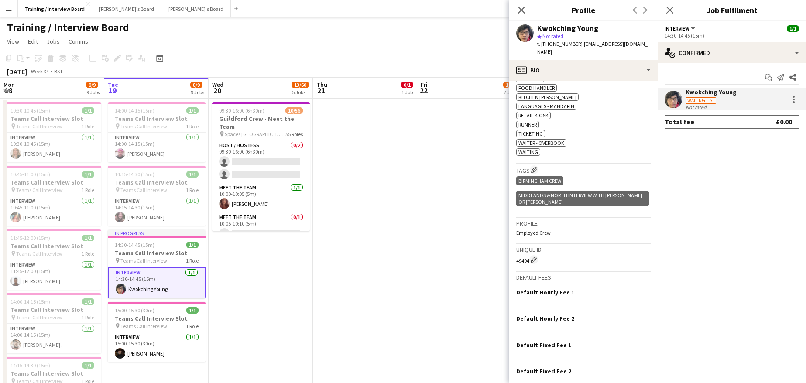
scroll to position [360, 0]
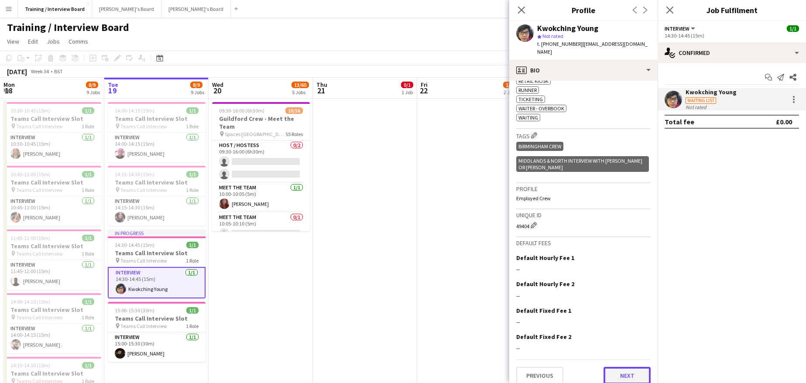
click at [611, 367] on button "Next" at bounding box center [626, 375] width 47 height 17
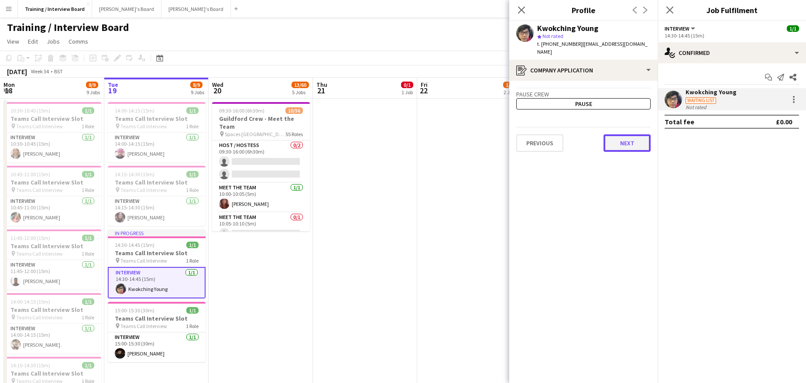
click at [618, 141] on button "Next" at bounding box center [626, 142] width 47 height 17
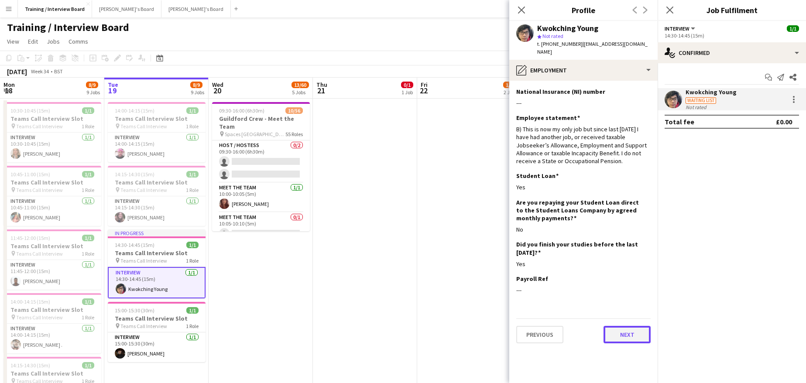
click at [624, 326] on button "Next" at bounding box center [626, 334] width 47 height 17
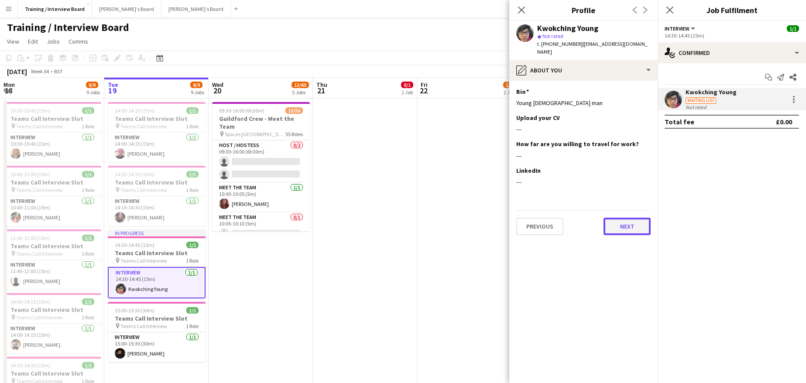
click at [622, 218] on button "Next" at bounding box center [626, 226] width 47 height 17
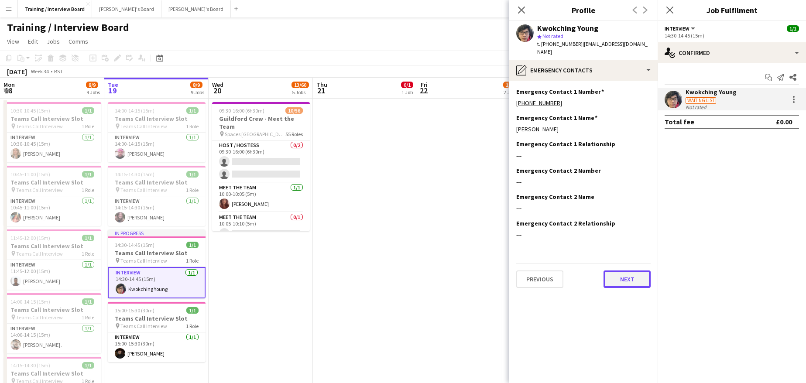
click at [641, 271] on button "Next" at bounding box center [626, 279] width 47 height 17
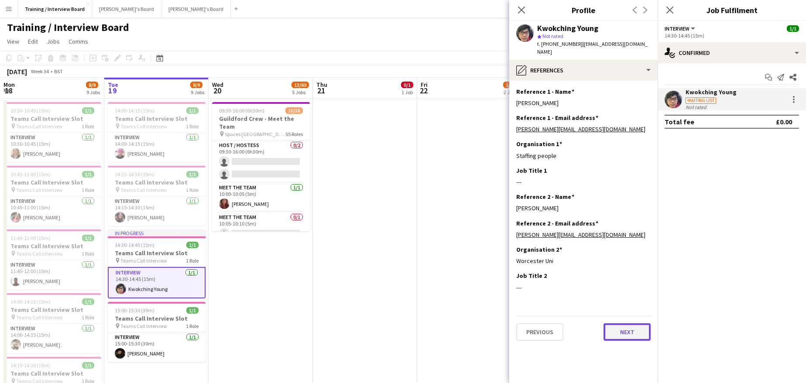
click at [627, 323] on button "Next" at bounding box center [626, 331] width 47 height 17
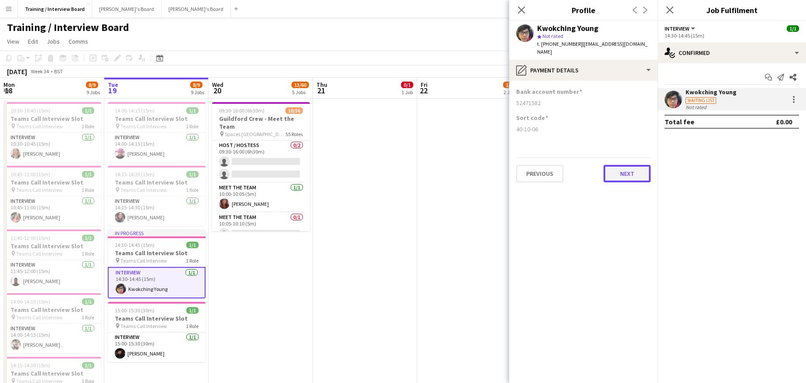
click at [616, 168] on button "Next" at bounding box center [626, 173] width 47 height 17
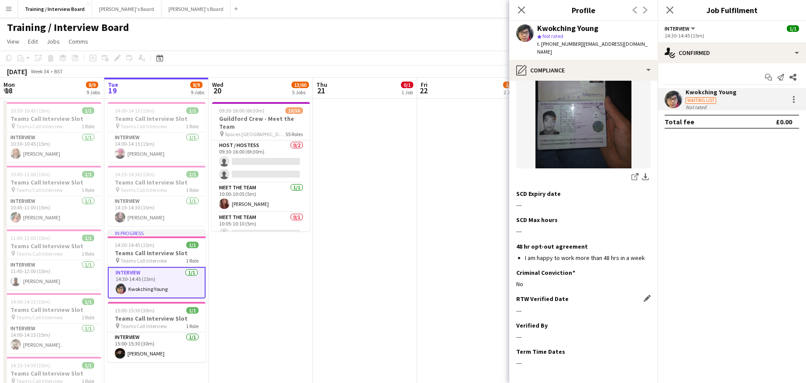
scroll to position [157, 0]
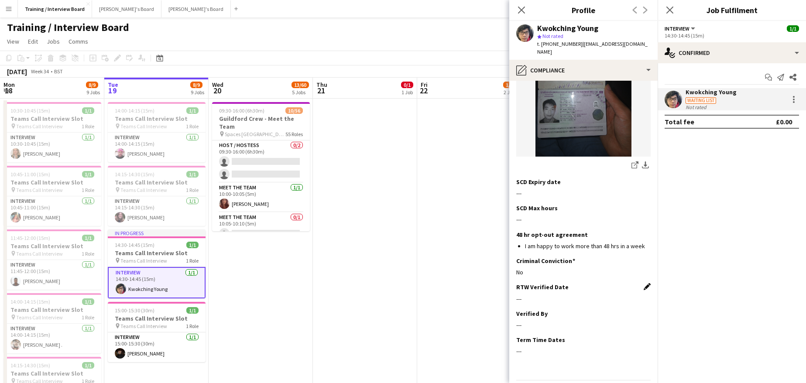
click at [644, 283] on app-icon "Edit this field" at bounding box center [647, 286] width 7 height 7
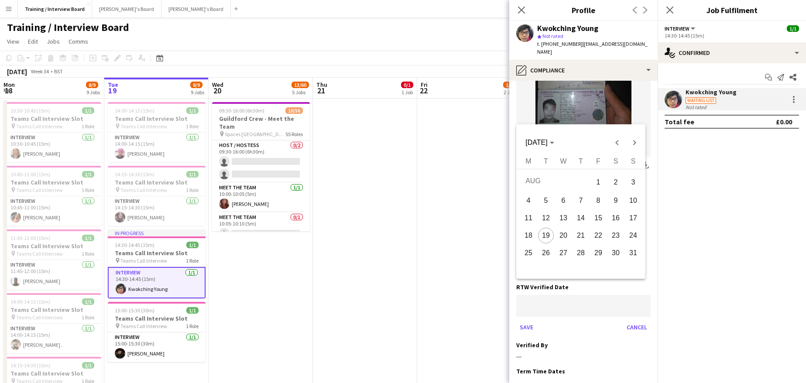
click at [548, 235] on span "19" at bounding box center [546, 236] width 16 height 16
type input "**********"
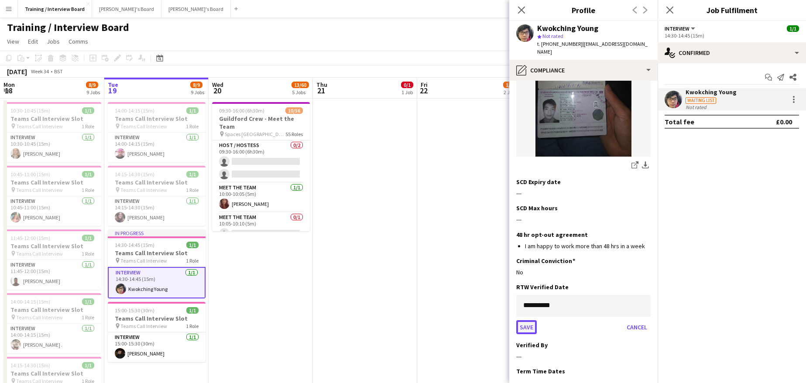
click at [532, 320] on button "Save" at bounding box center [526, 327] width 21 height 14
click at [637, 290] on div "RTW Verified Date Edit this field [DATE]" at bounding box center [583, 296] width 134 height 26
click at [637, 310] on div "Verified By Edit this field" at bounding box center [583, 314] width 134 height 8
click at [644, 310] on app-icon "Edit this field" at bounding box center [647, 313] width 7 height 7
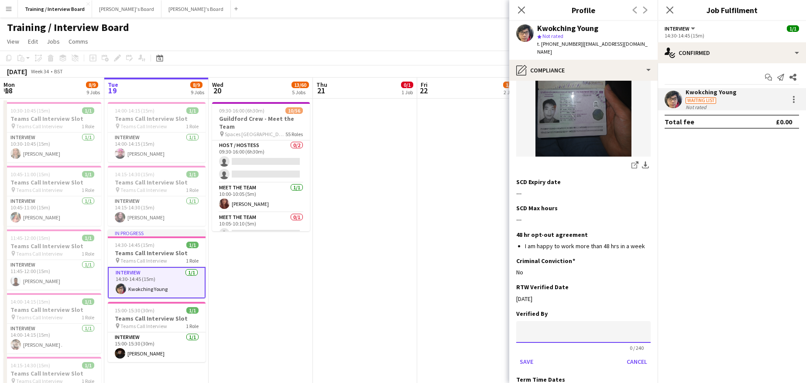
click at [561, 321] on input at bounding box center [583, 332] width 134 height 22
type input "**"
click at [522, 355] on button "Save" at bounding box center [526, 362] width 21 height 14
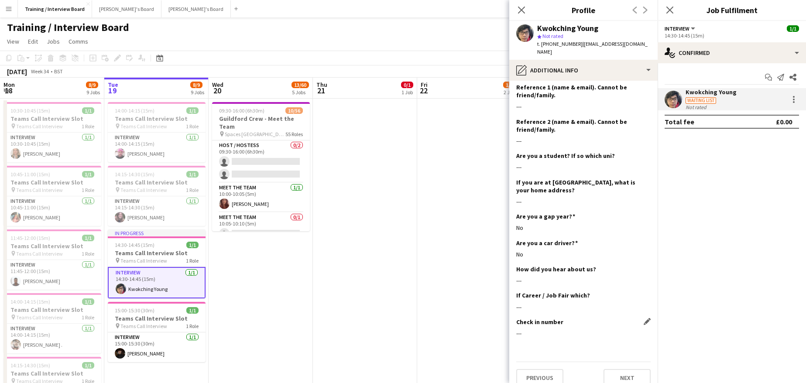
scroll to position [104, 0]
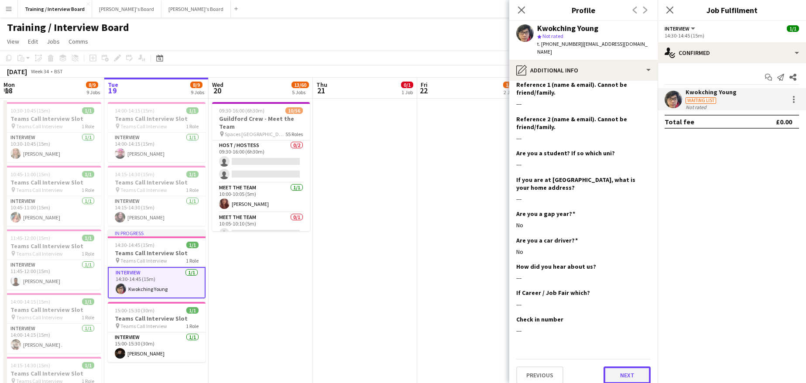
click at [621, 367] on button "Next" at bounding box center [626, 375] width 47 height 17
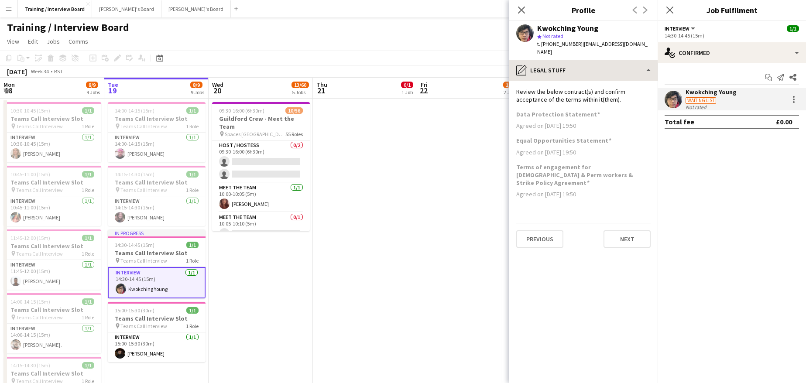
scroll to position [0, 0]
click at [622, 230] on button "Next" at bounding box center [626, 238] width 47 height 17
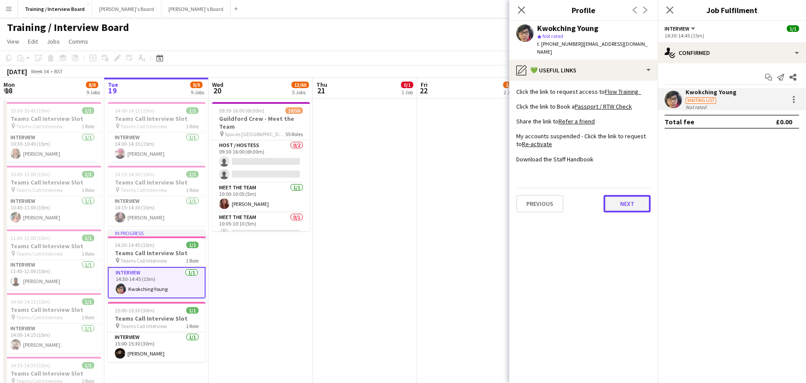
click at [634, 195] on button "Next" at bounding box center [626, 203] width 47 height 17
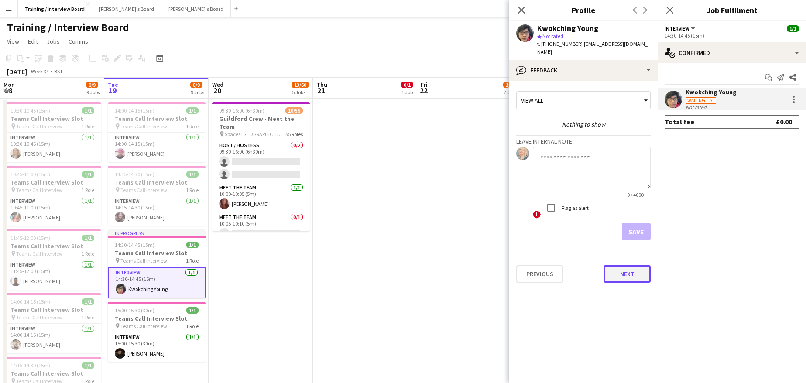
click at [641, 265] on button "Next" at bounding box center [626, 273] width 47 height 17
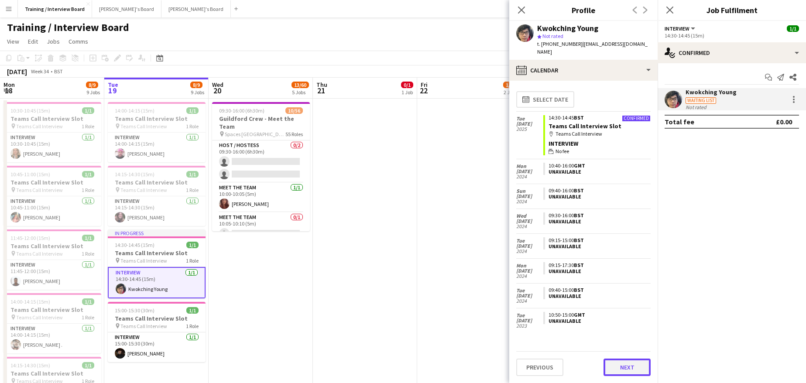
click at [637, 372] on button "Next" at bounding box center [626, 367] width 47 height 17
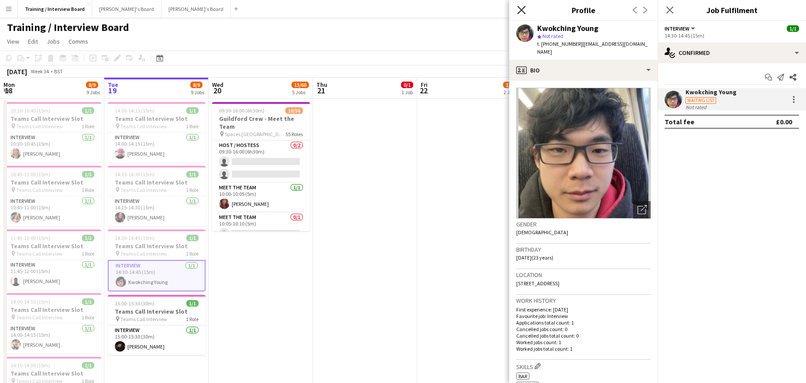
click at [522, 10] on icon at bounding box center [521, 10] width 8 height 8
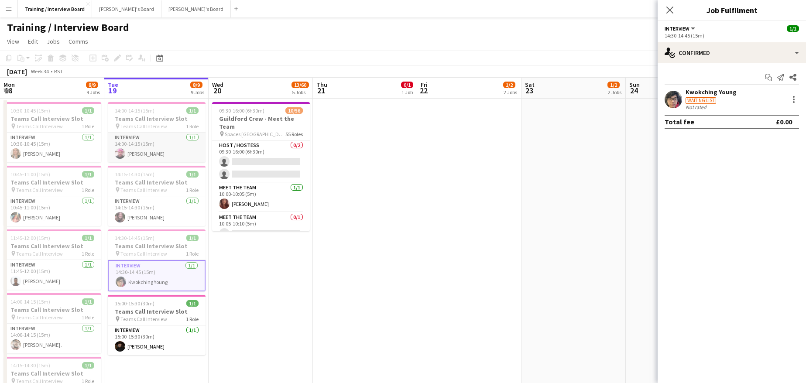
click at [145, 151] on app-card-role "Interview [DATE] 14:00-14:15 (15m) [PERSON_NAME]" at bounding box center [157, 148] width 98 height 30
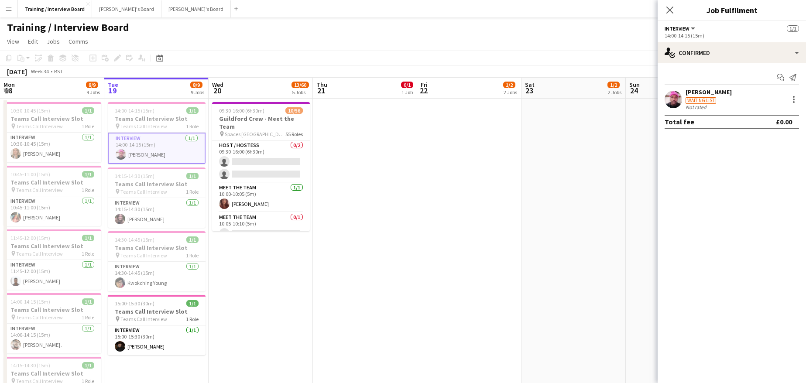
click at [699, 92] on div "[PERSON_NAME]" at bounding box center [708, 92] width 46 height 8
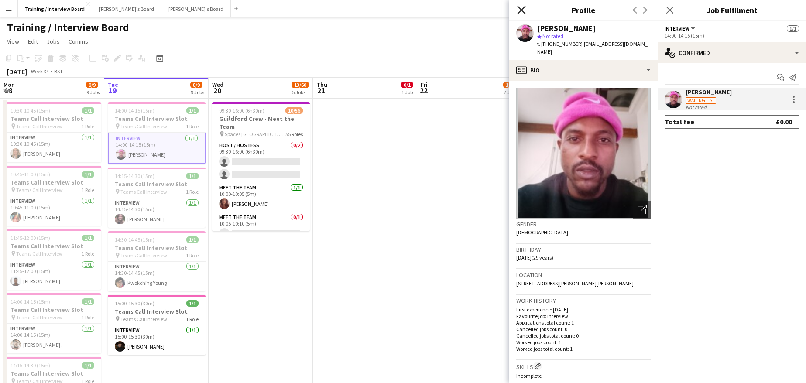
click at [518, 11] on icon "Close pop-in" at bounding box center [521, 10] width 8 height 8
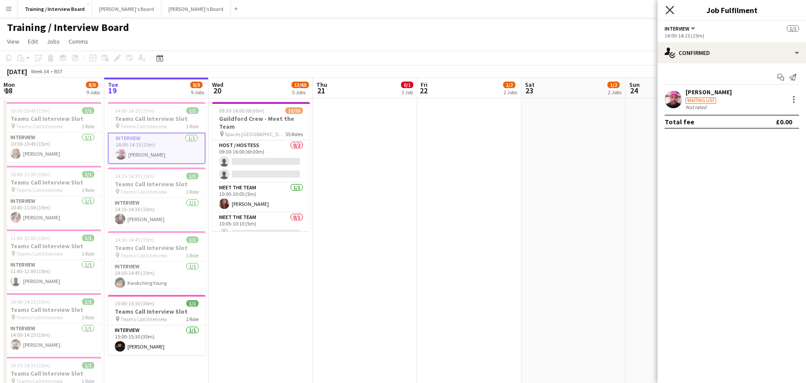
click at [671, 8] on icon "Close pop-in" at bounding box center [669, 10] width 8 height 8
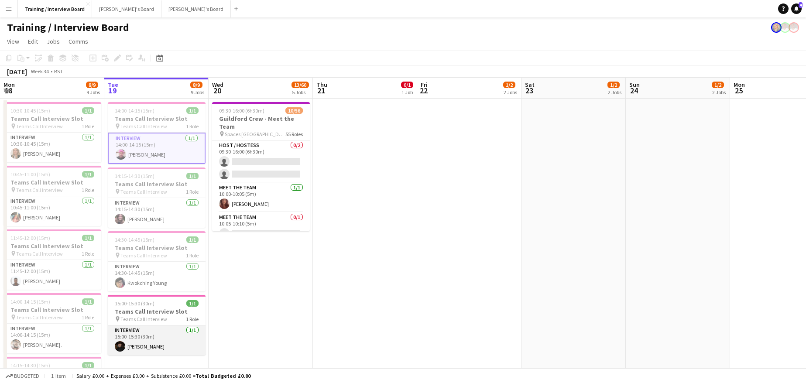
click at [162, 348] on app-card-role "Interview [DATE] 15:00-15:30 (30m) [PERSON_NAME]" at bounding box center [157, 341] width 98 height 30
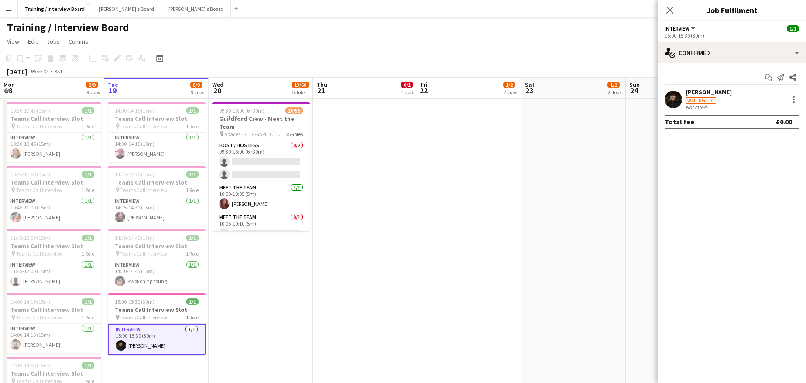
click at [720, 94] on div "[PERSON_NAME]" at bounding box center [708, 92] width 46 height 8
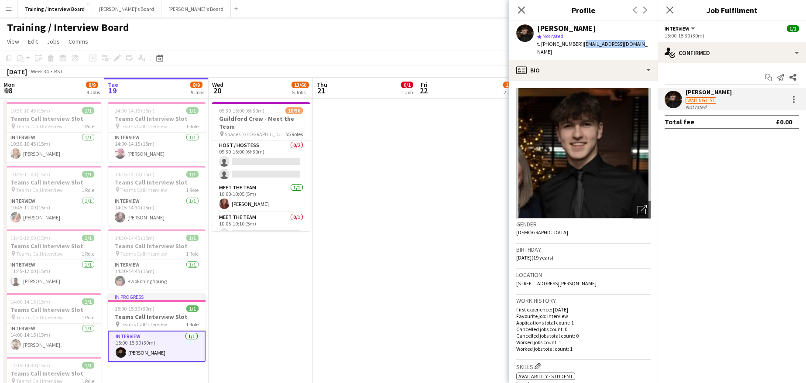
drag, startPoint x: 578, startPoint y: 45, endPoint x: 634, endPoint y: 48, distance: 56.0
click at [634, 48] on div "[PERSON_NAME] star Not rated t. [PHONE_NUMBER] | [EMAIL_ADDRESS][DOMAIN_NAME]" at bounding box center [583, 40] width 148 height 39
copy span "[EMAIL_ADDRESS][DOMAIN_NAME]"
click at [634, 30] on div "[PERSON_NAME]" at bounding box center [593, 28] width 113 height 8
click at [521, 10] on icon "Close pop-in" at bounding box center [521, 10] width 8 height 8
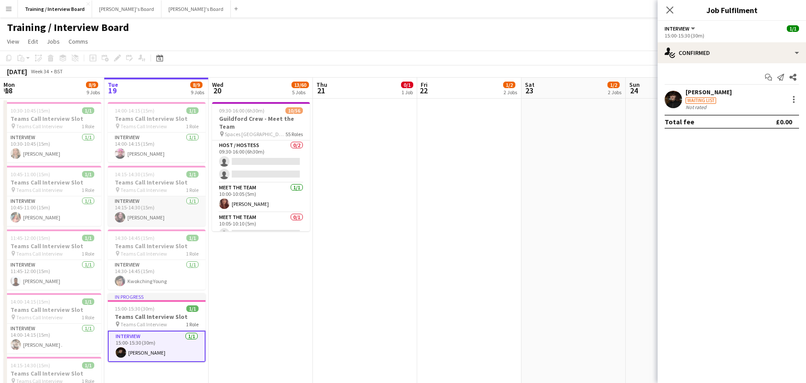
click at [157, 217] on app-card-role "Interview [DATE] 14:15-14:30 (15m) [PERSON_NAME]" at bounding box center [157, 211] width 98 height 30
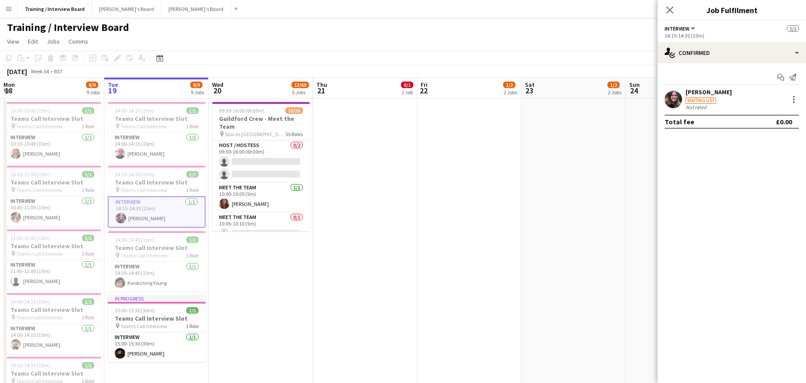
click at [707, 95] on div "[PERSON_NAME]" at bounding box center [708, 92] width 46 height 8
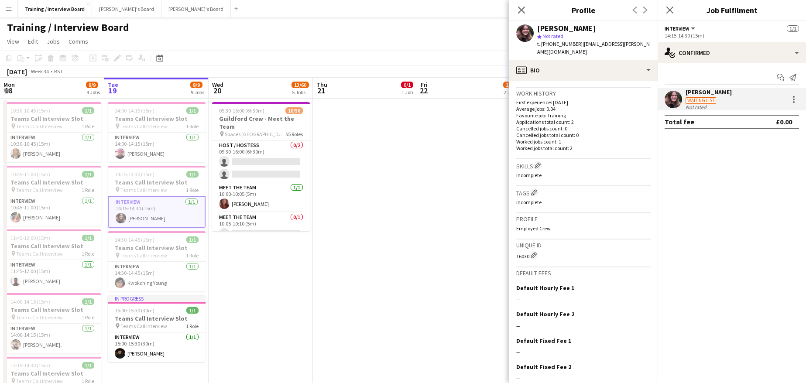
scroll to position [237, 0]
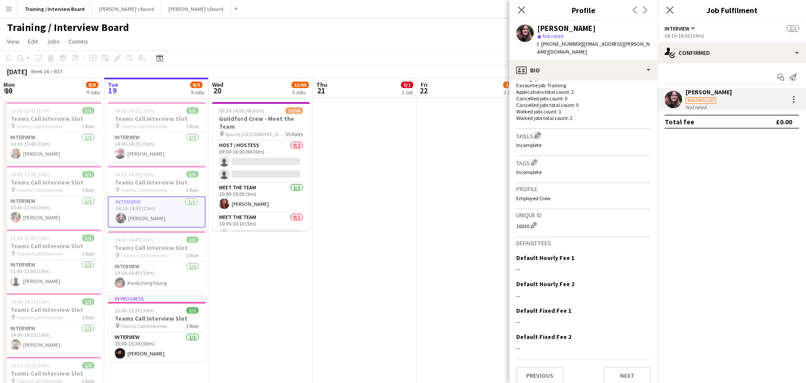
click at [541, 132] on app-icon "Edit crew company skills" at bounding box center [538, 135] width 6 height 6
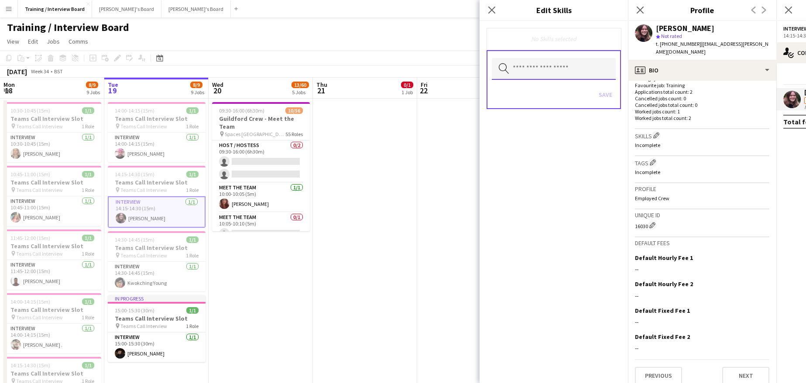
click at [520, 70] on input "text" at bounding box center [554, 69] width 124 height 22
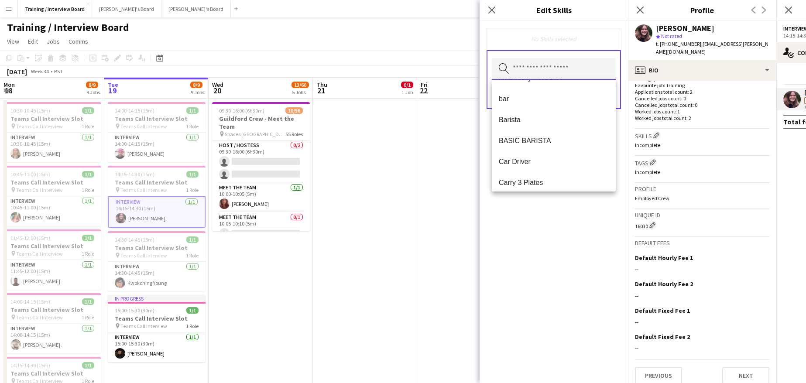
scroll to position [87, 0]
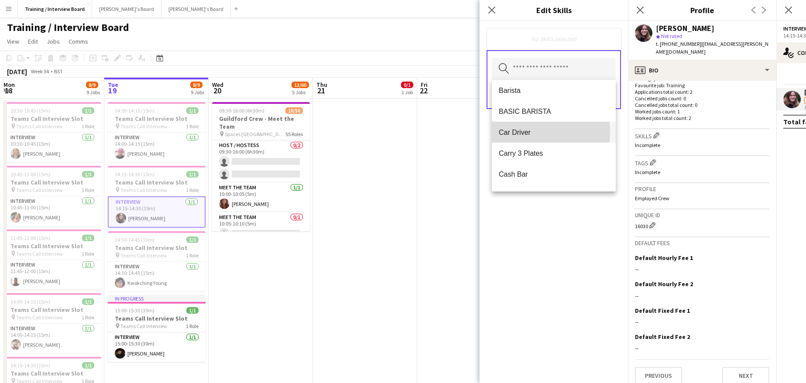
click at [525, 132] on span "Car Driver" at bounding box center [554, 132] width 110 height 8
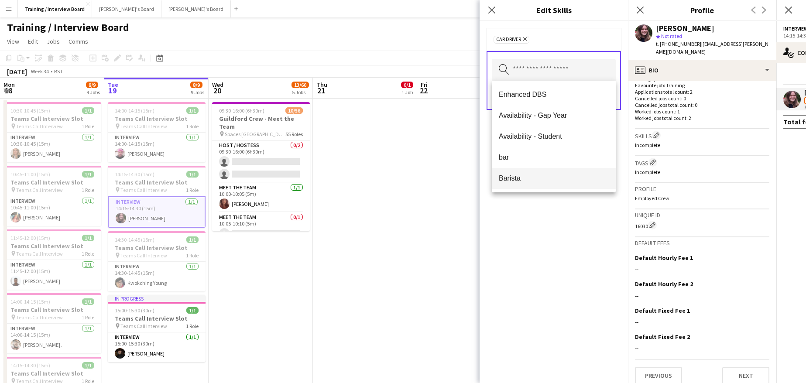
click at [516, 176] on span "Barista" at bounding box center [554, 178] width 110 height 8
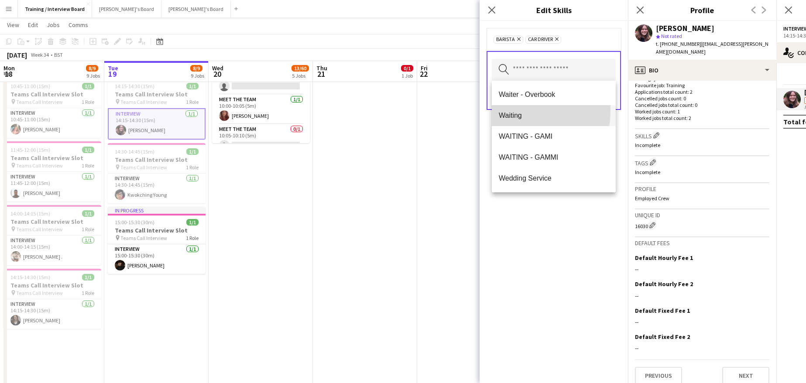
click at [511, 110] on mat-option "Waiting" at bounding box center [554, 115] width 124 height 21
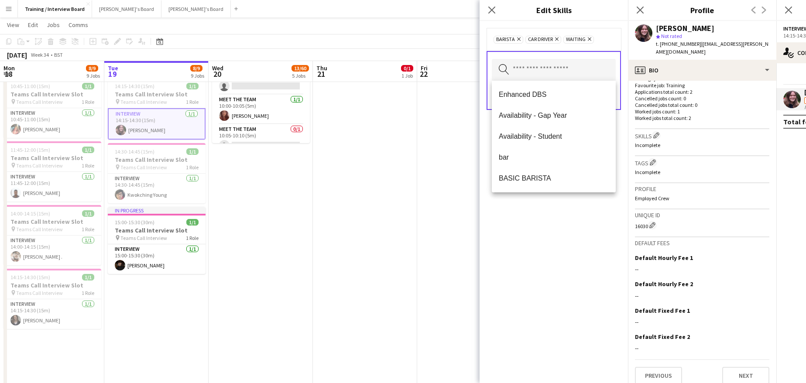
click at [563, 207] on div "Barista Remove Car Driver Remove Waiting Remove Search by skill name Save" at bounding box center [554, 202] width 148 height 362
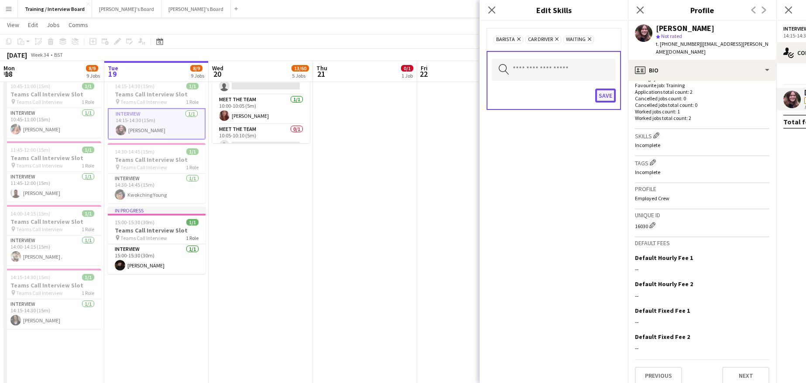
click at [609, 92] on button "Save" at bounding box center [605, 96] width 21 height 14
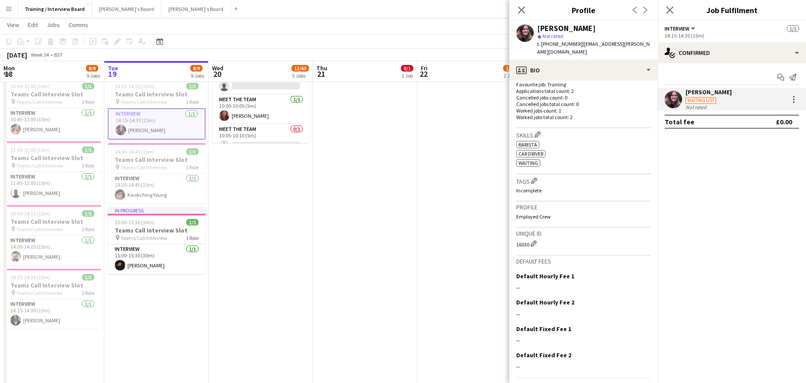
scroll to position [257, 0]
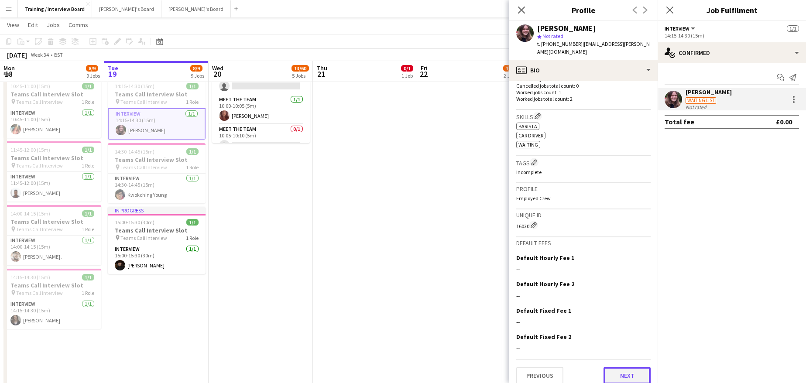
click at [629, 369] on button "Next" at bounding box center [626, 375] width 47 height 17
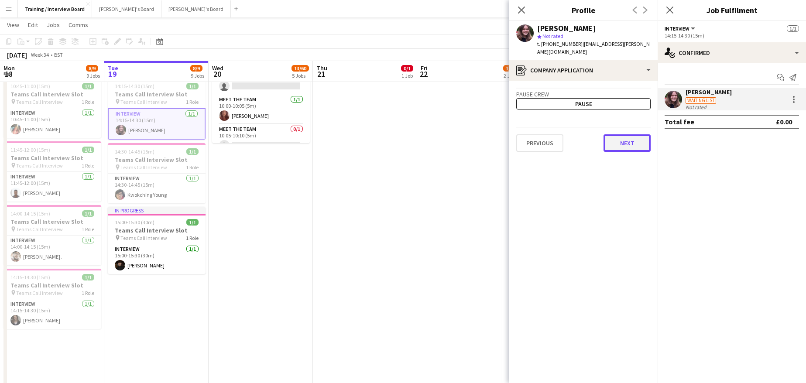
click at [641, 135] on button "Next" at bounding box center [626, 142] width 47 height 17
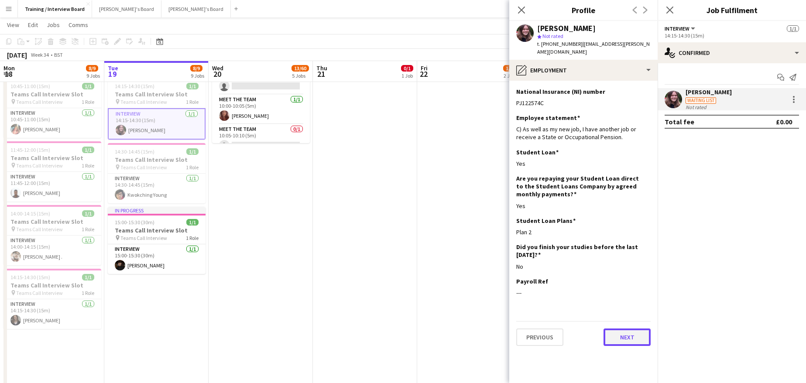
click at [637, 329] on button "Next" at bounding box center [626, 337] width 47 height 17
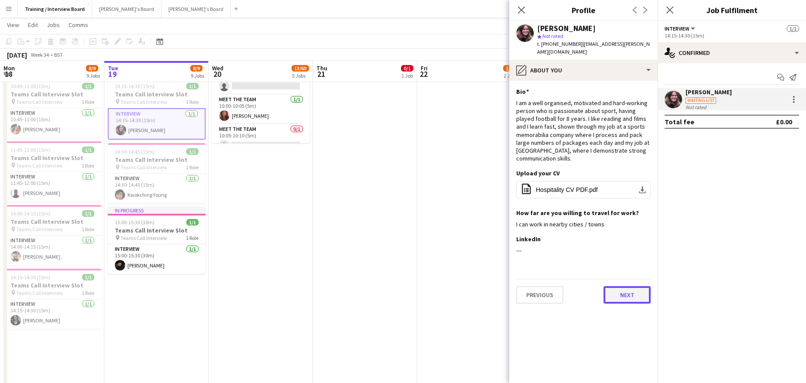
click at [624, 286] on button "Next" at bounding box center [626, 294] width 47 height 17
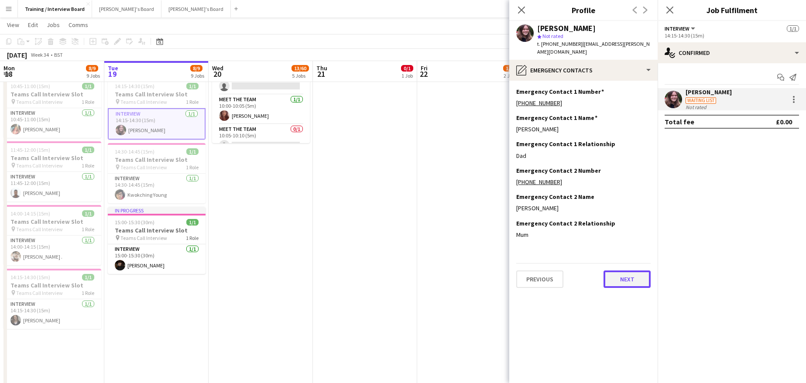
click at [642, 274] on button "Next" at bounding box center [626, 279] width 47 height 17
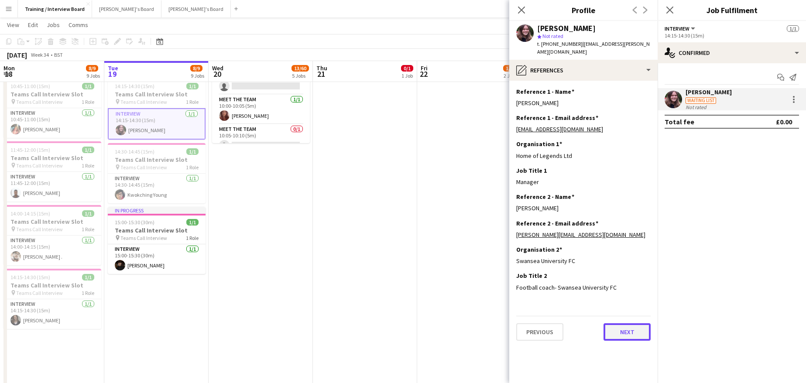
click at [624, 323] on button "Next" at bounding box center [626, 331] width 47 height 17
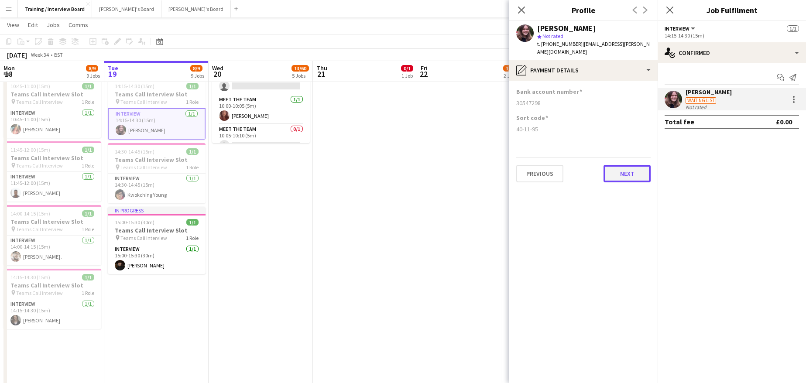
click at [617, 167] on button "Next" at bounding box center [626, 173] width 47 height 17
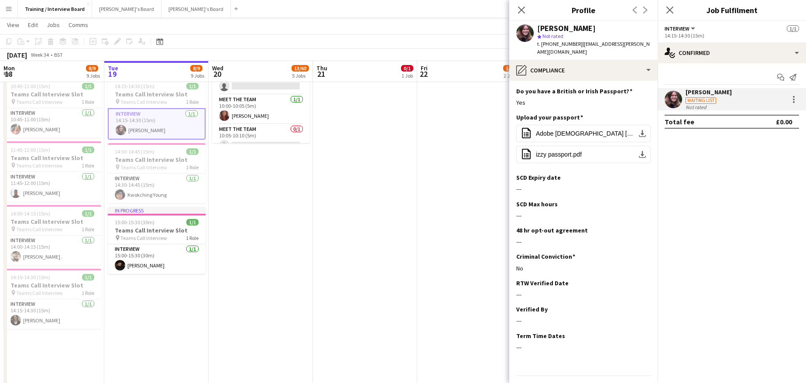
scroll to position [69, 0]
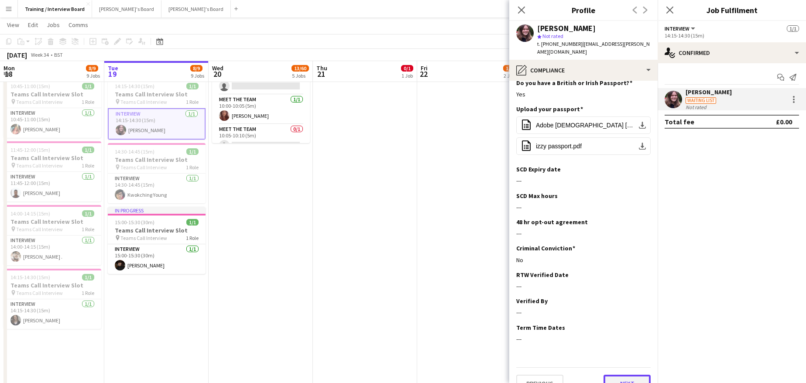
click at [620, 375] on button "Next" at bounding box center [626, 383] width 47 height 17
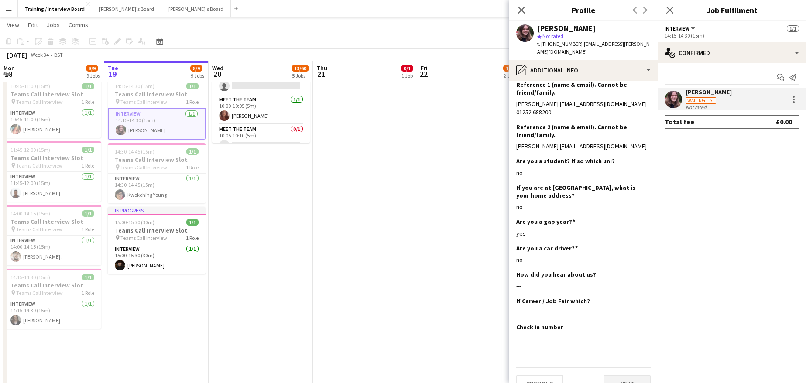
scroll to position [112, 0]
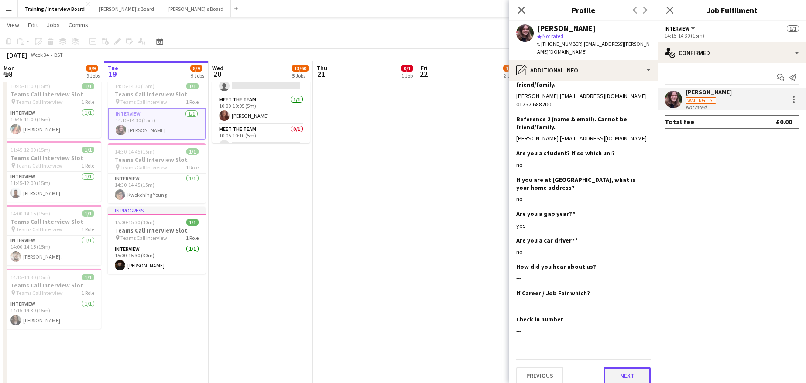
click at [627, 367] on button "Next" at bounding box center [626, 375] width 47 height 17
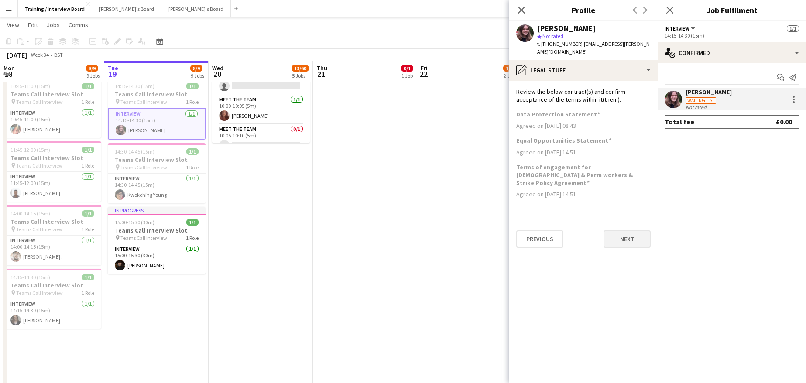
scroll to position [0, 0]
click at [611, 230] on button "Next" at bounding box center [626, 238] width 47 height 17
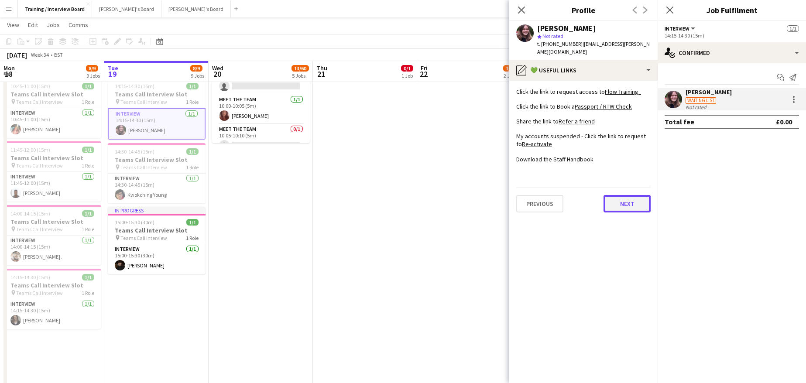
click at [632, 197] on button "Next" at bounding box center [626, 203] width 47 height 17
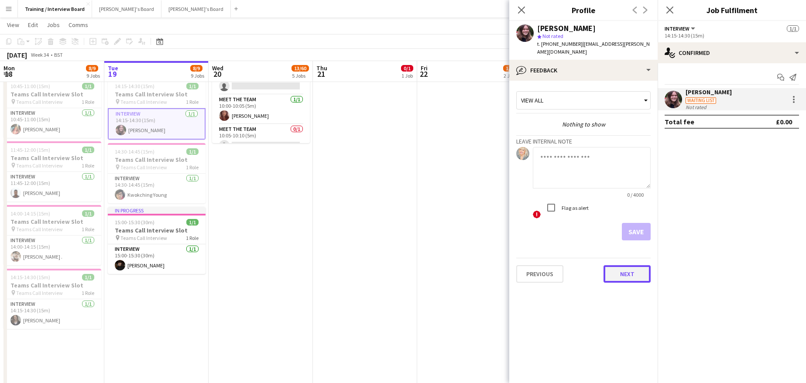
click at [621, 267] on button "Next" at bounding box center [626, 273] width 47 height 17
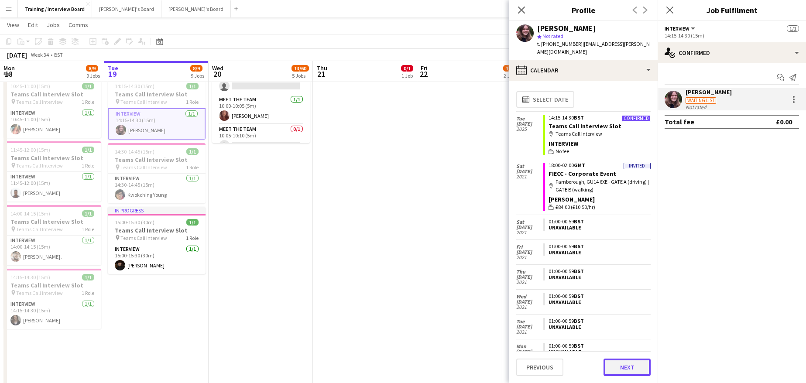
click at [610, 361] on button "Next" at bounding box center [626, 367] width 47 height 17
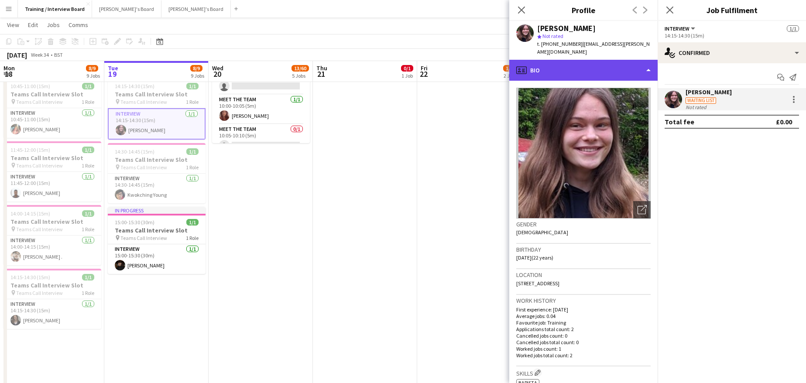
click at [648, 61] on div "profile Bio" at bounding box center [583, 70] width 148 height 21
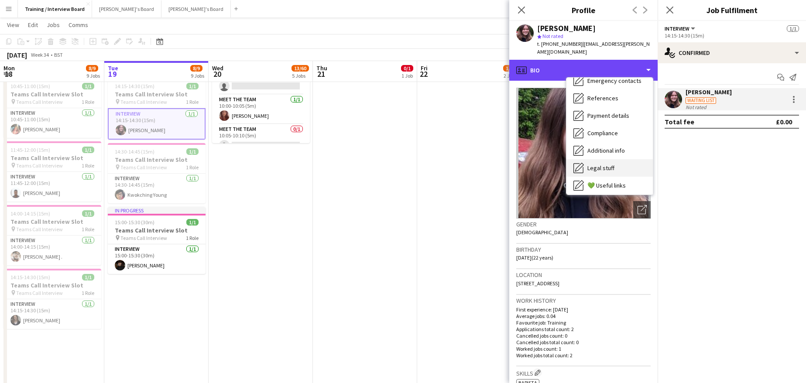
scroll to position [117, 0]
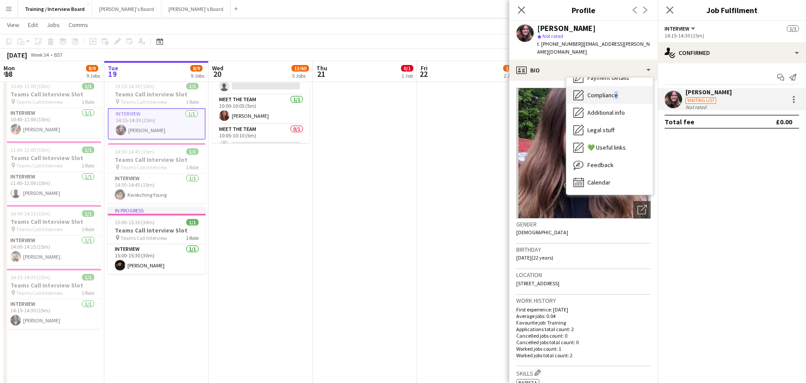
click at [614, 91] on span "Compliance" at bounding box center [602, 95] width 31 height 8
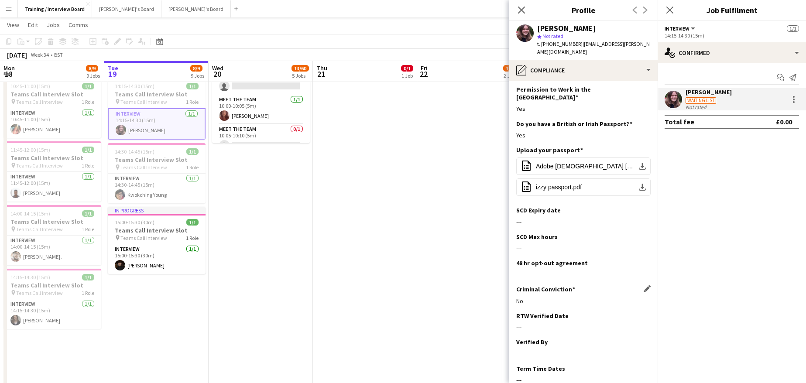
scroll to position [69, 0]
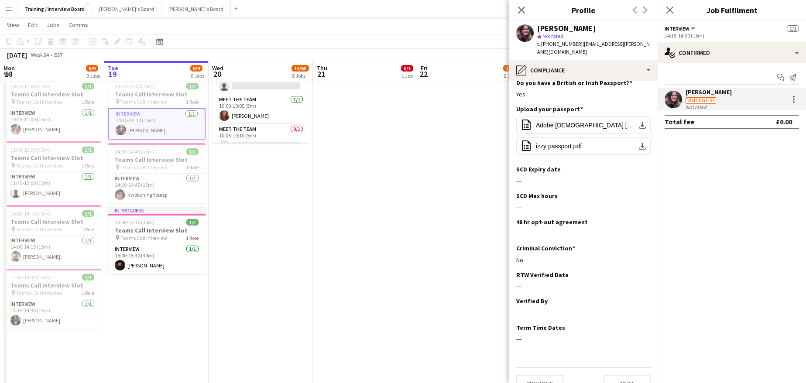
click at [644, 256] on app-section-data-types "Nationality Edit this field British Permission to Work in the UK Edit this fiel…" at bounding box center [583, 232] width 148 height 302
click at [644, 271] on app-icon "Edit this field" at bounding box center [647, 274] width 7 height 7
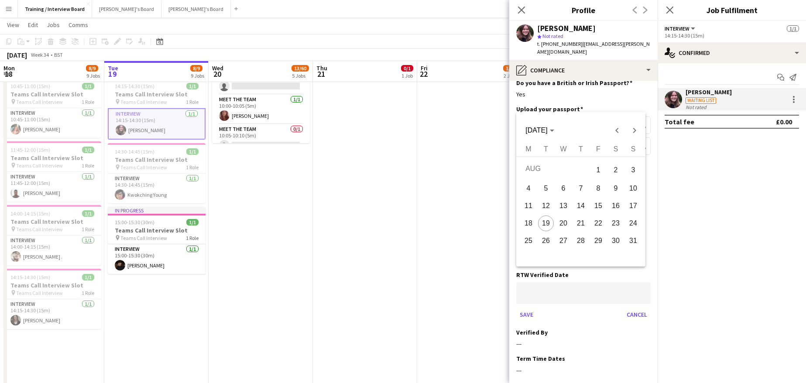
click at [543, 222] on span "19" at bounding box center [546, 224] width 16 height 16
type input "**********"
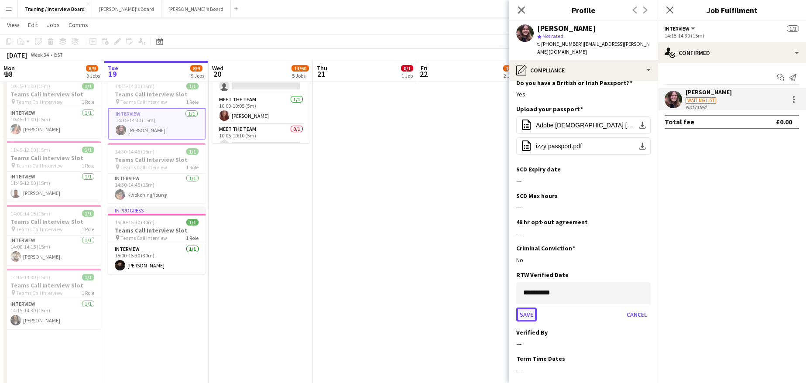
click at [526, 308] on button "Save" at bounding box center [526, 315] width 21 height 14
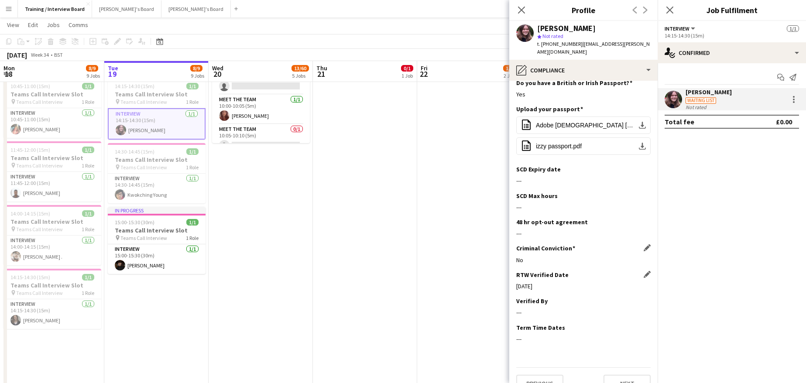
click at [641, 248] on div "Criminal Conviction Edit this field No" at bounding box center [583, 257] width 134 height 26
click at [644, 297] on app-icon "Edit this field" at bounding box center [647, 300] width 7 height 7
click at [547, 308] on input at bounding box center [583, 319] width 134 height 22
type input "**"
click at [526, 342] on button "Save" at bounding box center [526, 349] width 21 height 14
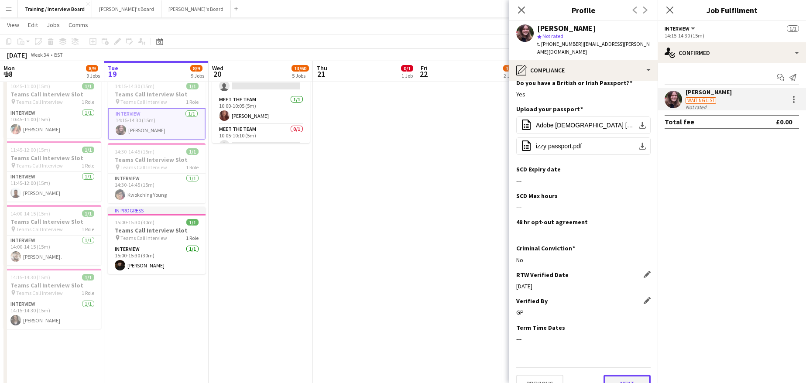
click at [635, 375] on button "Next" at bounding box center [626, 383] width 47 height 17
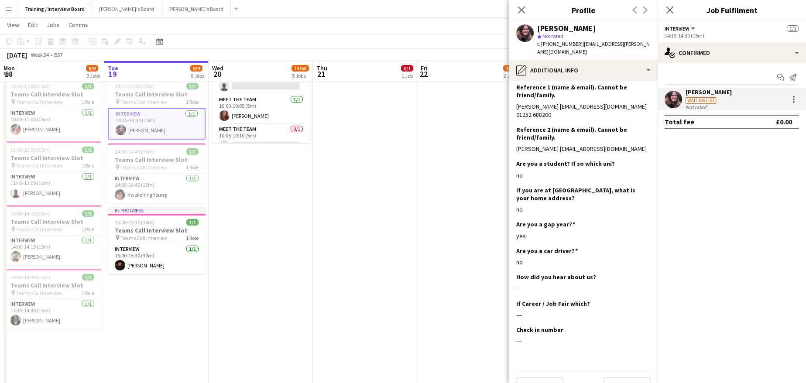
scroll to position [112, 0]
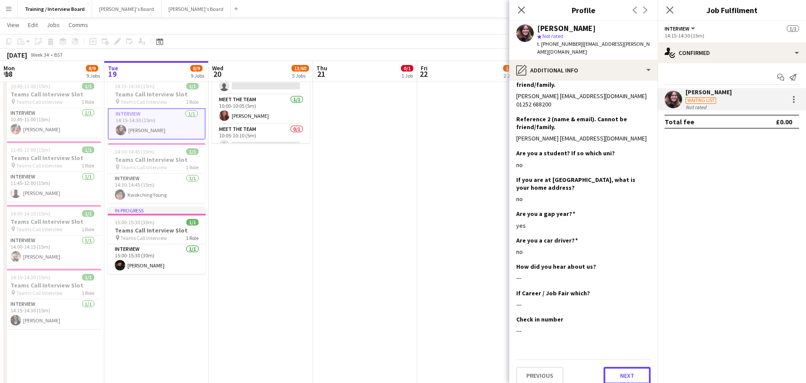
click at [613, 367] on button "Next" at bounding box center [626, 375] width 47 height 17
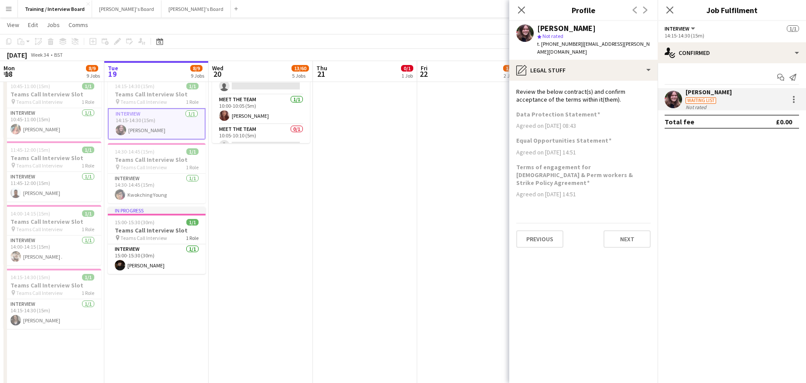
scroll to position [0, 0]
click at [525, 12] on icon "Close pop-in" at bounding box center [521, 10] width 8 height 8
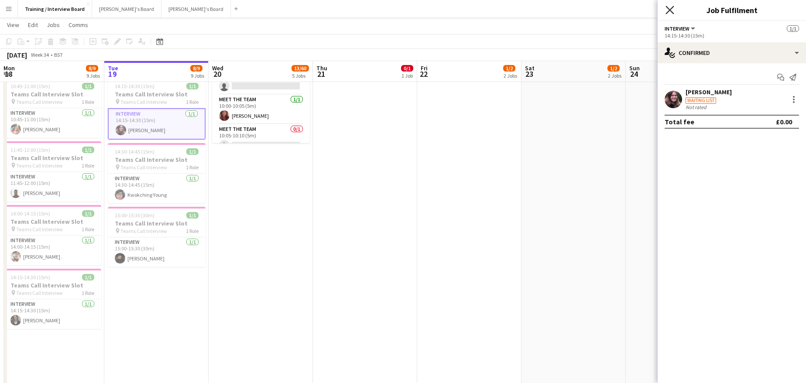
click at [665, 10] on icon "Close pop-in" at bounding box center [669, 10] width 8 height 8
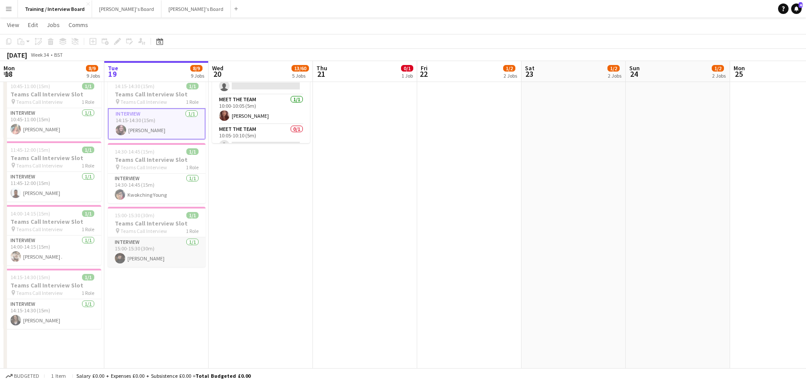
click at [149, 258] on app-card-role "Interview 1/1 15:00-15:30 (30m) Alexander Kovachev" at bounding box center [157, 252] width 98 height 30
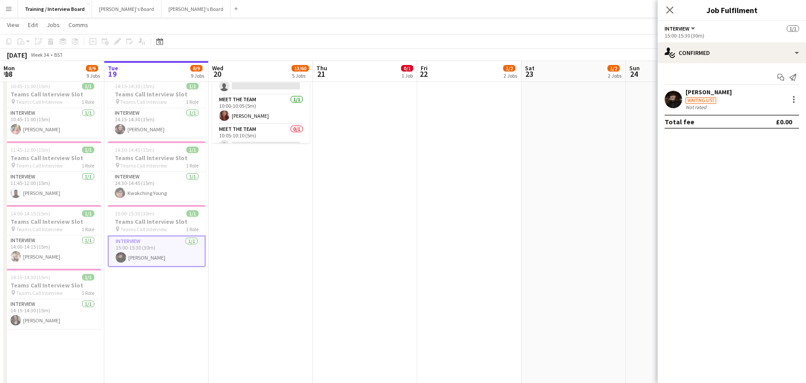
click at [719, 96] on div "[PERSON_NAME]" at bounding box center [708, 92] width 46 height 8
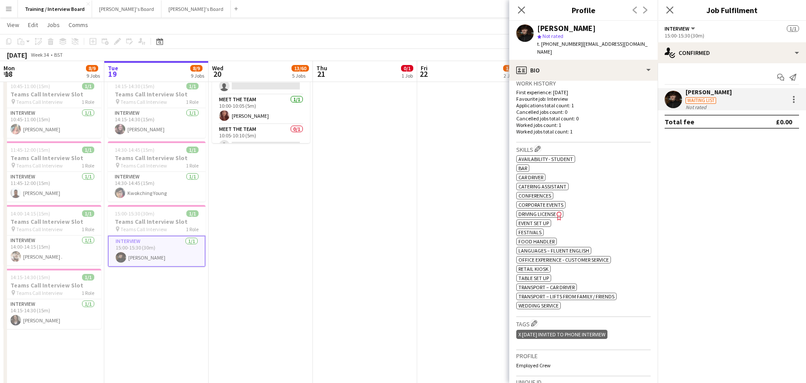
scroll to position [218, 0]
click at [544, 144] on h3 "Skills Edit crew company skills" at bounding box center [583, 148] width 134 height 9
click at [541, 145] on app-icon "Edit crew company skills" at bounding box center [538, 148] width 6 height 6
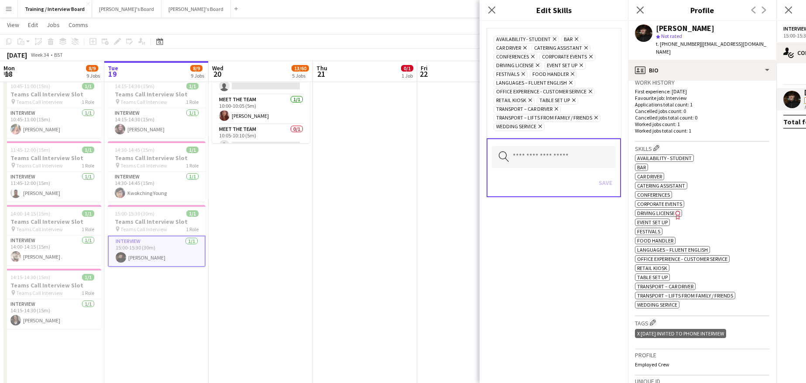
click at [574, 38] on icon "Remove" at bounding box center [575, 39] width 6 height 6
click at [548, 48] on icon "Remove" at bounding box center [547, 48] width 6 height 6
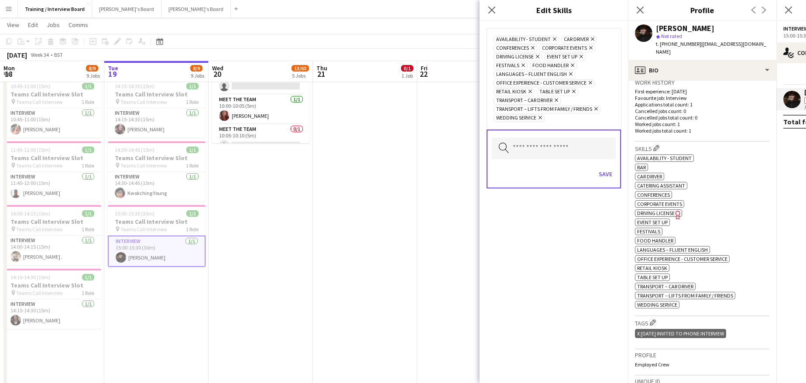
click at [532, 48] on icon at bounding box center [532, 47] width 3 height 3
click at [542, 47] on icon "Remove" at bounding box center [544, 48] width 6 height 6
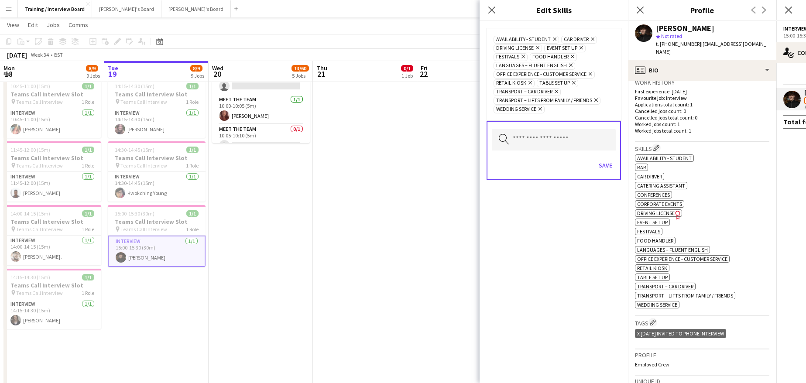
click at [521, 58] on icon "Remove" at bounding box center [522, 57] width 6 height 6
click at [606, 165] on button "Save" at bounding box center [605, 165] width 21 height 14
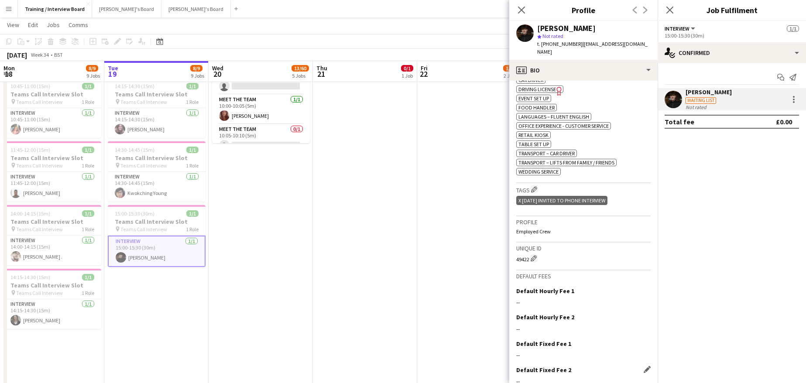
scroll to position [339, 0]
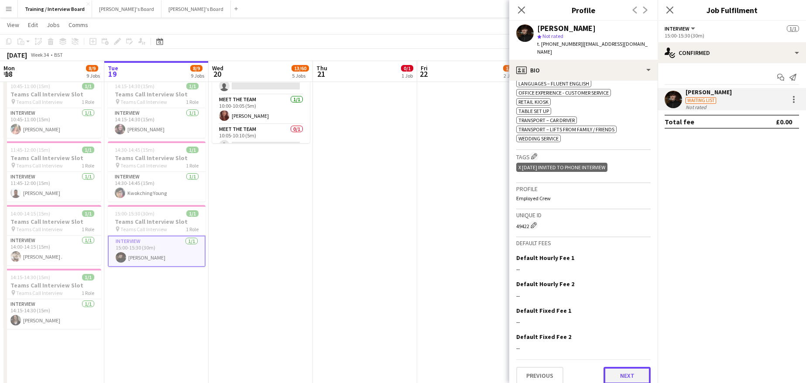
click at [621, 367] on button "Next" at bounding box center [626, 375] width 47 height 17
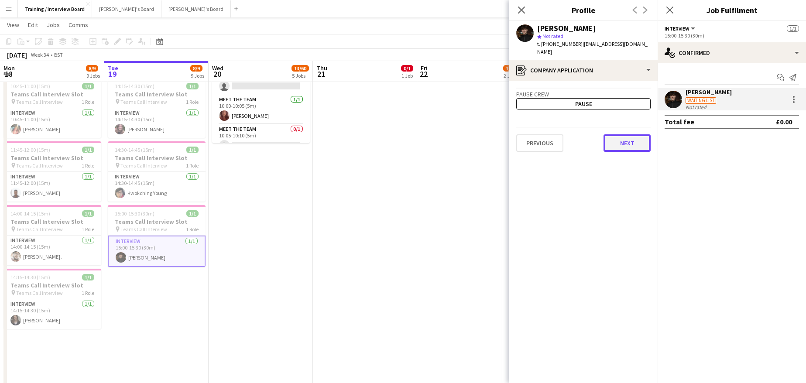
click at [628, 134] on button "Next" at bounding box center [626, 142] width 47 height 17
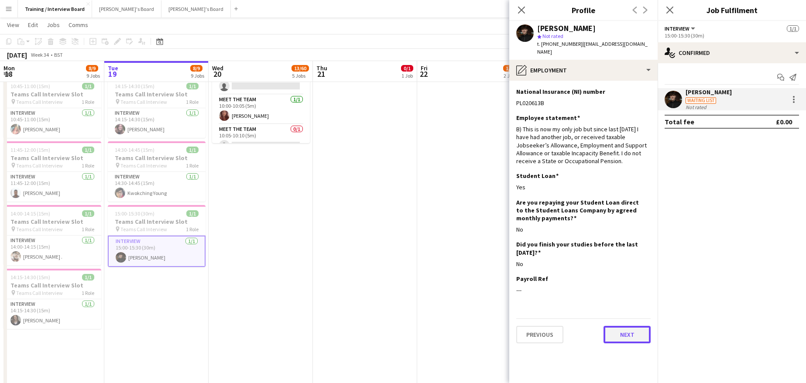
click at [612, 329] on button "Next" at bounding box center [626, 334] width 47 height 17
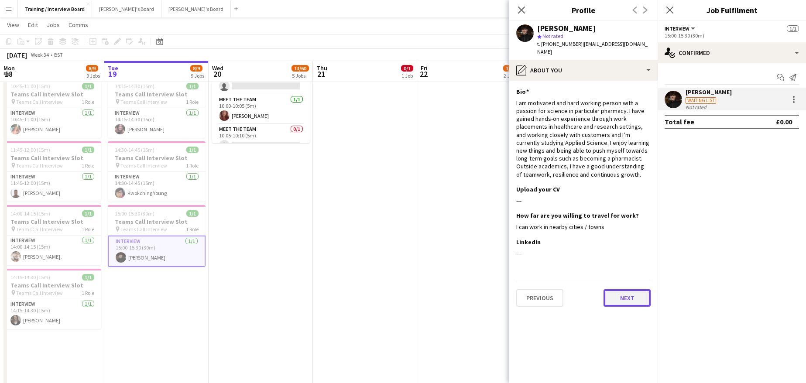
click at [634, 290] on button "Next" at bounding box center [626, 297] width 47 height 17
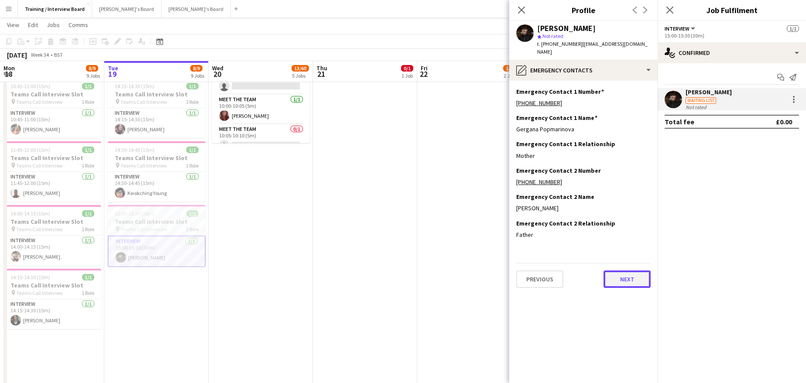
click at [619, 274] on button "Next" at bounding box center [626, 279] width 47 height 17
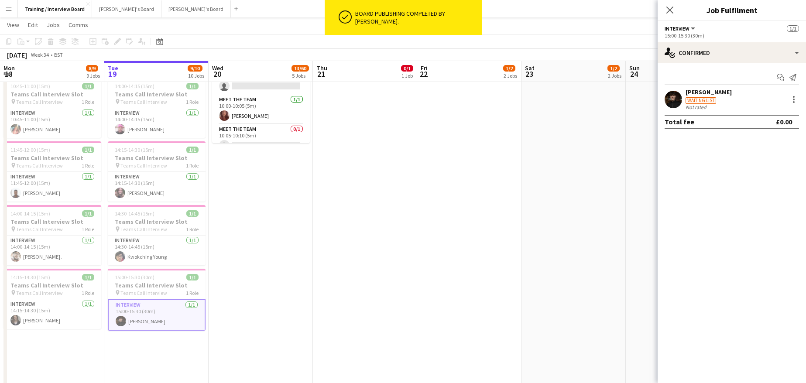
click at [725, 93] on div "[PERSON_NAME]" at bounding box center [708, 92] width 46 height 8
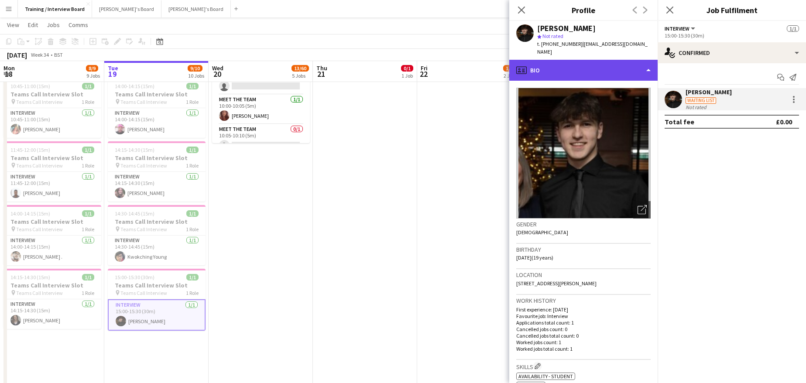
click at [652, 65] on div "profile Bio" at bounding box center [583, 70] width 148 height 21
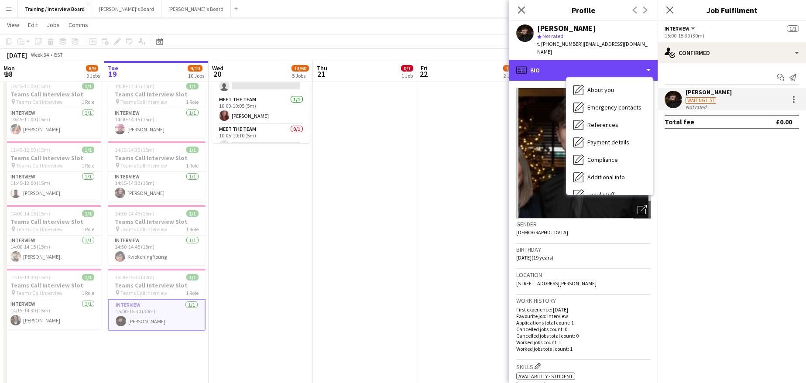
scroll to position [70, 0]
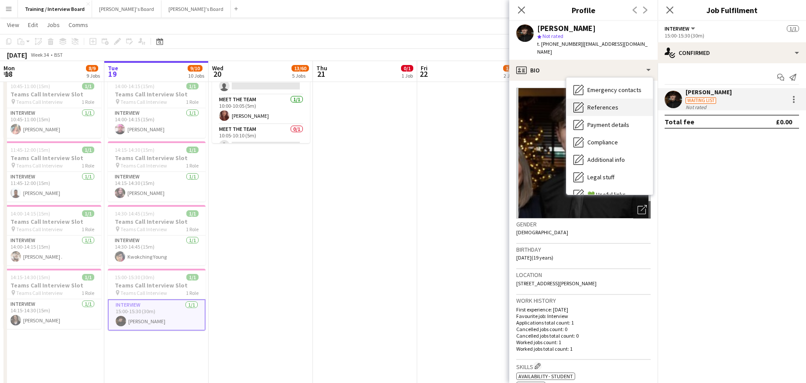
click at [600, 103] on div "References References" at bounding box center [609, 107] width 86 height 17
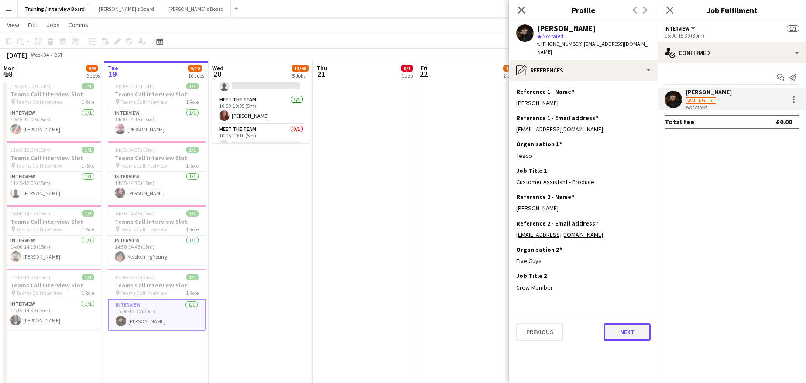
click at [620, 323] on button "Next" at bounding box center [626, 331] width 47 height 17
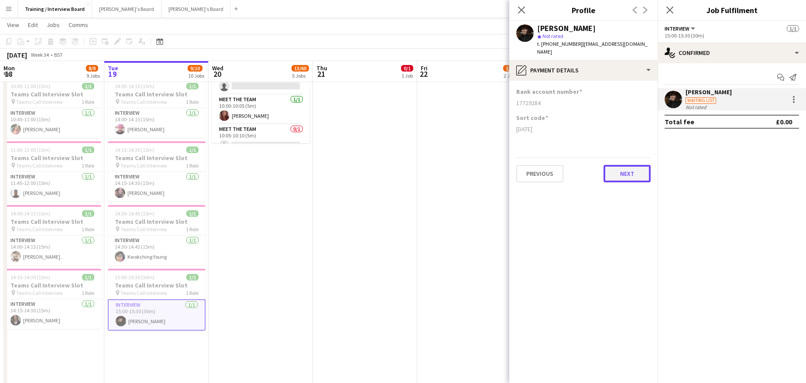
click at [620, 173] on button "Next" at bounding box center [626, 173] width 47 height 17
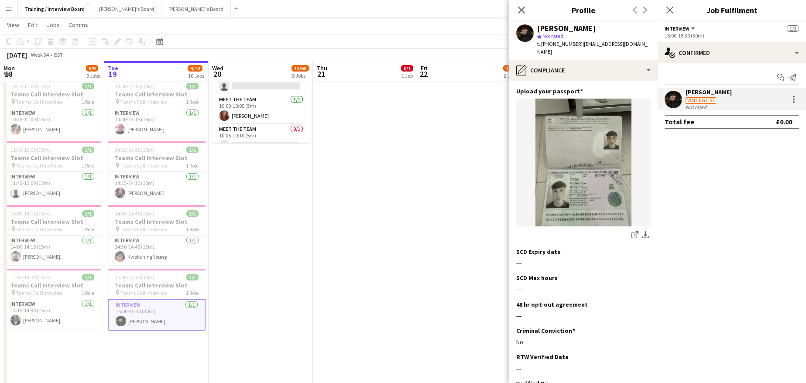
scroll to position [170, 0]
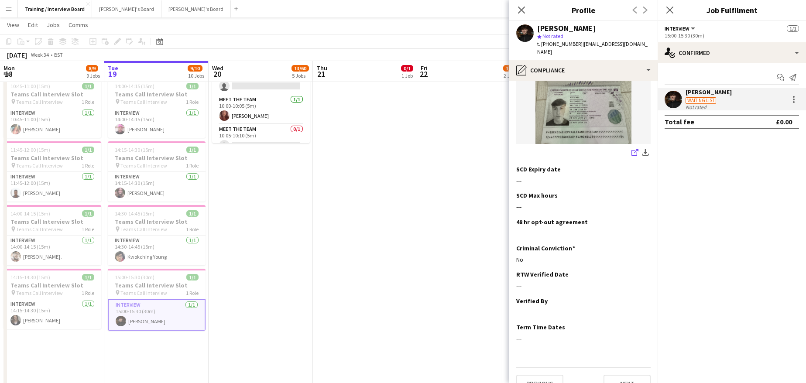
click at [632, 148] on link "share-external-link-1" at bounding box center [635, 153] width 10 height 10
click at [644, 271] on app-icon "Edit this field" at bounding box center [647, 274] width 7 height 7
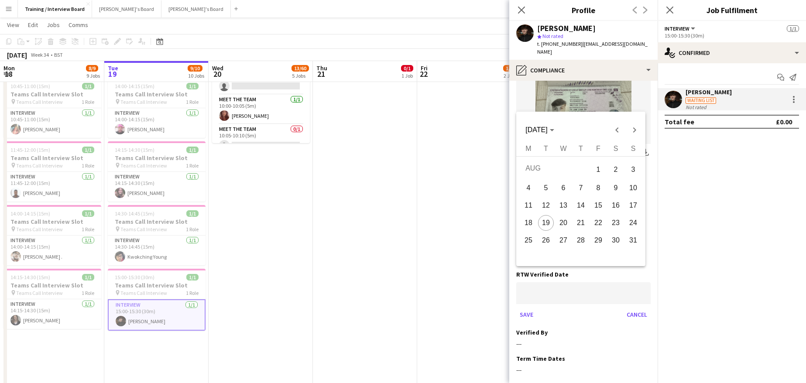
click at [547, 221] on span "19" at bounding box center [546, 223] width 16 height 16
type input "**********"
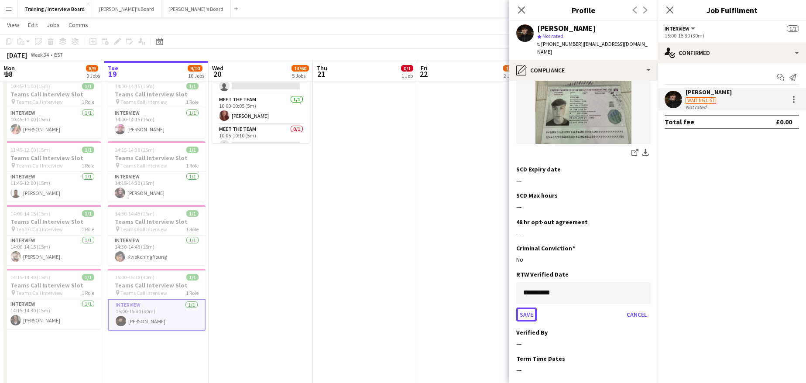
click at [530, 308] on button "Save" at bounding box center [526, 315] width 21 height 14
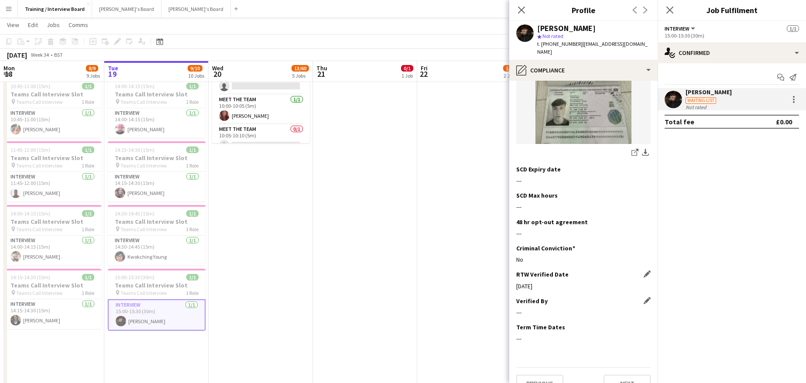
click at [637, 297] on div "Verified By Edit this field" at bounding box center [583, 301] width 134 height 8
click at [644, 297] on app-icon "Edit this field" at bounding box center [647, 300] width 7 height 7
click at [537, 308] on input at bounding box center [583, 319] width 134 height 22
type input "**"
click at [526, 324] on form "** 2 / 240 Save Cancel" at bounding box center [583, 332] width 134 height 48
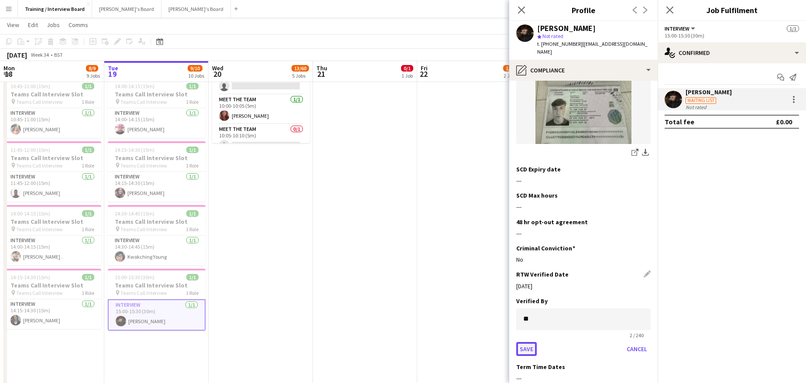
click at [524, 342] on button "Save" at bounding box center [526, 349] width 21 height 14
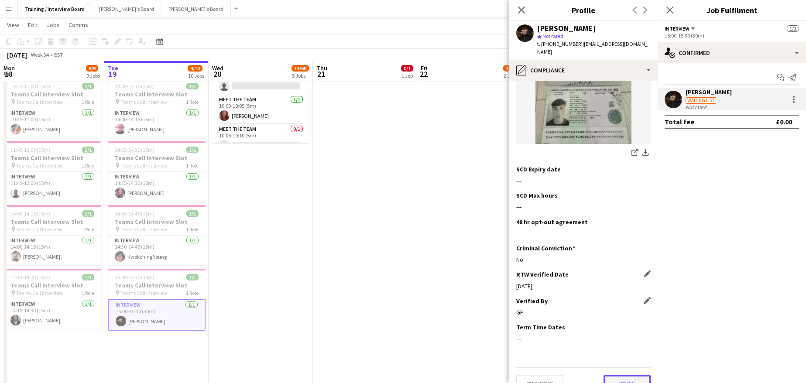
click at [627, 375] on button "Next" at bounding box center [626, 383] width 47 height 17
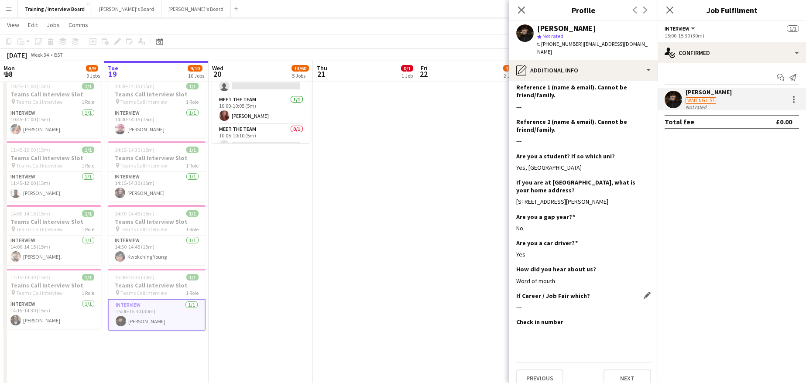
scroll to position [231, 0]
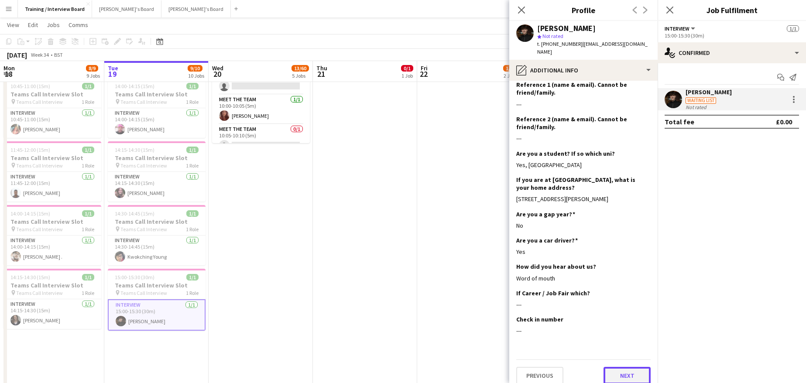
click at [612, 367] on button "Next" at bounding box center [626, 375] width 47 height 17
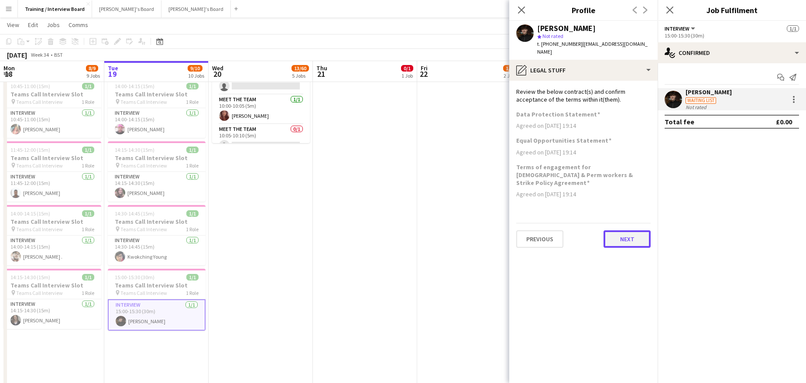
click at [615, 230] on button "Next" at bounding box center [626, 238] width 47 height 17
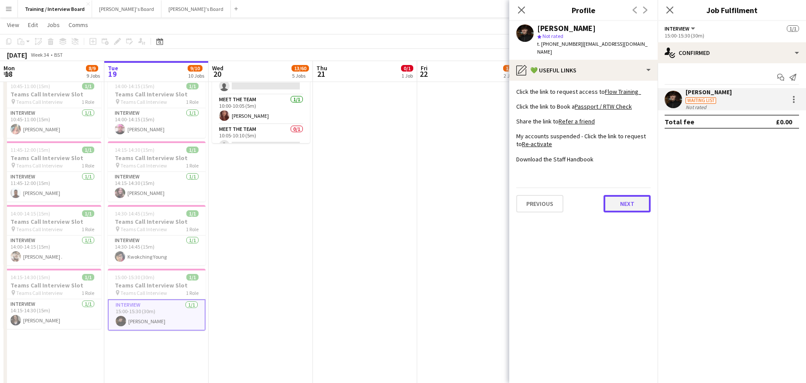
click at [621, 199] on button "Next" at bounding box center [626, 203] width 47 height 17
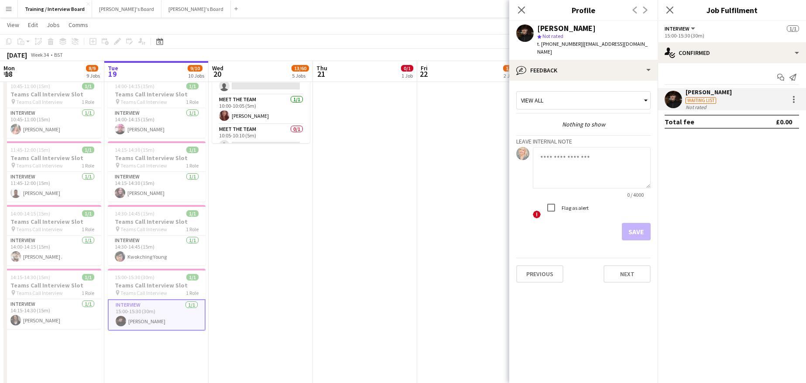
click at [624, 258] on div "Previous Next" at bounding box center [583, 270] width 134 height 25
click at [624, 265] on button "Next" at bounding box center [626, 273] width 47 height 17
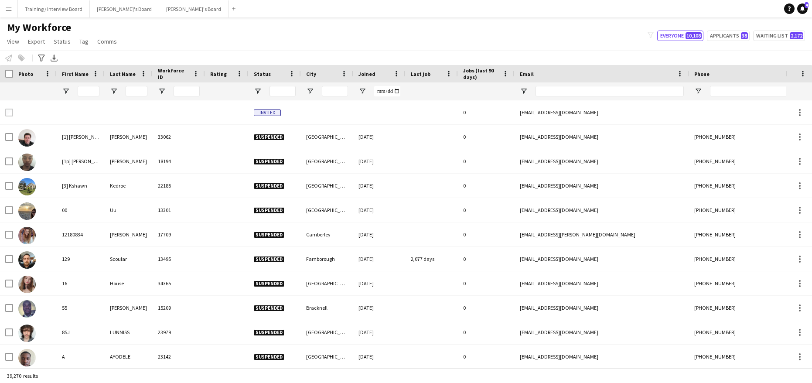
type input "****"
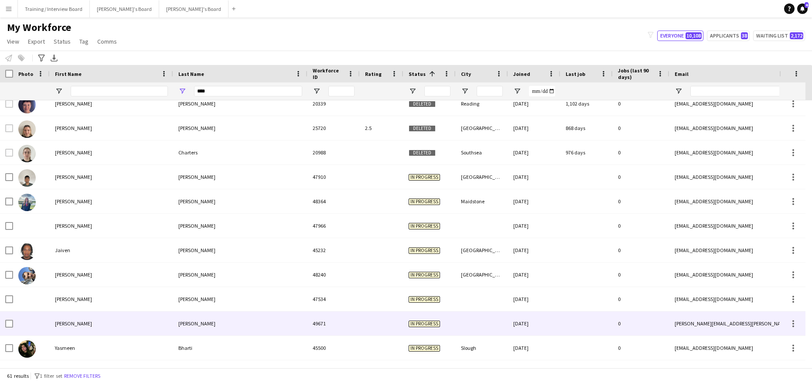
click at [112, 319] on div "[PERSON_NAME]" at bounding box center [111, 324] width 123 height 24
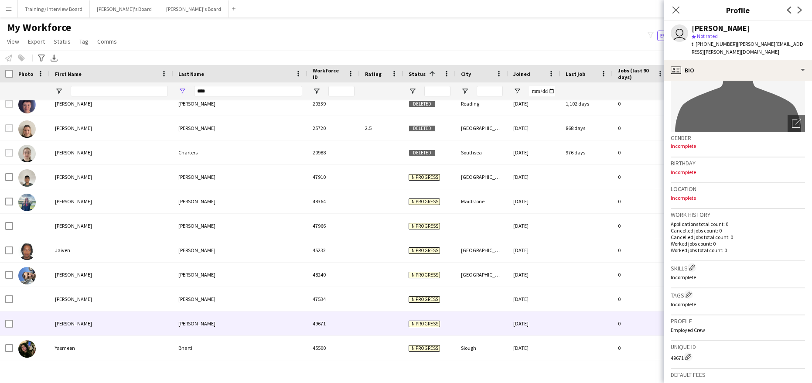
scroll to position [122, 0]
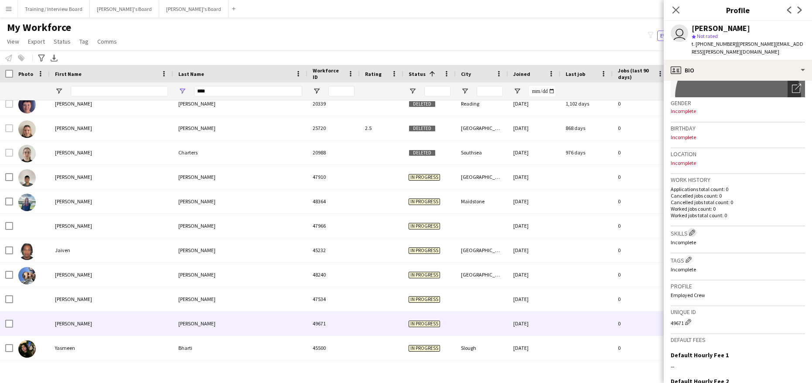
click at [693, 228] on button "Edit crew company skills" at bounding box center [692, 232] width 9 height 9
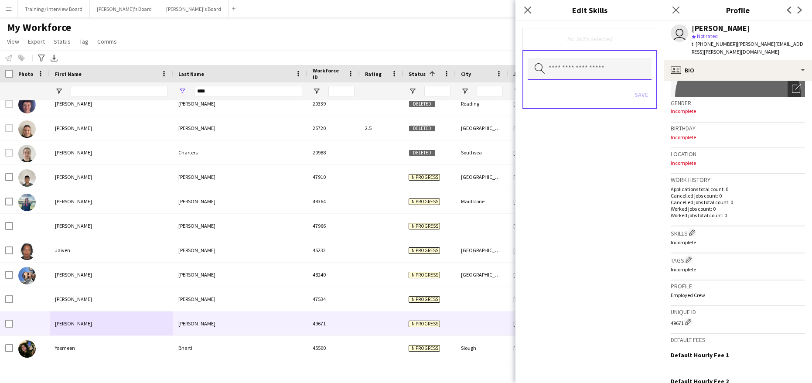
click at [586, 77] on input "text" at bounding box center [590, 69] width 124 height 22
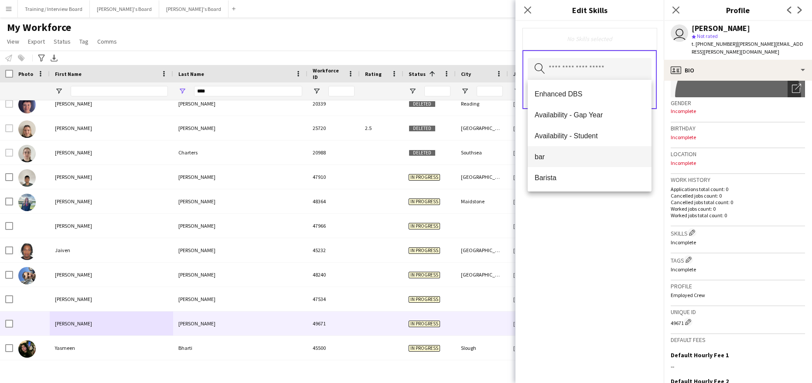
click at [542, 162] on mat-option "bar" at bounding box center [590, 156] width 124 height 21
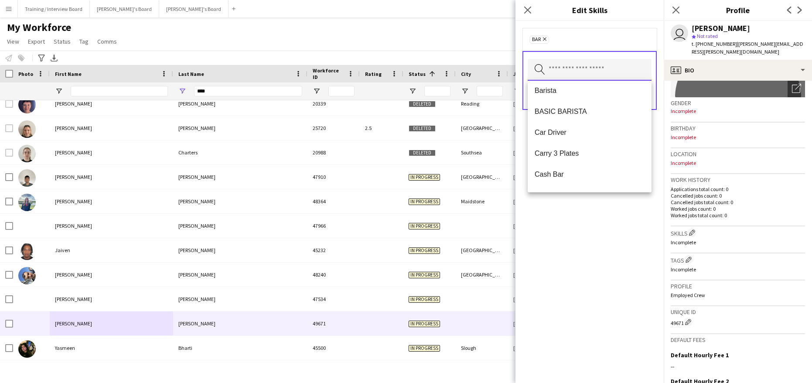
scroll to position [70, 0]
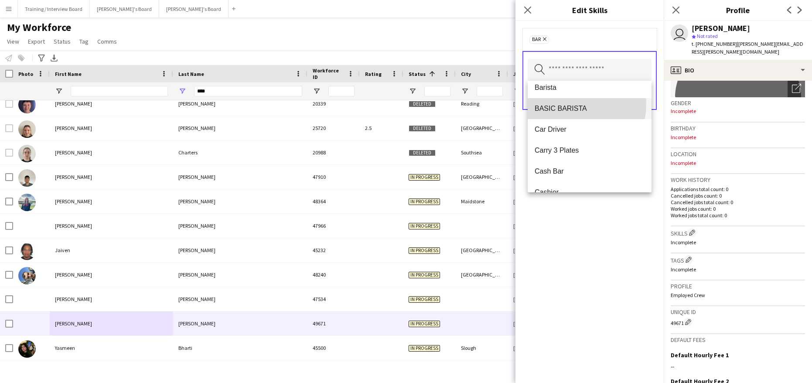
click at [571, 104] on span "BASIC BARISTA" at bounding box center [590, 108] width 110 height 8
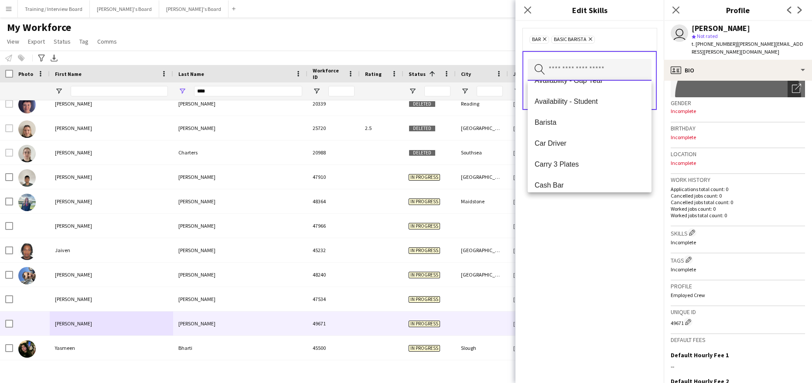
scroll to position [52, 0]
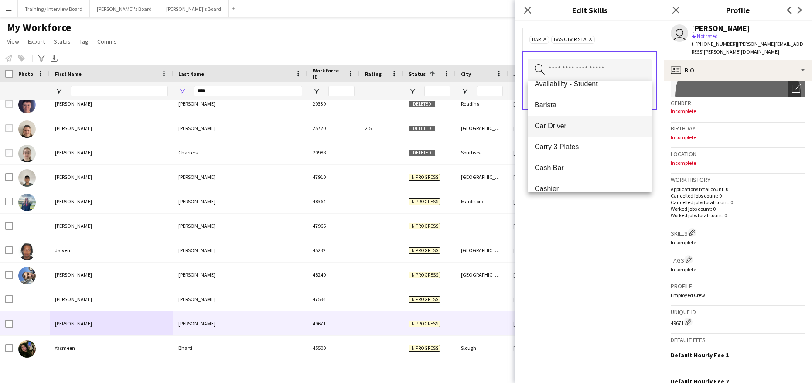
click at [562, 127] on span "Car Driver" at bounding box center [590, 126] width 110 height 8
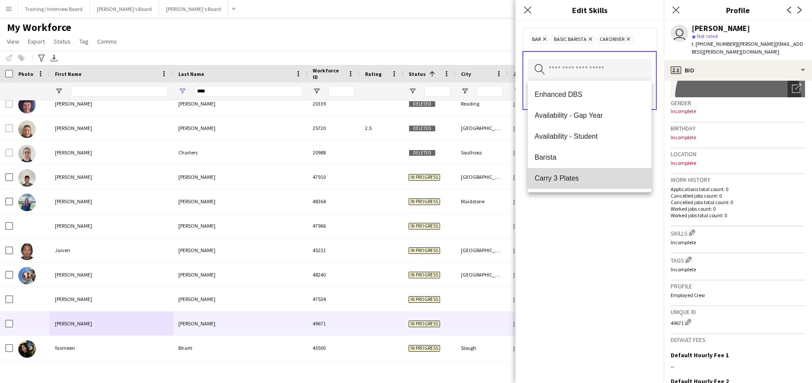
click at [645, 188] on mat-option "Carry 3 Plates" at bounding box center [590, 178] width 124 height 21
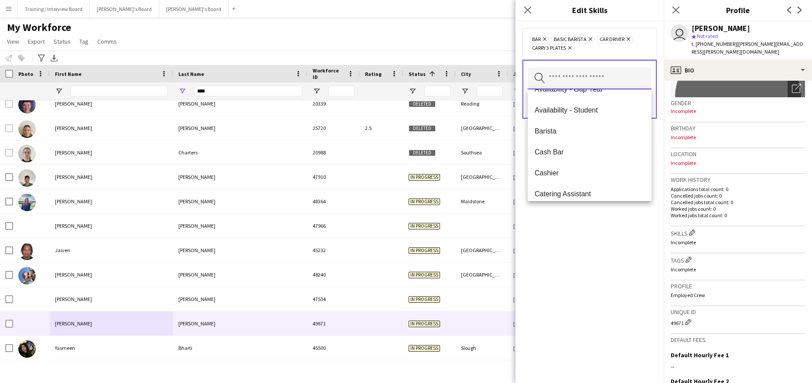
scroll to position [93, 0]
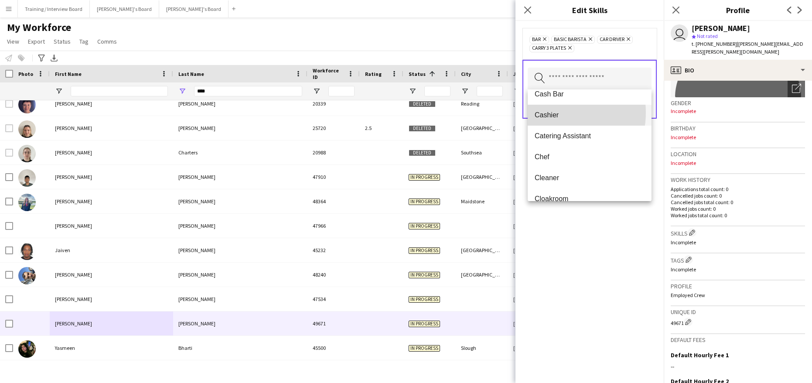
click at [552, 113] on span "Cashier" at bounding box center [590, 115] width 110 height 8
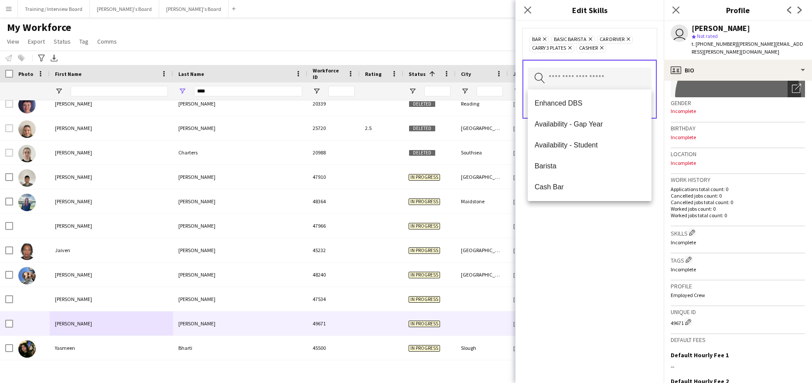
click at [591, 251] on div "bar Remove BASIC BARISTA Remove Car Driver Remove Carry 3 Plates Remove Cashier…" at bounding box center [590, 202] width 148 height 362
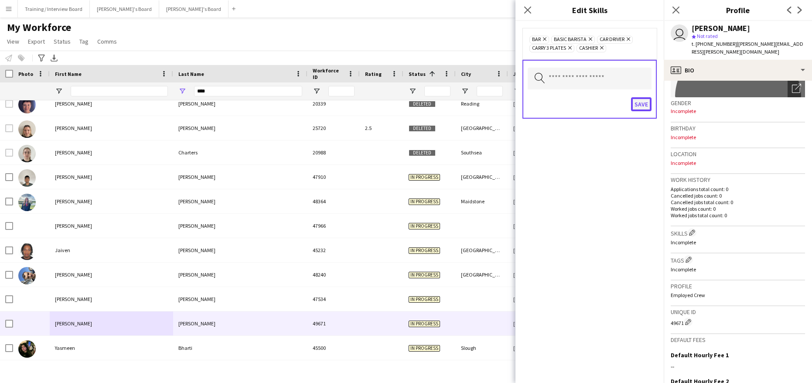
click at [638, 106] on button "Save" at bounding box center [641, 104] width 21 height 14
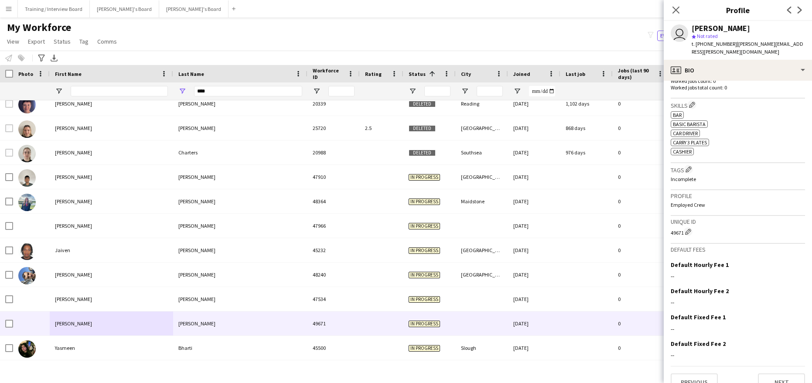
scroll to position [257, 0]
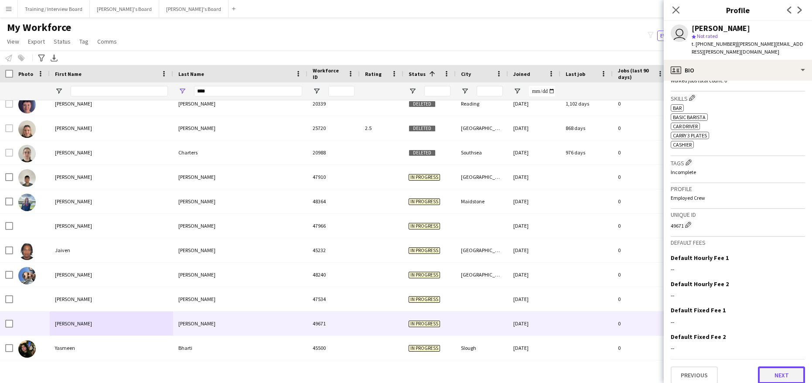
click at [765, 367] on button "Next" at bounding box center [781, 375] width 47 height 17
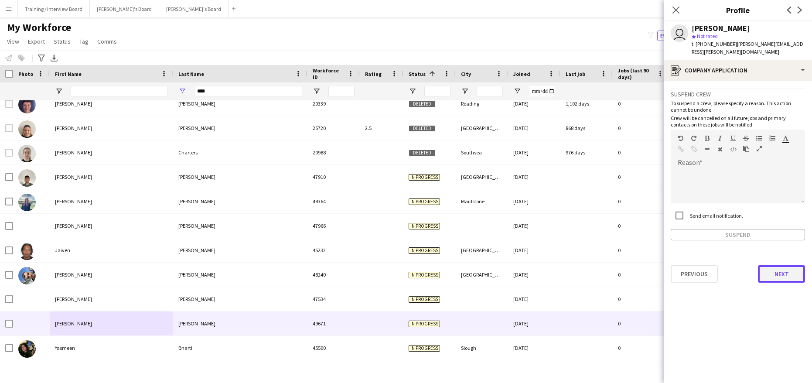
click at [777, 270] on button "Next" at bounding box center [781, 273] width 47 height 17
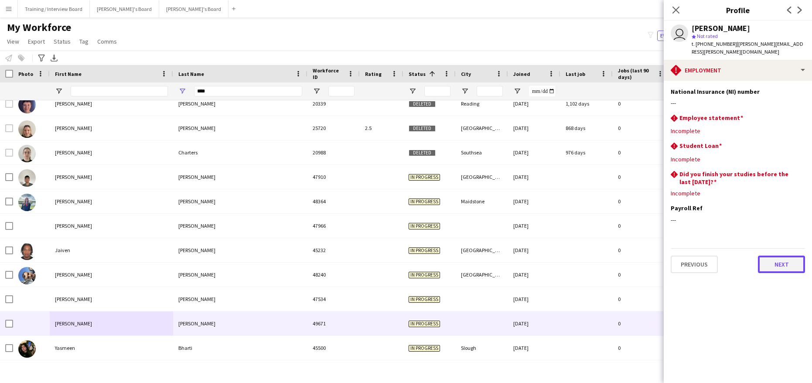
click at [784, 258] on button "Next" at bounding box center [781, 264] width 47 height 17
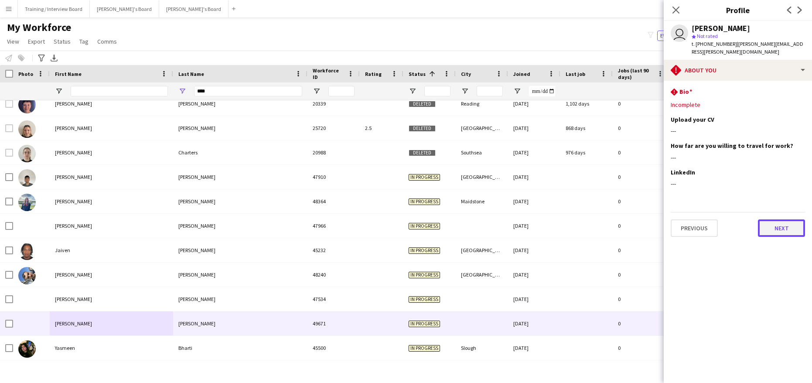
click at [787, 219] on button "Next" at bounding box center [781, 227] width 47 height 17
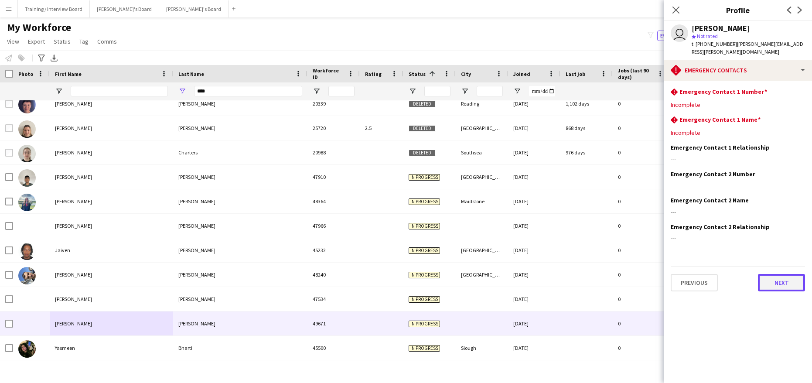
click at [767, 278] on button "Next" at bounding box center [781, 282] width 47 height 17
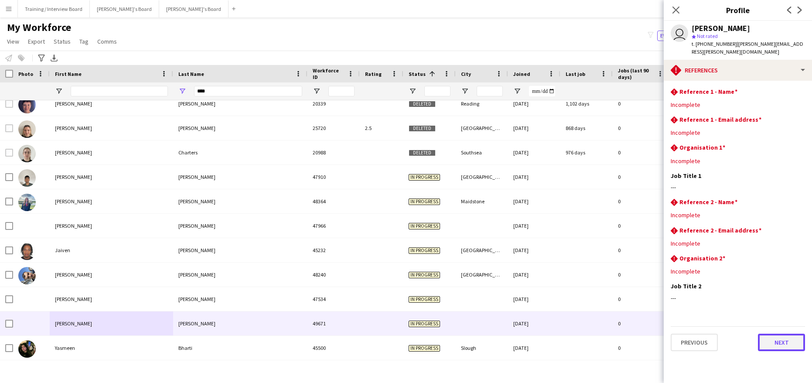
click at [773, 334] on button "Next" at bounding box center [781, 342] width 47 height 17
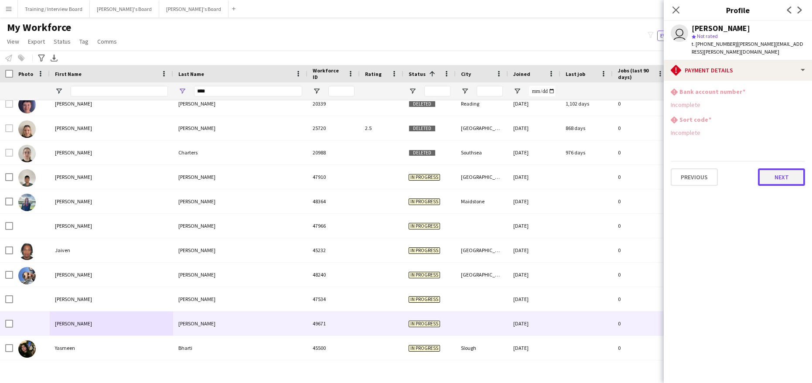
click at [773, 168] on button "Next" at bounding box center [781, 176] width 47 height 17
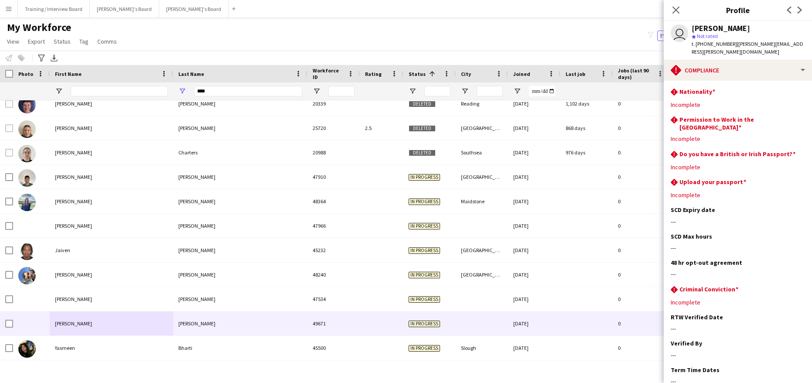
click at [799, 81] on app-section-data-types "rhombus-alert Nationality Edit this field Incomplete rhombus-alert Permission t…" at bounding box center [738, 232] width 148 height 302
click at [799, 88] on app-icon "Edit this field" at bounding box center [802, 91] width 7 height 7
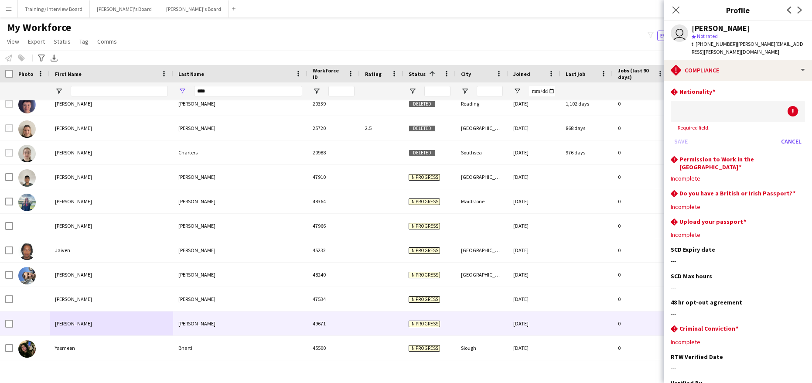
click at [704, 104] on div at bounding box center [729, 111] width 117 height 21
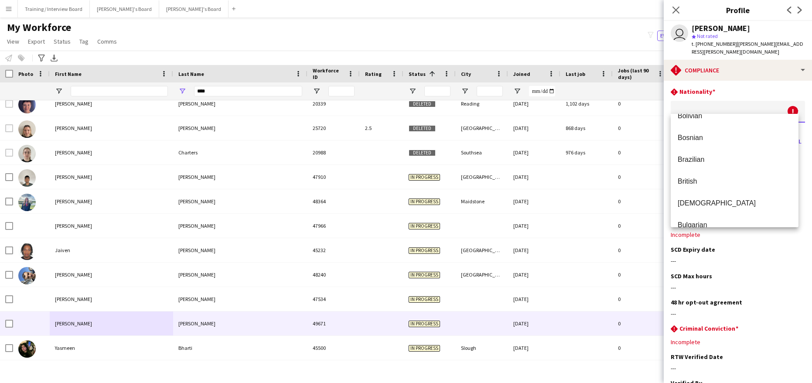
scroll to position [518, 0]
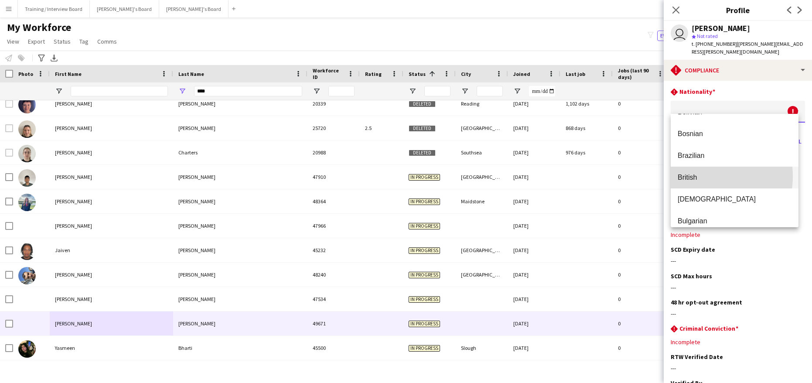
click at [696, 176] on span "British" at bounding box center [735, 177] width 114 height 8
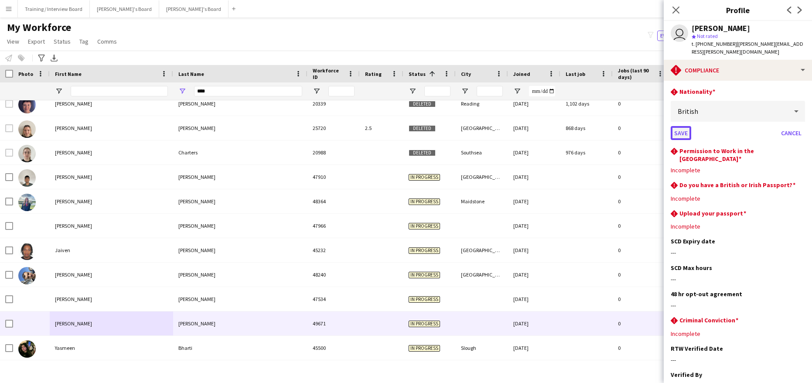
click at [683, 128] on button "Save" at bounding box center [681, 133] width 21 height 14
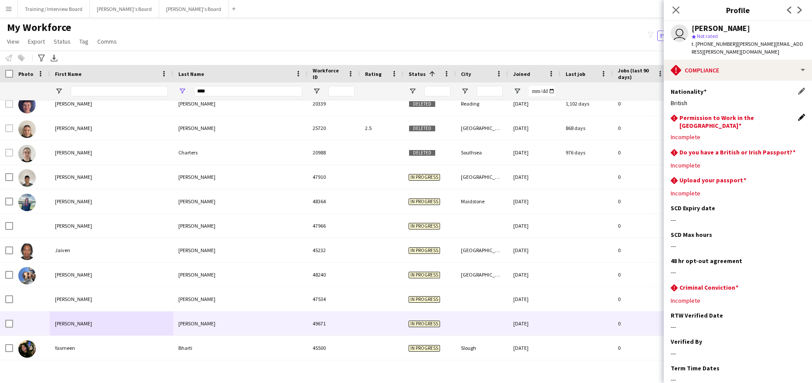
click at [799, 114] on app-icon "Edit this field" at bounding box center [802, 117] width 7 height 7
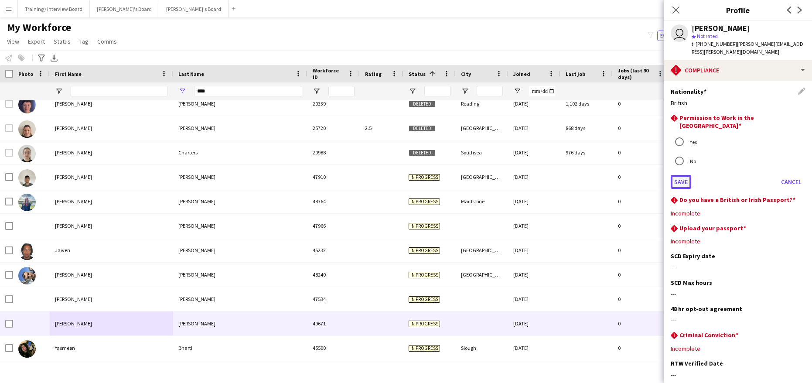
click at [690, 175] on button "Save" at bounding box center [681, 182] width 21 height 14
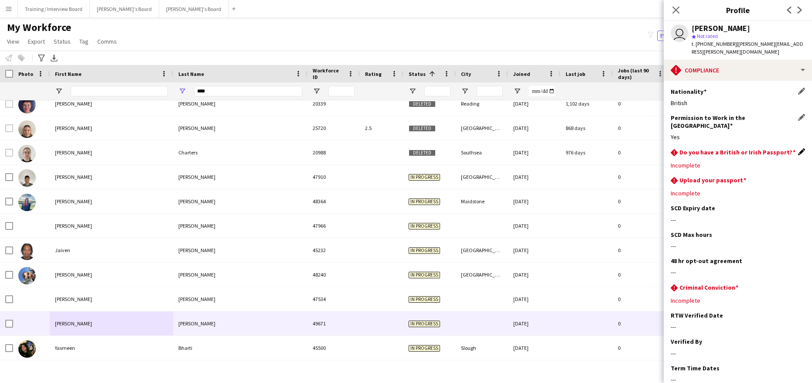
click at [799, 148] on app-icon "Edit this field" at bounding box center [802, 151] width 7 height 7
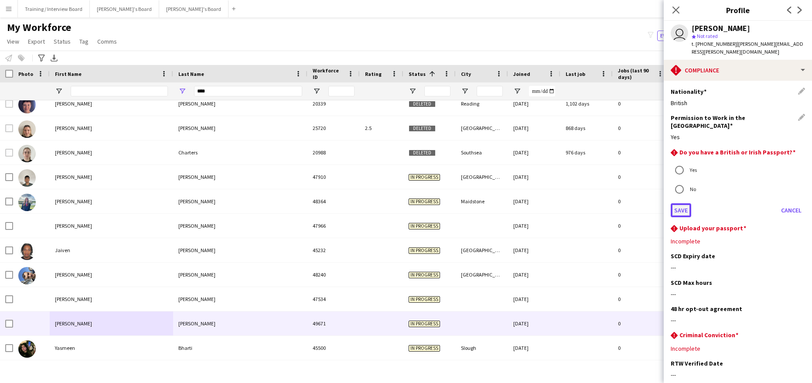
click at [681, 203] on button "Save" at bounding box center [681, 210] width 21 height 14
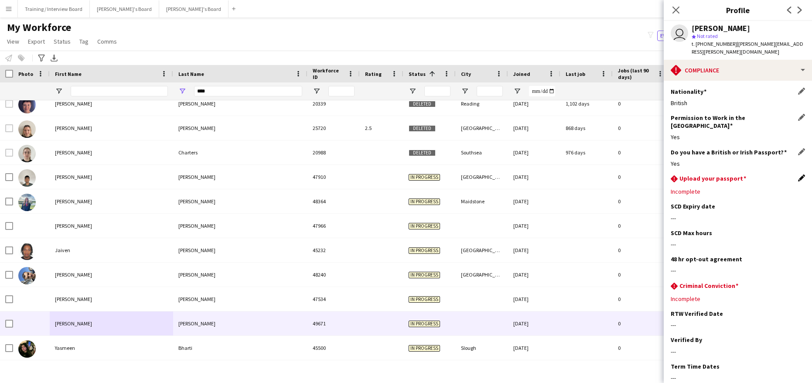
click at [799, 175] on app-icon "Edit this field" at bounding box center [802, 178] width 7 height 7
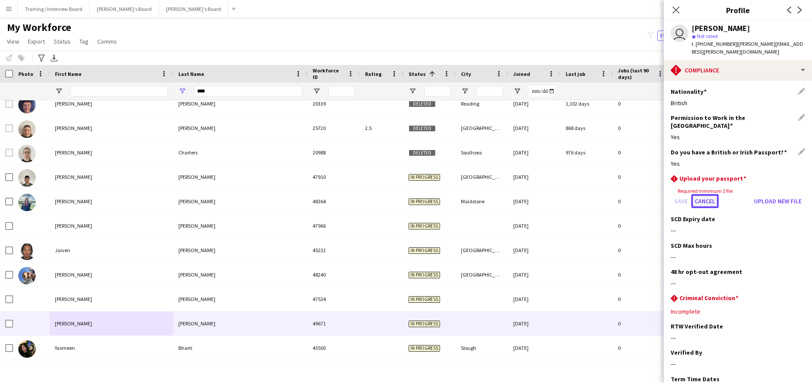
click at [700, 194] on button "Cancel" at bounding box center [705, 201] width 27 height 14
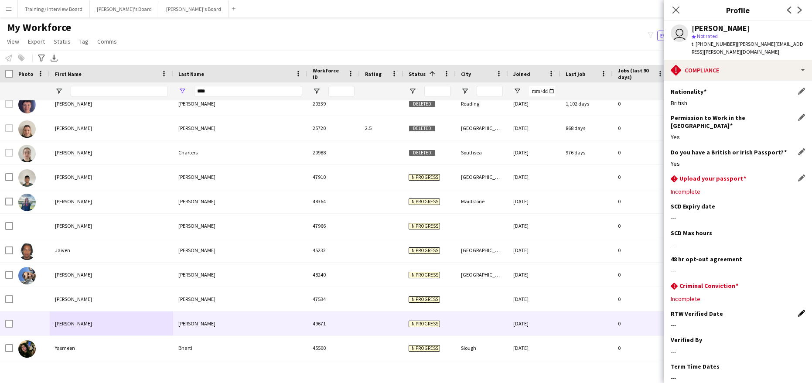
click at [799, 310] on app-icon "Edit this field" at bounding box center [802, 313] width 7 height 7
click at [724, 315] on body "Menu Boards Boards Boards All jobs Status Workforce Workforce My Workforce Recr…" at bounding box center [406, 191] width 812 height 383
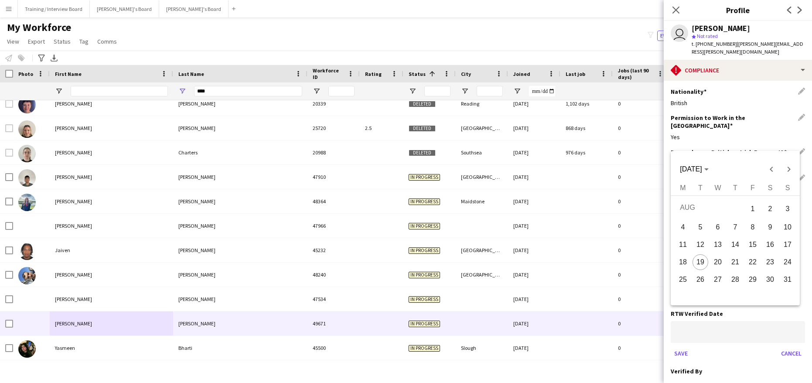
click at [706, 262] on span "19" at bounding box center [701, 262] width 16 height 16
type input "**********"
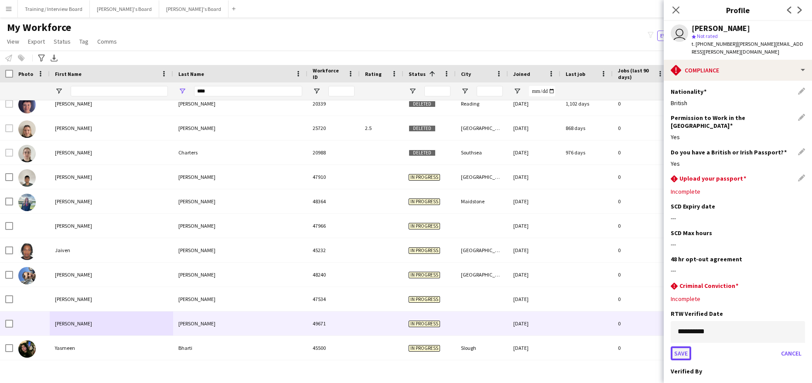
click at [684, 346] on button "Save" at bounding box center [681, 353] width 21 height 14
click at [799, 336] on app-icon "Edit this field" at bounding box center [802, 339] width 7 height 7
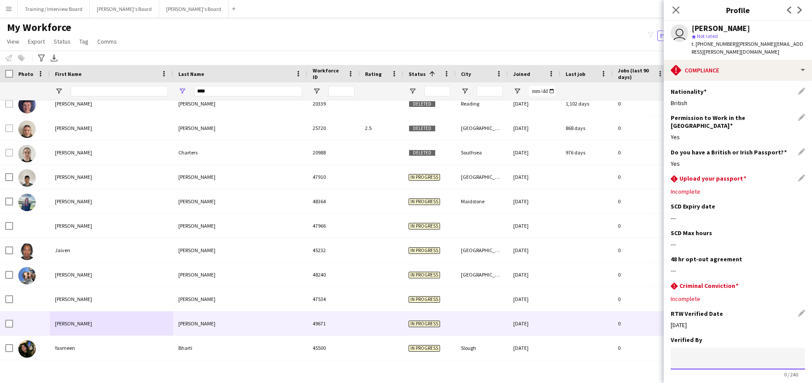
click at [689, 348] on input at bounding box center [738, 359] width 134 height 22
type input "**"
click at [680, 381] on button "Save" at bounding box center [681, 388] width 21 height 14
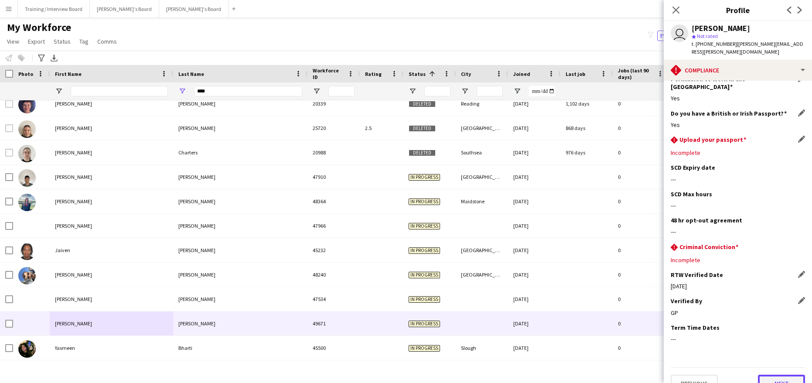
click at [765, 375] on button "Next" at bounding box center [781, 383] width 47 height 17
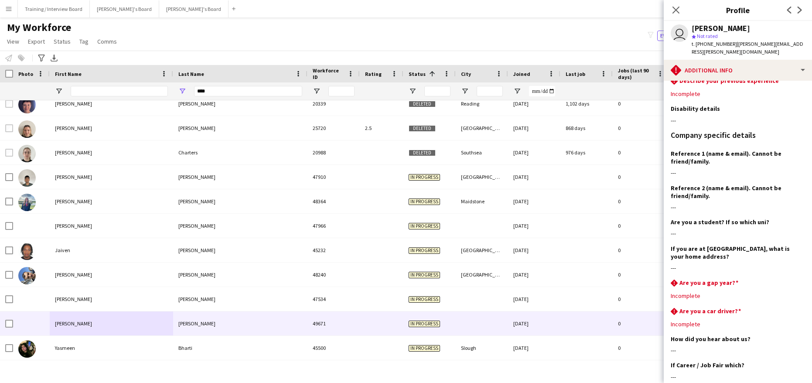
scroll to position [0, 0]
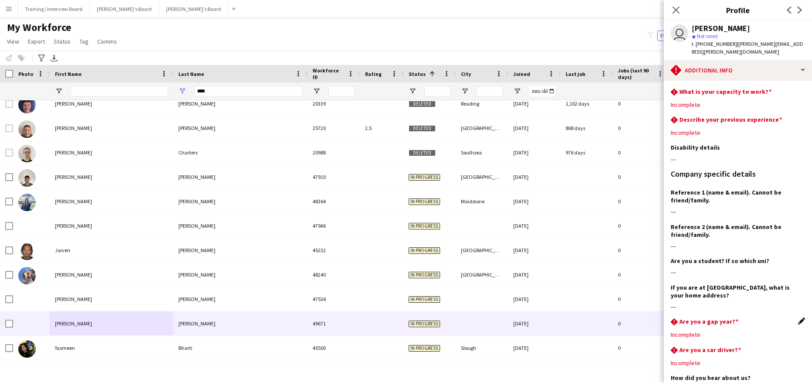
click at [799, 318] on app-icon "Edit this field" at bounding box center [802, 321] width 7 height 7
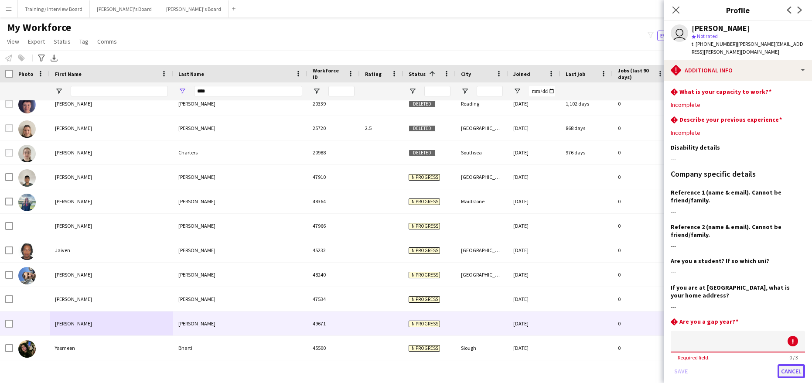
click at [780, 364] on button "Cancel" at bounding box center [791, 371] width 27 height 14
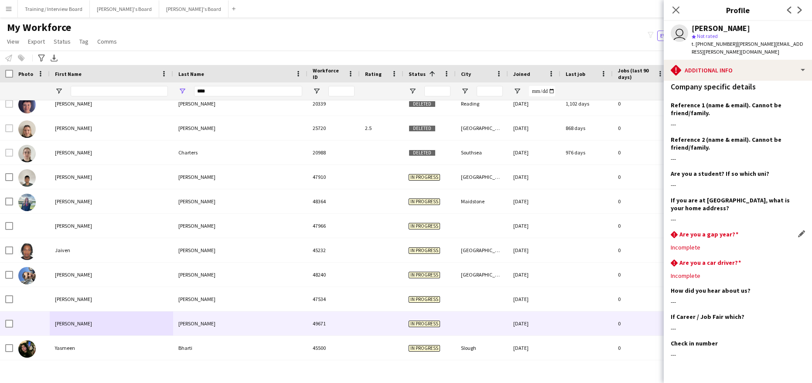
scroll to position [111, 0]
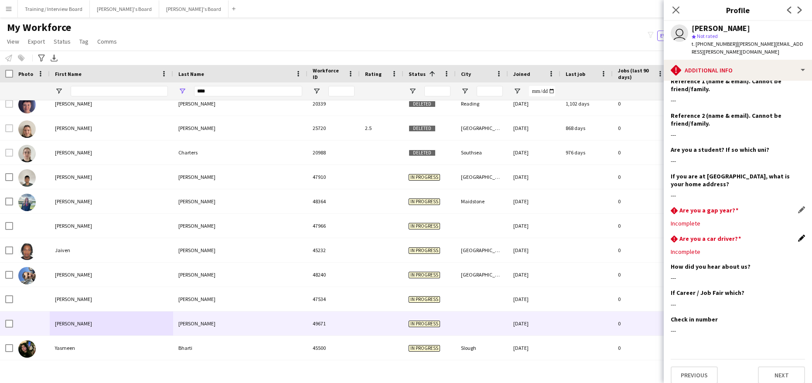
click at [799, 235] on app-icon "Edit this field" at bounding box center [802, 238] width 7 height 7
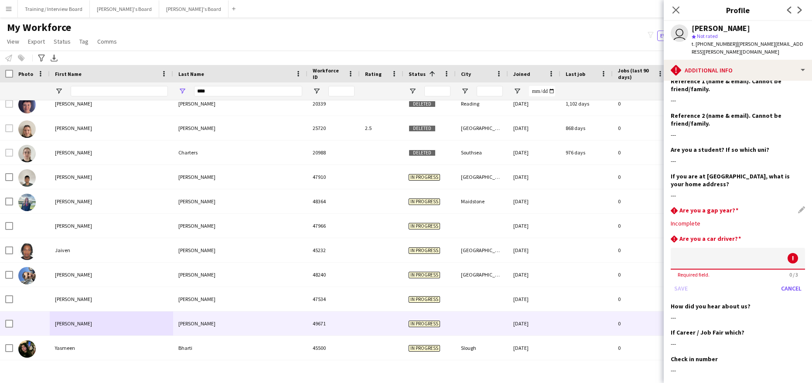
click at [690, 251] on input at bounding box center [738, 259] width 134 height 22
type input "***"
click at [682, 281] on button "Save" at bounding box center [681, 288] width 21 height 14
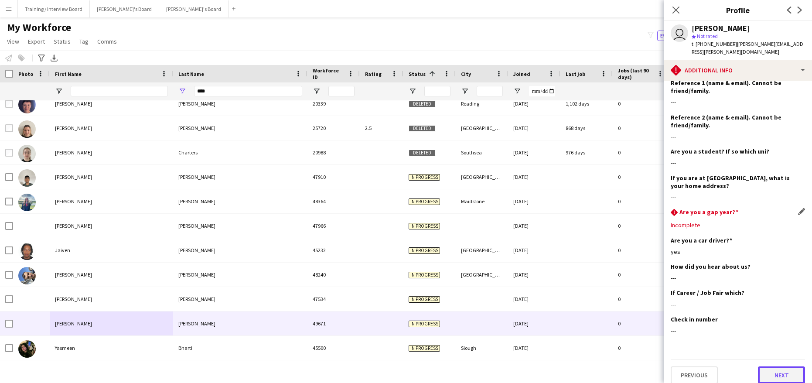
click at [783, 370] on button "Next" at bounding box center [781, 375] width 47 height 17
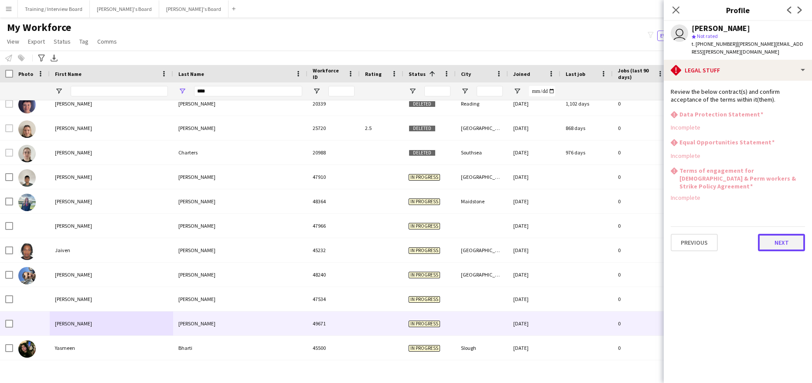
click at [790, 234] on button "Next" at bounding box center [781, 242] width 47 height 17
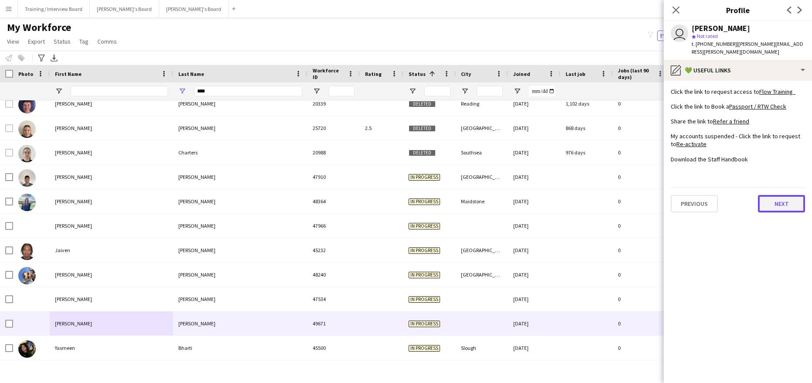
click at [771, 195] on button "Next" at bounding box center [781, 203] width 47 height 17
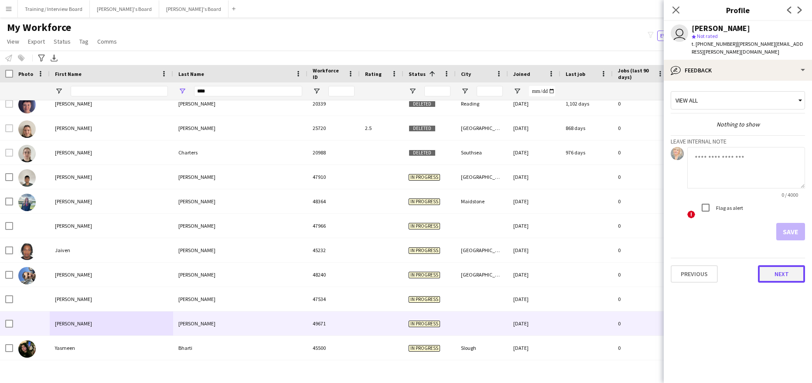
click at [776, 267] on button "Next" at bounding box center [781, 273] width 47 height 17
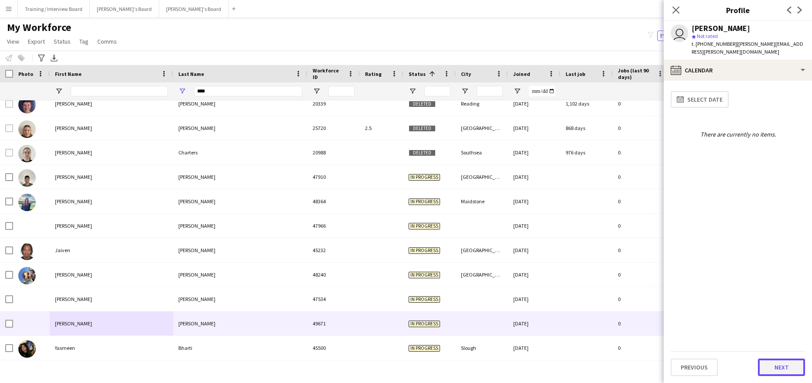
click at [771, 361] on button "Next" at bounding box center [781, 367] width 47 height 17
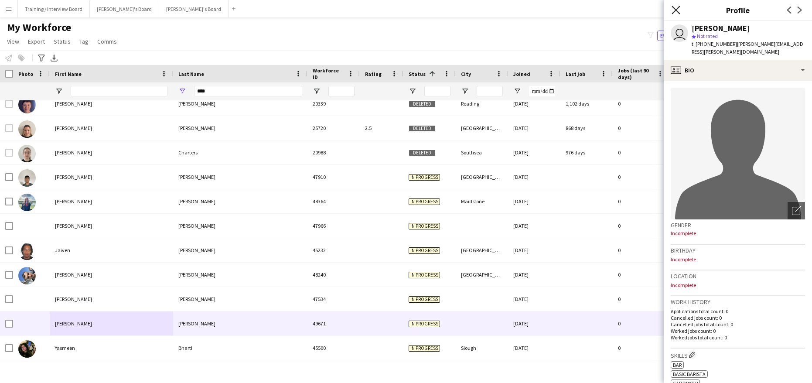
click at [676, 12] on icon "Close pop-in" at bounding box center [676, 10] width 8 height 8
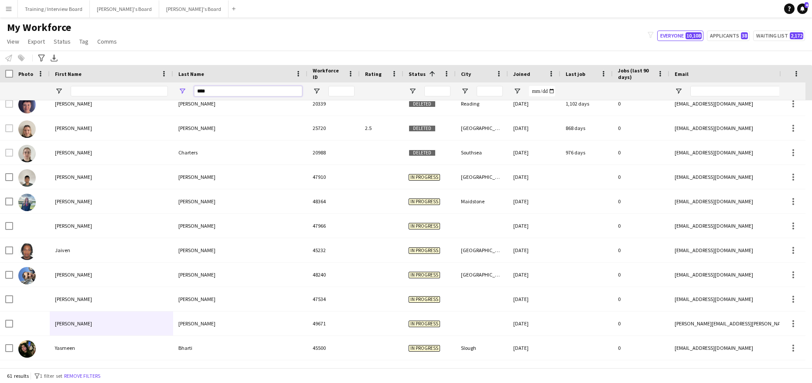
click at [233, 93] on input "****" at bounding box center [248, 91] width 108 height 10
type input "*"
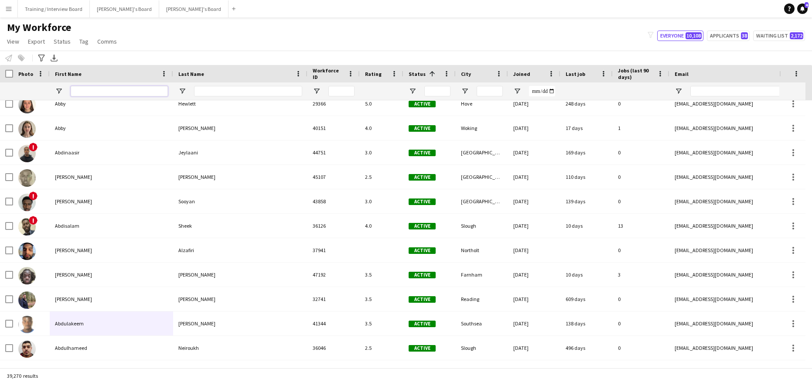
click at [106, 96] on input "First Name Filter Input" at bounding box center [119, 91] width 97 height 10
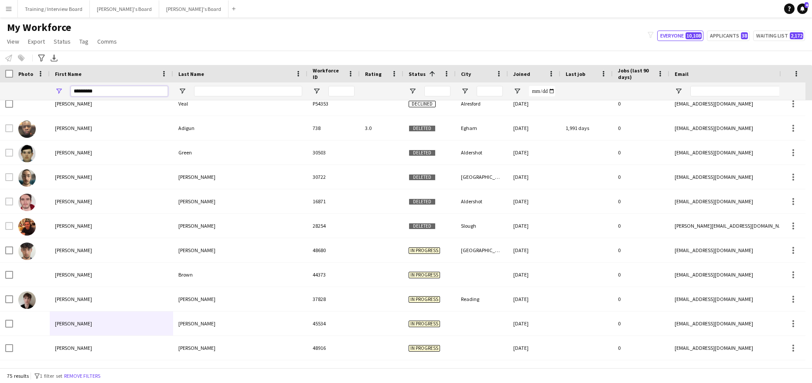
type input "*********"
click at [203, 92] on input "Last Name Filter Input" at bounding box center [248, 91] width 108 height 10
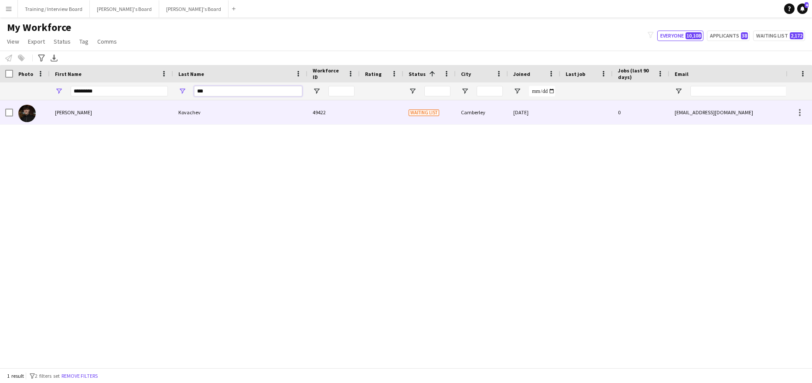
type input "***"
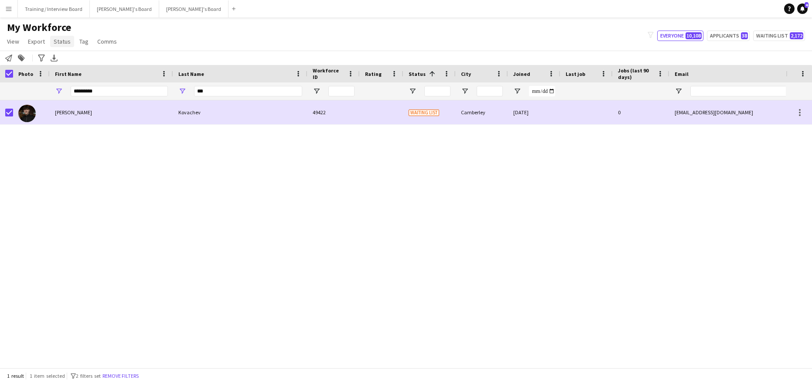
click at [54, 40] on span "Status" at bounding box center [62, 42] width 17 height 8
click at [84, 62] on link "Edit" at bounding box center [80, 60] width 61 height 18
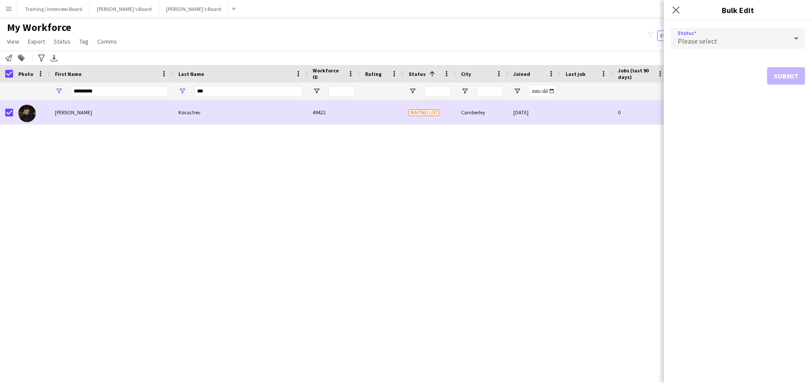
click at [794, 38] on icon at bounding box center [797, 38] width 10 height 17
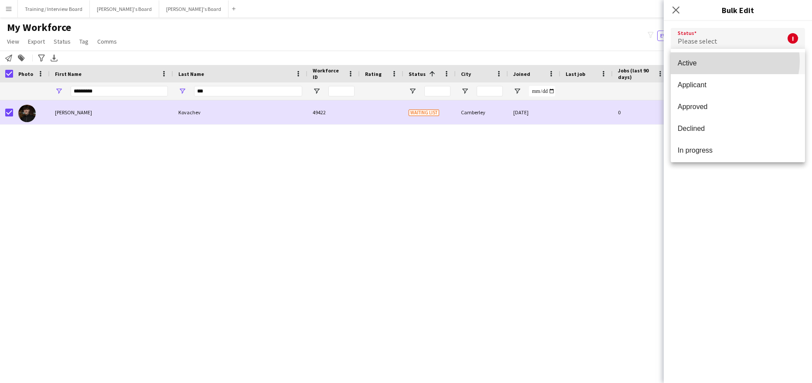
click at [732, 61] on span "Active" at bounding box center [738, 63] width 120 height 8
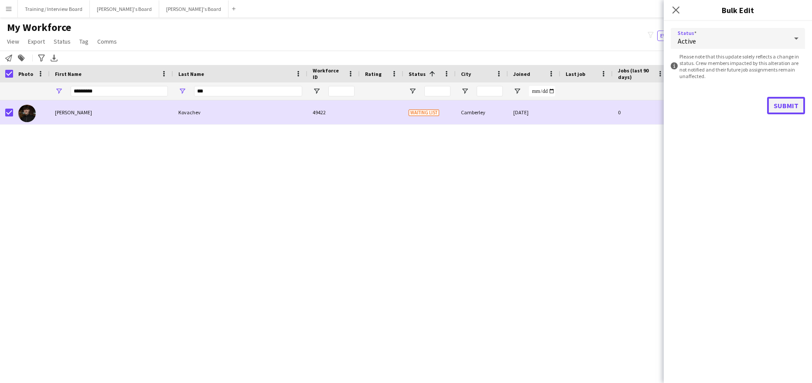
click at [788, 107] on button "Submit" at bounding box center [787, 105] width 38 height 17
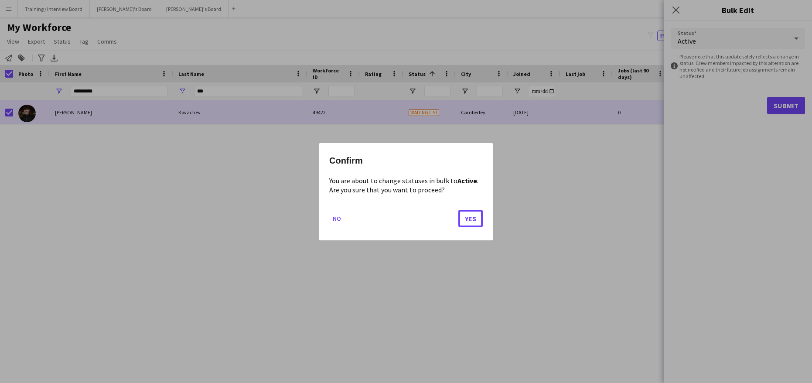
drag, startPoint x: 473, startPoint y: 221, endPoint x: 496, endPoint y: 237, distance: 27.6
click at [474, 221] on button "Yes" at bounding box center [471, 217] width 24 height 17
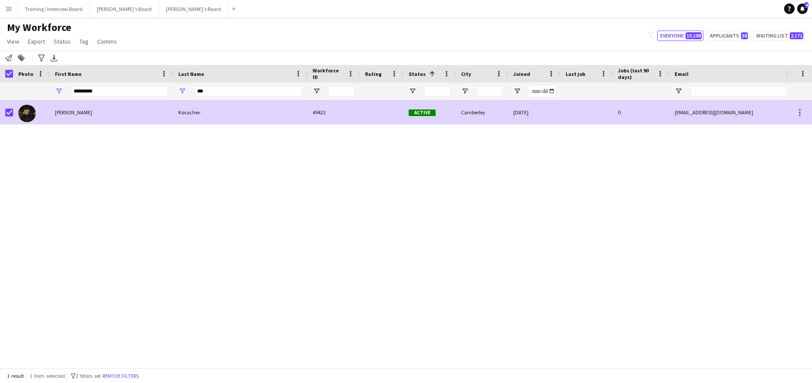
click at [230, 110] on div "Kovachev" at bounding box center [240, 112] width 134 height 24
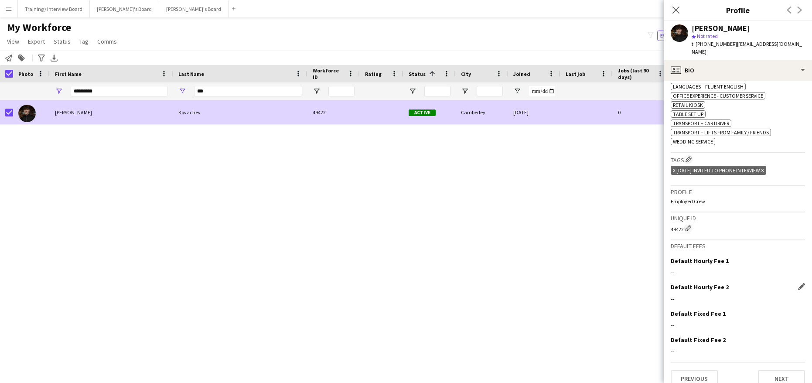
scroll to position [339, 0]
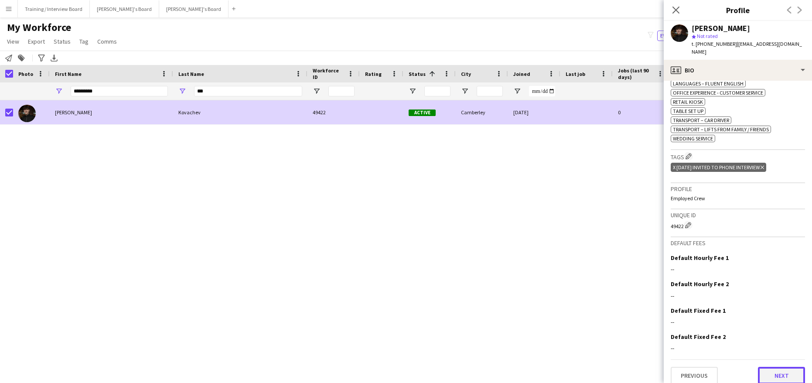
click at [779, 370] on button "Next" at bounding box center [781, 375] width 47 height 17
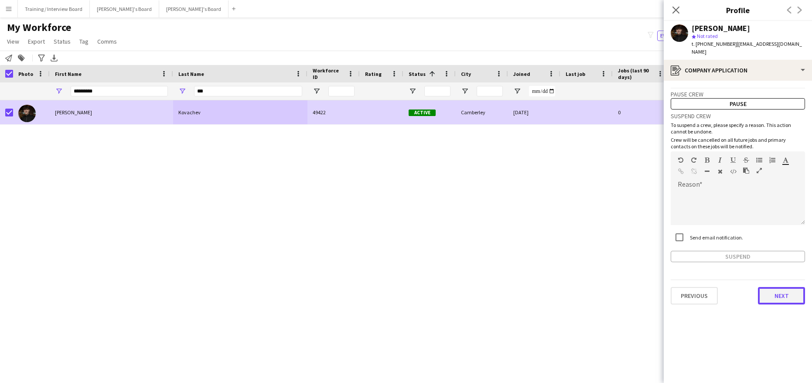
click at [780, 288] on button "Next" at bounding box center [781, 295] width 47 height 17
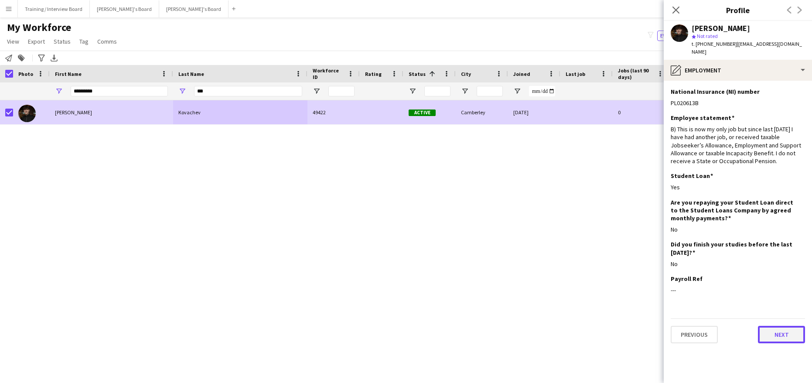
click at [781, 328] on button "Next" at bounding box center [781, 334] width 47 height 17
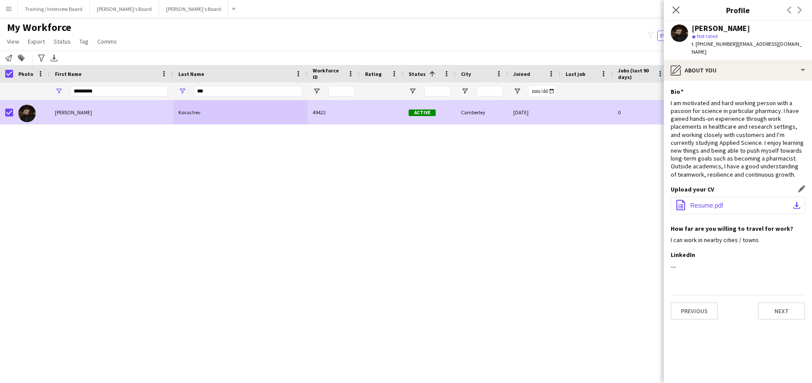
click at [792, 197] on button "office-file-sheet Resume.pdf download-bottom" at bounding box center [738, 205] width 134 height 17
click at [679, 10] on icon "Close pop-in" at bounding box center [676, 10] width 8 height 8
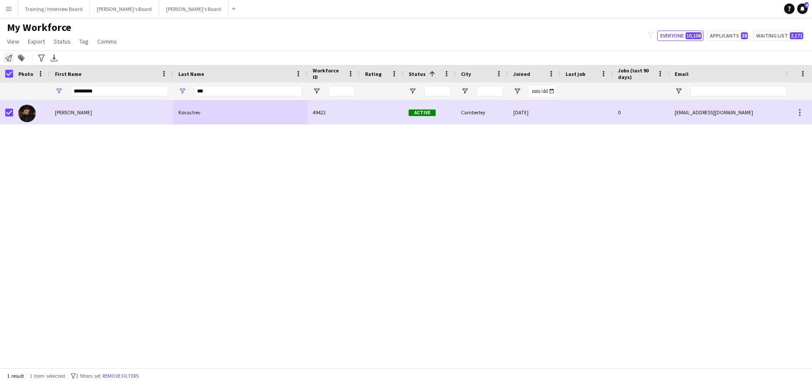
click at [7, 58] on icon "Notify workforce" at bounding box center [8, 58] width 7 height 7
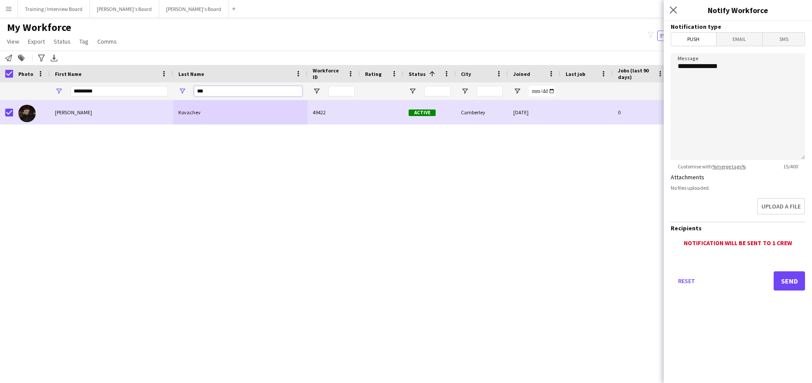
click at [210, 92] on input "***" at bounding box center [248, 91] width 108 height 10
click at [748, 44] on span "Email" at bounding box center [740, 39] width 46 height 13
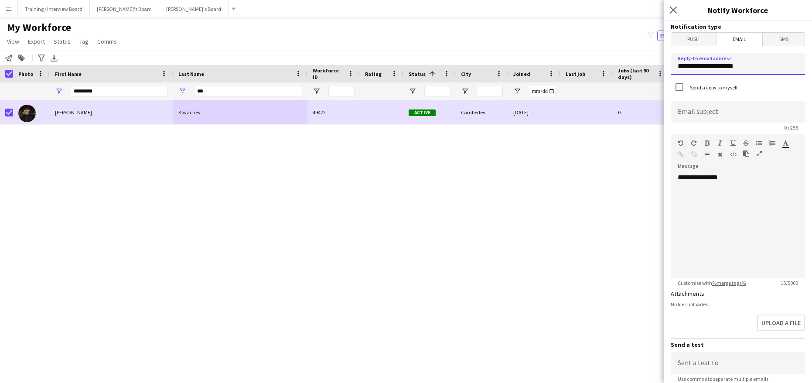
click at [751, 69] on input "**********" at bounding box center [738, 64] width 134 height 22
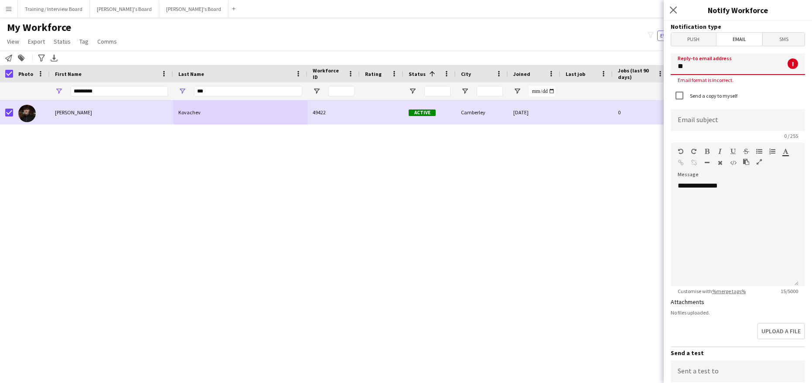
type input "*"
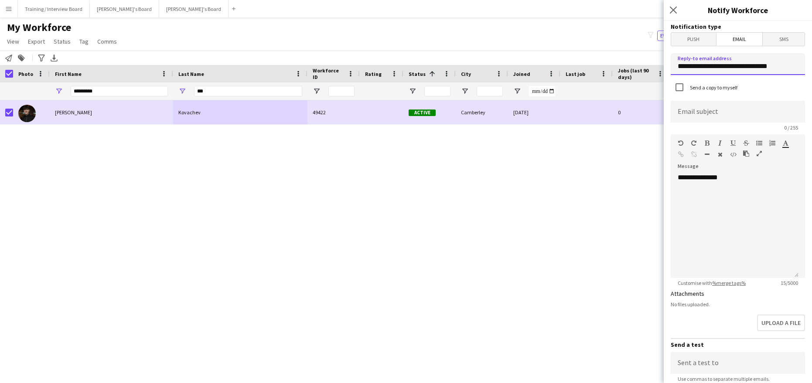
type input "**********"
click at [692, 117] on input at bounding box center [738, 112] width 134 height 22
click at [702, 112] on input "**********" at bounding box center [738, 112] width 134 height 22
click at [736, 113] on input "**********" at bounding box center [738, 112] width 134 height 22
type input "**********"
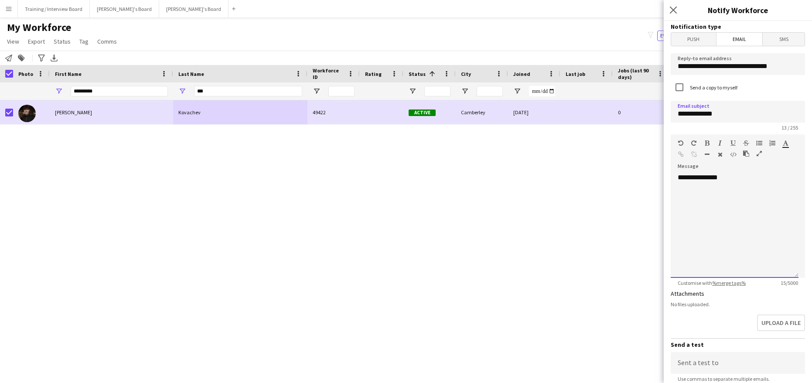
click at [744, 174] on div "**********" at bounding box center [735, 225] width 128 height 105
click at [728, 205] on div "**********" at bounding box center [735, 225] width 128 height 105
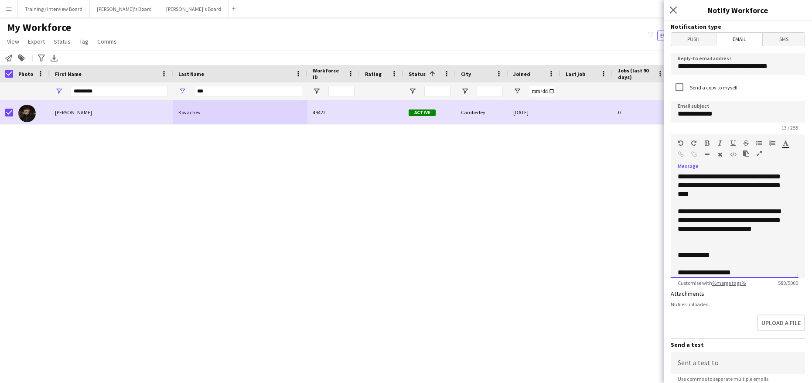
scroll to position [123, 0]
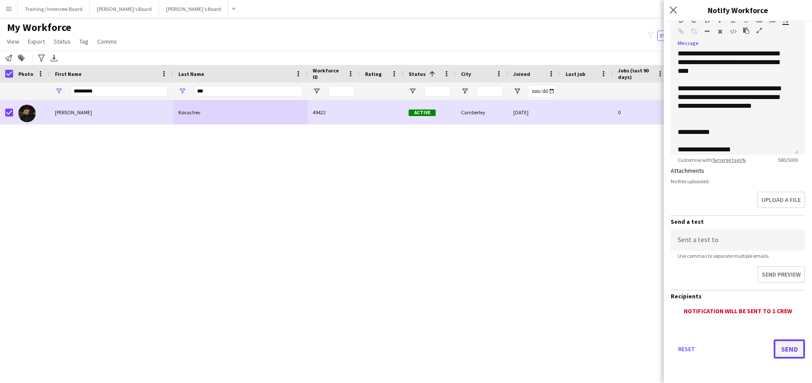
click at [780, 348] on button "Send" at bounding box center [789, 348] width 31 height 19
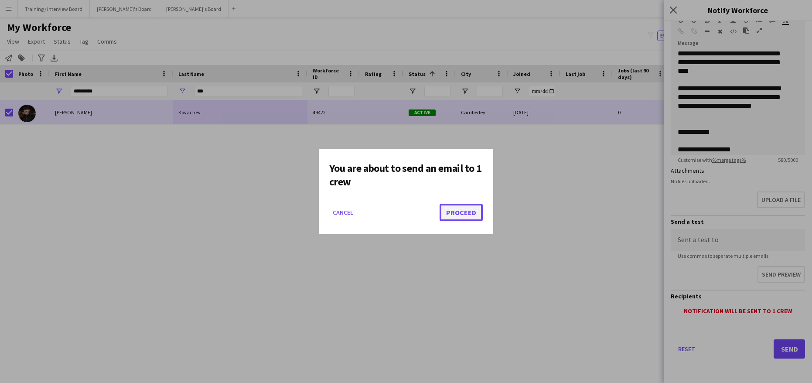
click at [453, 210] on button "Proceed" at bounding box center [461, 212] width 43 height 17
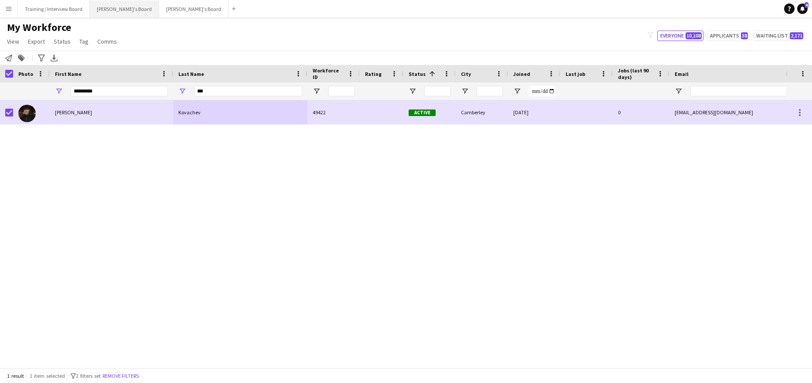
drag, startPoint x: 79, startPoint y: 43, endPoint x: 93, endPoint y: 1, distance: 44.2
click at [80, 41] on span "Tag" at bounding box center [83, 42] width 9 height 8
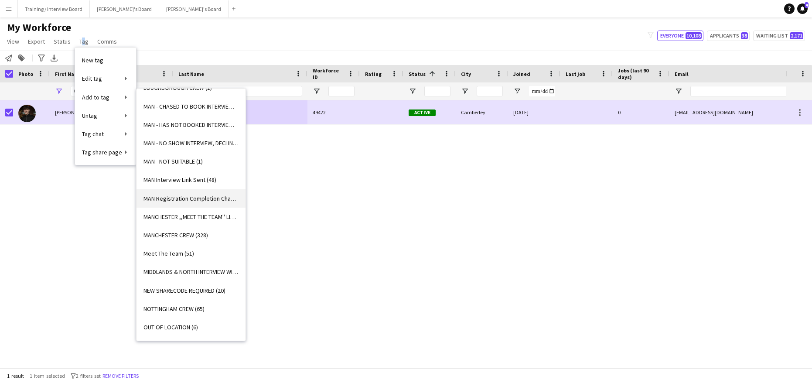
scroll to position [698, 0]
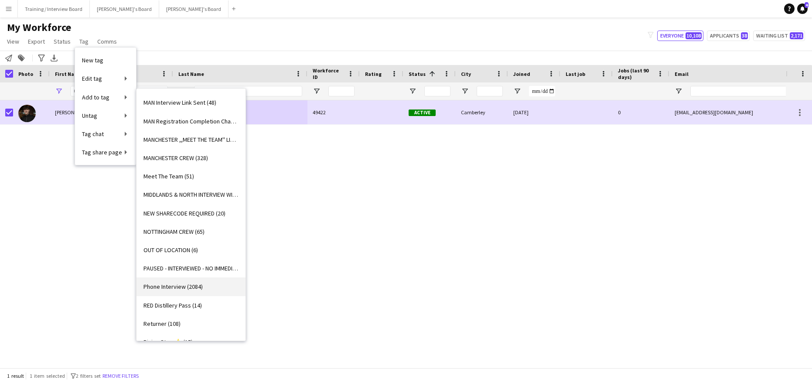
click at [175, 288] on span "Phone Interview (2084)" at bounding box center [173, 287] width 59 height 8
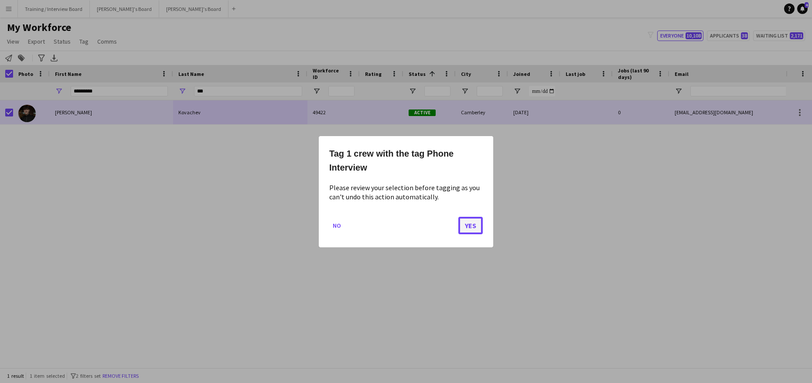
click at [472, 223] on button "Yes" at bounding box center [471, 224] width 24 height 17
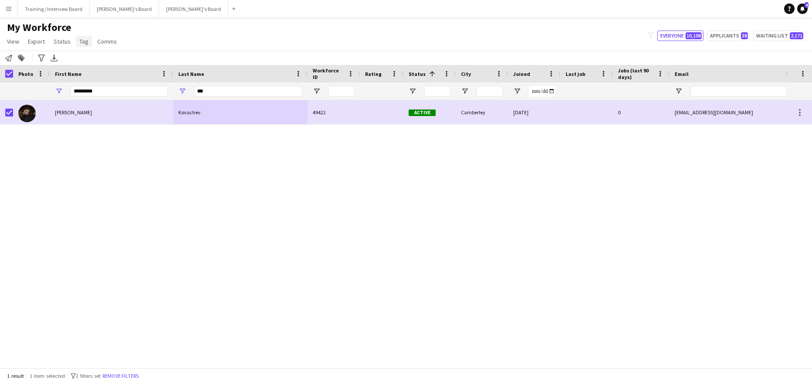
click at [89, 42] on link "Tag" at bounding box center [84, 41] width 16 height 11
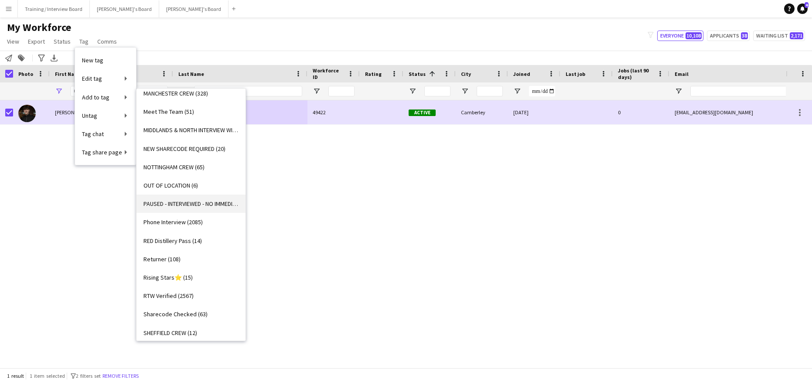
scroll to position [829, 0]
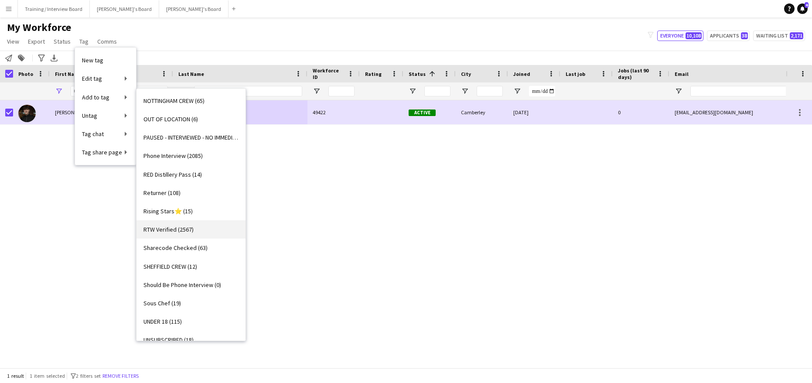
click at [157, 226] on span "RTW Verified (2567)" at bounding box center [169, 230] width 50 height 8
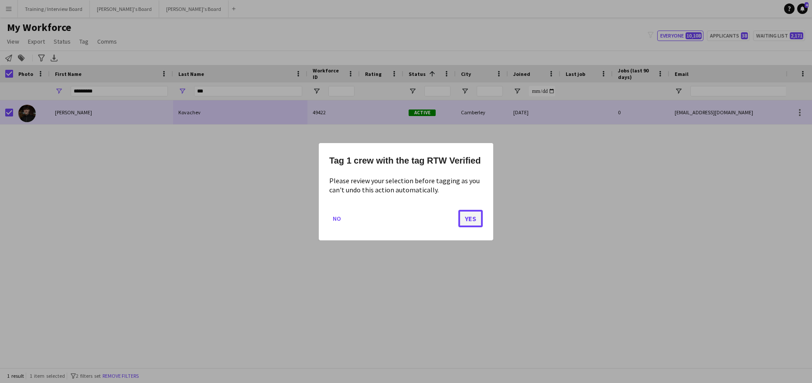
click at [460, 214] on button "Yes" at bounding box center [471, 217] width 24 height 17
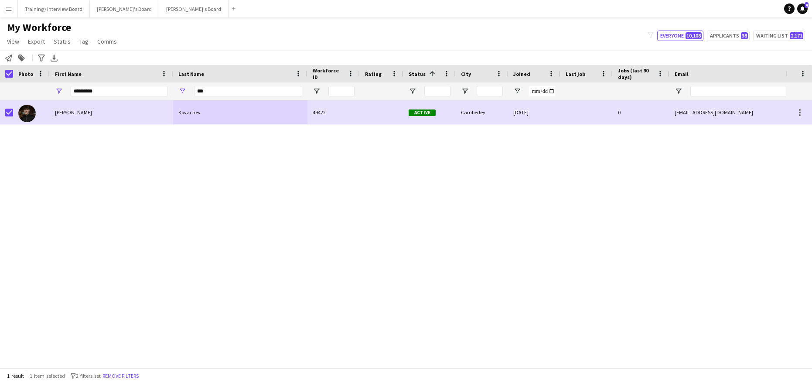
click at [460, 214] on button "Yes" at bounding box center [471, 217] width 24 height 17
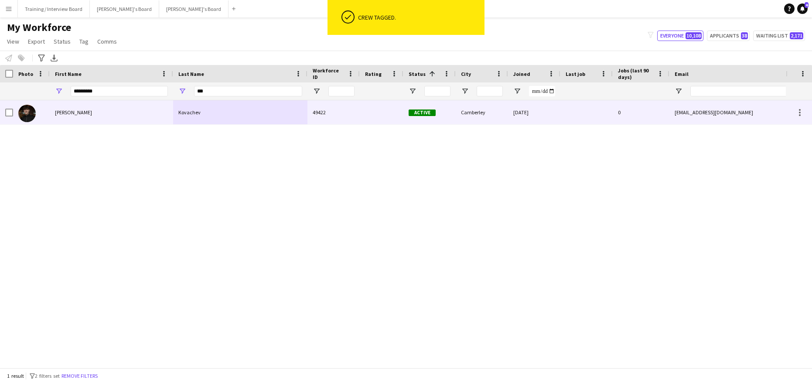
click at [126, 113] on div "[PERSON_NAME]" at bounding box center [111, 112] width 123 height 24
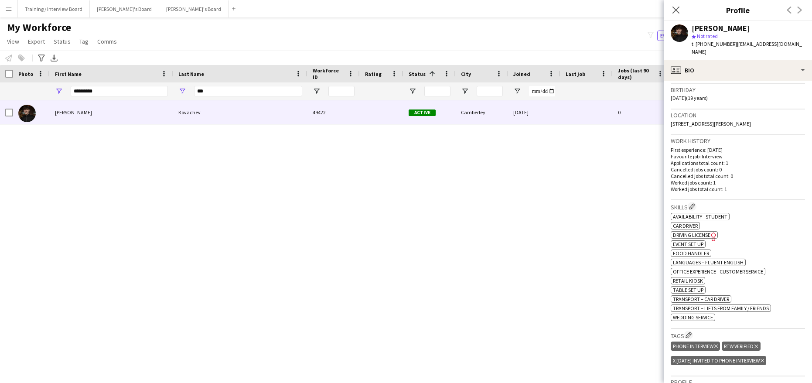
scroll to position [175, 0]
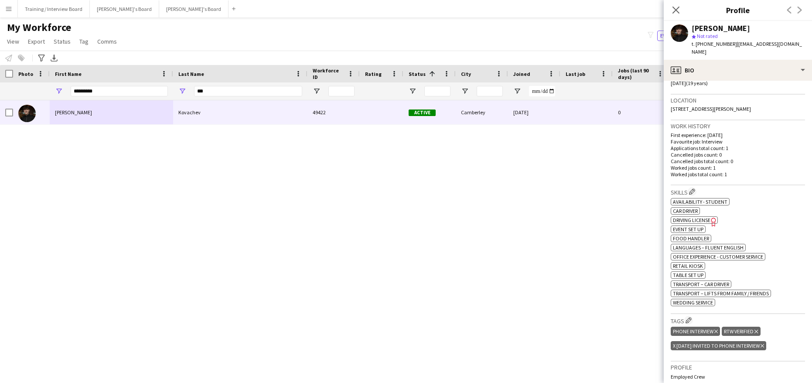
click at [764, 344] on icon at bounding box center [762, 345] width 3 height 3
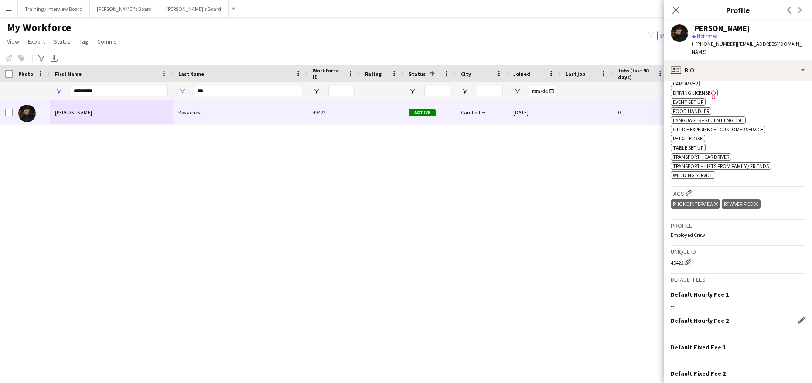
scroll to position [339, 0]
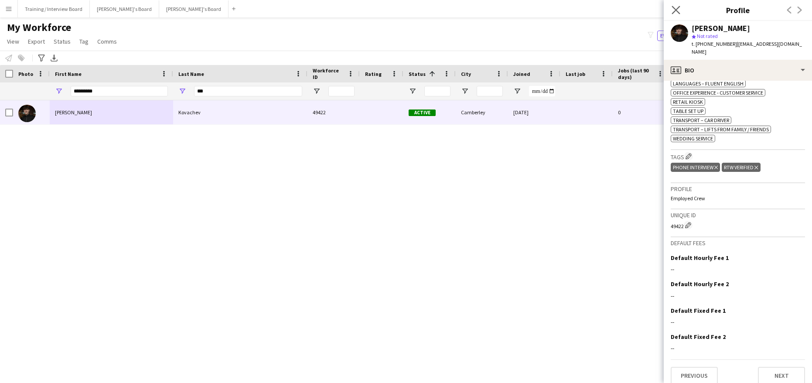
click at [678, 5] on app-icon "Close pop-in" at bounding box center [676, 10] width 13 height 13
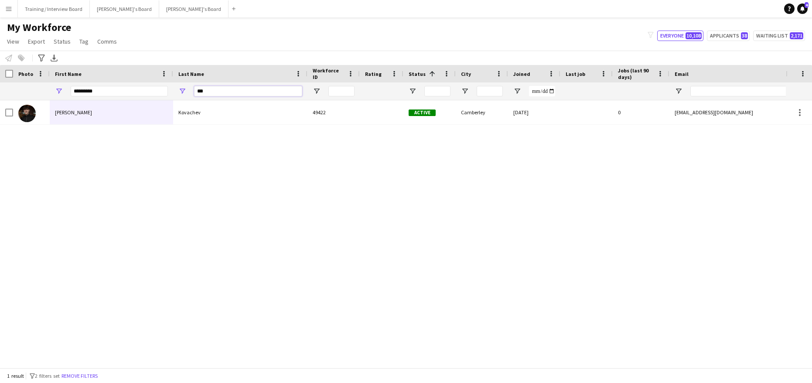
click at [213, 94] on input "***" at bounding box center [248, 91] width 108 height 10
type input "*"
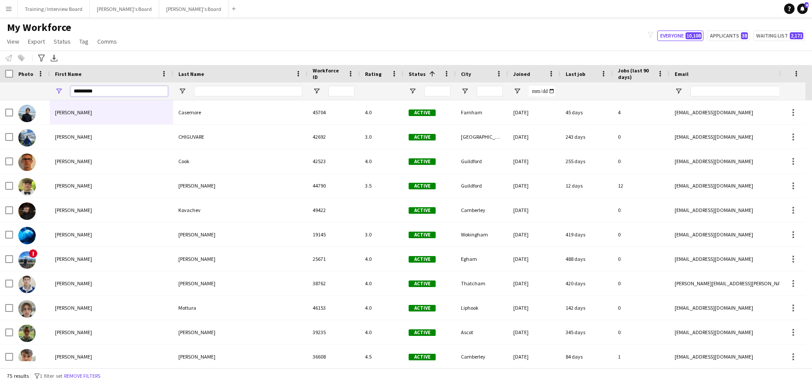
click at [110, 89] on input "*********" at bounding box center [119, 91] width 97 height 10
type input "*"
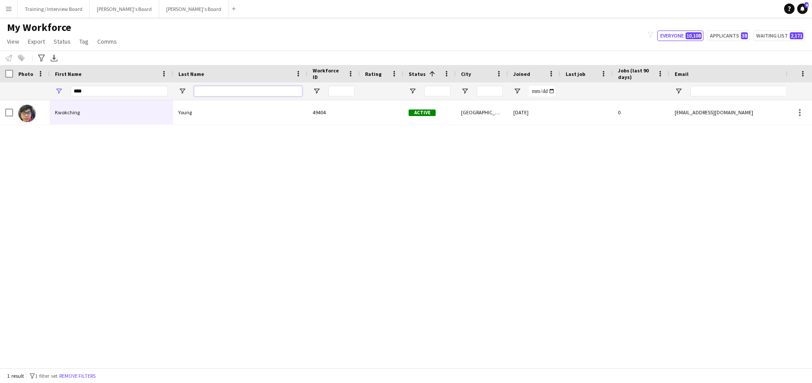
click at [211, 90] on input "Last Name Filter Input" at bounding box center [248, 91] width 108 height 10
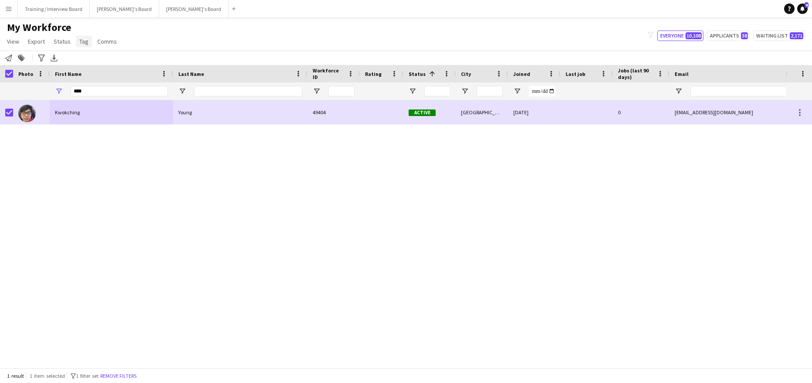
click at [81, 39] on span "Tag" at bounding box center [83, 42] width 9 height 8
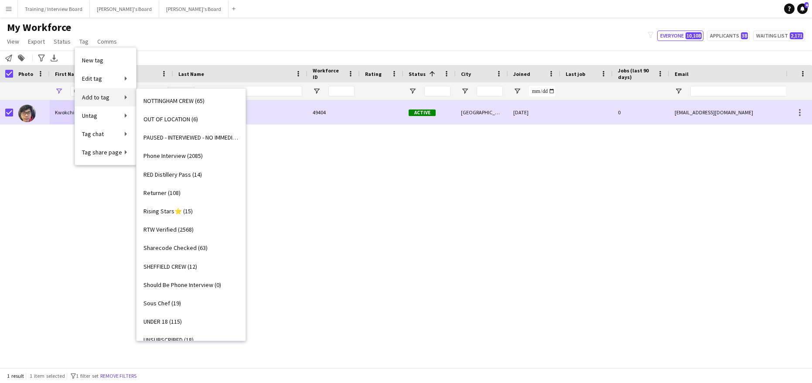
click at [106, 96] on span "Add to tag" at bounding box center [95, 97] width 27 height 8
click at [171, 231] on span "RTW Verified (2568)" at bounding box center [169, 230] width 50 height 8
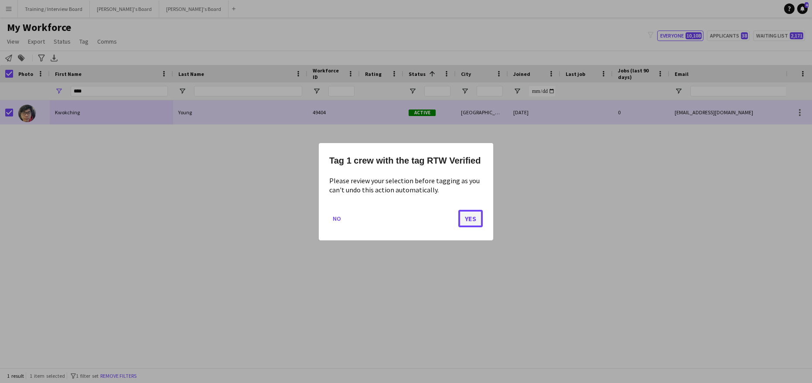
click at [470, 211] on button "Yes" at bounding box center [471, 217] width 24 height 17
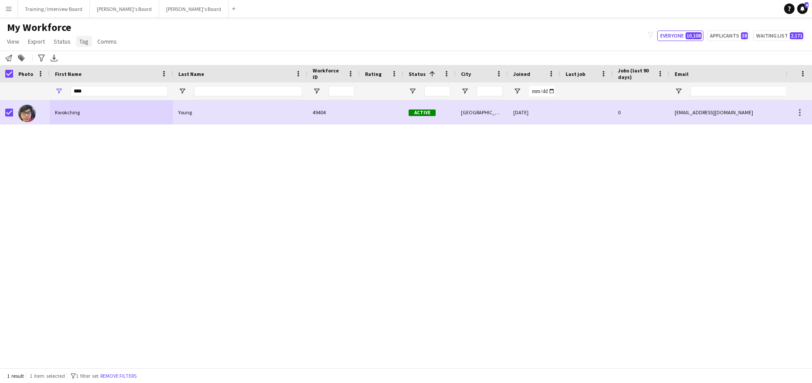
click at [80, 36] on link "Tag" at bounding box center [84, 41] width 16 height 11
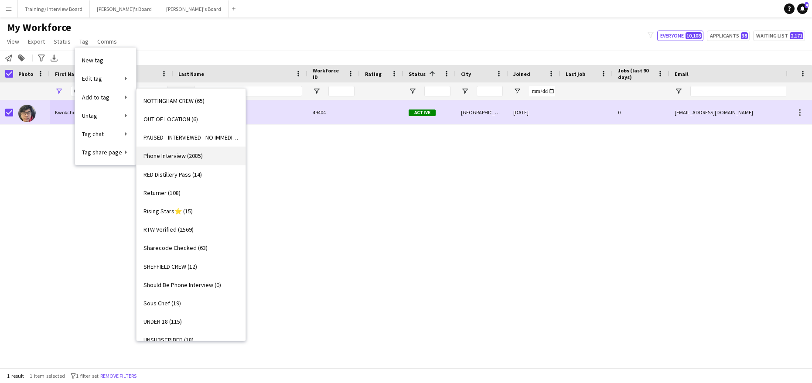
click at [185, 155] on span "Phone Interview (2085)" at bounding box center [173, 156] width 59 height 8
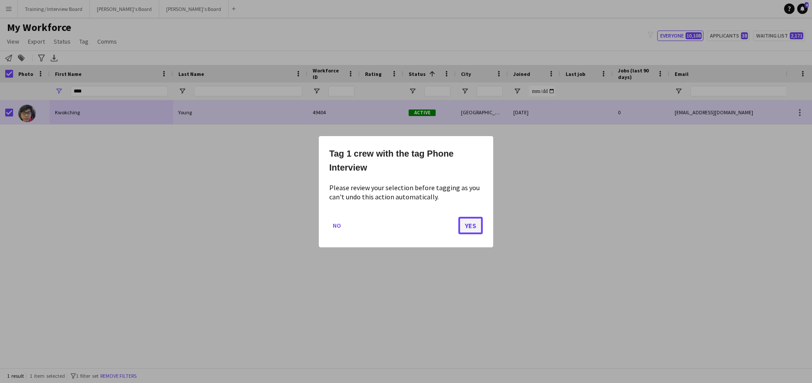
click at [463, 220] on button "Yes" at bounding box center [471, 224] width 24 height 17
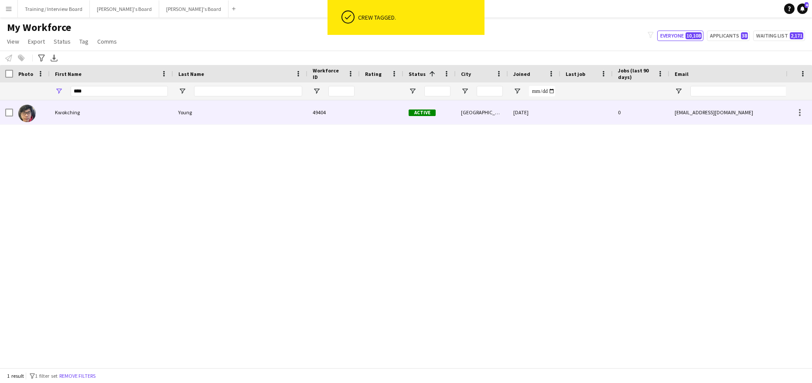
click at [231, 113] on div "Young" at bounding box center [240, 112] width 134 height 24
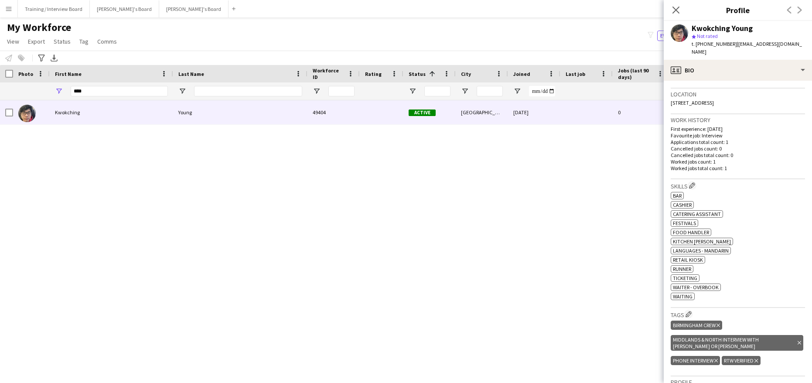
scroll to position [218, 0]
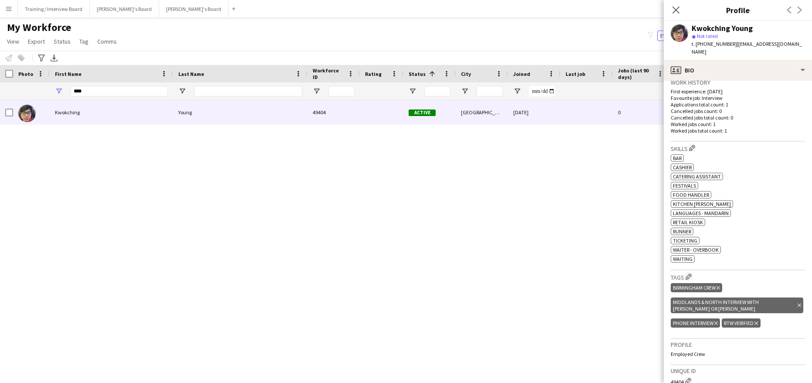
click at [798, 304] on icon at bounding box center [799, 305] width 3 height 3
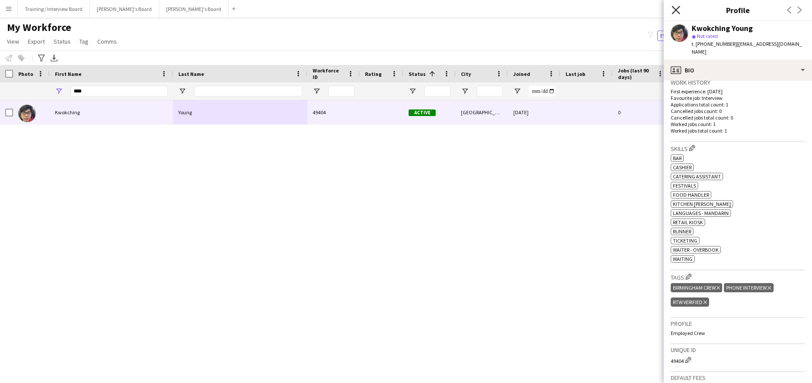
click at [675, 9] on icon at bounding box center [676, 10] width 8 height 8
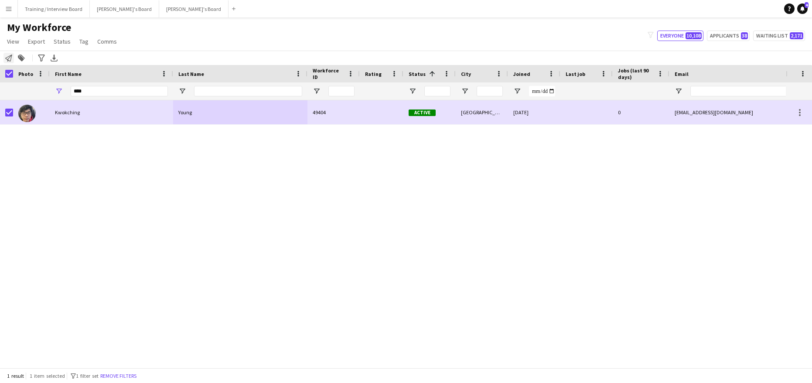
click at [8, 56] on icon "Notify workforce" at bounding box center [8, 58] width 7 height 7
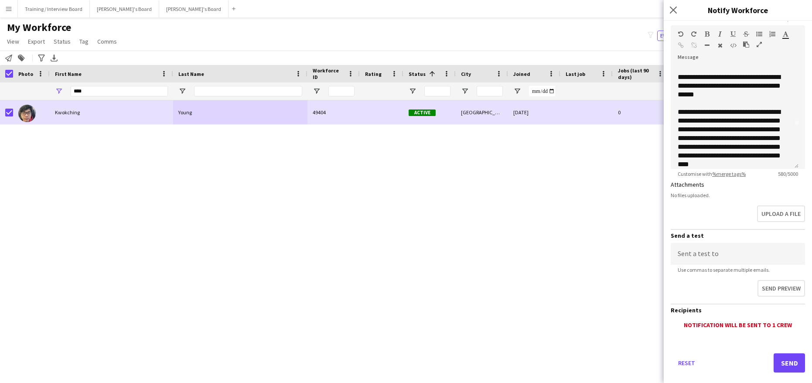
scroll to position [123, 0]
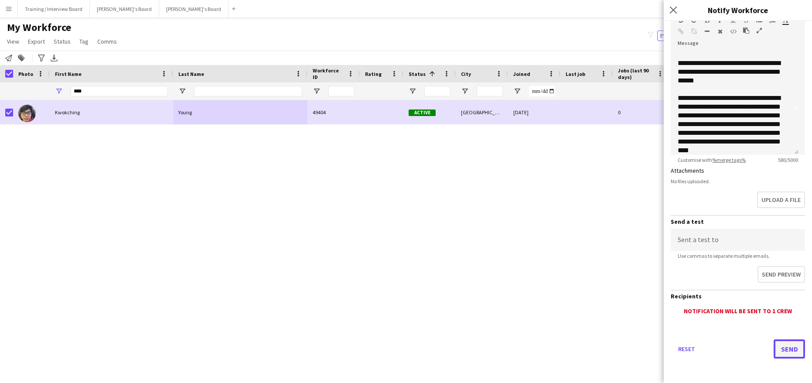
click at [775, 347] on button "Send" at bounding box center [789, 348] width 31 height 19
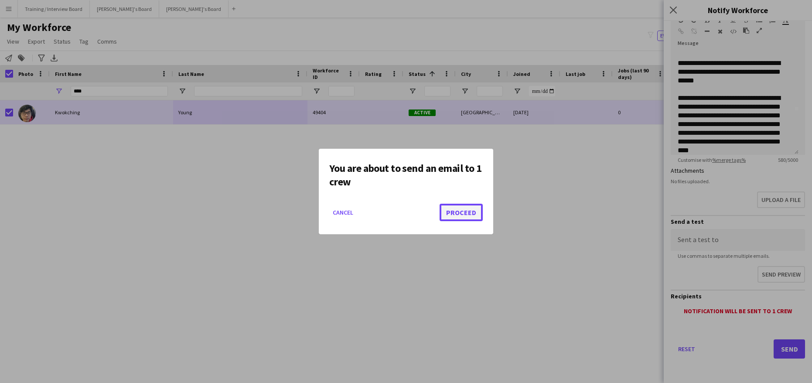
click at [455, 211] on button "Proceed" at bounding box center [461, 212] width 43 height 17
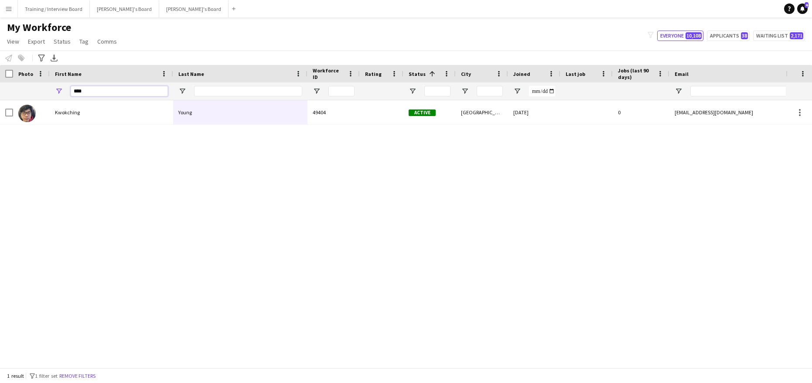
click at [96, 94] on input "****" at bounding box center [119, 91] width 97 height 10
type input "*"
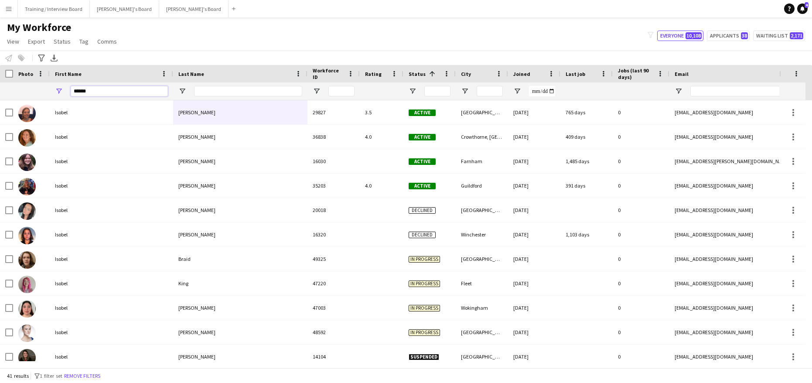
type input "******"
click at [231, 90] on input "Last Name Filter Input" at bounding box center [248, 91] width 108 height 10
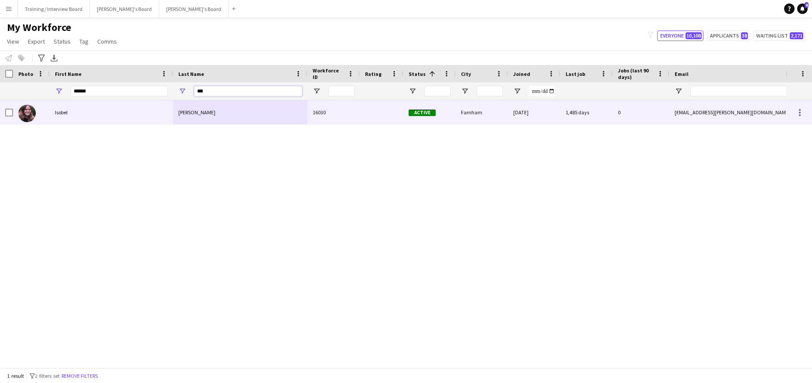
type input "***"
click at [102, 116] on div "Isobel" at bounding box center [111, 112] width 123 height 24
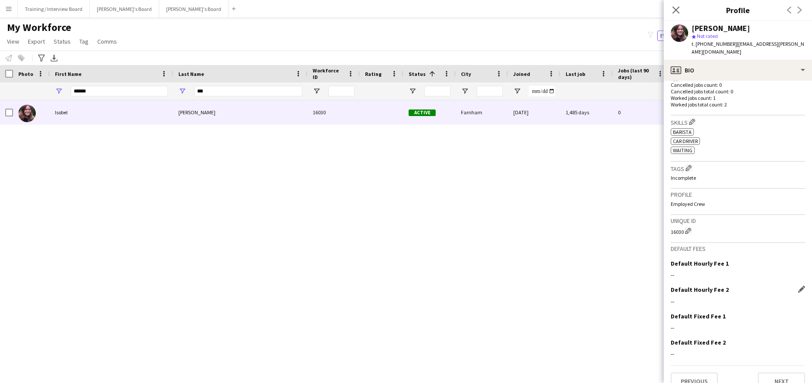
scroll to position [257, 0]
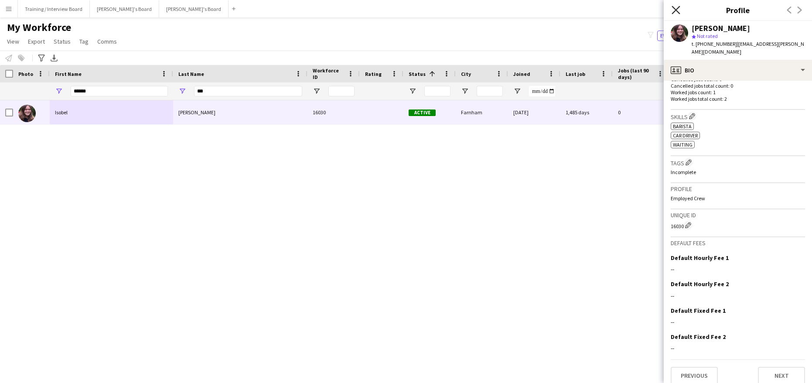
click at [676, 8] on icon "Close pop-in" at bounding box center [676, 10] width 8 height 8
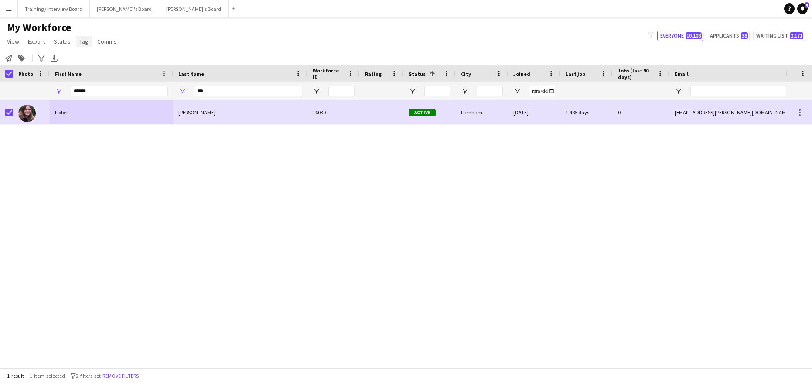
click at [85, 41] on span "Tag" at bounding box center [83, 42] width 9 height 8
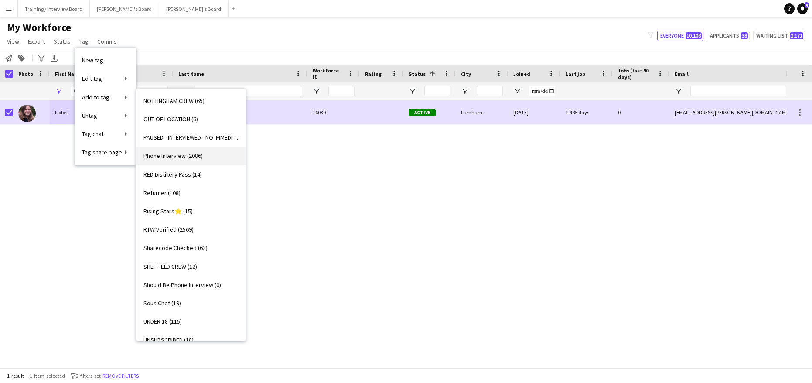
click at [175, 155] on span "Phone Interview (2086)" at bounding box center [173, 156] width 59 height 8
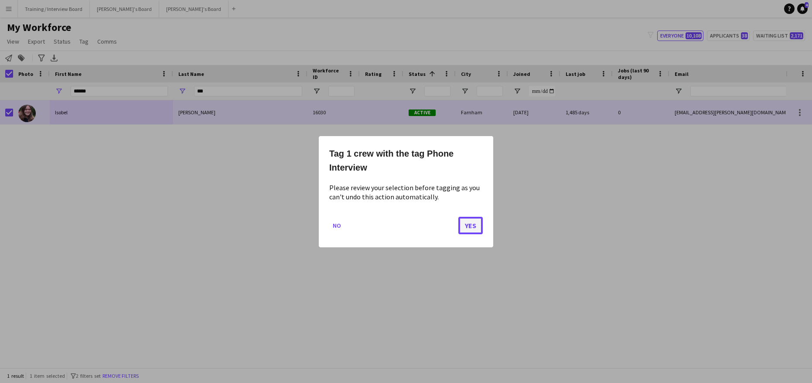
click at [462, 218] on button "Yes" at bounding box center [471, 224] width 24 height 17
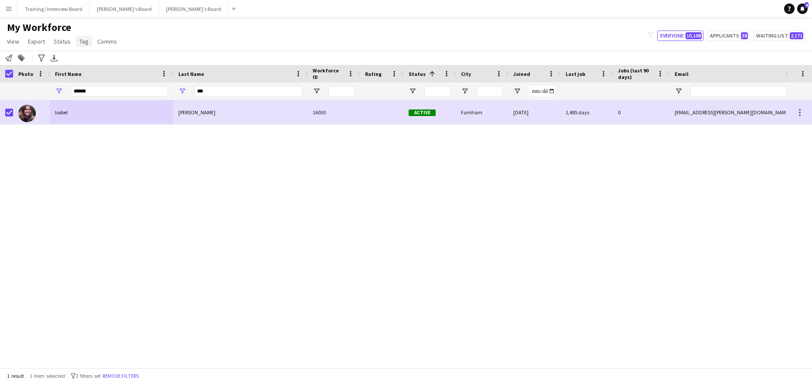
click at [85, 40] on span "Tag" at bounding box center [83, 42] width 9 height 8
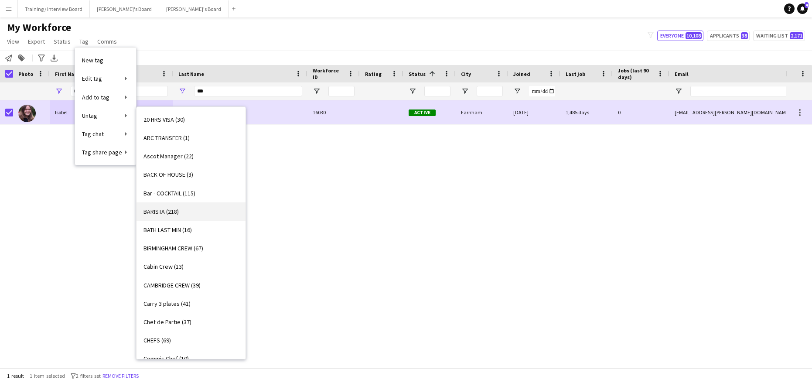
click at [153, 214] on span "BARISTA (218)" at bounding box center [161, 212] width 35 height 8
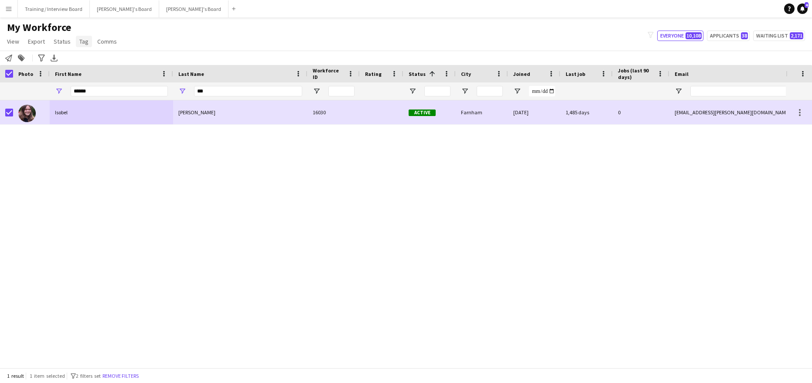
click at [77, 41] on link "Tag" at bounding box center [84, 41] width 16 height 11
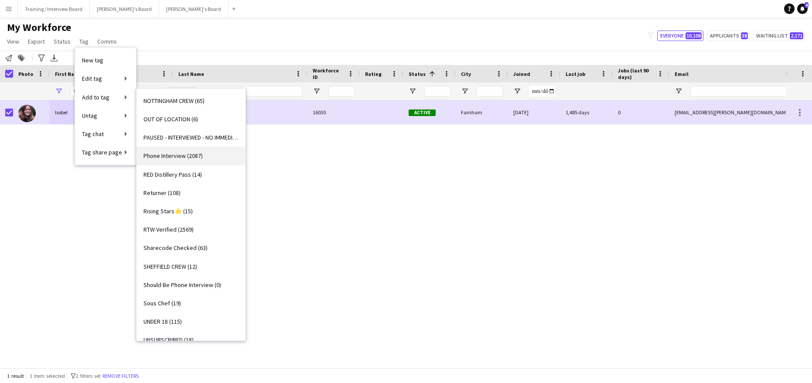
click at [165, 152] on span "Phone Interview (2087)" at bounding box center [173, 156] width 59 height 8
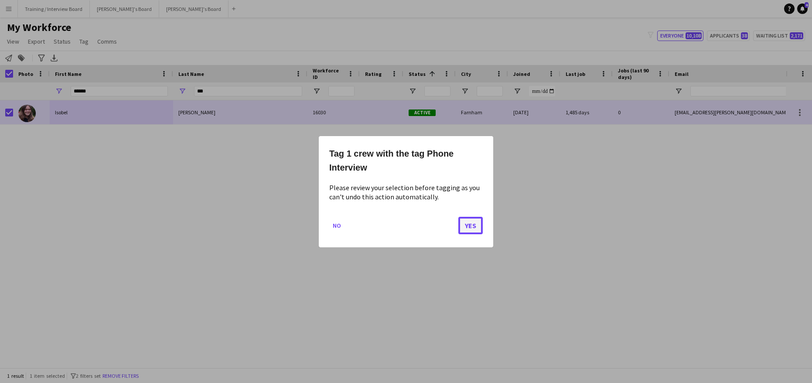
click at [473, 221] on button "Yes" at bounding box center [471, 224] width 24 height 17
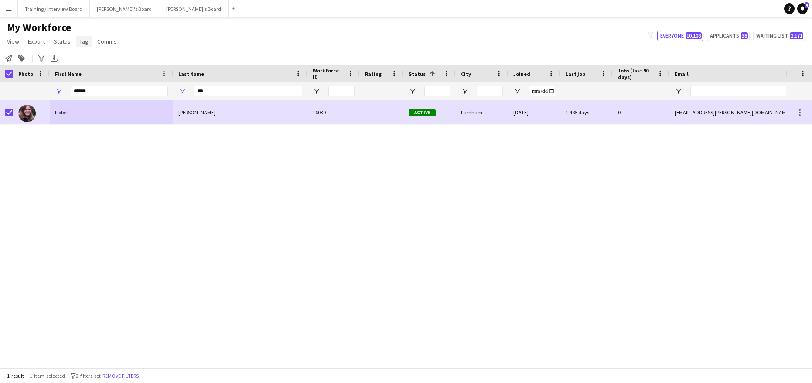
click at [77, 43] on link "Tag" at bounding box center [84, 41] width 16 height 11
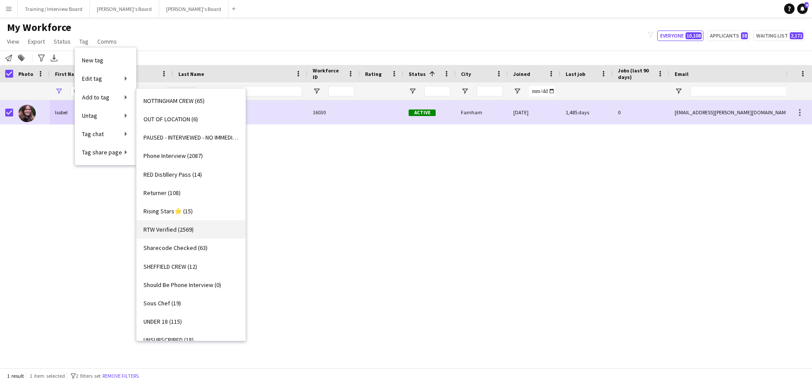
click at [161, 226] on span "RTW Verified (2569)" at bounding box center [169, 230] width 50 height 8
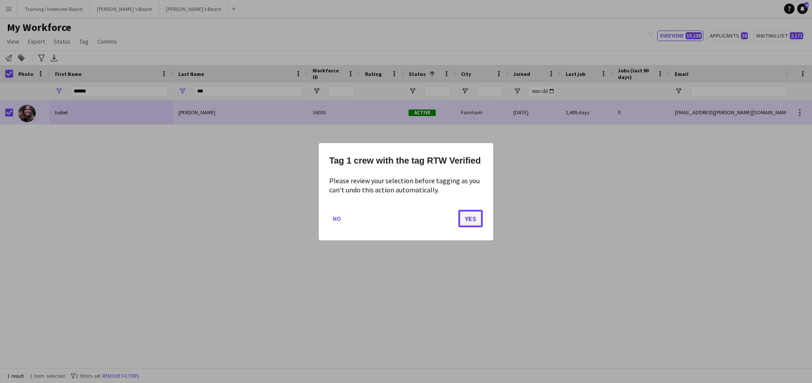
click at [470, 216] on button "Yes" at bounding box center [471, 217] width 24 height 17
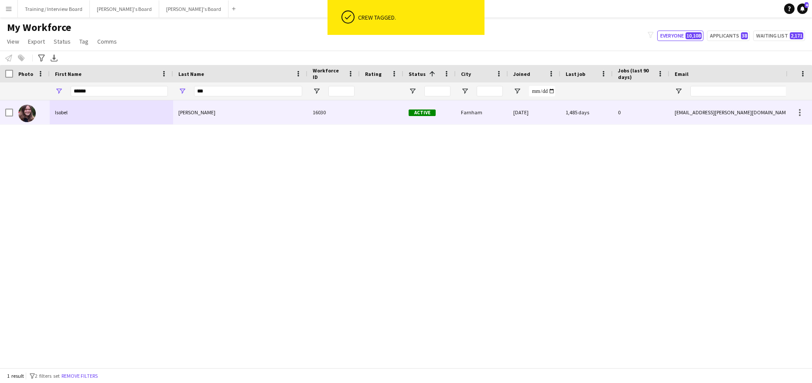
click at [263, 116] on div "Platten" at bounding box center [240, 112] width 134 height 24
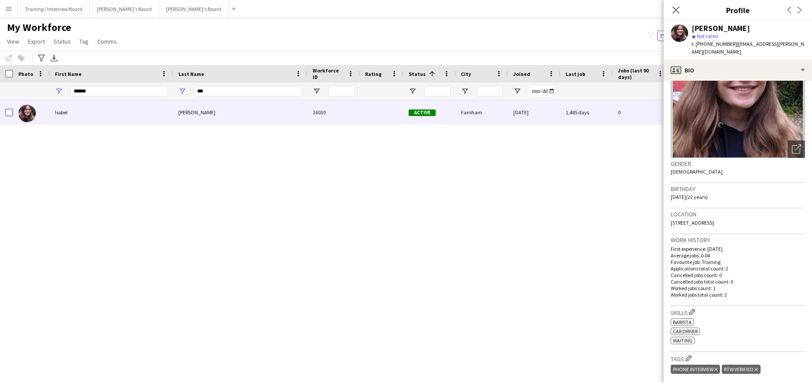
scroll to position [131, 0]
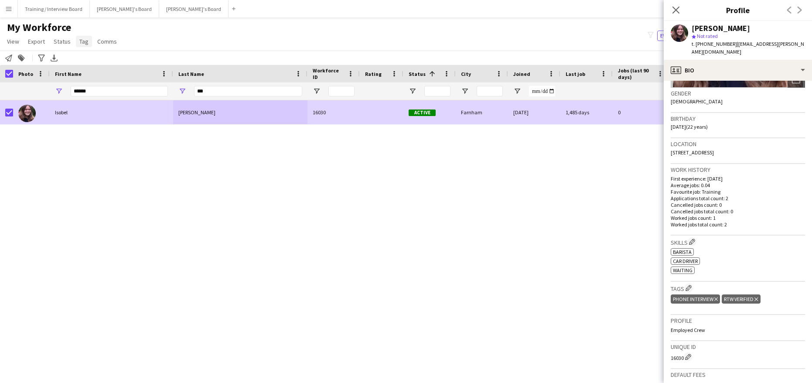
click at [81, 41] on span "Tag" at bounding box center [83, 42] width 9 height 8
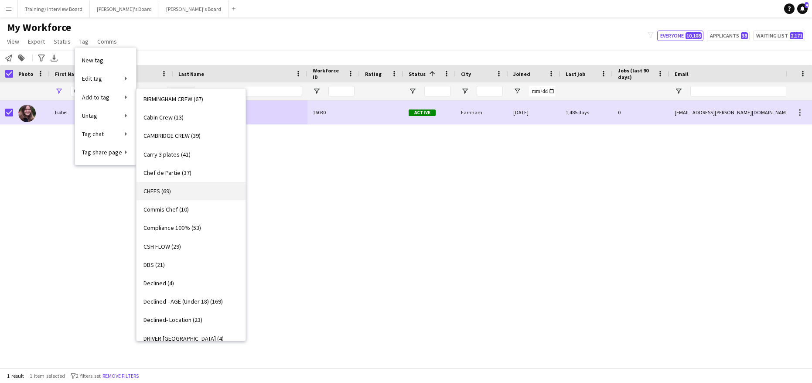
scroll to position [87, 0]
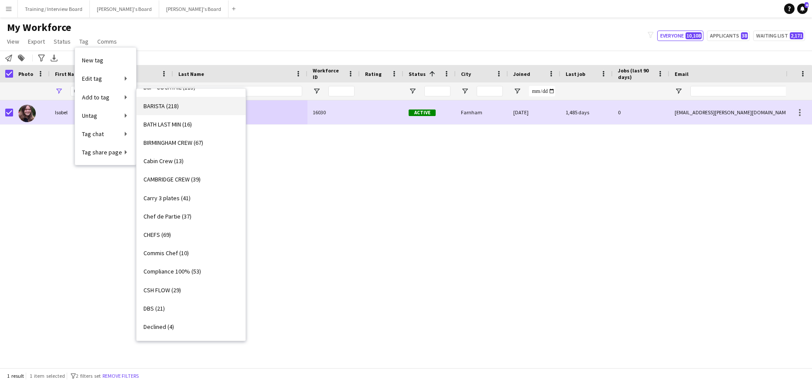
click at [158, 106] on span "BARISTA (218)" at bounding box center [161, 106] width 35 height 8
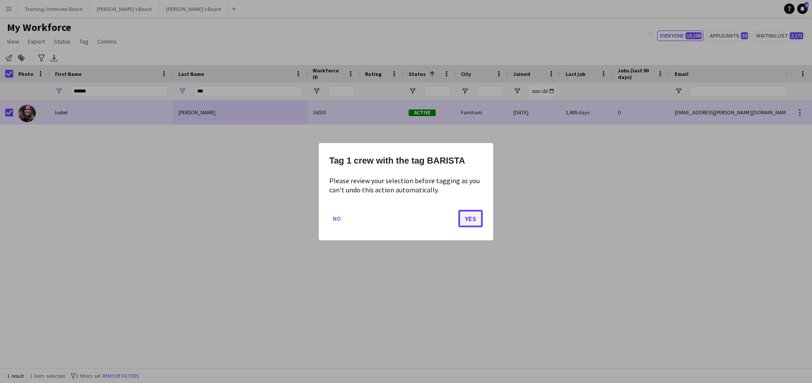
click at [470, 216] on button "Yes" at bounding box center [471, 217] width 24 height 17
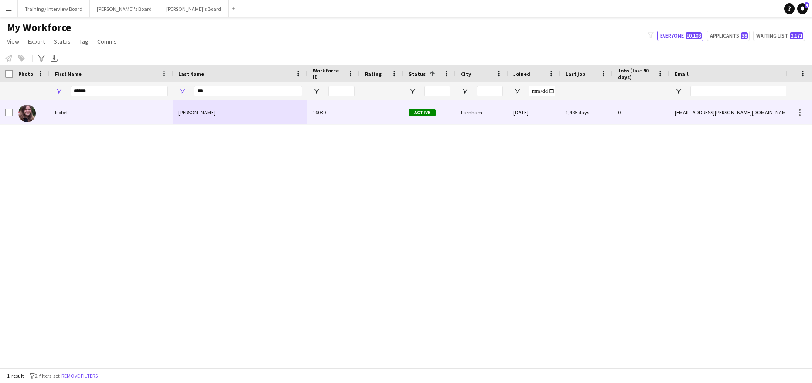
click at [92, 117] on div "Isobel" at bounding box center [111, 112] width 123 height 24
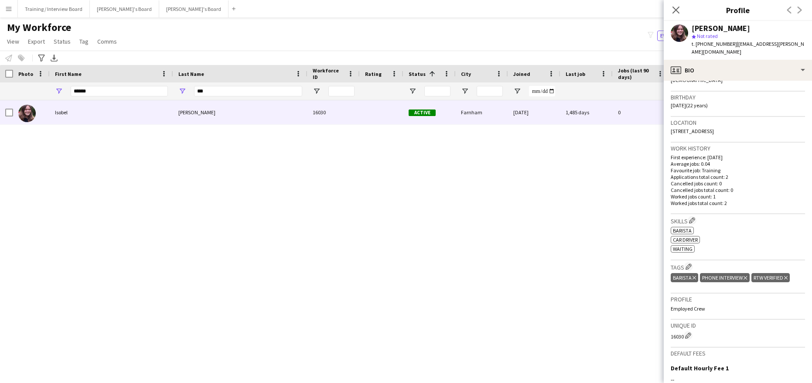
scroll to position [218, 0]
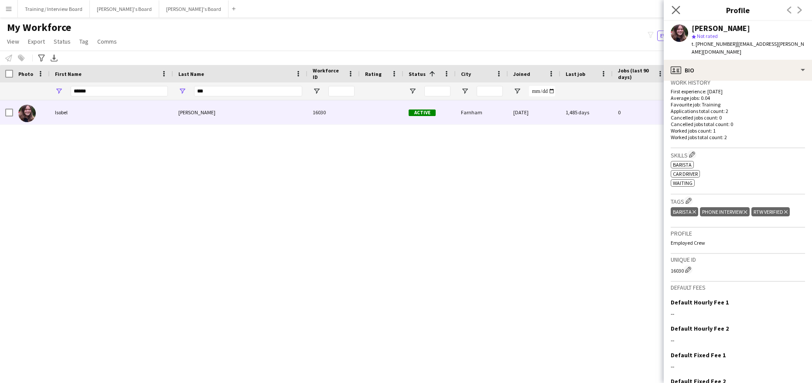
click at [674, 5] on app-icon "Close pop-in" at bounding box center [676, 10] width 13 height 13
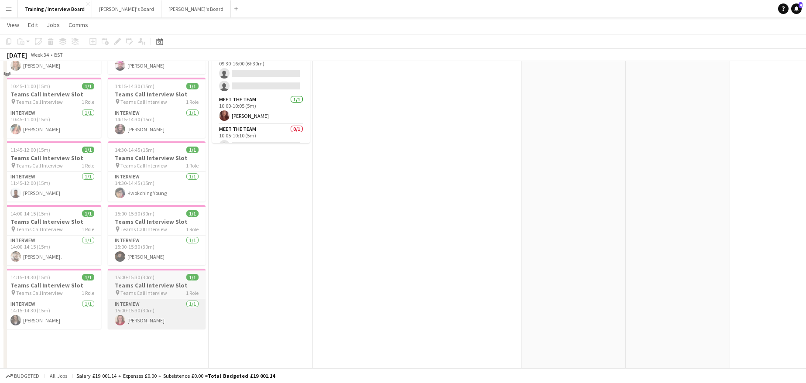
scroll to position [131, 0]
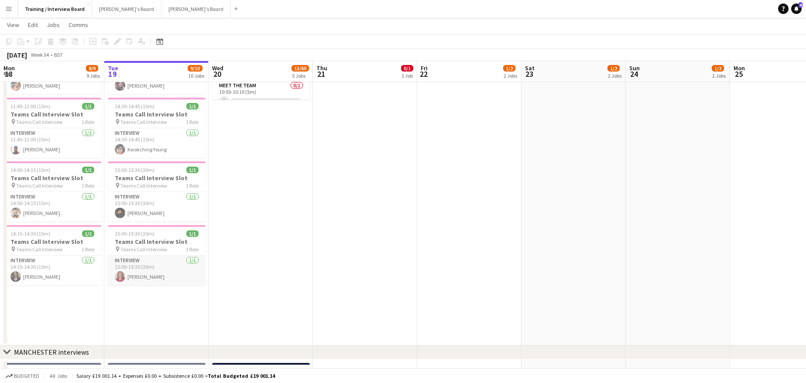
click at [152, 277] on app-card-role "Interview [DATE] 15:00-15:30 (30m) [PERSON_NAME]" at bounding box center [157, 271] width 98 height 30
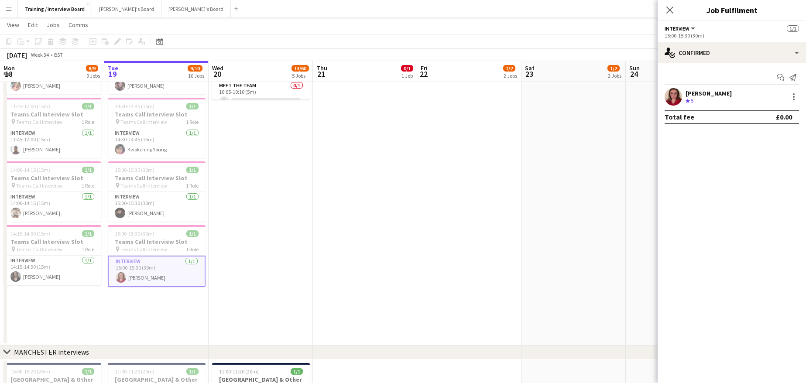
click at [713, 89] on div "[PERSON_NAME]" at bounding box center [708, 93] width 46 height 8
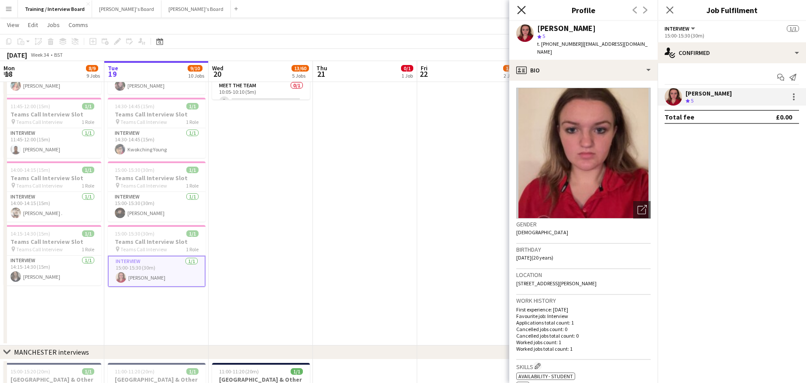
click at [523, 10] on icon "Close pop-in" at bounding box center [521, 10] width 8 height 8
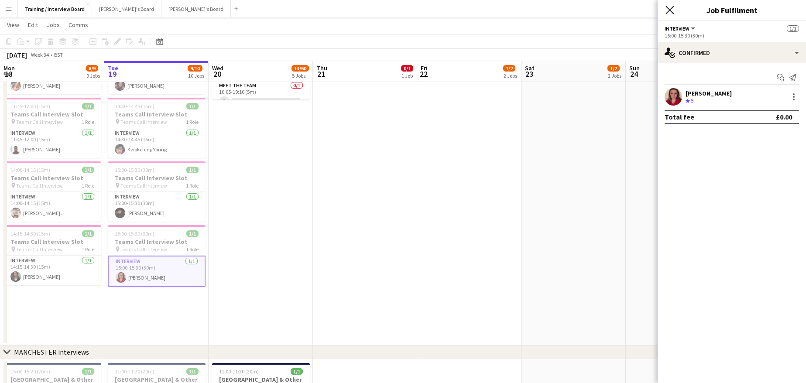
click at [672, 12] on icon at bounding box center [669, 10] width 8 height 8
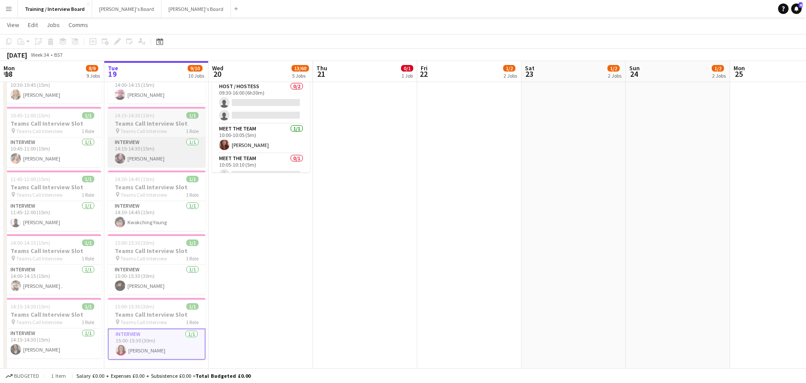
scroll to position [0, 0]
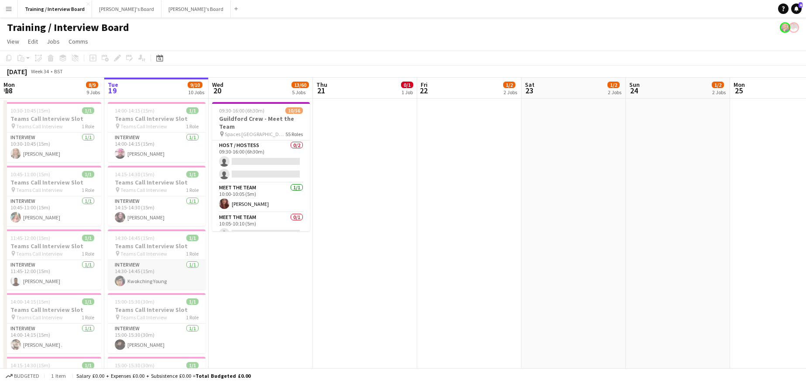
click at [168, 282] on app-card-role "Interview [DATE] 14:30-14:45 (15m) [PERSON_NAME]" at bounding box center [157, 275] width 98 height 30
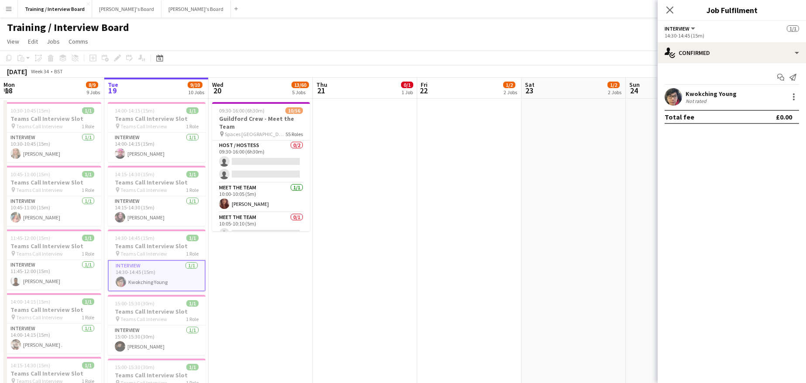
click at [694, 87] on div "Start chat Send notification Kwokching Young Not rated Total fee £0.00" at bounding box center [732, 97] width 148 height 68
click at [691, 98] on div "Not rated" at bounding box center [696, 101] width 23 height 7
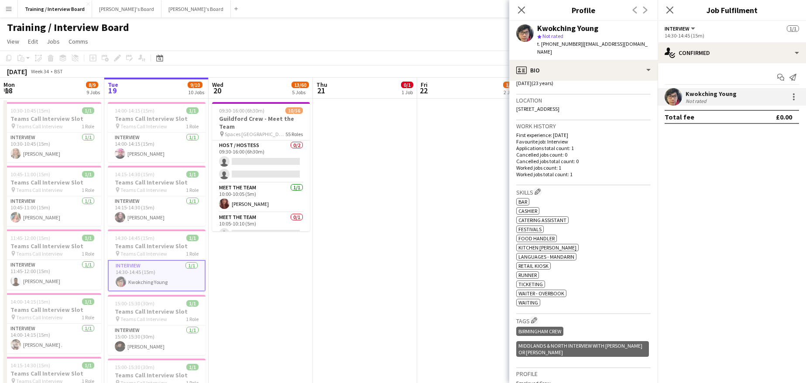
scroll to position [349, 0]
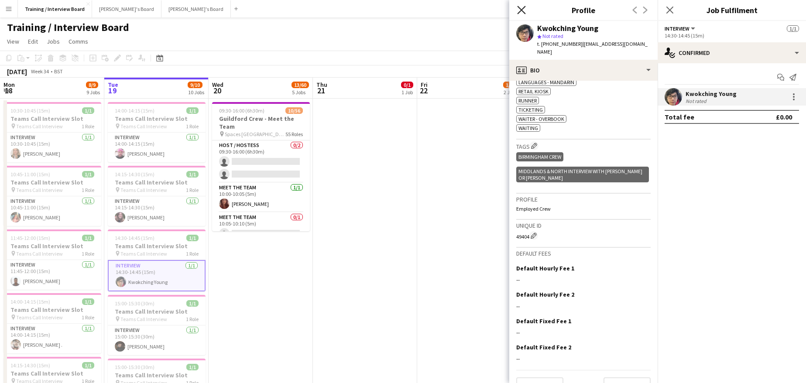
click at [524, 10] on icon "Close pop-in" at bounding box center [521, 10] width 8 height 8
